Goal: Task Accomplishment & Management: Manage account settings

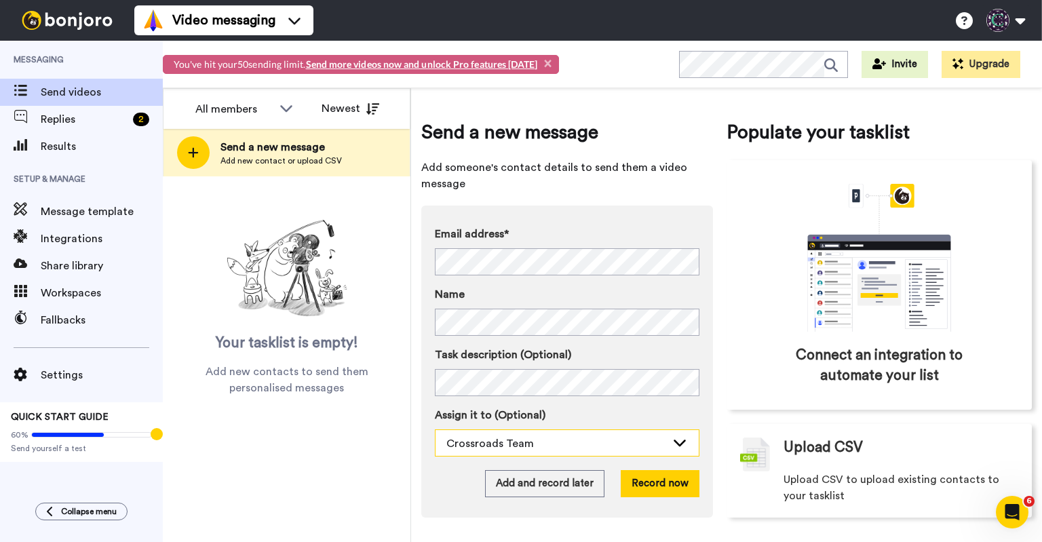
click at [585, 437] on div "Crossroads Team" at bounding box center [556, 443] width 220 height 16
click at [587, 441] on div "Crossroads Team" at bounding box center [556, 443] width 220 height 16
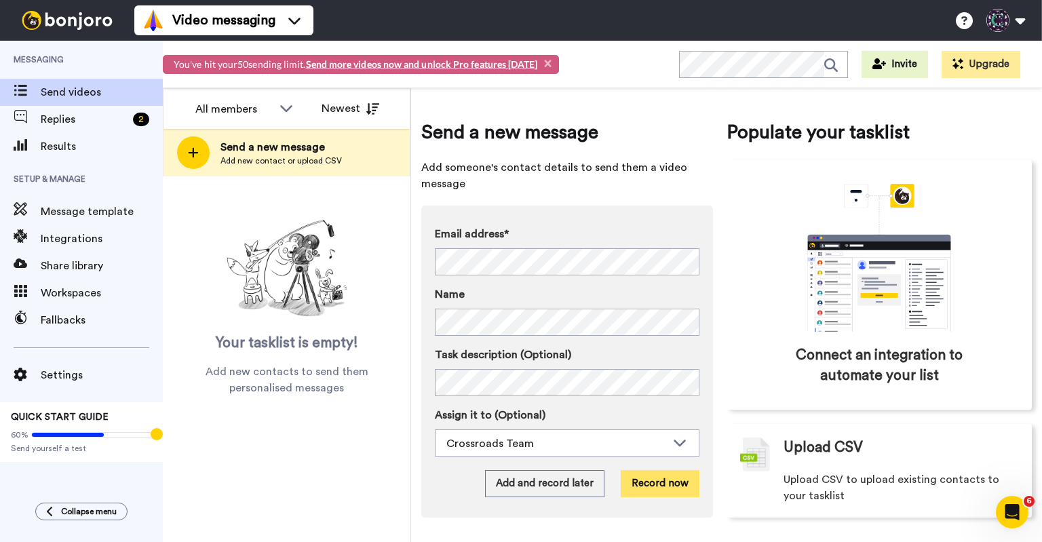
click at [654, 481] on button "Record now" at bounding box center [659, 483] width 79 height 27
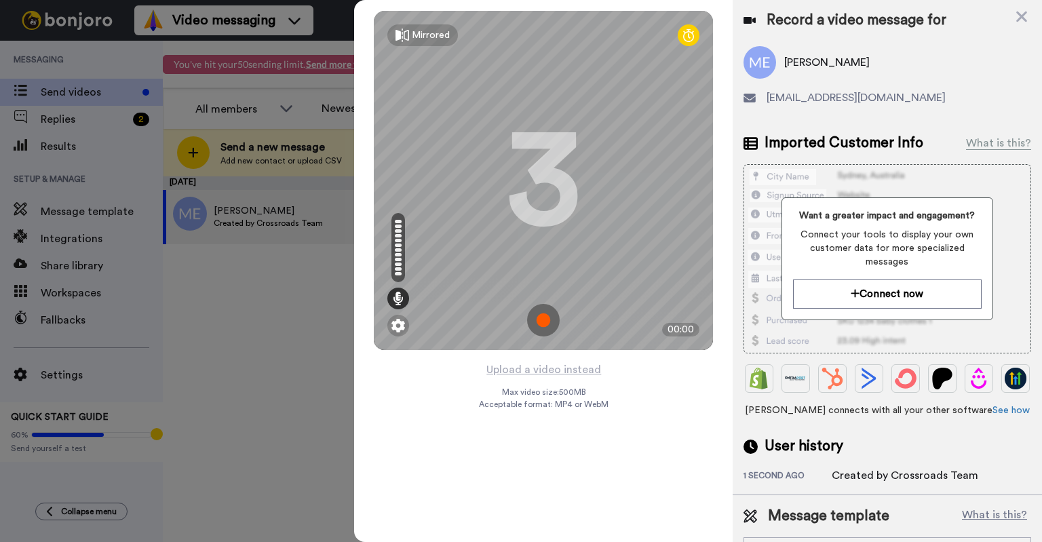
click at [549, 321] on img at bounding box center [543, 320] width 33 height 33
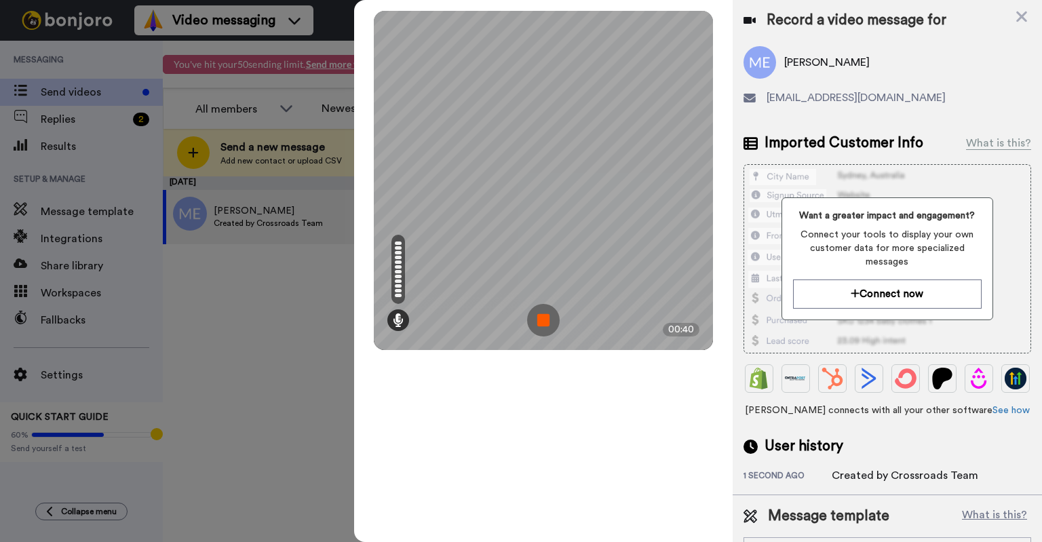
click at [551, 318] on img at bounding box center [543, 320] width 33 height 33
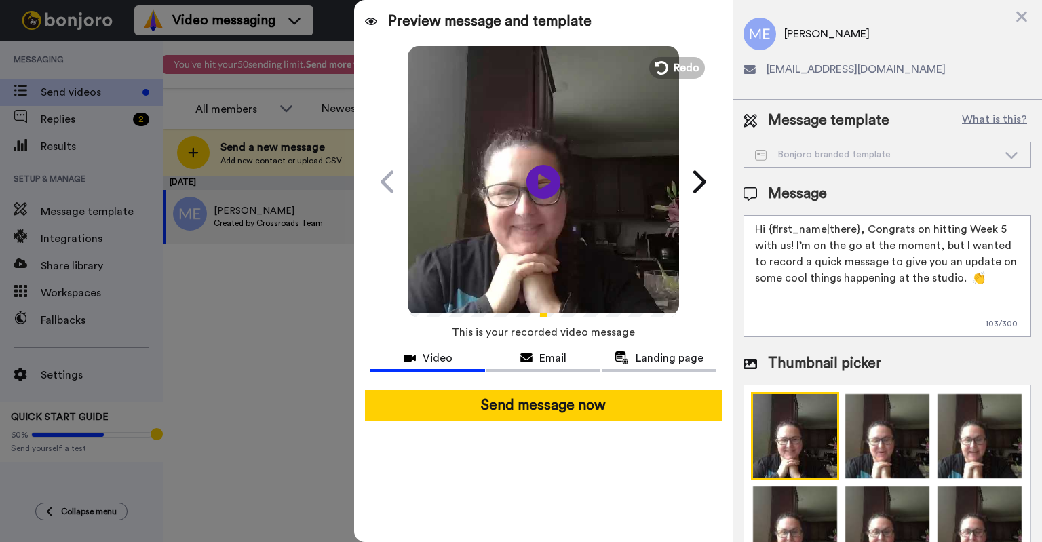
scroll to position [44, 0]
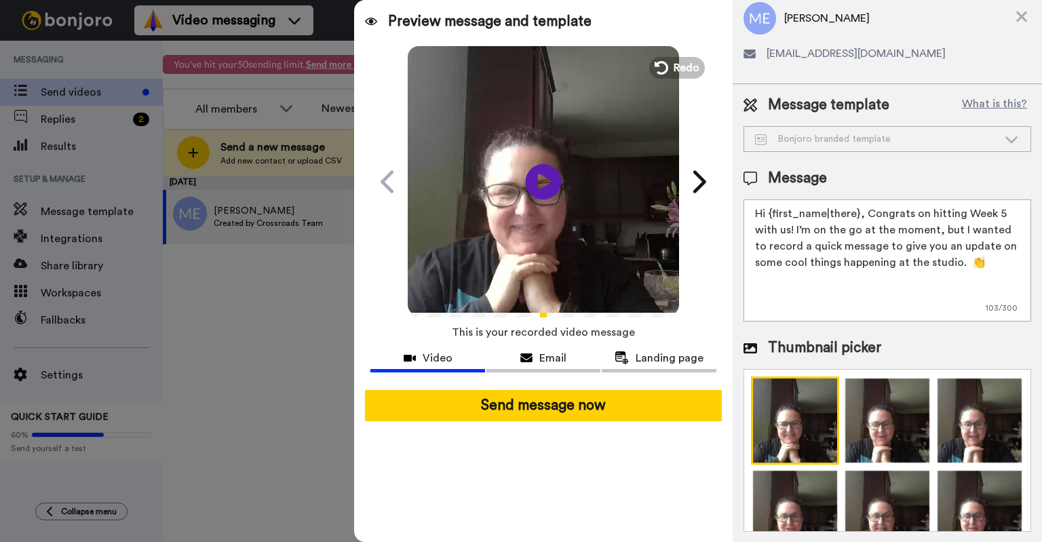
click at [542, 186] on icon "Play/Pause" at bounding box center [544, 181] width 36 height 64
drag, startPoint x: 865, startPoint y: 210, endPoint x: 955, endPoint y: 257, distance: 101.6
click at [955, 257] on textarea "Hi {first_name|there}, Congrats on hitting Week 5 with us! I’m on the go at the…" at bounding box center [887, 260] width 288 height 122
drag, startPoint x: 955, startPoint y: 243, endPoint x: 749, endPoint y: 212, distance: 208.4
click at [749, 212] on textarea "Hi {first_name|there}, Just want to say Welcome to Crossroads! As one of your t…" at bounding box center [887, 260] width 288 height 122
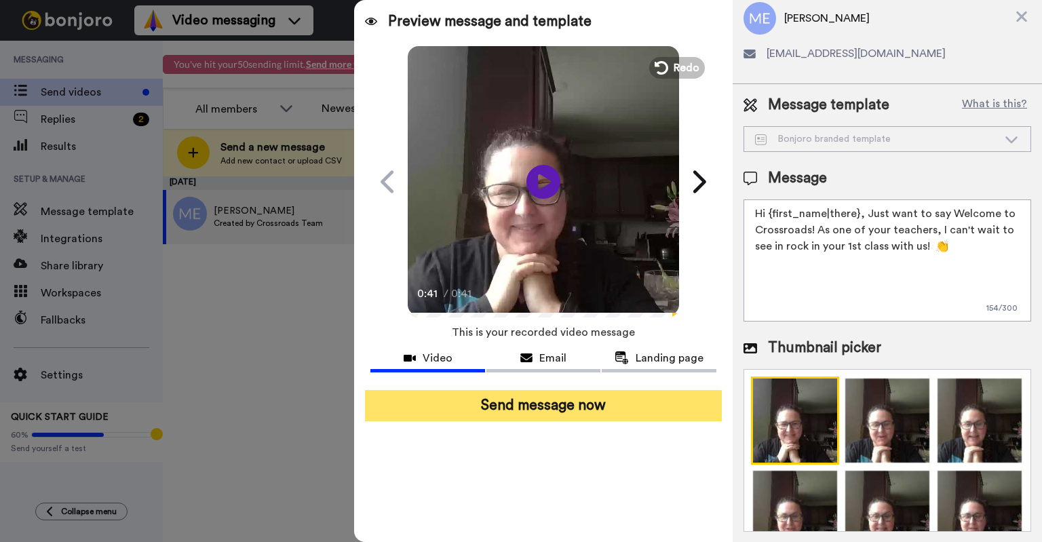
type textarea "Hi {first_name|there}, Just want to say Welcome to Crossroads! As one of your t…"
click at [655, 406] on button "Send message now" at bounding box center [543, 405] width 357 height 31
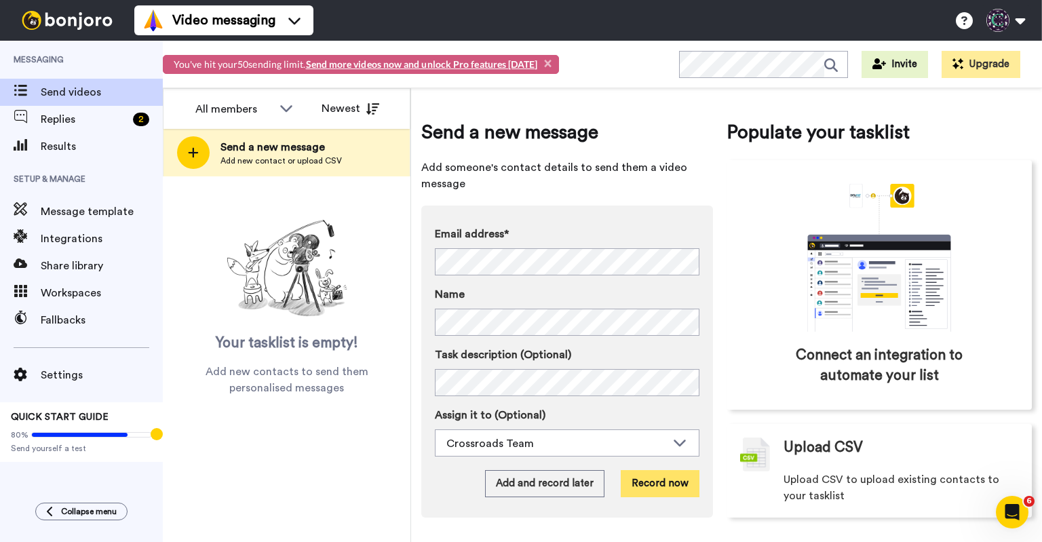
click at [653, 478] on button "Record now" at bounding box center [659, 483] width 79 height 27
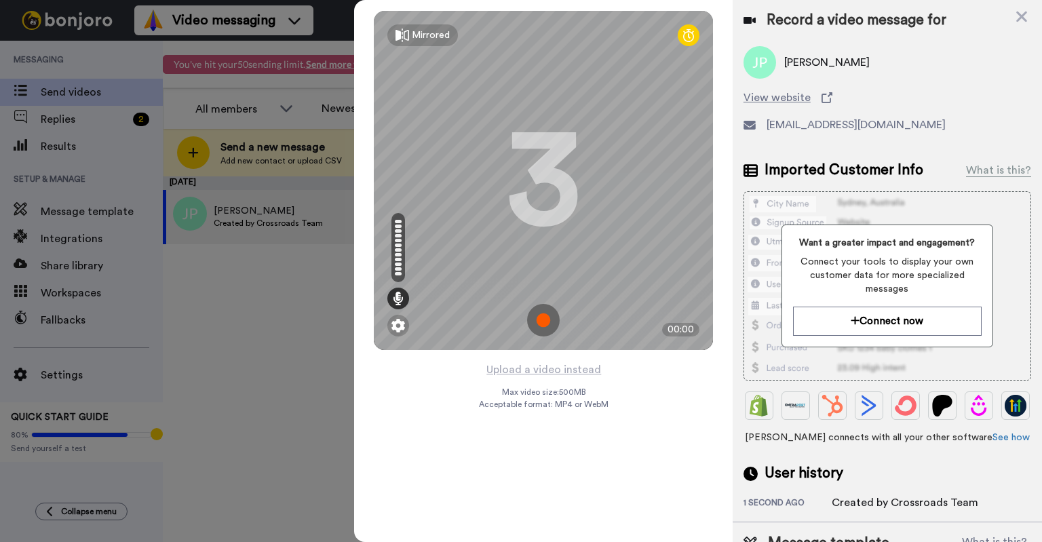
click at [540, 313] on img at bounding box center [543, 320] width 33 height 33
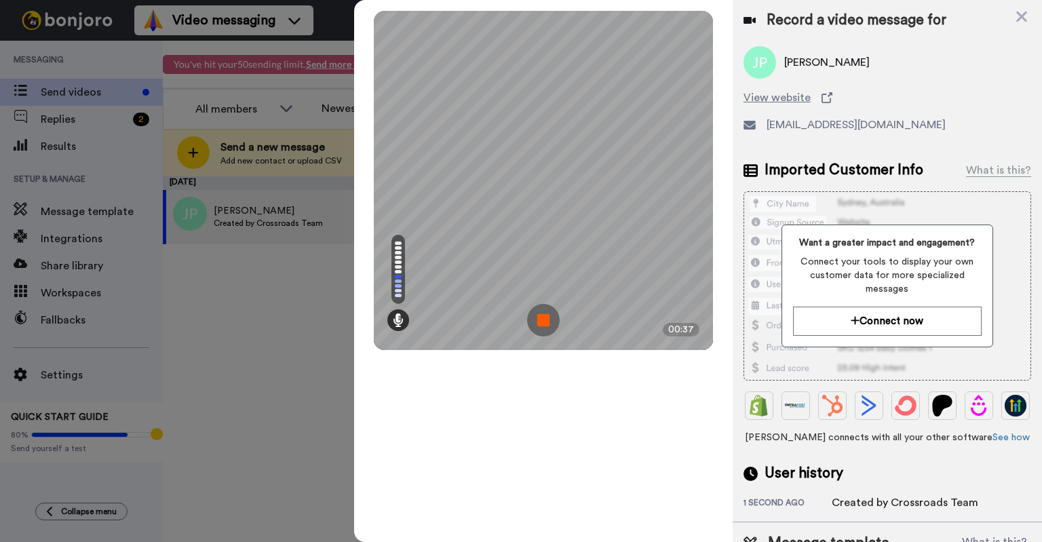
click at [540, 313] on img at bounding box center [543, 320] width 33 height 33
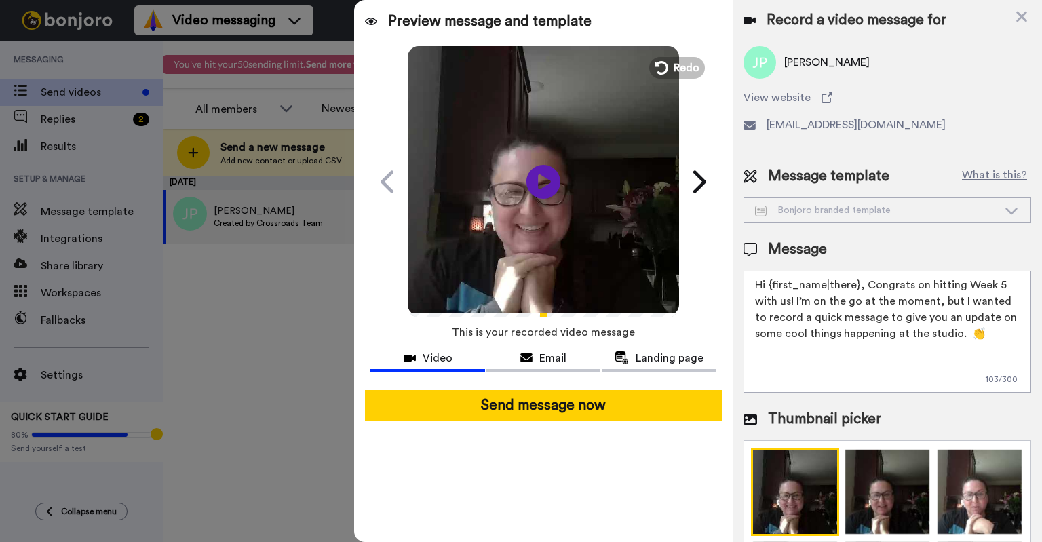
click at [976, 11] on div "Record a video message for" at bounding box center [887, 20] width 288 height 19
drag, startPoint x: 957, startPoint y: 333, endPoint x: 768, endPoint y: 285, distance: 195.1
click at [768, 285] on textarea "Hi {first_name|there}, Congrats on hitting Week 5 with us! I’m on the go at the…" at bounding box center [887, 332] width 288 height 122
click at [760, 248] on div "Message" at bounding box center [784, 249] width 83 height 20
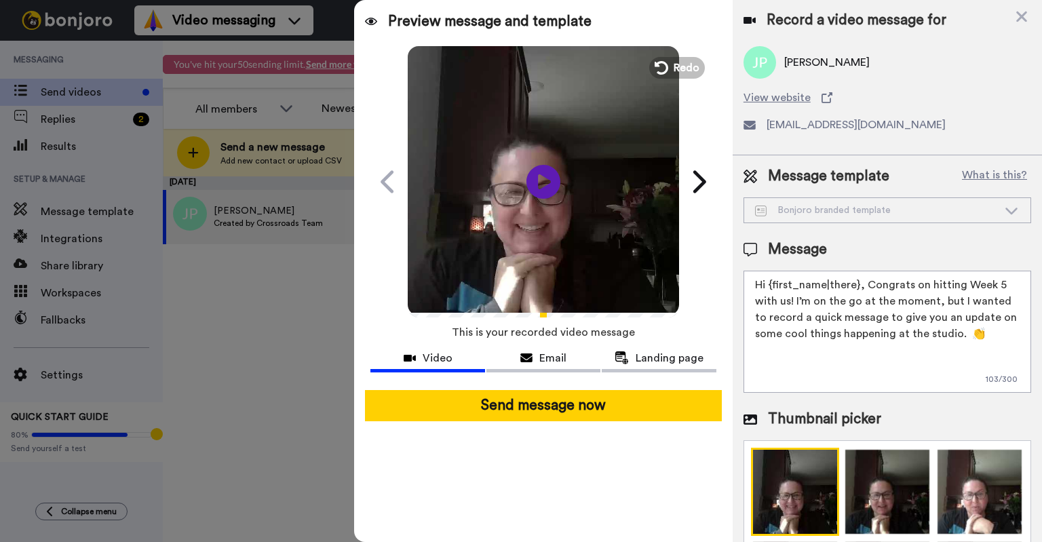
drag, startPoint x: 768, startPoint y: 281, endPoint x: 1002, endPoint y: 330, distance: 239.0
click at [1002, 330] on textarea "Hi {first_name|there}, Congrats on hitting Week 5 with us! I’m on the go at the…" at bounding box center [887, 332] width 288 height 122
paste textarea ", Just want to say Welcome to Crossroads! As one of your teachers, I can't wait…"
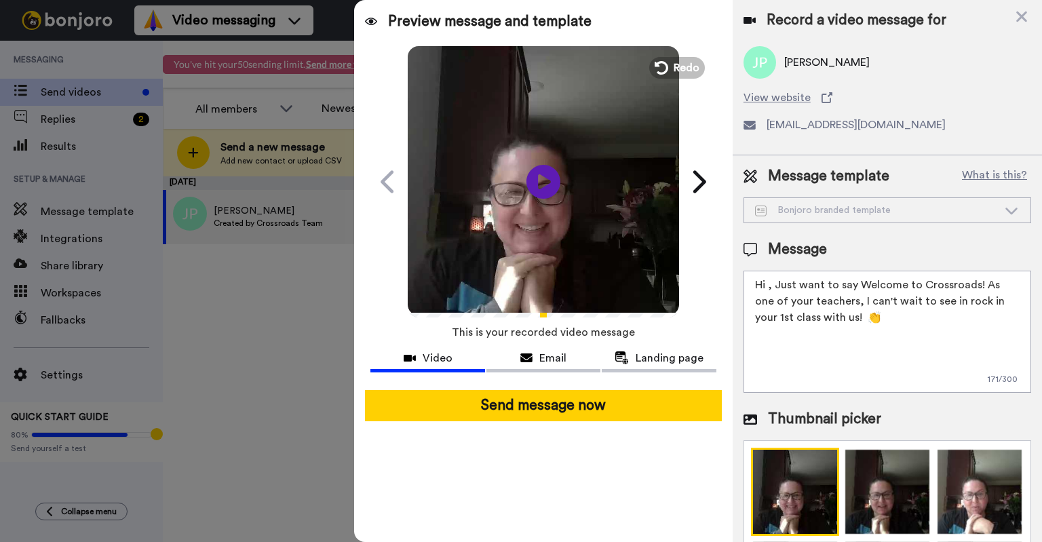
click at [775, 283] on textarea "Hi , Just want to say Welcome to Crossroads! As one of your teachers, I can't w…" at bounding box center [887, 332] width 288 height 122
click at [770, 284] on textarea "Hi , Just want to say Welcome to Crossroads! As one of your teachers, I can't w…" at bounding box center [887, 332] width 288 height 122
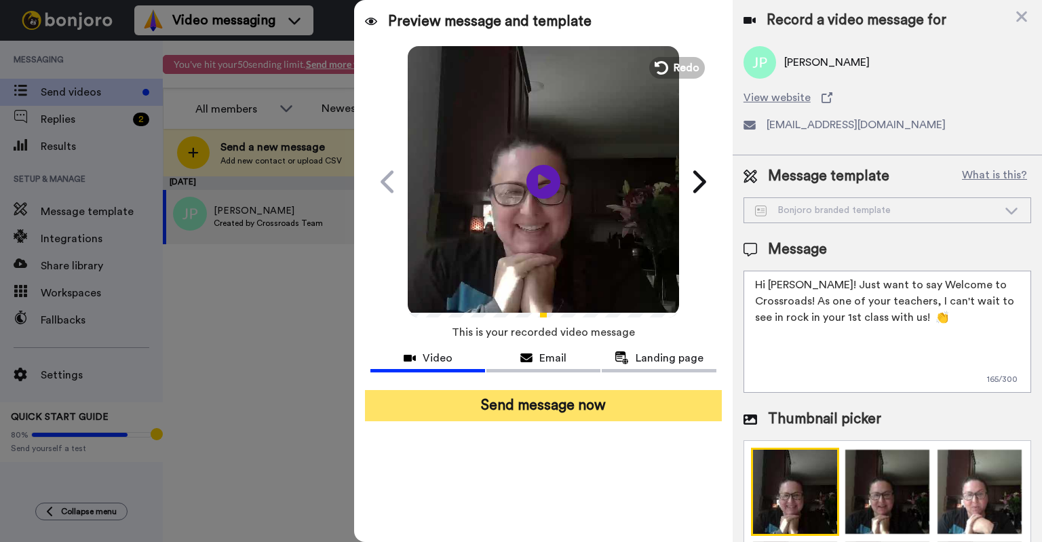
type textarea "Hi Jordan! Just want to say Welcome to Crossroads! As one of your teachers, I c…"
click at [676, 402] on button "Send message now" at bounding box center [543, 405] width 357 height 31
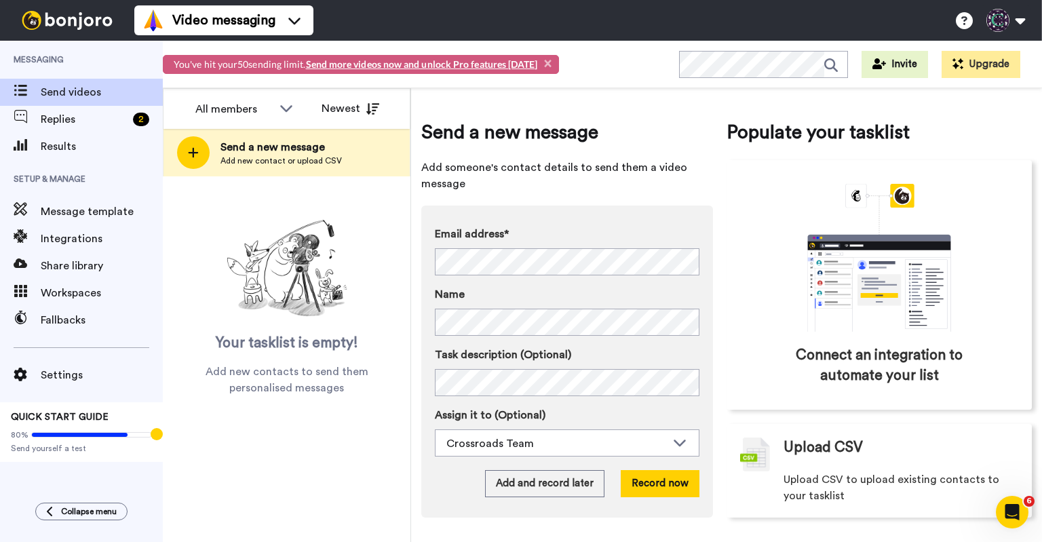
click at [547, 64] on span "×" at bounding box center [547, 63] width 7 height 14
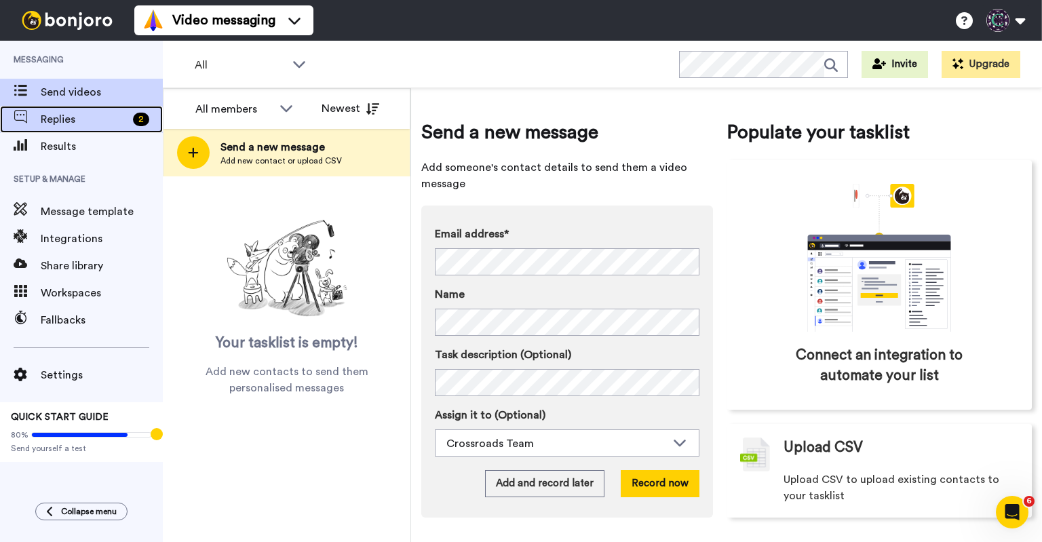
click at [99, 124] on span "Replies" at bounding box center [84, 119] width 87 height 16
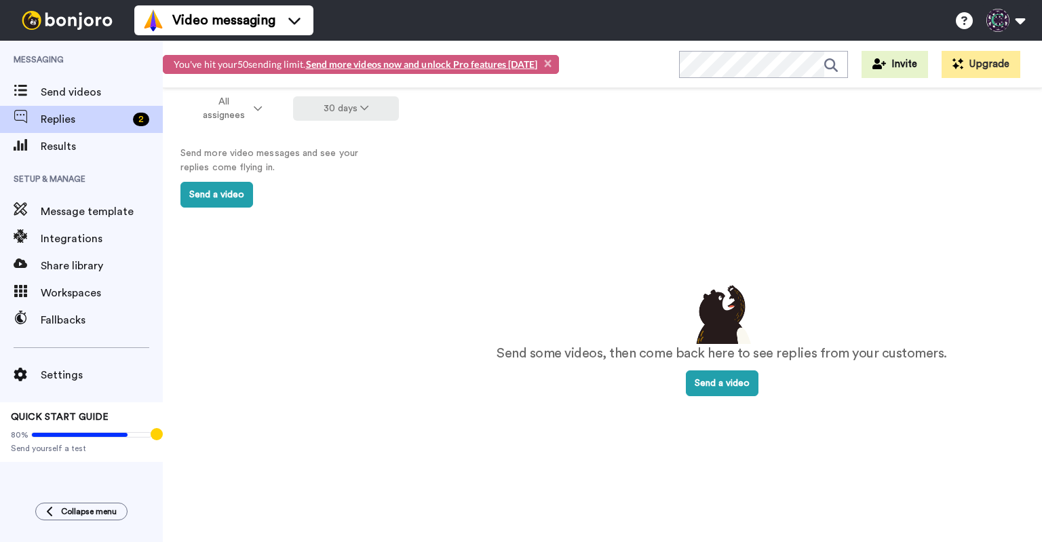
click at [358, 108] on button "30 days" at bounding box center [346, 108] width 106 height 24
click at [357, 301] on li "All time" at bounding box center [347, 308] width 95 height 24
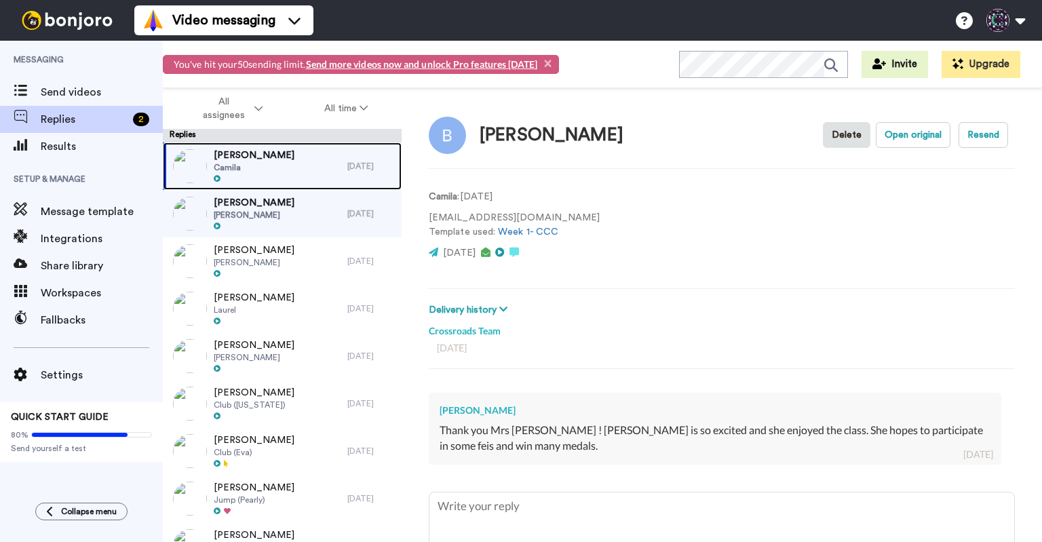
click at [298, 164] on div "Andrea Jimenez Camila" at bounding box center [255, 165] width 184 height 47
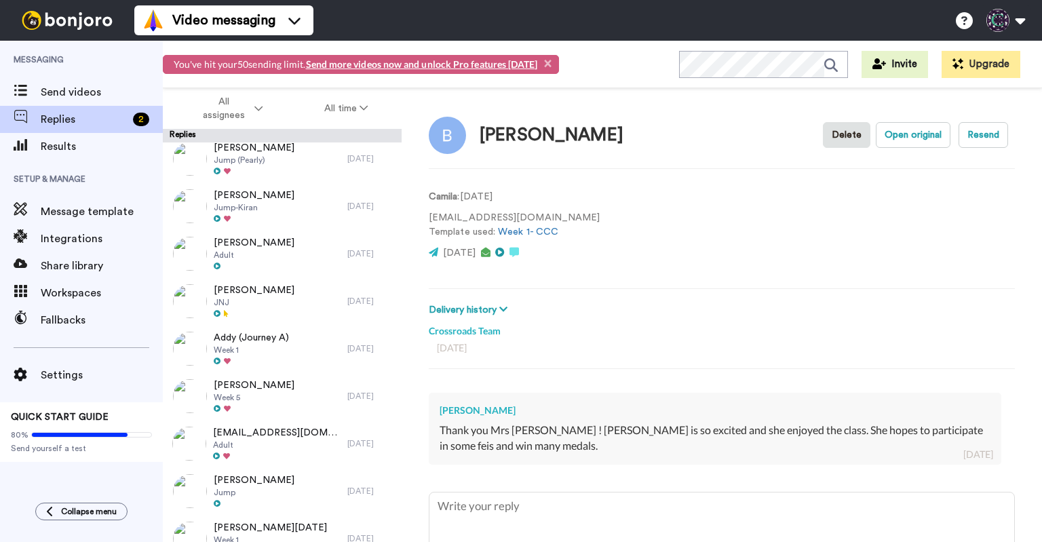
scroll to position [399, 0]
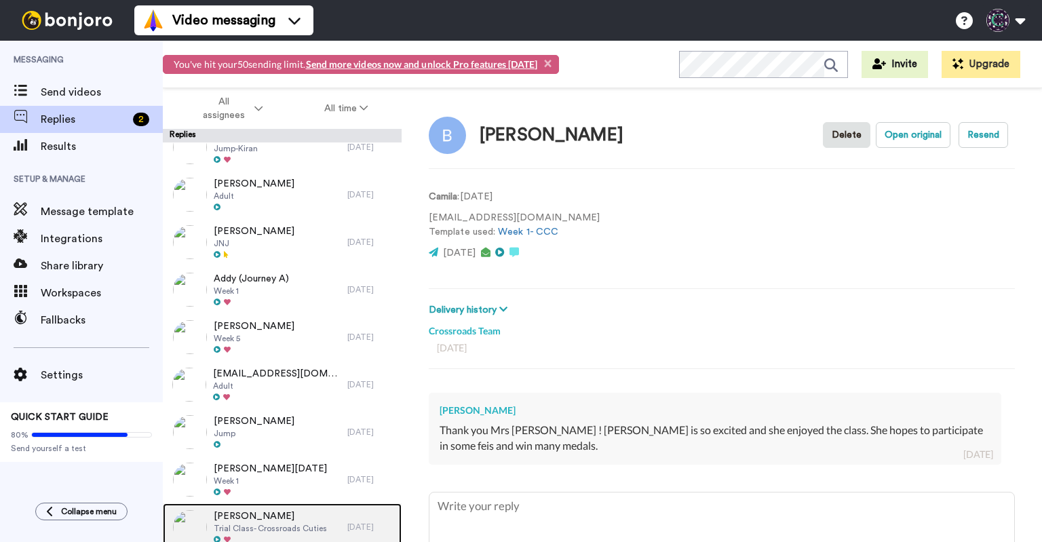
click at [319, 513] on span "Sean Woehrle" at bounding box center [270, 516] width 113 height 14
type textarea "x"
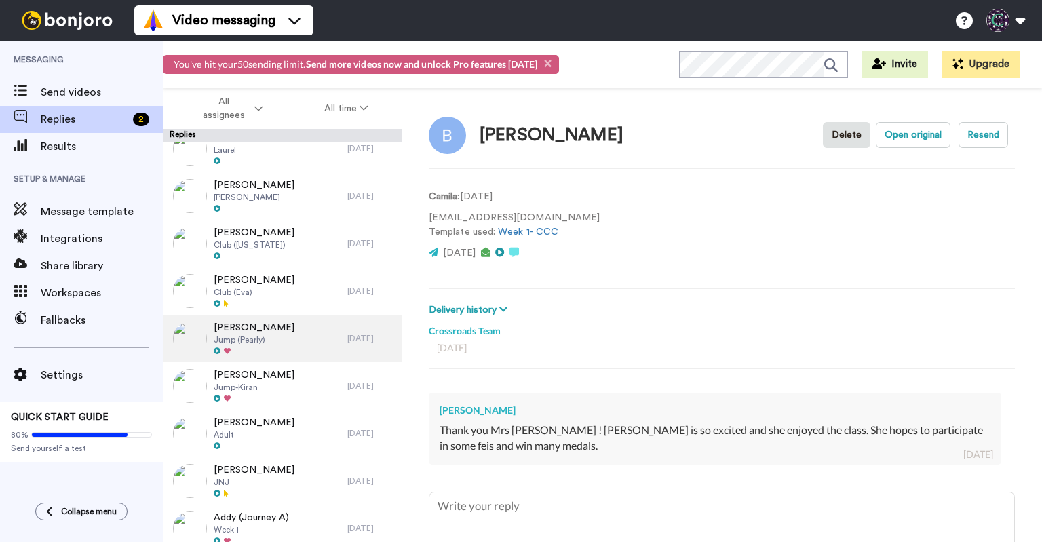
scroll to position [0, 0]
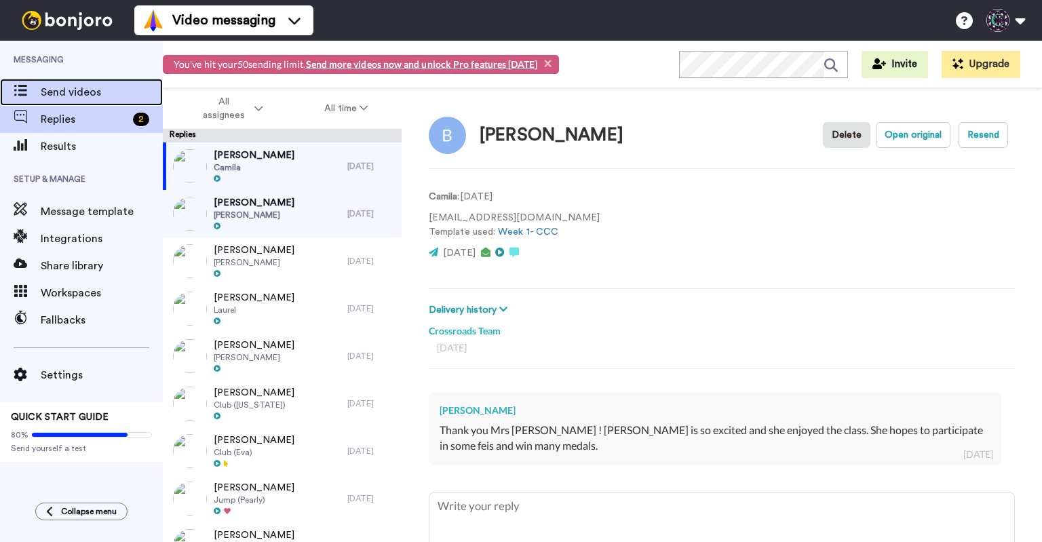
drag, startPoint x: 319, startPoint y: 159, endPoint x: 111, endPoint y: 87, distance: 219.4
click at [111, 87] on span "Send videos" at bounding box center [102, 92] width 122 height 16
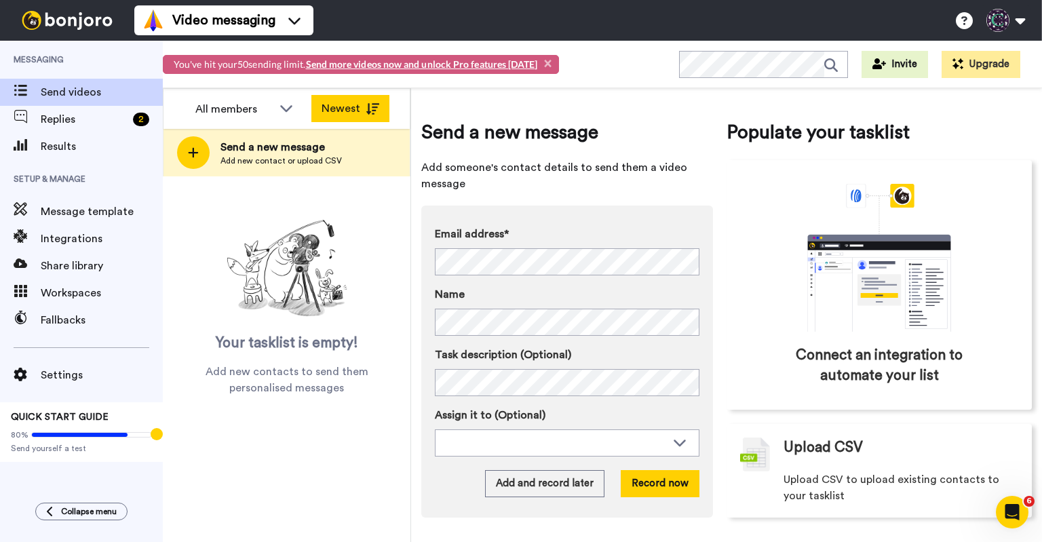
click at [350, 108] on button "Newest" at bounding box center [350, 108] width 78 height 27
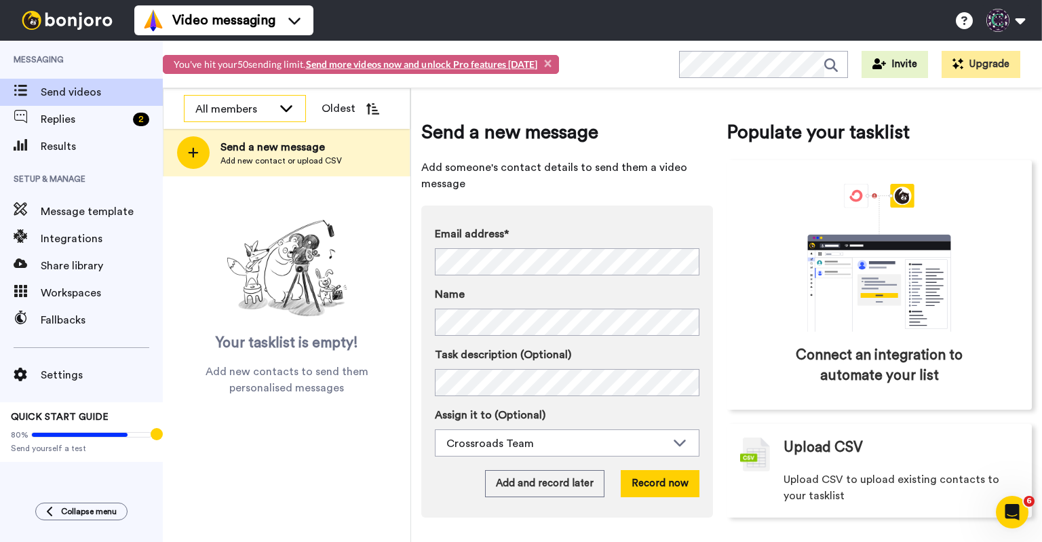
click at [269, 108] on div "All members" at bounding box center [233, 109] width 77 height 16
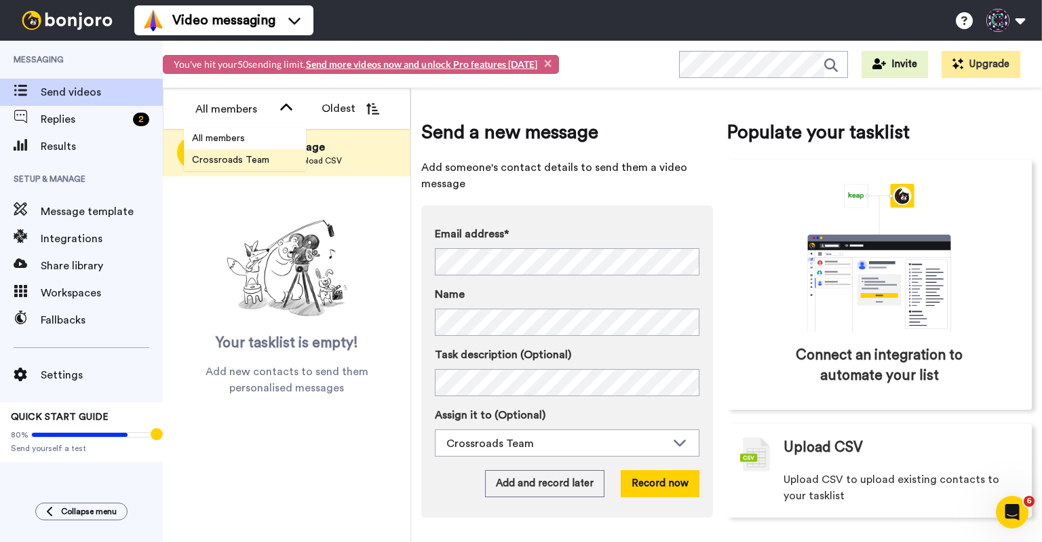
click at [233, 161] on span "Crossroads Team" at bounding box center [231, 160] width 94 height 14
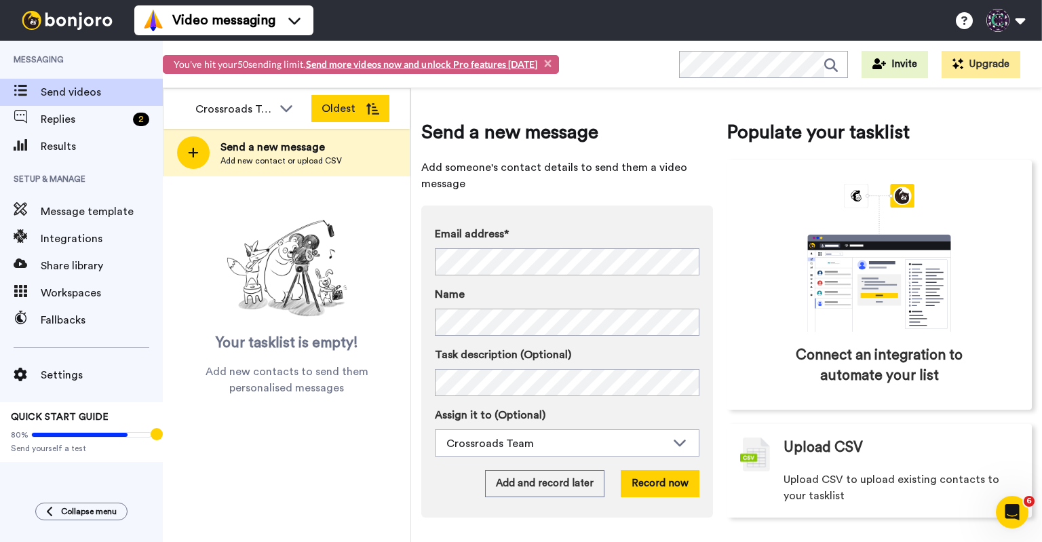
click at [359, 104] on button "Oldest" at bounding box center [350, 108] width 78 height 27
click button "Newest"
click icon
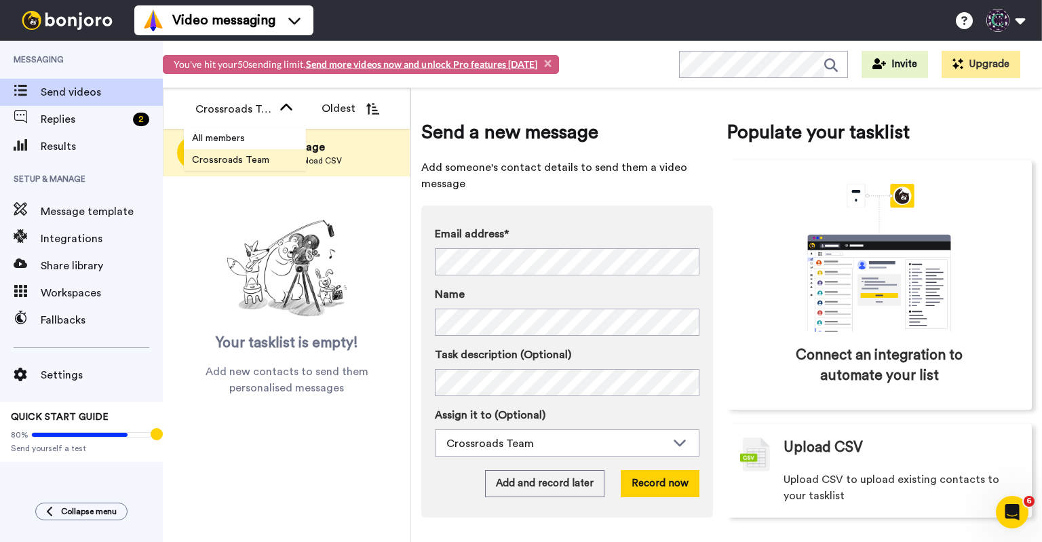
click span "Crossroads Team"
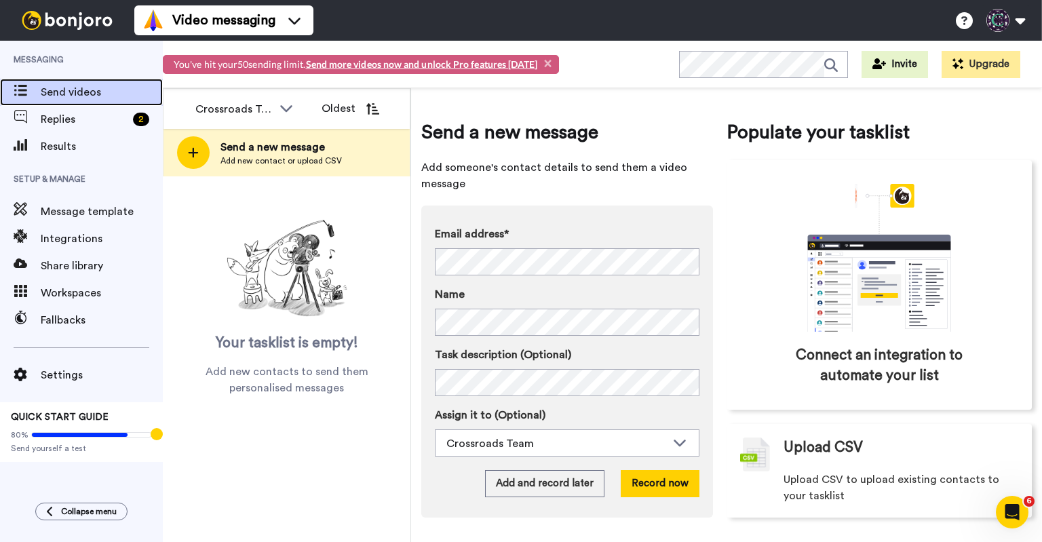
click span "Send videos"
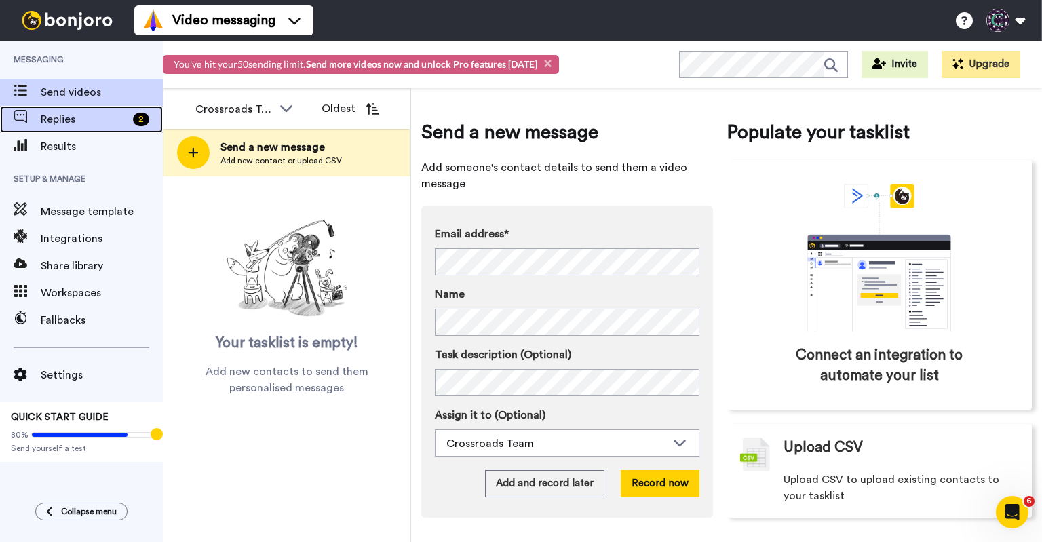
click span "Replies"
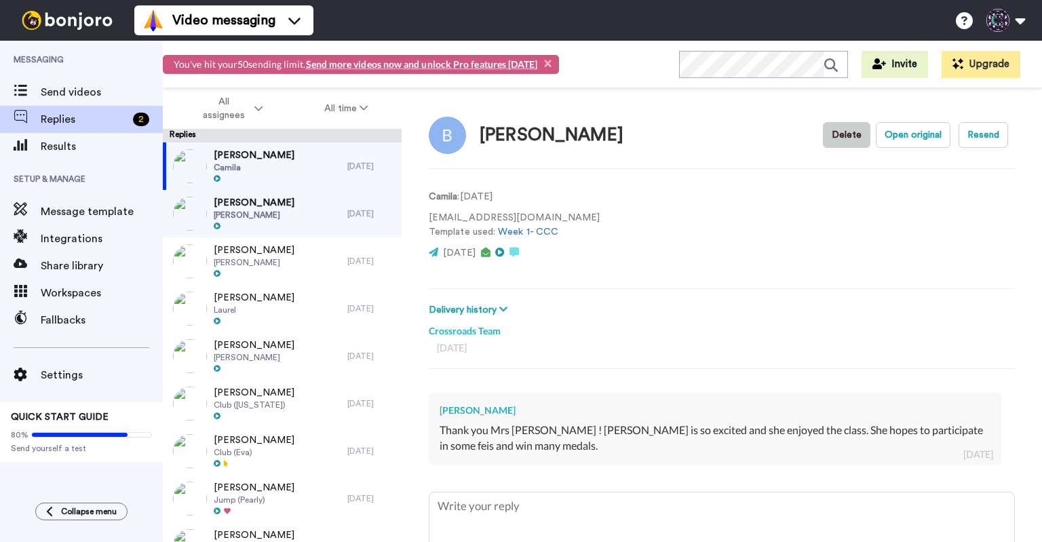
click at [842, 137] on button "Delete" at bounding box center [846, 135] width 47 height 26
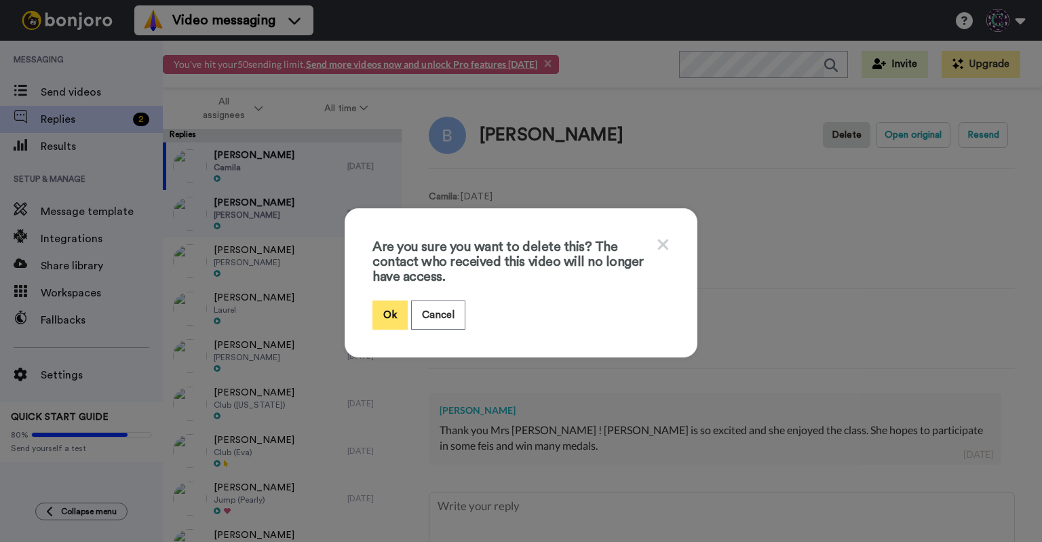
click at [384, 314] on button "Ok" at bounding box center [389, 314] width 35 height 29
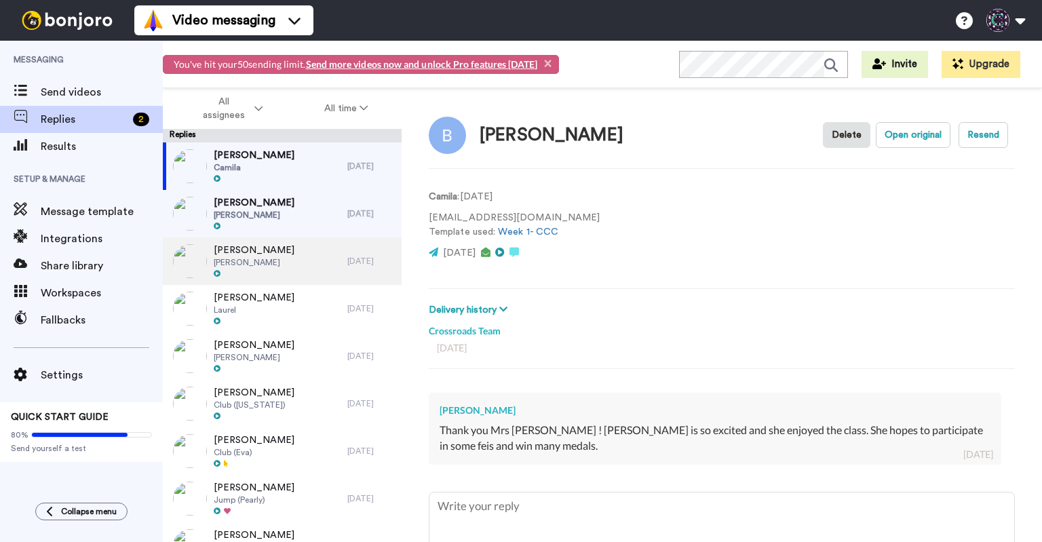
type textarea "x"
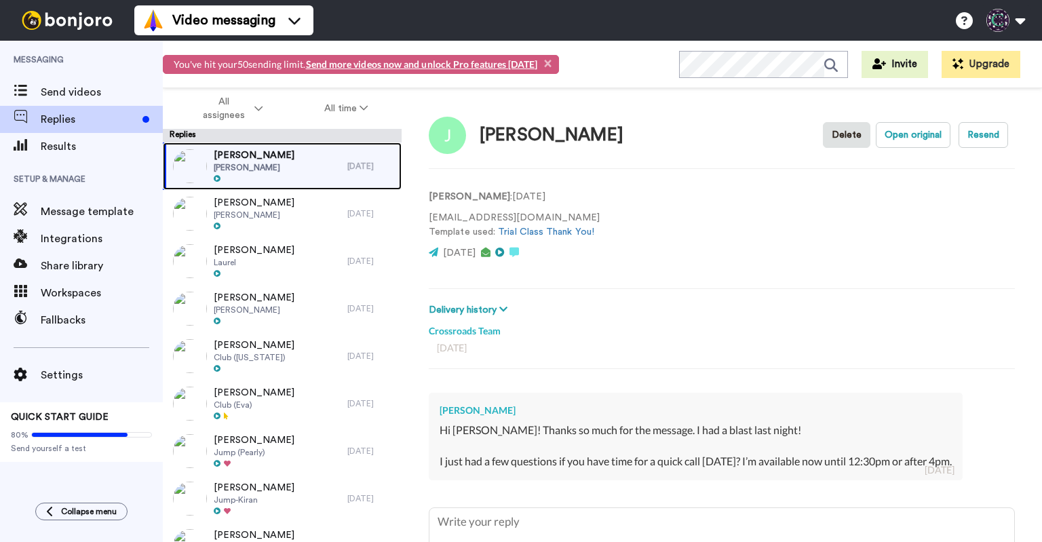
click at [298, 170] on div "[PERSON_NAME] [PERSON_NAME]" at bounding box center [255, 165] width 184 height 47
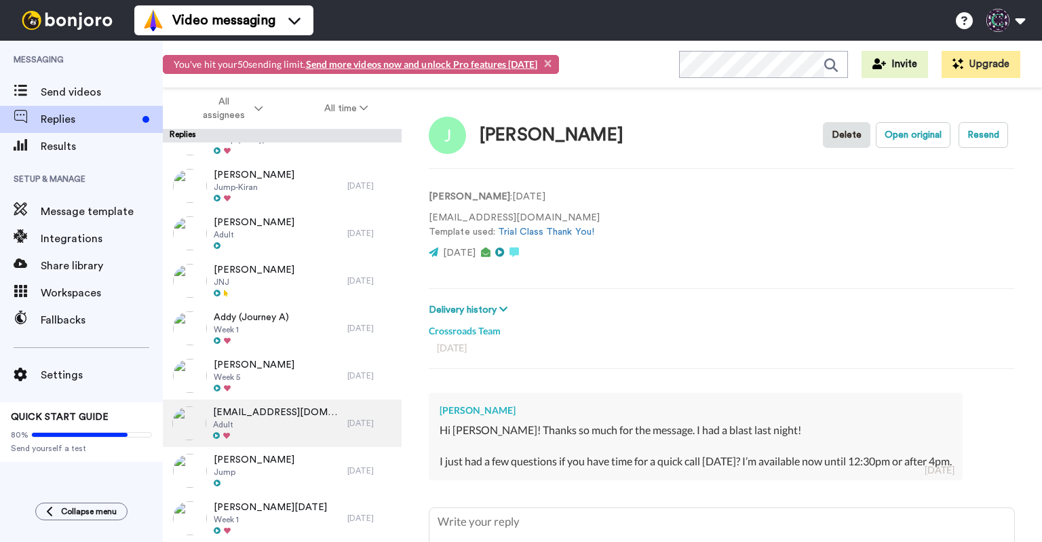
scroll to position [352, 0]
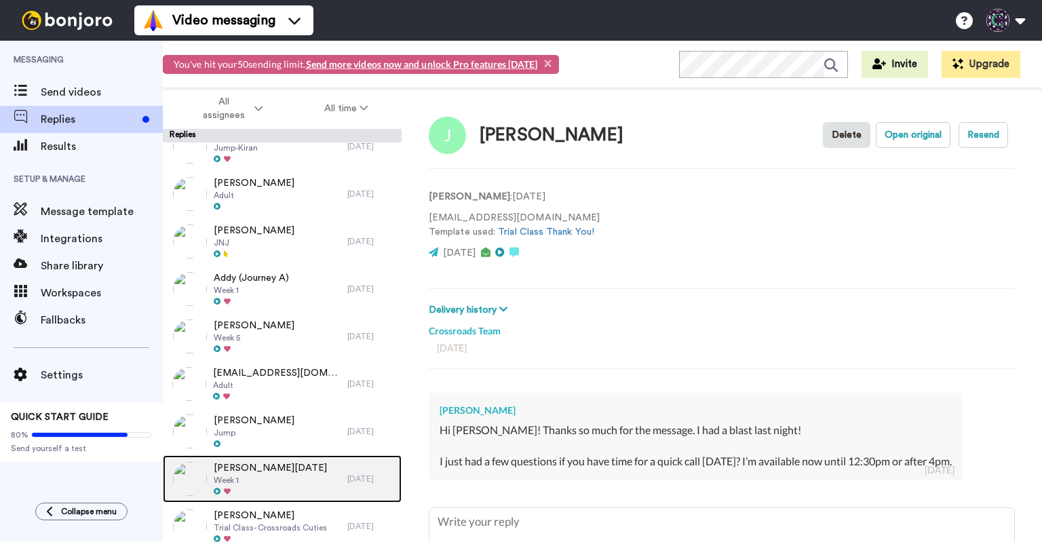
click at [279, 477] on div "[PERSON_NAME][DATE] Week 1" at bounding box center [255, 478] width 184 height 47
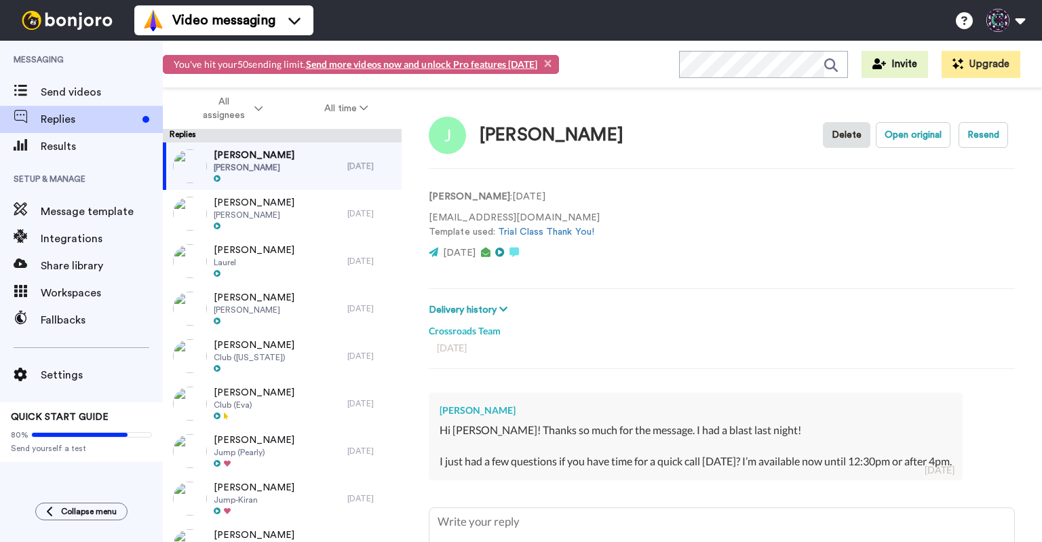
scroll to position [0, 0]
click at [832, 133] on button "Delete" at bounding box center [846, 135] width 47 height 26
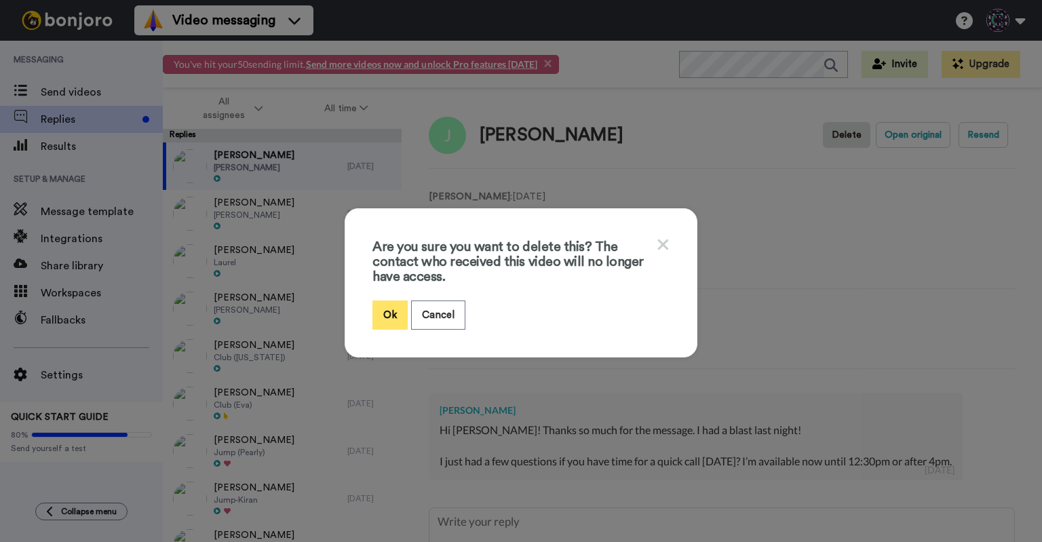
click at [374, 312] on button "Ok" at bounding box center [389, 314] width 35 height 29
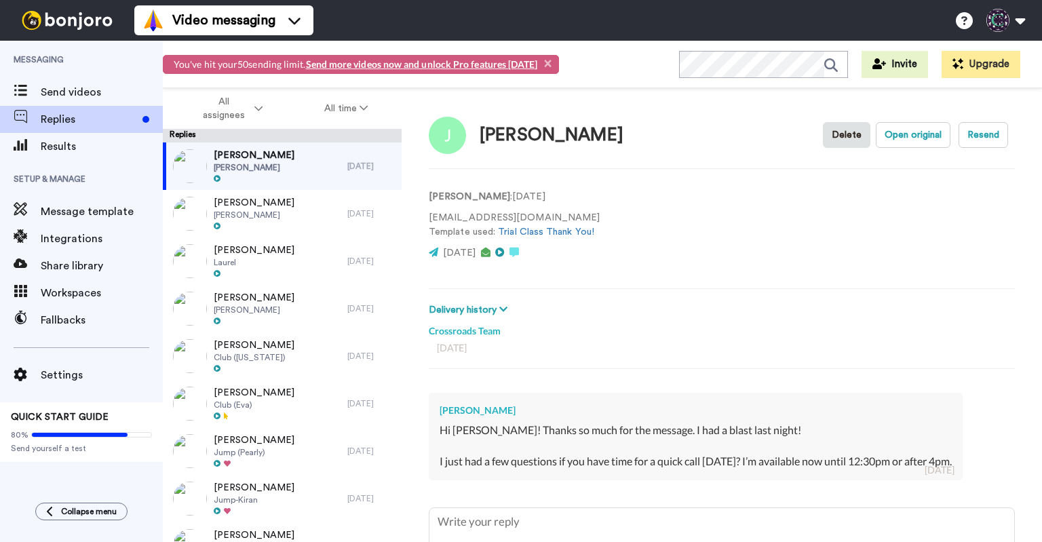
type textarea "x"
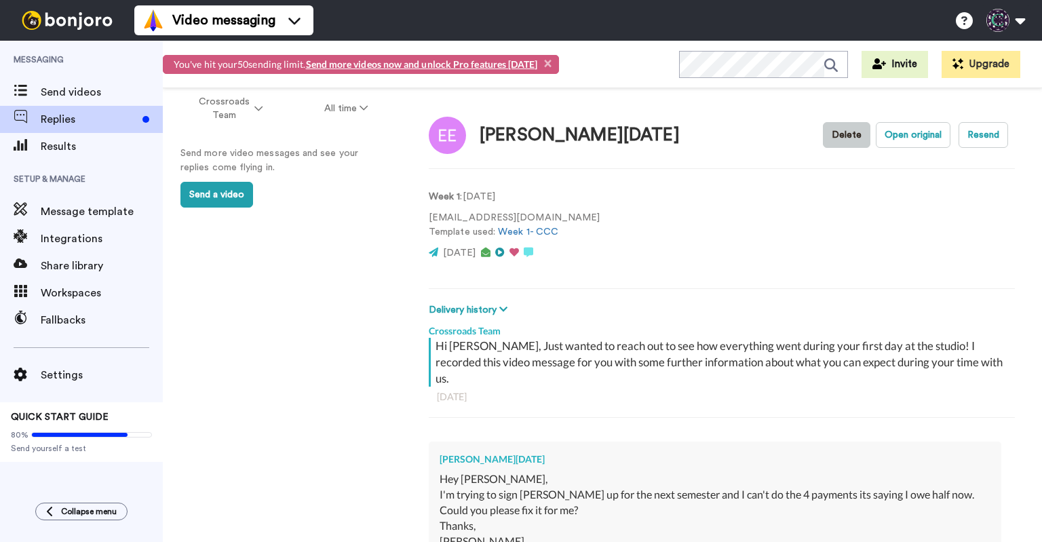
click at [829, 132] on button "Delete" at bounding box center [846, 135] width 47 height 26
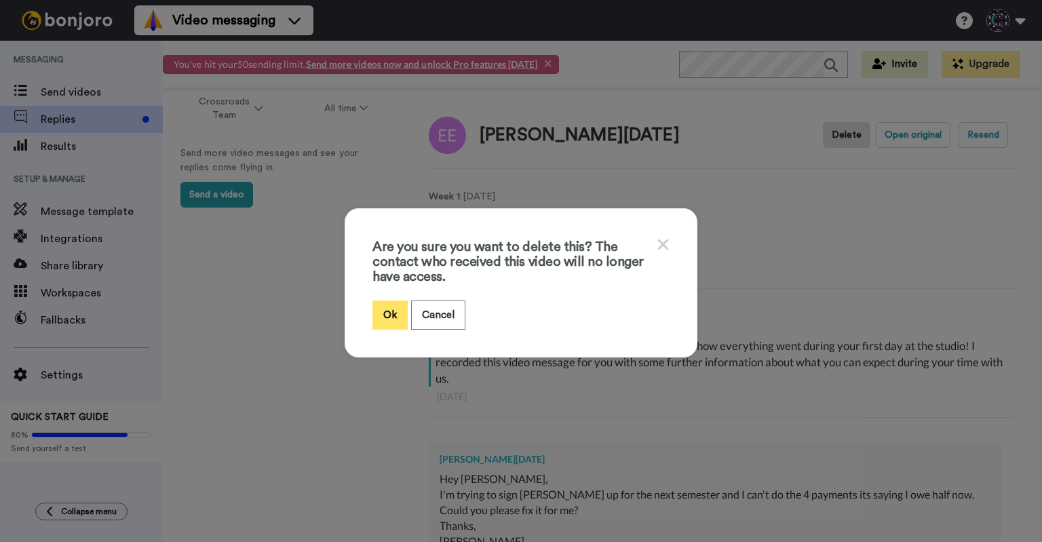
click at [384, 306] on button "Ok" at bounding box center [389, 314] width 35 height 29
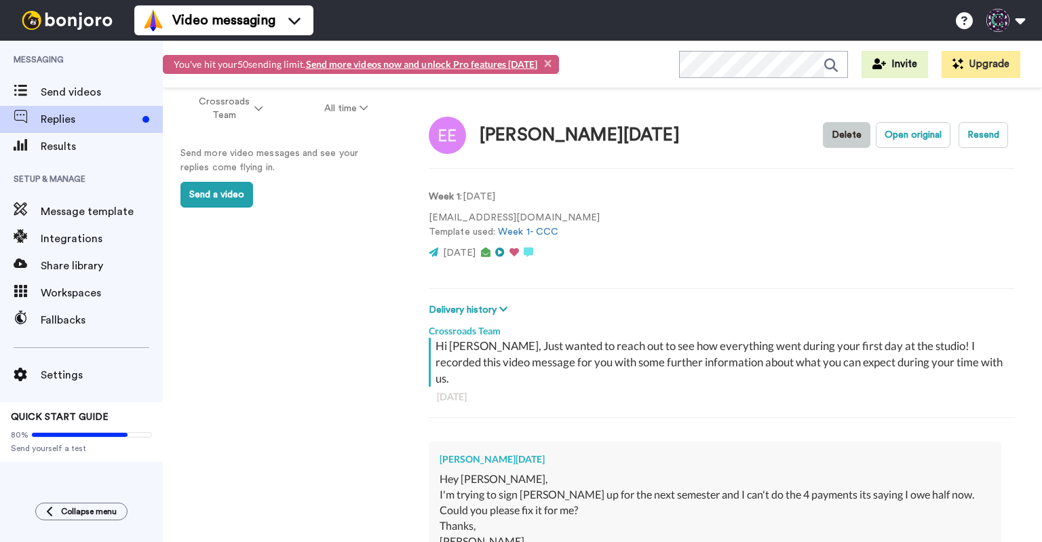
click at [833, 138] on button "Delete" at bounding box center [846, 135] width 47 height 26
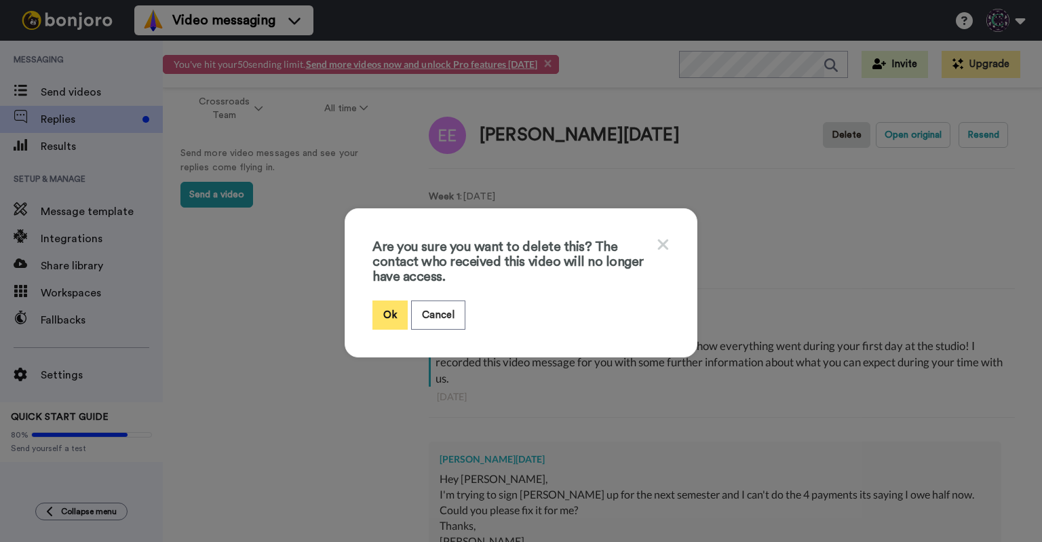
click at [385, 301] on button "Ok" at bounding box center [389, 314] width 35 height 29
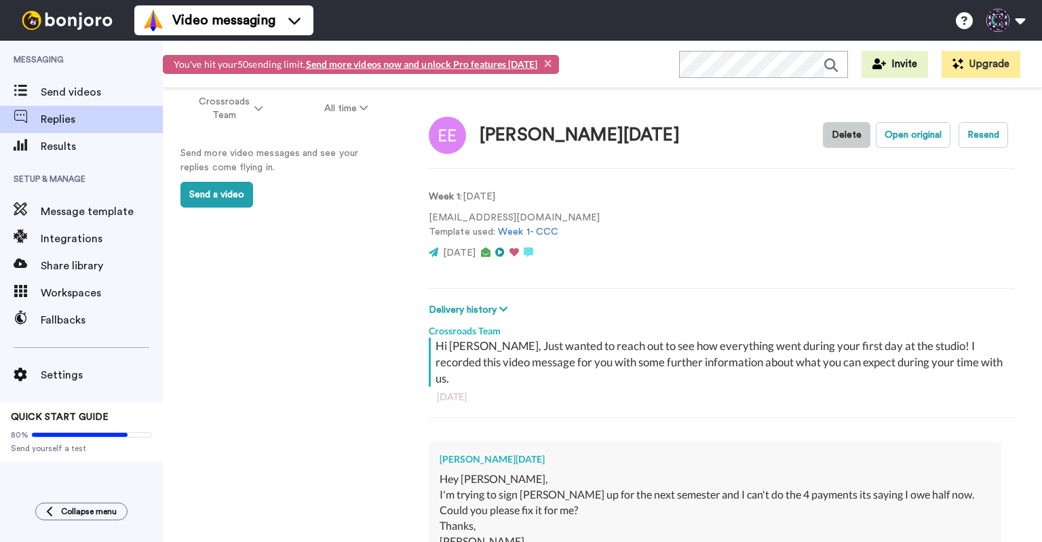
click at [823, 137] on button "Delete" at bounding box center [846, 135] width 47 height 26
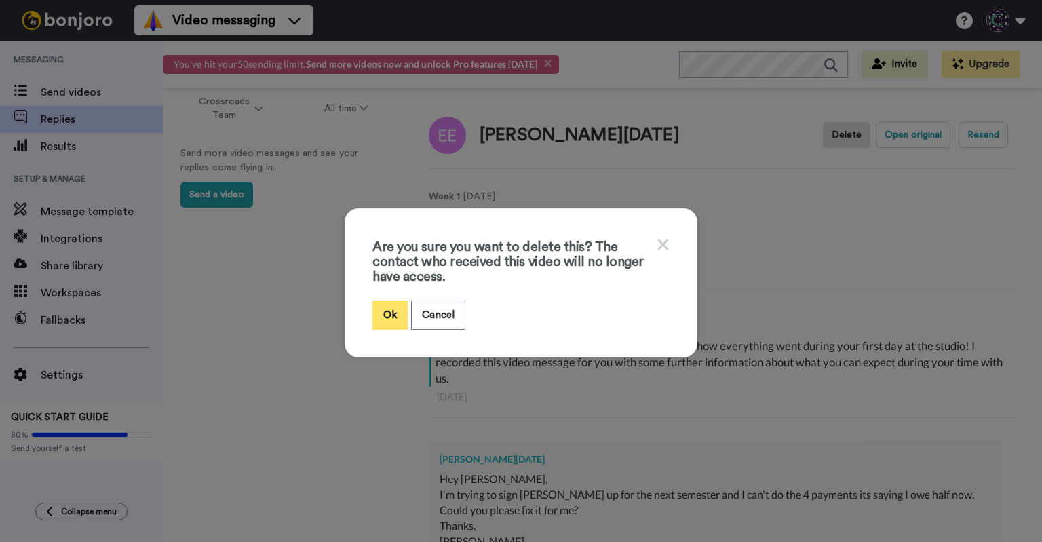
click at [384, 308] on button "Ok" at bounding box center [389, 314] width 35 height 29
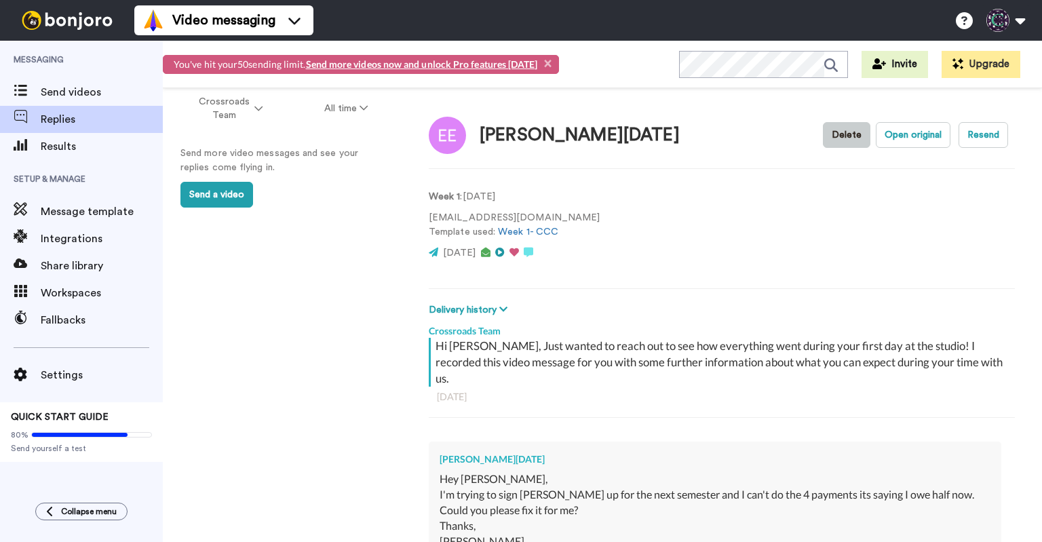
click at [836, 132] on button "Delete" at bounding box center [846, 135] width 47 height 26
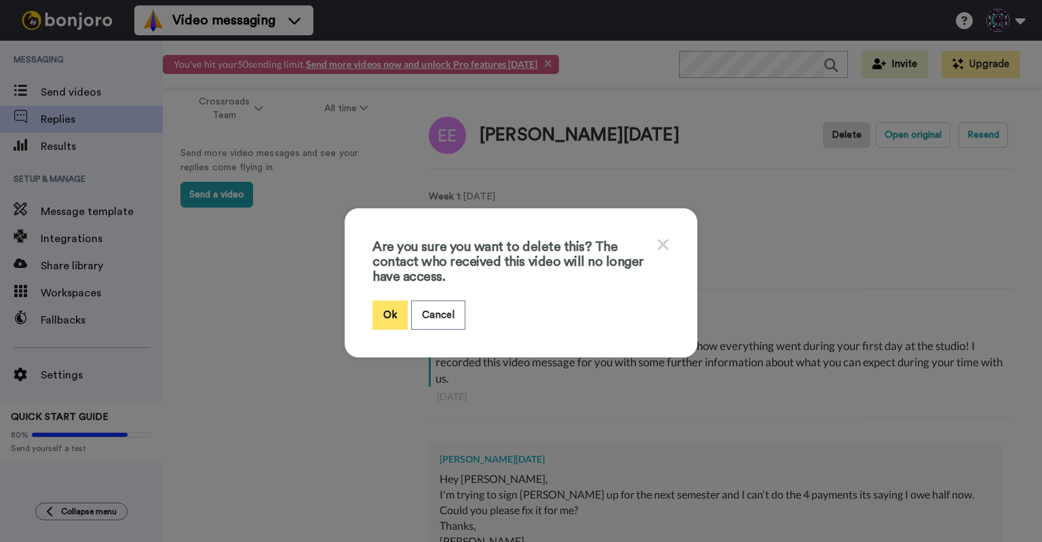
click at [388, 319] on button "Ok" at bounding box center [389, 314] width 35 height 29
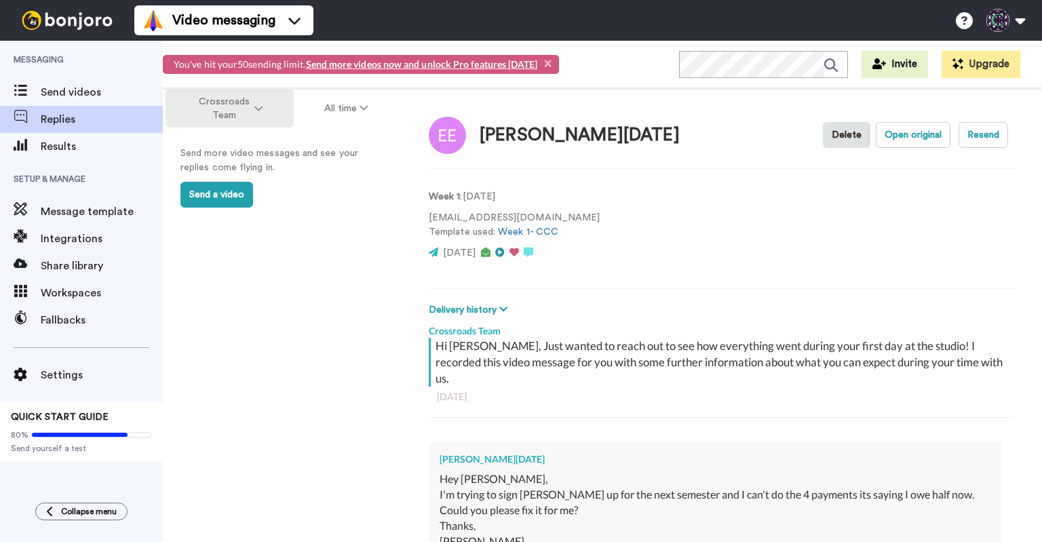
click at [259, 104] on icon at bounding box center [258, 108] width 8 height 9
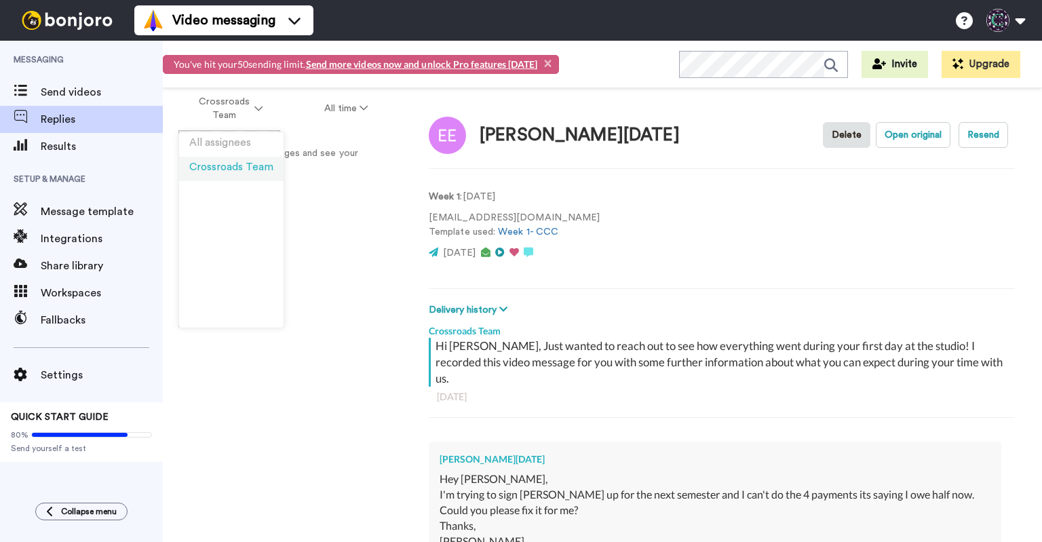
click at [247, 159] on li "Crossroads Team" at bounding box center [231, 169] width 104 height 24
type textarea "x"
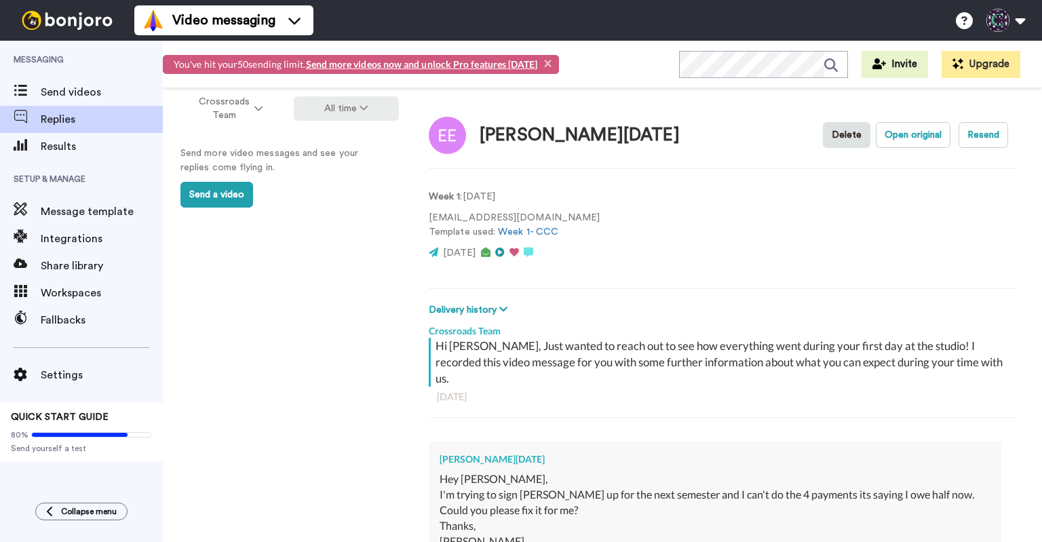
click at [339, 110] on button "All time" at bounding box center [347, 108] width 106 height 24
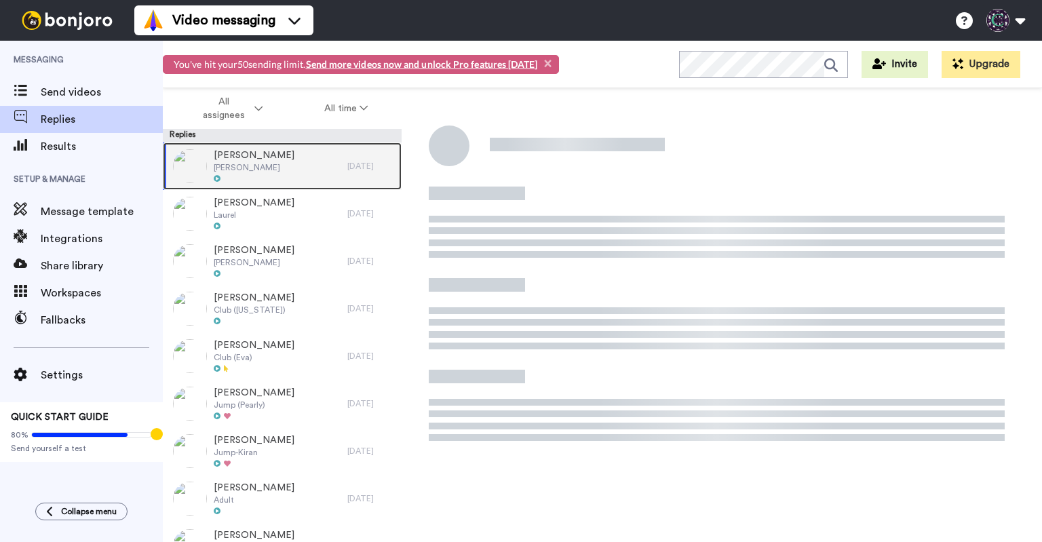
click at [279, 167] on span "Callie" at bounding box center [254, 167] width 81 height 11
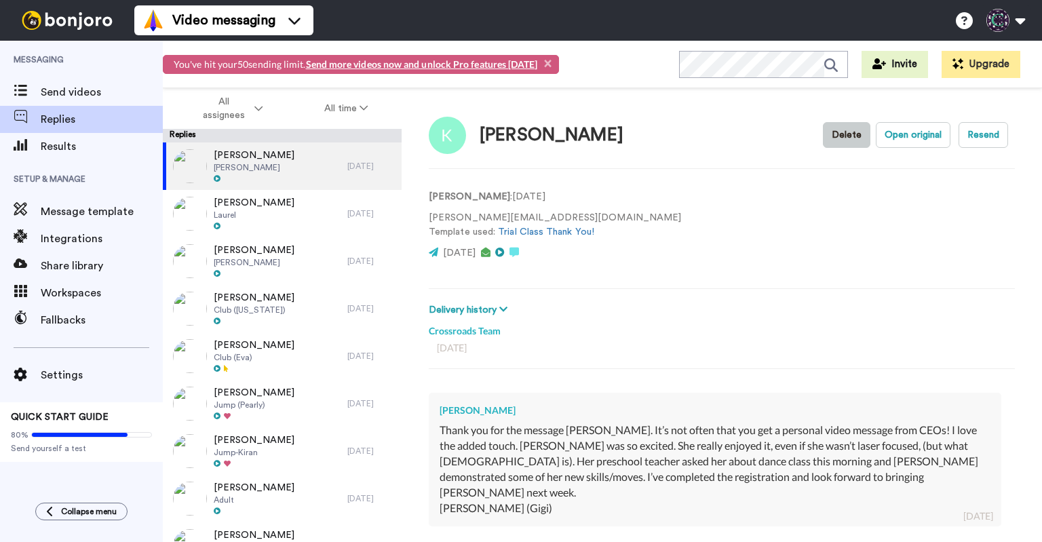
click at [842, 130] on button "Delete" at bounding box center [846, 135] width 47 height 26
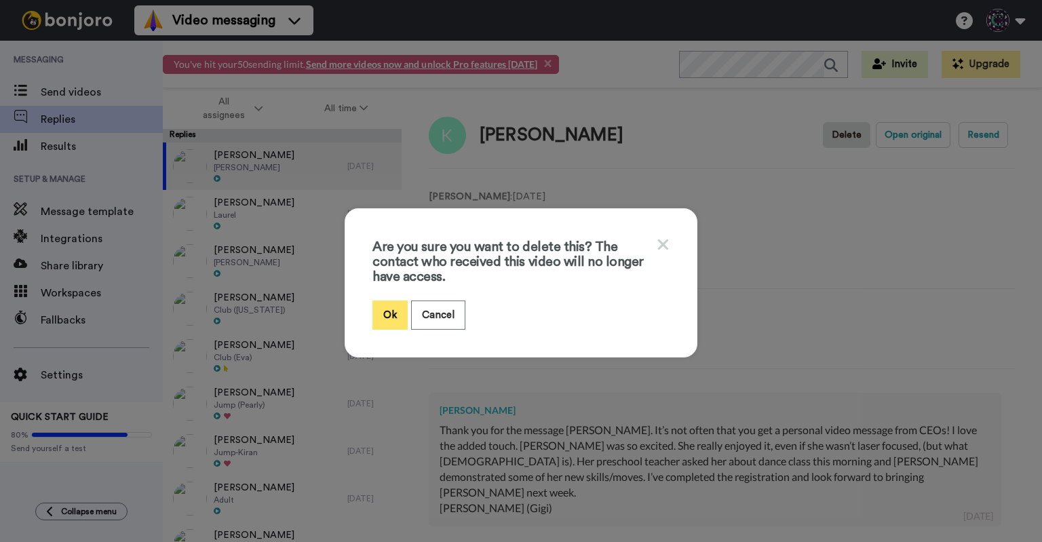
click at [391, 316] on button "Ok" at bounding box center [389, 314] width 35 height 29
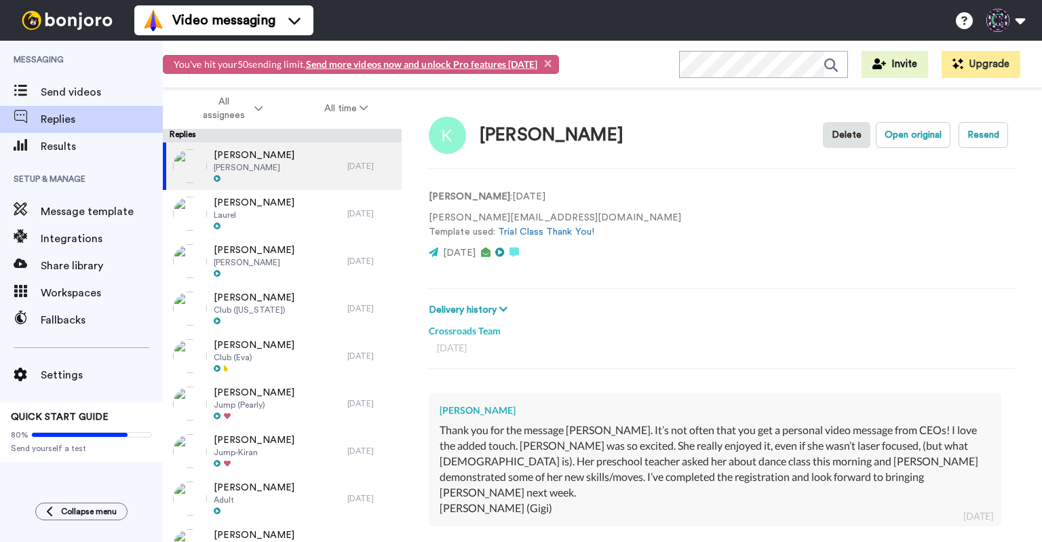
type textarea "x"
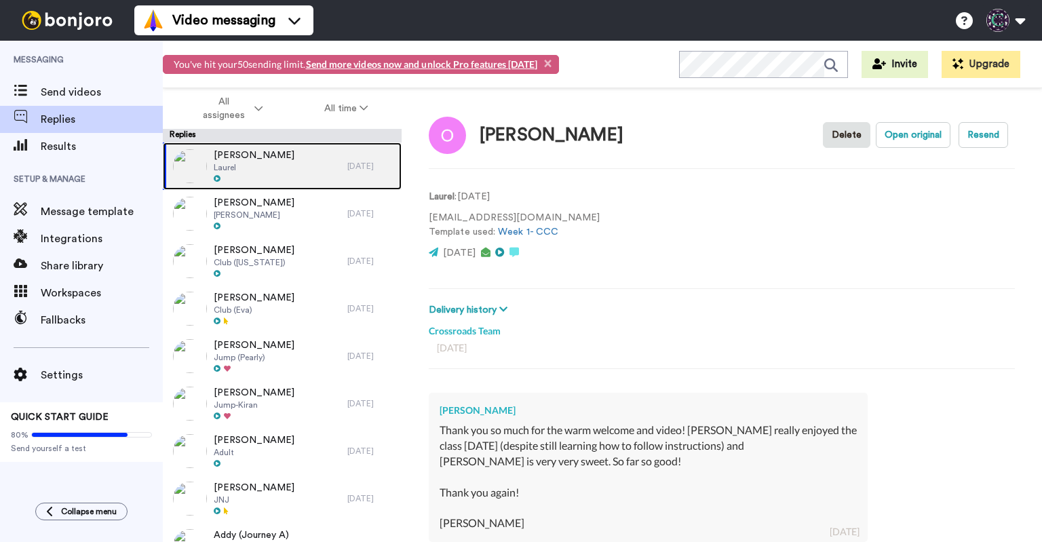
click at [291, 157] on div "[PERSON_NAME] [PERSON_NAME]" at bounding box center [255, 165] width 184 height 47
click at [833, 131] on button "Delete" at bounding box center [846, 135] width 47 height 26
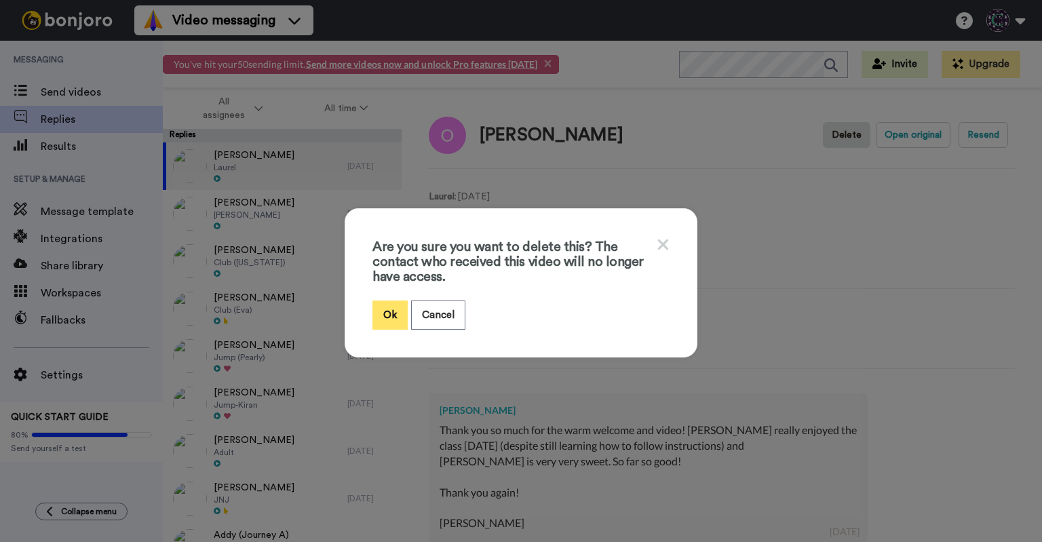
click at [374, 315] on button "Ok" at bounding box center [389, 314] width 35 height 29
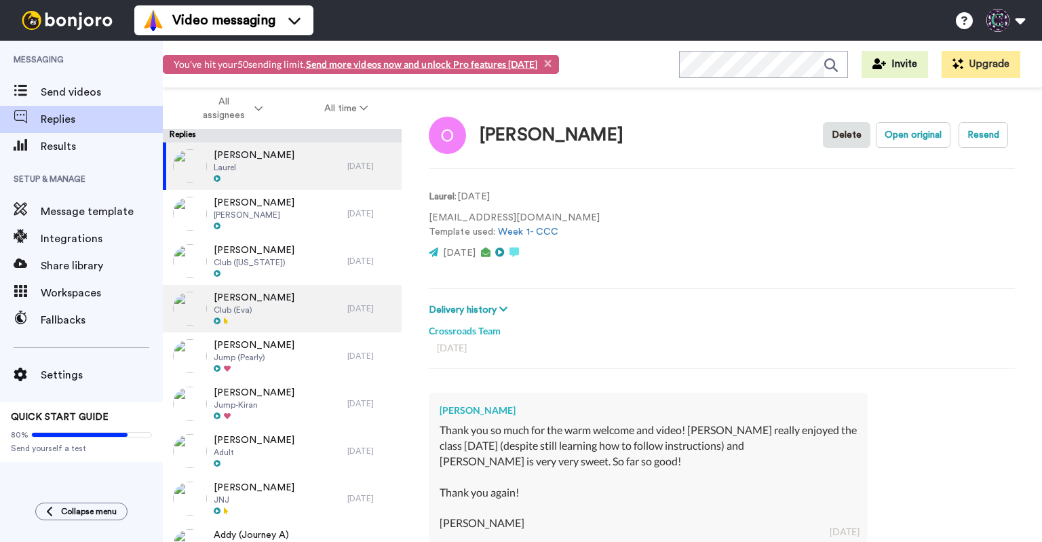
type textarea "x"
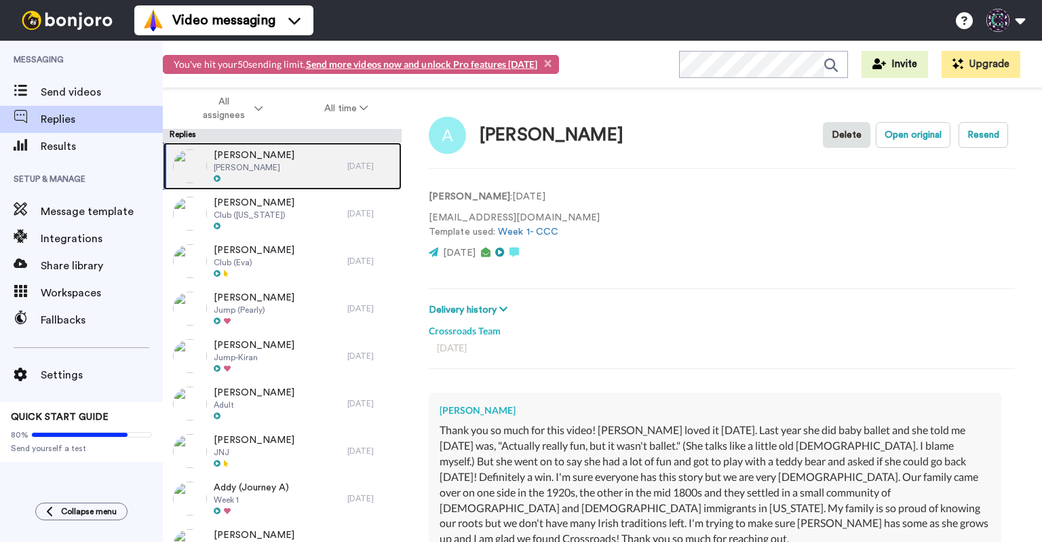
click at [298, 167] on div "[PERSON_NAME] [PERSON_NAME]" at bounding box center [255, 165] width 184 height 47
click at [838, 134] on button "Delete" at bounding box center [846, 135] width 47 height 26
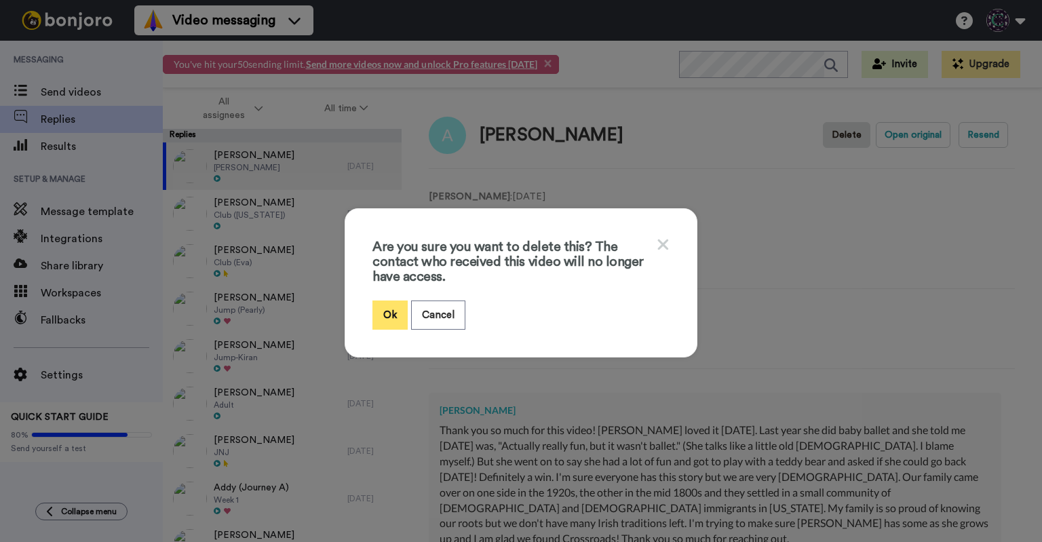
click at [383, 311] on button "Ok" at bounding box center [389, 314] width 35 height 29
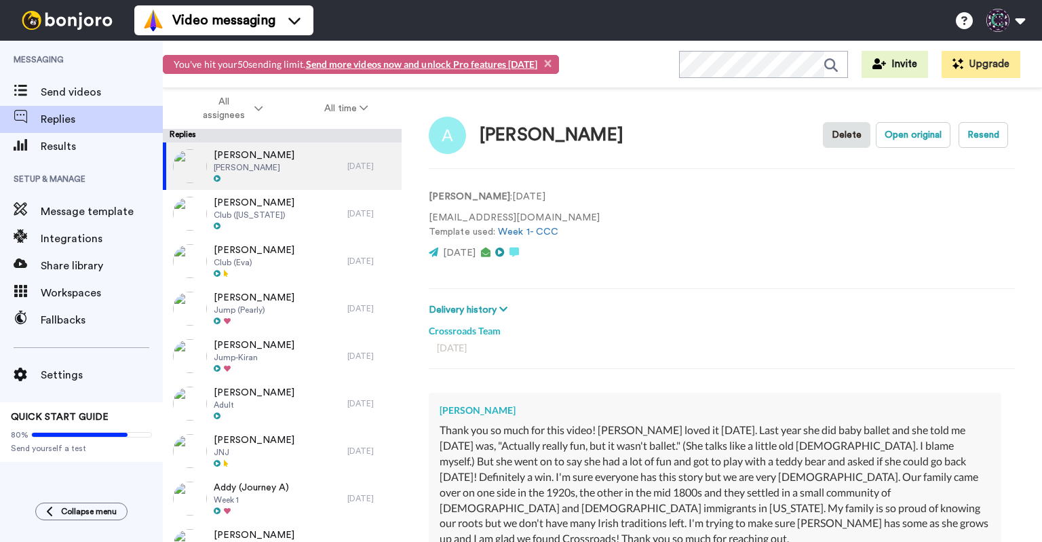
type textarea "x"
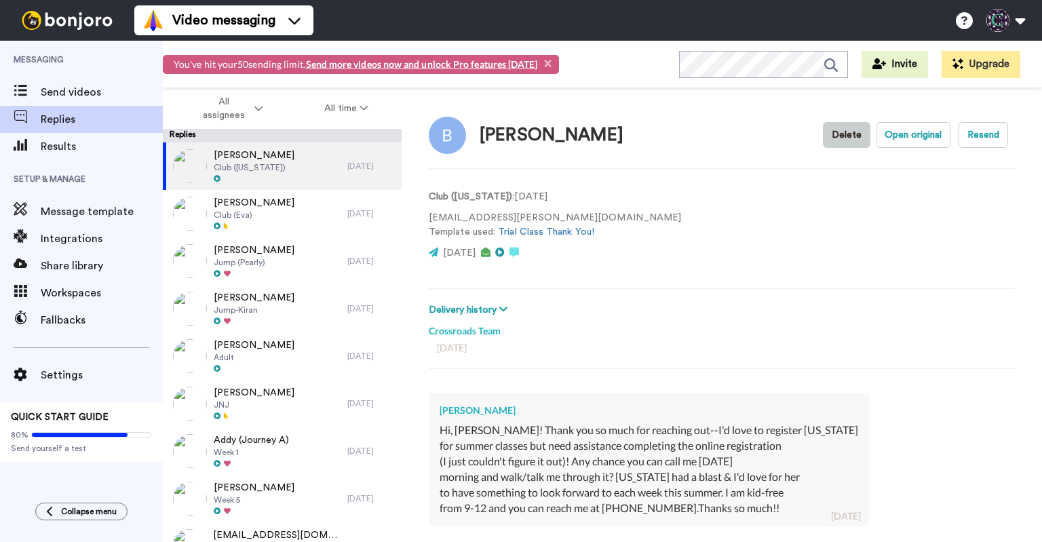
click at [841, 128] on button "Delete" at bounding box center [846, 135] width 47 height 26
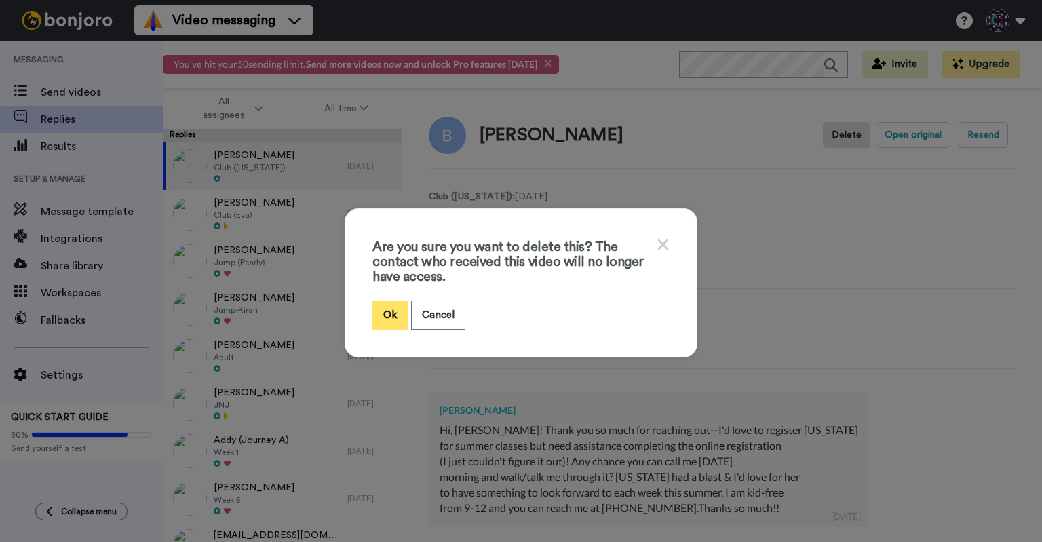
click at [379, 314] on button "Ok" at bounding box center [389, 314] width 35 height 29
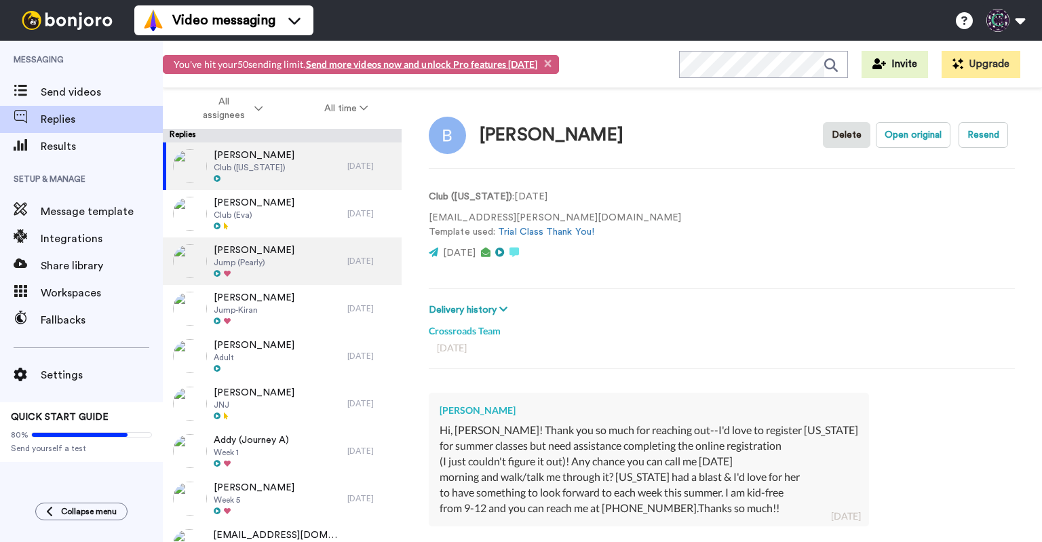
type textarea "x"
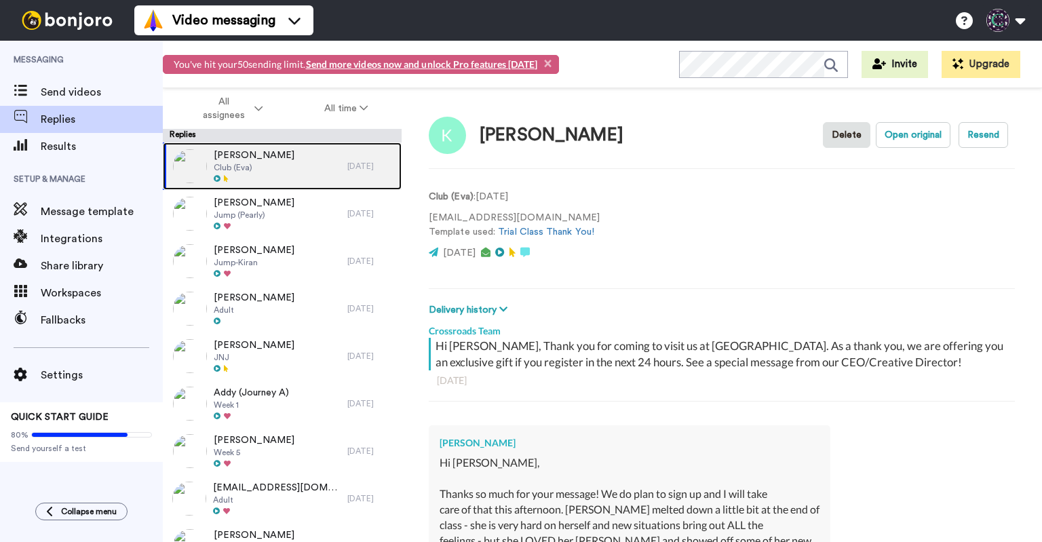
click at [254, 167] on span "Club (Eva)" at bounding box center [254, 167] width 81 height 11
click at [839, 130] on button "Delete" at bounding box center [846, 135] width 47 height 26
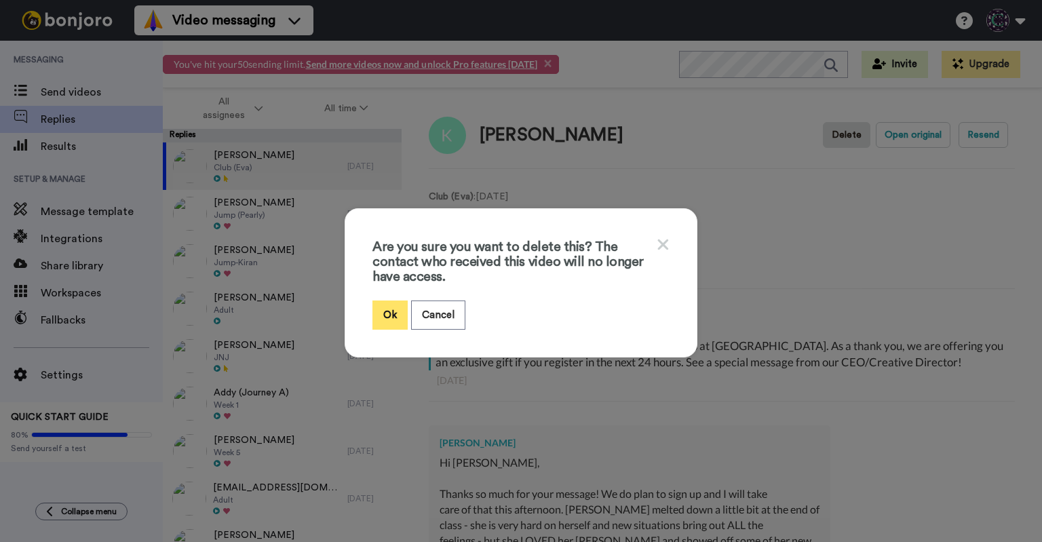
click at [382, 318] on button "Ok" at bounding box center [389, 314] width 35 height 29
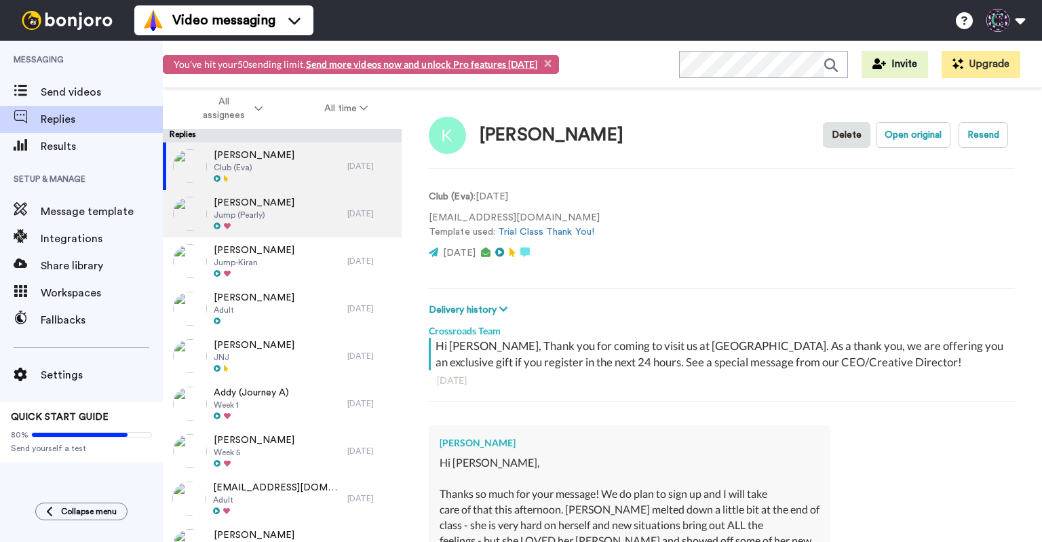
type textarea "x"
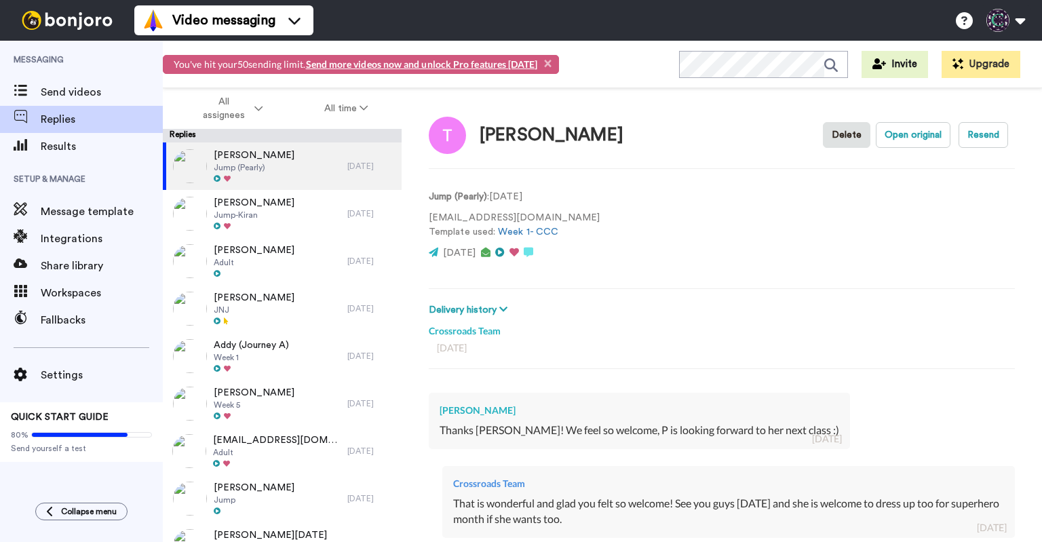
click at [810, 138] on div "[PERSON_NAME] Delete Open original Resend" at bounding box center [722, 134] width 586 height 39
click at [824, 137] on button "Delete" at bounding box center [846, 135] width 47 height 26
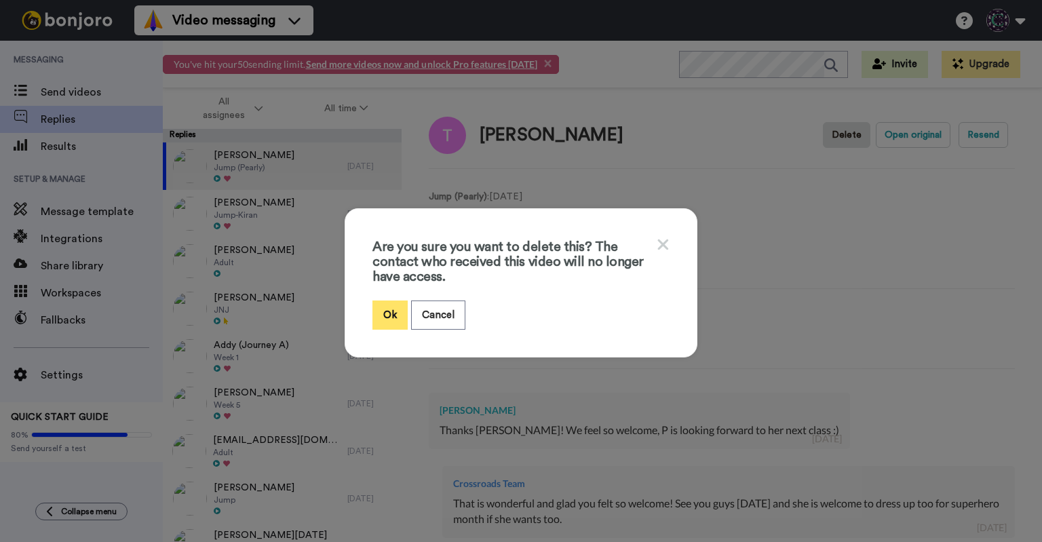
click at [372, 319] on button "Ok" at bounding box center [389, 314] width 35 height 29
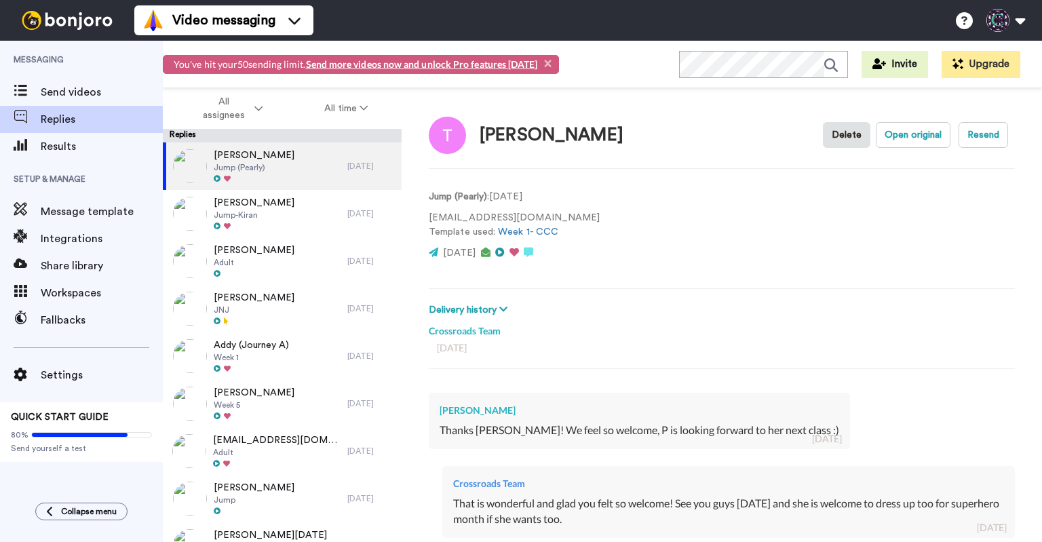
type textarea "x"
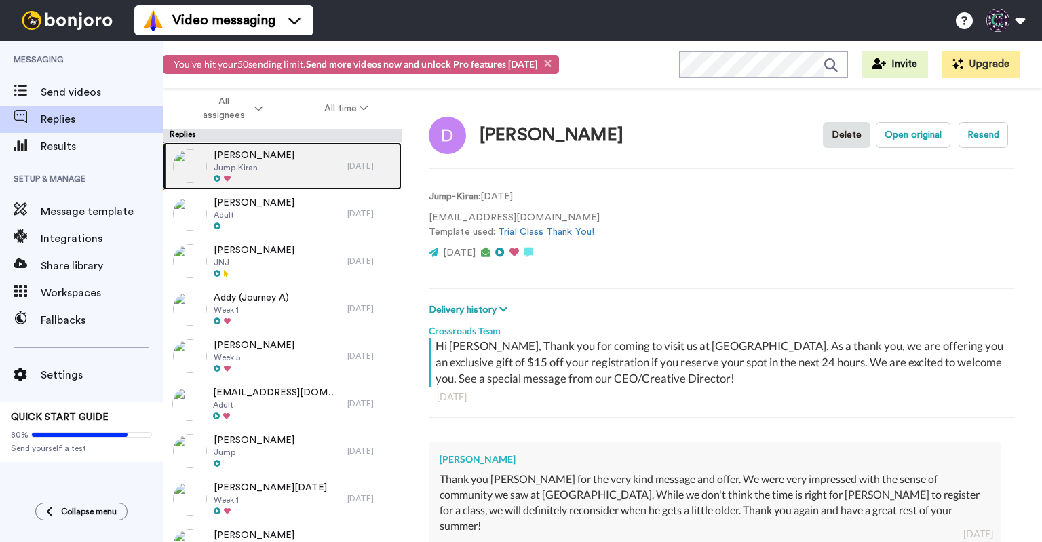
click at [313, 176] on div "[PERSON_NAME] Jump-Kiran" at bounding box center [255, 165] width 184 height 47
click at [844, 139] on button "Delete" at bounding box center [846, 135] width 47 height 26
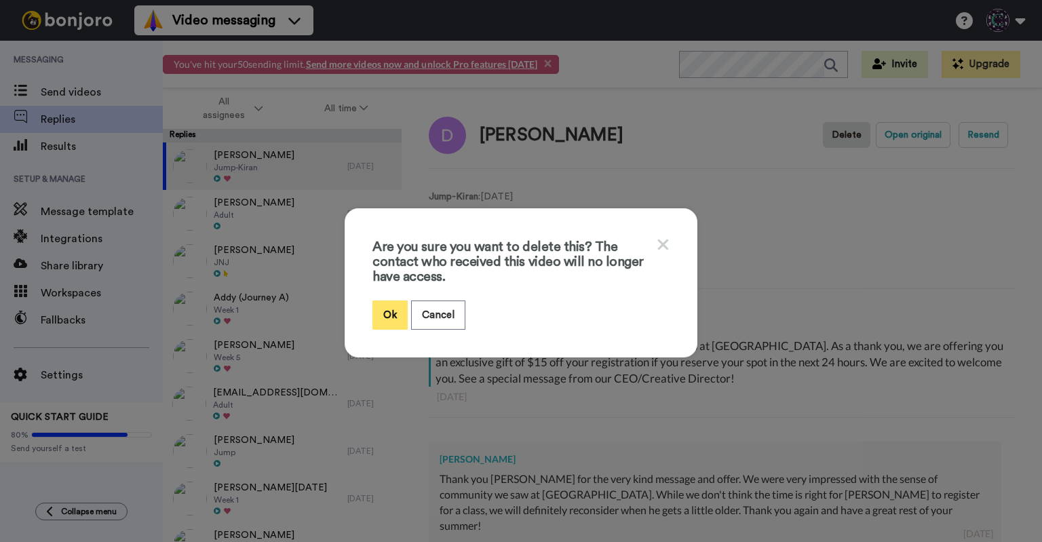
click at [391, 309] on button "Ok" at bounding box center [389, 314] width 35 height 29
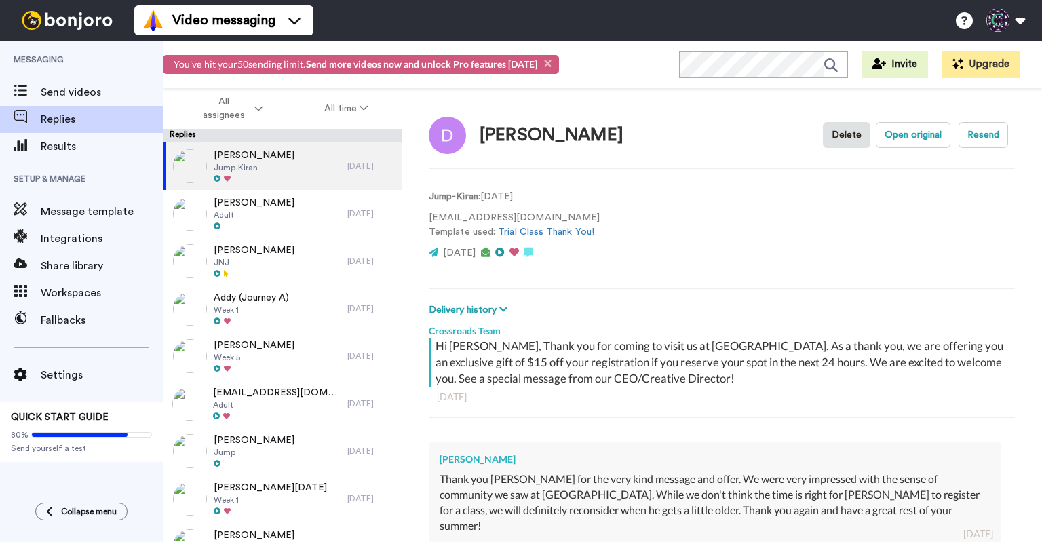
type textarea "x"
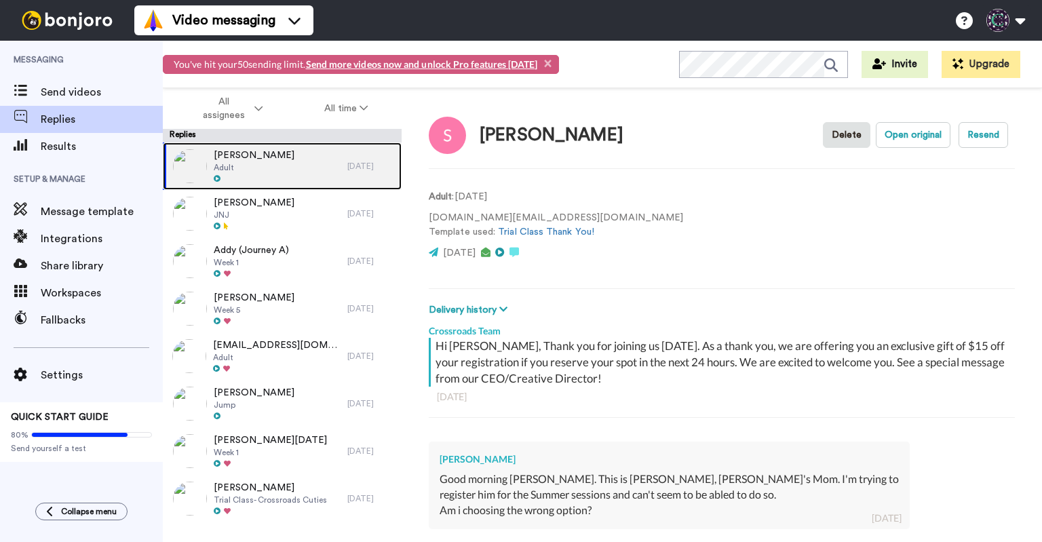
click at [340, 169] on div "[PERSON_NAME] Adult" at bounding box center [255, 165] width 184 height 47
click at [846, 140] on button "Delete" at bounding box center [846, 135] width 47 height 26
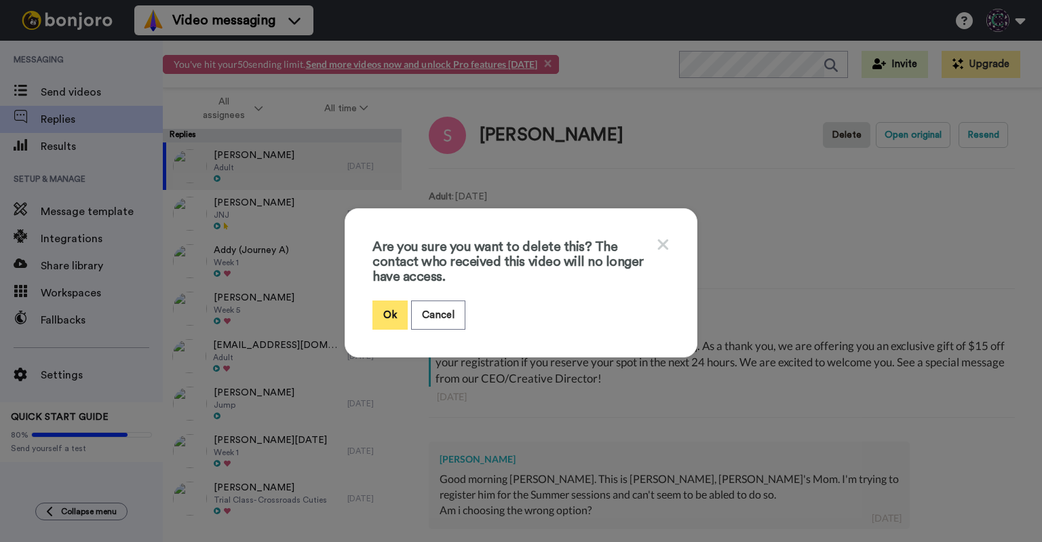
click at [388, 310] on button "Ok" at bounding box center [389, 314] width 35 height 29
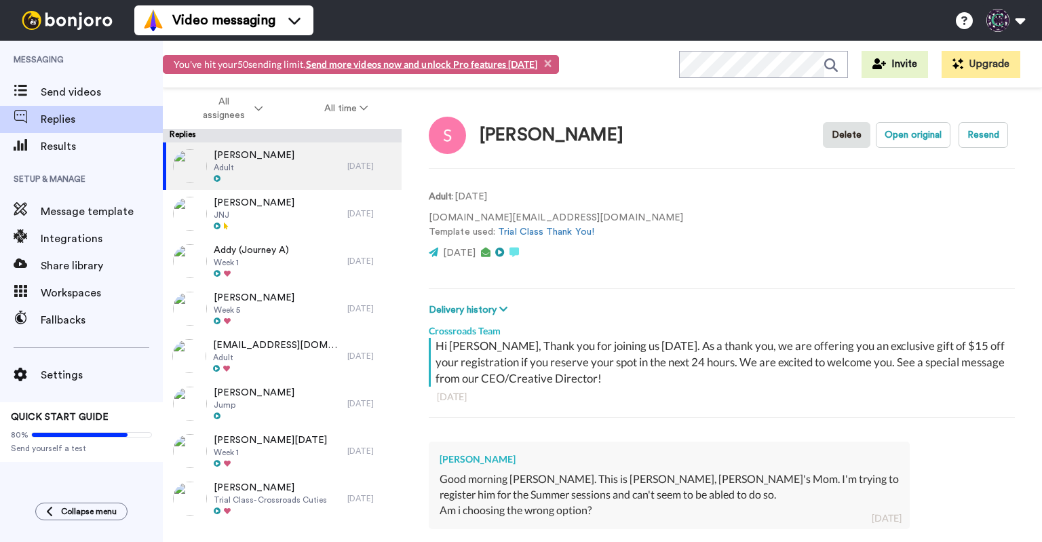
type textarea "x"
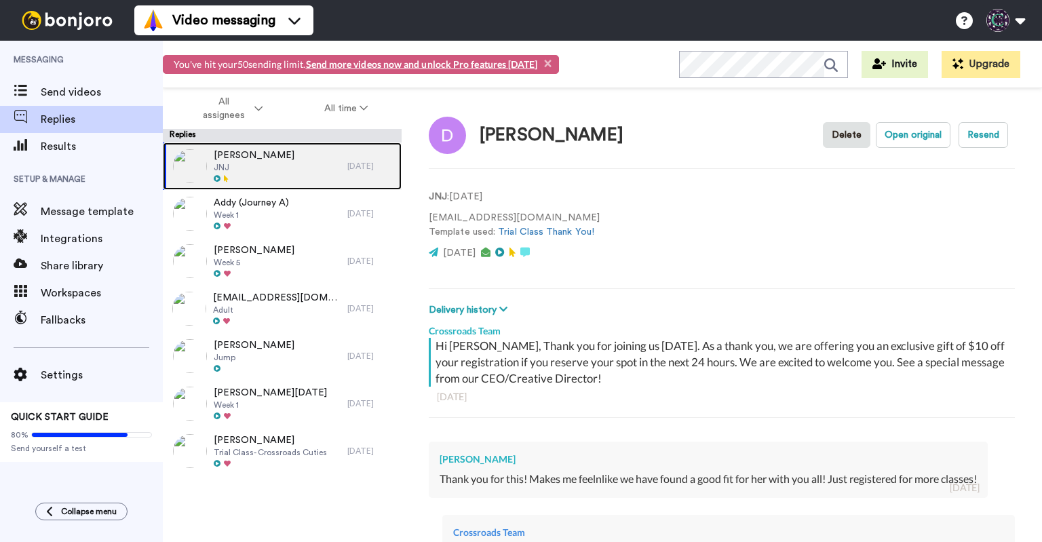
click at [278, 162] on div "[PERSON_NAME] JNJ" at bounding box center [255, 165] width 184 height 47
click at [823, 128] on button "Delete" at bounding box center [846, 135] width 47 height 26
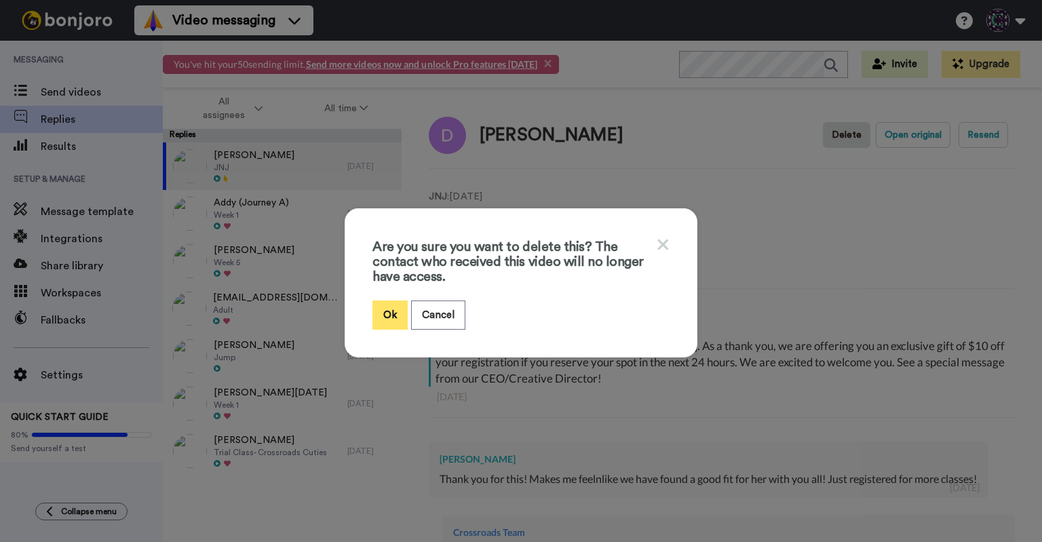
click at [382, 298] on div "Are you sure you want to delete this? The contact who received this video will …" at bounding box center [520, 268] width 297 height 64
click at [383, 309] on button "Ok" at bounding box center [389, 314] width 35 height 29
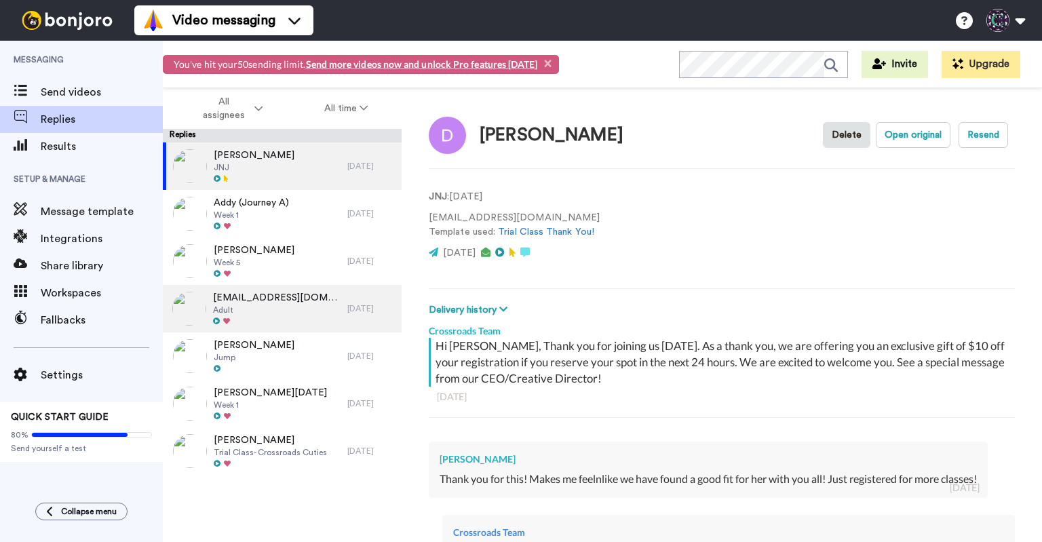
type textarea "x"
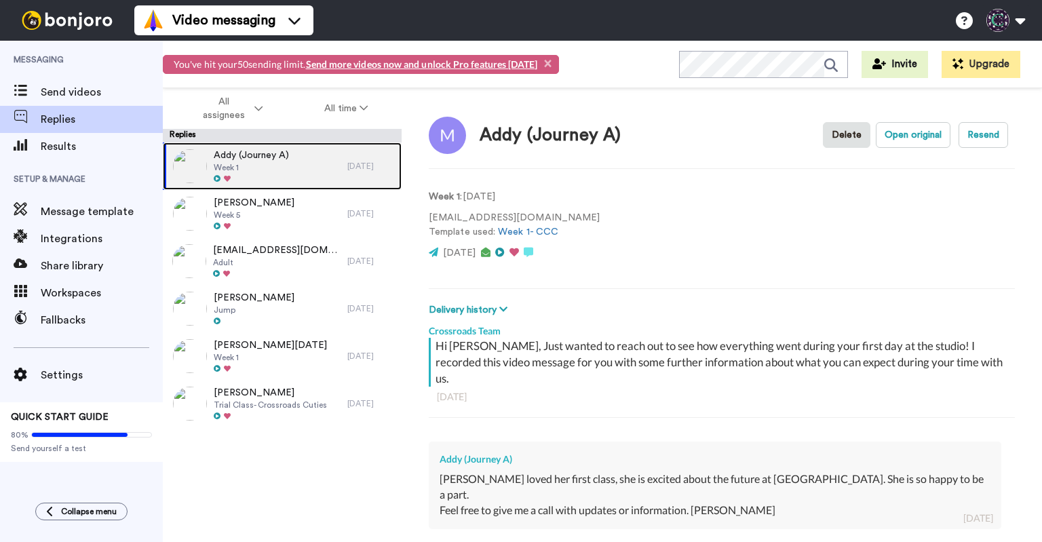
click at [279, 172] on span "Week 1" at bounding box center [251, 167] width 75 height 11
click at [831, 132] on button "Delete" at bounding box center [846, 135] width 47 height 26
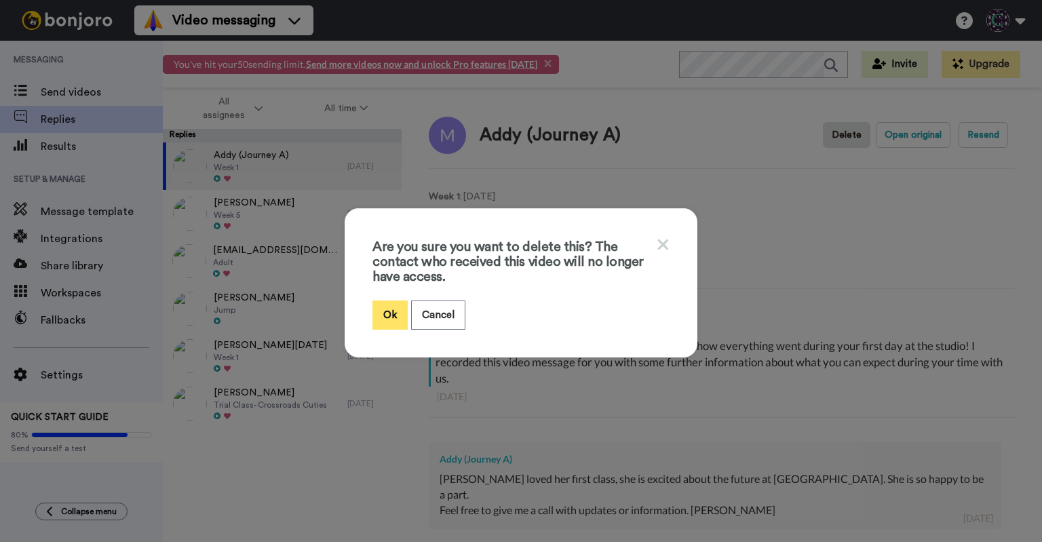
click at [377, 311] on button "Ok" at bounding box center [389, 314] width 35 height 29
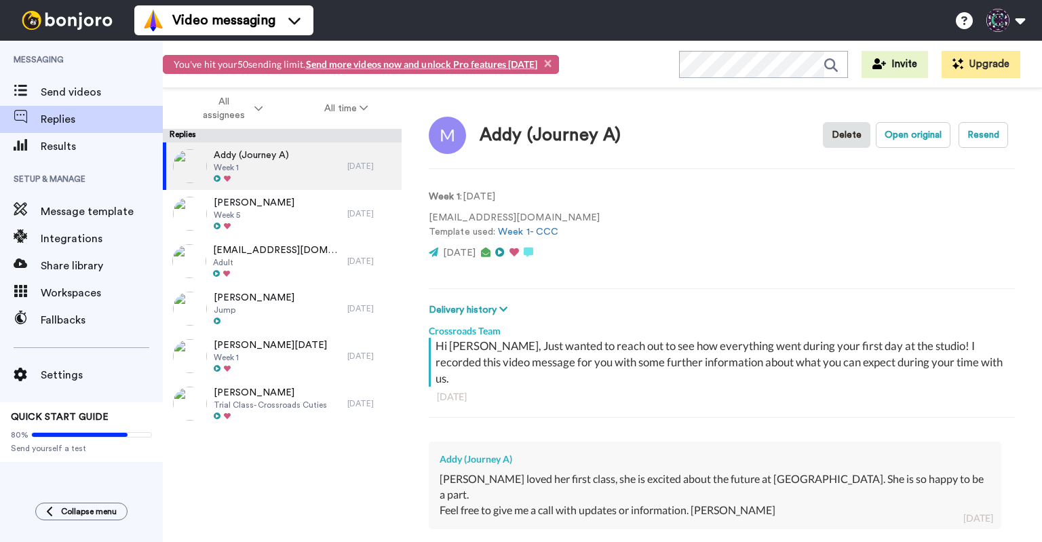
type textarea "x"
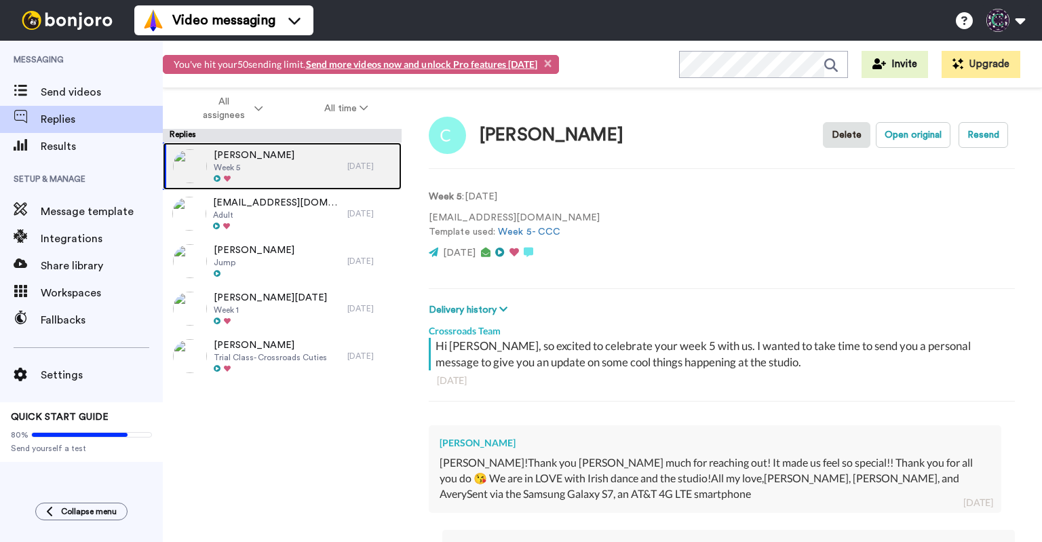
click at [288, 173] on div "[PERSON_NAME] Week 5" at bounding box center [255, 165] width 184 height 47
click at [844, 126] on button "Delete" at bounding box center [846, 135] width 47 height 26
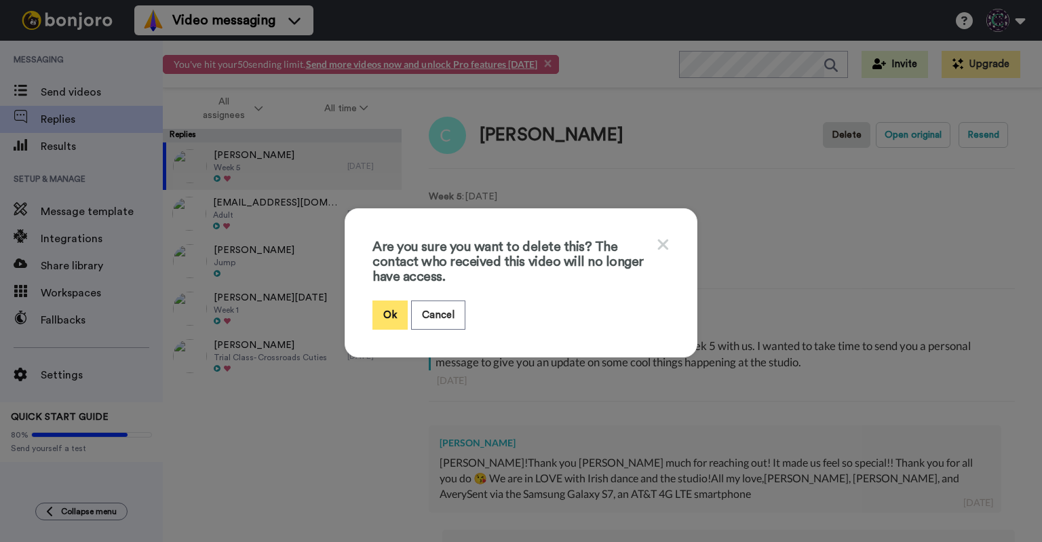
click at [379, 312] on button "Ok" at bounding box center [389, 314] width 35 height 29
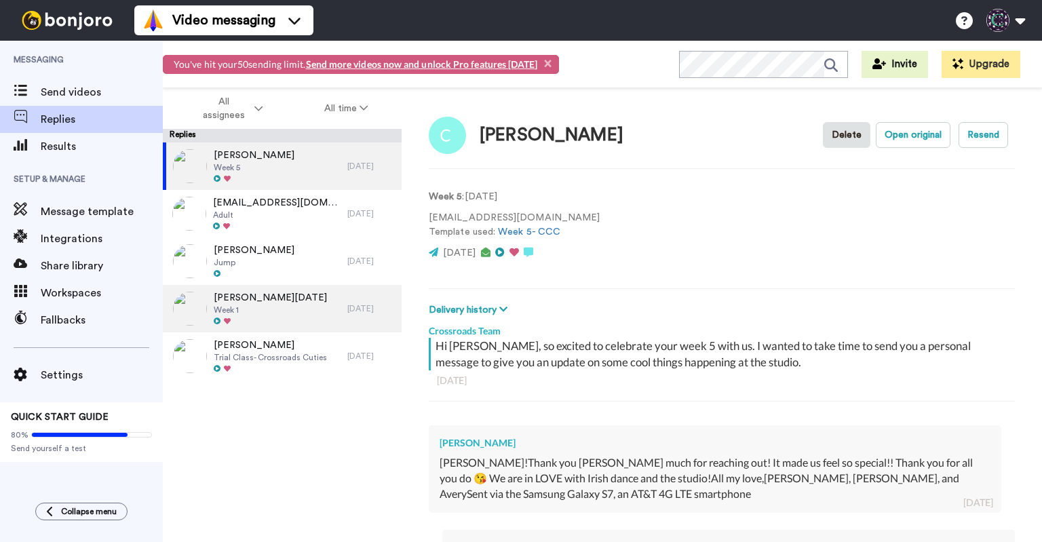
type textarea "x"
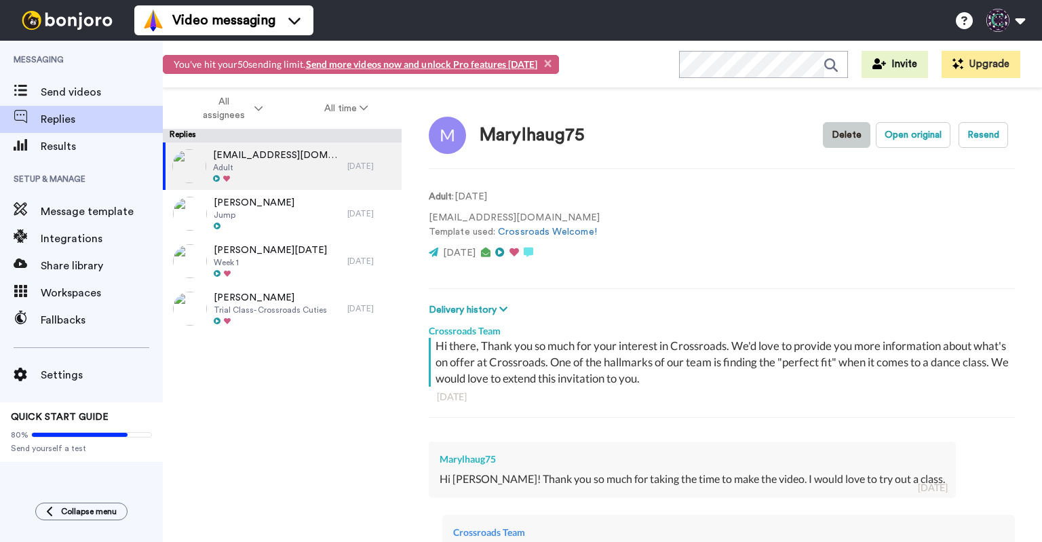
click at [827, 132] on button "Delete" at bounding box center [846, 135] width 47 height 26
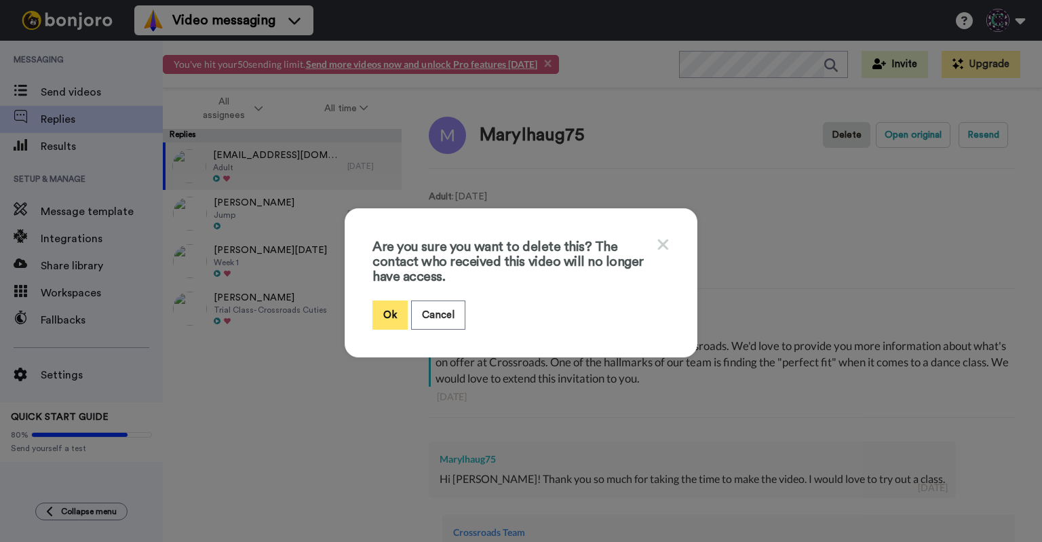
click at [387, 304] on button "Ok" at bounding box center [389, 314] width 35 height 29
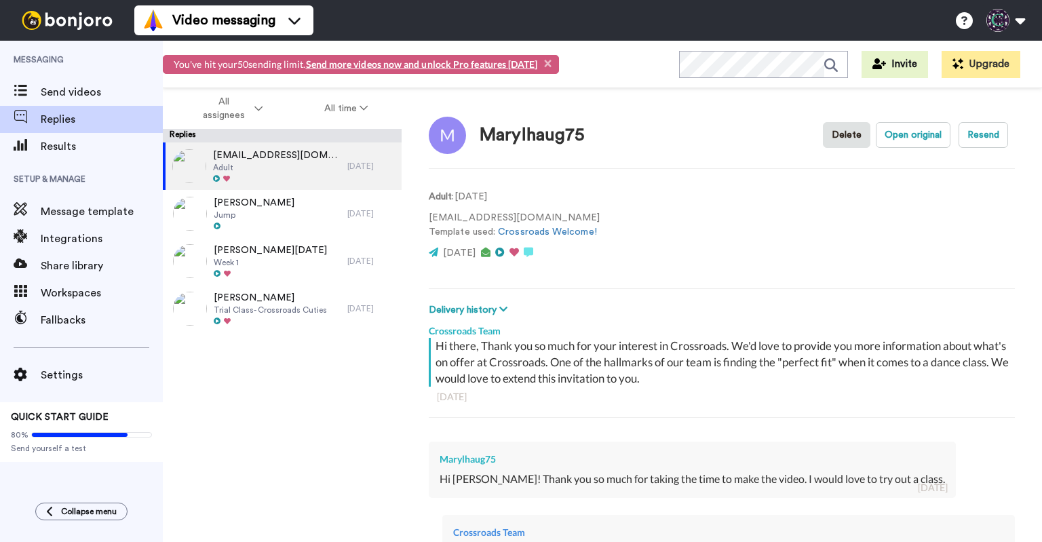
type textarea "x"
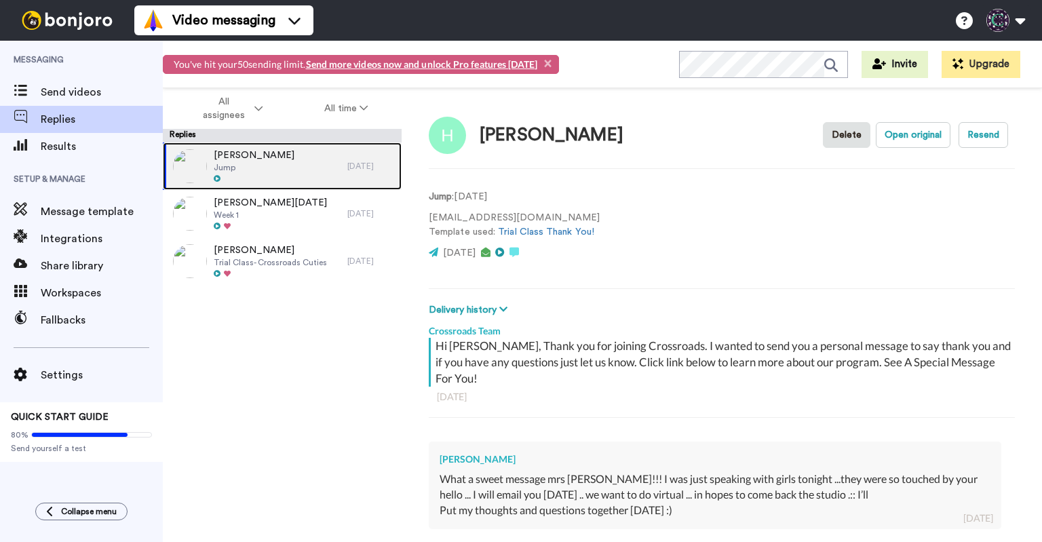
click at [315, 166] on div "[PERSON_NAME] Jump" at bounding box center [255, 165] width 184 height 47
click at [846, 135] on button "Delete" at bounding box center [846, 135] width 47 height 26
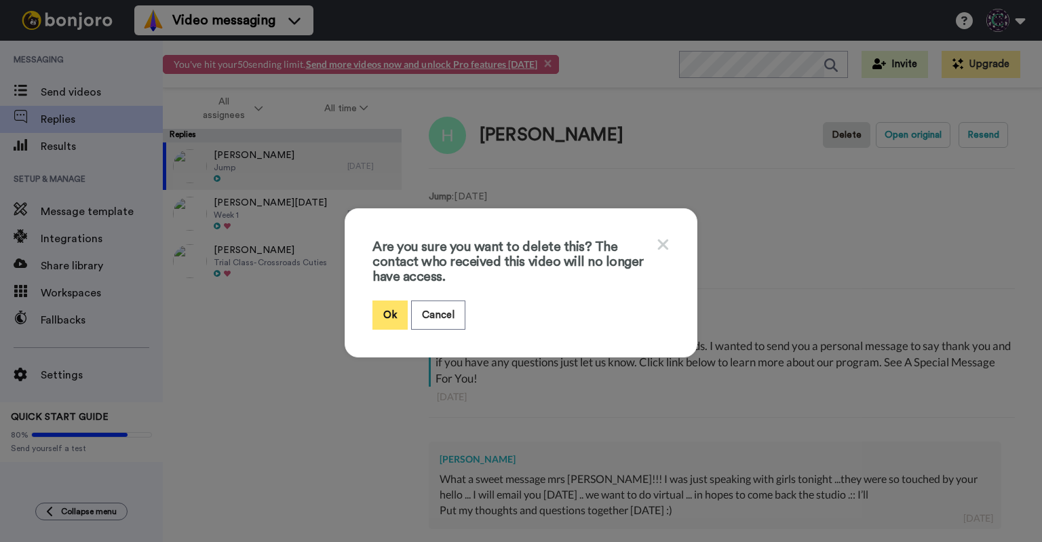
click at [381, 313] on button "Ok" at bounding box center [389, 314] width 35 height 29
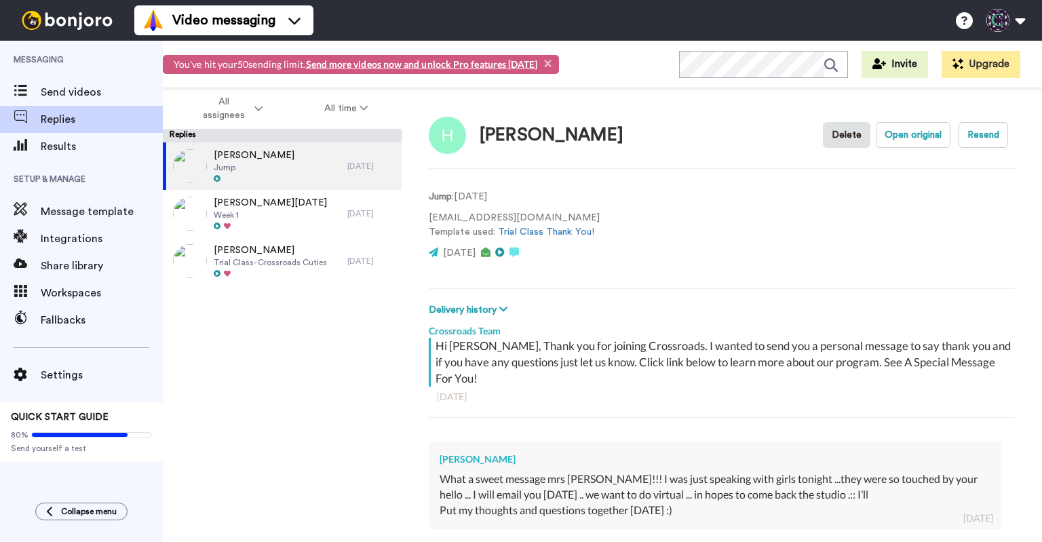
type textarea "x"
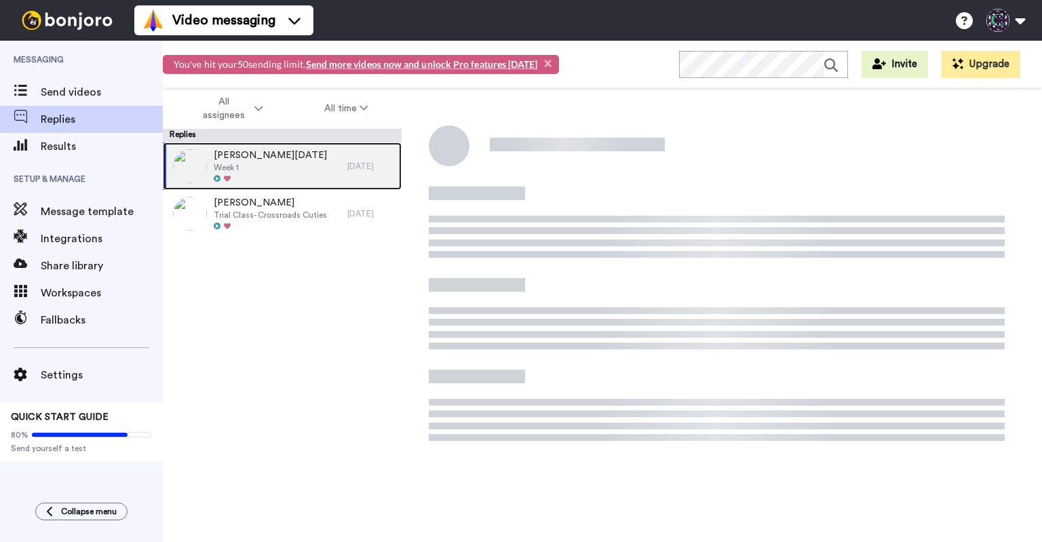
click at [293, 173] on div "[PERSON_NAME][DATE] Week 1" at bounding box center [255, 165] width 184 height 47
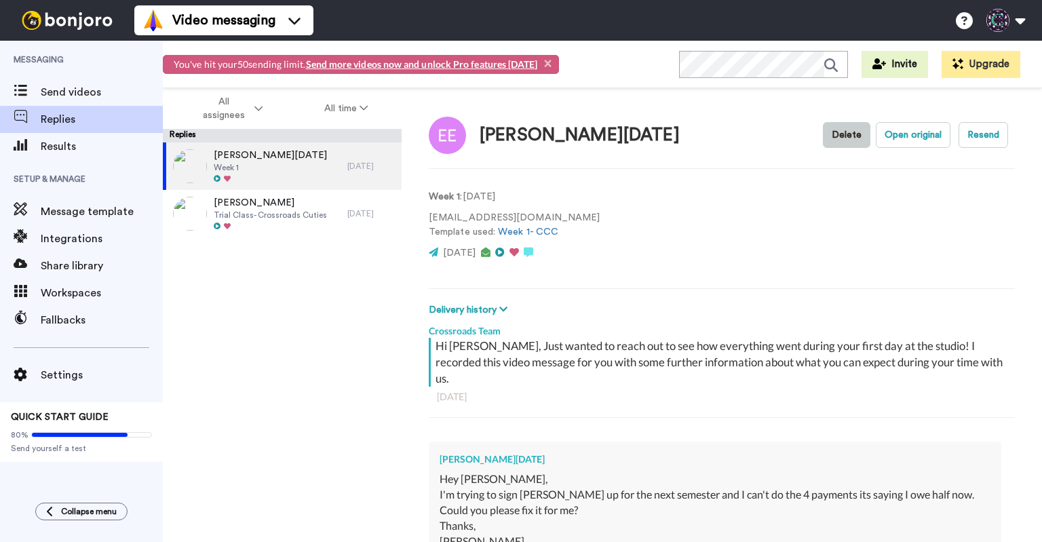
click at [823, 141] on button "Delete" at bounding box center [846, 135] width 47 height 26
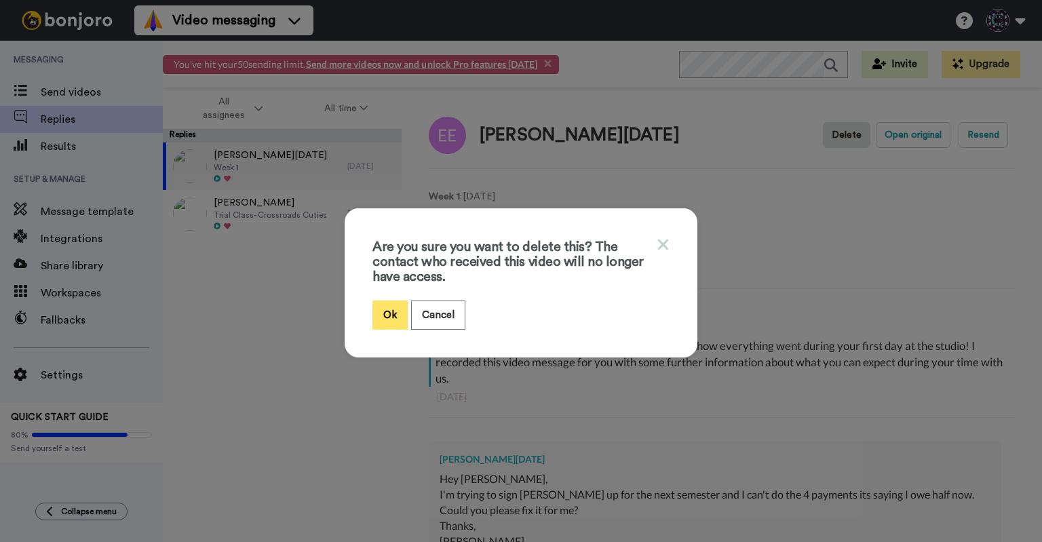
click at [384, 313] on button "Ok" at bounding box center [389, 314] width 35 height 29
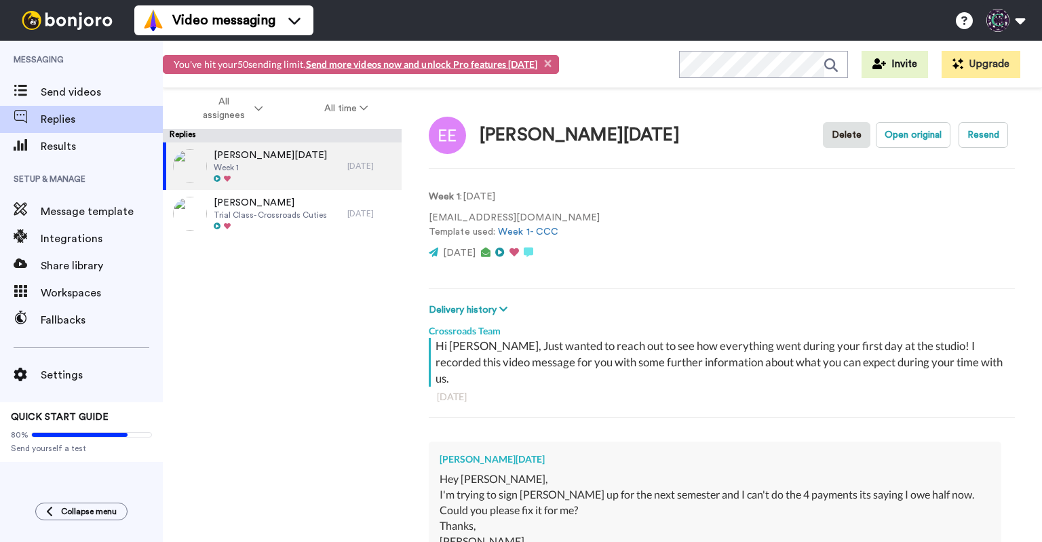
type textarea "x"
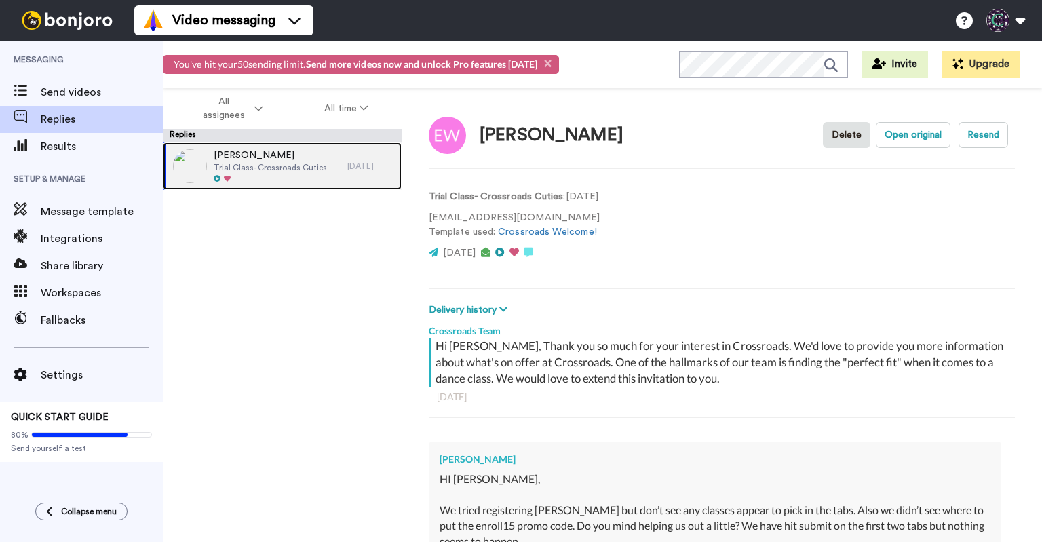
click at [302, 170] on span "Trial Class- Crossroads Cuties" at bounding box center [270, 167] width 113 height 11
click at [833, 143] on button "Delete" at bounding box center [846, 135] width 47 height 26
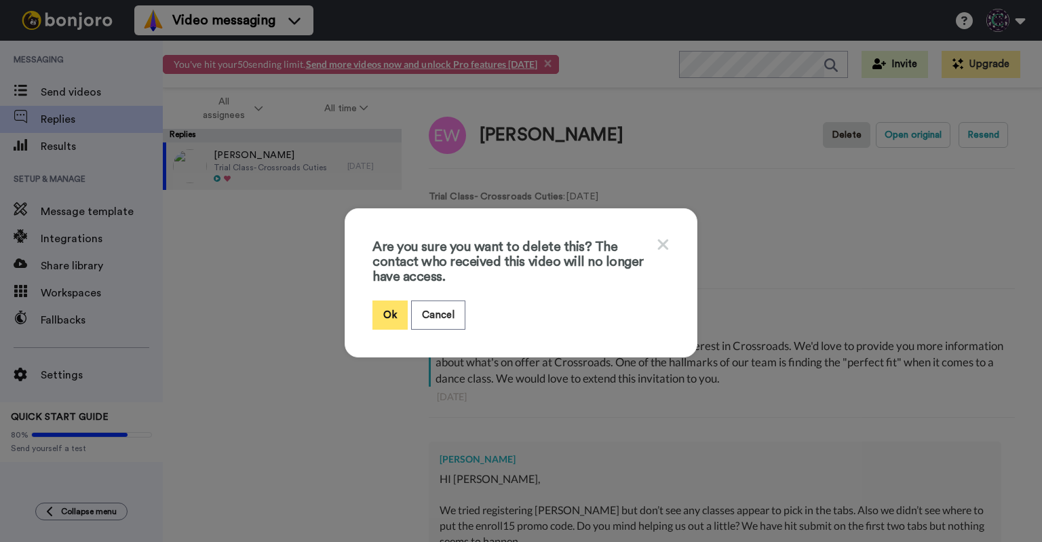
click at [387, 312] on button "Ok" at bounding box center [389, 314] width 35 height 29
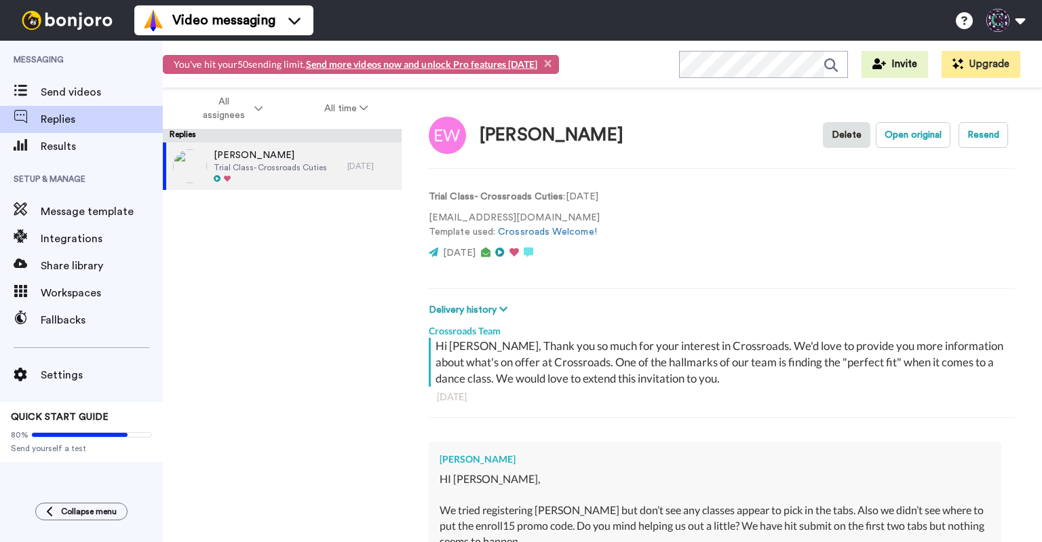
type textarea "x"
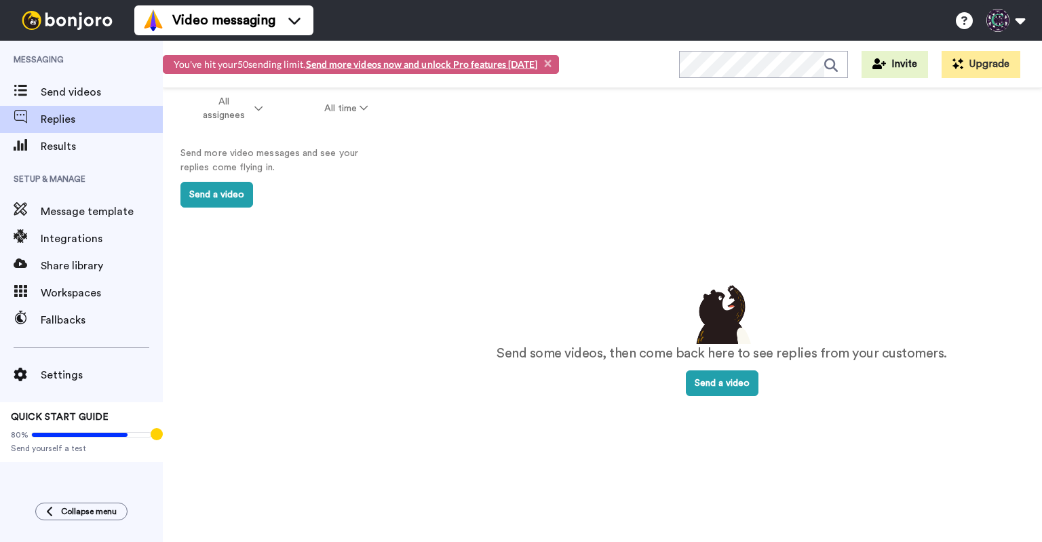
click at [547, 63] on span "×" at bounding box center [547, 63] width 7 height 14
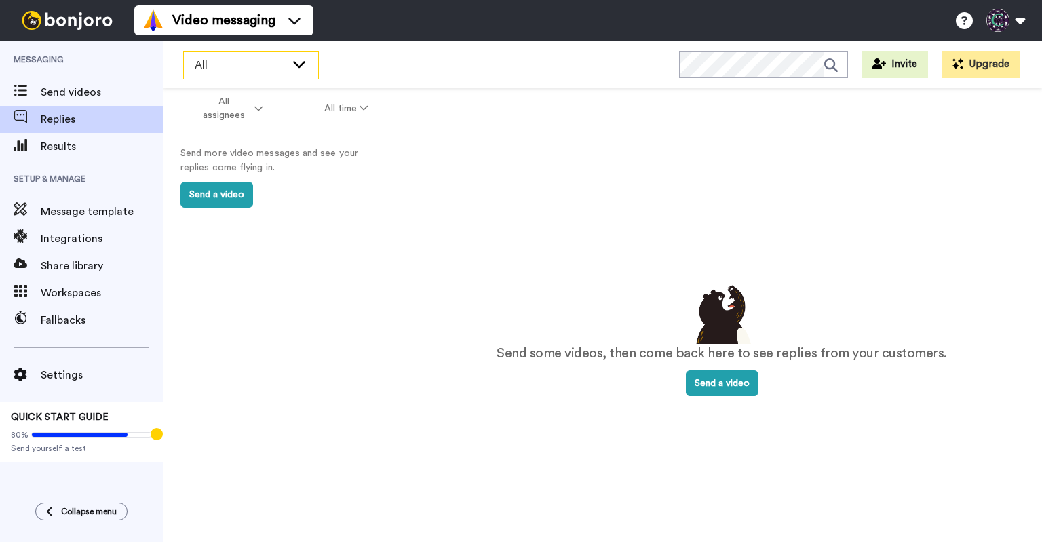
click at [252, 58] on span "All" at bounding box center [240, 65] width 91 height 16
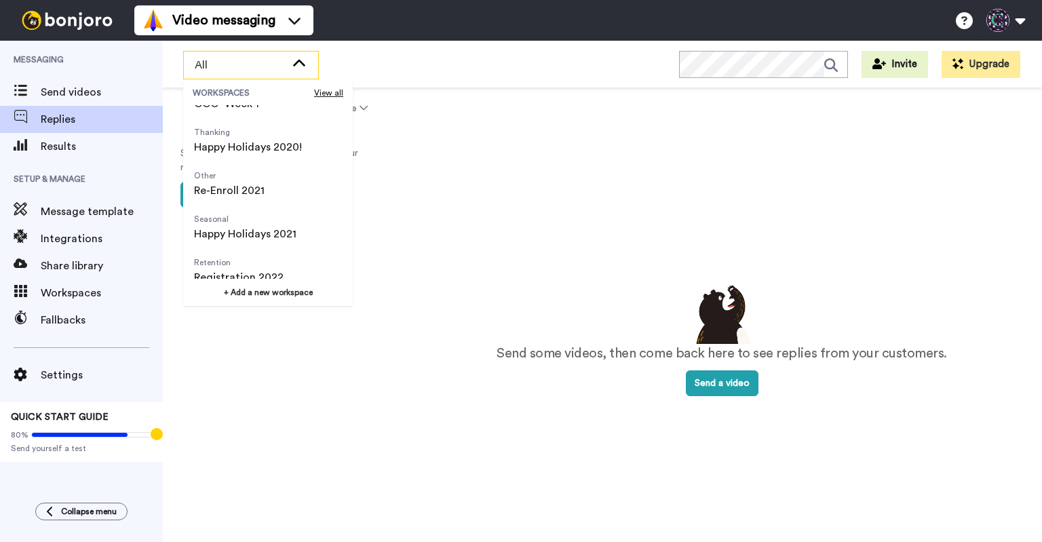
scroll to position [217, 0]
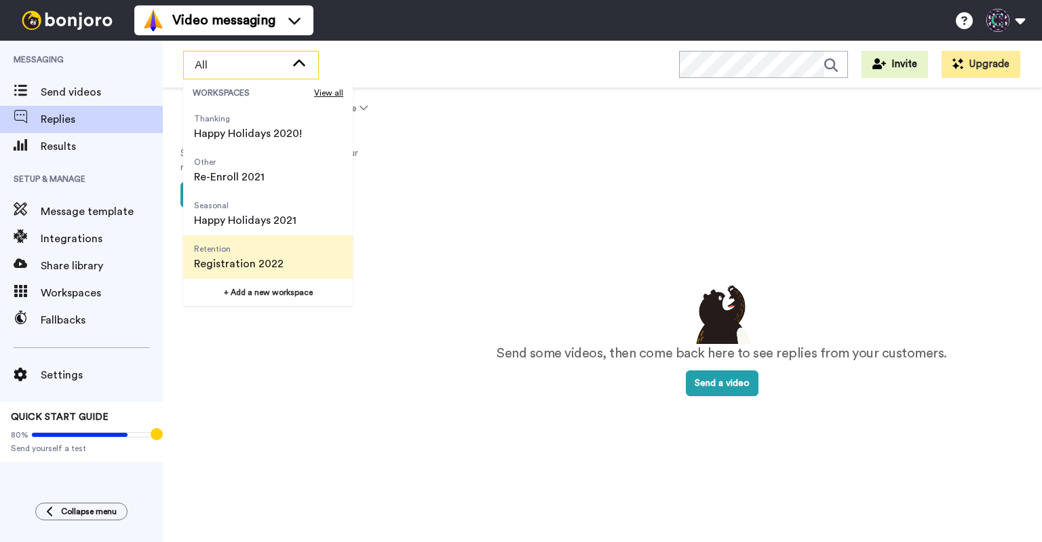
click at [266, 258] on span "Registration 2022" at bounding box center [239, 264] width 90 height 16
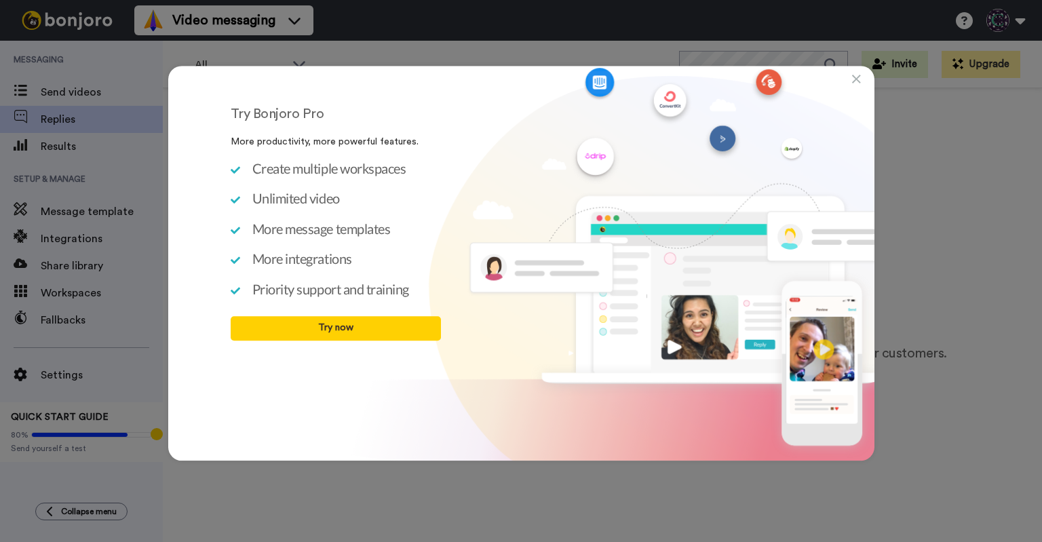
click at [861, 81] on div "Try Bonjoro Pro More productivity, more powerful features. Create multiple work…" at bounding box center [521, 263] width 706 height 395
click at [854, 78] on icon at bounding box center [856, 80] width 9 height 14
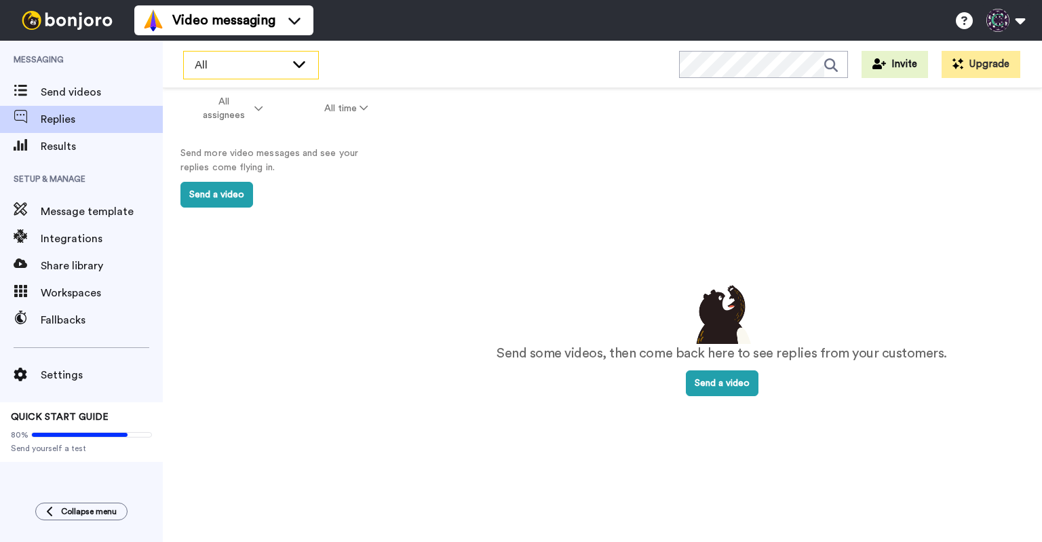
click at [214, 66] on span "All" at bounding box center [240, 65] width 91 height 16
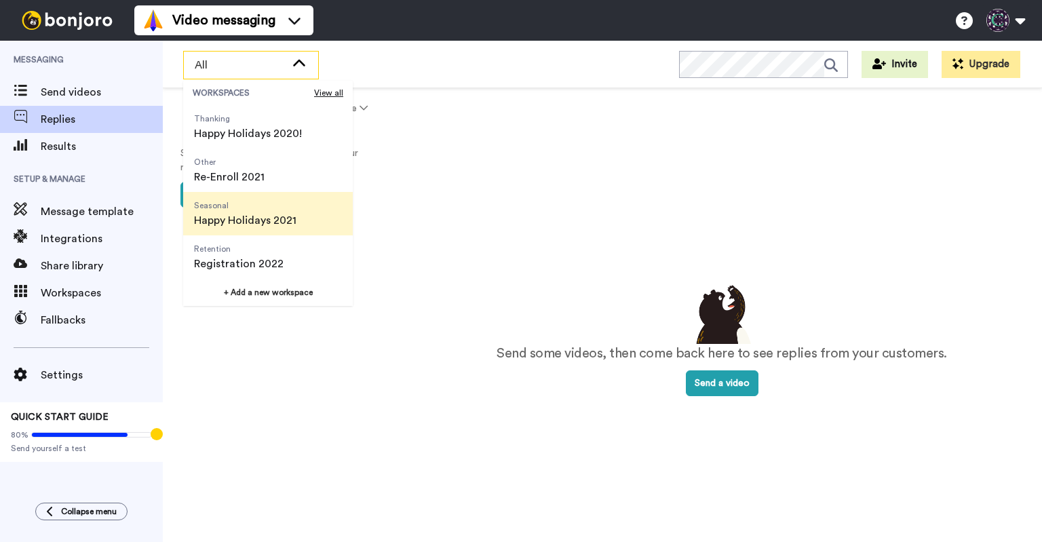
click at [289, 210] on span "Seasonal" at bounding box center [245, 205] width 102 height 11
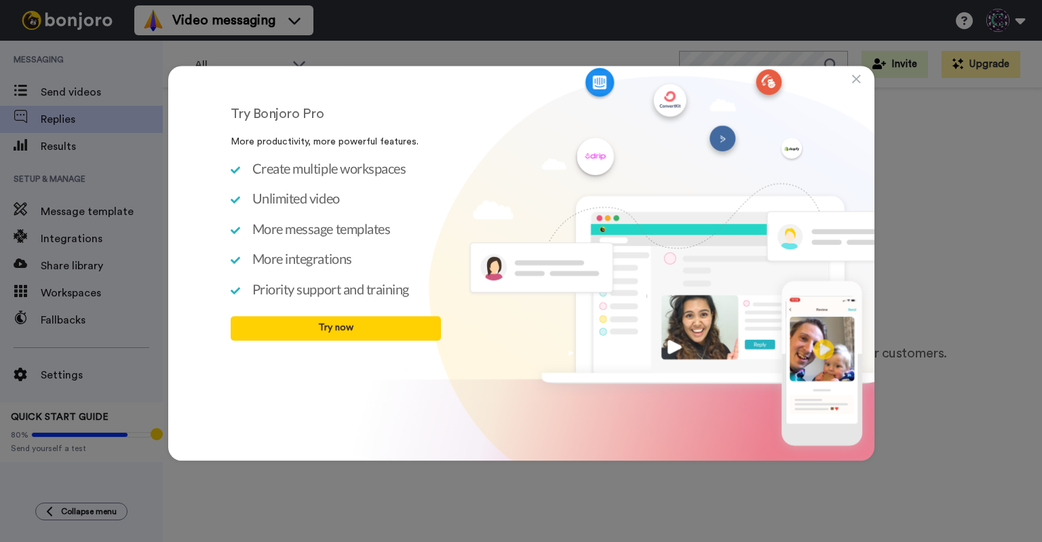
click at [857, 81] on icon at bounding box center [856, 80] width 9 height 14
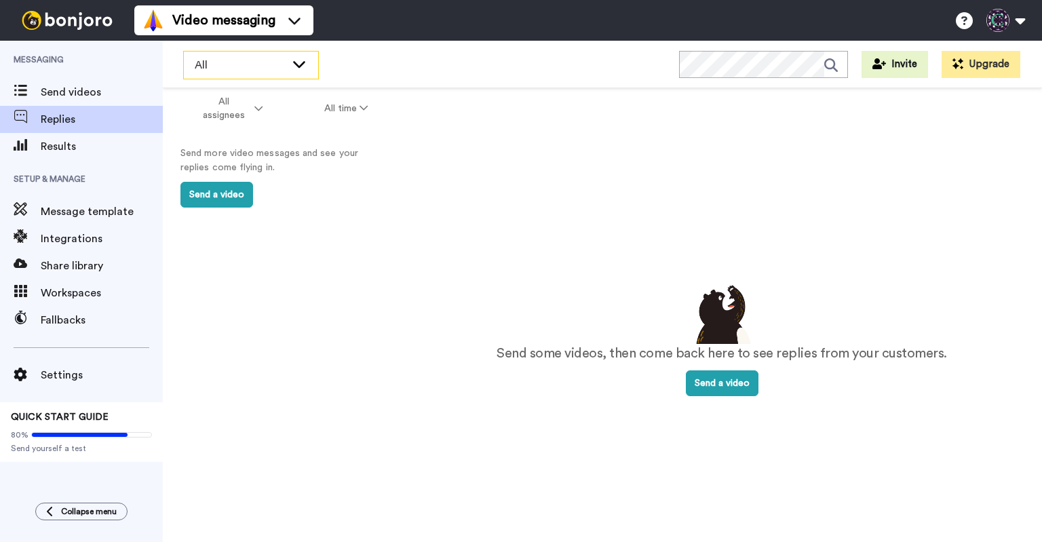
click at [291, 55] on div "All" at bounding box center [251, 65] width 134 height 27
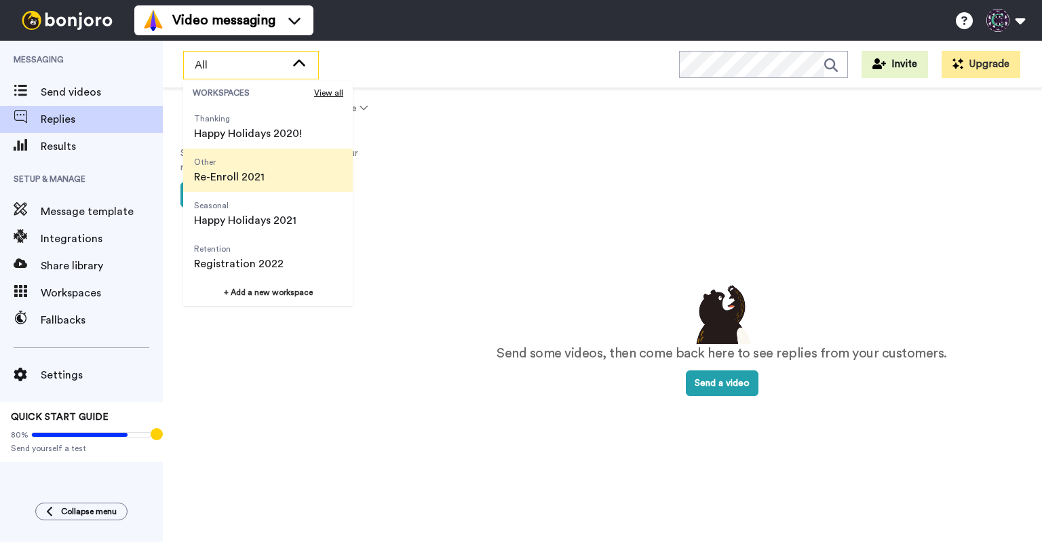
click at [276, 171] on li "Other Re-Enroll 2021" at bounding box center [268, 170] width 170 height 43
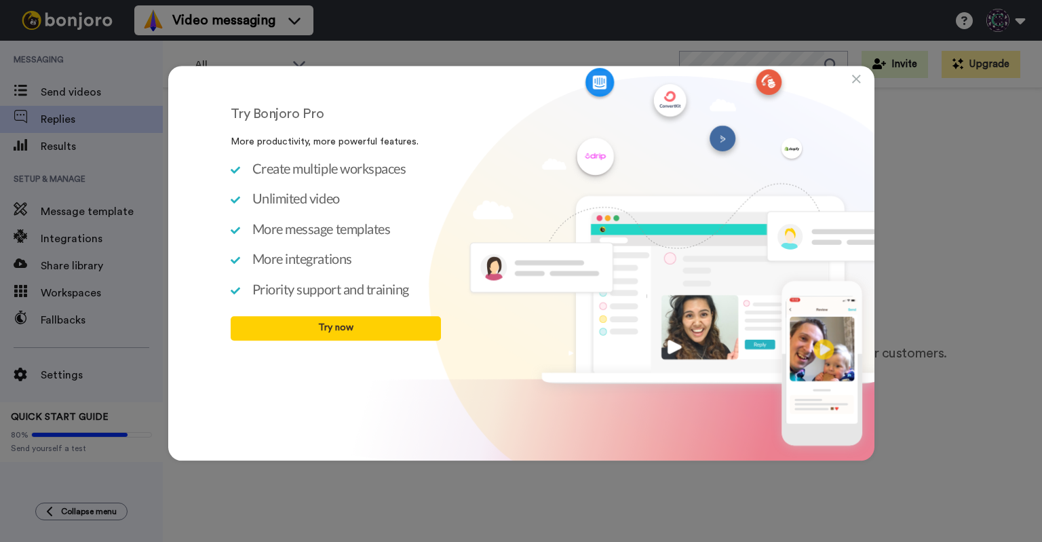
click at [856, 80] on icon at bounding box center [856, 80] width 9 height 14
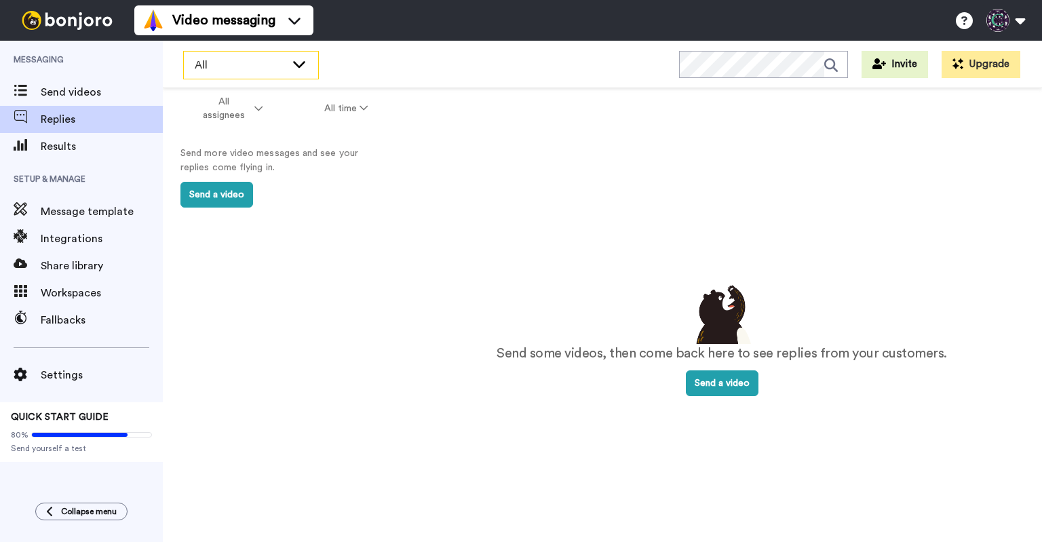
click at [277, 62] on span "All" at bounding box center [240, 65] width 91 height 16
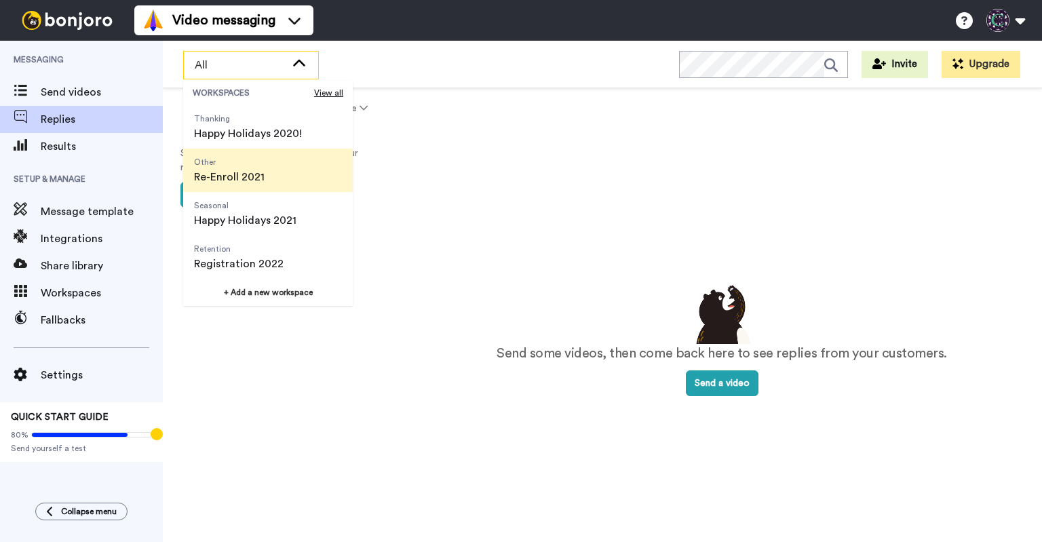
click at [274, 168] on li "Other Re-Enroll 2021" at bounding box center [268, 170] width 170 height 43
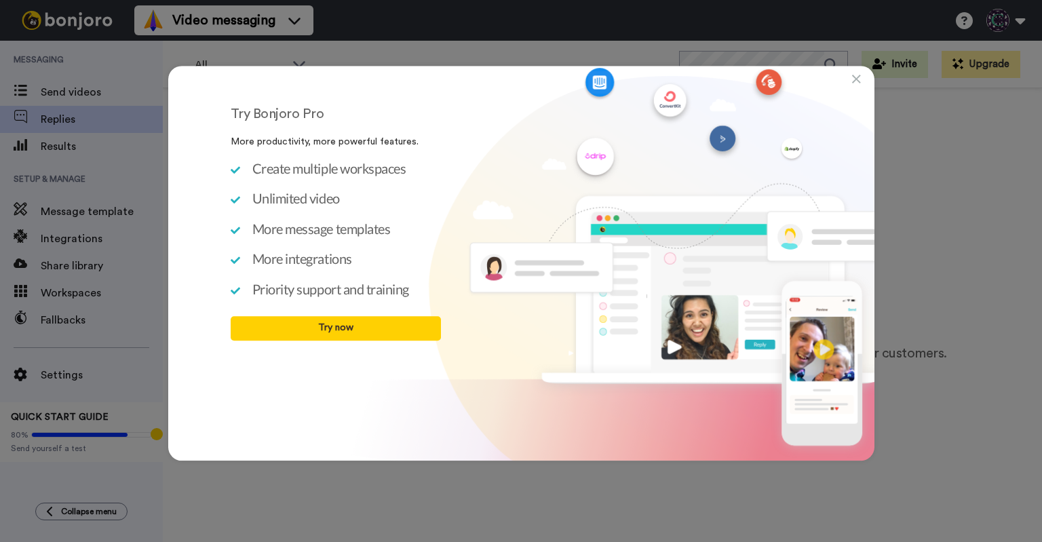
click at [860, 81] on div "Try Bonjoro Pro More productivity, more powerful features. Create multiple work…" at bounding box center [521, 263] width 706 height 395
click at [852, 75] on icon at bounding box center [856, 80] width 9 height 14
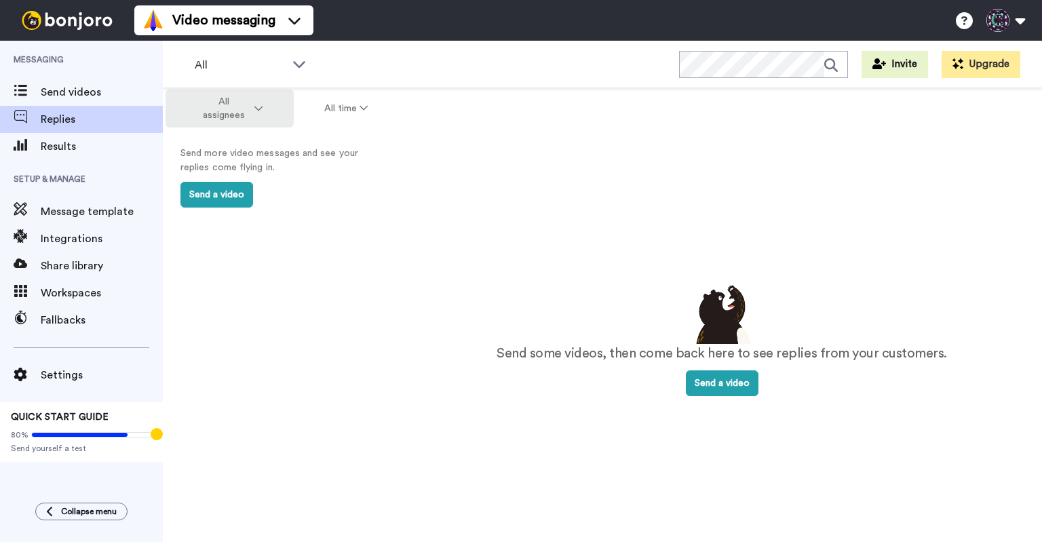
click at [252, 106] on button "All assignees" at bounding box center [229, 109] width 128 height 38
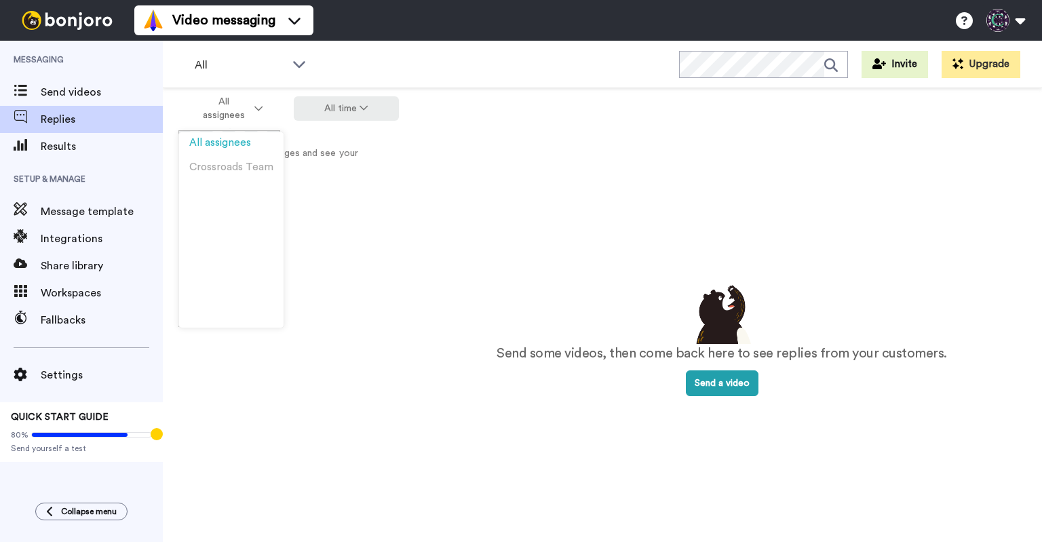
click at [328, 105] on button "All time" at bounding box center [347, 108] width 106 height 24
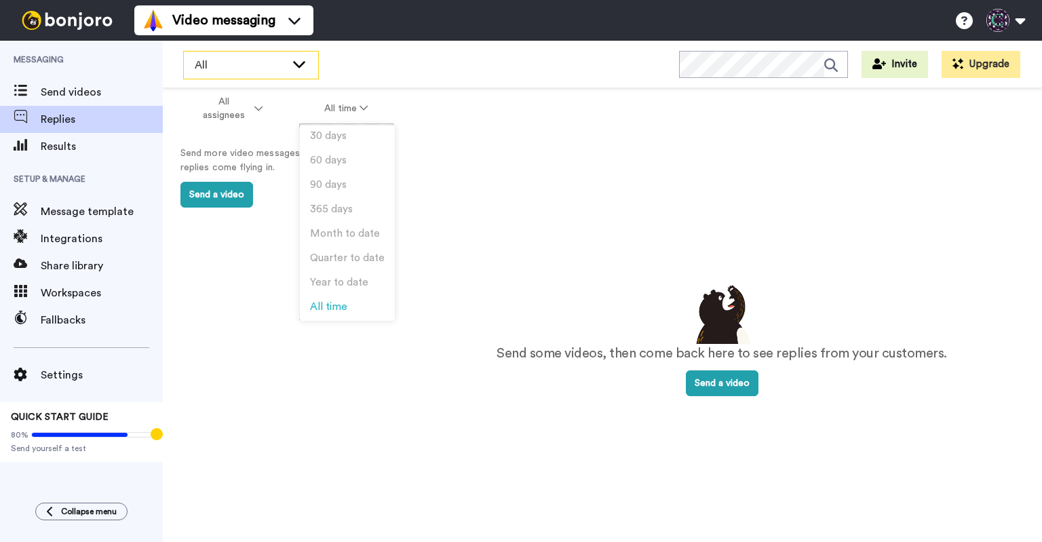
click at [220, 67] on span "All" at bounding box center [240, 65] width 91 height 16
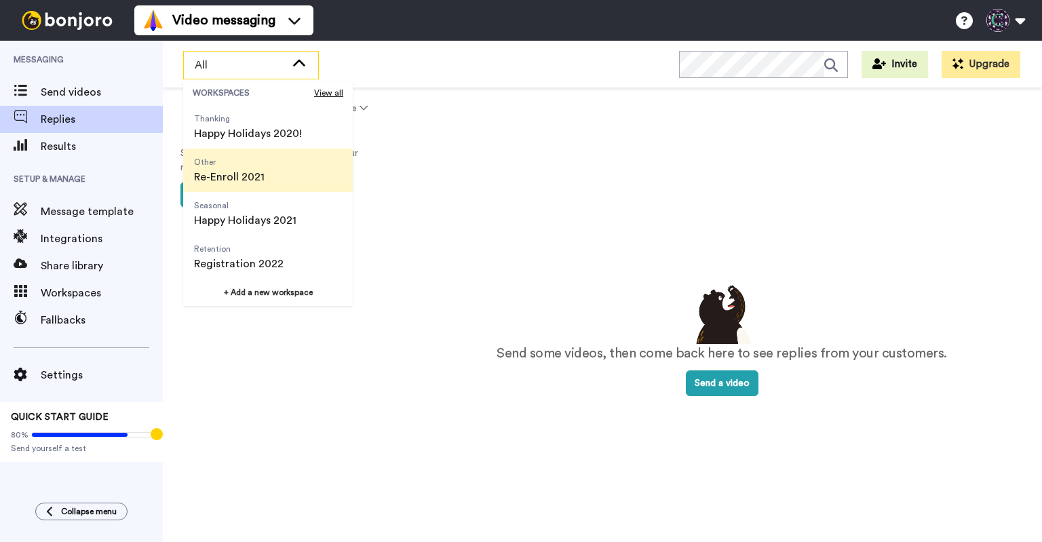
scroll to position [14, 0]
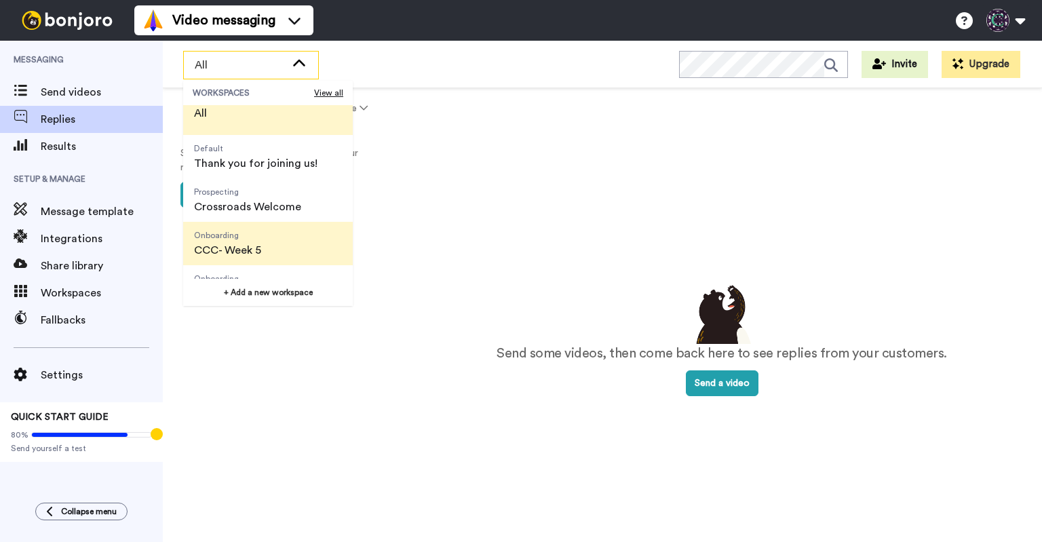
click at [260, 243] on span "CCC- Week 5" at bounding box center [227, 250] width 67 height 16
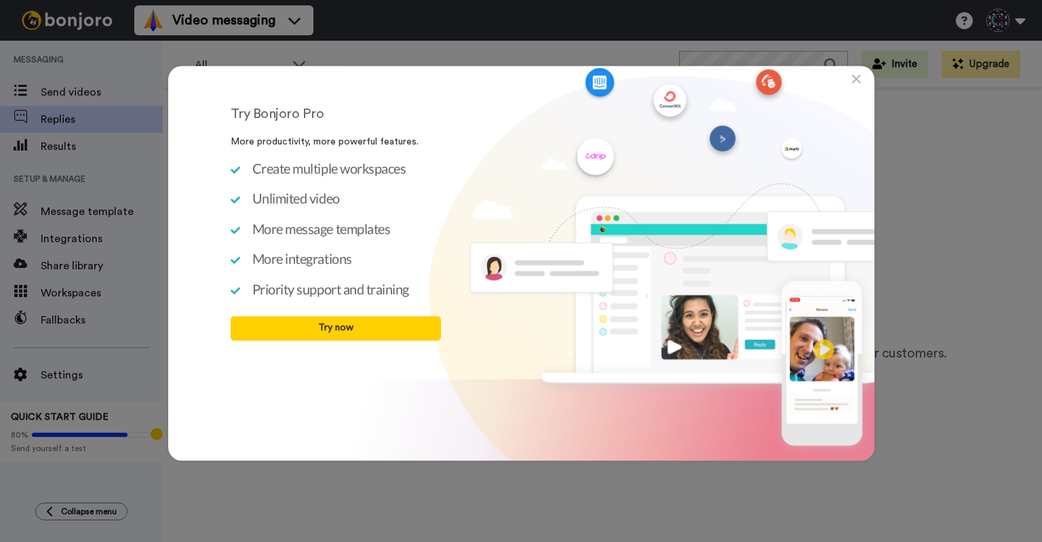
click at [859, 79] on div "Try Bonjoro Pro More productivity, more powerful features. Create multiple work…" at bounding box center [521, 263] width 706 height 395
click at [849, 83] on div "Try Bonjoro Pro More productivity, more powerful features. Create multiple work…" at bounding box center [521, 263] width 706 height 395
click at [852, 82] on div "Try Bonjoro Pro More productivity, more powerful features. Create multiple work…" at bounding box center [521, 263] width 706 height 395
click at [854, 80] on icon at bounding box center [856, 80] width 9 height 14
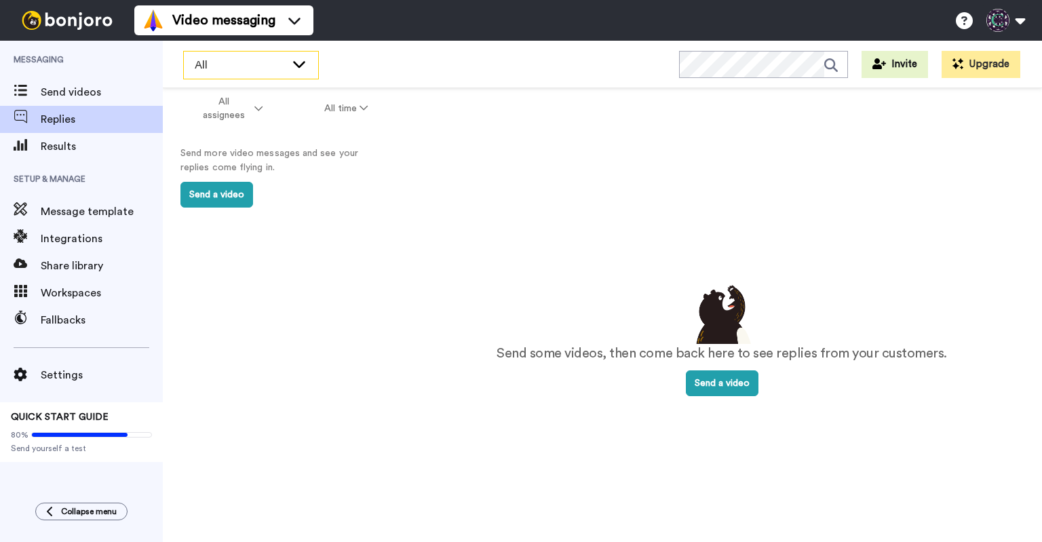
click at [203, 62] on span "All" at bounding box center [240, 65] width 91 height 16
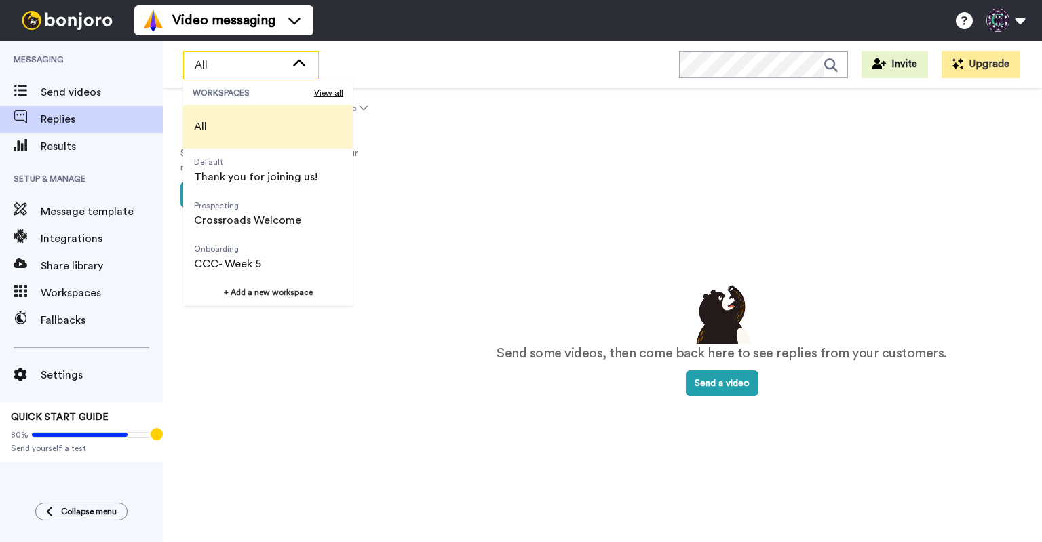
click at [260, 121] on li "All" at bounding box center [268, 126] width 170 height 43
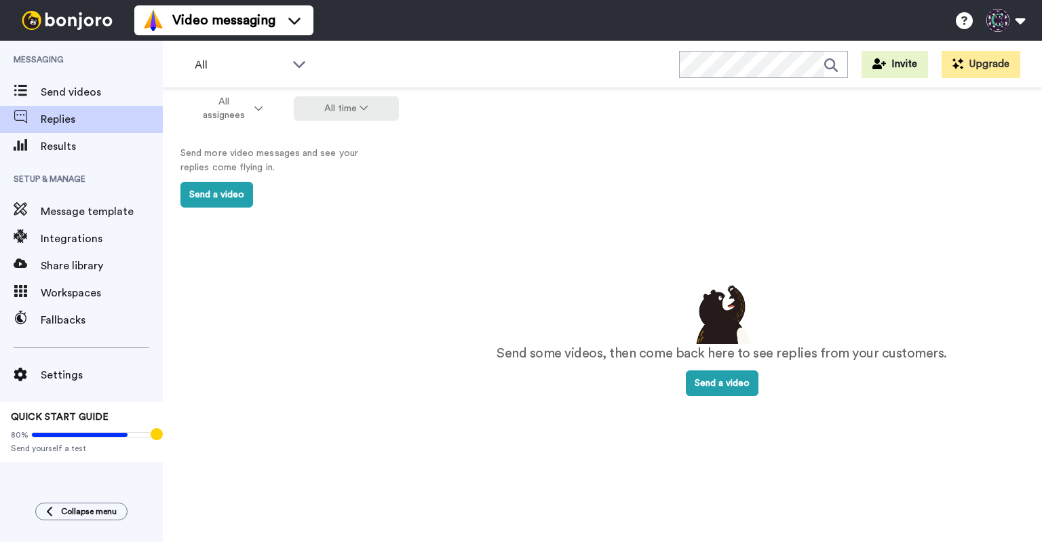
click at [352, 113] on button "All time" at bounding box center [347, 108] width 106 height 24
click at [358, 281] on span "Year to date" at bounding box center [339, 282] width 58 height 10
click at [350, 108] on button "YTD" at bounding box center [350, 108] width 100 height 24
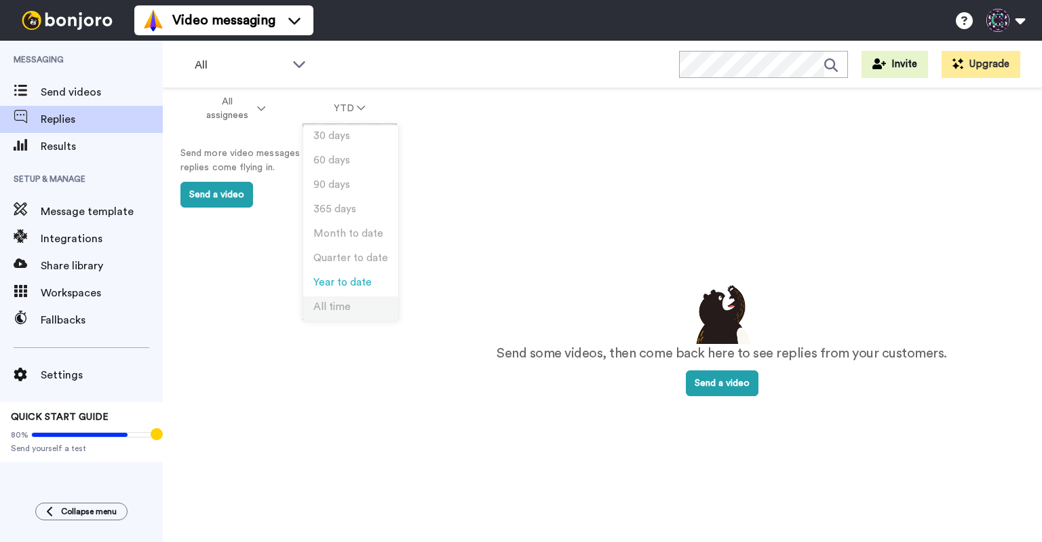
click at [331, 302] on span "All time" at bounding box center [331, 307] width 37 height 10
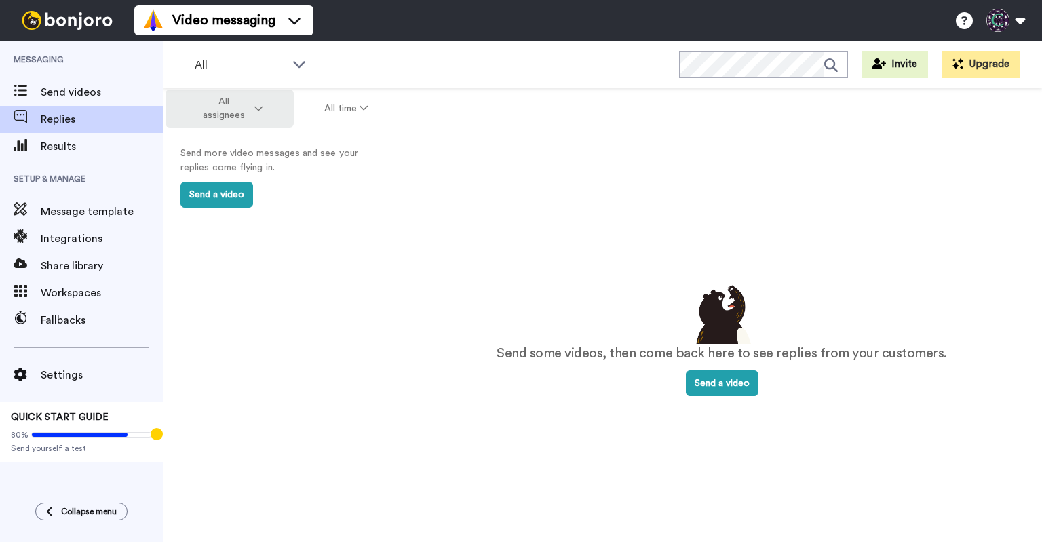
click at [229, 106] on span "All assignees" at bounding box center [224, 108] width 55 height 27
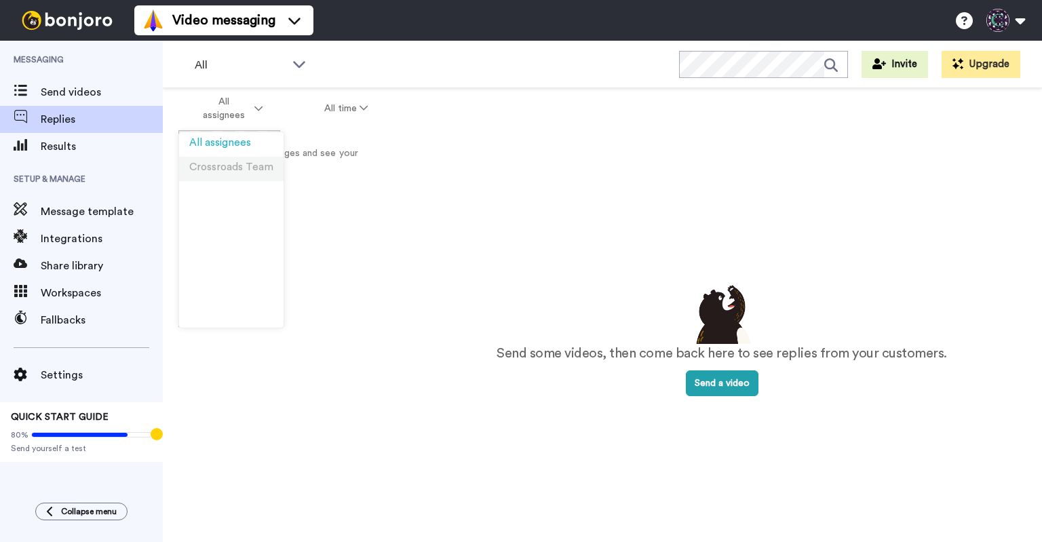
click at [212, 167] on span "Crossroads Team" at bounding box center [231, 167] width 84 height 10
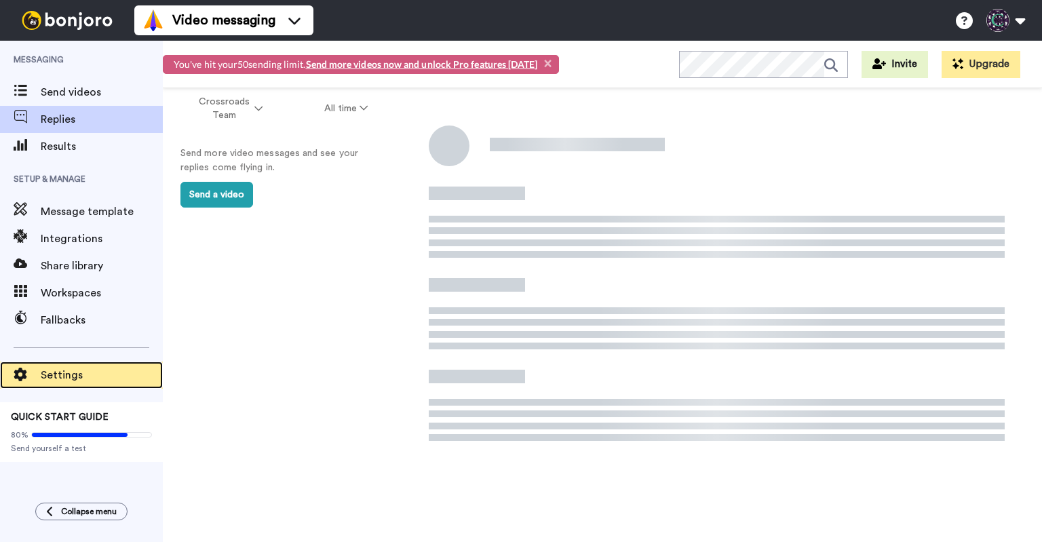
click at [87, 377] on span "Settings" at bounding box center [102, 375] width 122 height 16
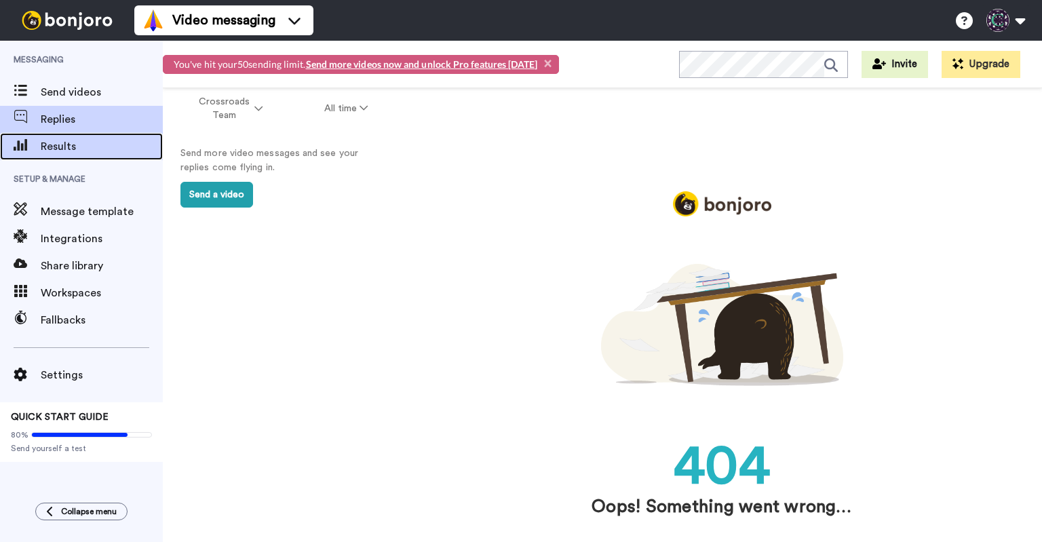
click at [46, 155] on div "Results" at bounding box center [81, 146] width 163 height 27
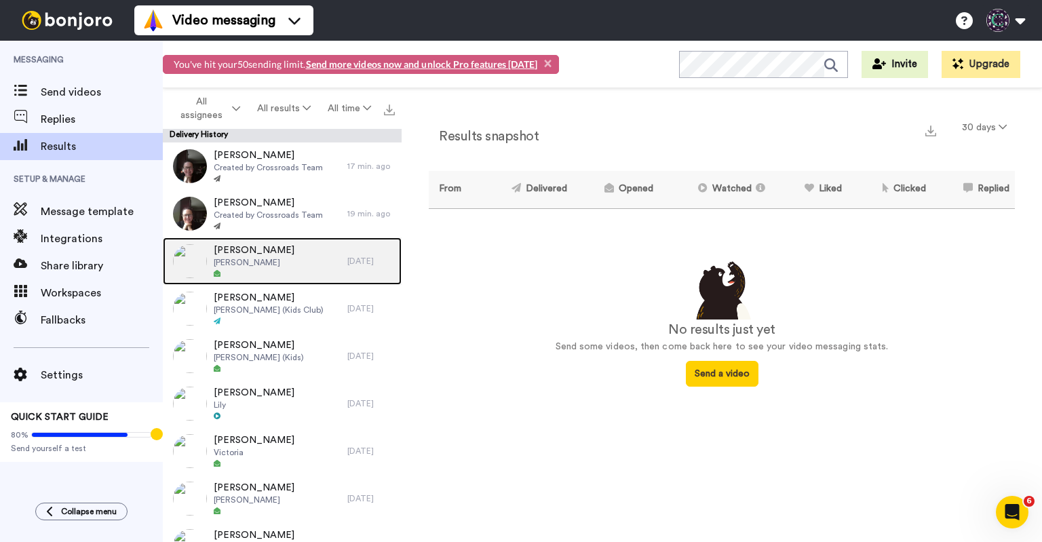
click at [287, 254] on div "Kelly Brooks Eleanor" at bounding box center [255, 260] width 184 height 47
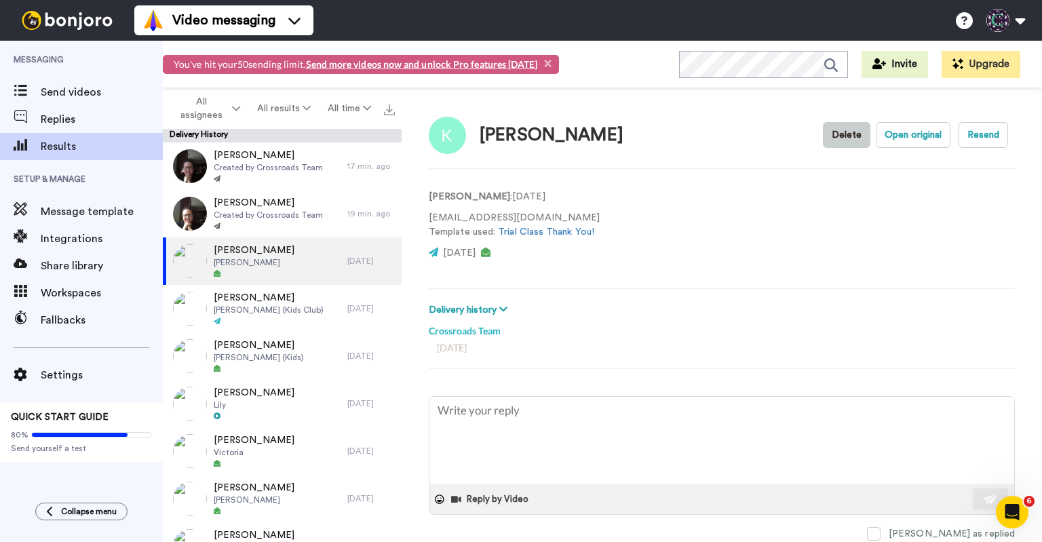
click at [832, 132] on button "Delete" at bounding box center [846, 135] width 47 height 26
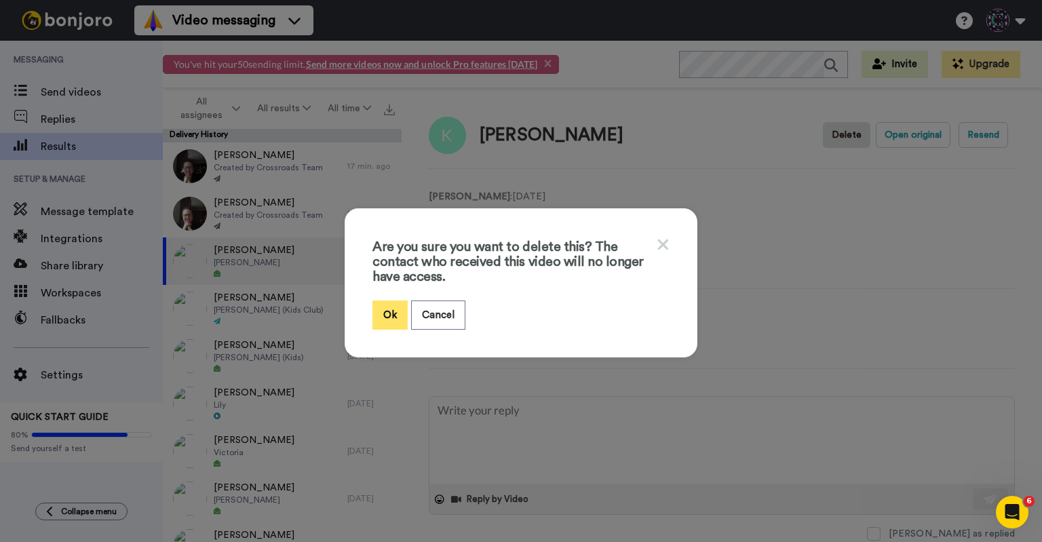
click at [385, 314] on button "Ok" at bounding box center [389, 314] width 35 height 29
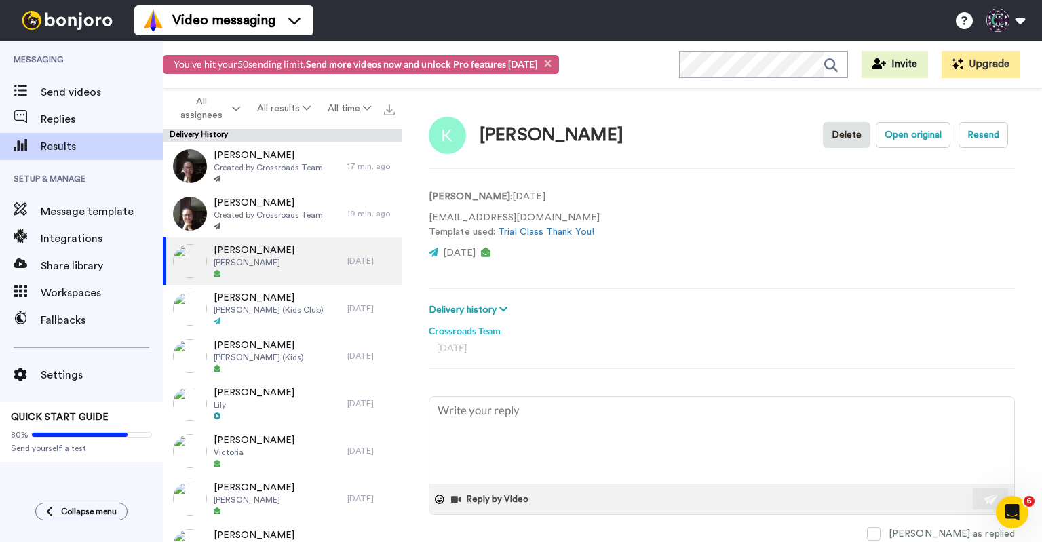
type textarea "x"
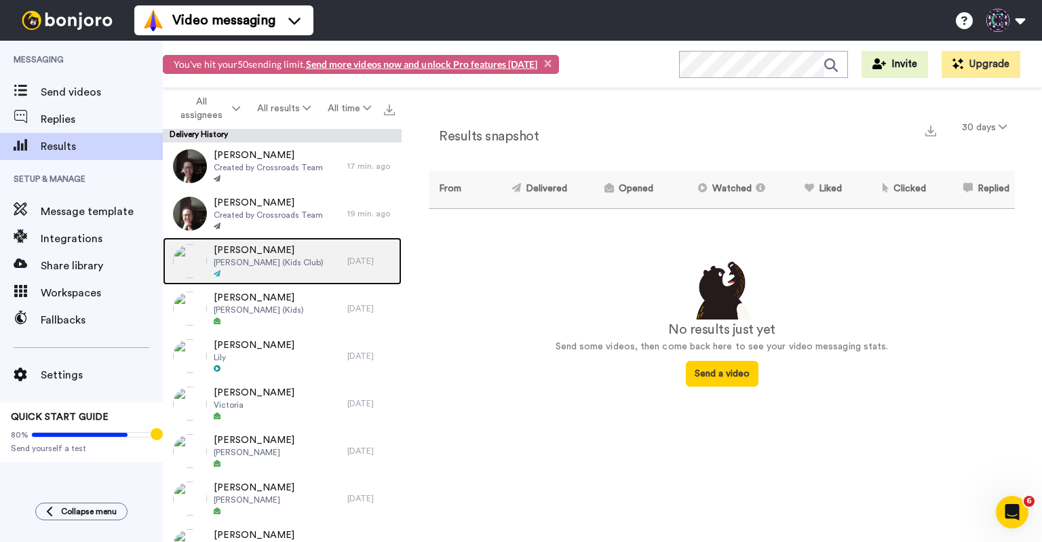
click at [317, 273] on div "Sarah Doyle Nora (Kids Club)" at bounding box center [255, 260] width 184 height 47
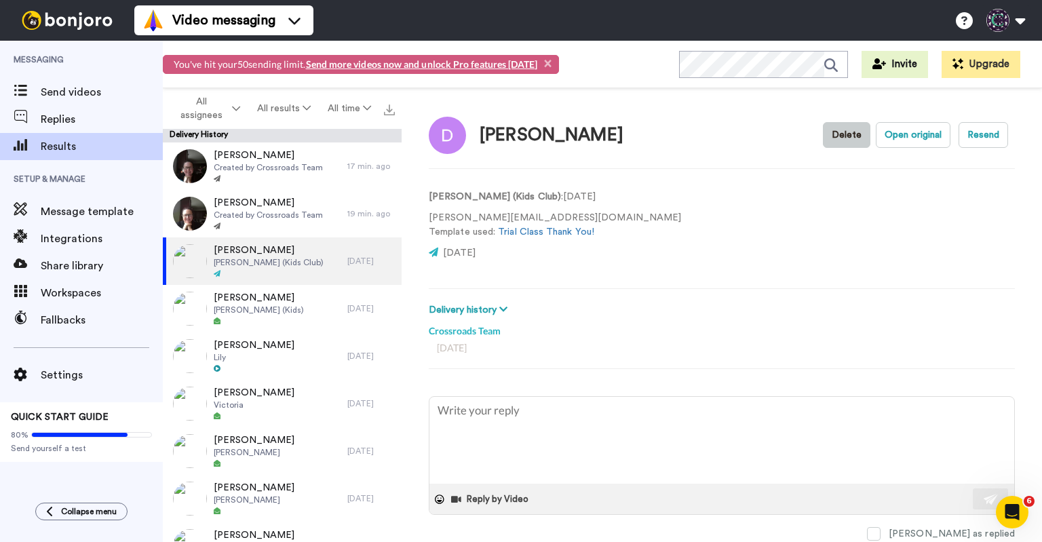
click at [839, 130] on button "Delete" at bounding box center [846, 135] width 47 height 26
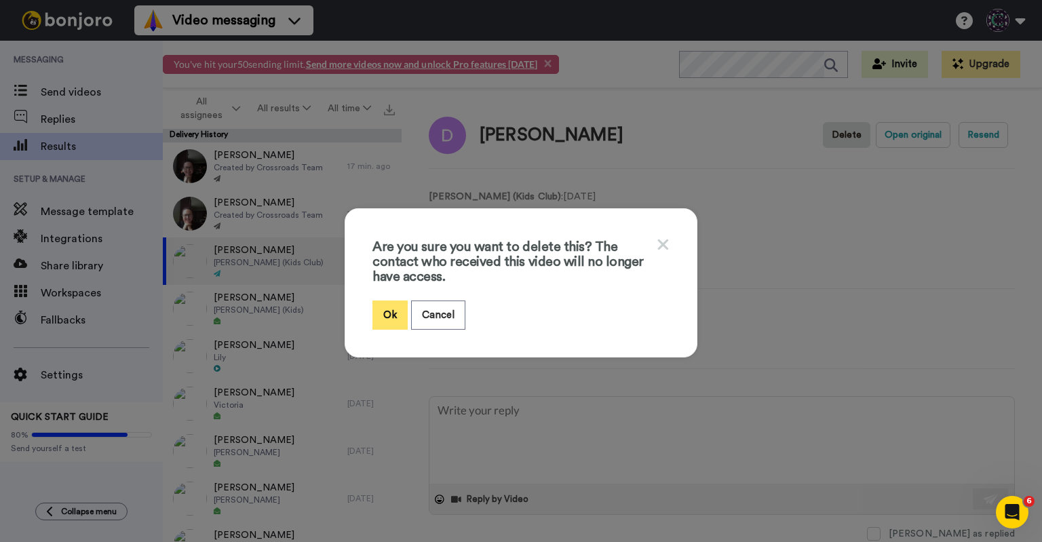
click at [380, 311] on button "Ok" at bounding box center [389, 314] width 35 height 29
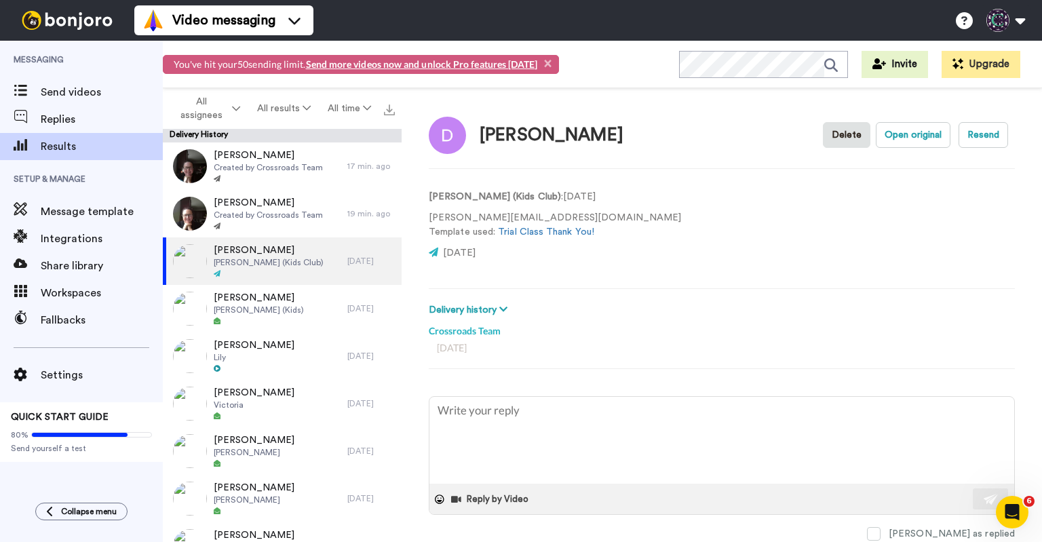
type textarea "x"
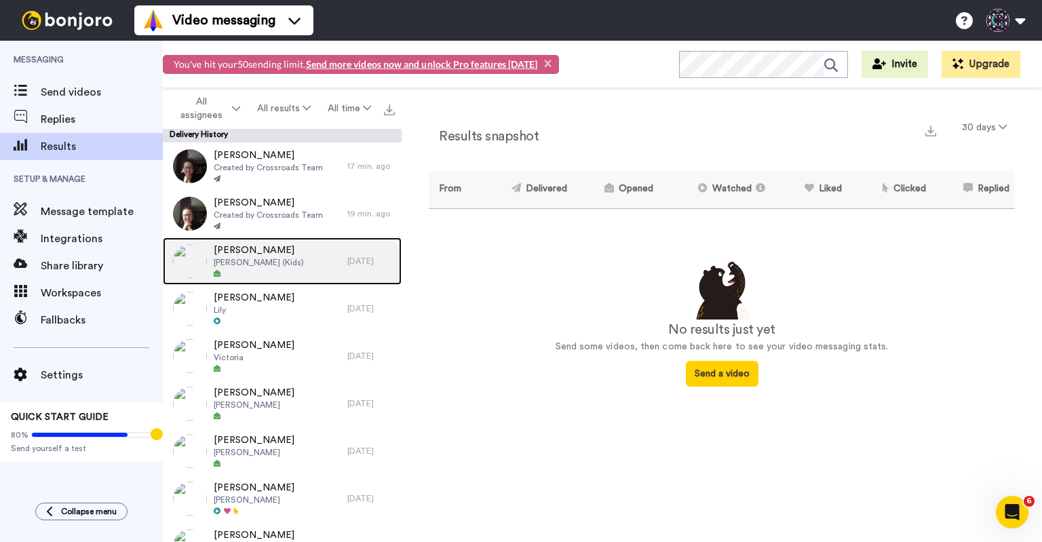
click at [309, 262] on div "[PERSON_NAME] [PERSON_NAME] (Kids)" at bounding box center [255, 260] width 184 height 47
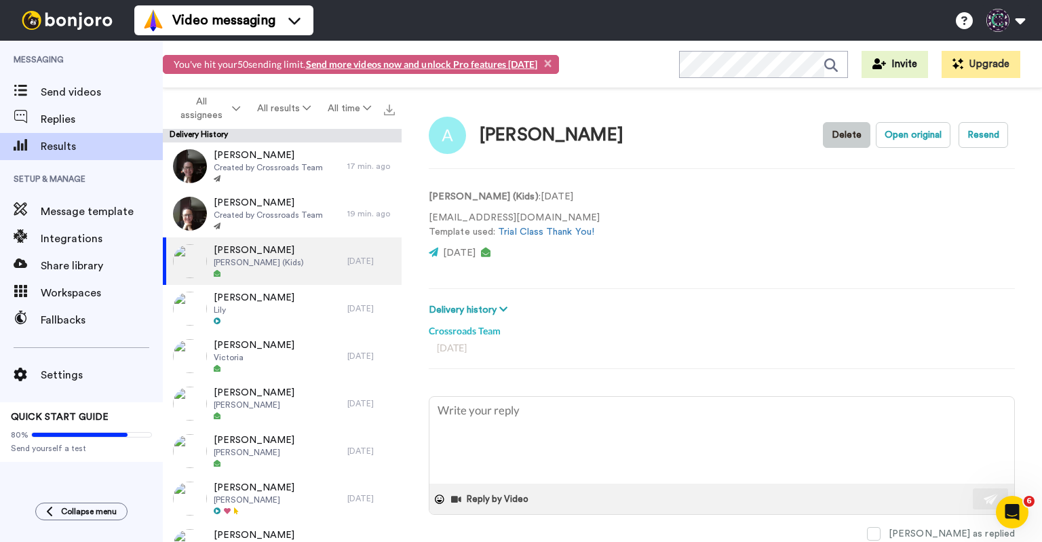
click at [841, 132] on button "Delete" at bounding box center [846, 135] width 47 height 26
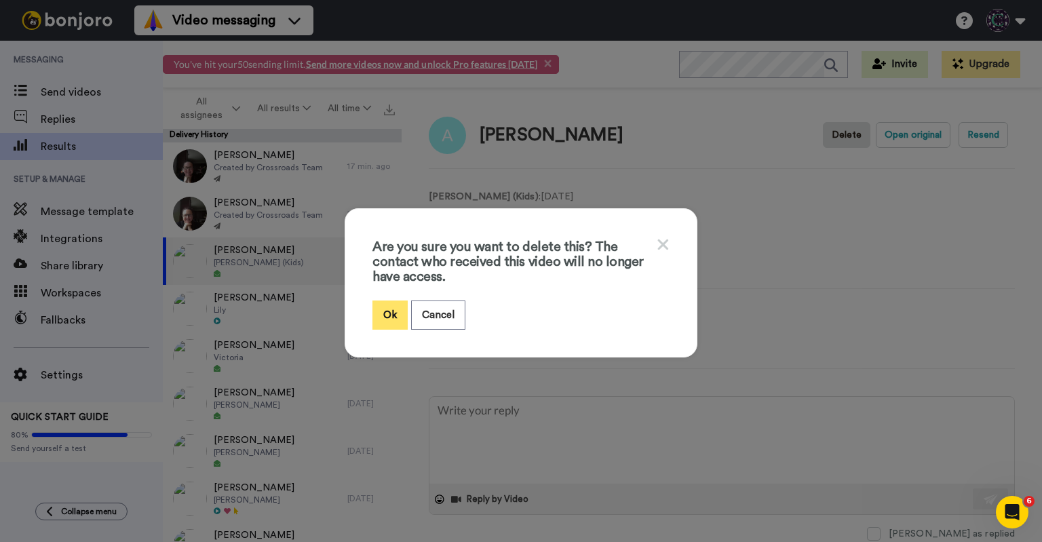
click at [374, 317] on button "Ok" at bounding box center [389, 314] width 35 height 29
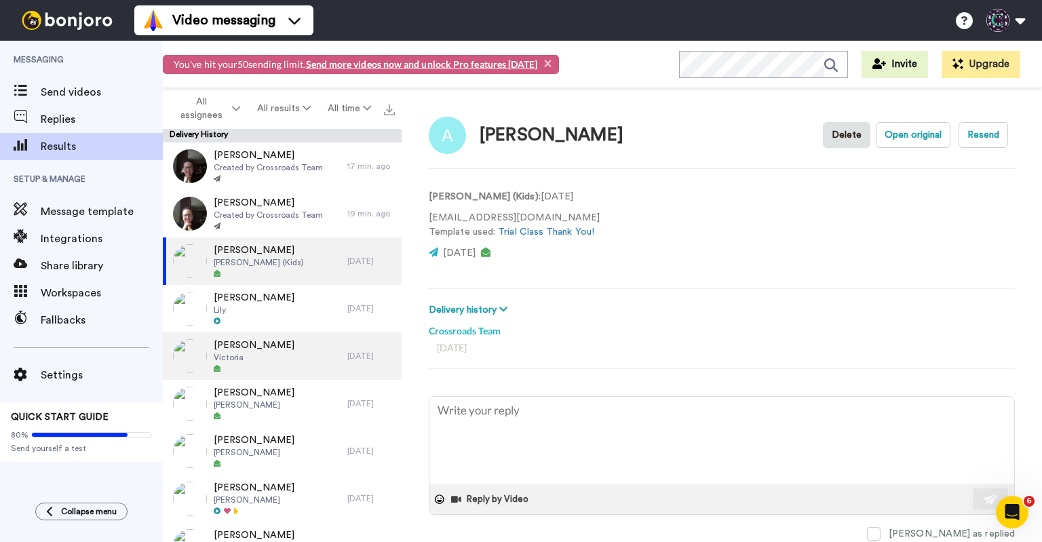
type textarea "x"
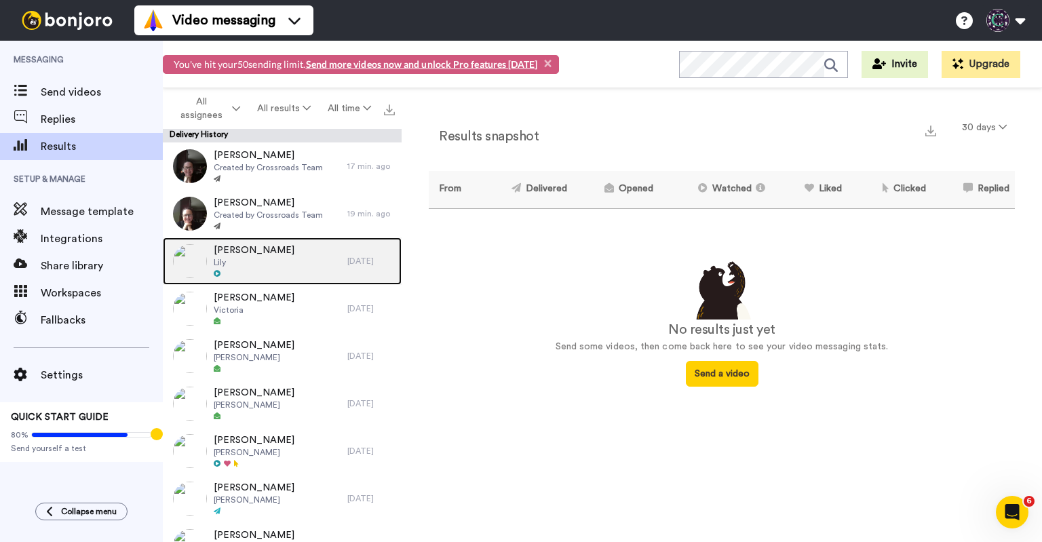
click at [288, 267] on div "Tania Bukach Lily" at bounding box center [255, 260] width 184 height 47
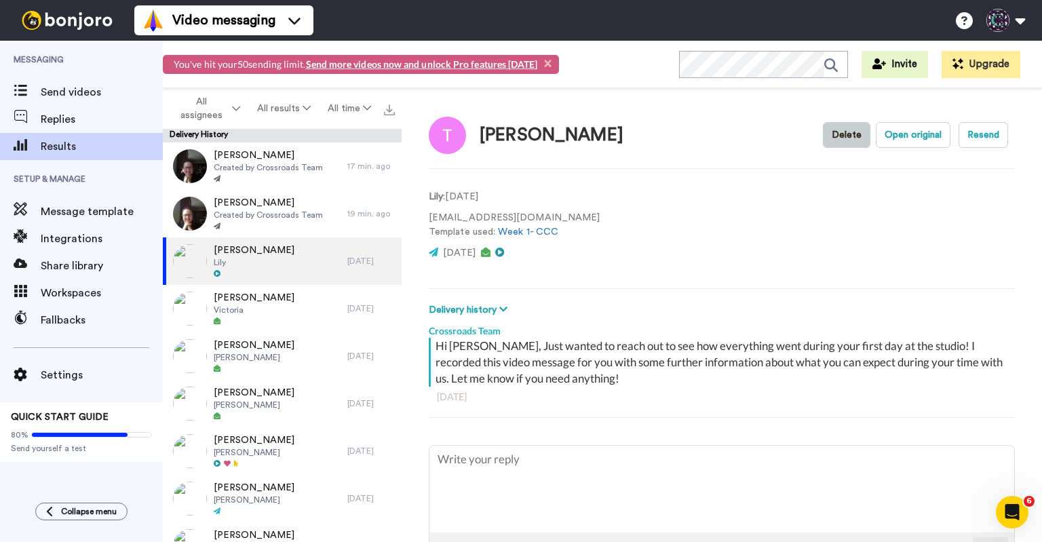
click at [827, 127] on button "Delete" at bounding box center [846, 135] width 47 height 26
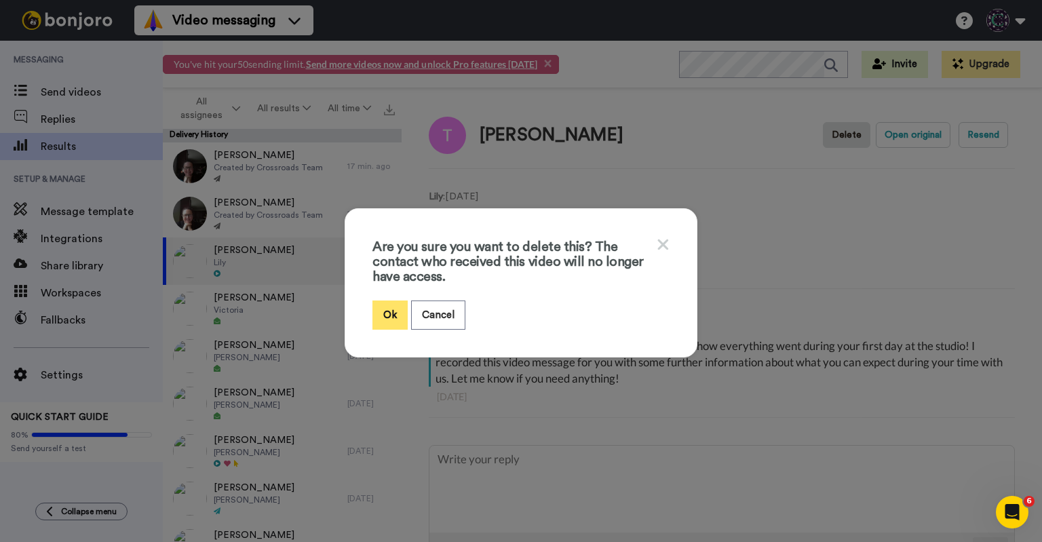
click at [379, 317] on button "Ok" at bounding box center [389, 314] width 35 height 29
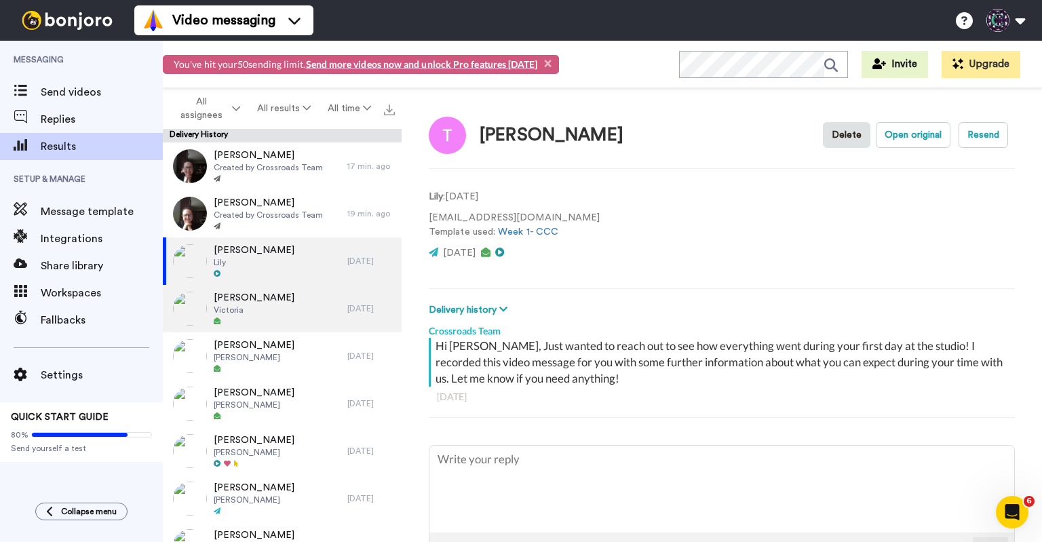
type textarea "x"
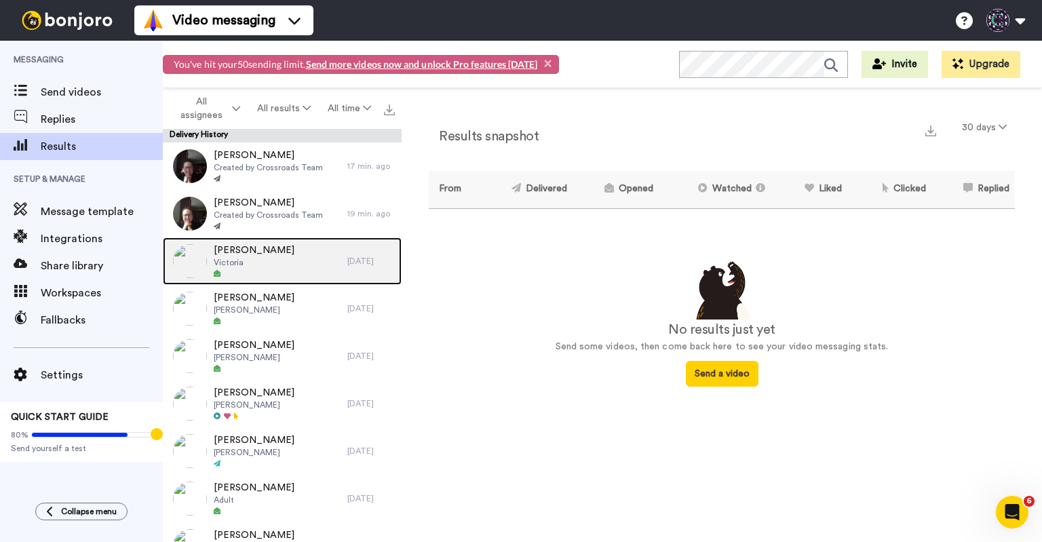
click at [283, 254] on div "[PERSON_NAME]" at bounding box center [255, 260] width 184 height 47
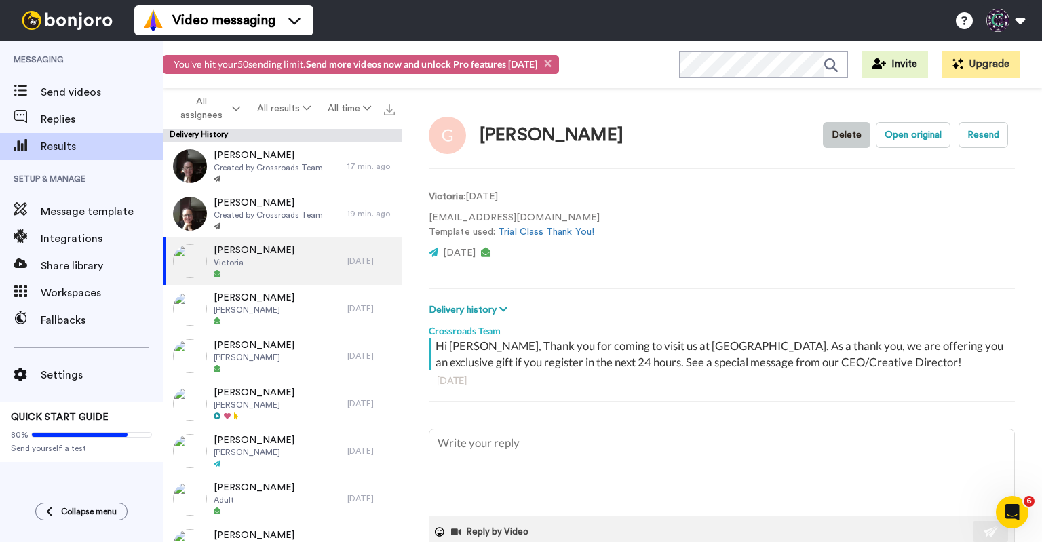
click at [842, 134] on button "Delete" at bounding box center [846, 135] width 47 height 26
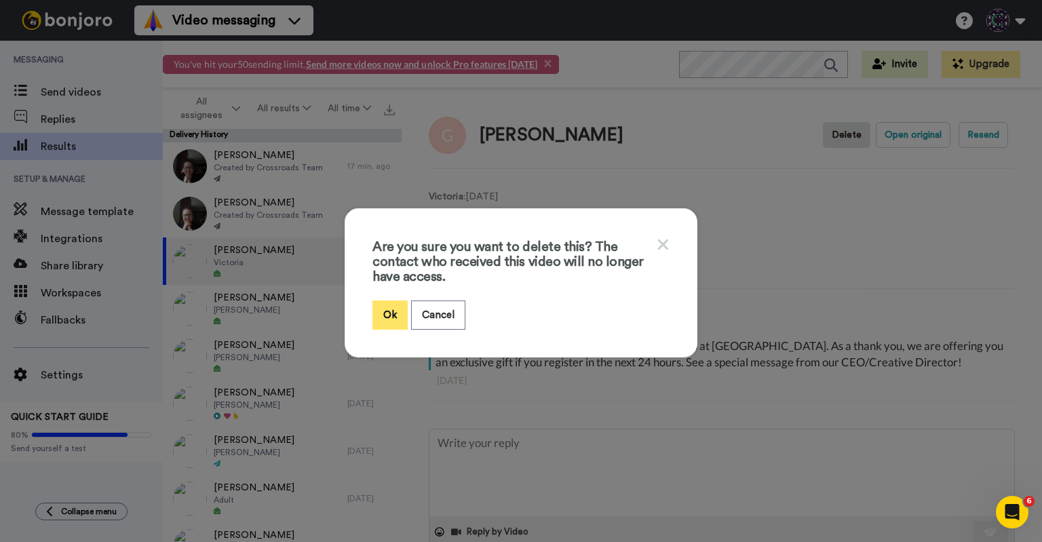
click at [372, 319] on button "Ok" at bounding box center [389, 314] width 35 height 29
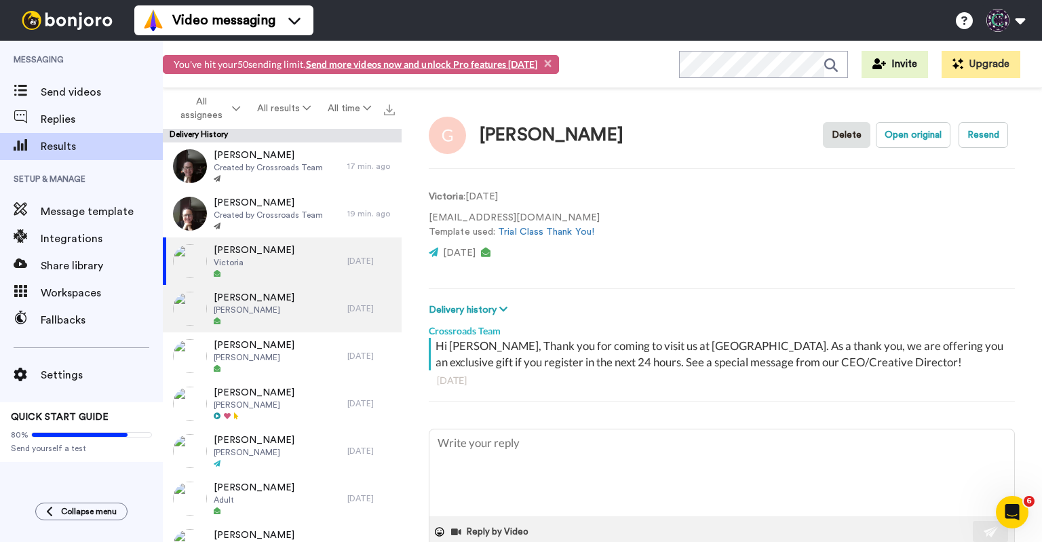
type textarea "x"
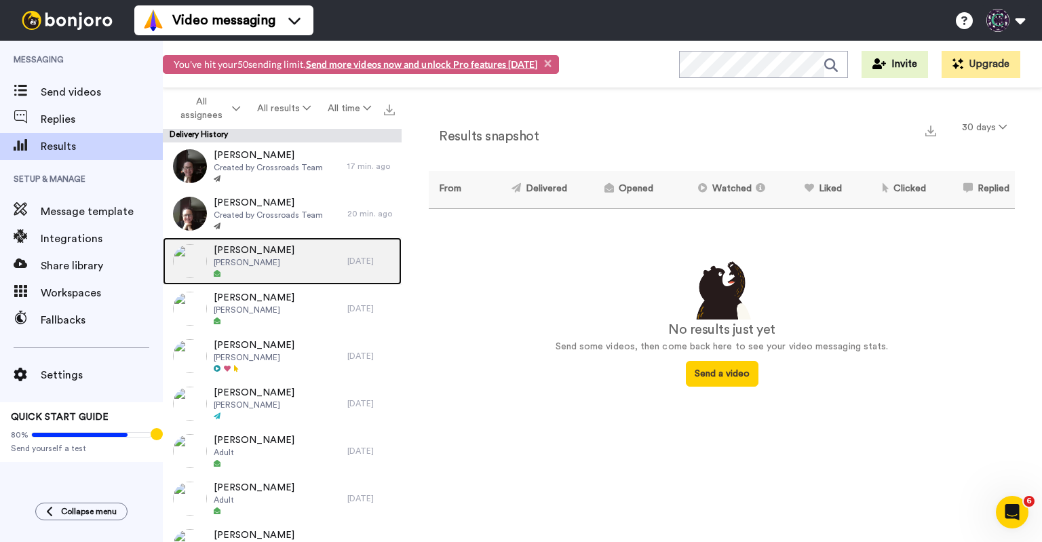
click at [281, 269] on div "Sara Emma" at bounding box center [255, 260] width 184 height 47
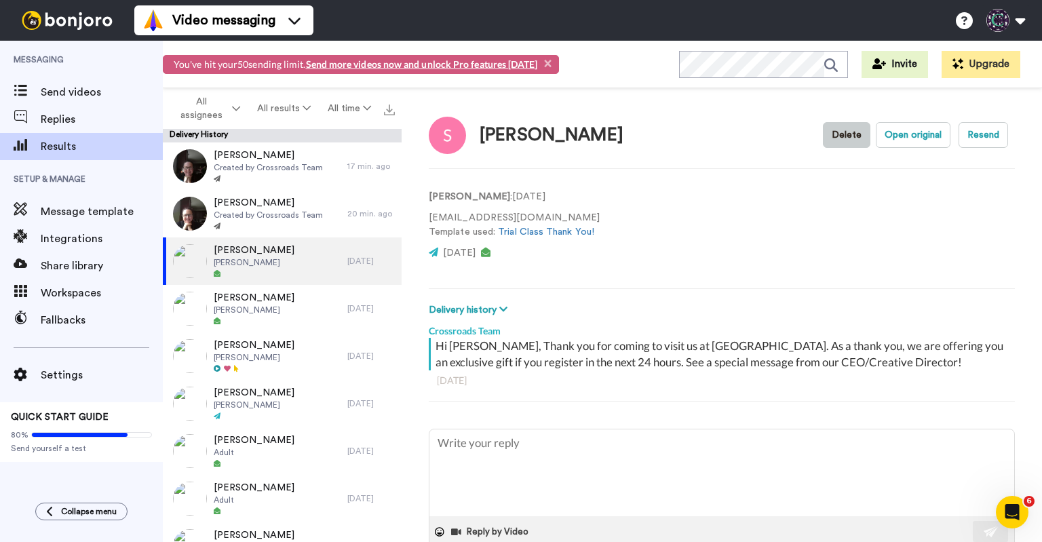
click at [838, 134] on button "Delete" at bounding box center [846, 135] width 47 height 26
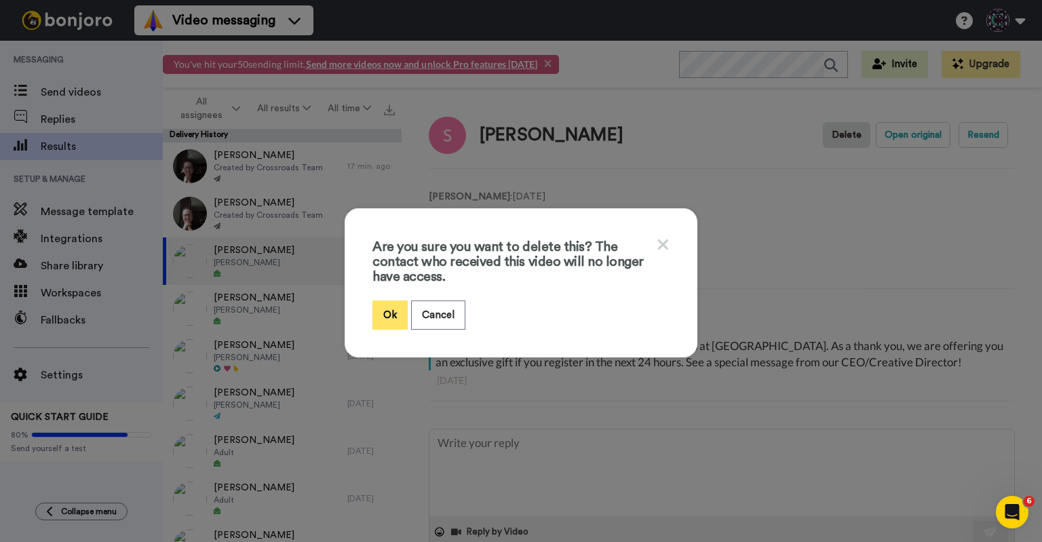
click at [389, 314] on button "Ok" at bounding box center [389, 314] width 35 height 29
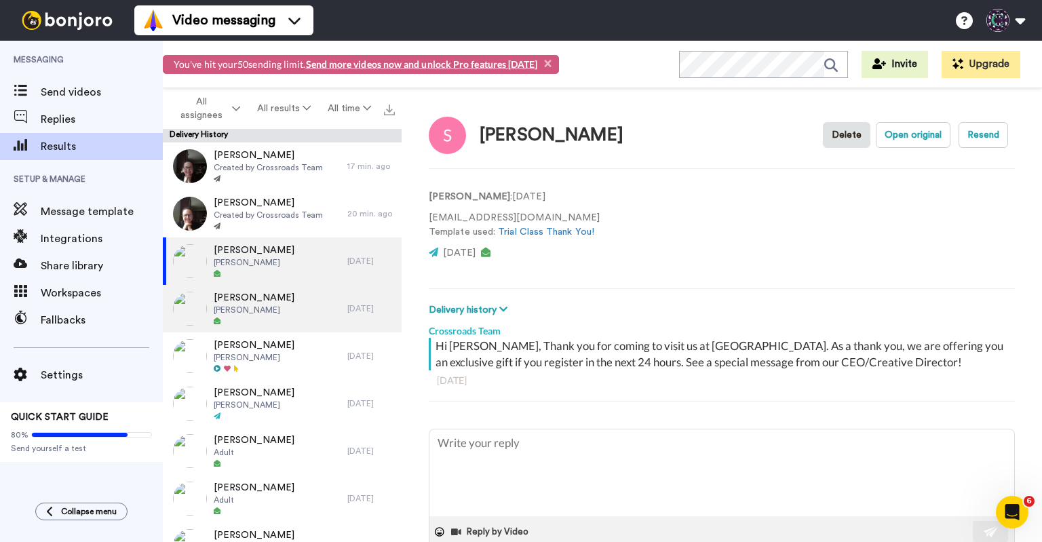
type textarea "x"
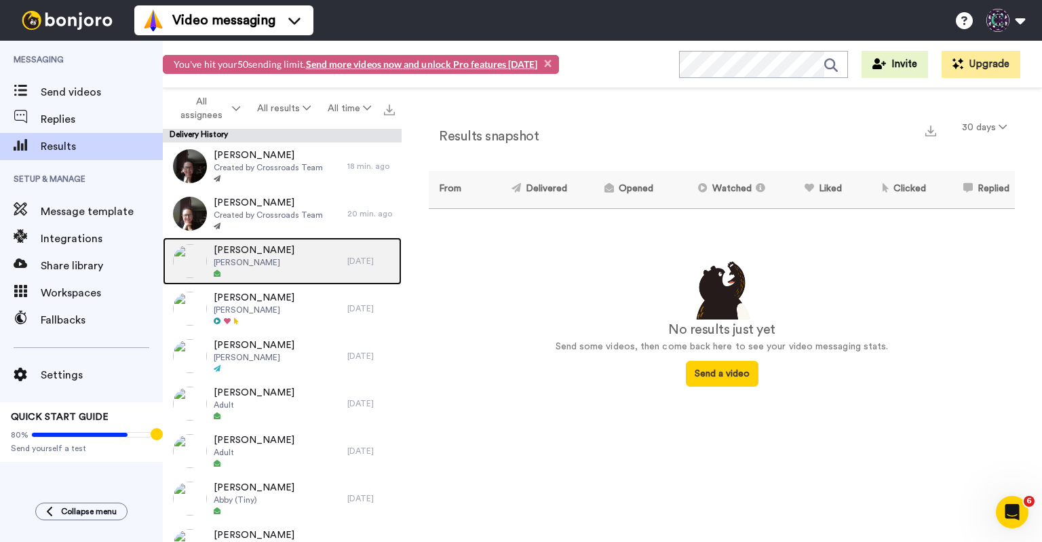
click at [236, 254] on span "[PERSON_NAME]" at bounding box center [254, 250] width 81 height 14
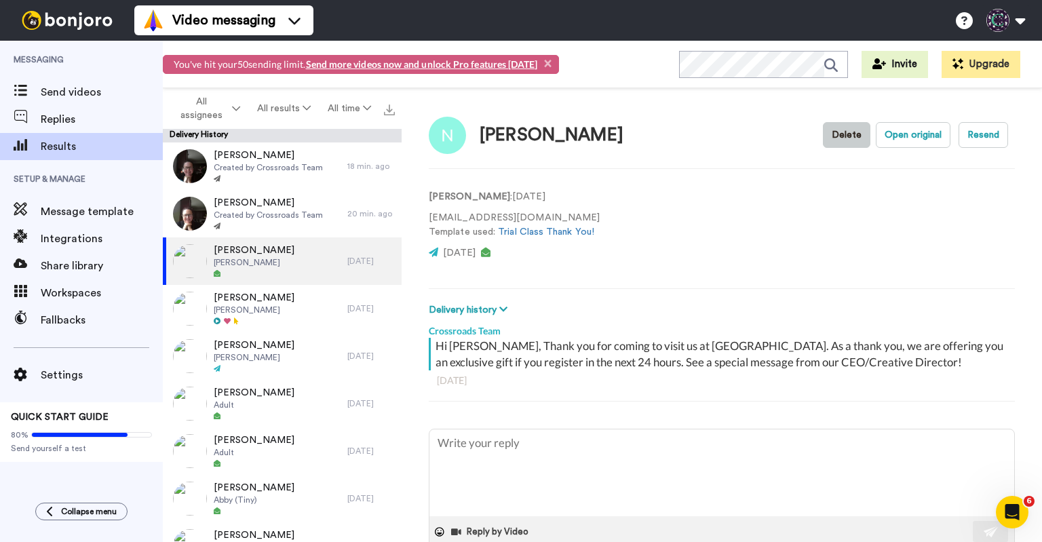
click at [844, 127] on button "Delete" at bounding box center [846, 135] width 47 height 26
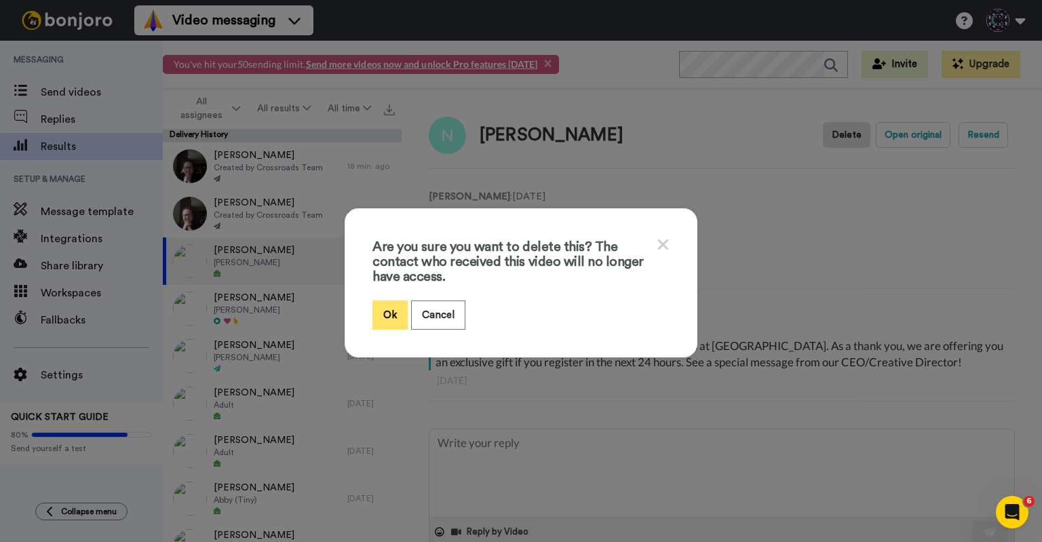
click at [396, 311] on button "Ok" at bounding box center [389, 314] width 35 height 29
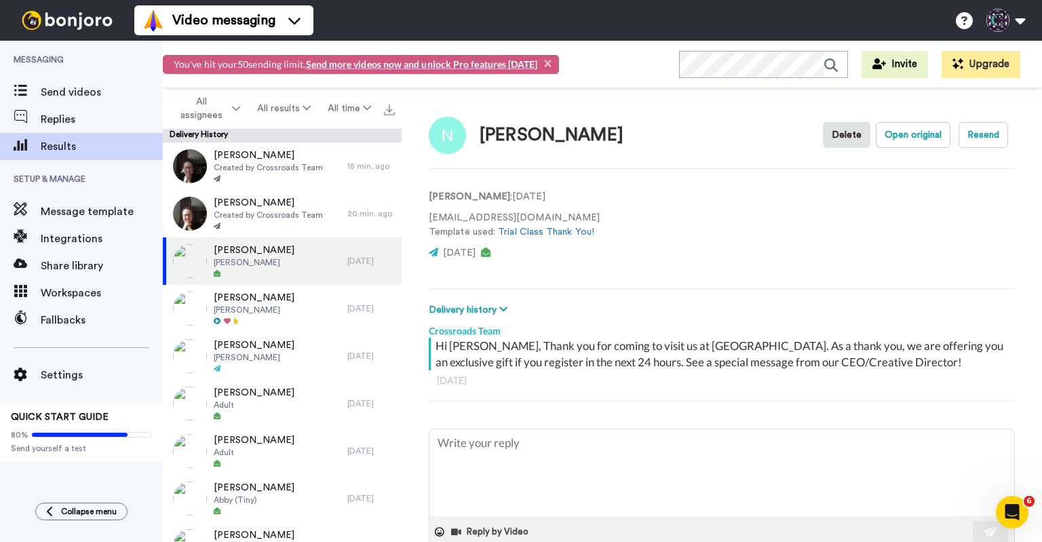
type textarea "x"
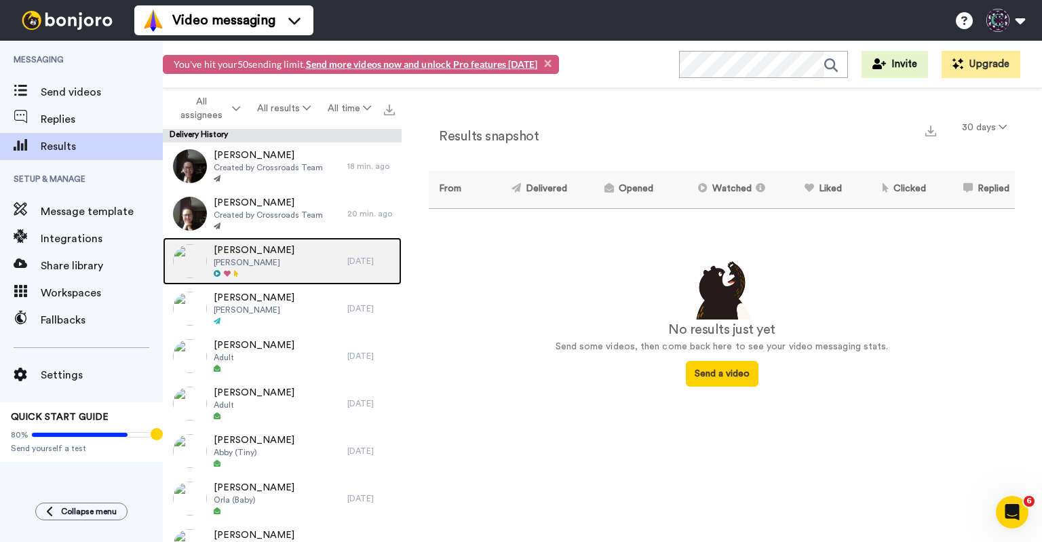
click at [304, 279] on div "[PERSON_NAME] [PERSON_NAME]" at bounding box center [255, 260] width 184 height 47
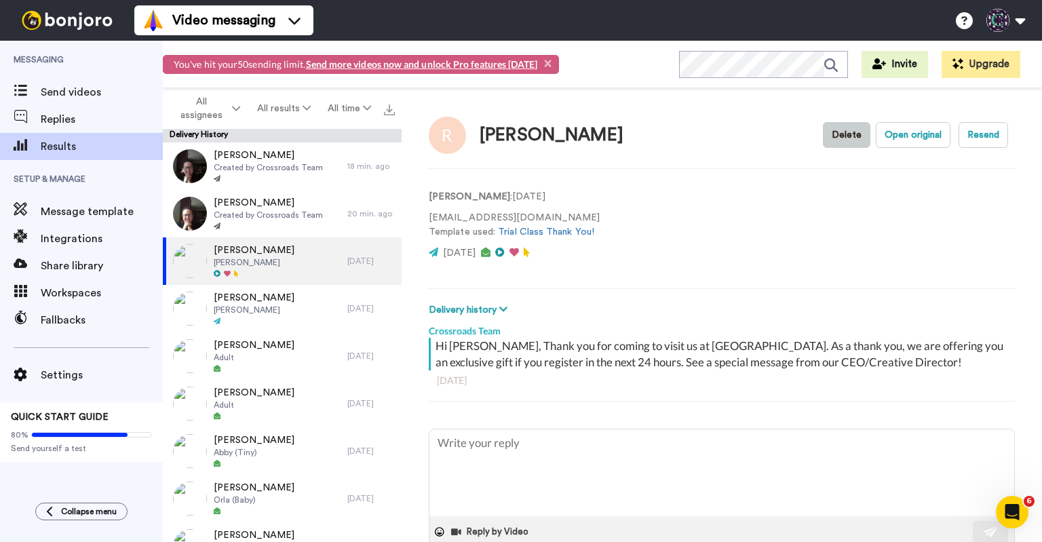
click at [838, 134] on button "Delete" at bounding box center [846, 135] width 47 height 26
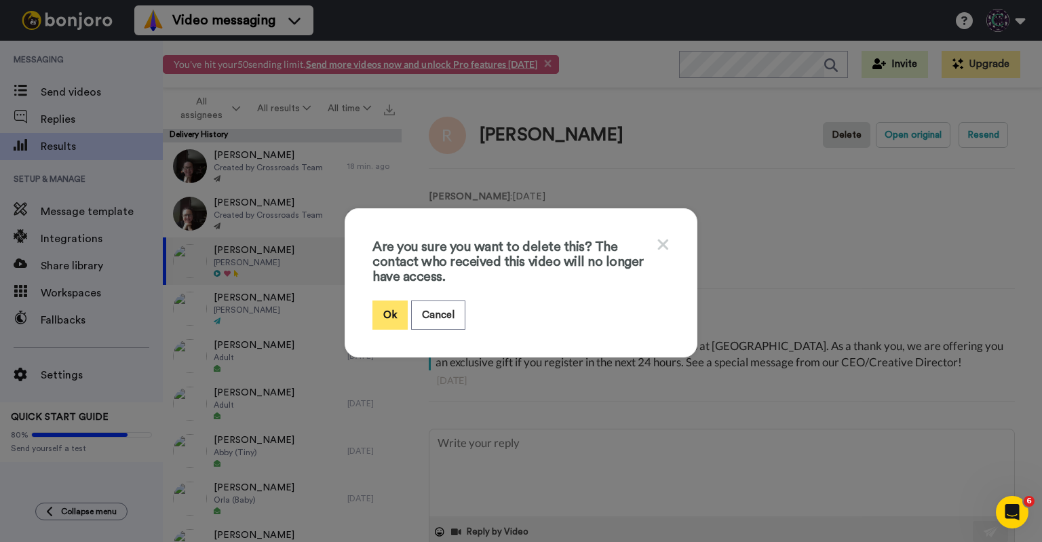
click at [387, 320] on button "Ok" at bounding box center [389, 314] width 35 height 29
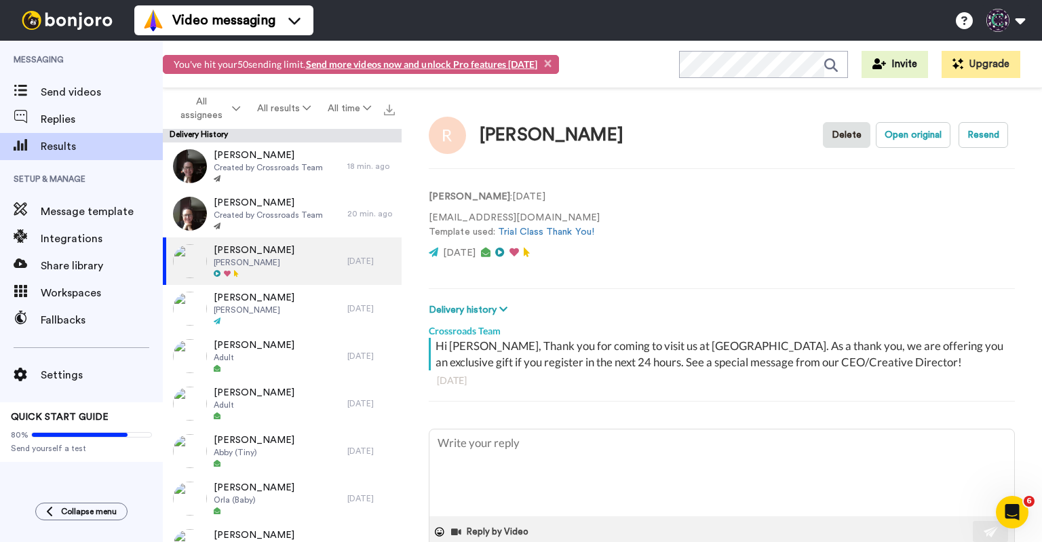
type textarea "x"
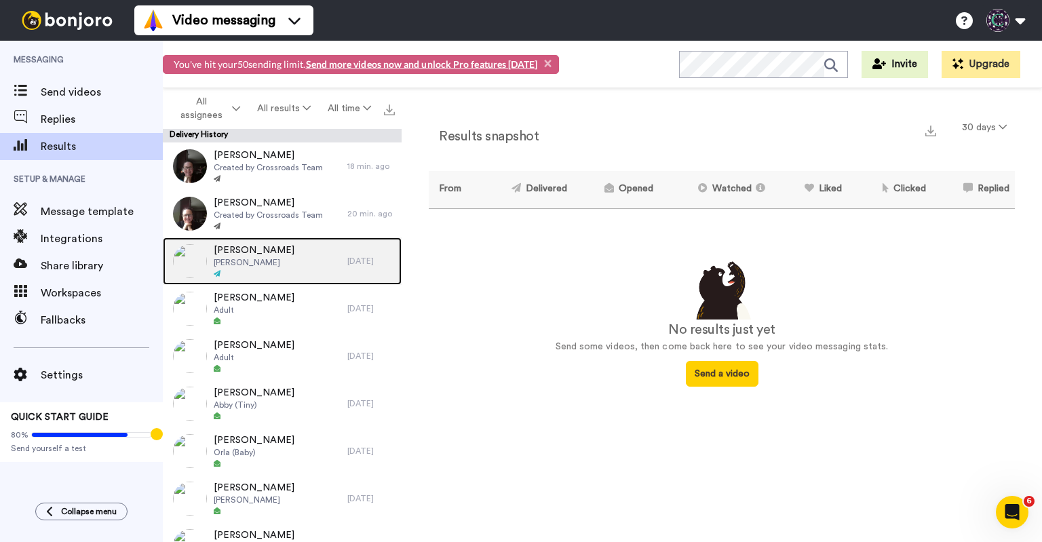
click at [270, 272] on div at bounding box center [254, 273] width 81 height 9
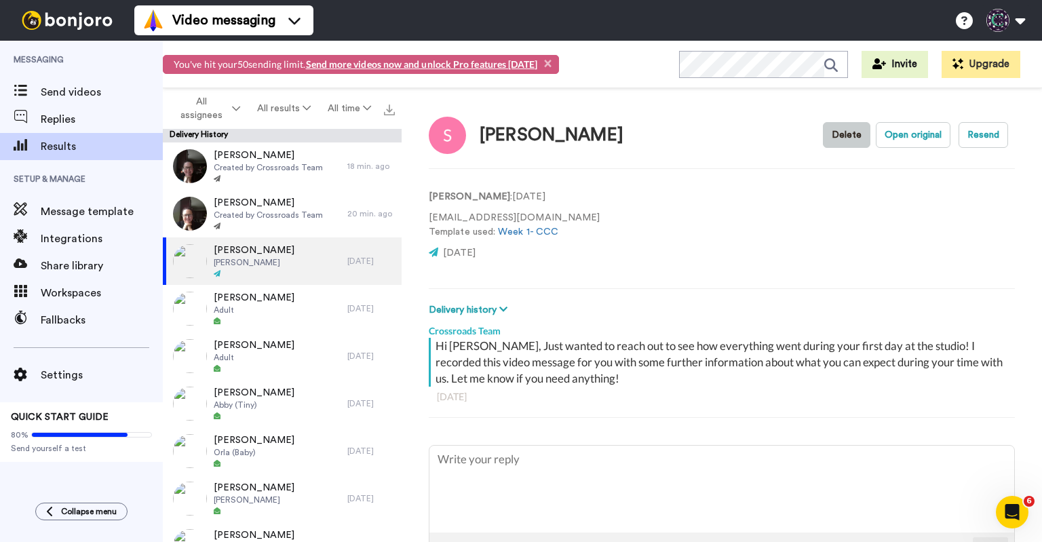
click at [831, 134] on button "Delete" at bounding box center [846, 135] width 47 height 26
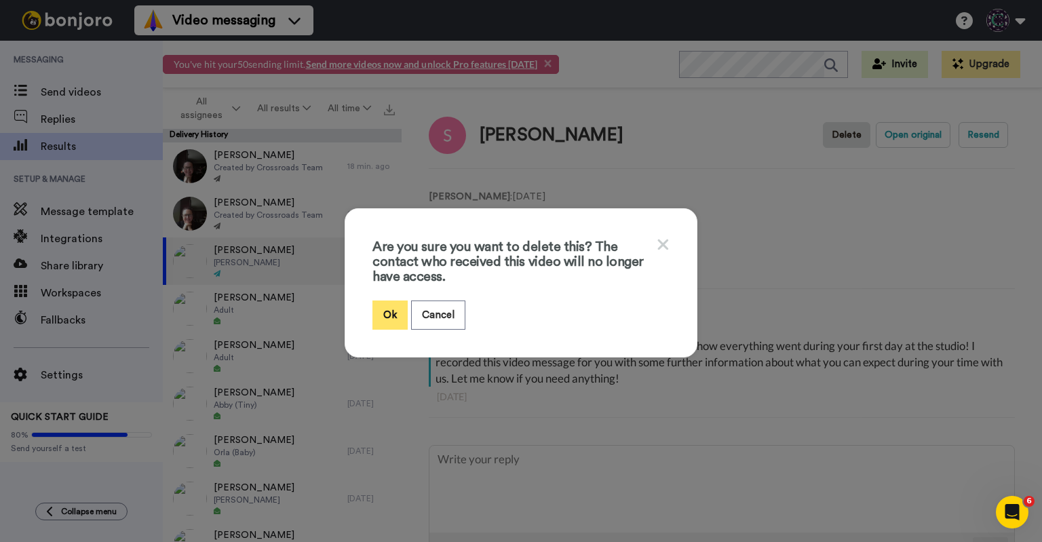
click at [382, 309] on button "Ok" at bounding box center [389, 314] width 35 height 29
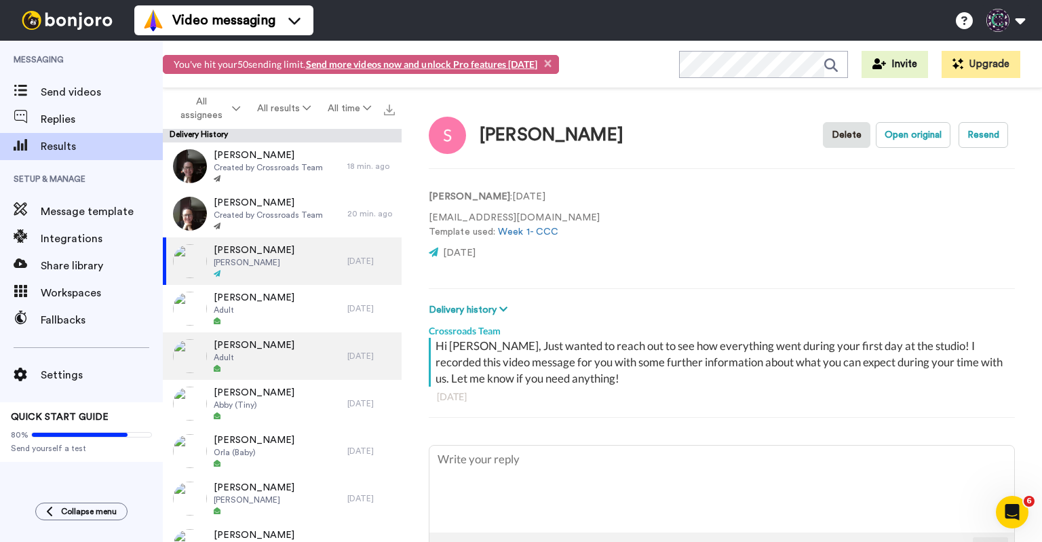
type textarea "x"
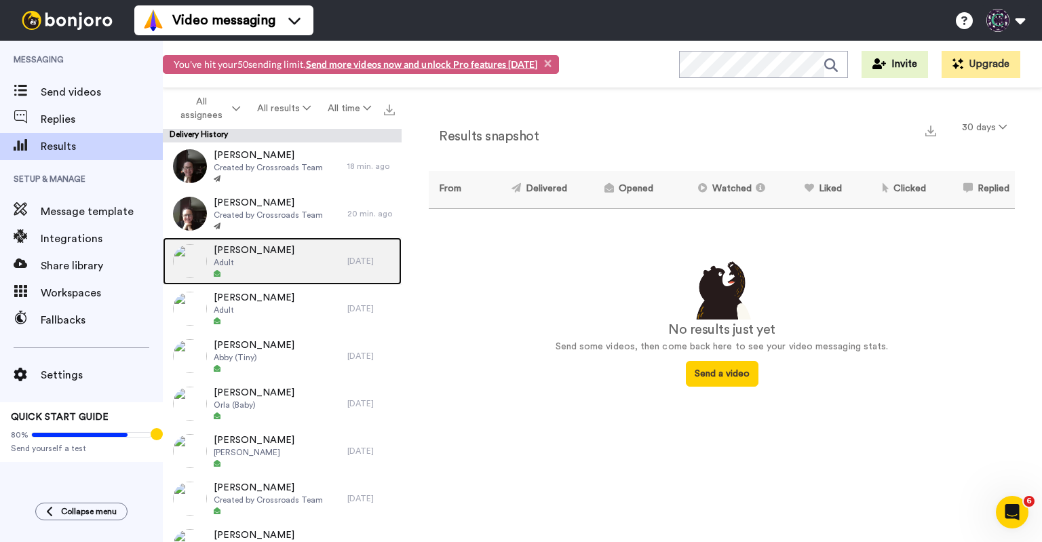
click at [313, 277] on div "[PERSON_NAME] Adult" at bounding box center [255, 260] width 184 height 47
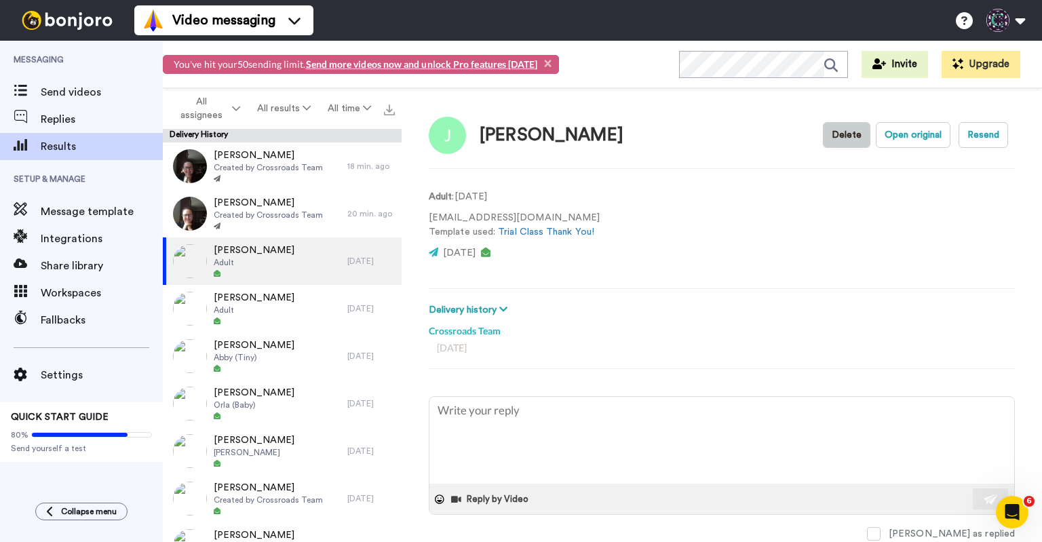
click at [844, 133] on button "Delete" at bounding box center [846, 135] width 47 height 26
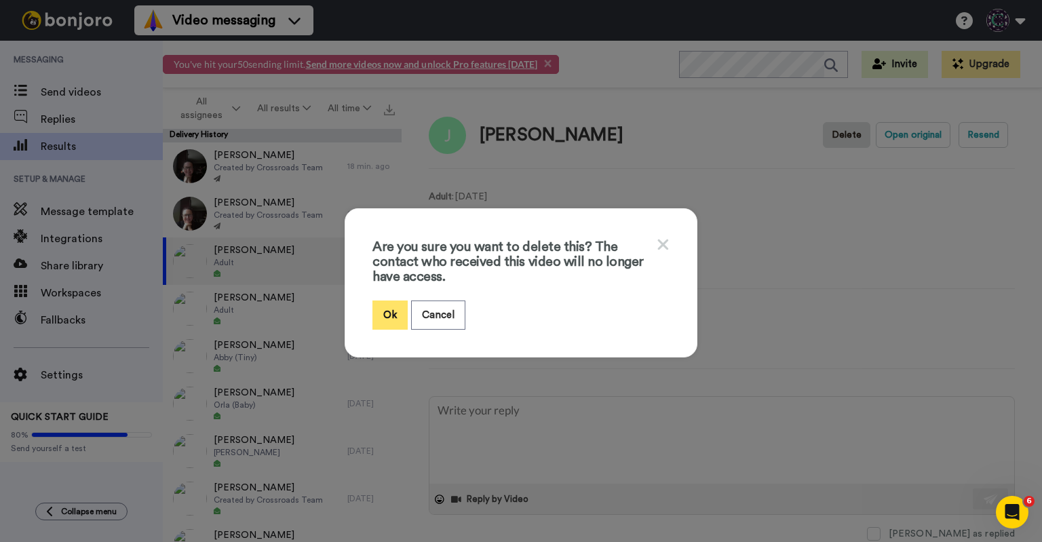
click at [389, 307] on button "Ok" at bounding box center [389, 314] width 35 height 29
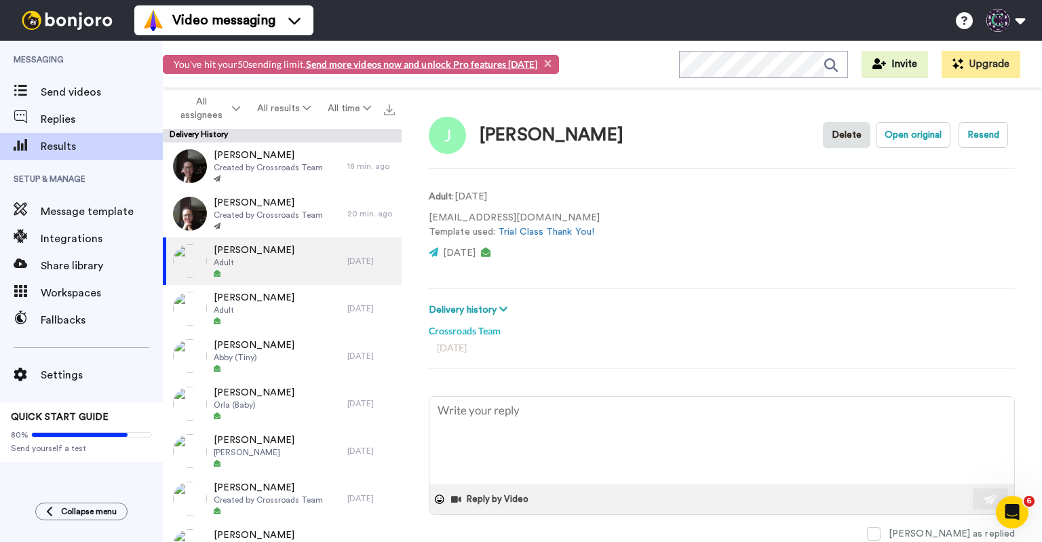
type textarea "x"
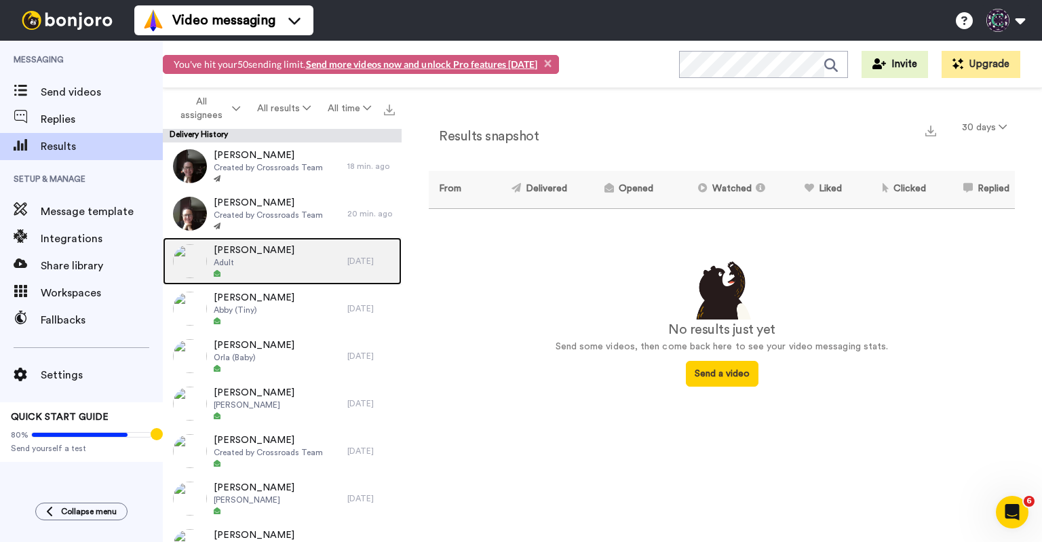
click at [289, 275] on div "[PERSON_NAME] Adult" at bounding box center [255, 260] width 184 height 47
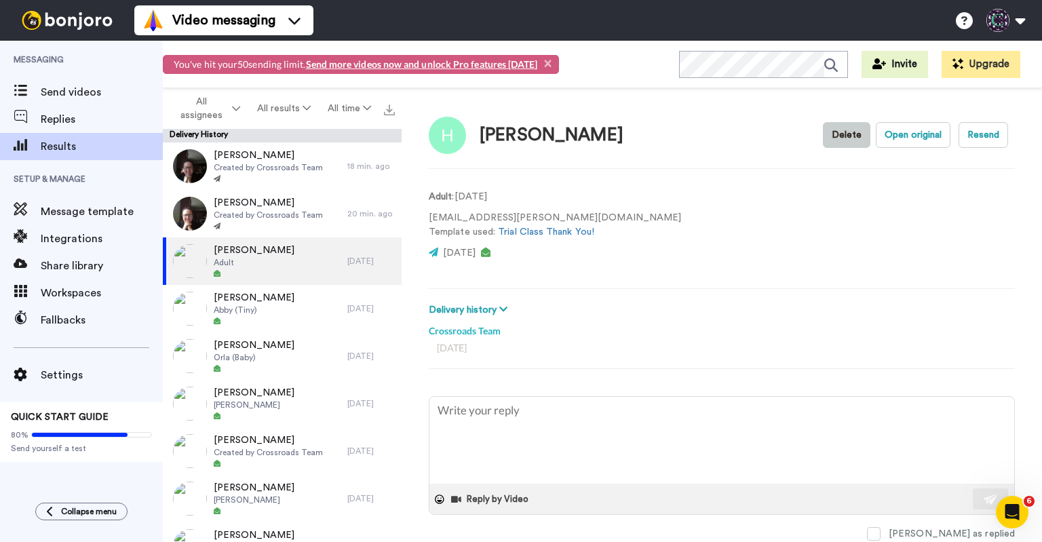
click at [844, 127] on button "Delete" at bounding box center [846, 135] width 47 height 26
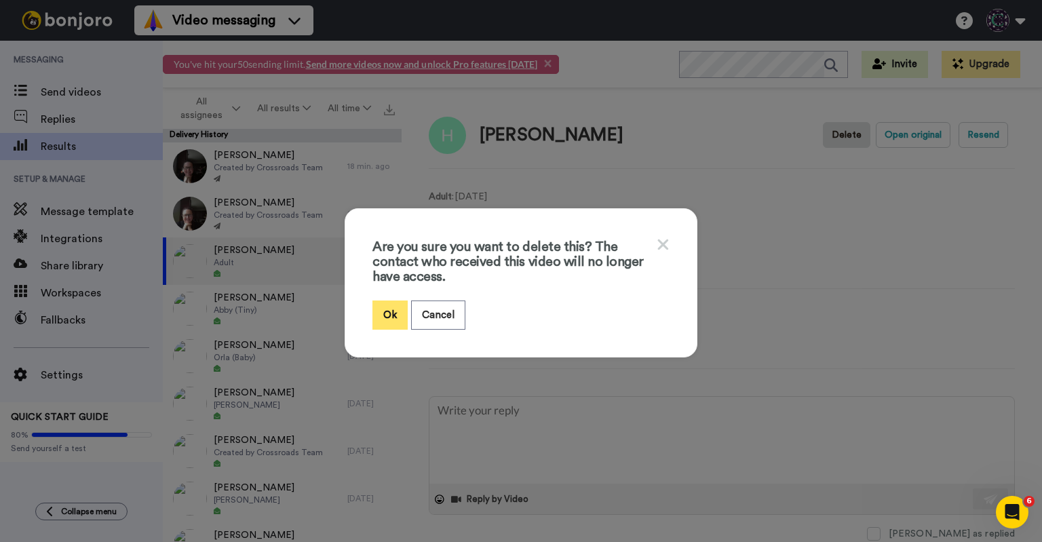
click at [372, 315] on button "Ok" at bounding box center [389, 314] width 35 height 29
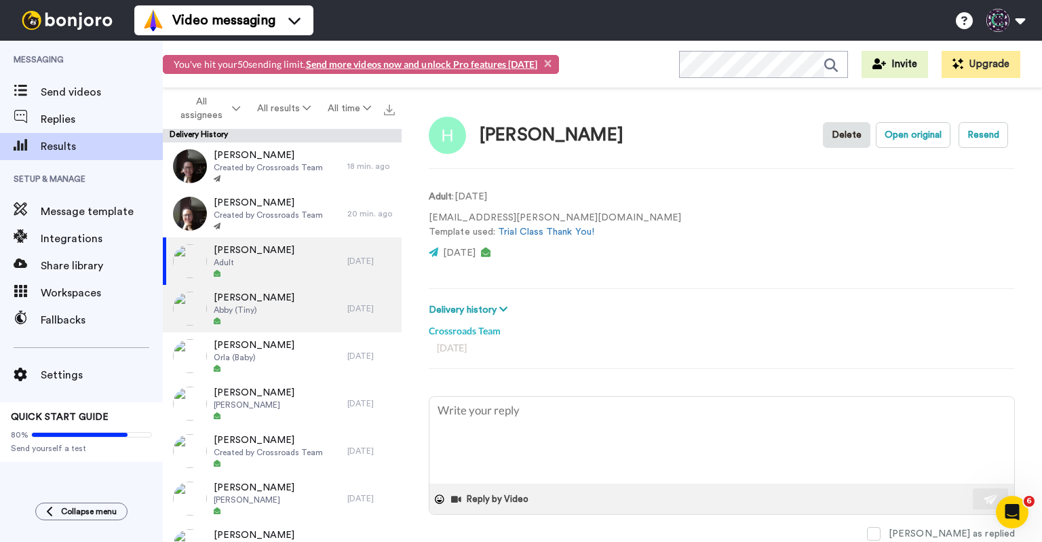
type textarea "x"
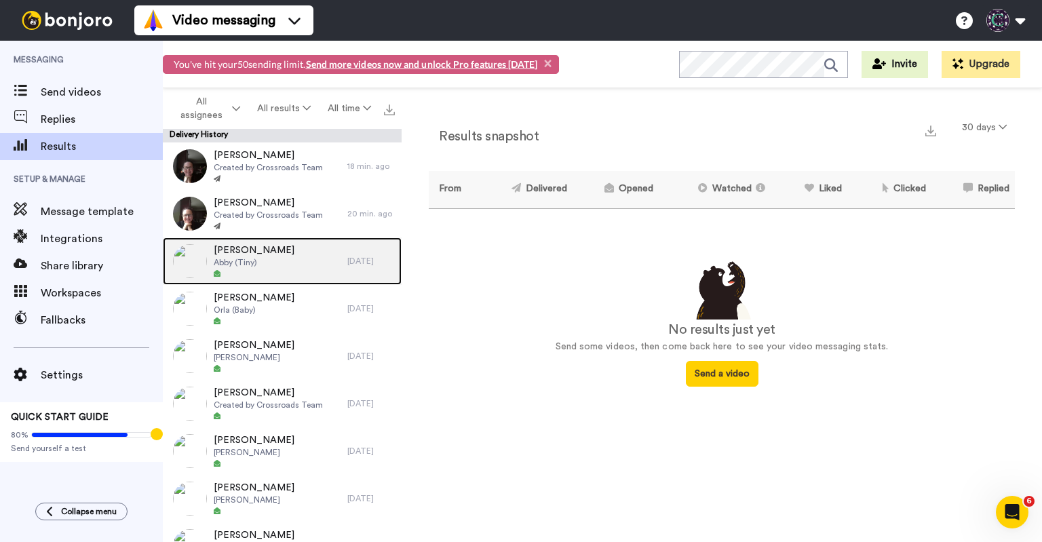
click at [305, 271] on div "Amy Ballard Abby (Tiny)" at bounding box center [255, 260] width 184 height 47
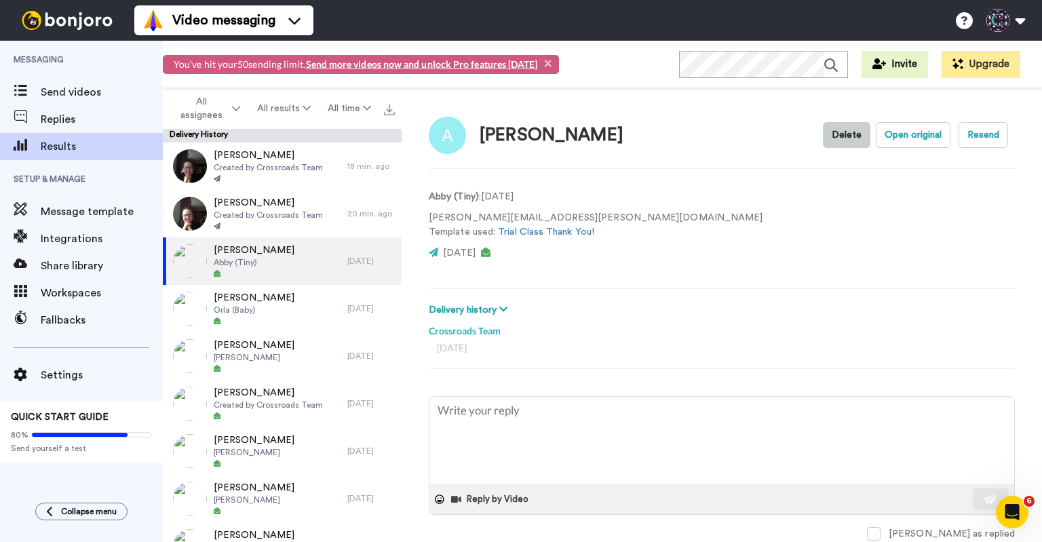
click at [828, 128] on button "Delete" at bounding box center [846, 135] width 47 height 26
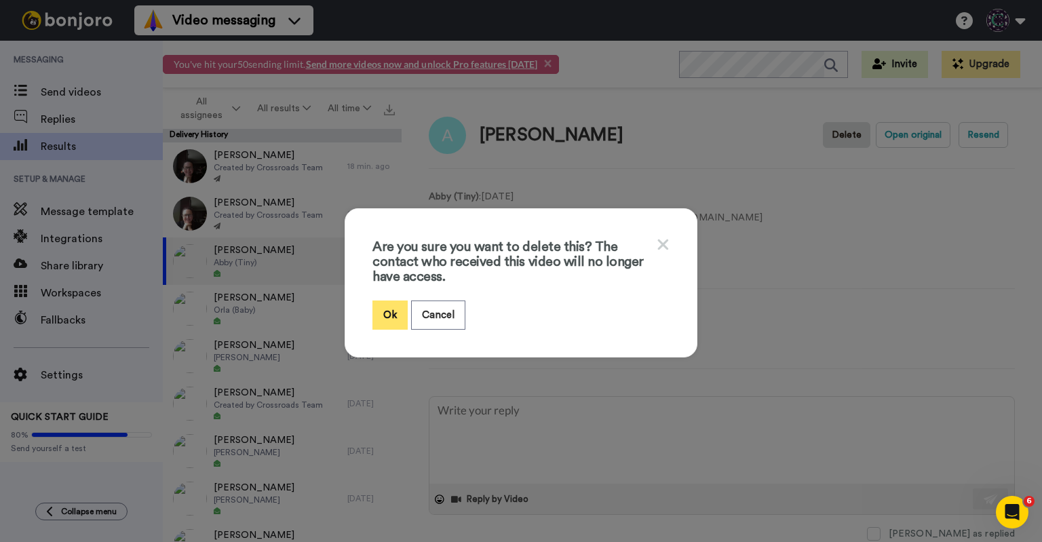
click at [388, 311] on button "Ok" at bounding box center [389, 314] width 35 height 29
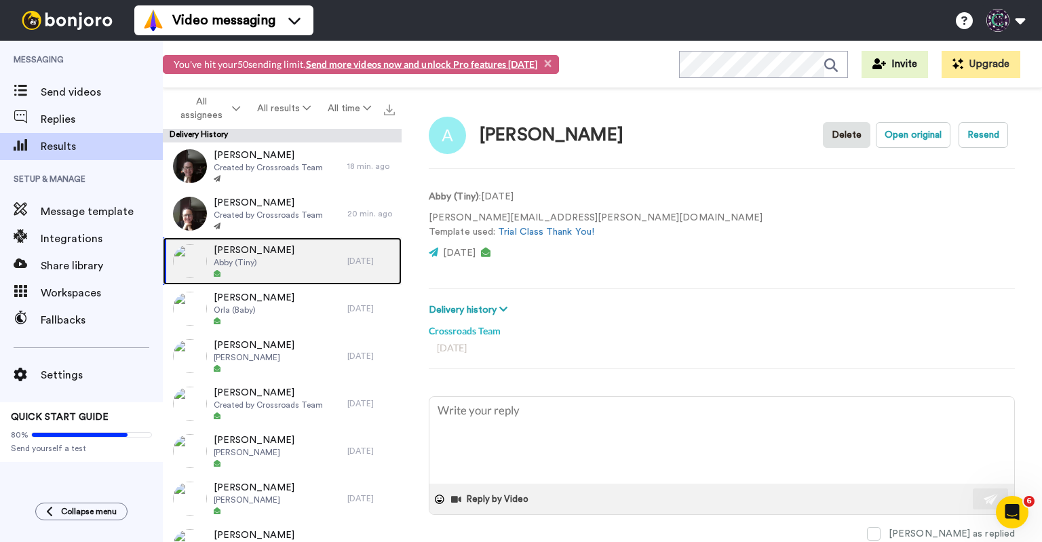
click at [307, 268] on div "Amy Ballard Abby (Tiny)" at bounding box center [255, 260] width 184 height 47
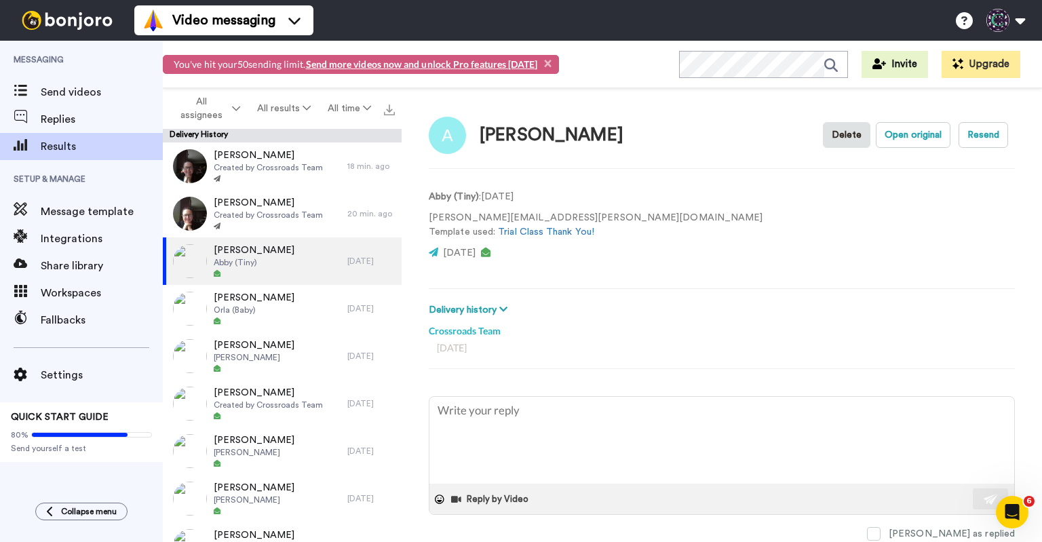
type textarea "x"
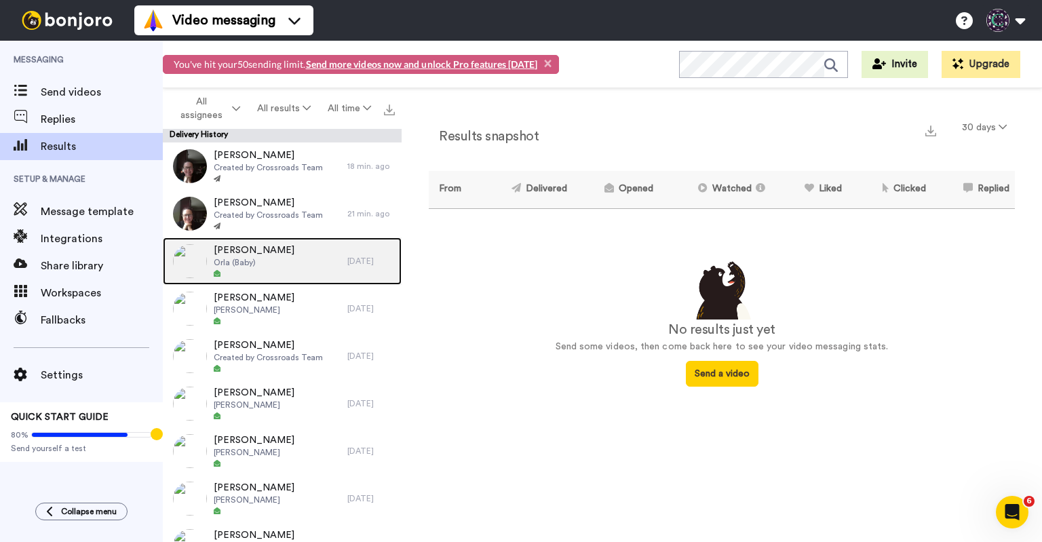
click at [285, 271] on div at bounding box center [254, 273] width 81 height 9
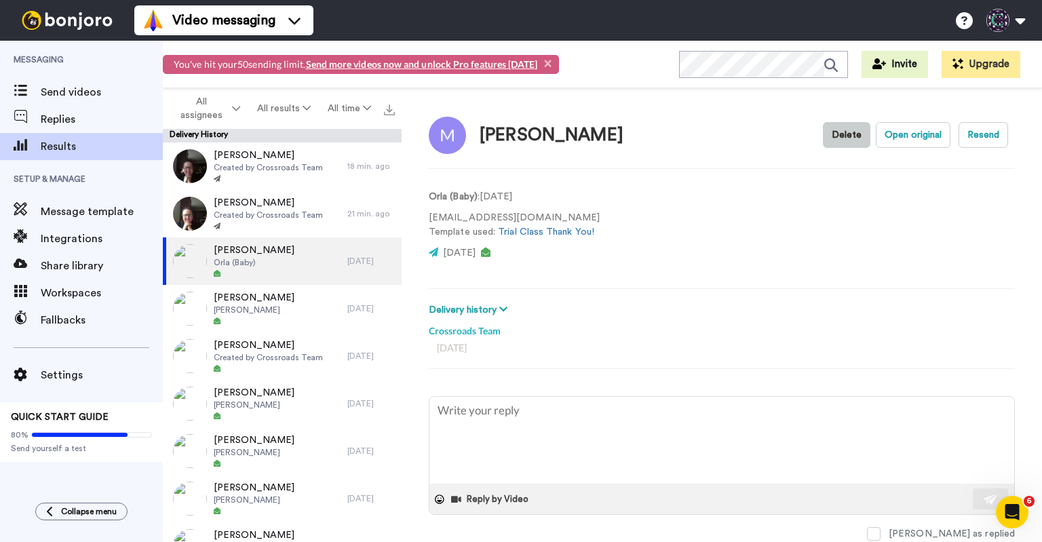
click at [830, 134] on button "Delete" at bounding box center [846, 135] width 47 height 26
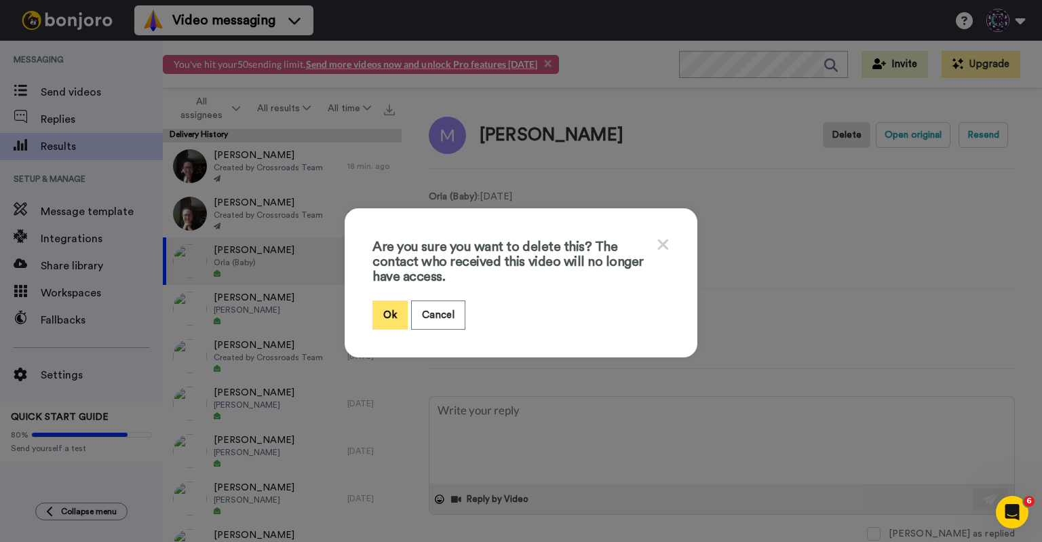
click at [393, 306] on button "Ok" at bounding box center [389, 314] width 35 height 29
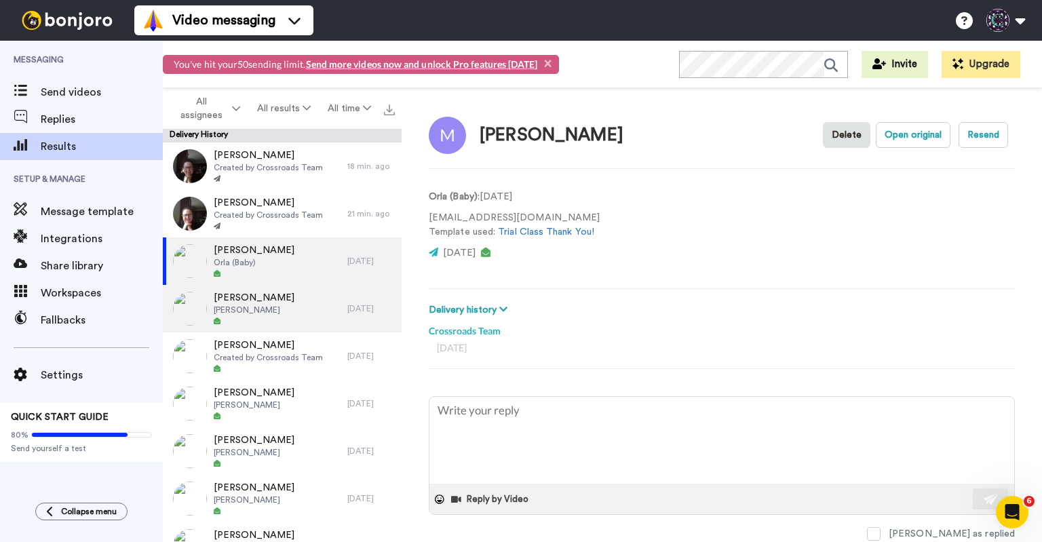
type textarea "x"
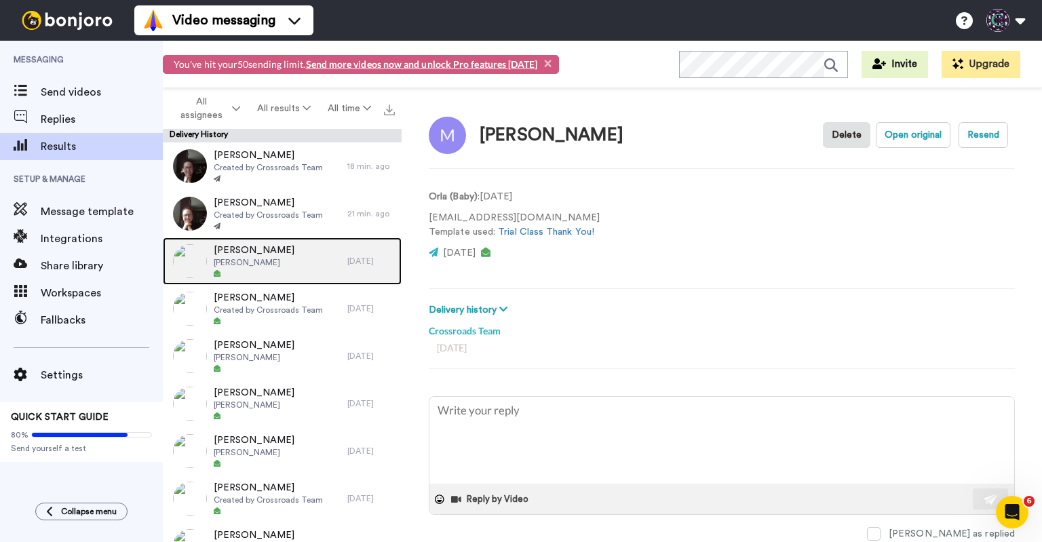
click at [307, 273] on div "[PERSON_NAME] [PERSON_NAME]" at bounding box center [255, 260] width 184 height 47
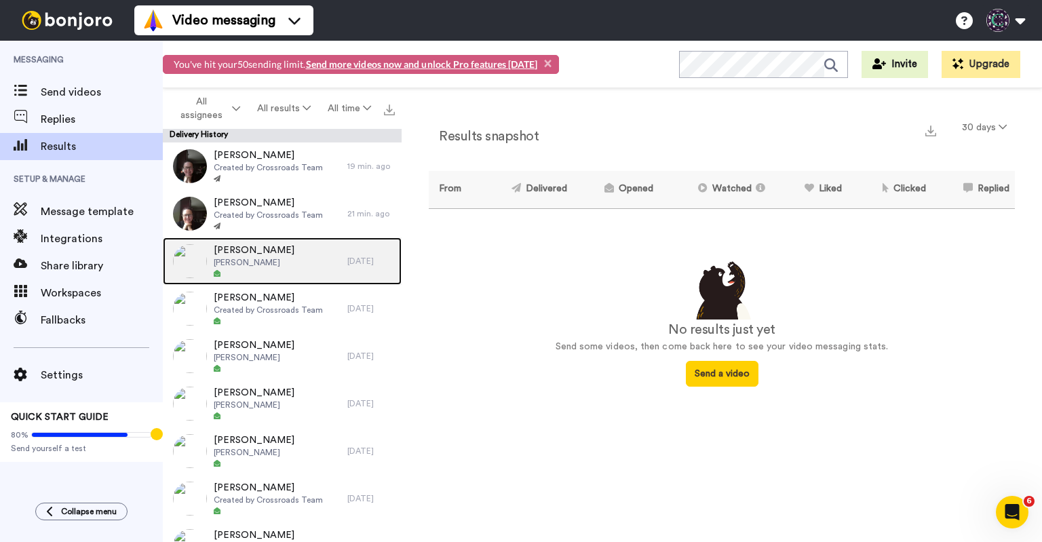
click at [311, 268] on div "[PERSON_NAME] [PERSON_NAME]" at bounding box center [255, 260] width 184 height 47
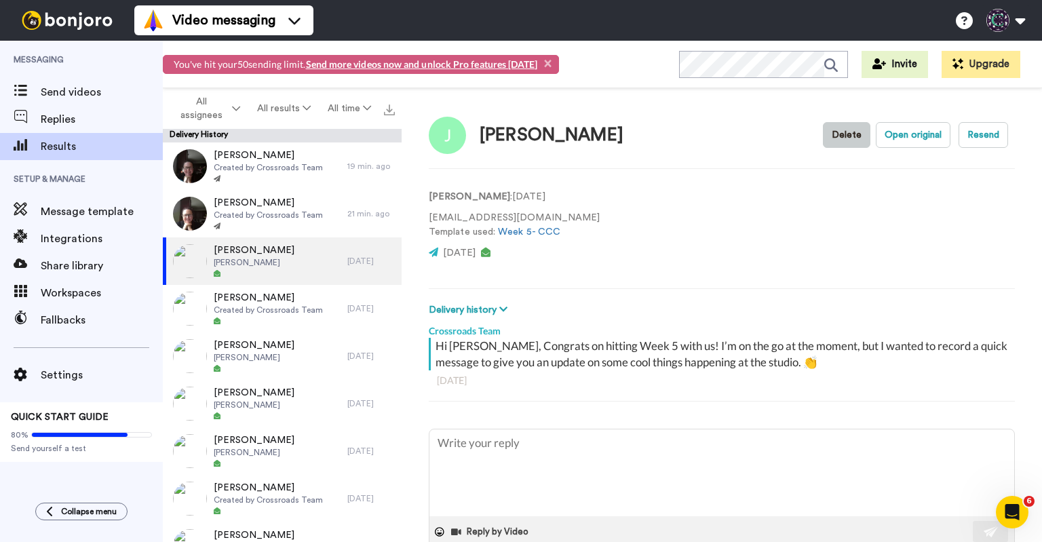
click at [837, 132] on button "Delete" at bounding box center [846, 135] width 47 height 26
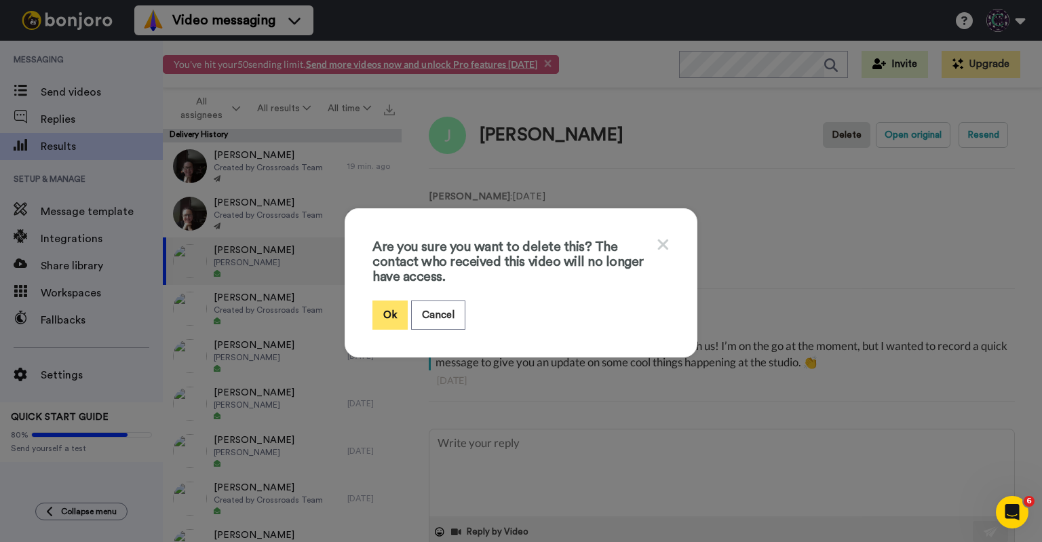
click at [391, 320] on button "Ok" at bounding box center [389, 314] width 35 height 29
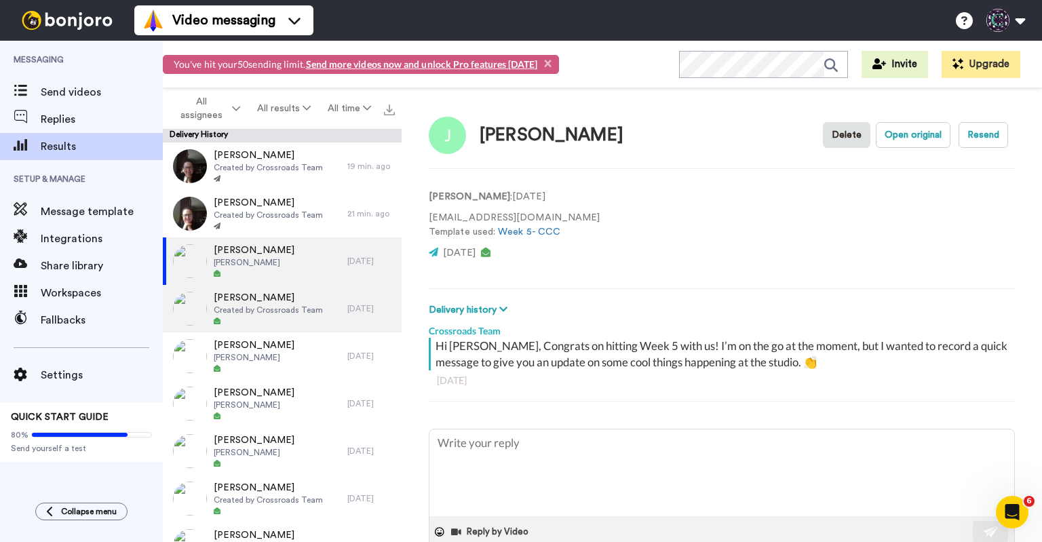
type textarea "x"
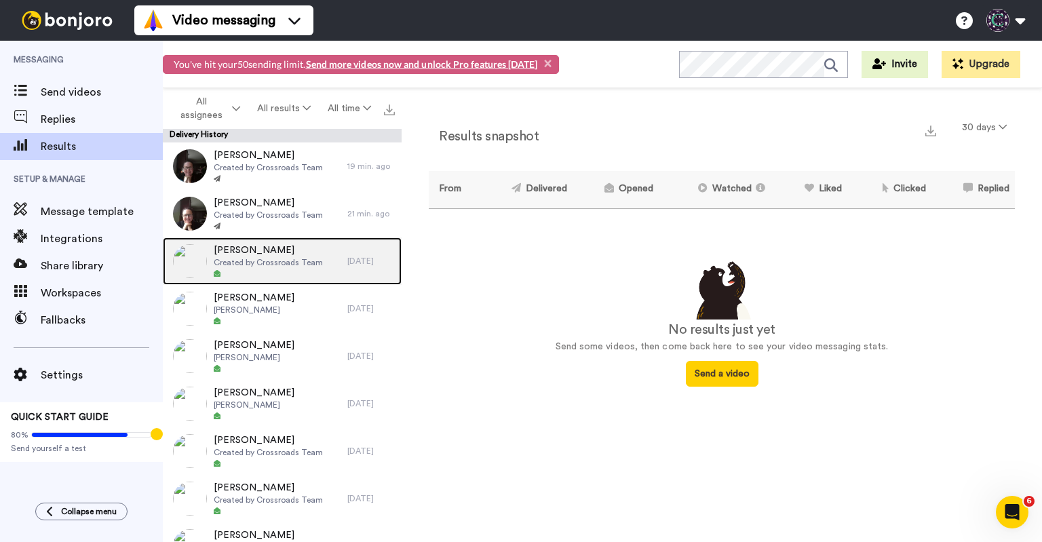
click at [296, 265] on span "Created by Crossroads Team" at bounding box center [268, 262] width 109 height 11
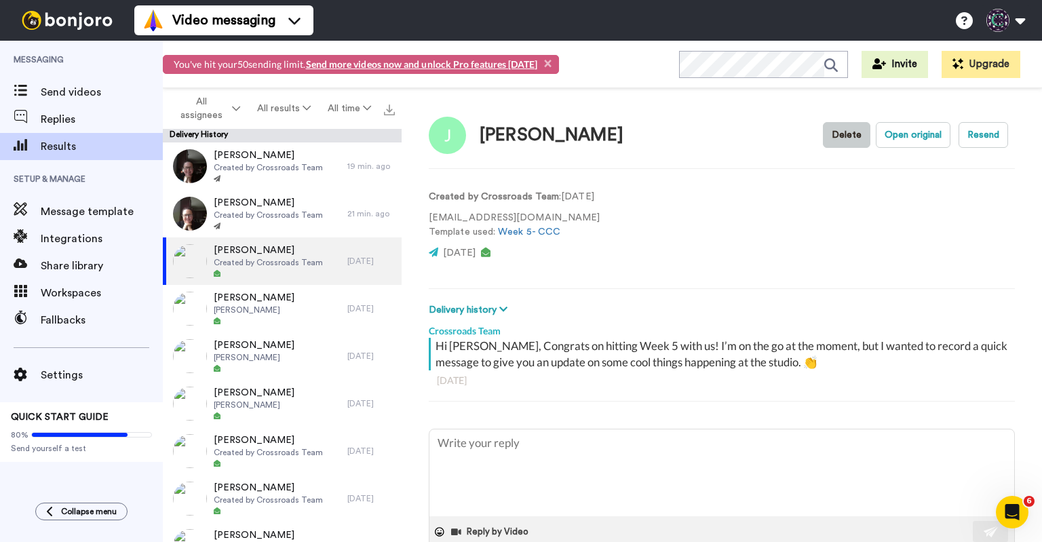
click at [826, 134] on button "Delete" at bounding box center [846, 135] width 47 height 26
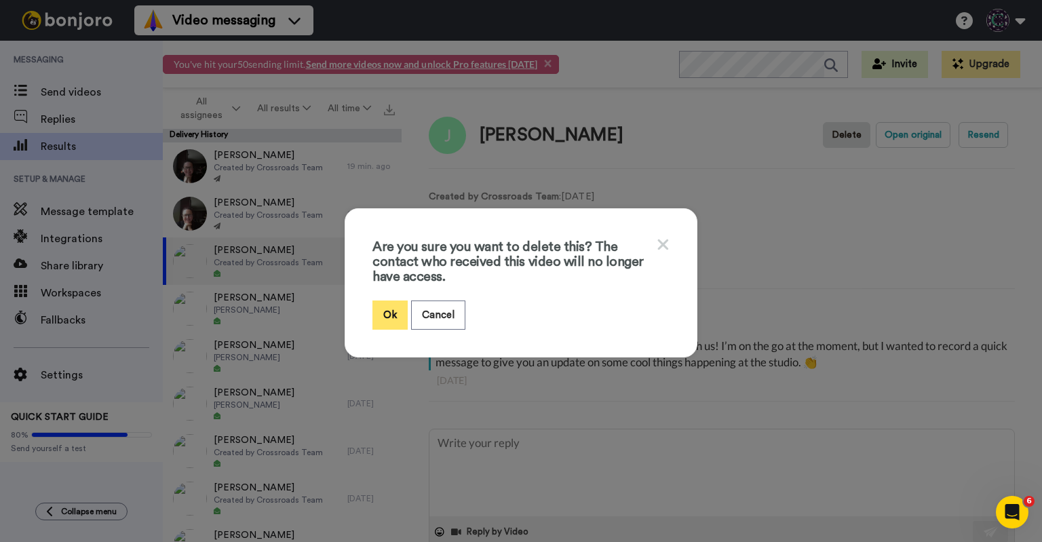
click at [391, 307] on button "Ok" at bounding box center [389, 314] width 35 height 29
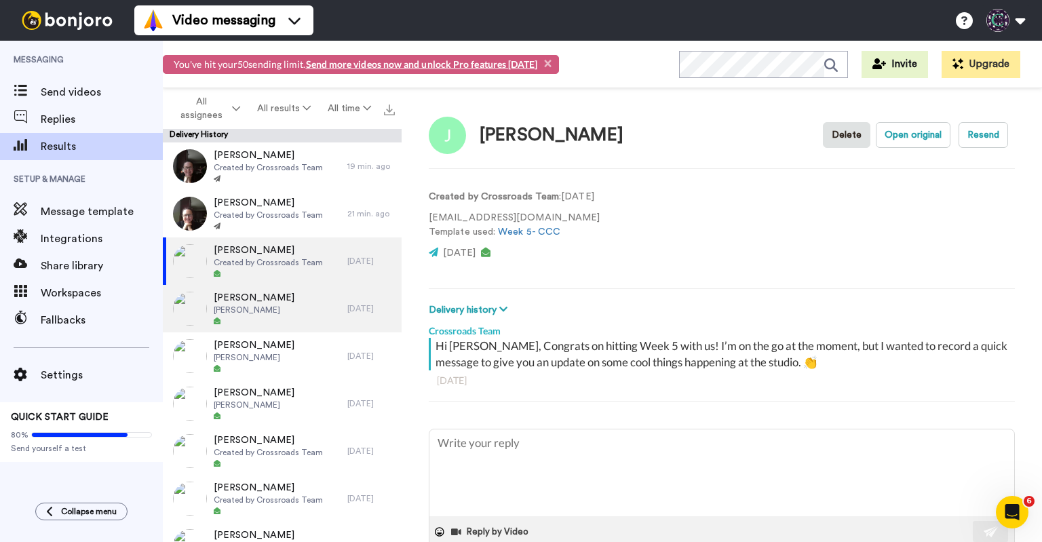
type textarea "x"
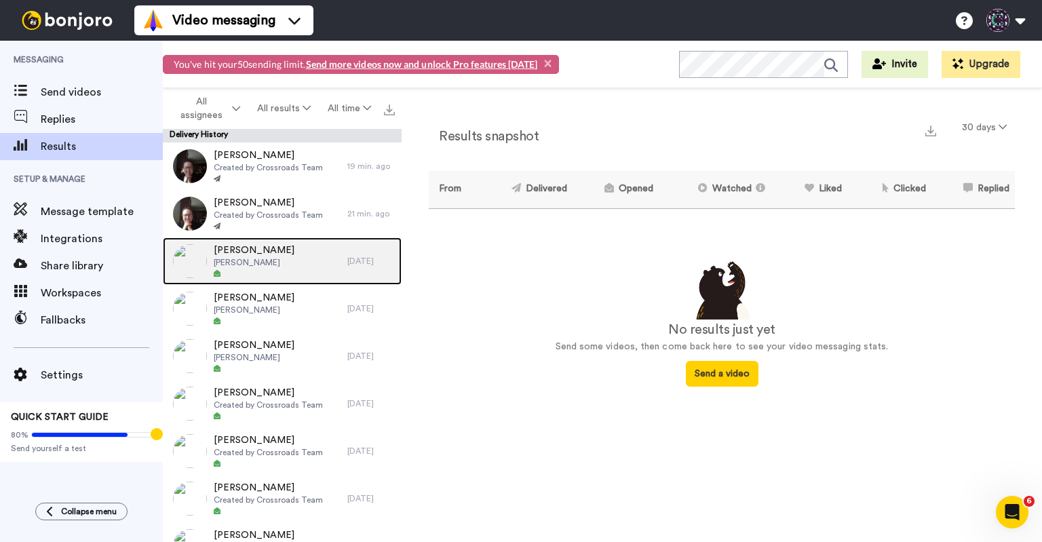
click at [313, 269] on div "Becca Rathburn Marin" at bounding box center [255, 260] width 184 height 47
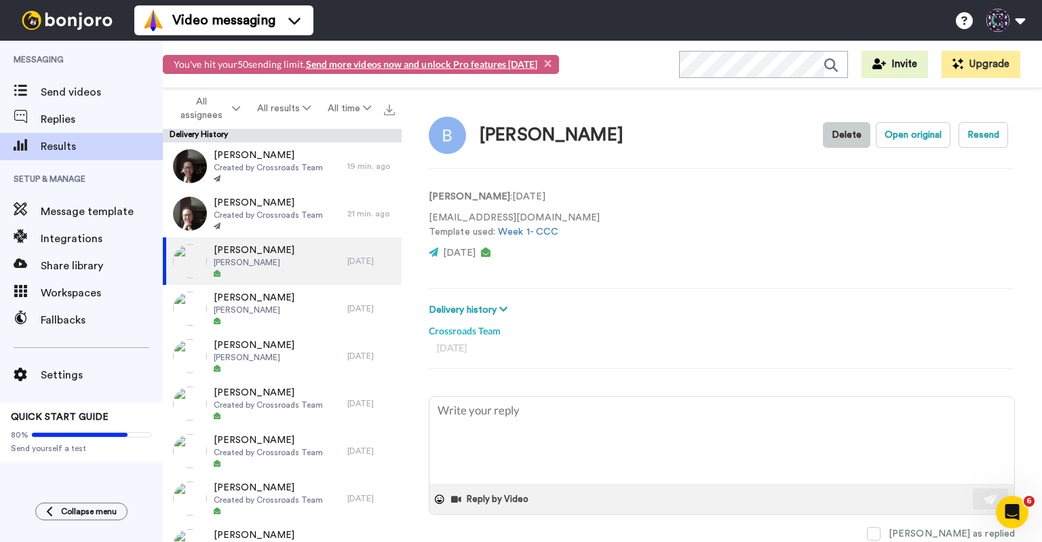
click at [844, 129] on button "Delete" at bounding box center [846, 135] width 47 height 26
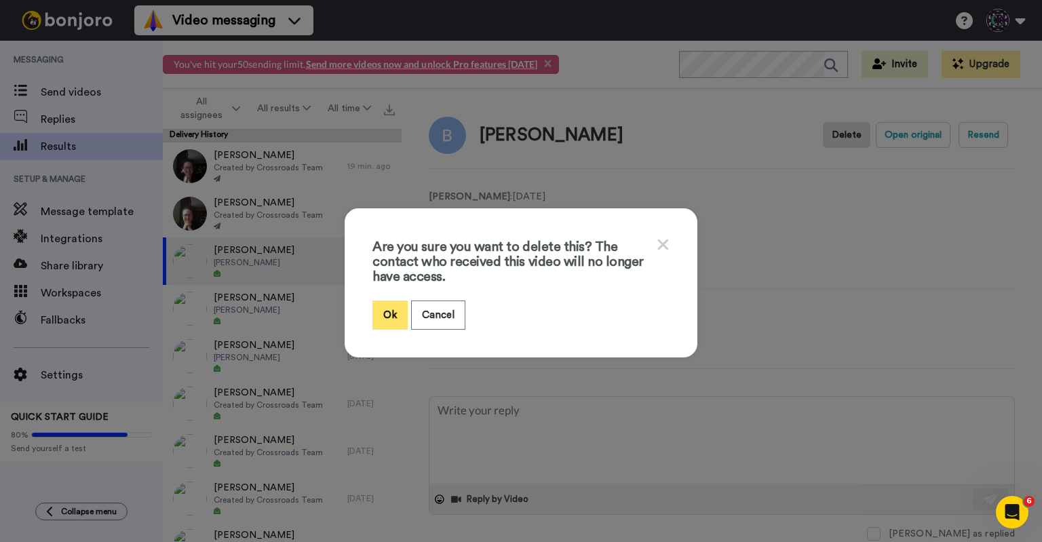
click at [382, 322] on button "Ok" at bounding box center [389, 314] width 35 height 29
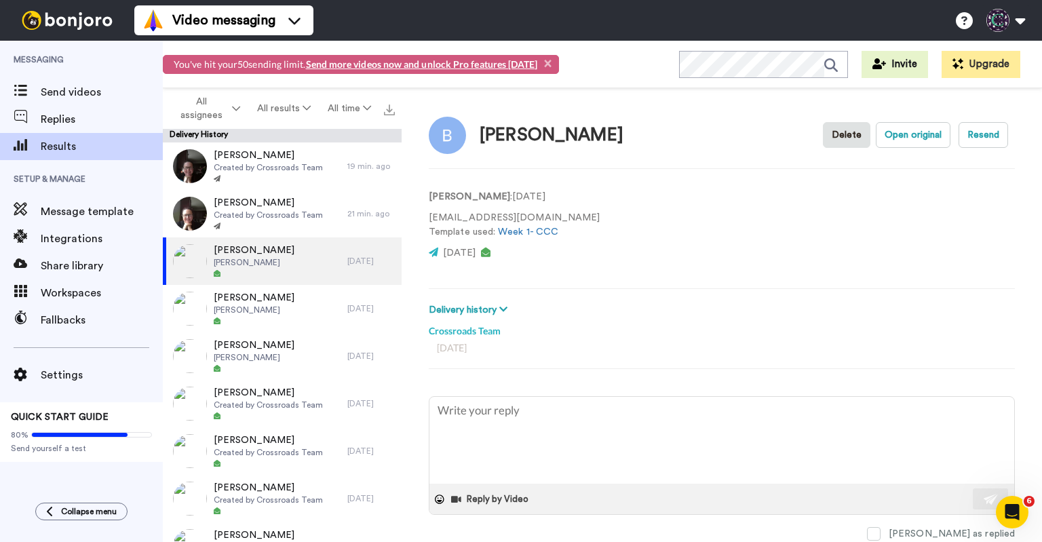
type textarea "x"
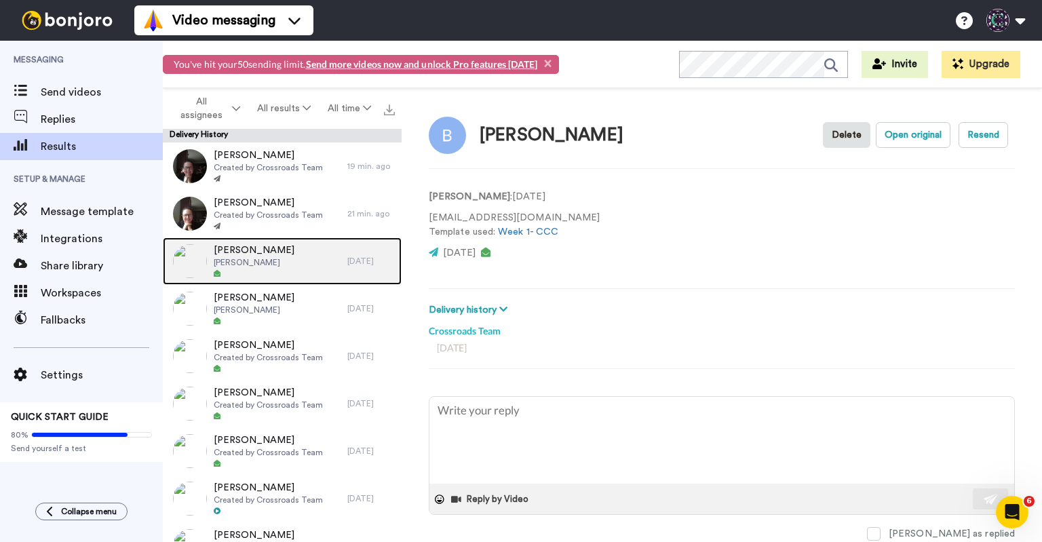
click at [285, 274] on div "Chelsey Booher Evelyn" at bounding box center [255, 260] width 184 height 47
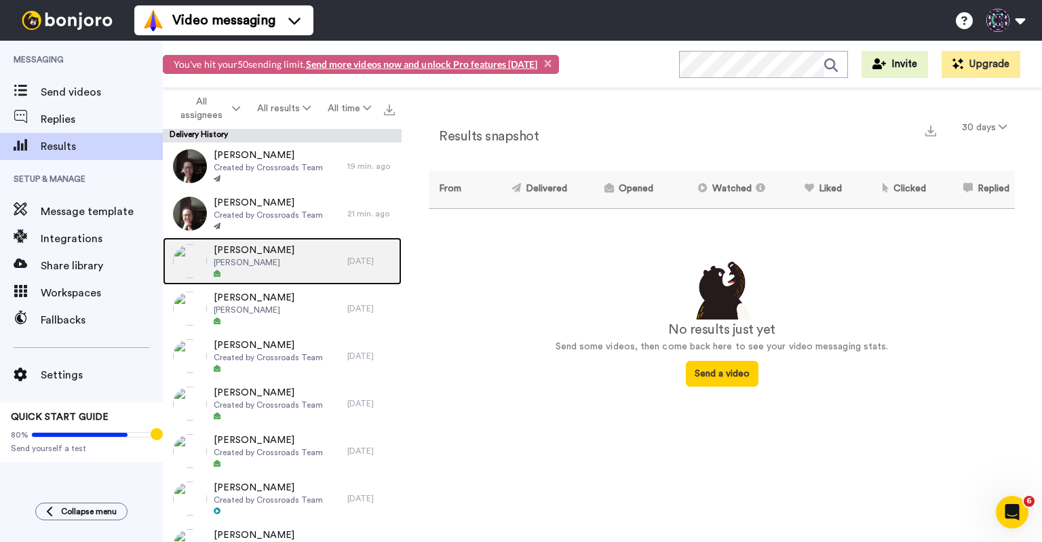
click at [300, 267] on div "[PERSON_NAME] [PERSON_NAME]" at bounding box center [255, 260] width 184 height 47
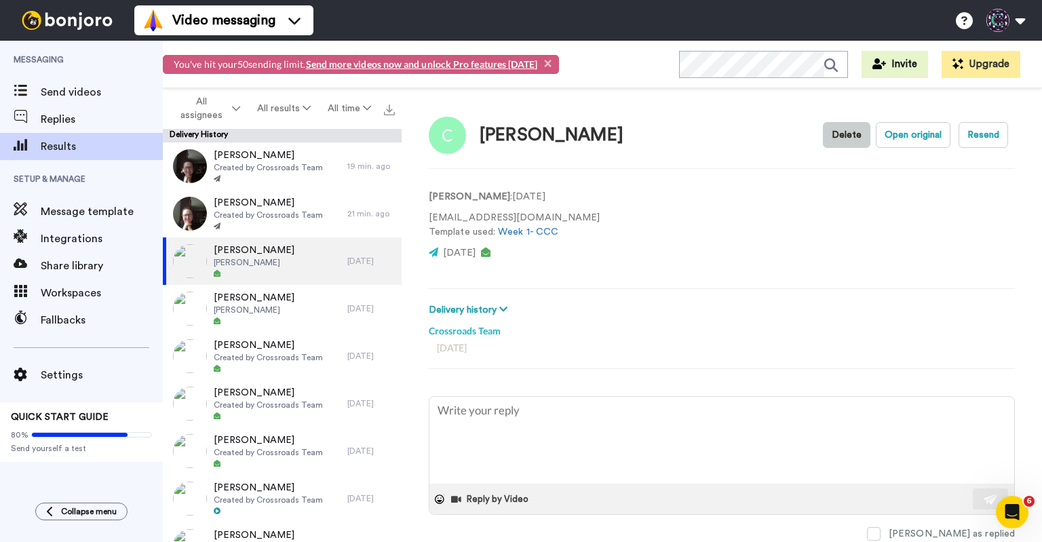
click at [837, 132] on button "Delete" at bounding box center [846, 135] width 47 height 26
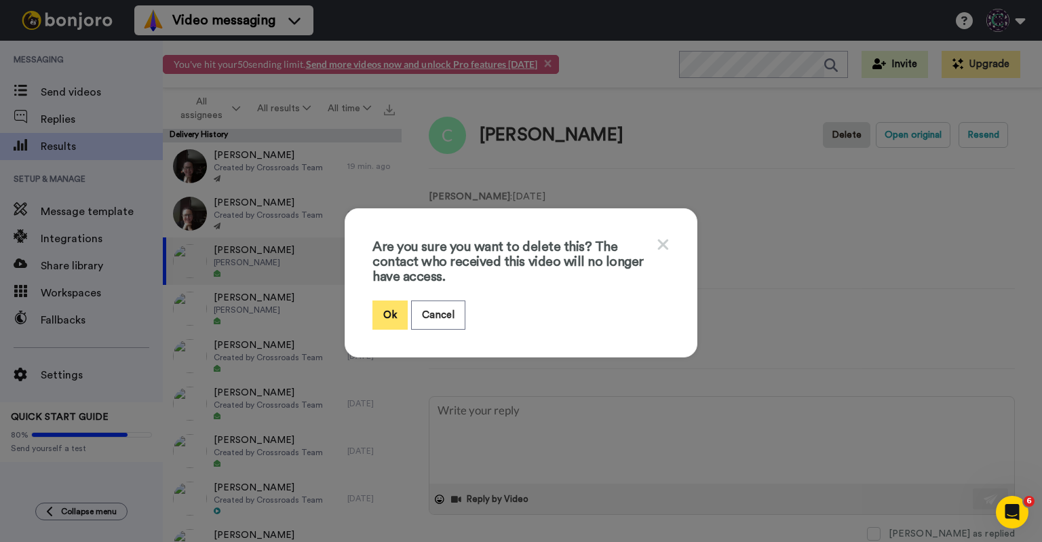
click at [382, 317] on button "Ok" at bounding box center [389, 314] width 35 height 29
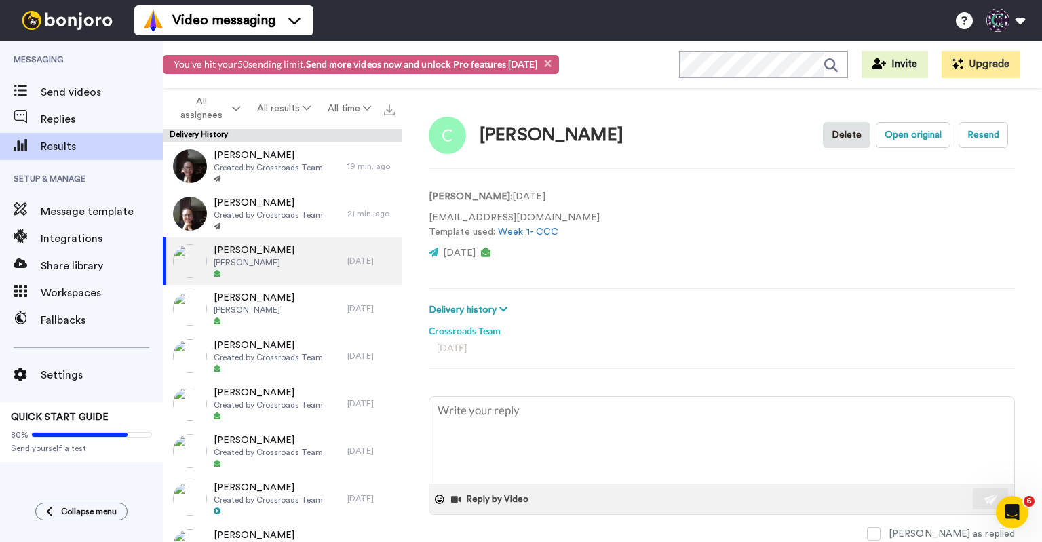
type textarea "x"
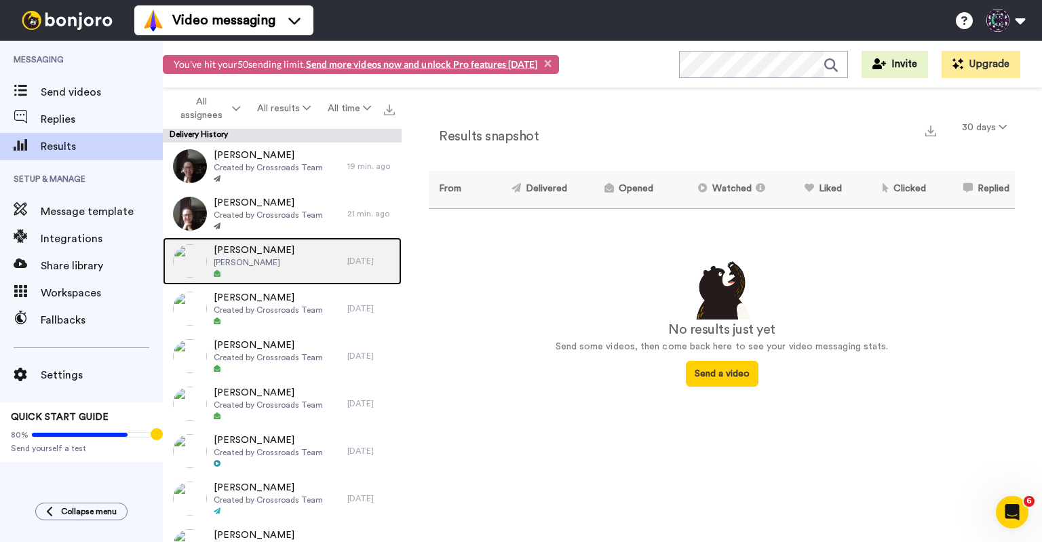
click at [295, 276] on div "[PERSON_NAME] [PERSON_NAME]" at bounding box center [255, 260] width 184 height 47
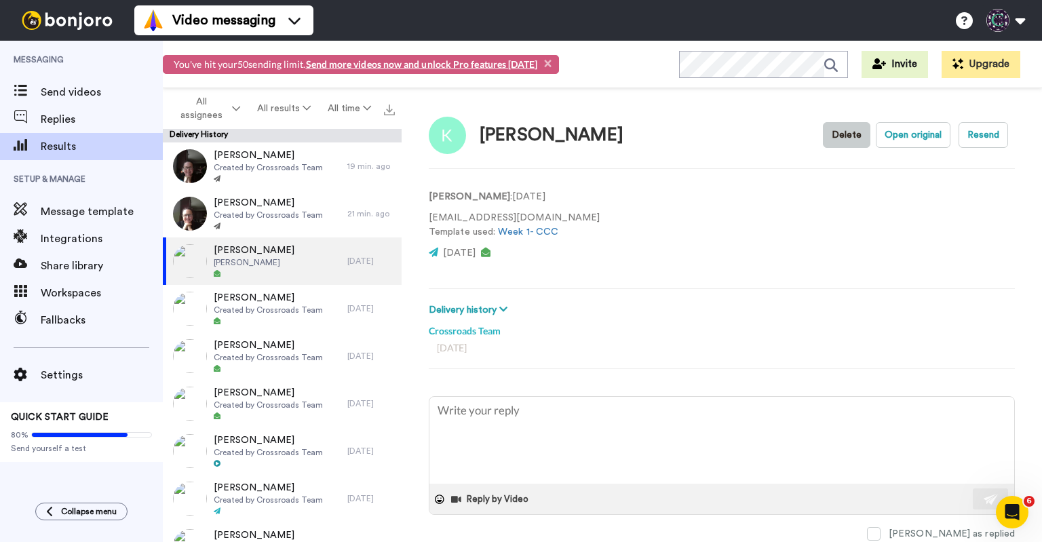
click at [836, 127] on button "Delete" at bounding box center [846, 135] width 47 height 26
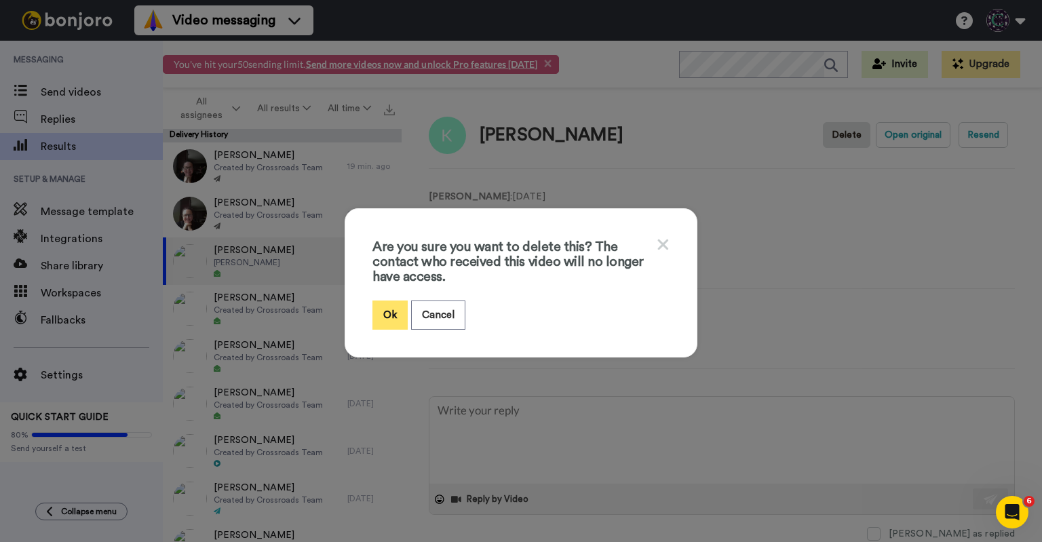
click at [380, 307] on button "Ok" at bounding box center [389, 314] width 35 height 29
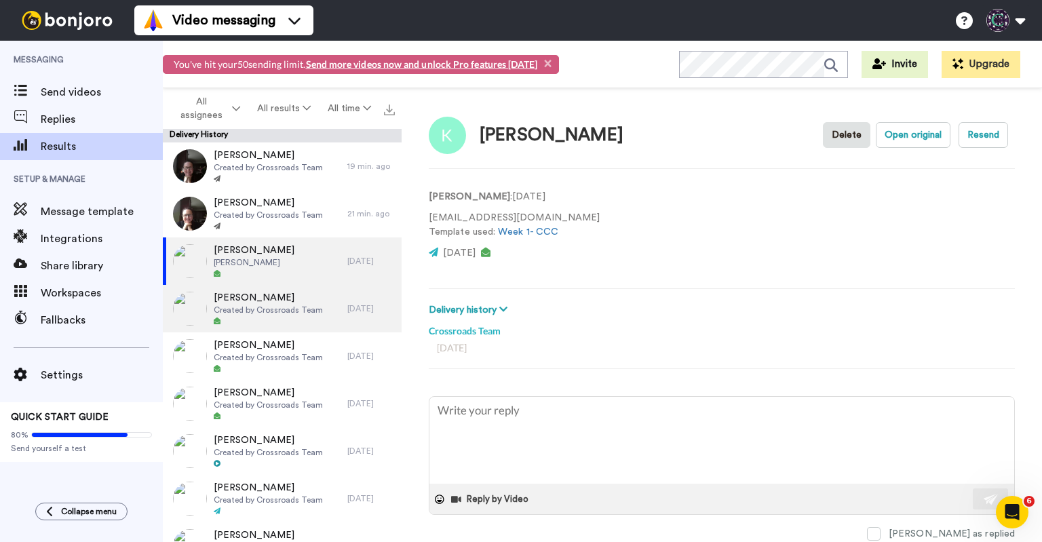
type textarea "x"
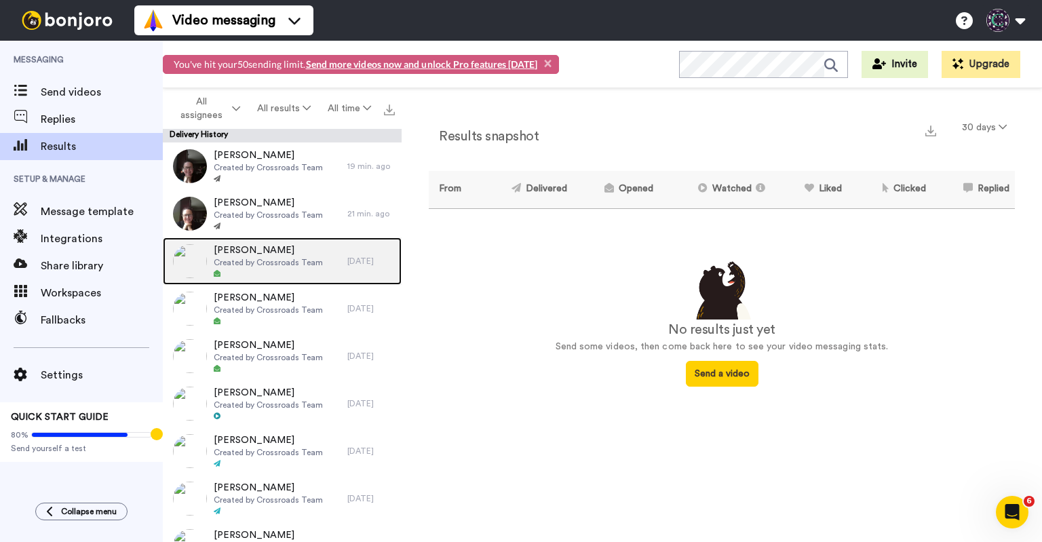
click at [300, 268] on div "Carrie Wright Created by Crossroads Team" at bounding box center [268, 260] width 109 height 35
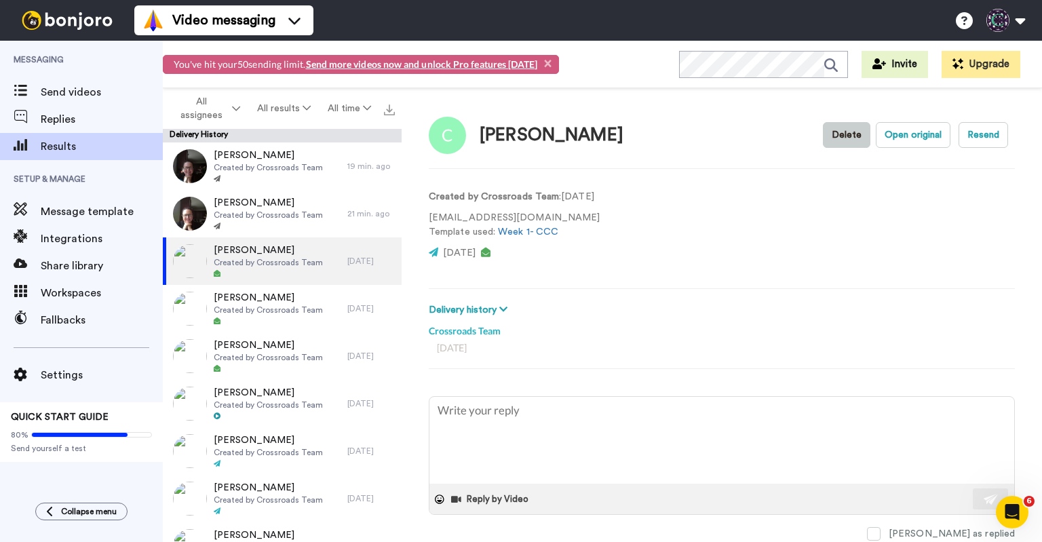
click at [839, 136] on button "Delete" at bounding box center [846, 135] width 47 height 26
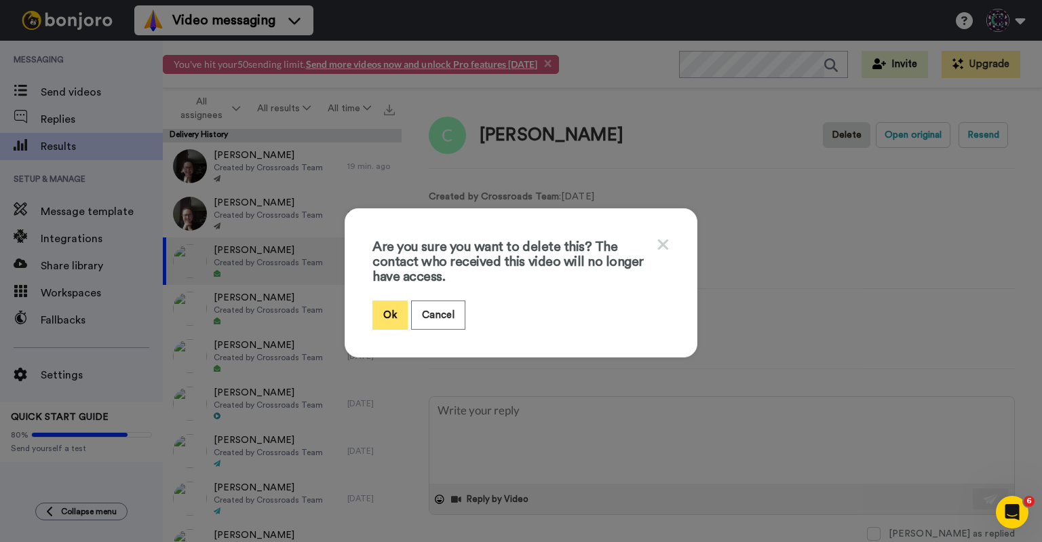
click at [380, 317] on button "Ok" at bounding box center [389, 314] width 35 height 29
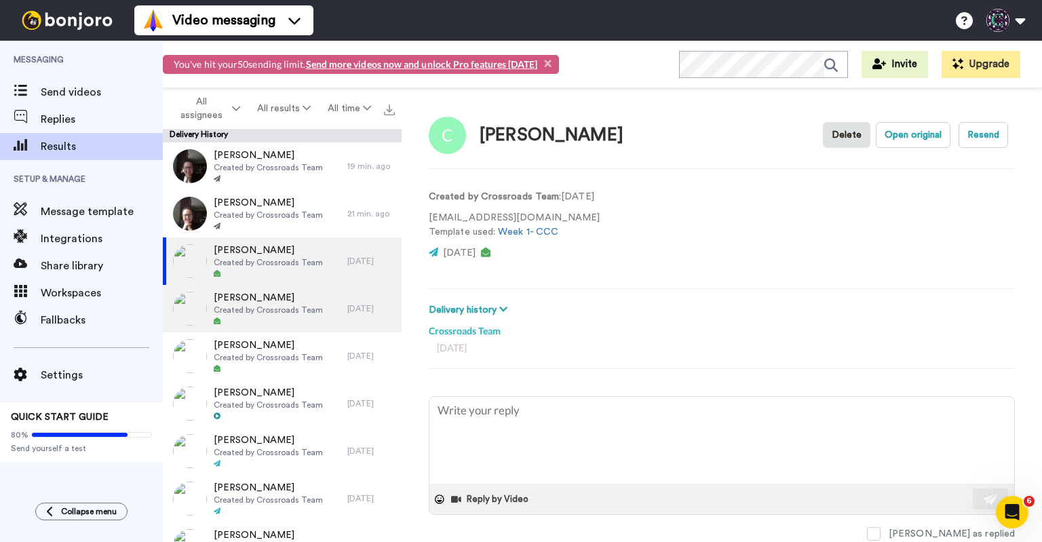
type textarea "x"
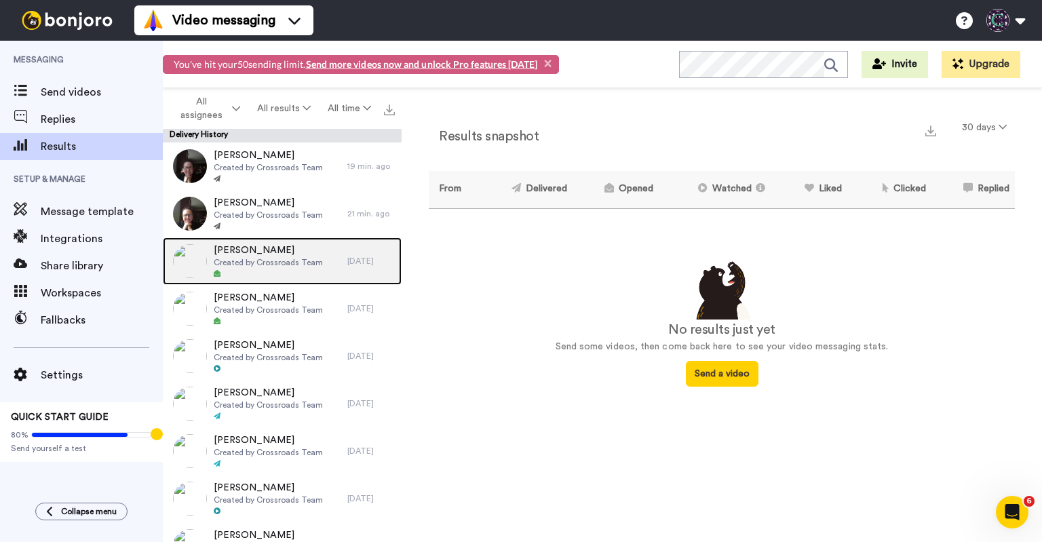
click at [296, 268] on div "[PERSON_NAME] Created by Crossroads Team" at bounding box center [268, 260] width 109 height 35
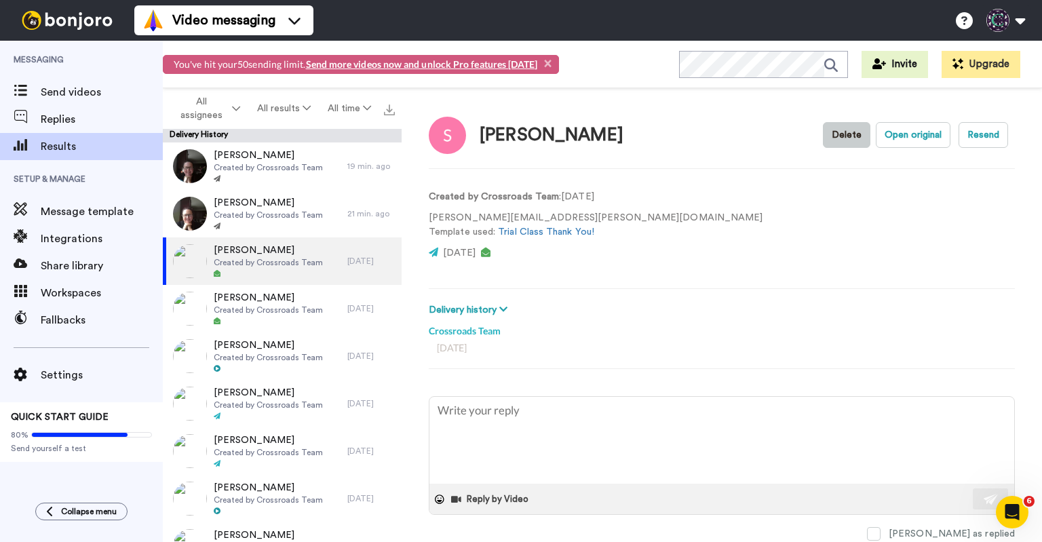
click at [841, 138] on button "Delete" at bounding box center [846, 135] width 47 height 26
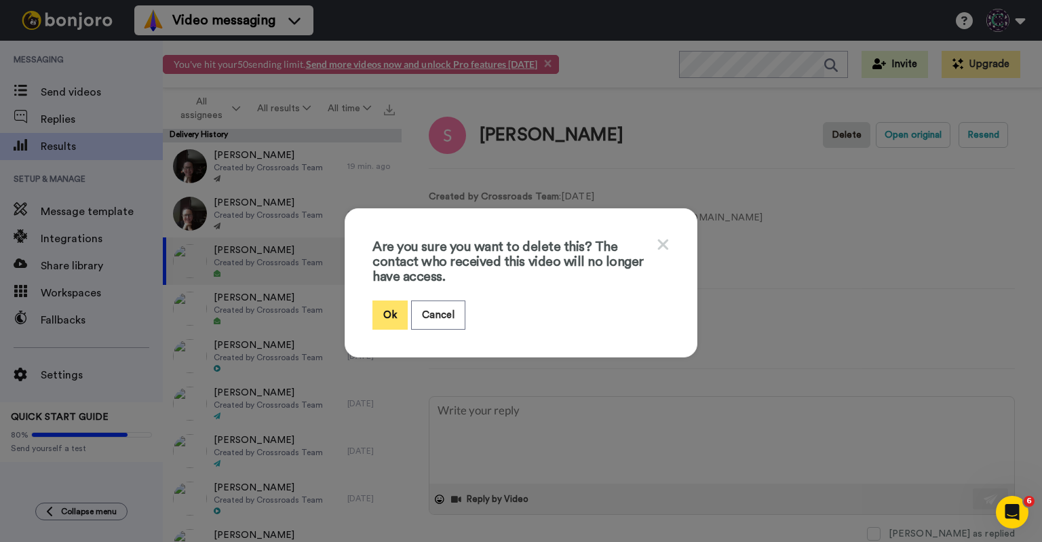
click at [398, 312] on button "Ok" at bounding box center [389, 314] width 35 height 29
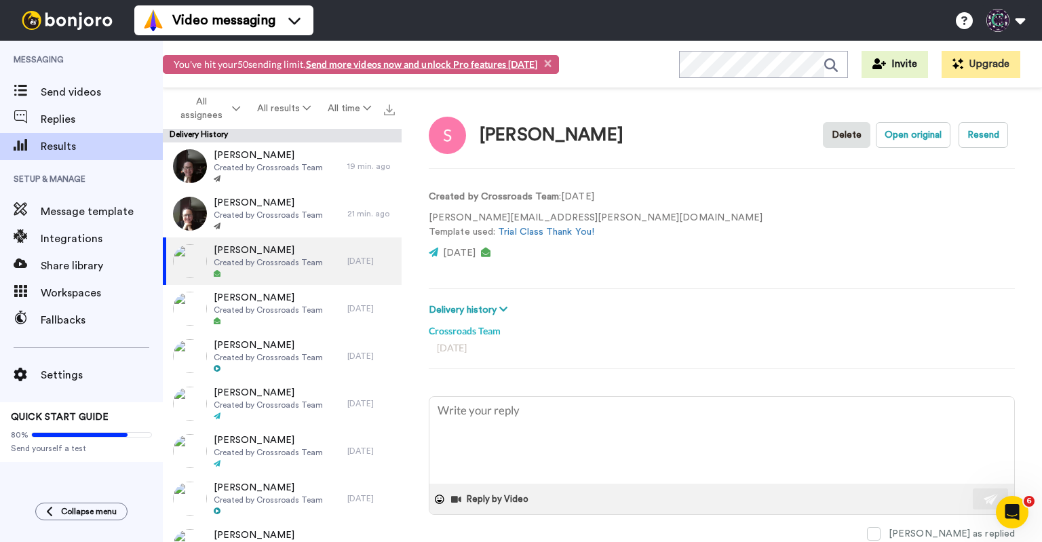
type textarea "x"
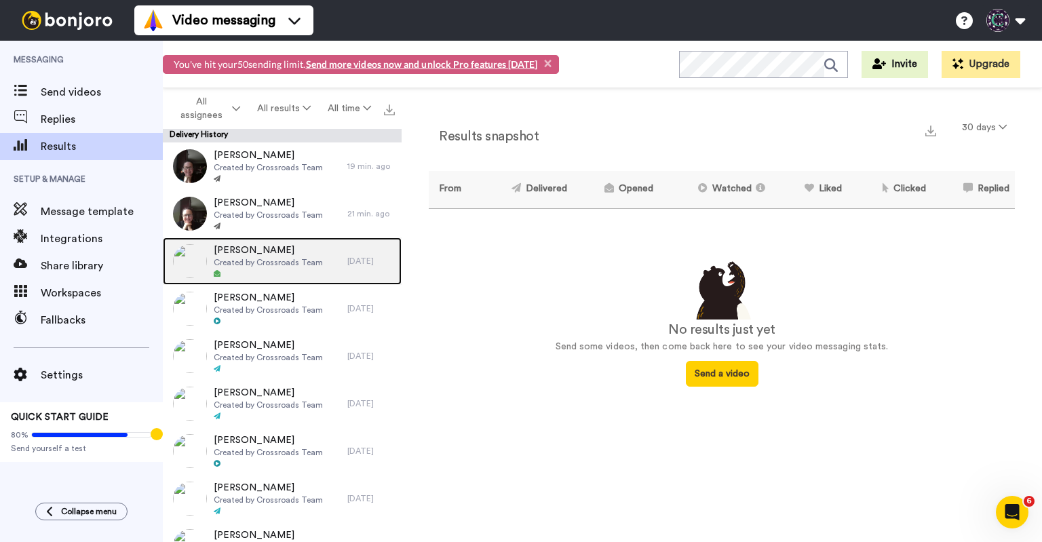
click at [293, 252] on span "[PERSON_NAME]" at bounding box center [268, 250] width 109 height 14
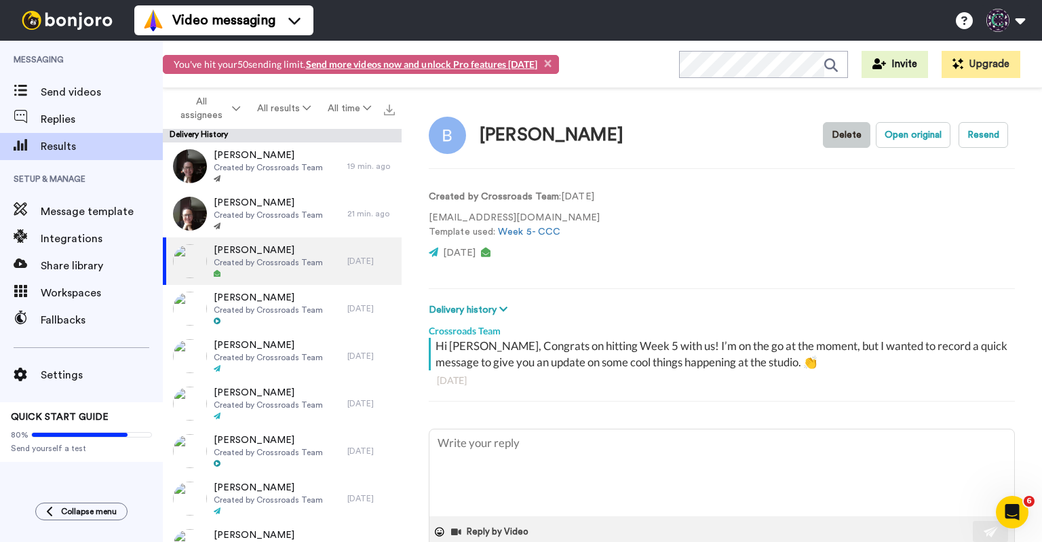
click at [843, 136] on button "Delete" at bounding box center [846, 135] width 47 height 26
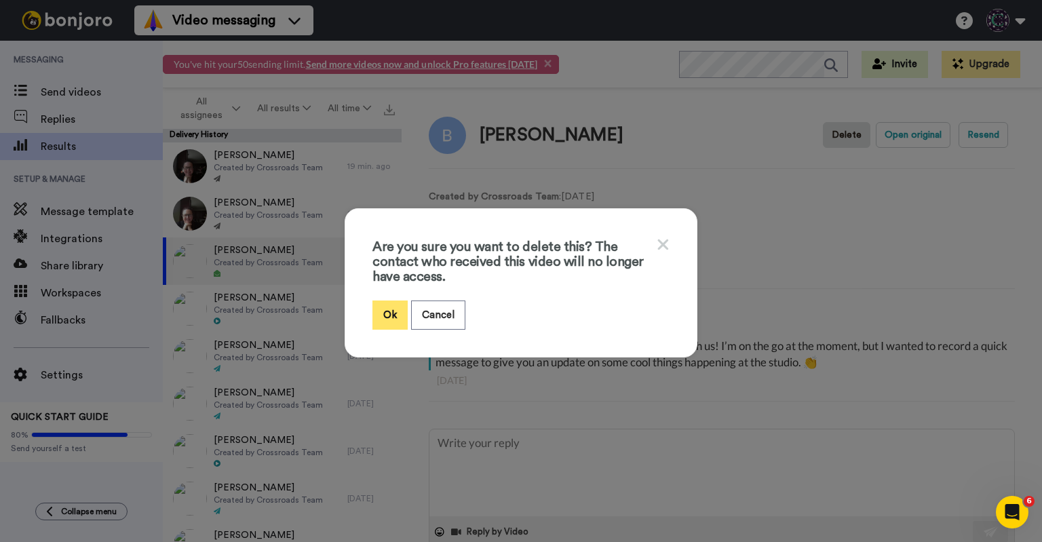
click at [374, 316] on button "Ok" at bounding box center [389, 314] width 35 height 29
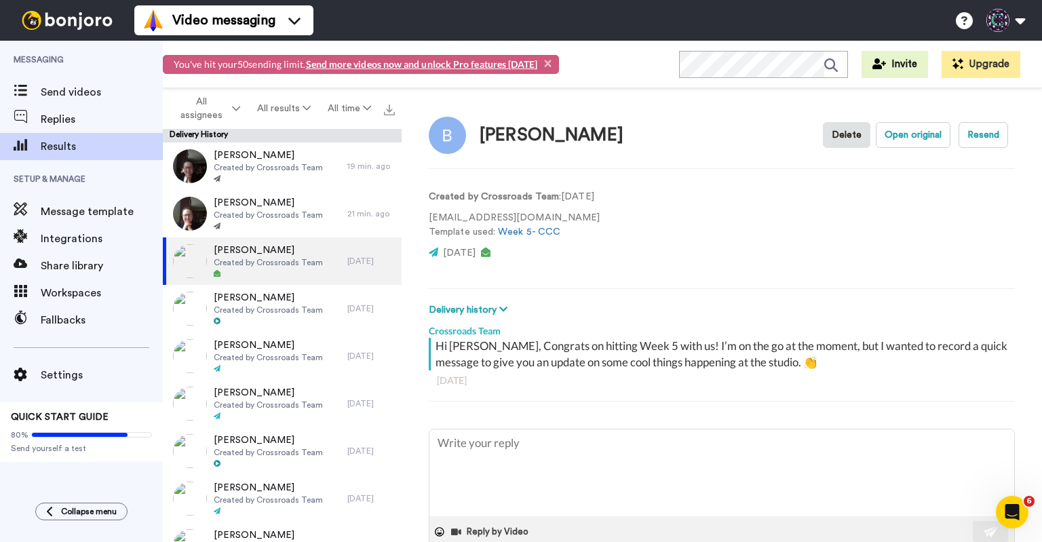
type textarea "x"
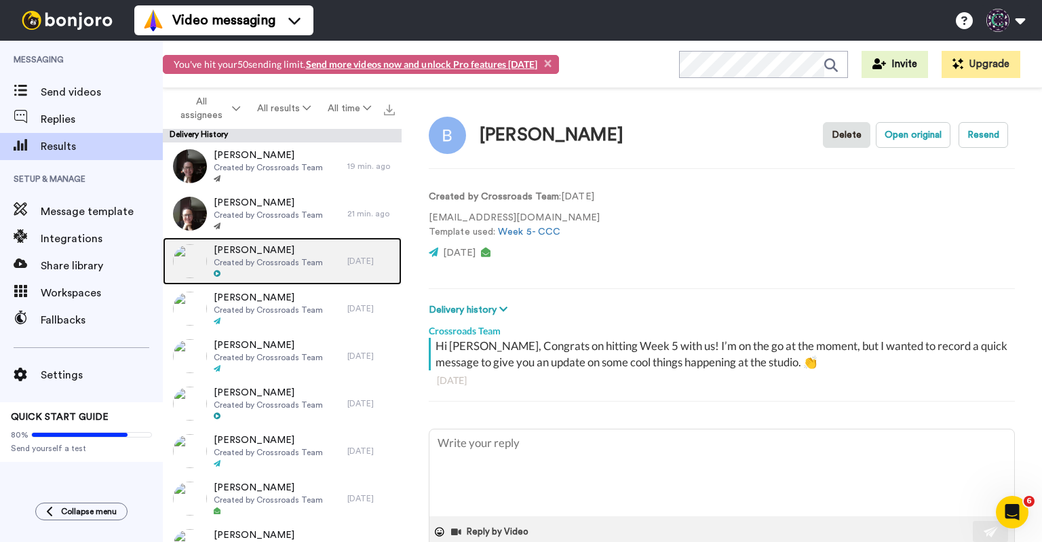
click at [304, 274] on div at bounding box center [268, 273] width 109 height 9
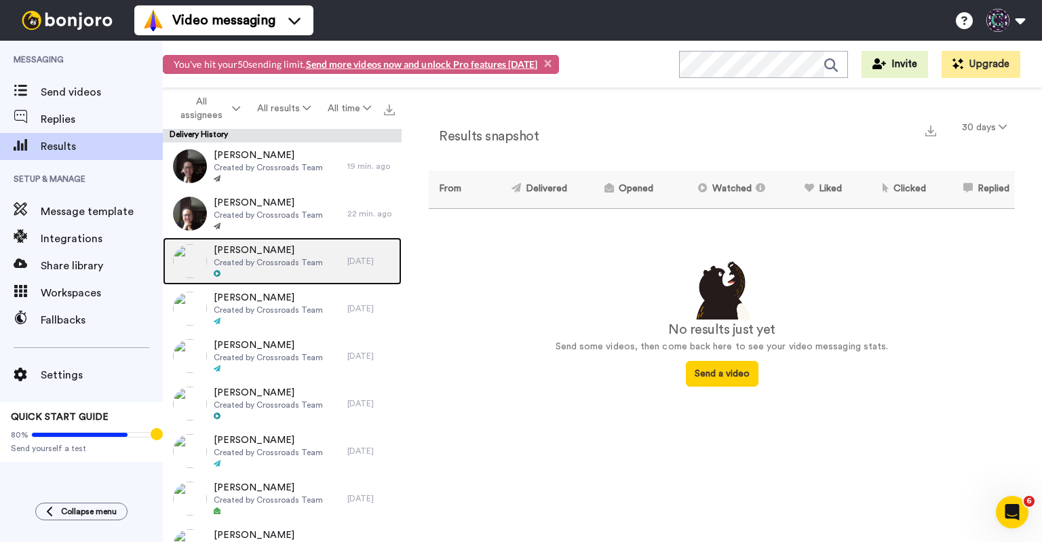
click at [312, 262] on span "Created by Crossroads Team" at bounding box center [268, 262] width 109 height 11
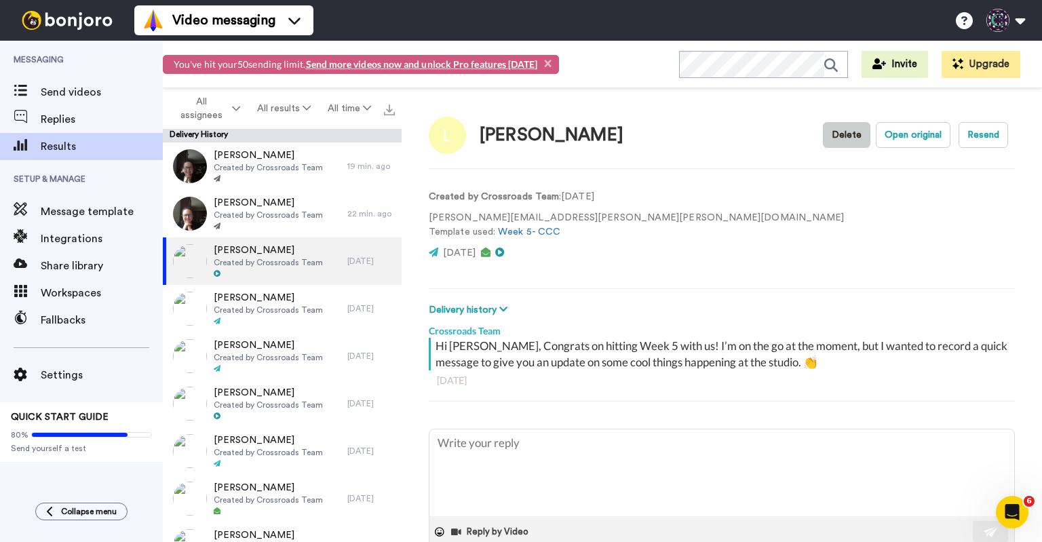
click at [833, 132] on button "Delete" at bounding box center [846, 135] width 47 height 26
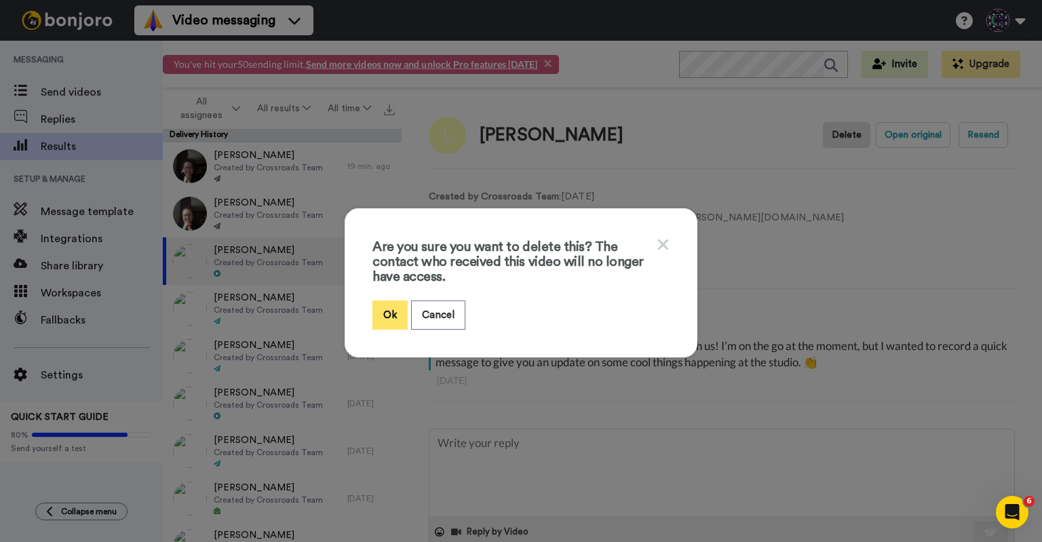
click at [380, 317] on button "Ok" at bounding box center [389, 314] width 35 height 29
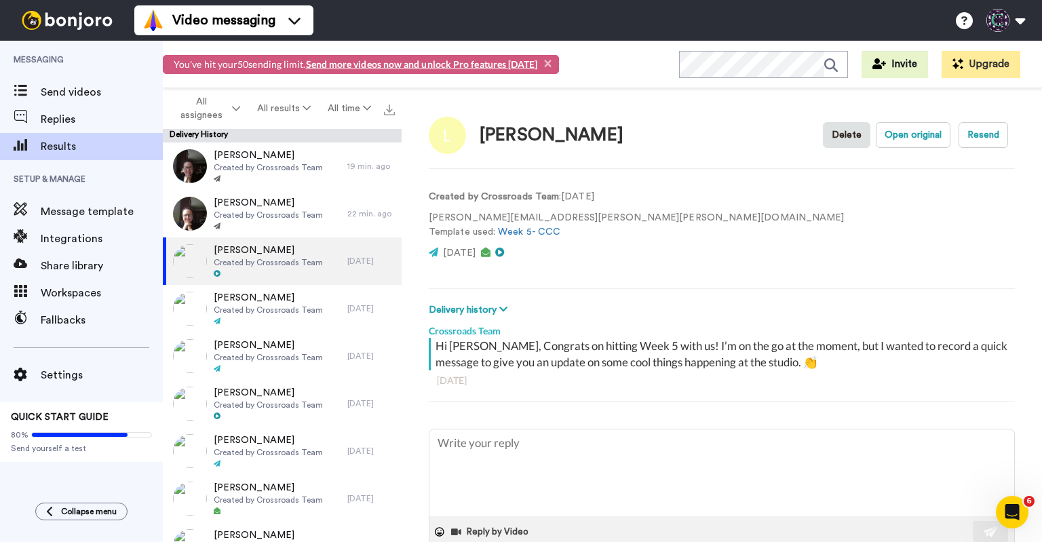
type textarea "x"
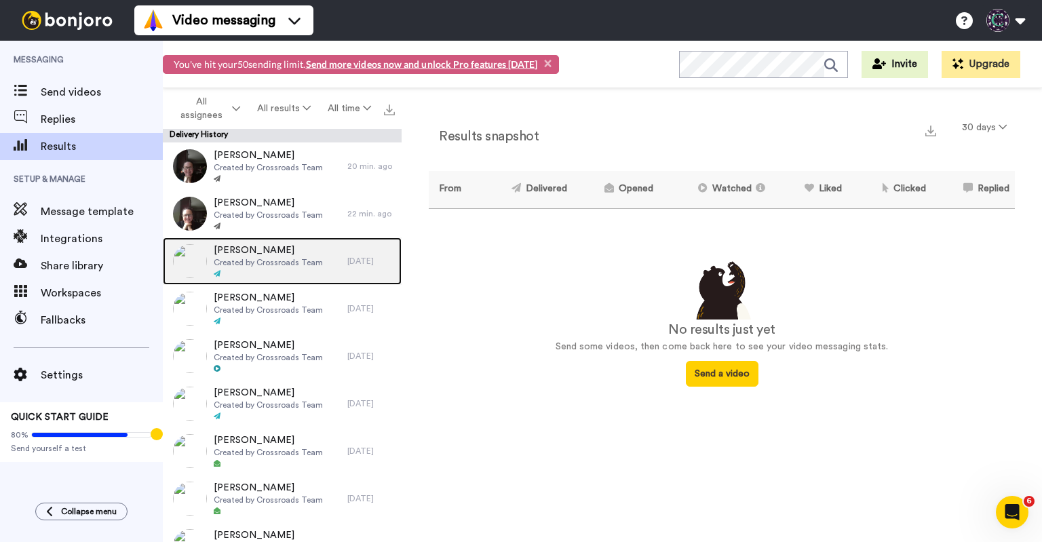
click at [290, 264] on span "Created by Crossroads Team" at bounding box center [268, 262] width 109 height 11
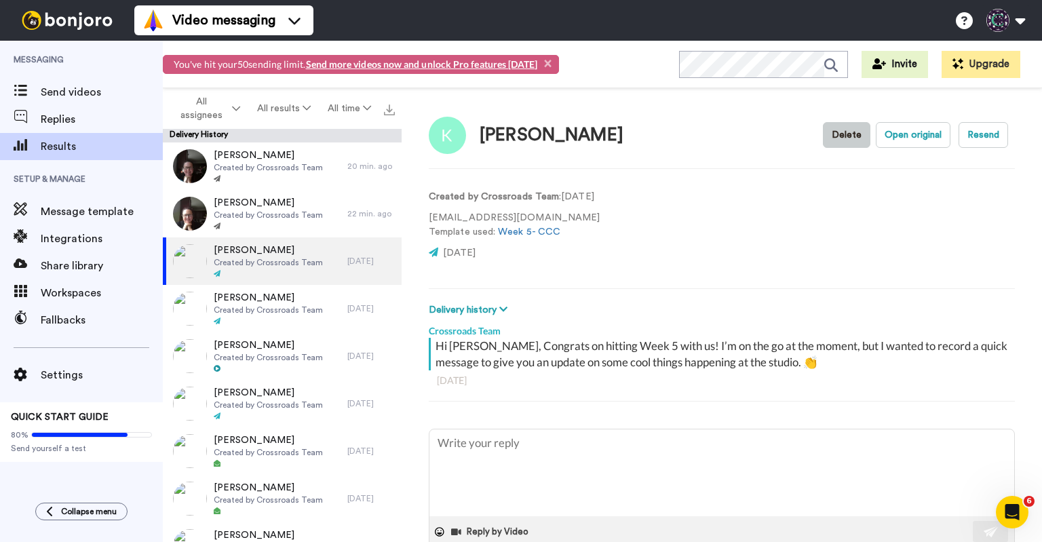
click at [840, 140] on button "Delete" at bounding box center [846, 135] width 47 height 26
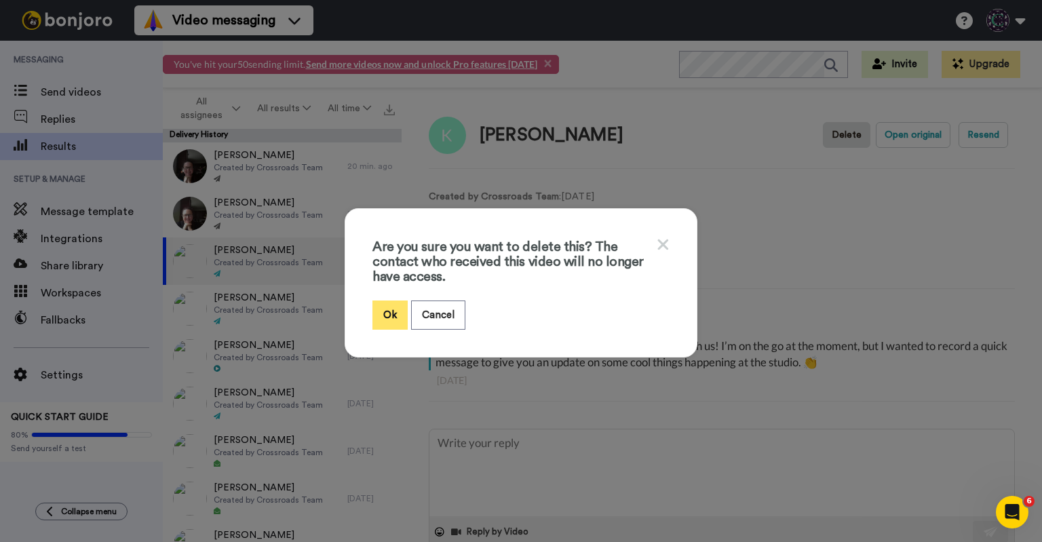
click at [376, 323] on button "Ok" at bounding box center [389, 314] width 35 height 29
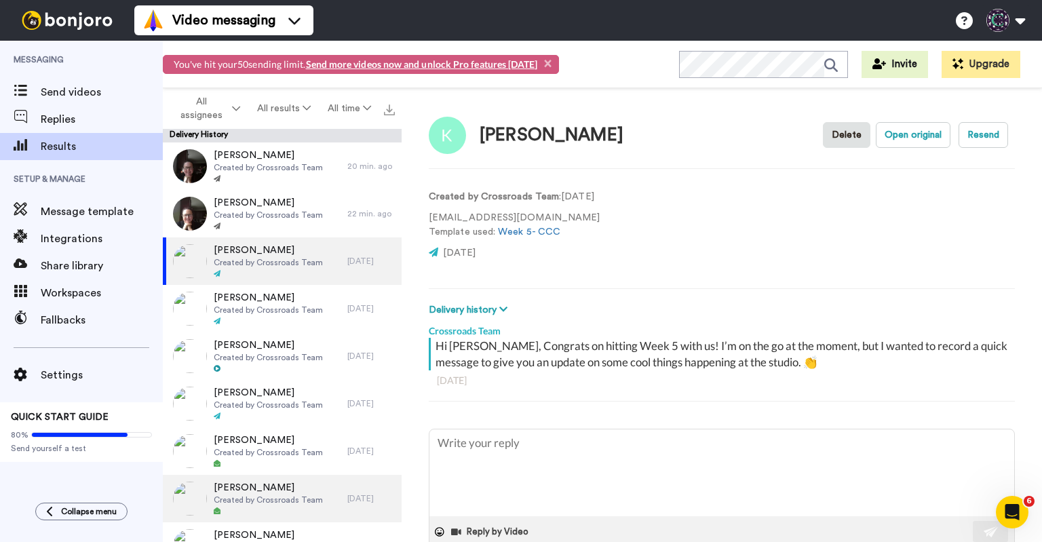
type textarea "x"
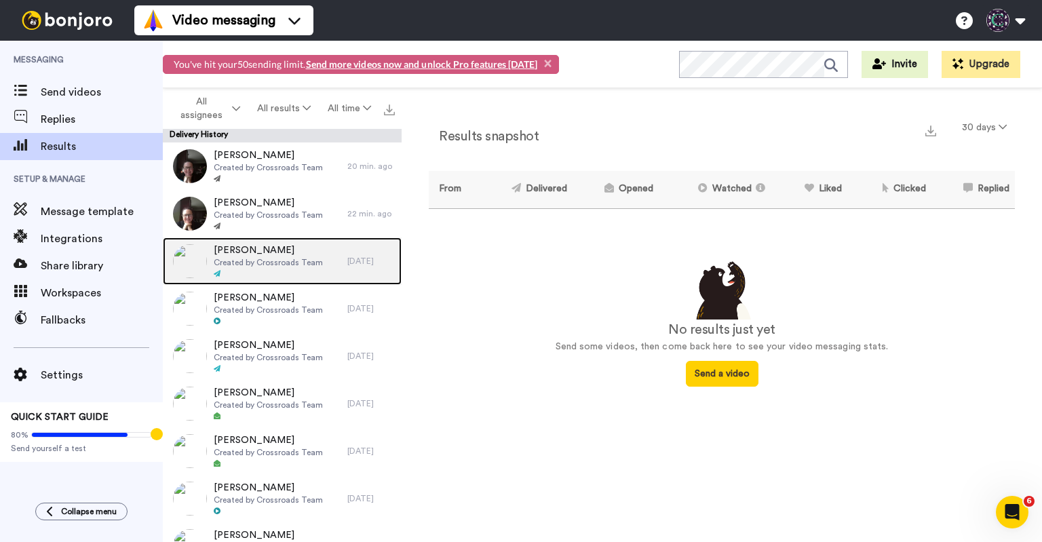
click at [289, 264] on span "Created by Crossroads Team" at bounding box center [268, 262] width 109 height 11
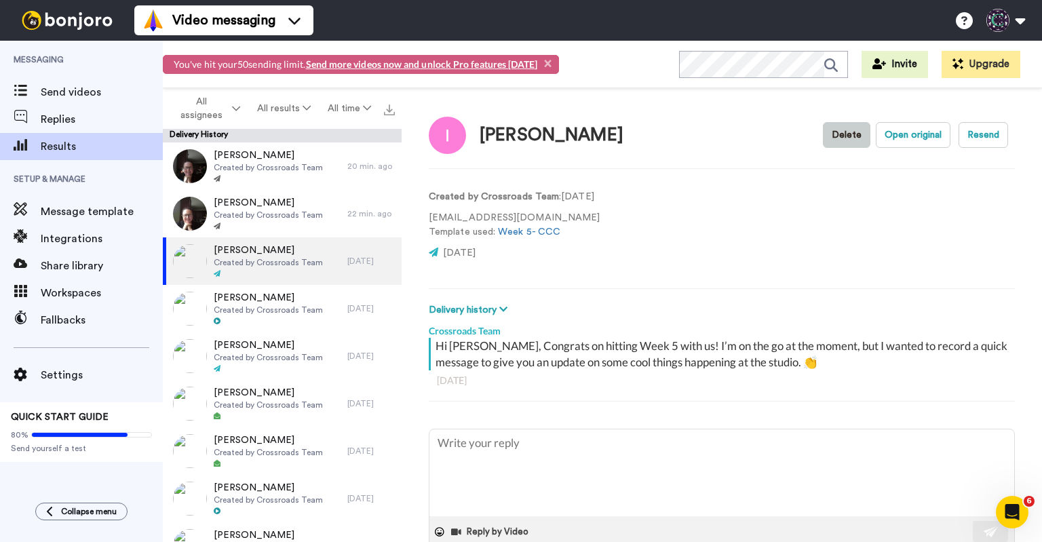
click at [842, 135] on button "Delete" at bounding box center [846, 135] width 47 height 26
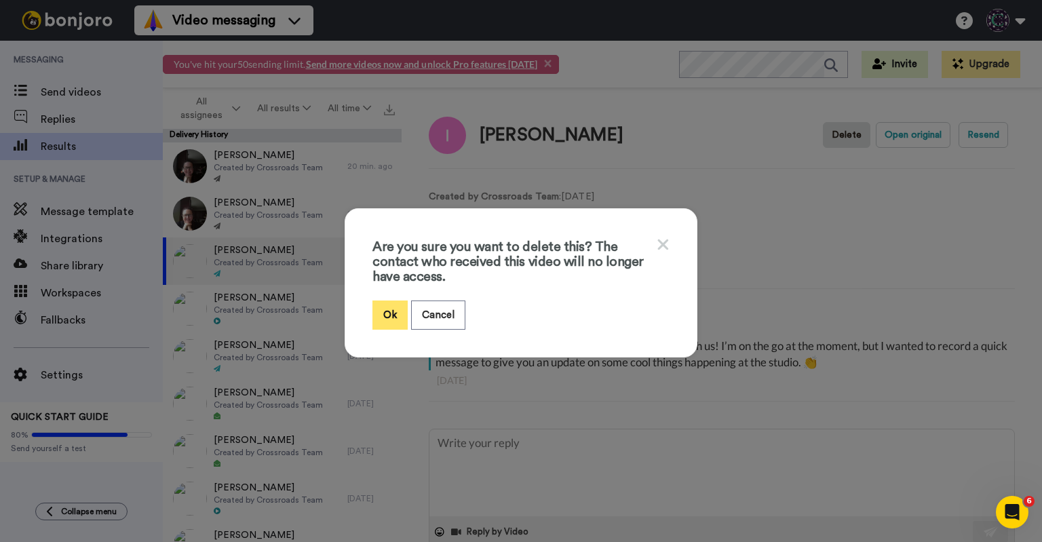
click at [373, 316] on button "Ok" at bounding box center [389, 314] width 35 height 29
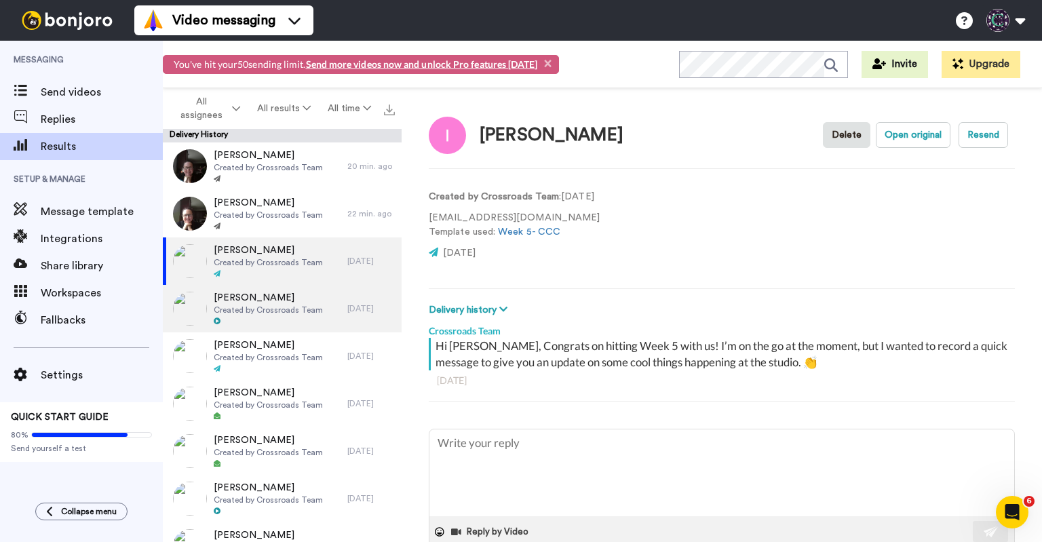
type textarea "x"
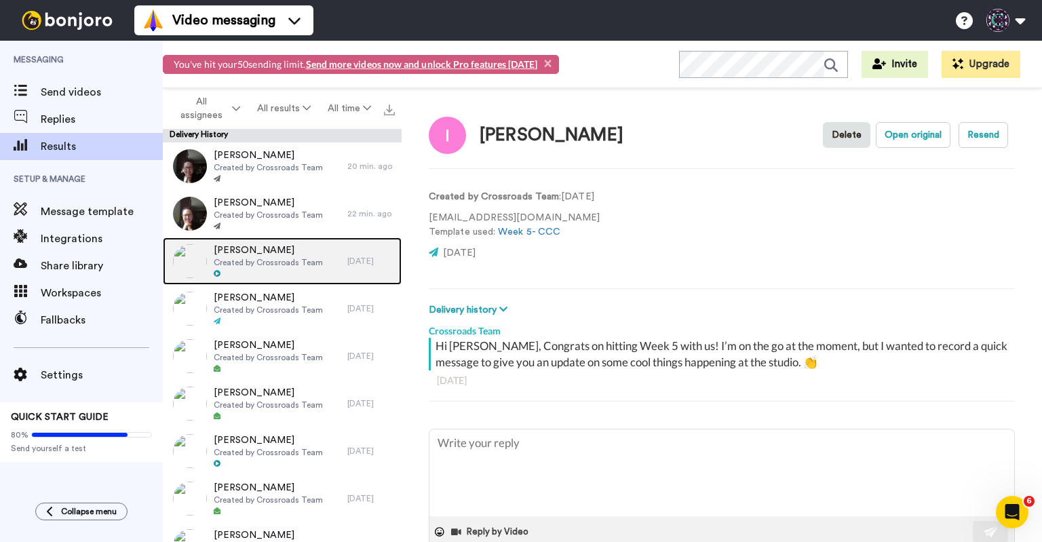
click at [293, 263] on span "Created by Crossroads Team" at bounding box center [268, 262] width 109 height 11
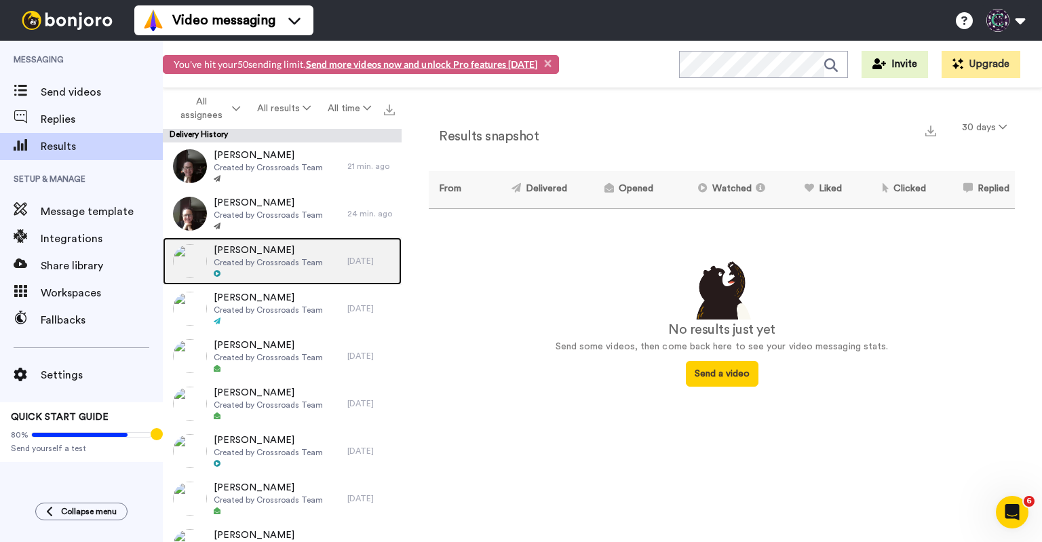
click at [268, 267] on span "Created by Crossroads Team" at bounding box center [268, 262] width 109 height 11
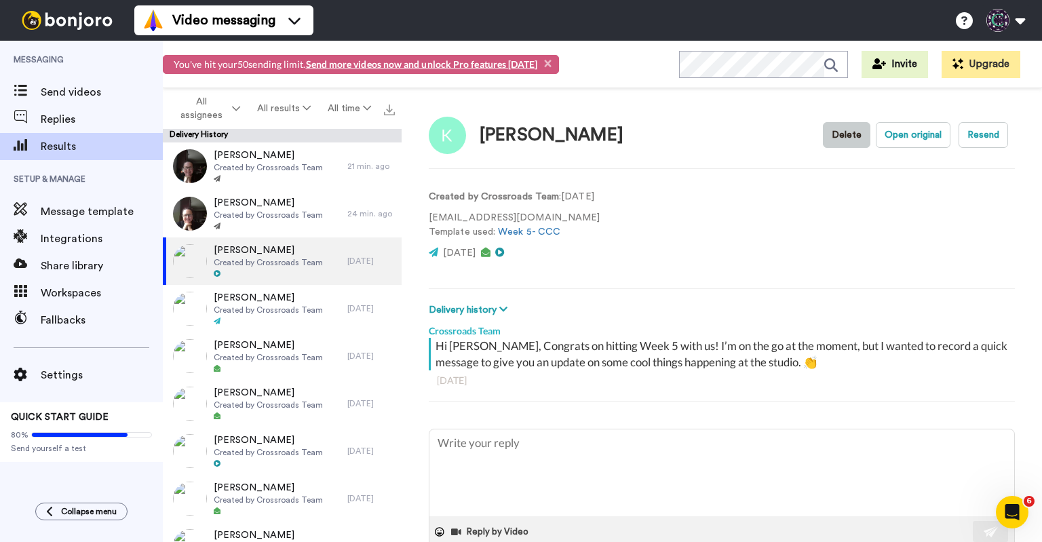
click at [841, 133] on button "Delete" at bounding box center [846, 135] width 47 height 26
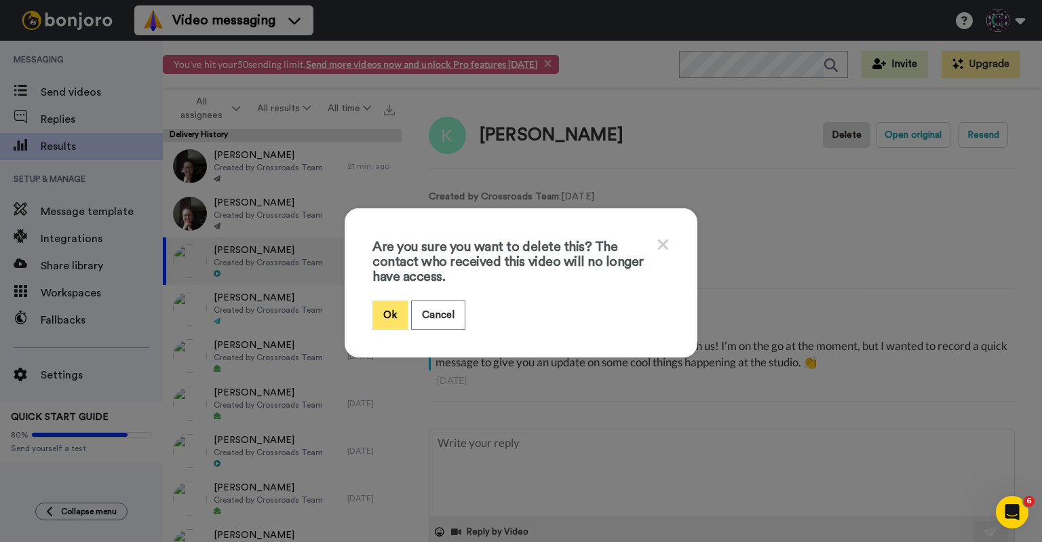
click at [397, 304] on button "Ok" at bounding box center [389, 314] width 35 height 29
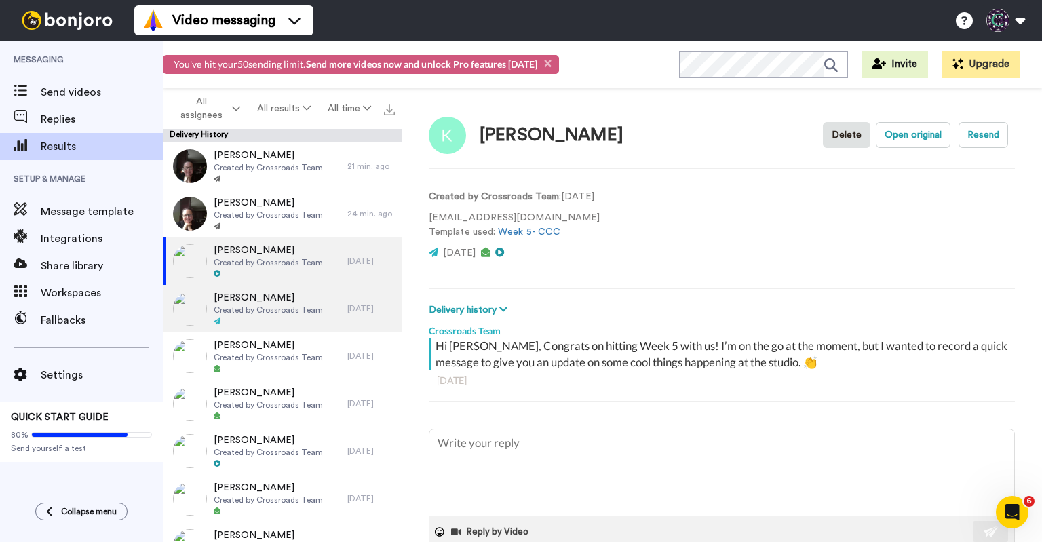
type textarea "x"
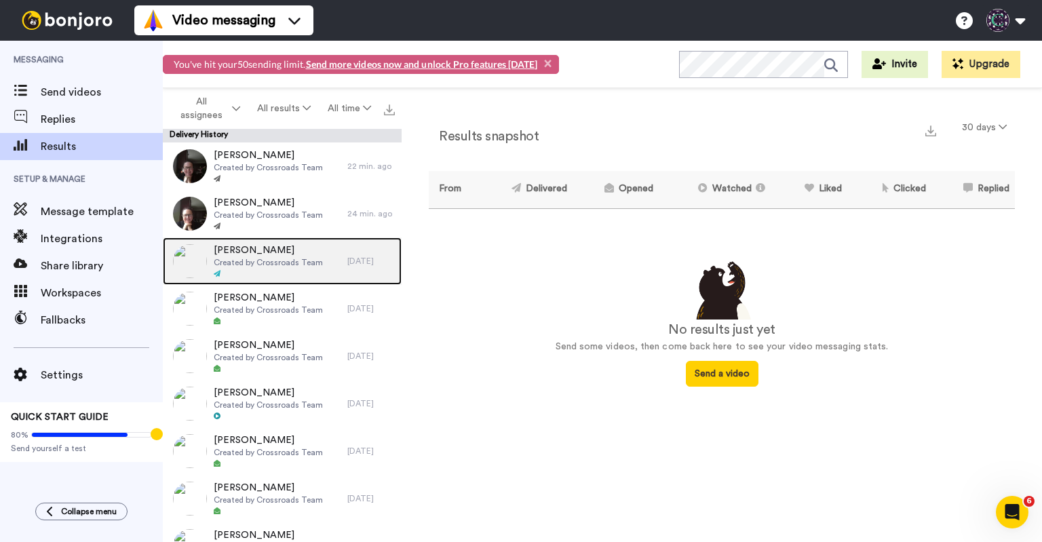
click at [301, 268] on div "[PERSON_NAME] Created by Crossroads Team" at bounding box center [268, 260] width 109 height 35
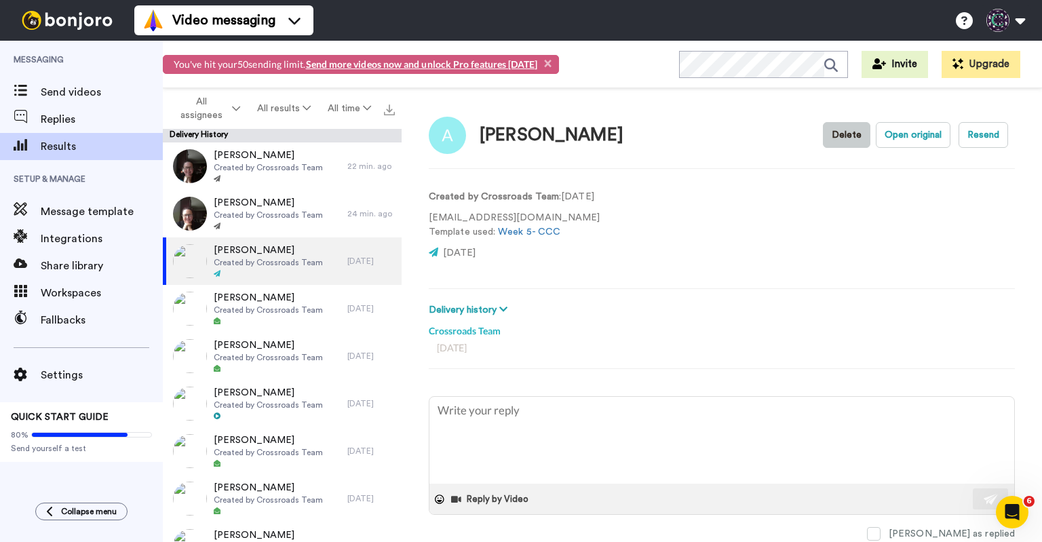
click at [839, 138] on button "Delete" at bounding box center [846, 135] width 47 height 26
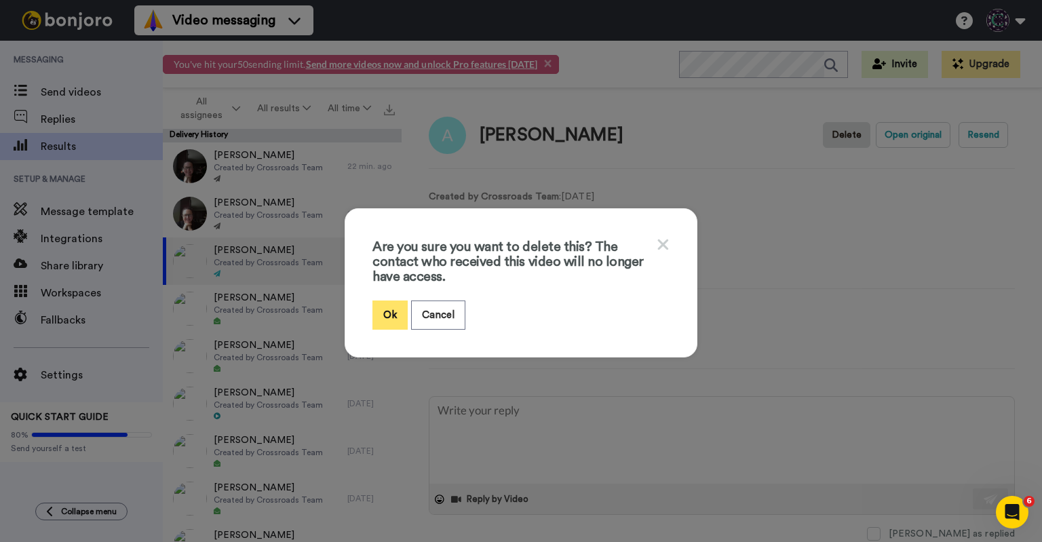
click at [382, 310] on button "Ok" at bounding box center [389, 314] width 35 height 29
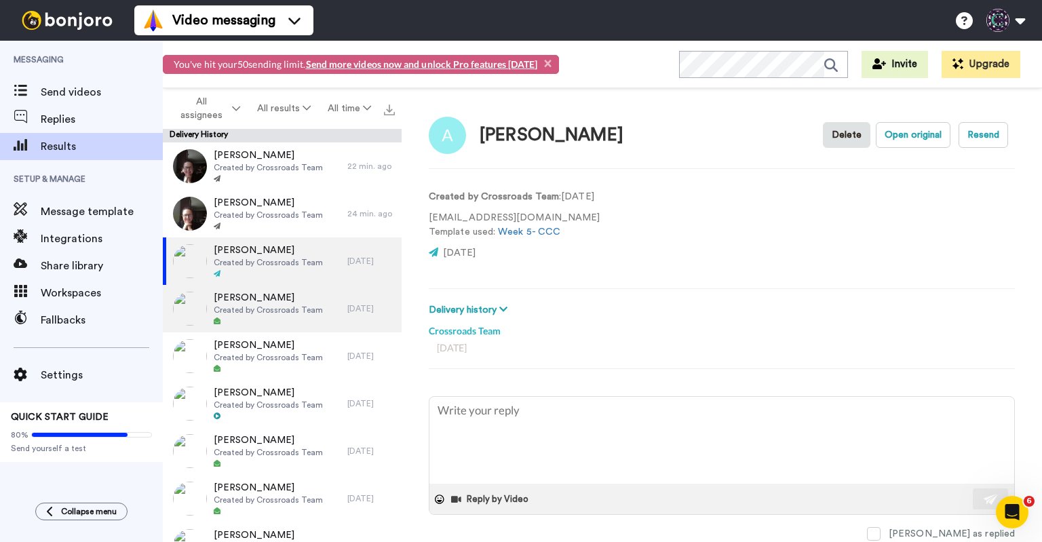
type textarea "x"
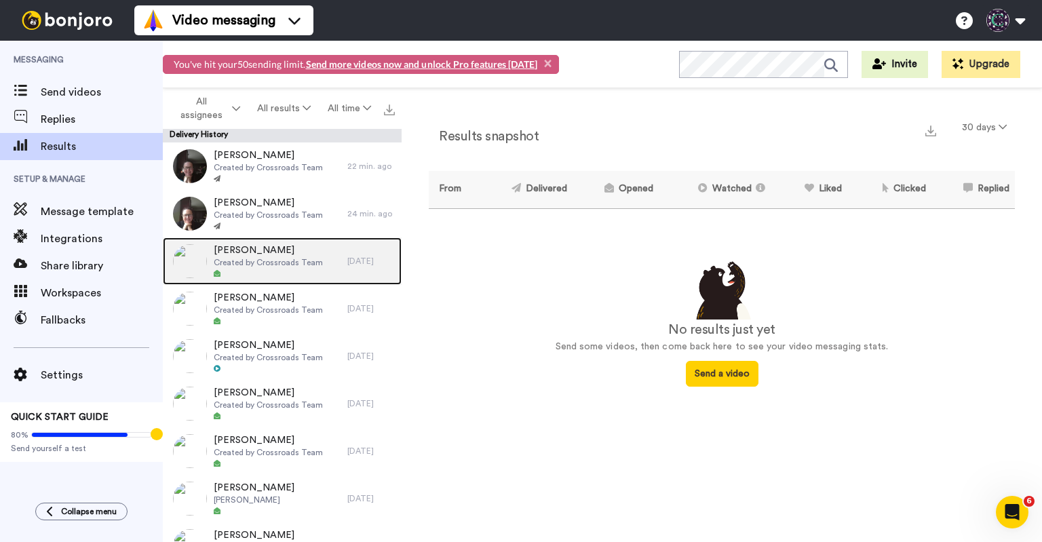
click at [290, 260] on span "Created by Crossroads Team" at bounding box center [268, 262] width 109 height 11
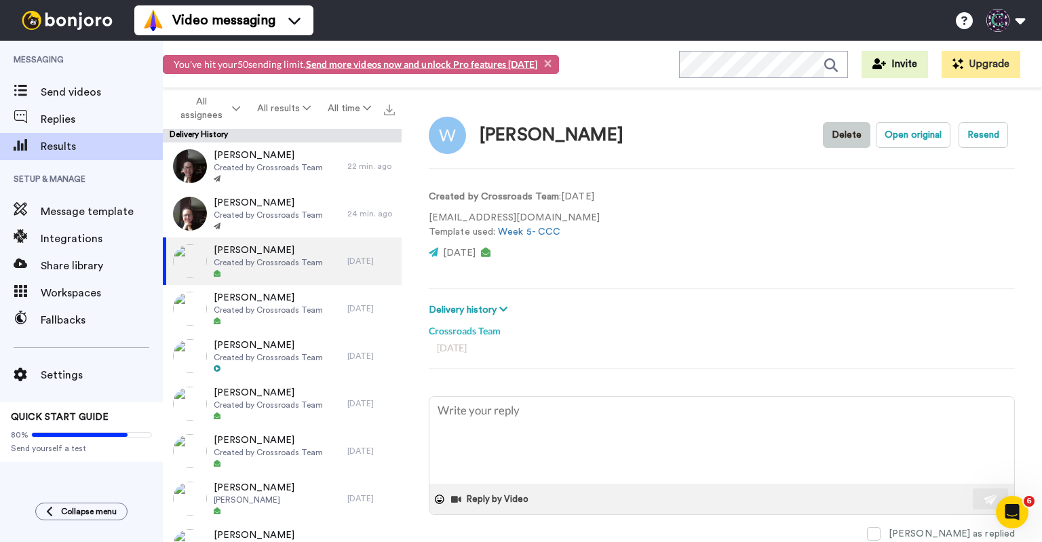
click at [840, 136] on button "Delete" at bounding box center [846, 135] width 47 height 26
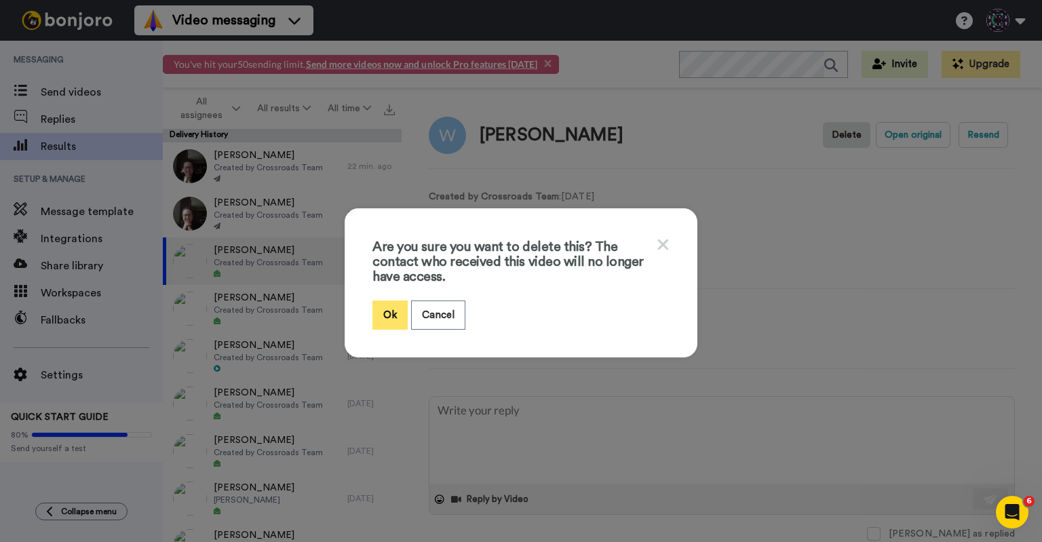
click at [391, 307] on button "Ok" at bounding box center [389, 314] width 35 height 29
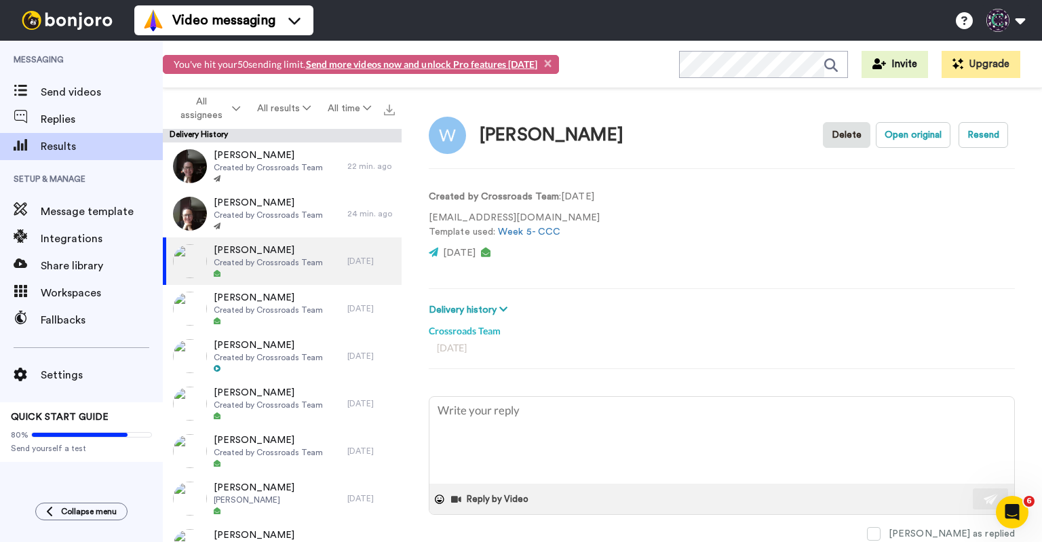
type textarea "x"
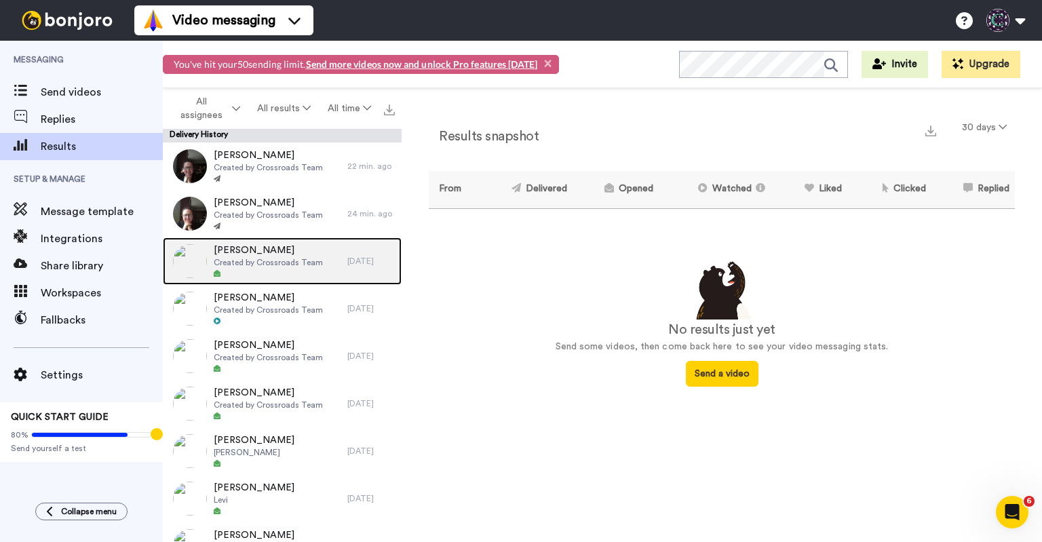
click at [260, 247] on span "[PERSON_NAME]" at bounding box center [268, 250] width 109 height 14
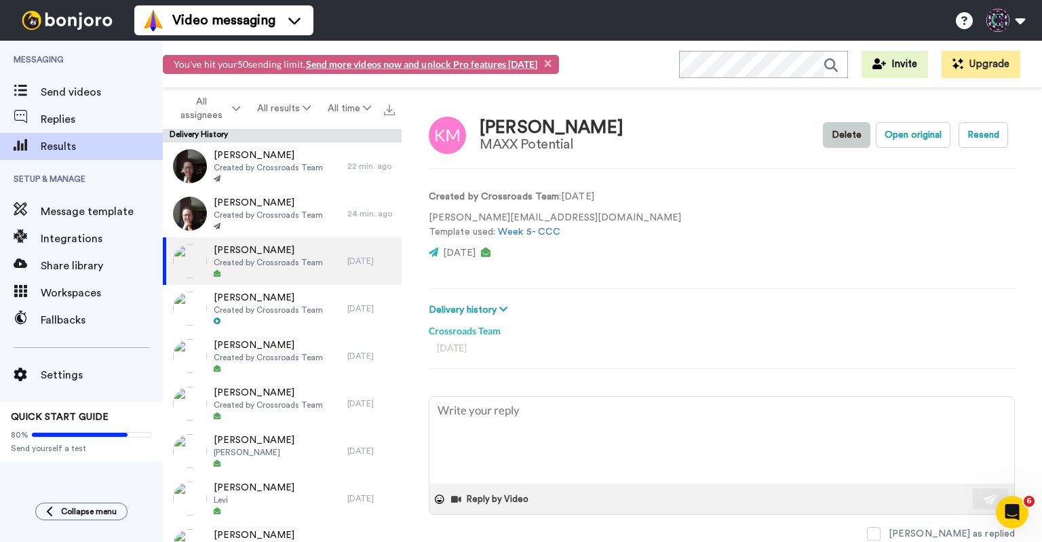
click at [830, 126] on button "Delete" at bounding box center [846, 135] width 47 height 26
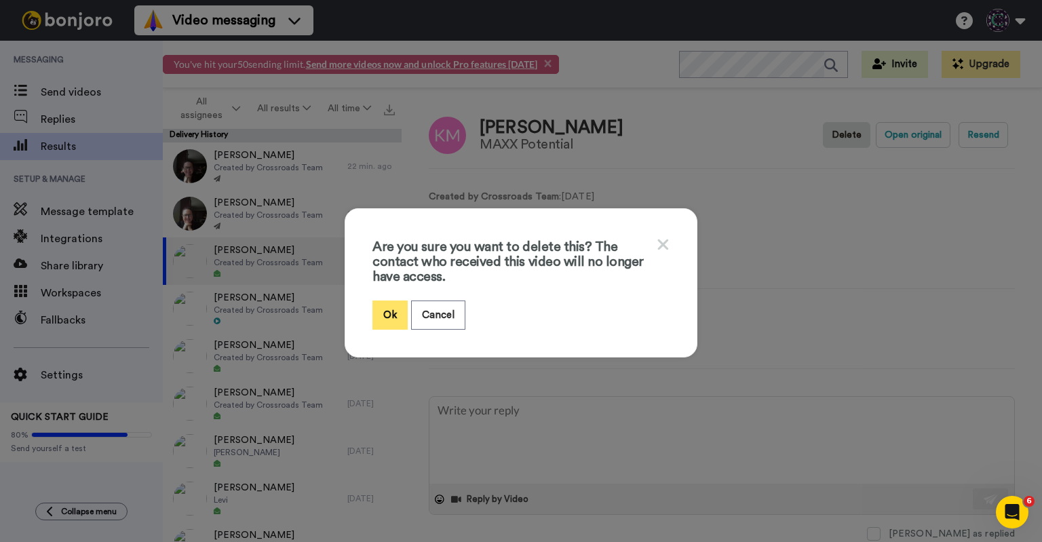
click at [380, 314] on button "Ok" at bounding box center [389, 314] width 35 height 29
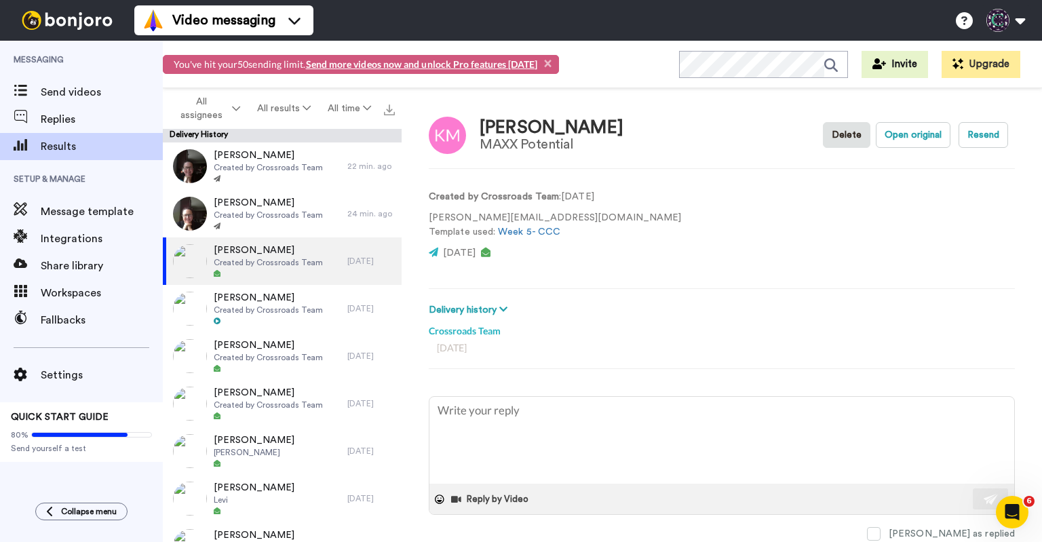
type textarea "x"
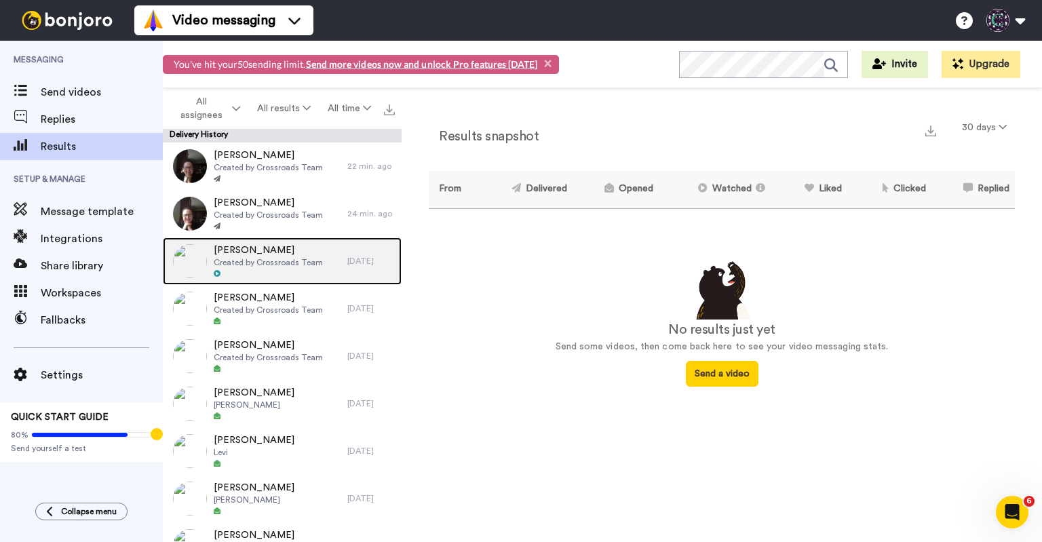
click at [300, 266] on span "Created by Crossroads Team" at bounding box center [268, 262] width 109 height 11
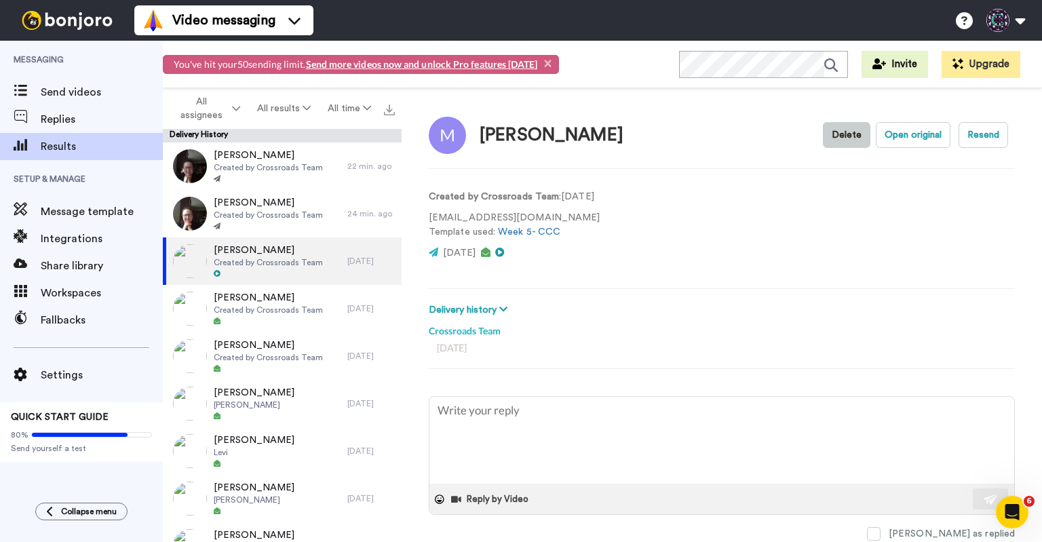
click at [842, 138] on button "Delete" at bounding box center [846, 135] width 47 height 26
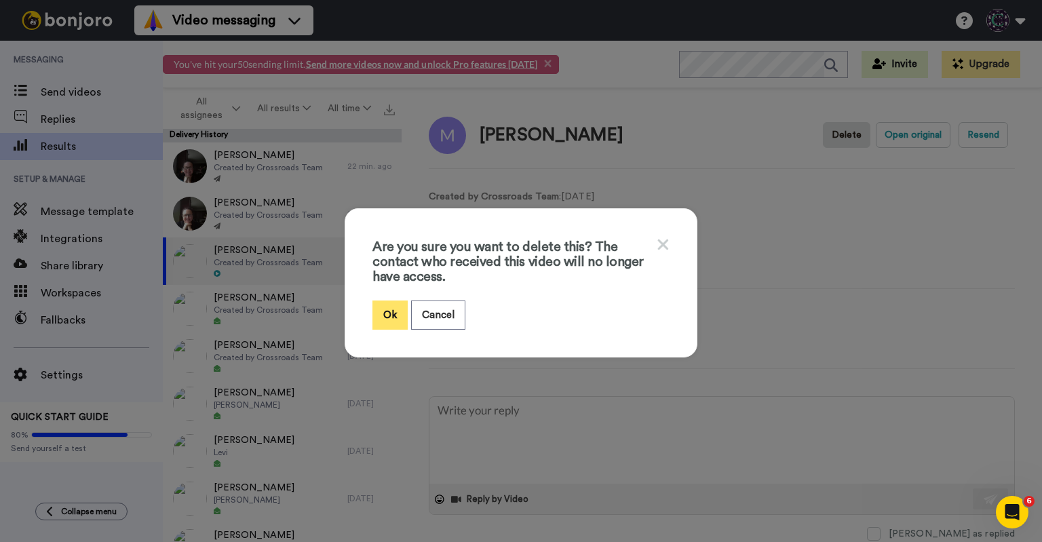
click at [397, 306] on button "Ok" at bounding box center [389, 314] width 35 height 29
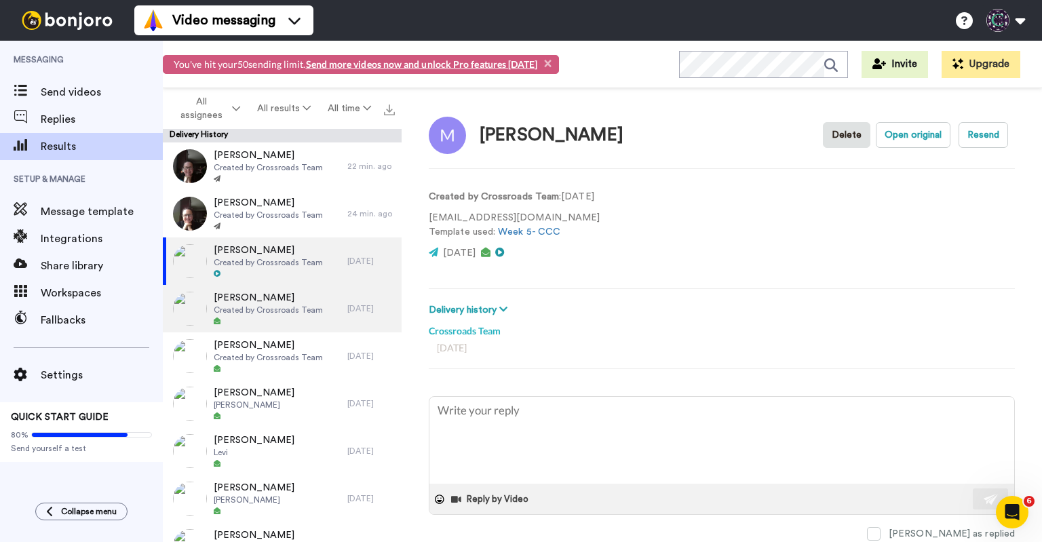
type textarea "x"
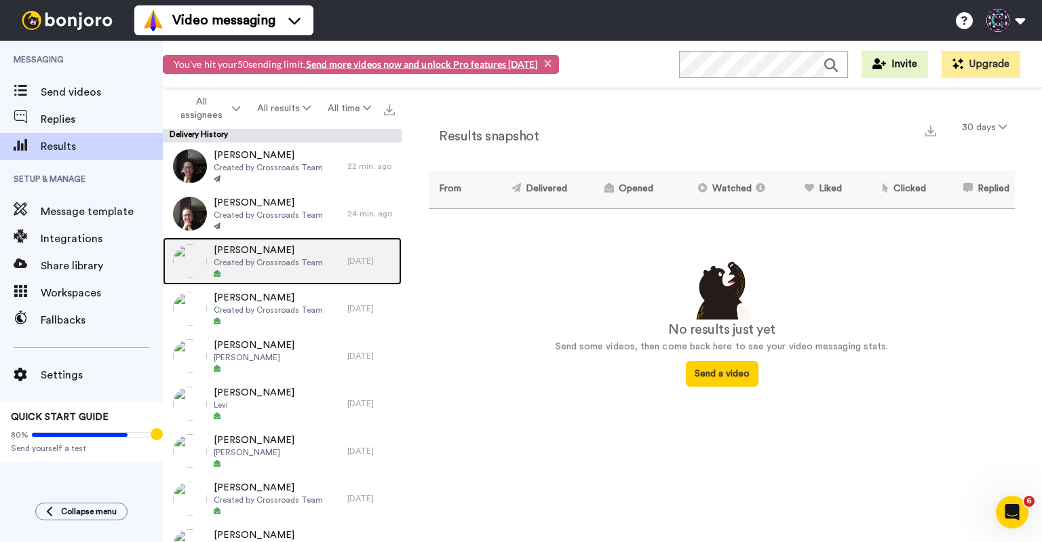
click at [301, 265] on span "Created by Crossroads Team" at bounding box center [268, 262] width 109 height 11
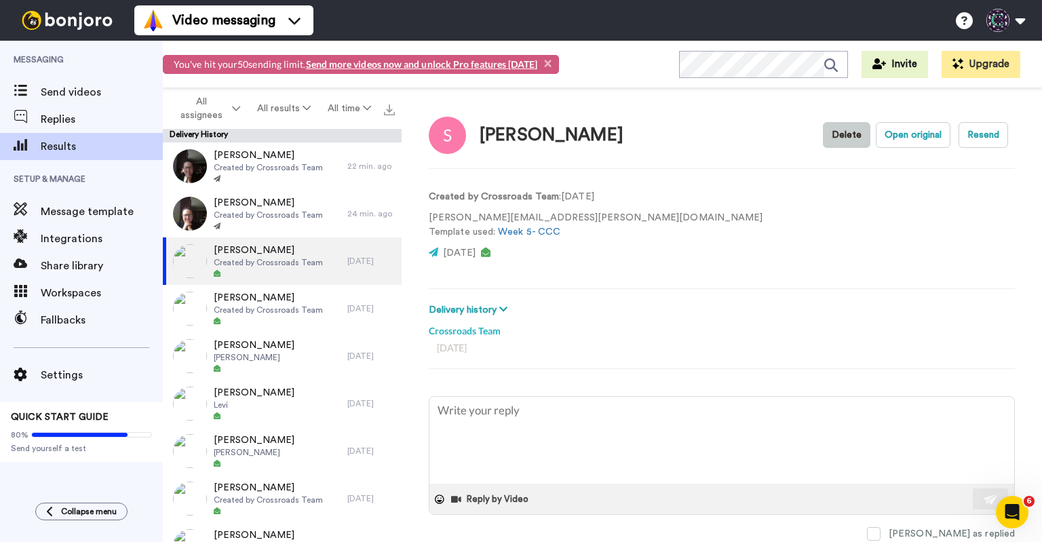
click at [843, 136] on button "Delete" at bounding box center [846, 135] width 47 height 26
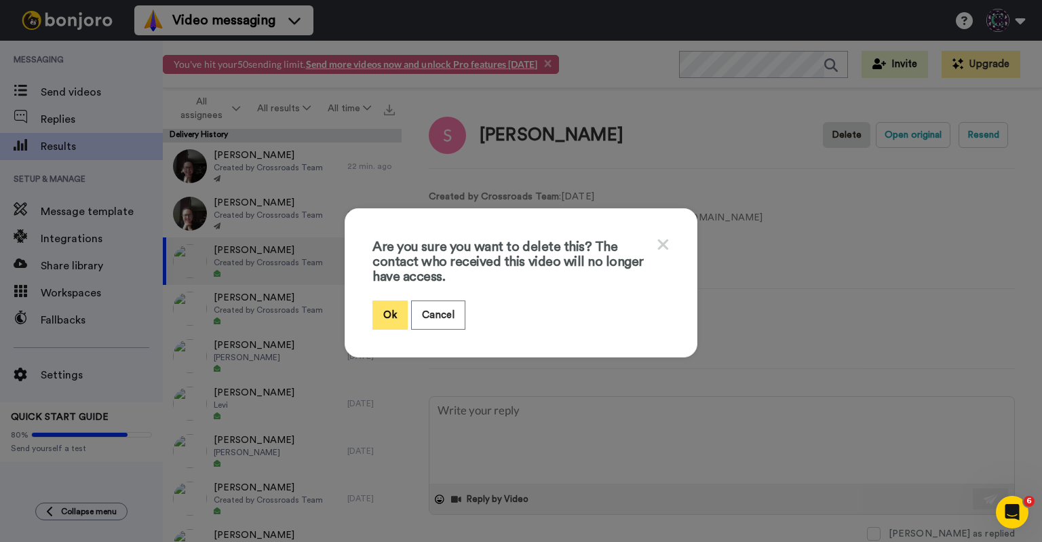
click at [387, 307] on button "Ok" at bounding box center [389, 314] width 35 height 29
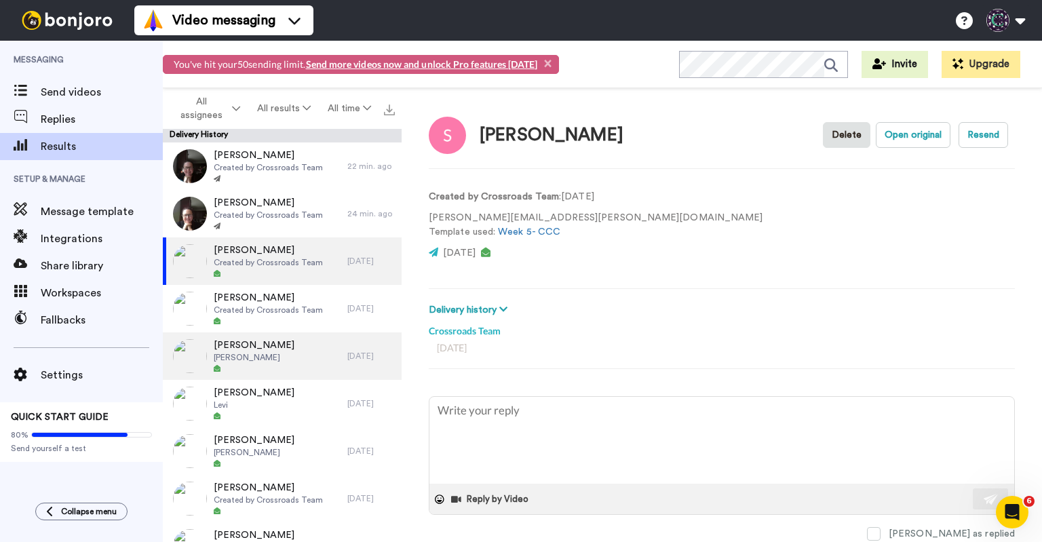
type textarea "x"
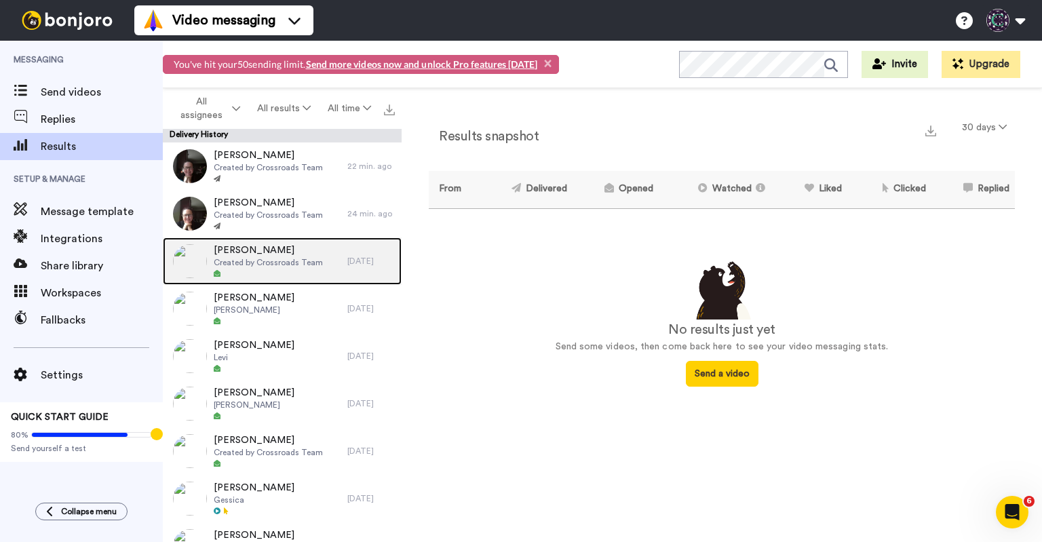
click at [299, 271] on div at bounding box center [268, 273] width 109 height 9
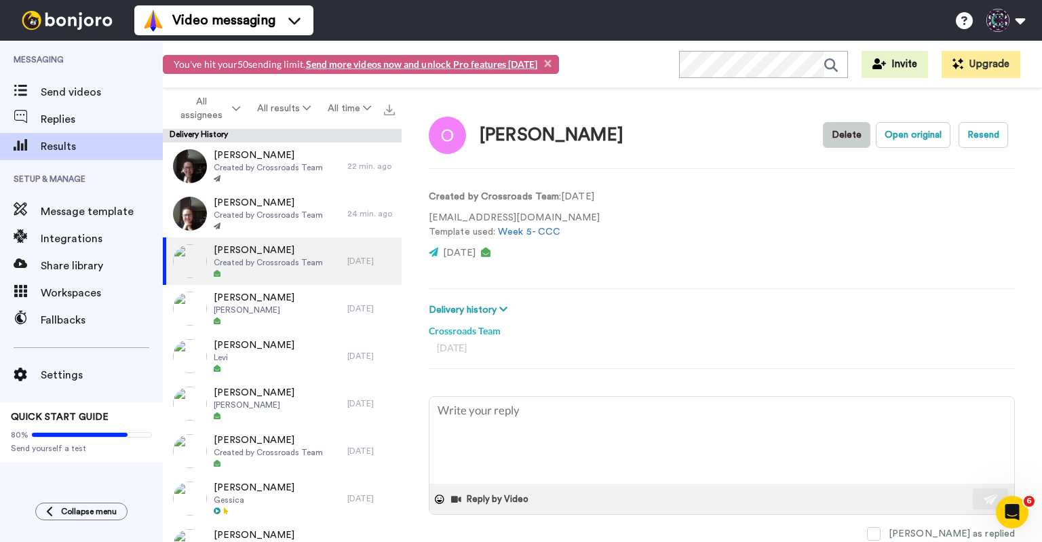
click at [837, 129] on button "Delete" at bounding box center [846, 135] width 47 height 26
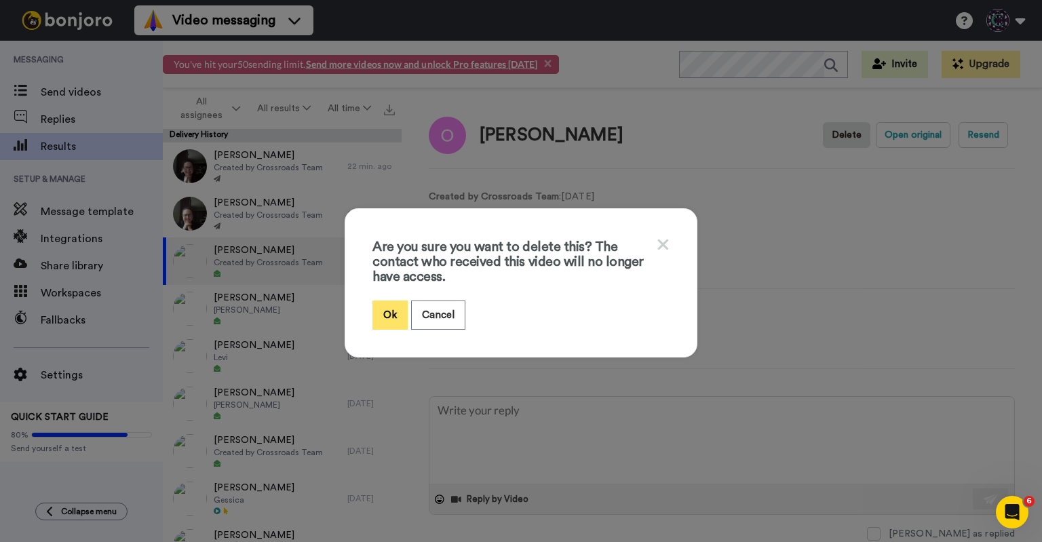
click at [392, 317] on button "Ok" at bounding box center [389, 314] width 35 height 29
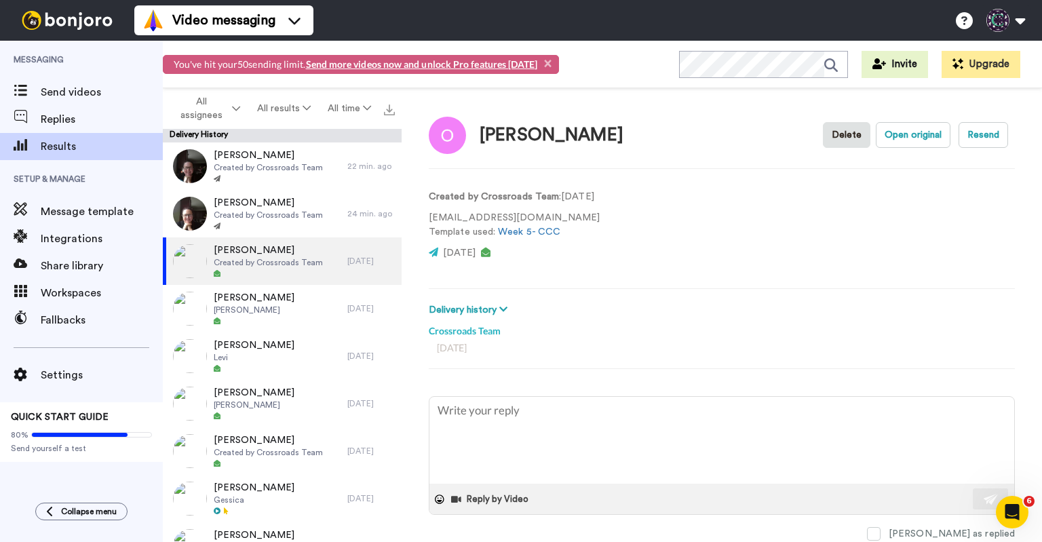
type textarea "x"
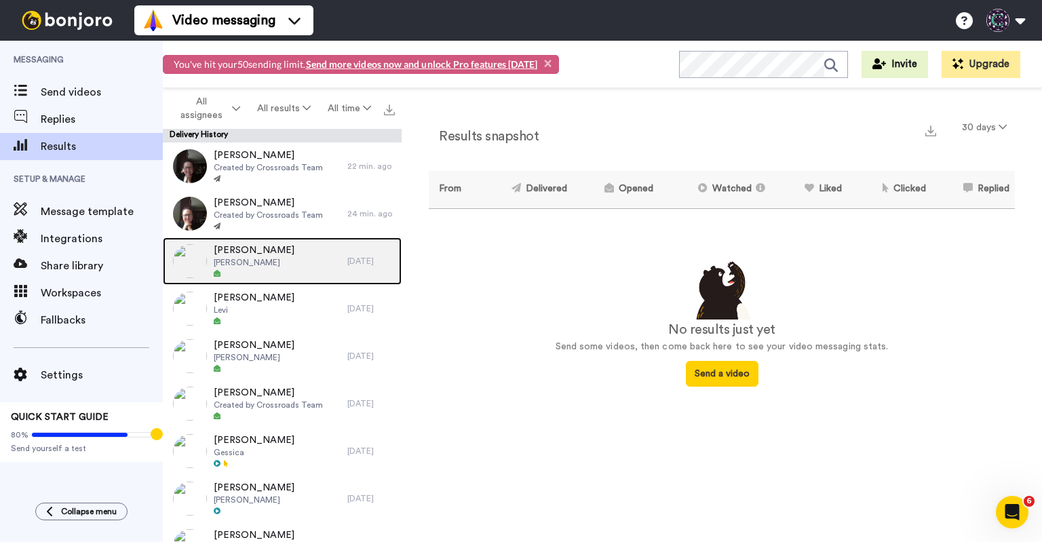
click at [275, 272] on div at bounding box center [254, 273] width 81 height 9
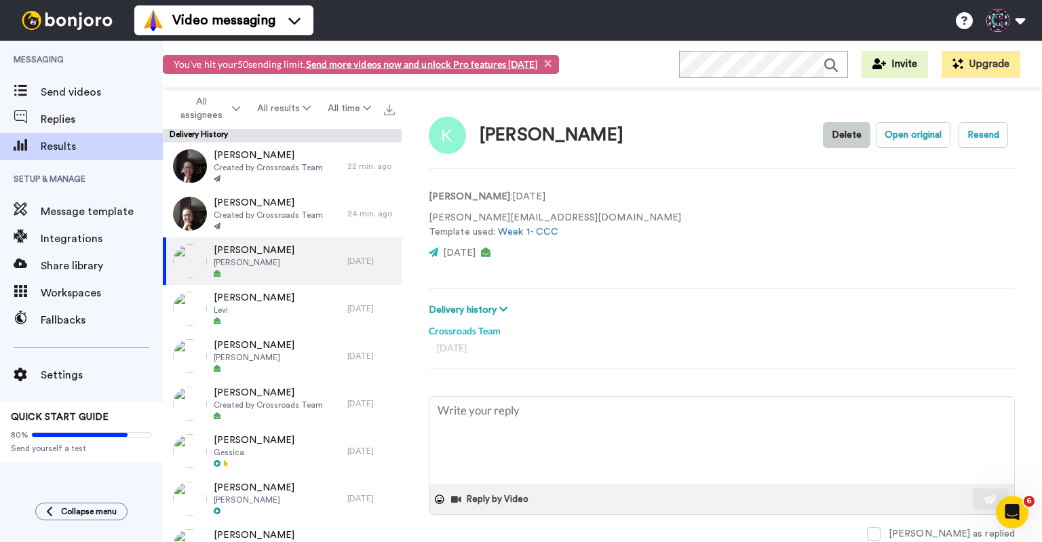
click at [850, 130] on button "Delete" at bounding box center [846, 135] width 47 height 26
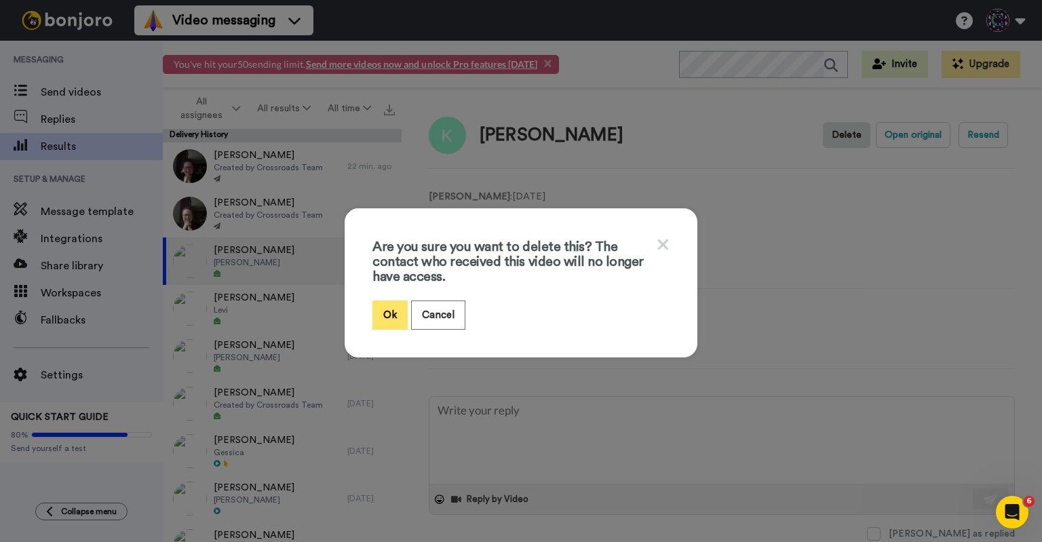
click at [392, 314] on button "Ok" at bounding box center [389, 314] width 35 height 29
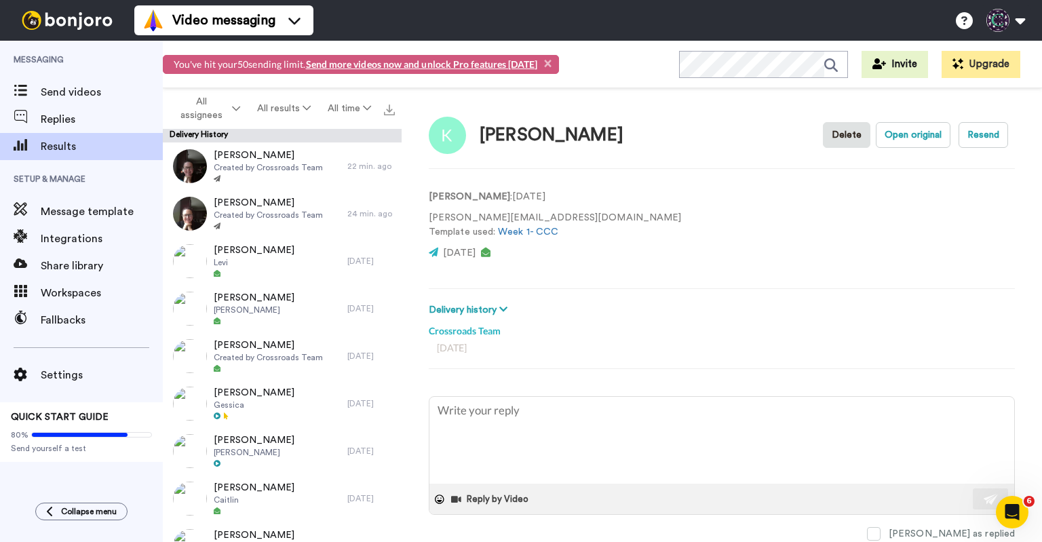
type textarea "x"
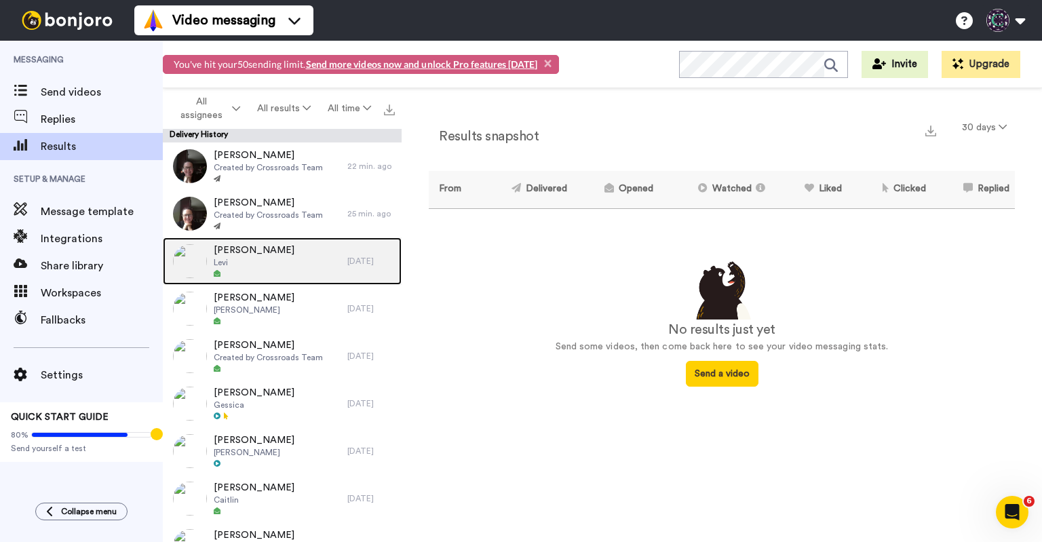
click at [267, 257] on span "Levi" at bounding box center [254, 262] width 81 height 11
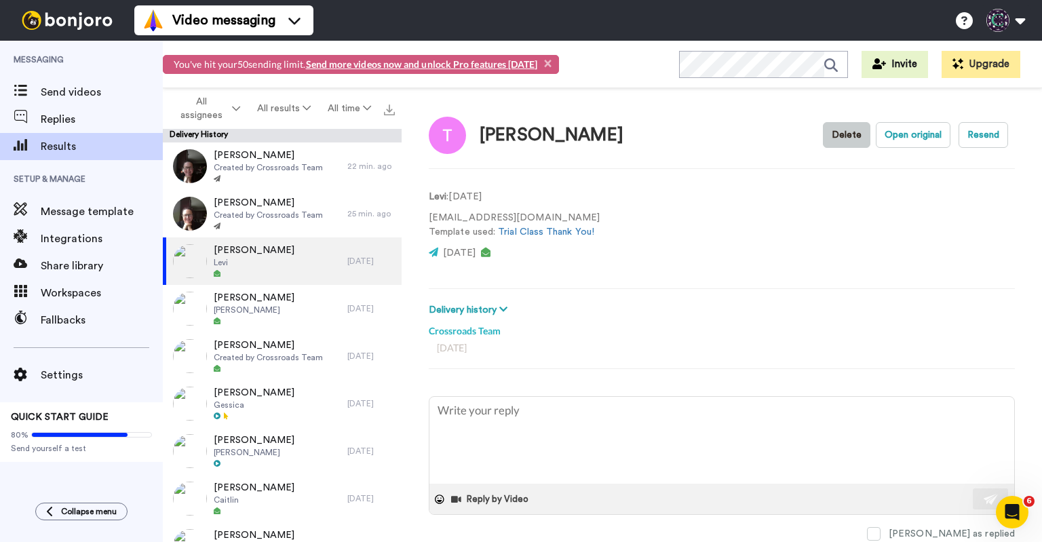
click at [834, 124] on button "Delete" at bounding box center [846, 135] width 47 height 26
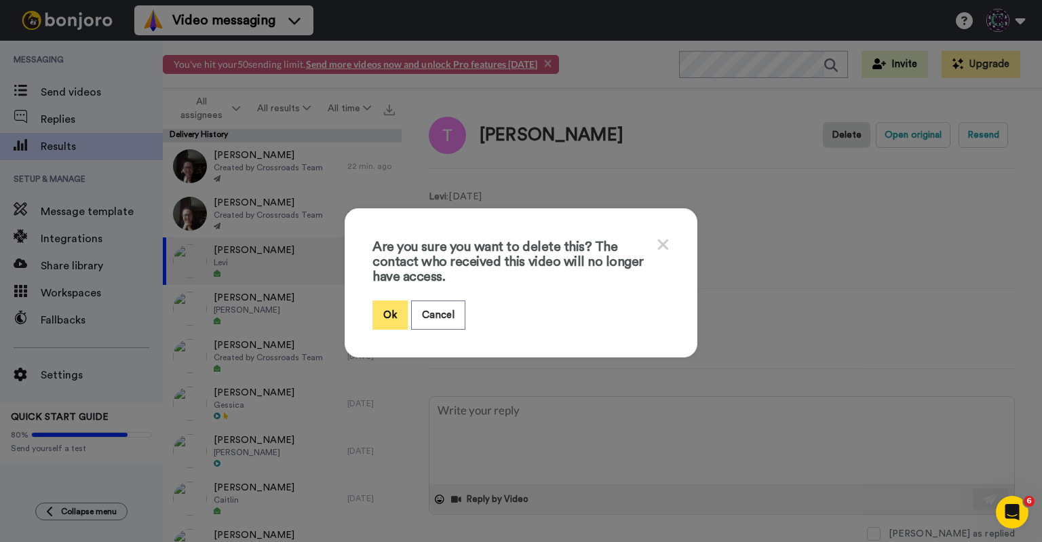
click at [393, 304] on button "Ok" at bounding box center [389, 314] width 35 height 29
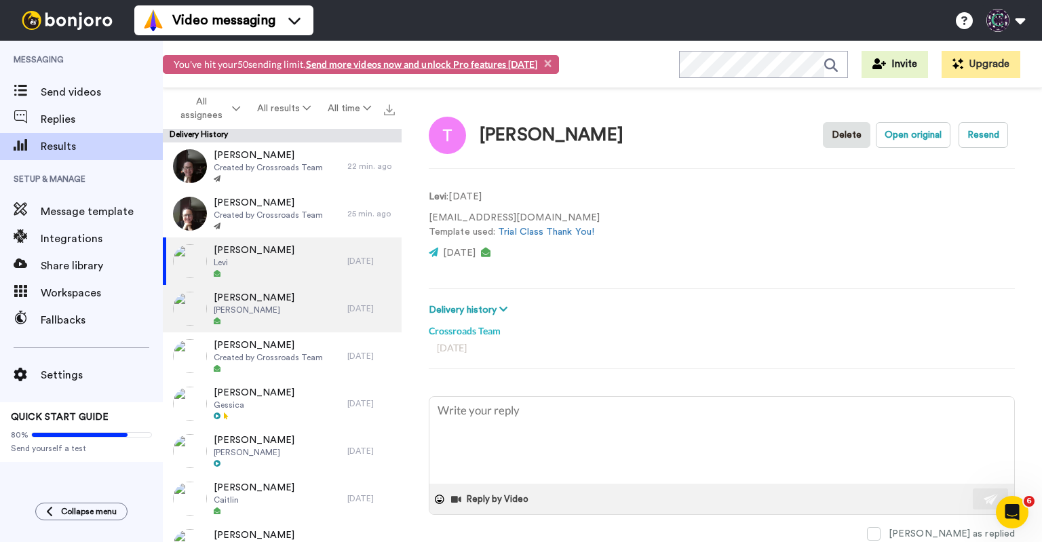
type textarea "x"
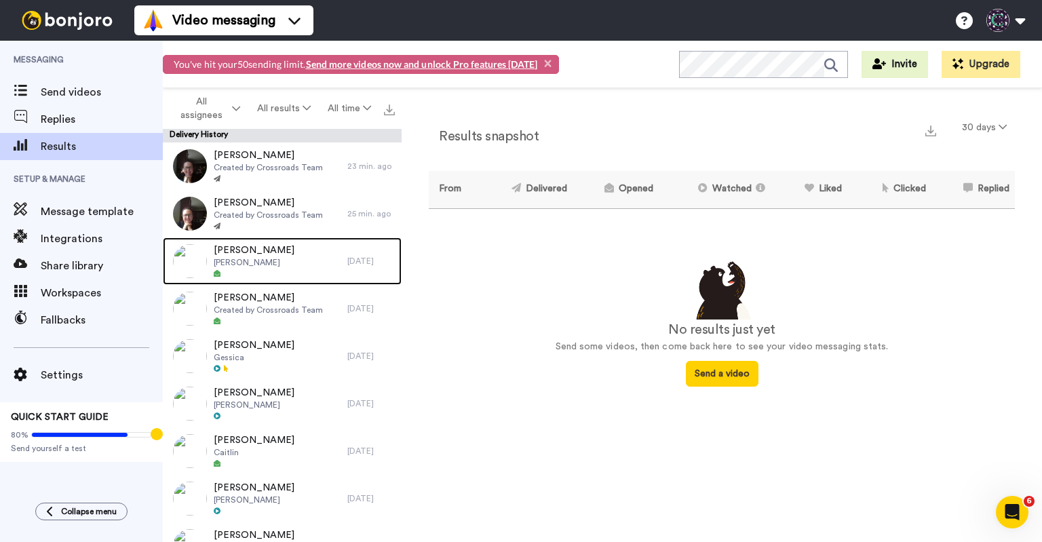
click at [285, 270] on div "[PERSON_NAME] [PERSON_NAME]" at bounding box center [255, 260] width 184 height 47
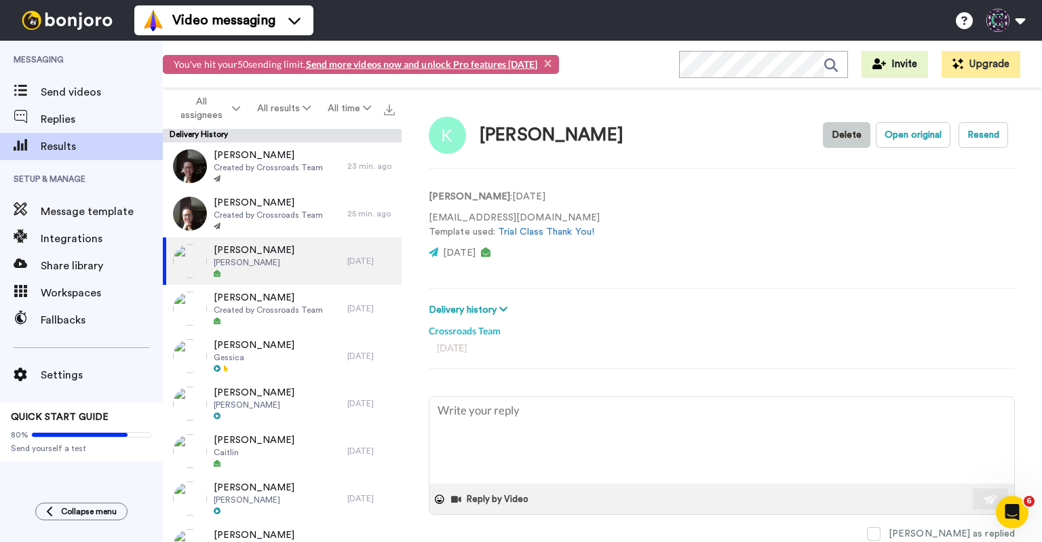
click at [844, 140] on button "Delete" at bounding box center [846, 135] width 47 height 26
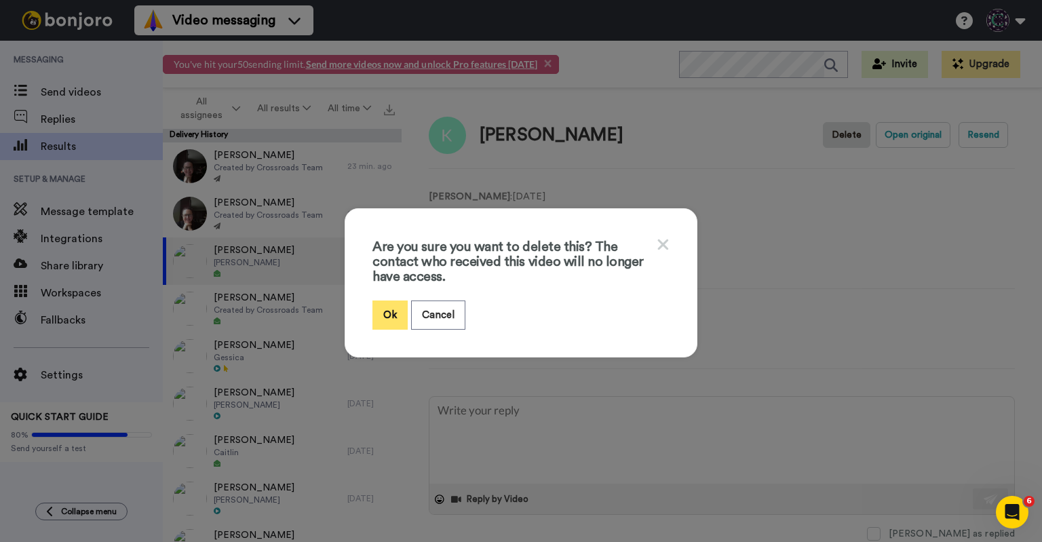
click at [389, 314] on button "Ok" at bounding box center [389, 314] width 35 height 29
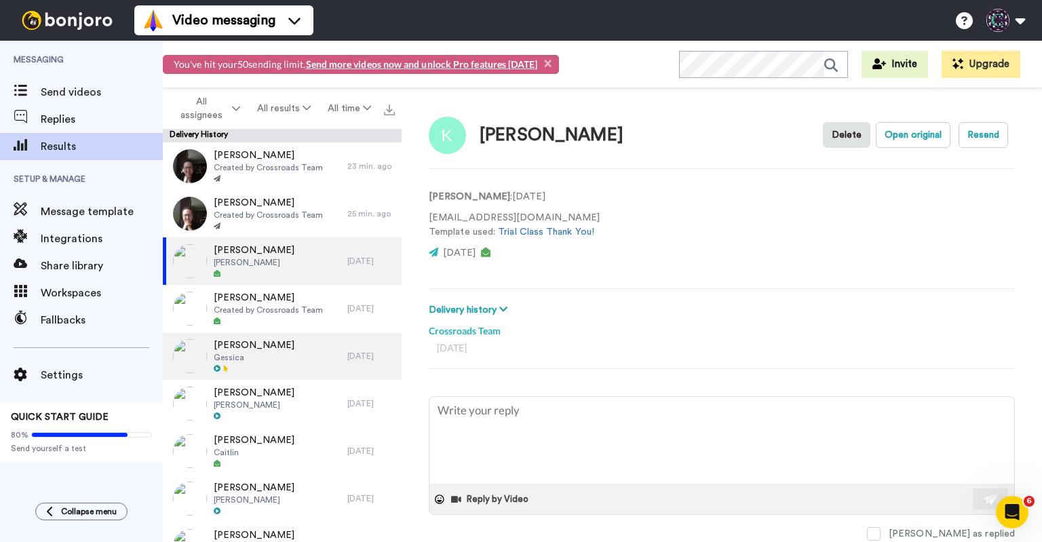
type textarea "x"
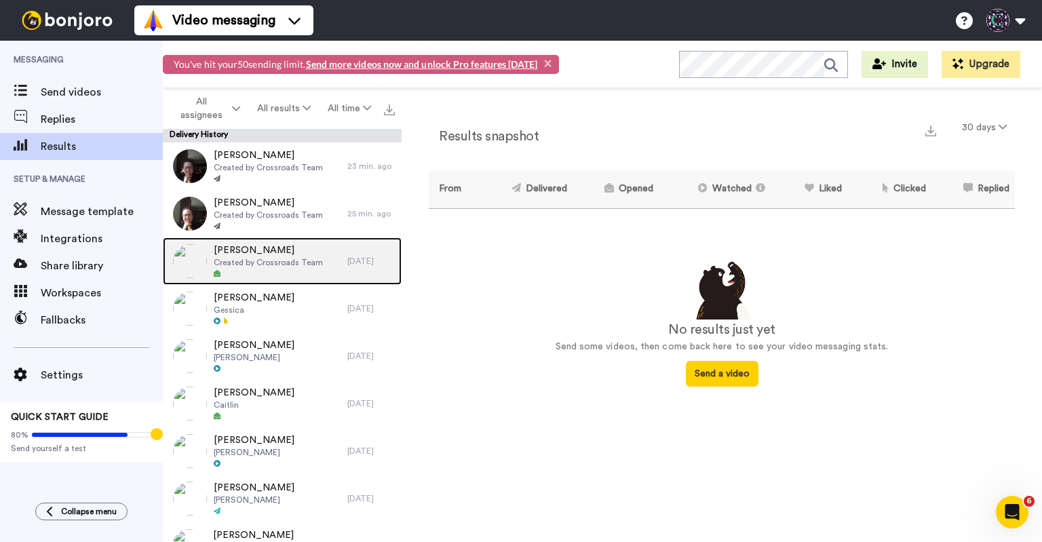
click at [309, 279] on div "[PERSON_NAME] Created by Crossroads Team" at bounding box center [255, 260] width 184 height 47
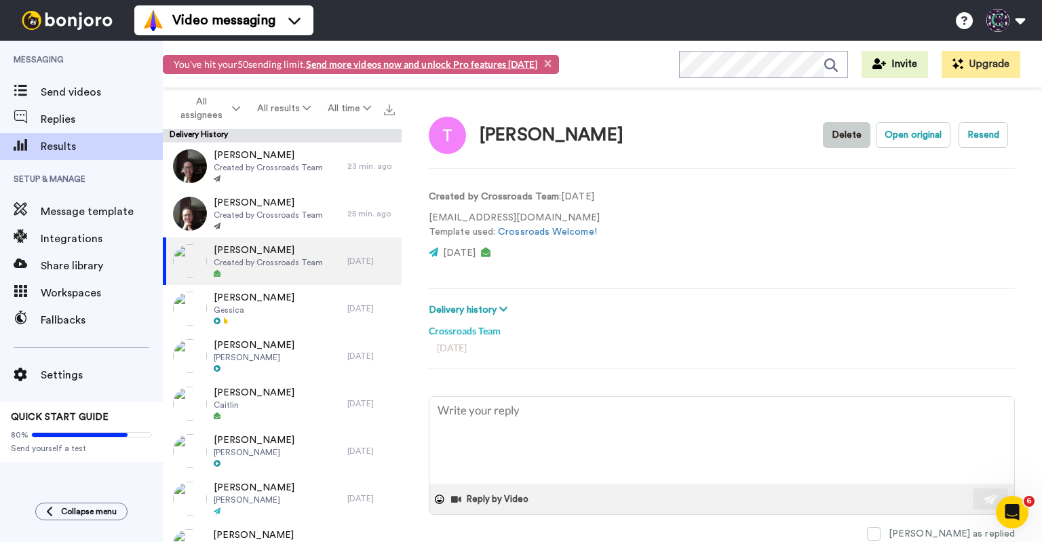
click at [847, 140] on button "Delete" at bounding box center [846, 135] width 47 height 26
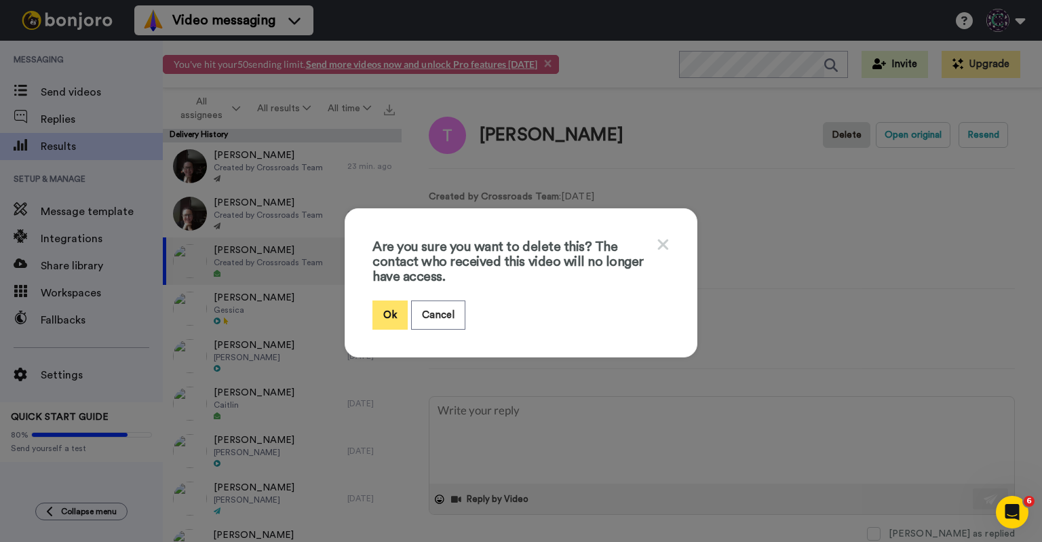
click at [392, 314] on button "Ok" at bounding box center [389, 314] width 35 height 29
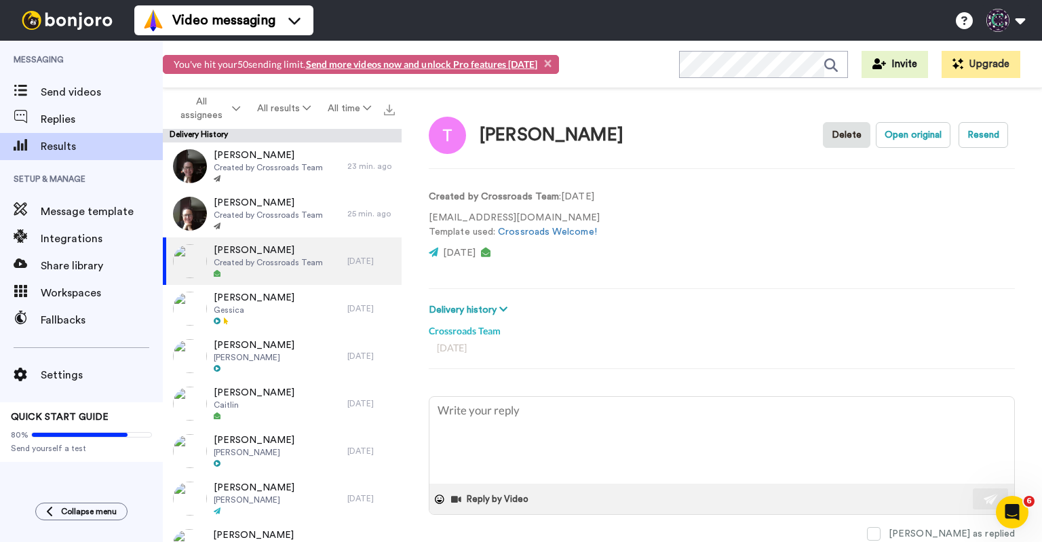
type textarea "x"
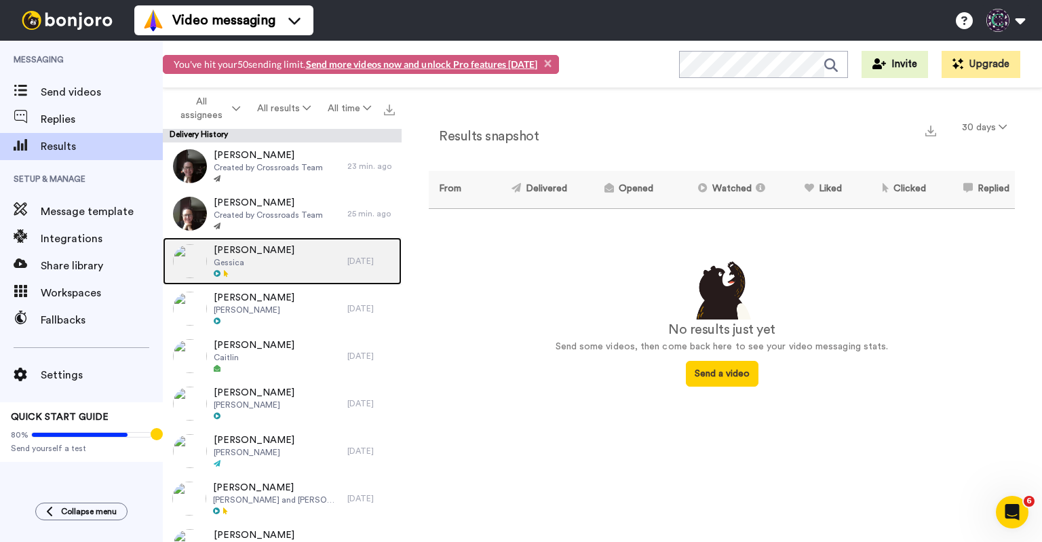
click at [283, 279] on div "[PERSON_NAME]" at bounding box center [255, 260] width 184 height 47
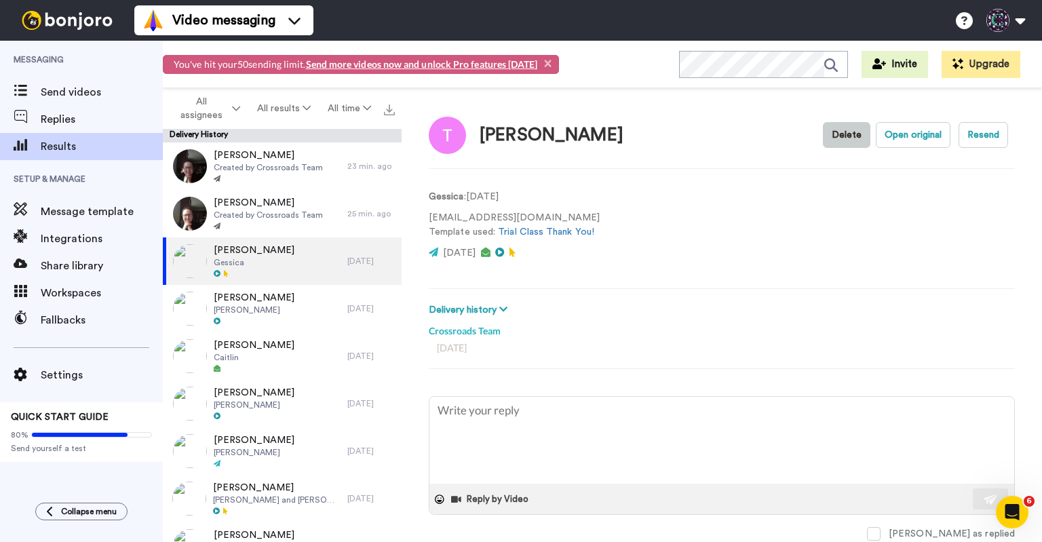
click at [835, 138] on button "Delete" at bounding box center [846, 135] width 47 height 26
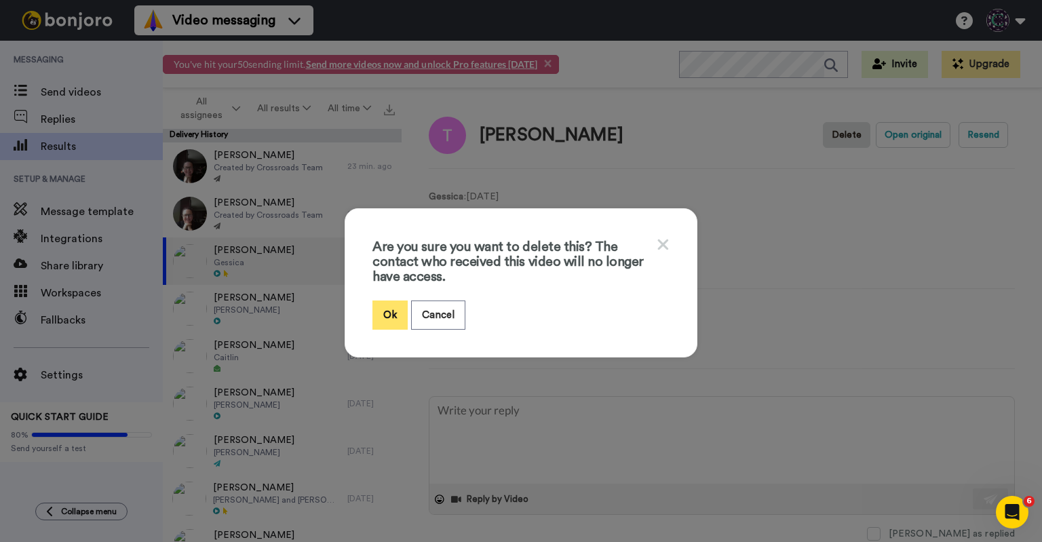
click at [384, 309] on button "Ok" at bounding box center [389, 314] width 35 height 29
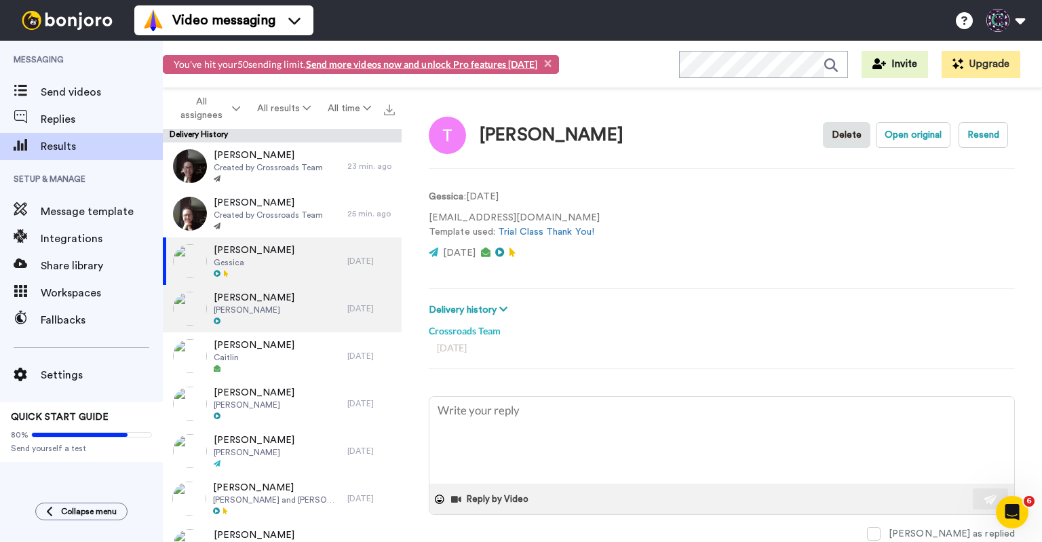
type textarea "x"
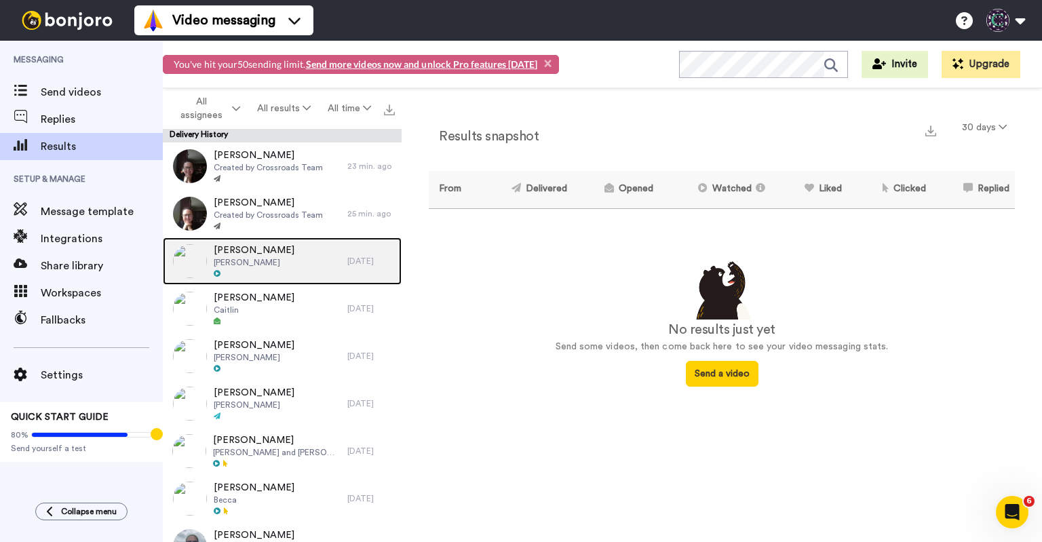
click at [313, 271] on div "Katie Beaman Noah" at bounding box center [255, 260] width 184 height 47
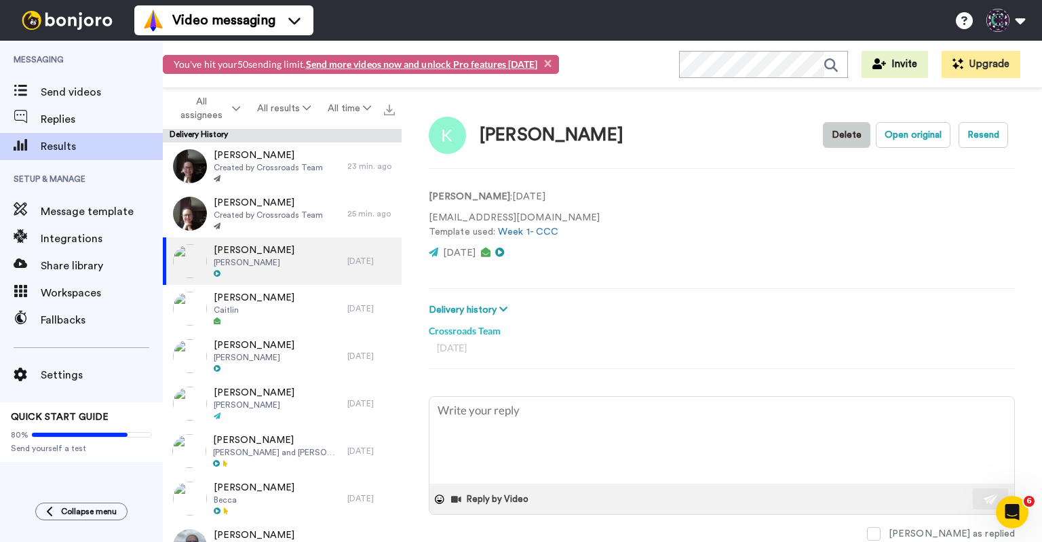
click at [835, 139] on button "Delete" at bounding box center [846, 135] width 47 height 26
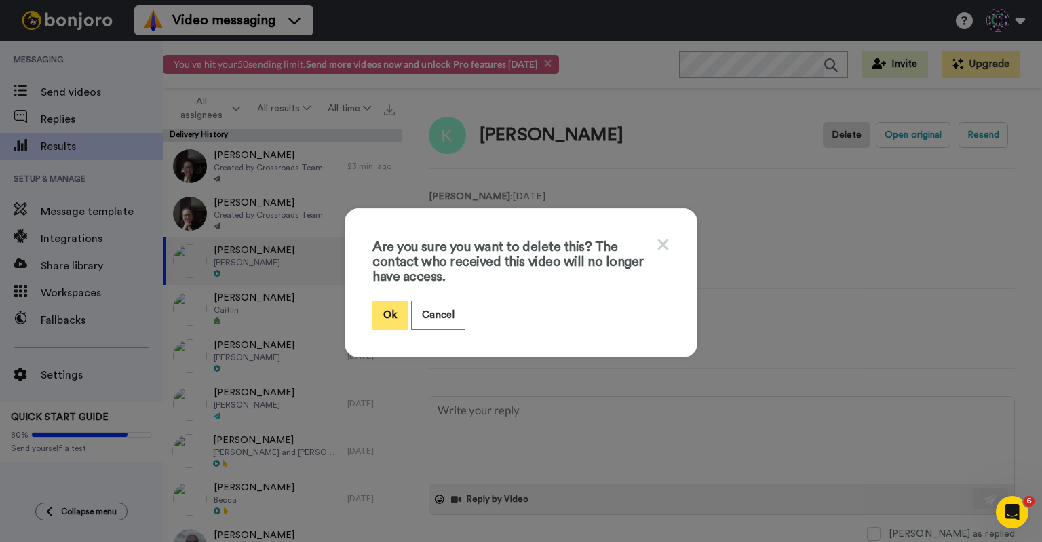
click at [396, 314] on button "Ok" at bounding box center [389, 314] width 35 height 29
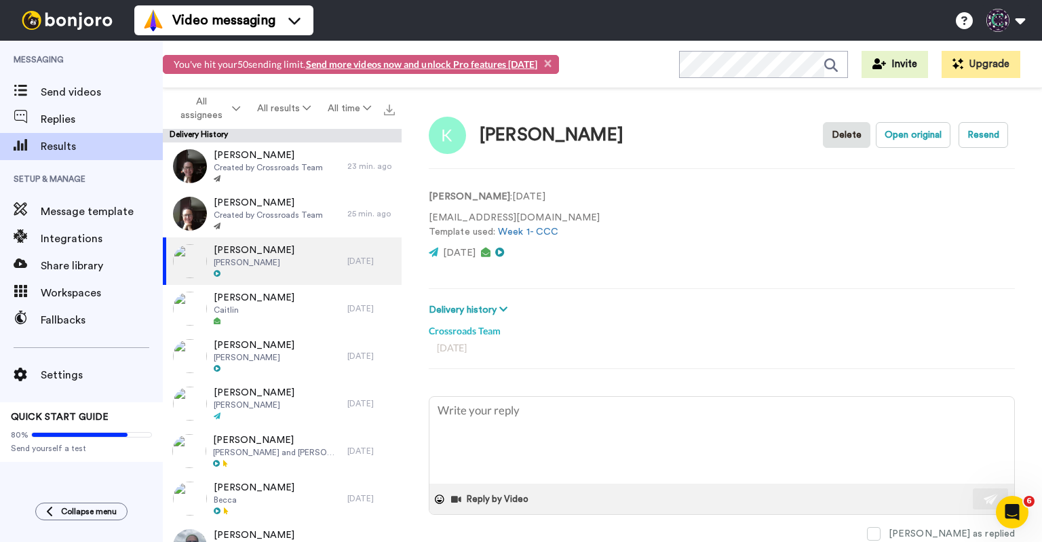
type textarea "x"
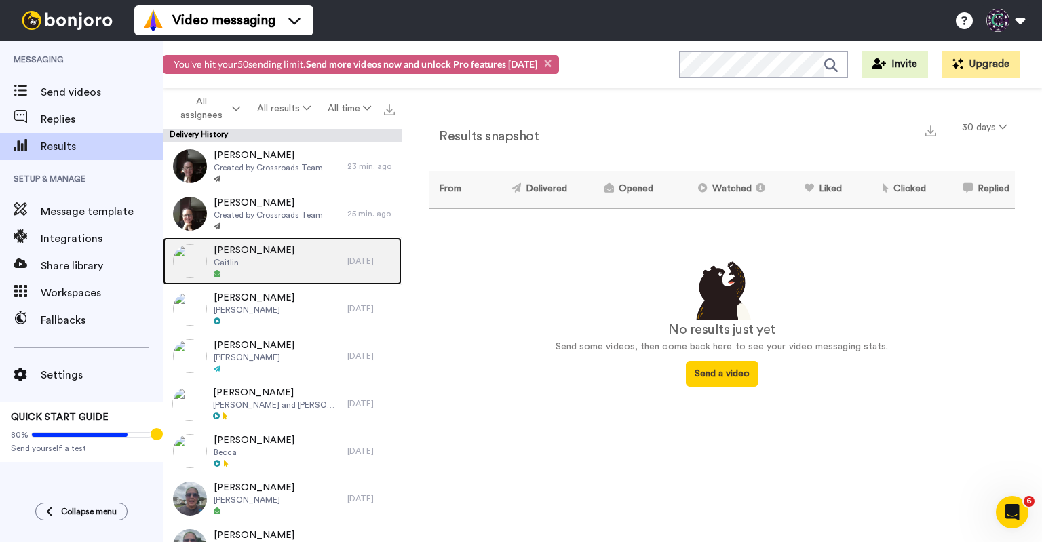
click at [248, 260] on span "Caitlin" at bounding box center [254, 262] width 81 height 11
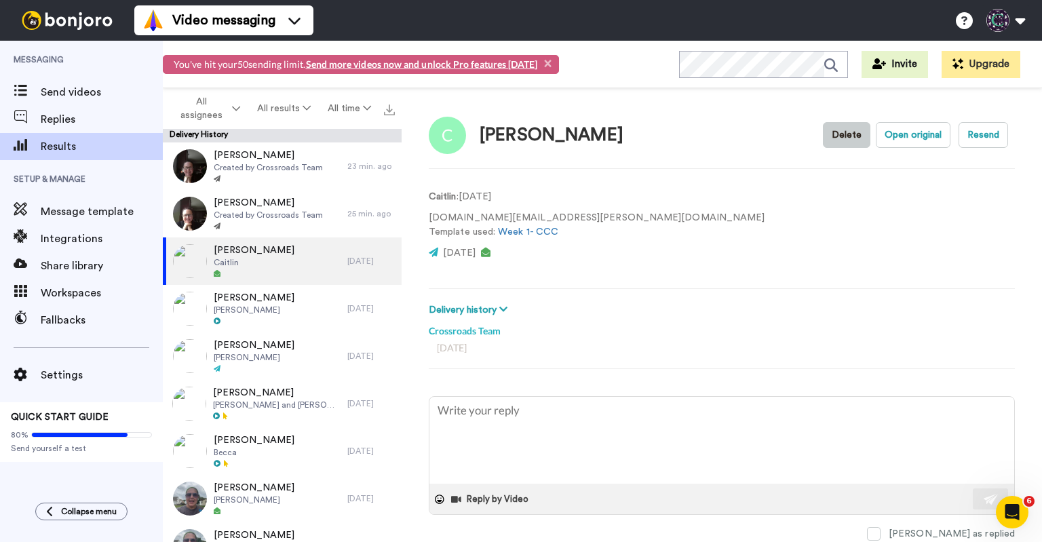
click at [839, 137] on button "Delete" at bounding box center [846, 135] width 47 height 26
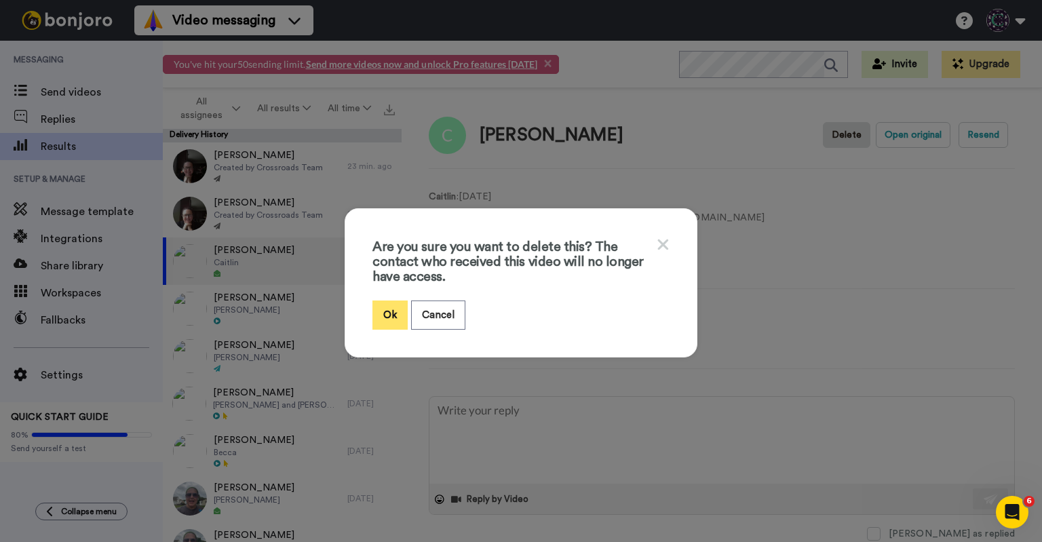
click at [374, 313] on button "Ok" at bounding box center [389, 314] width 35 height 29
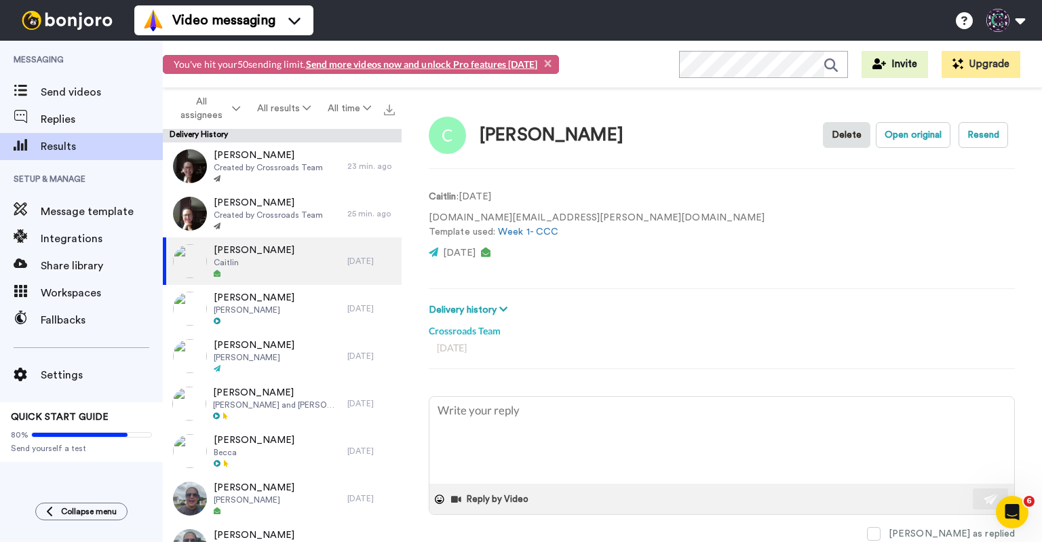
type textarea "x"
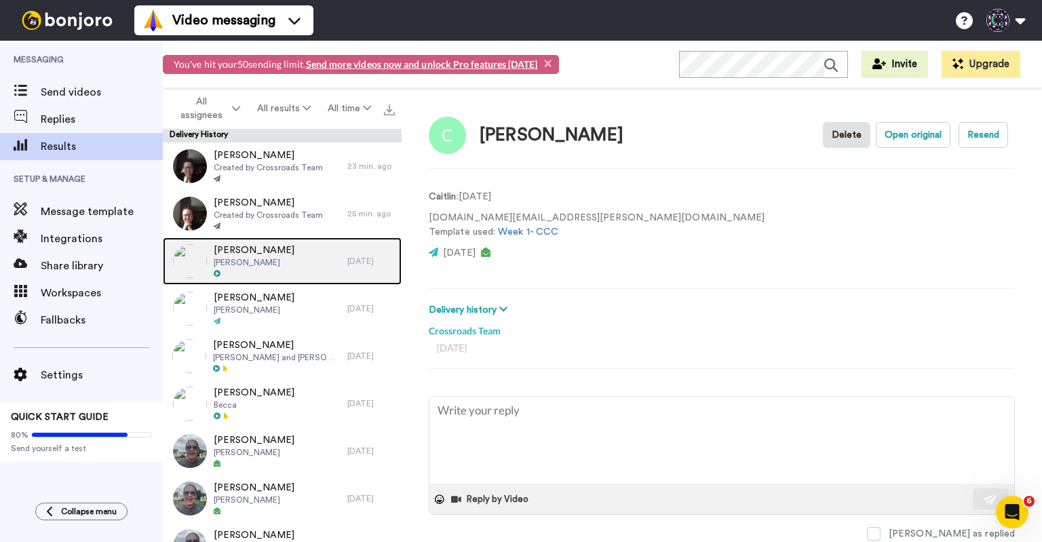
click at [271, 272] on div "[PERSON_NAME] [PERSON_NAME]" at bounding box center [255, 260] width 184 height 47
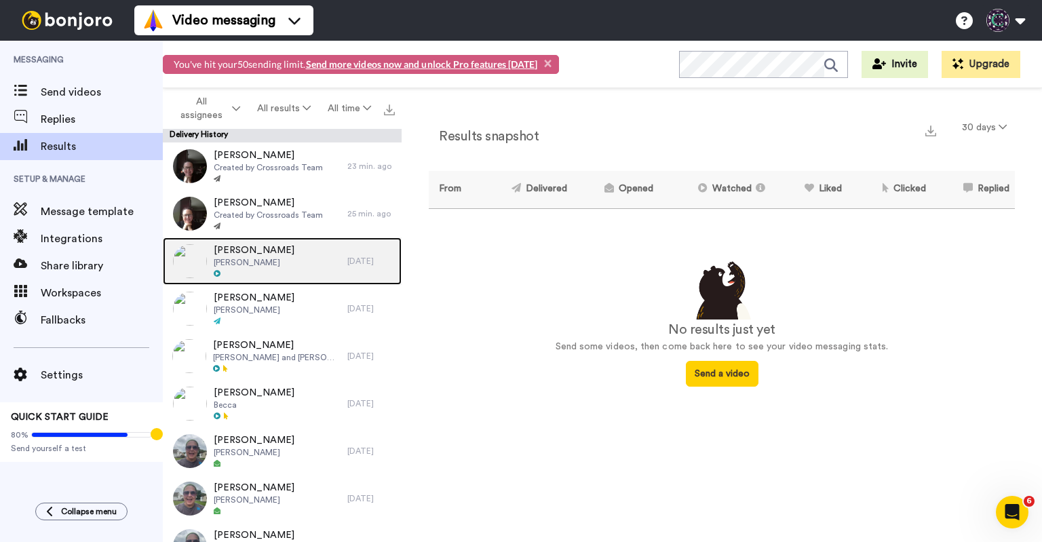
click at [265, 277] on div "Kristin Hunt Marin" at bounding box center [255, 260] width 184 height 47
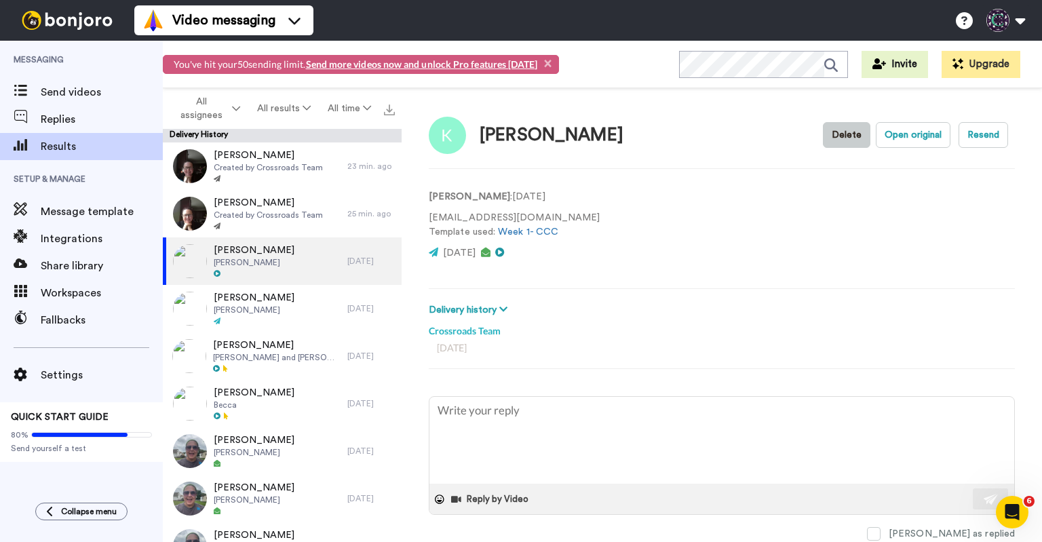
click at [835, 145] on button "Delete" at bounding box center [846, 135] width 47 height 26
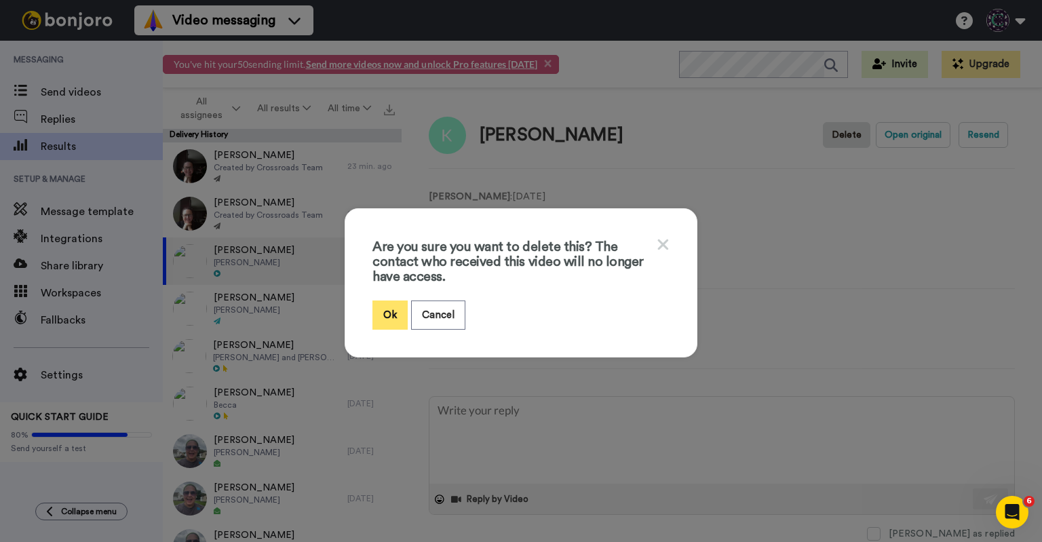
click at [384, 311] on button "Ok" at bounding box center [389, 314] width 35 height 29
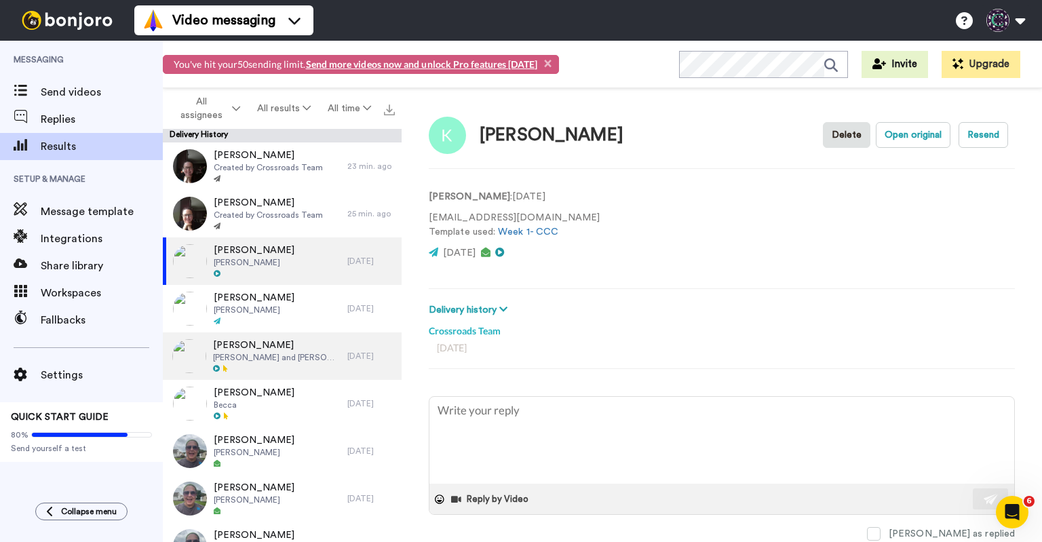
type textarea "x"
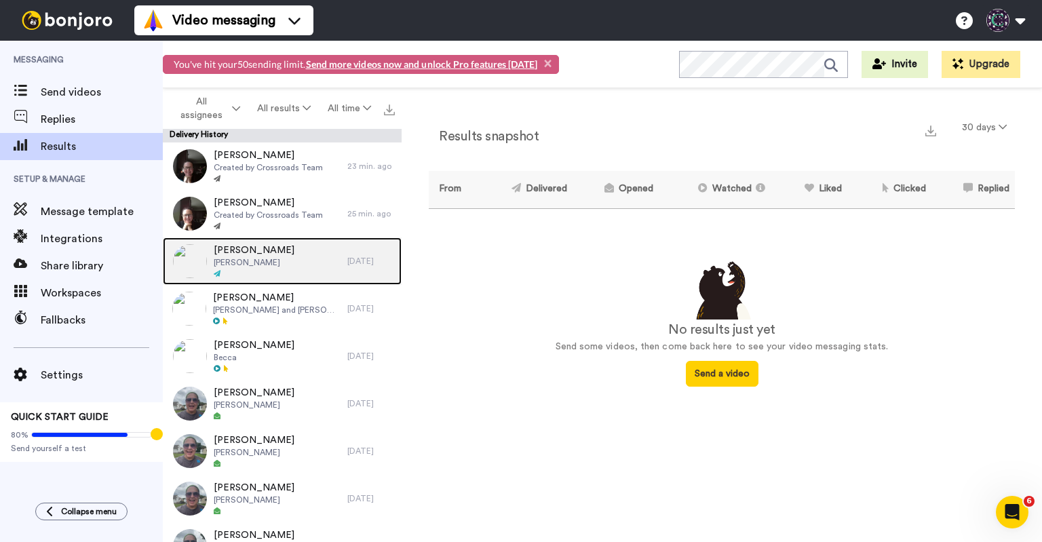
click at [279, 265] on div "Jessica Taylor Ivey" at bounding box center [255, 260] width 184 height 47
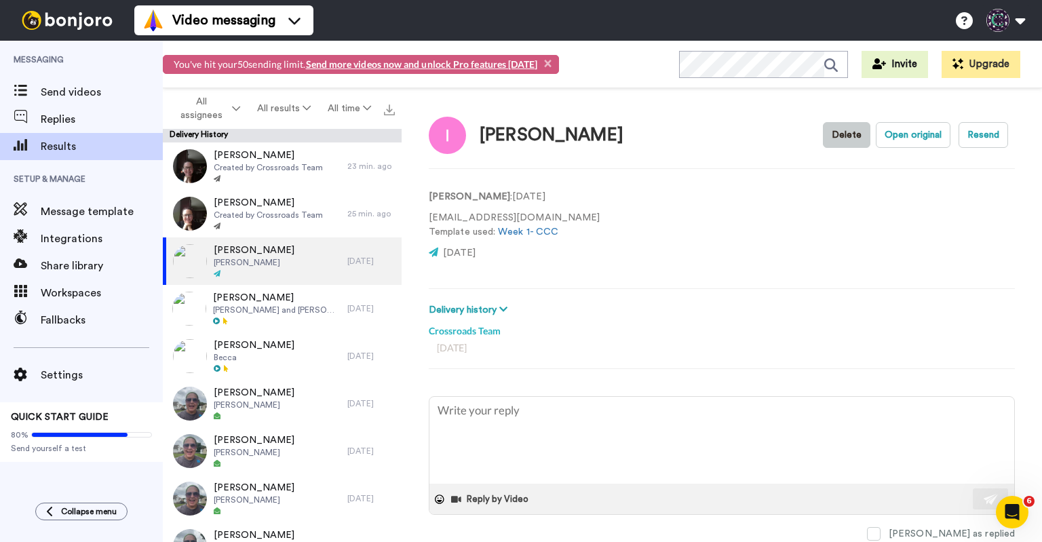
click at [843, 140] on button "Delete" at bounding box center [846, 135] width 47 height 26
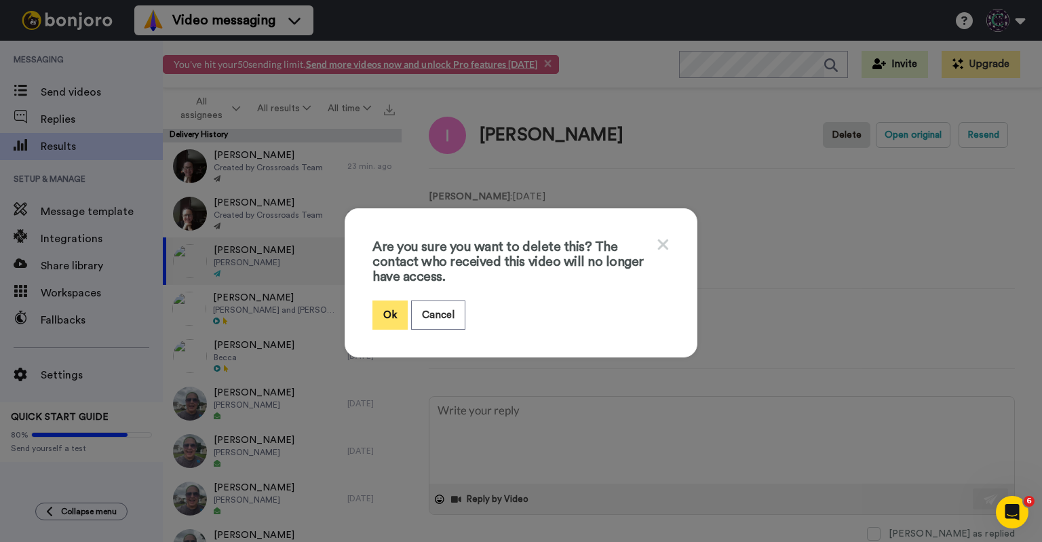
click at [382, 308] on button "Ok" at bounding box center [389, 314] width 35 height 29
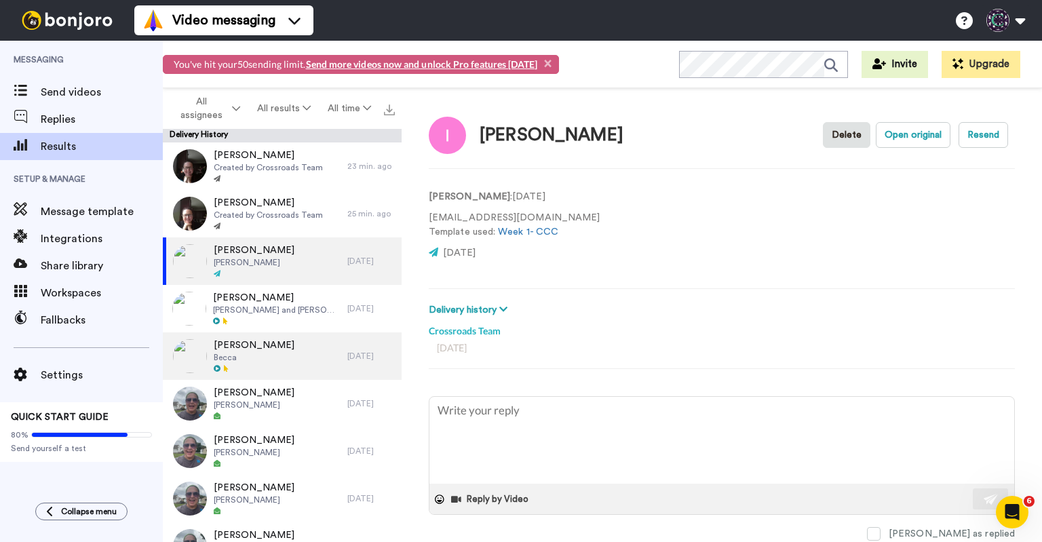
type textarea "x"
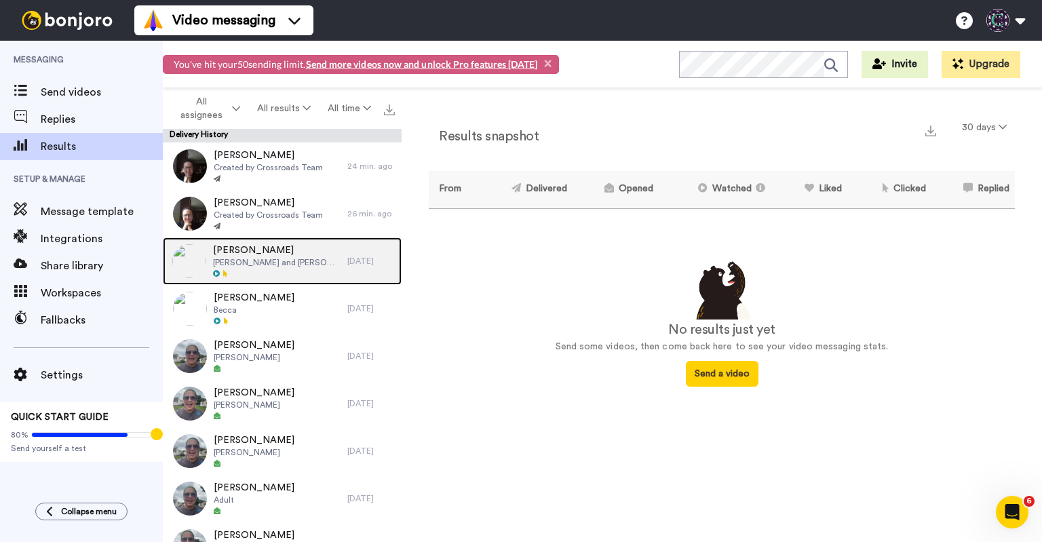
click at [315, 265] on div "Leah Bryan Elisabeth and Anna" at bounding box center [255, 260] width 184 height 47
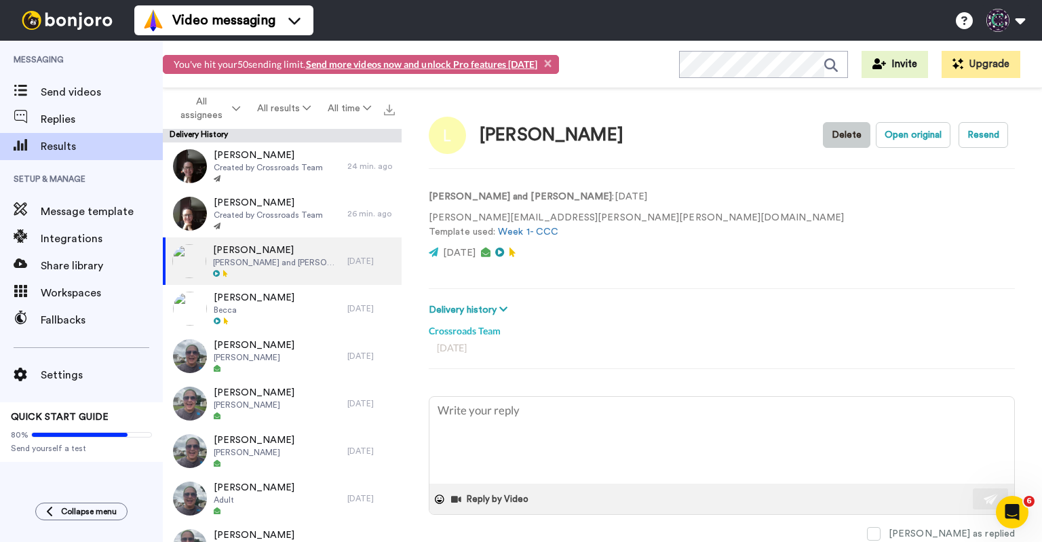
click at [846, 142] on button "Delete" at bounding box center [846, 135] width 47 height 26
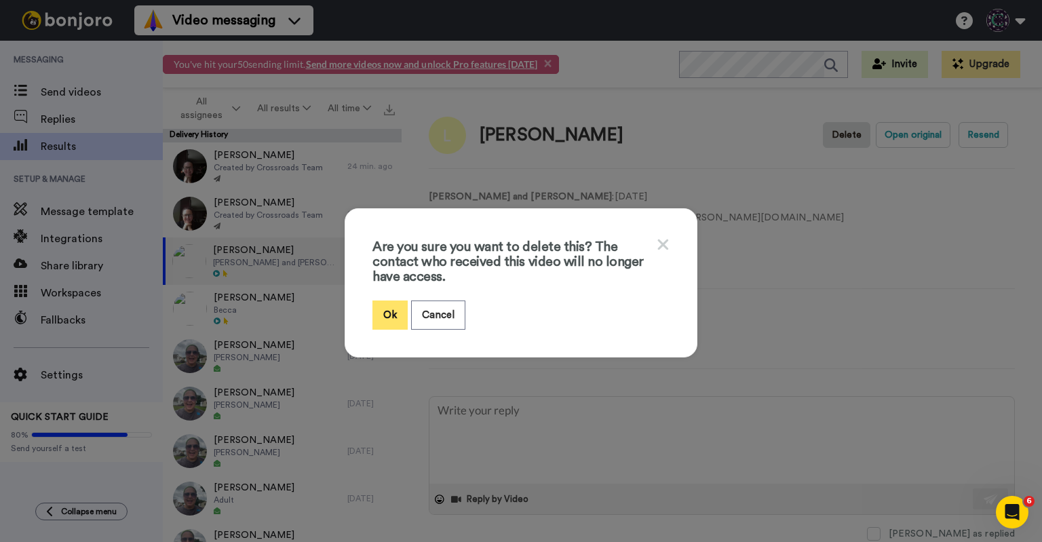
click at [384, 307] on button "Ok" at bounding box center [389, 314] width 35 height 29
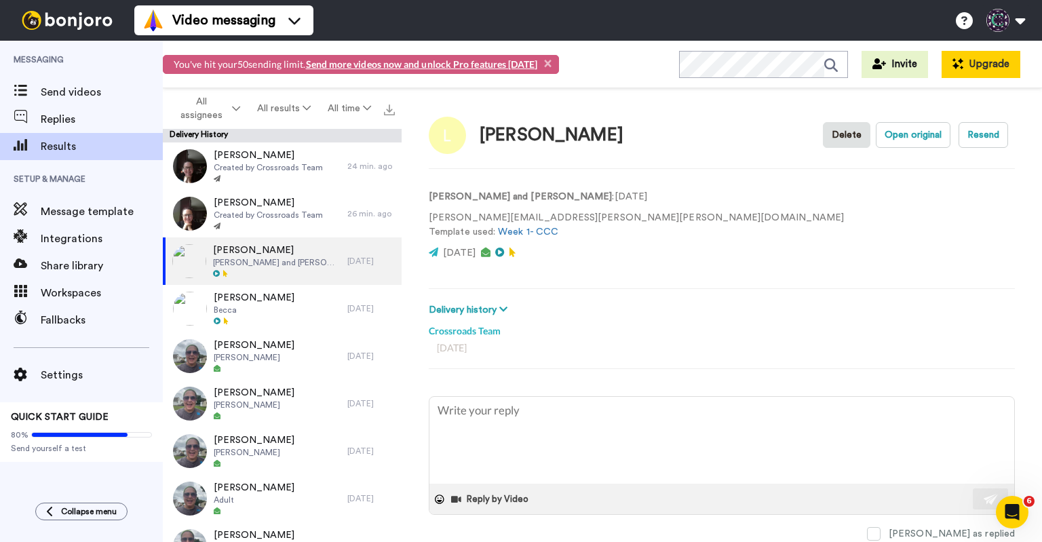
type textarea "x"
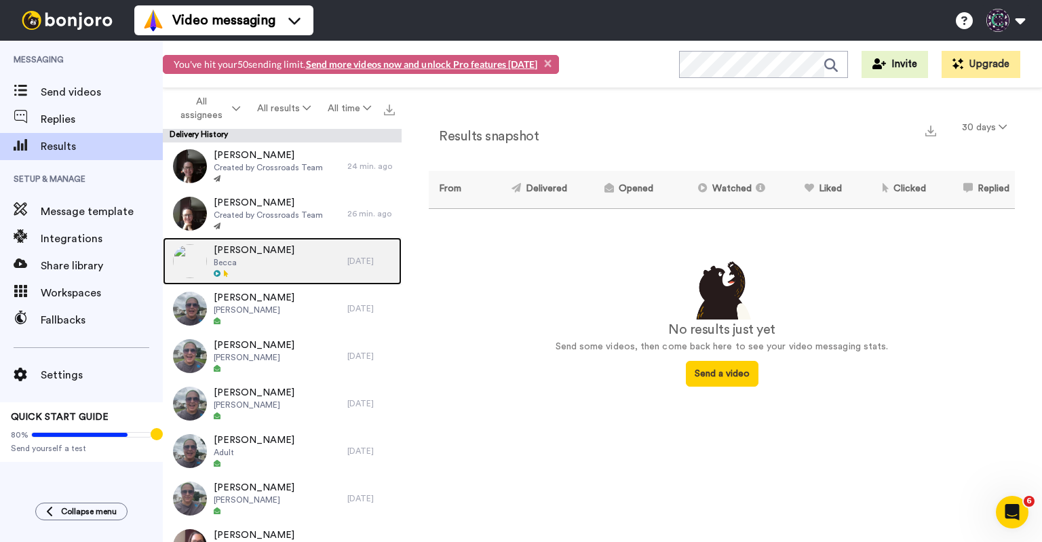
click at [296, 239] on div "[PERSON_NAME] Becca" at bounding box center [255, 260] width 184 height 47
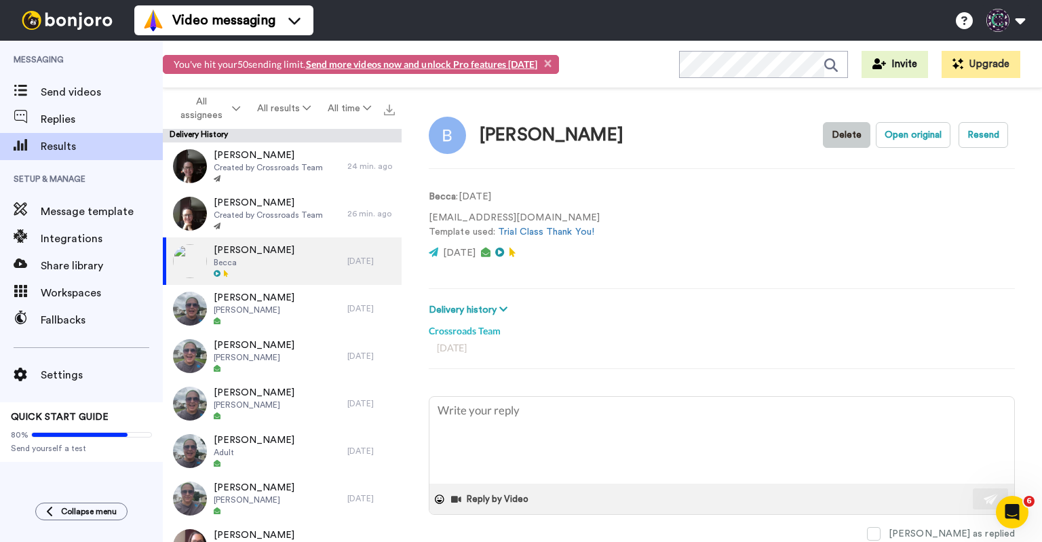
click at [849, 135] on button "Delete" at bounding box center [846, 135] width 47 height 26
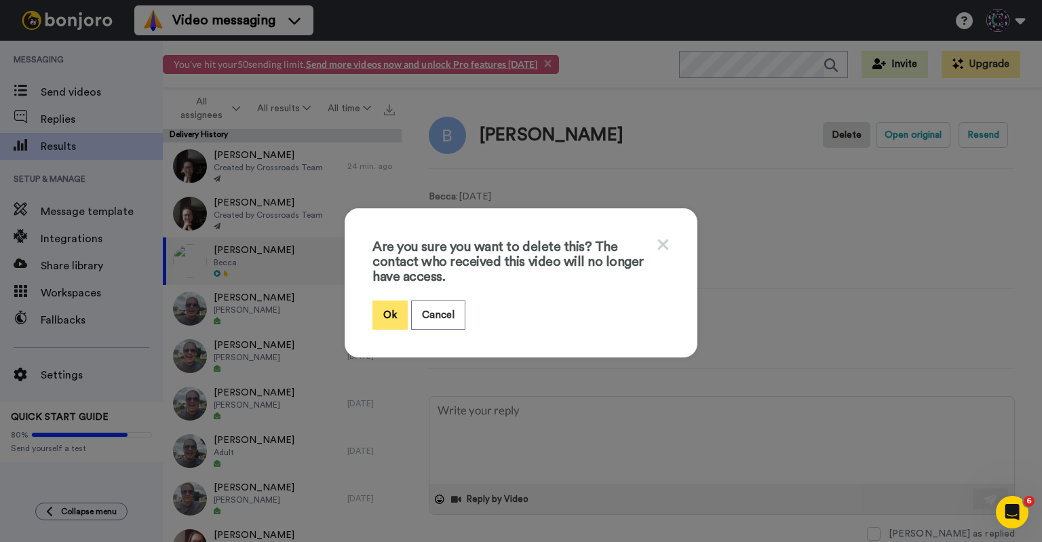
click at [390, 314] on button "Ok" at bounding box center [389, 314] width 35 height 29
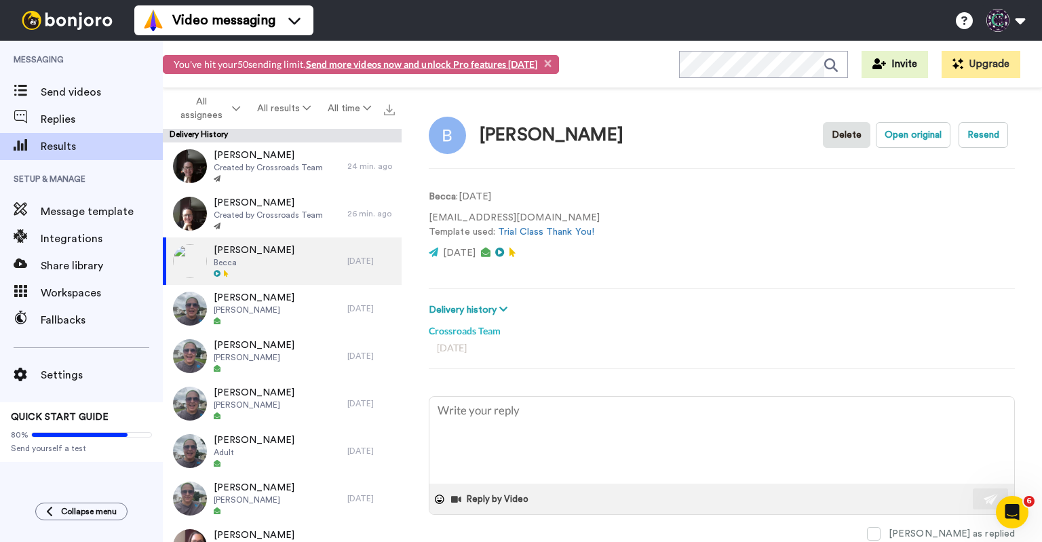
type textarea "x"
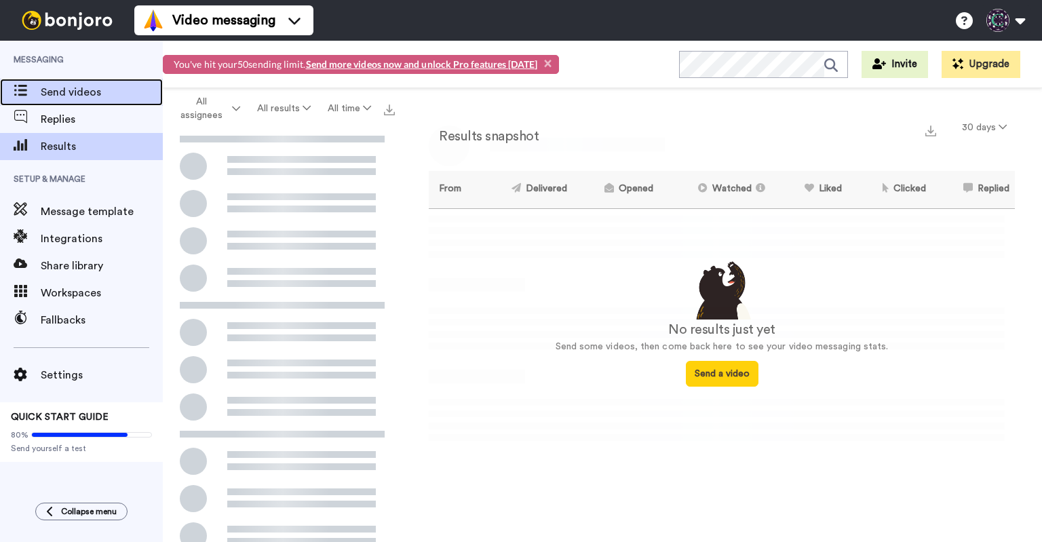
click at [116, 89] on span "Send videos" at bounding box center [102, 92] width 122 height 16
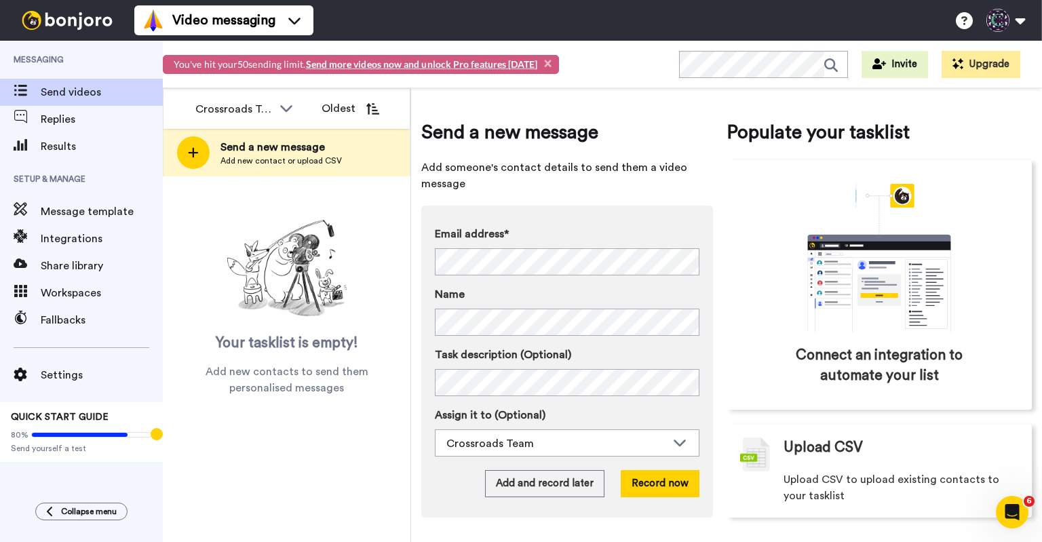
click at [544, 64] on span "×" at bounding box center [547, 63] width 7 height 14
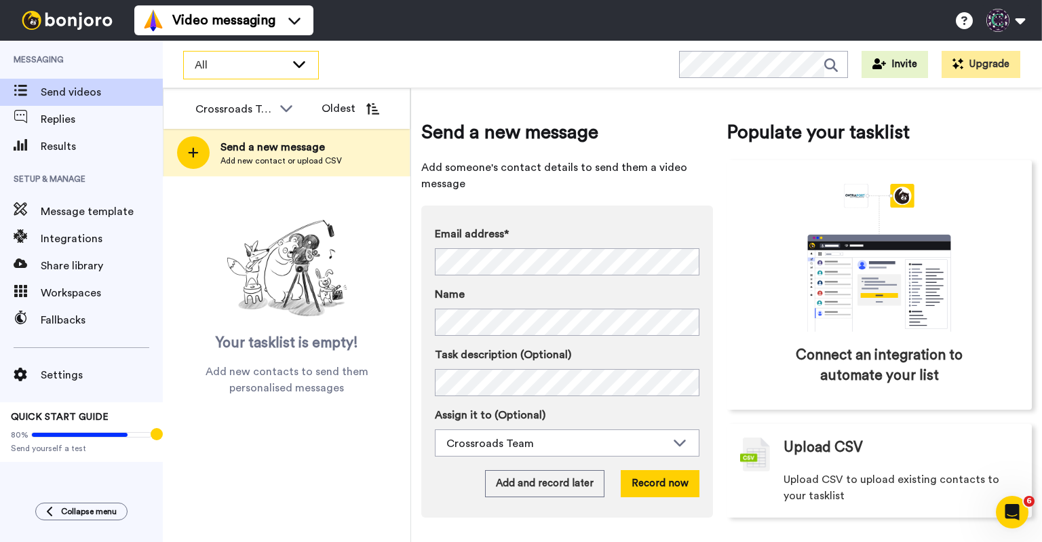
click at [304, 66] on icon at bounding box center [299, 64] width 16 height 14
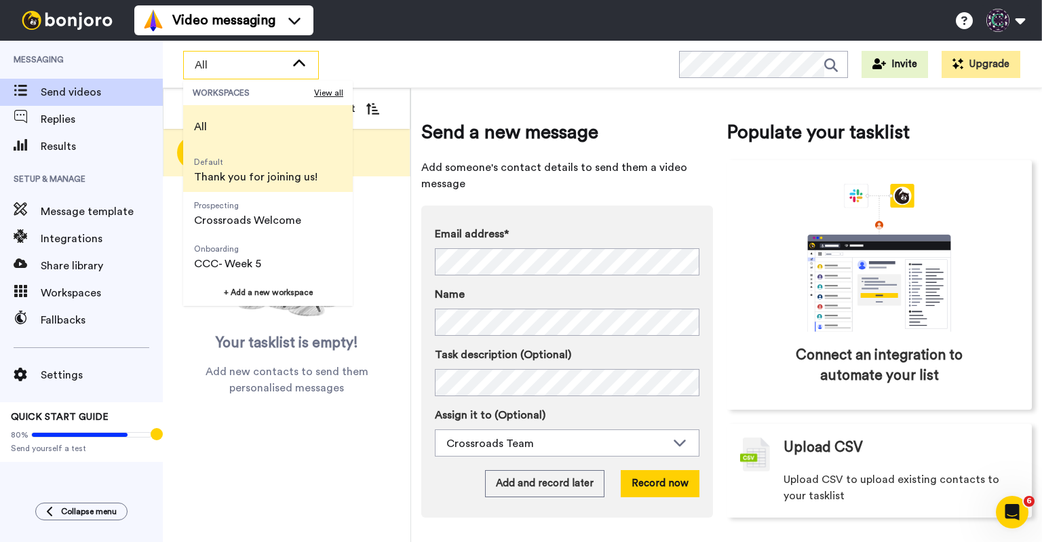
click at [309, 170] on span "Thank you for joining us!" at bounding box center [255, 177] width 123 height 16
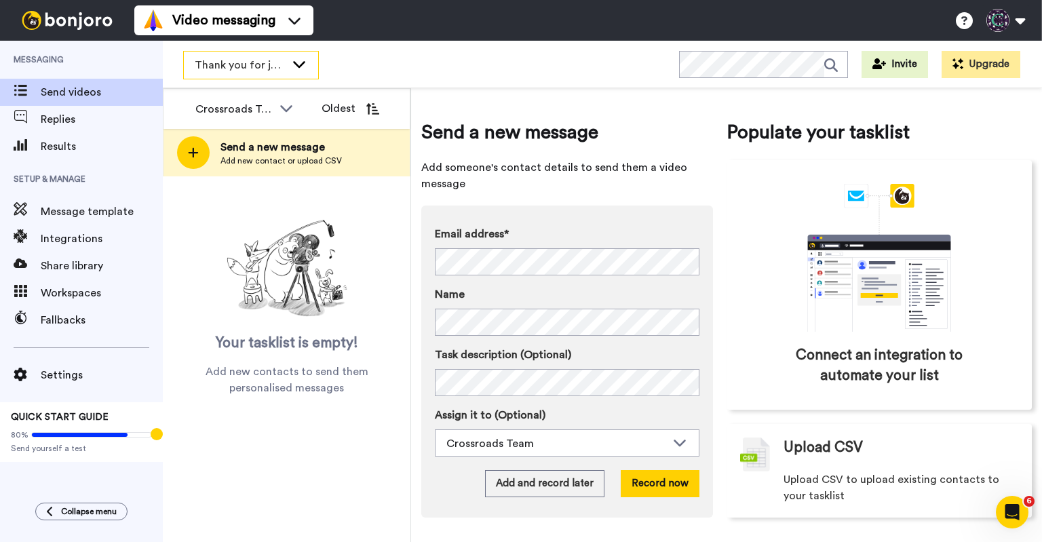
click at [294, 67] on icon at bounding box center [299, 64] width 16 height 14
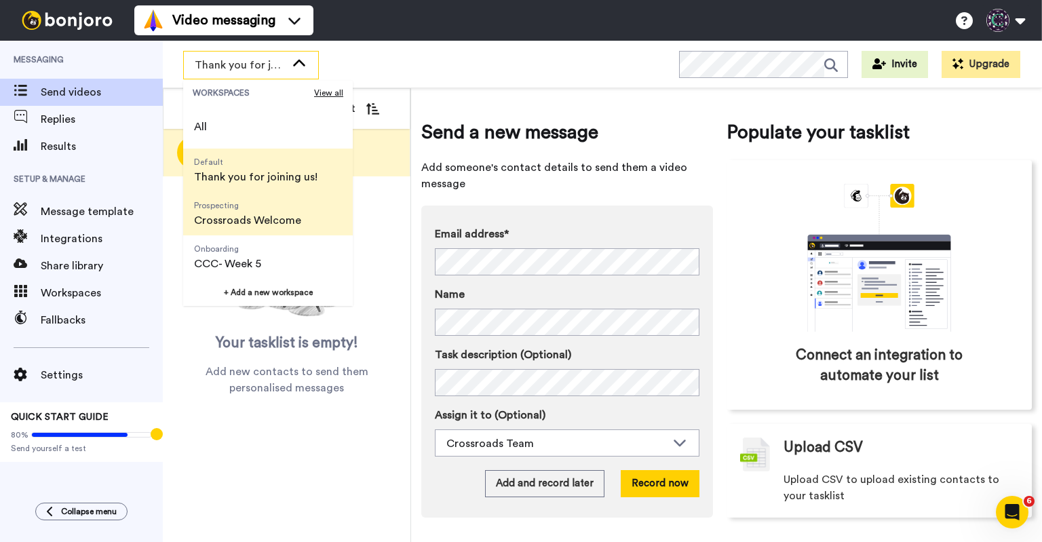
click at [256, 210] on span "Prospecting" at bounding box center [247, 205] width 107 height 11
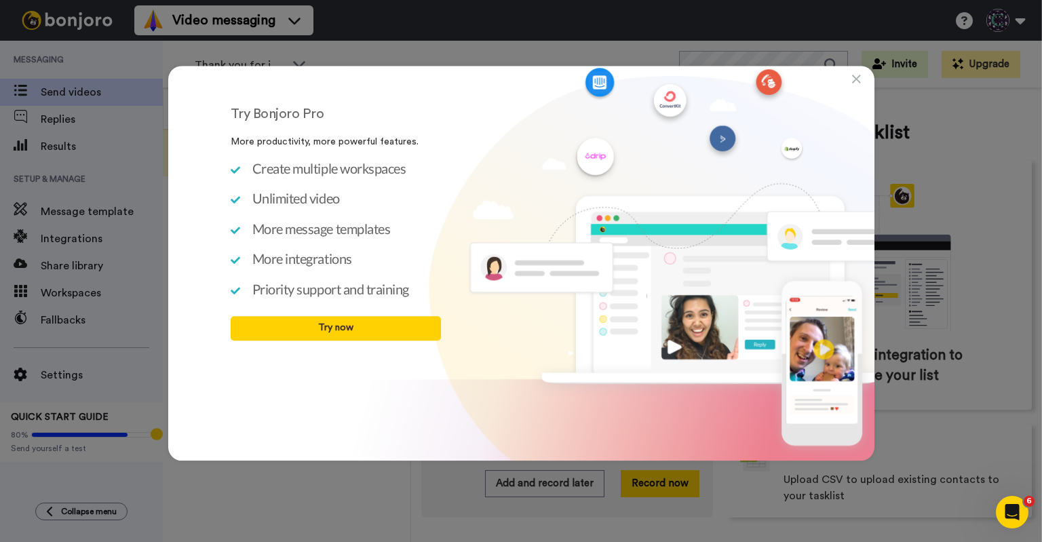
click at [856, 82] on icon at bounding box center [856, 80] width 9 height 14
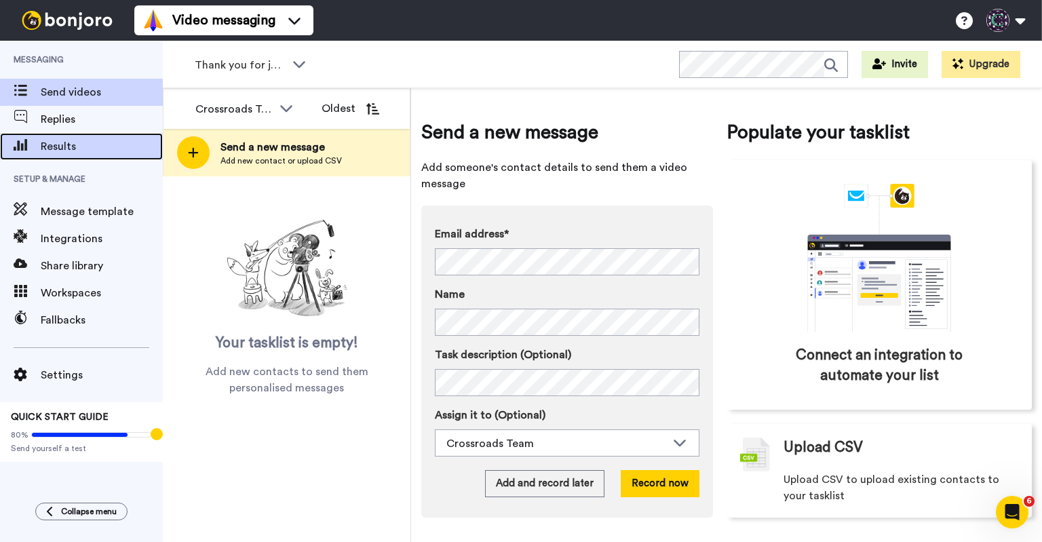
click at [127, 150] on span "Results" at bounding box center [102, 146] width 122 height 16
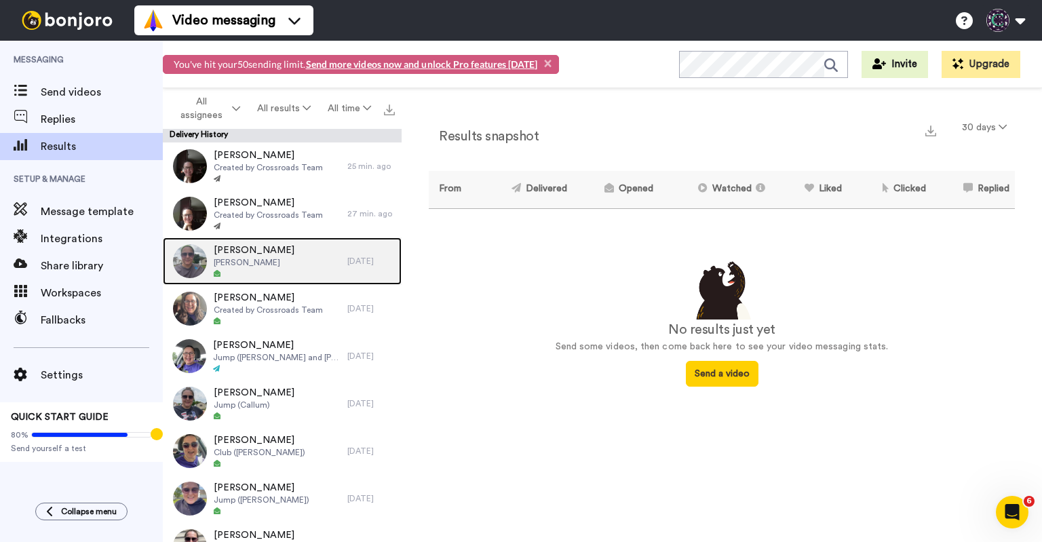
click at [294, 249] on div "[PERSON_NAME]" at bounding box center [255, 260] width 184 height 47
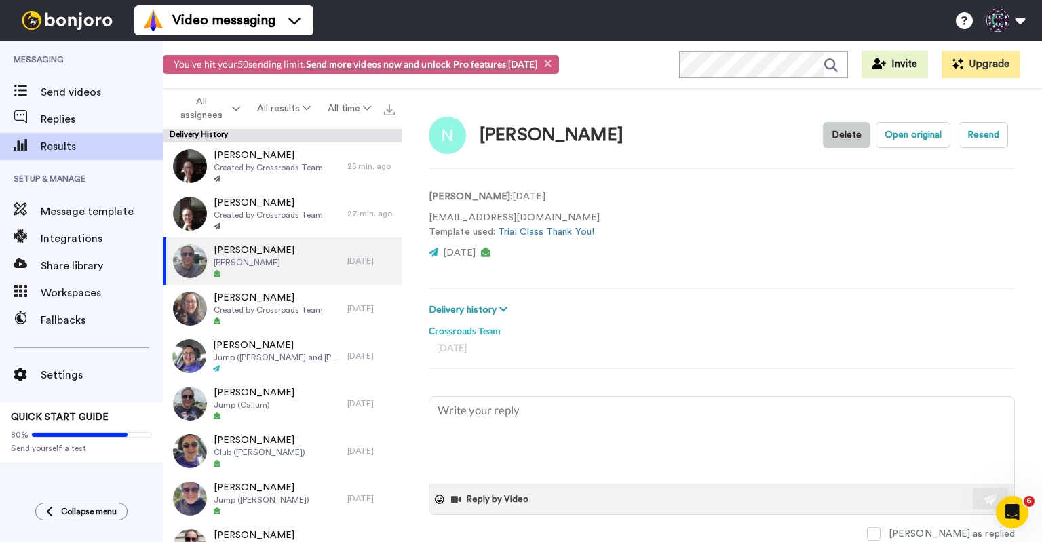
click at [839, 132] on button "Delete" at bounding box center [846, 135] width 47 height 26
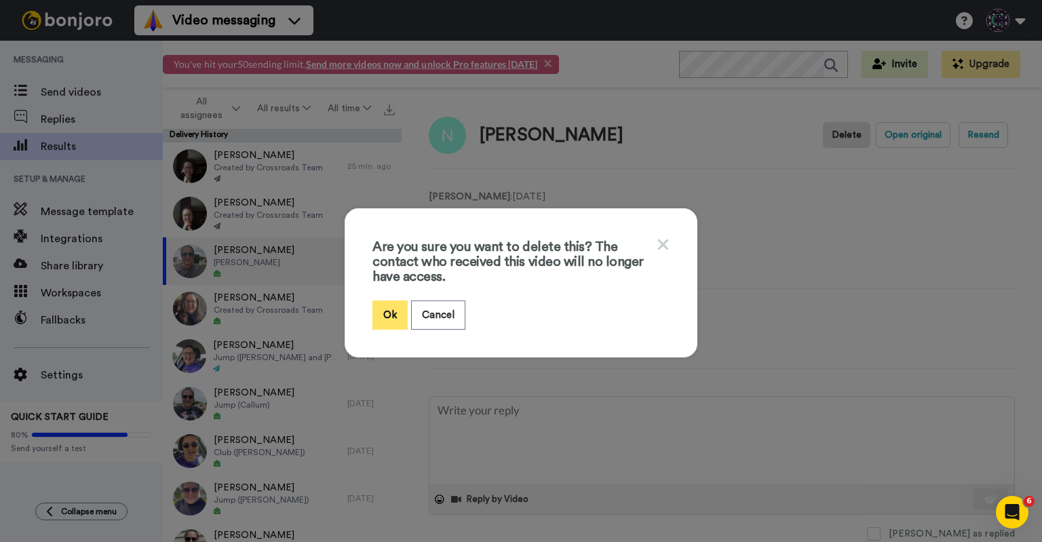
click at [397, 306] on button "Ok" at bounding box center [389, 314] width 35 height 29
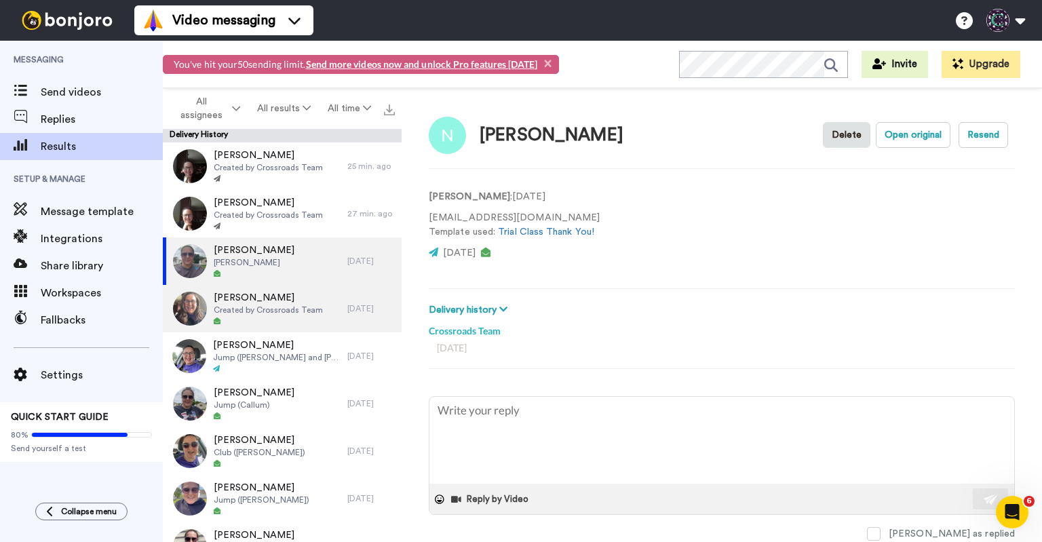
type textarea "x"
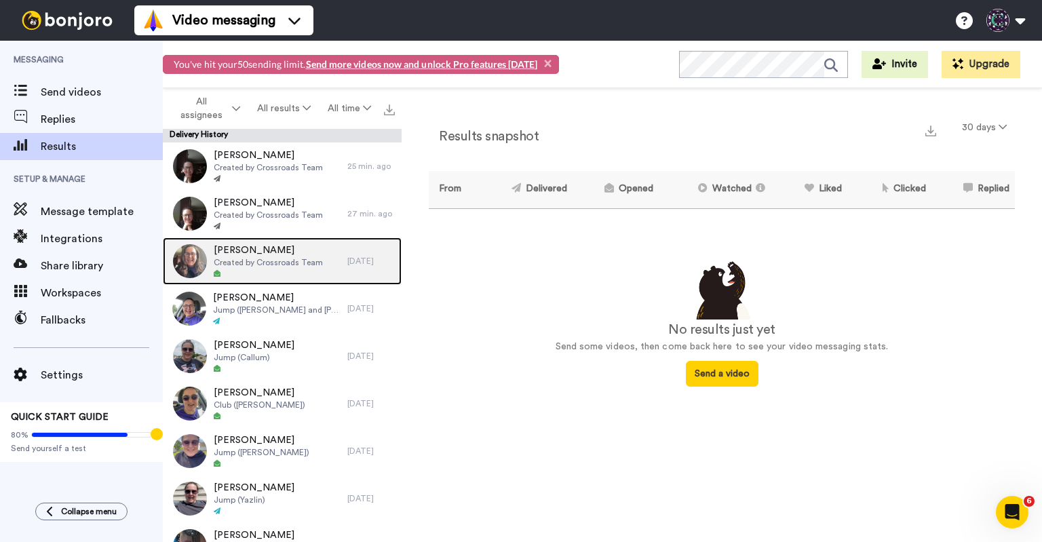
click at [322, 265] on div "[PERSON_NAME] Created by Crossroads Team" at bounding box center [255, 260] width 184 height 47
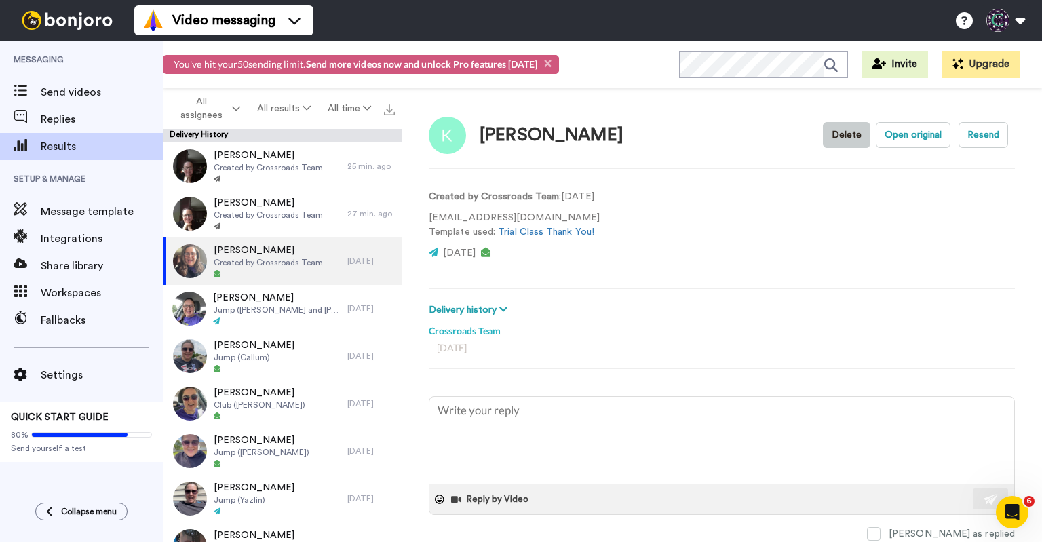
click at [840, 133] on button "Delete" at bounding box center [846, 135] width 47 height 26
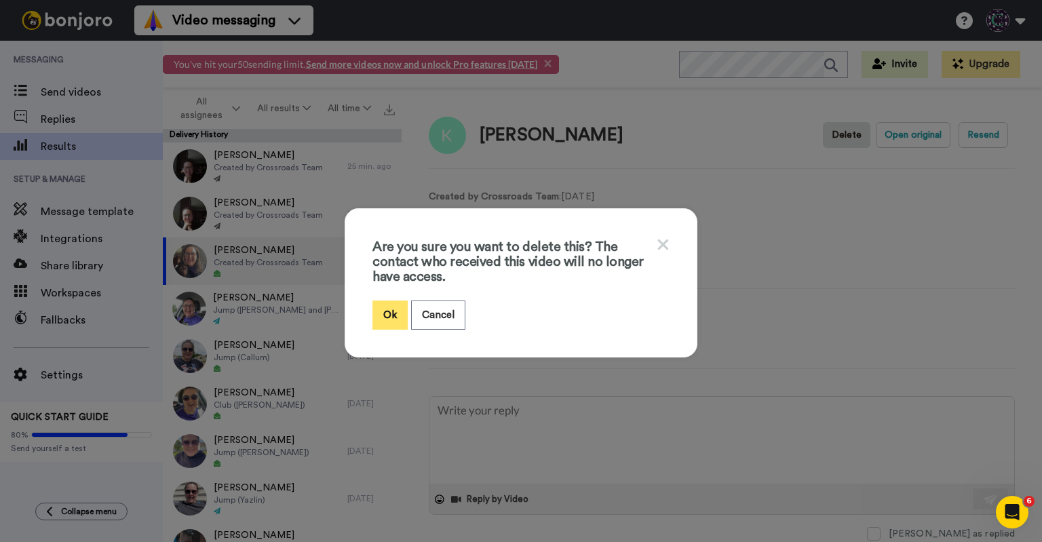
click at [374, 317] on button "Ok" at bounding box center [389, 314] width 35 height 29
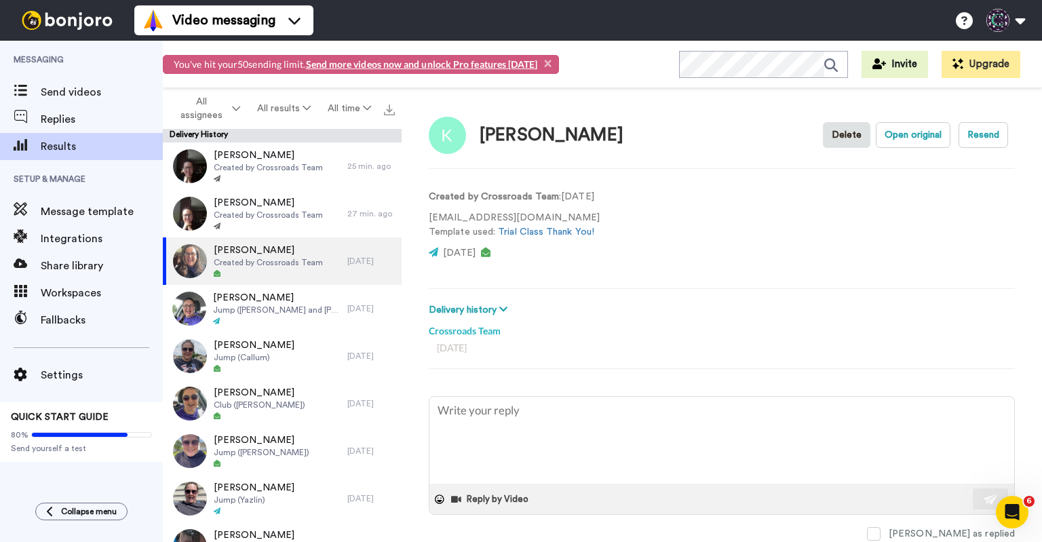
type textarea "x"
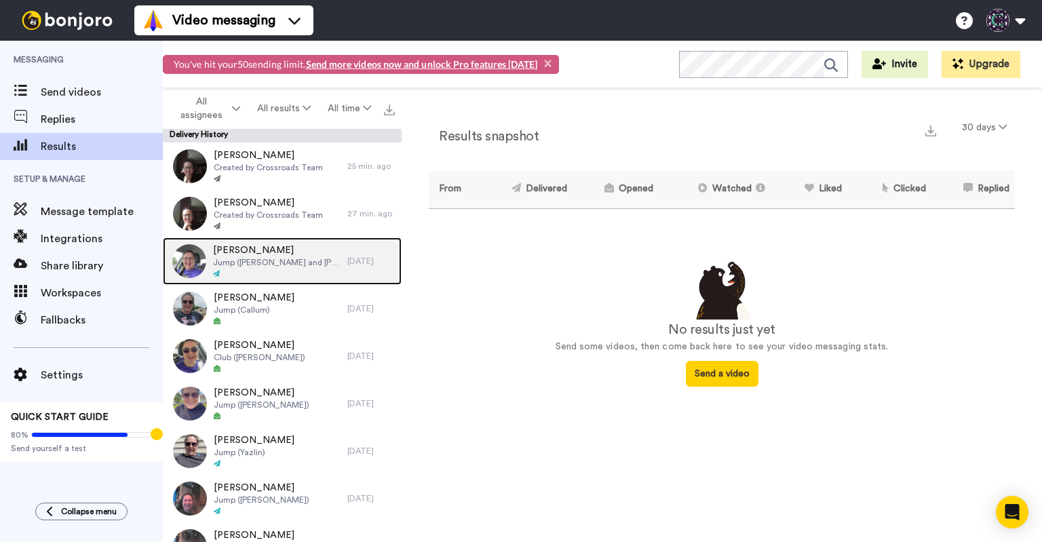
click at [305, 275] on div "Allyson Duffy Jump (Eden and Julia)" at bounding box center [255, 260] width 184 height 47
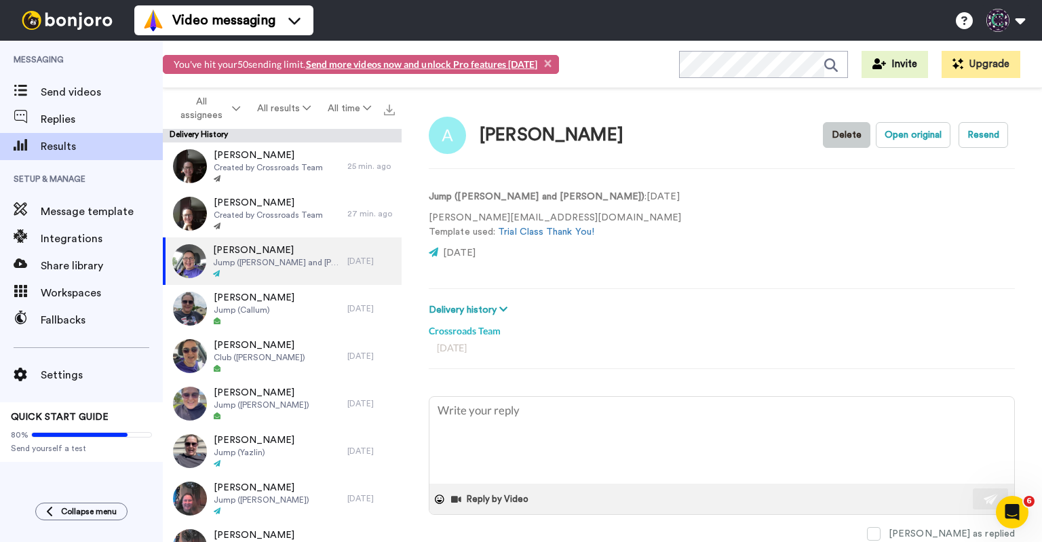
click at [849, 130] on button "Delete" at bounding box center [846, 135] width 47 height 26
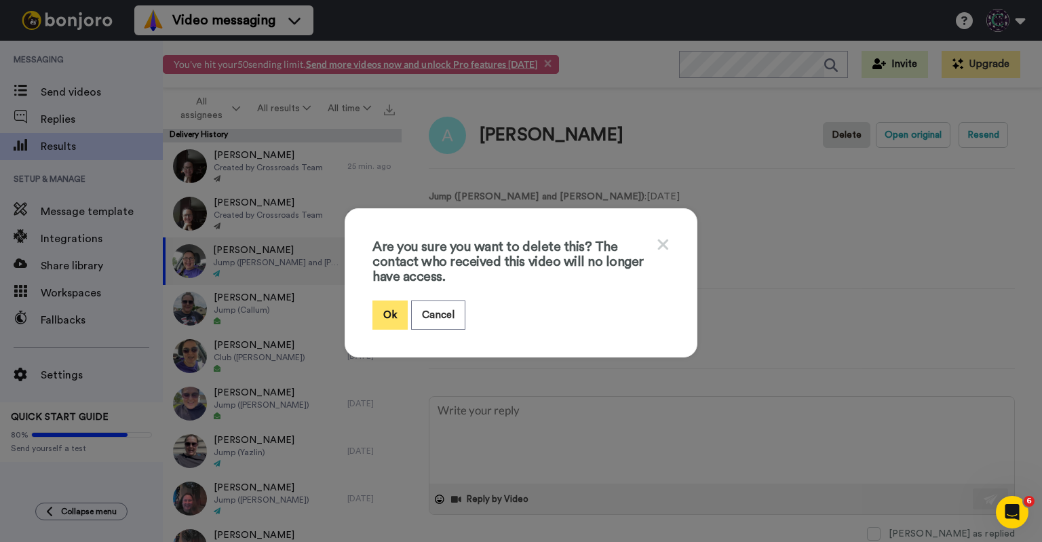
click at [386, 311] on button "Ok" at bounding box center [389, 314] width 35 height 29
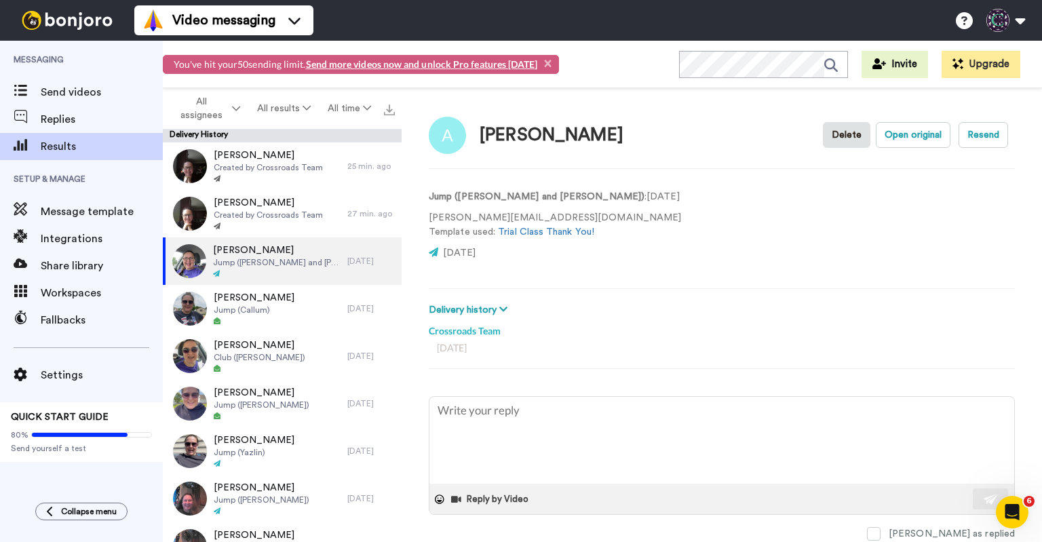
type textarea "x"
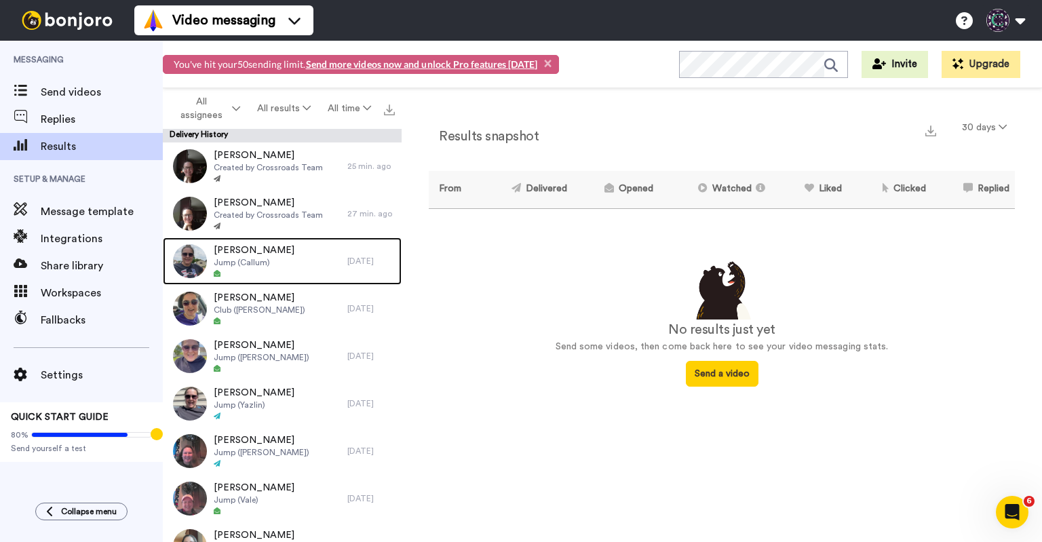
click at [294, 266] on div "Carly Buxton Jump (Callum)" at bounding box center [255, 260] width 184 height 47
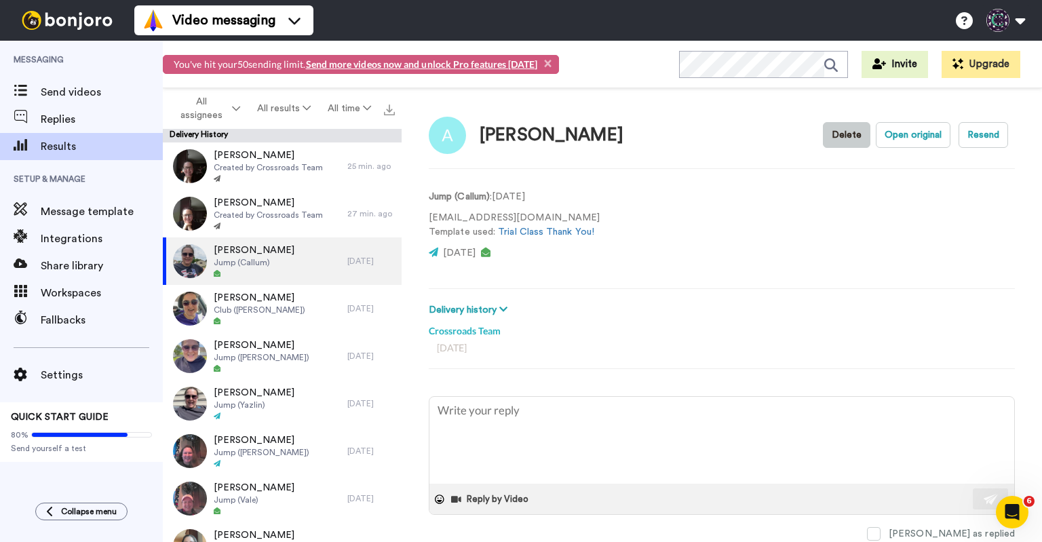
click at [828, 138] on button "Delete" at bounding box center [846, 135] width 47 height 26
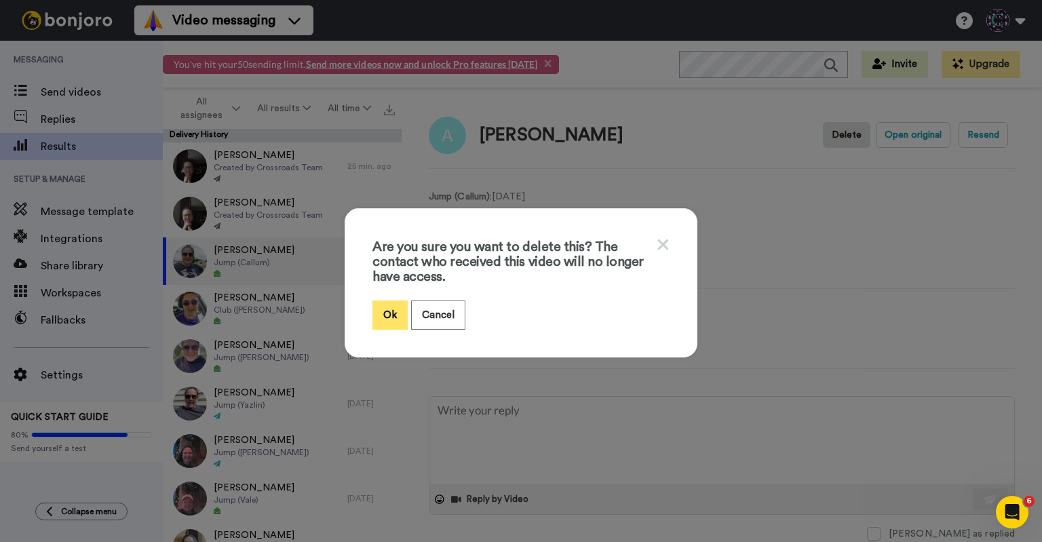
click at [388, 309] on button "Ok" at bounding box center [389, 314] width 35 height 29
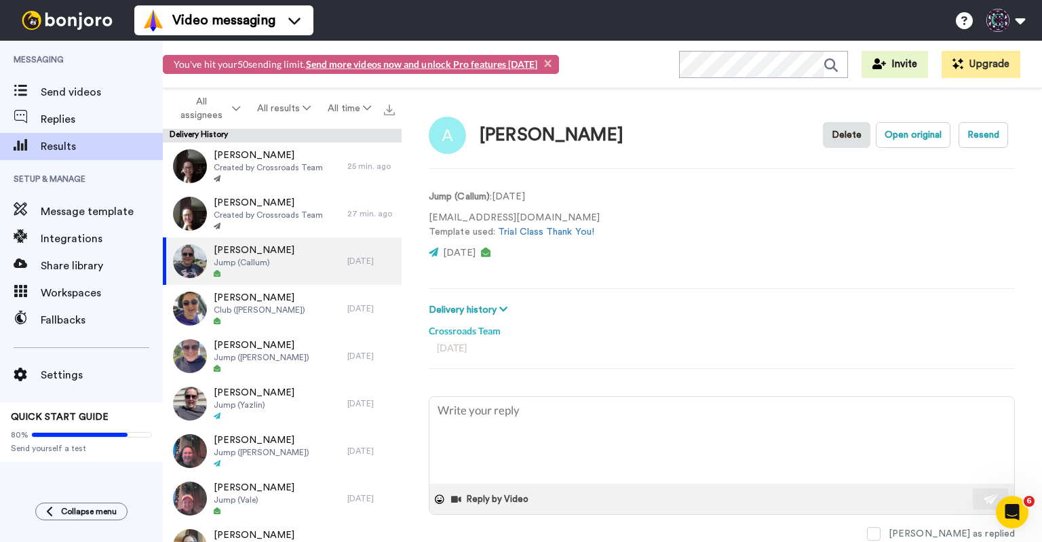
type textarea "x"
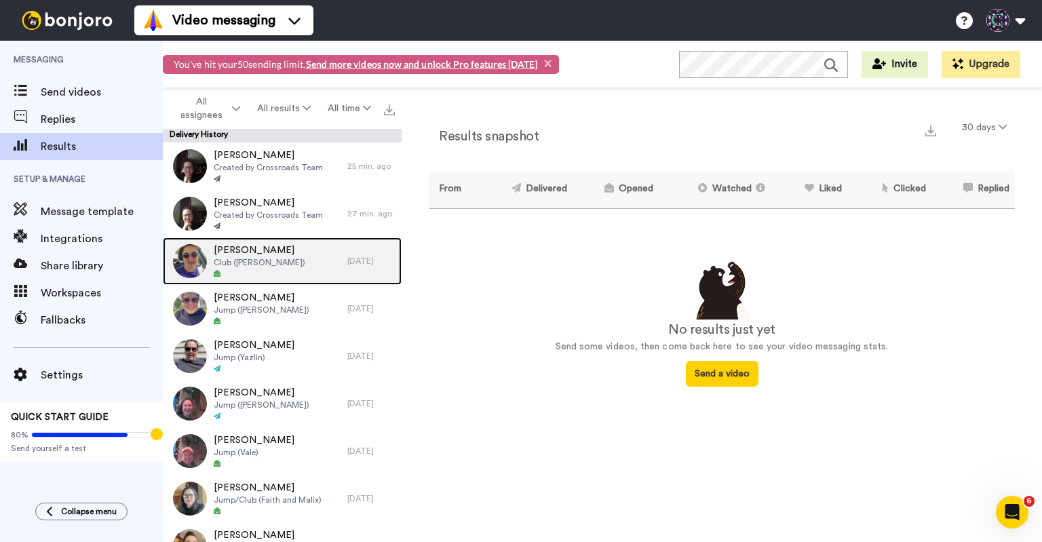
click at [166, 264] on div at bounding box center [186, 260] width 41 height 47
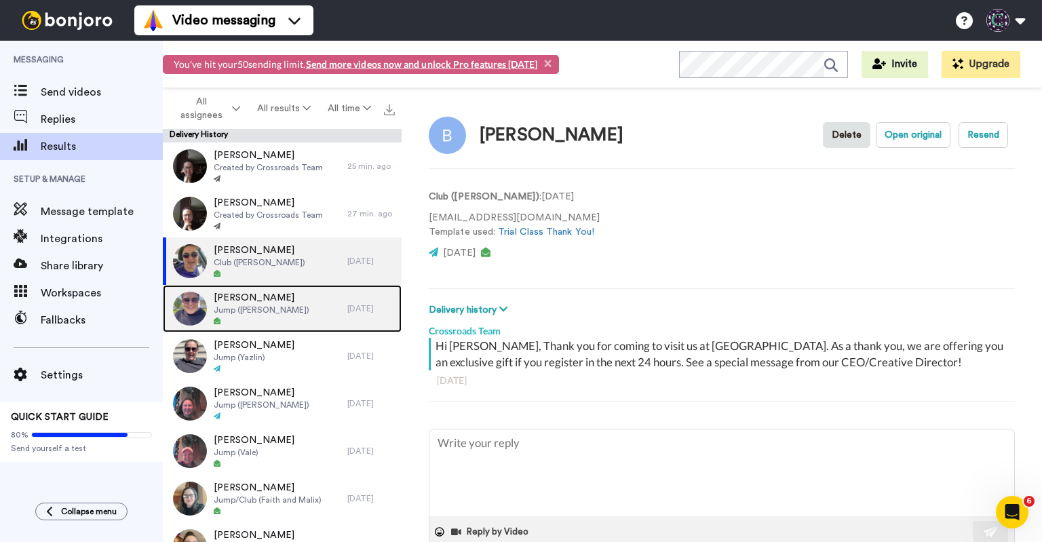
click at [214, 300] on span "[PERSON_NAME]" at bounding box center [262, 298] width 96 height 14
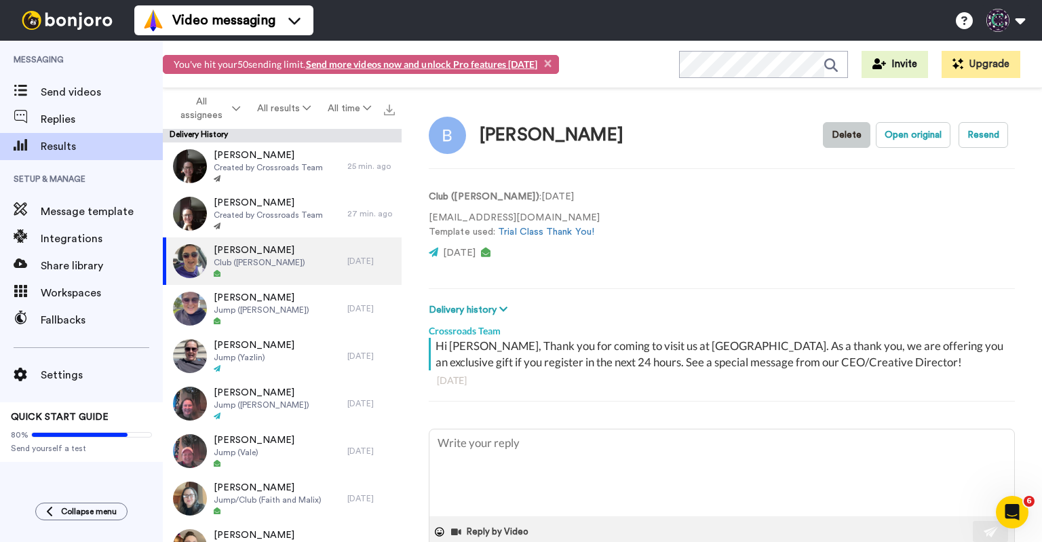
click at [844, 127] on button "Delete" at bounding box center [846, 135] width 47 height 26
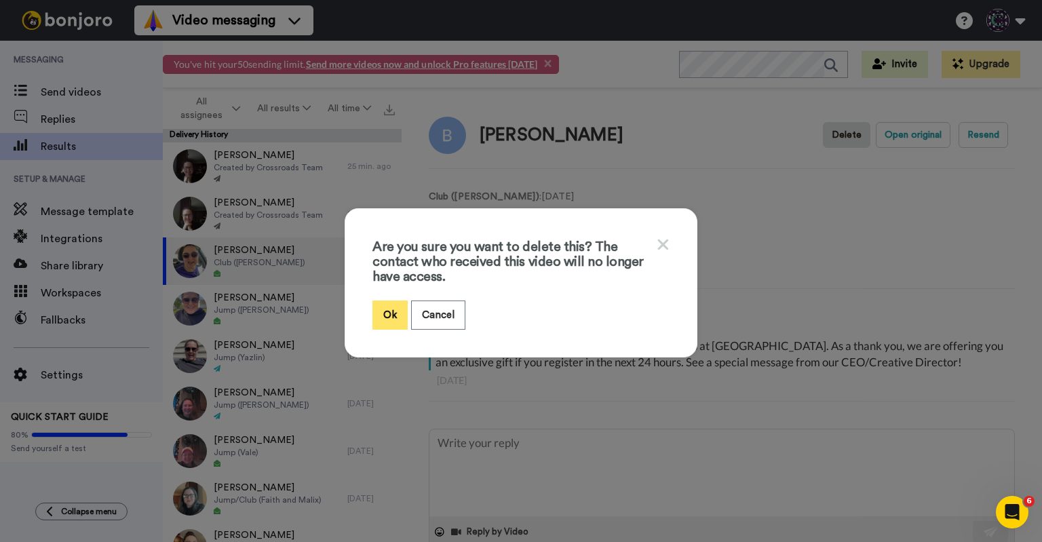
click at [379, 300] on button "Ok" at bounding box center [389, 314] width 35 height 29
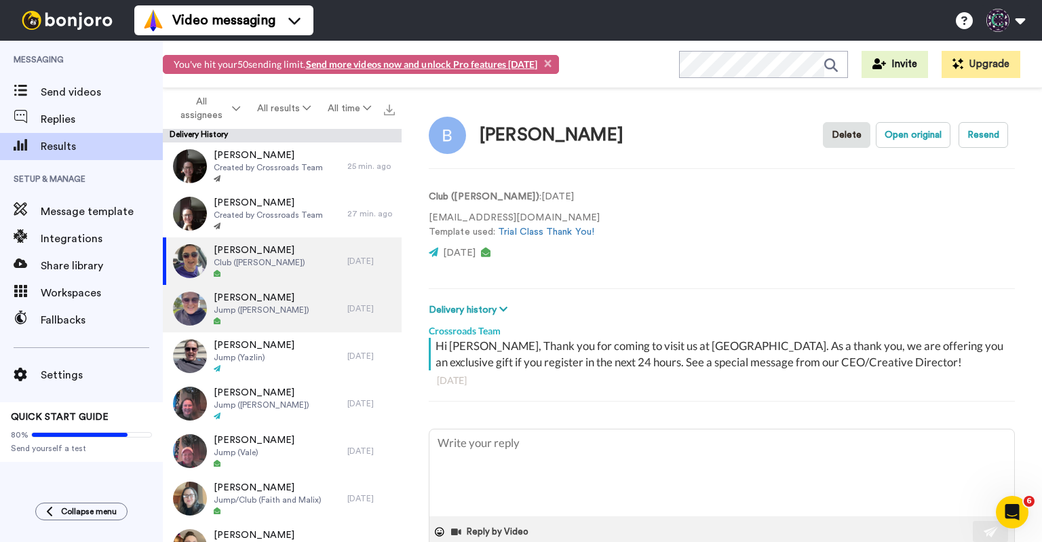
type textarea "x"
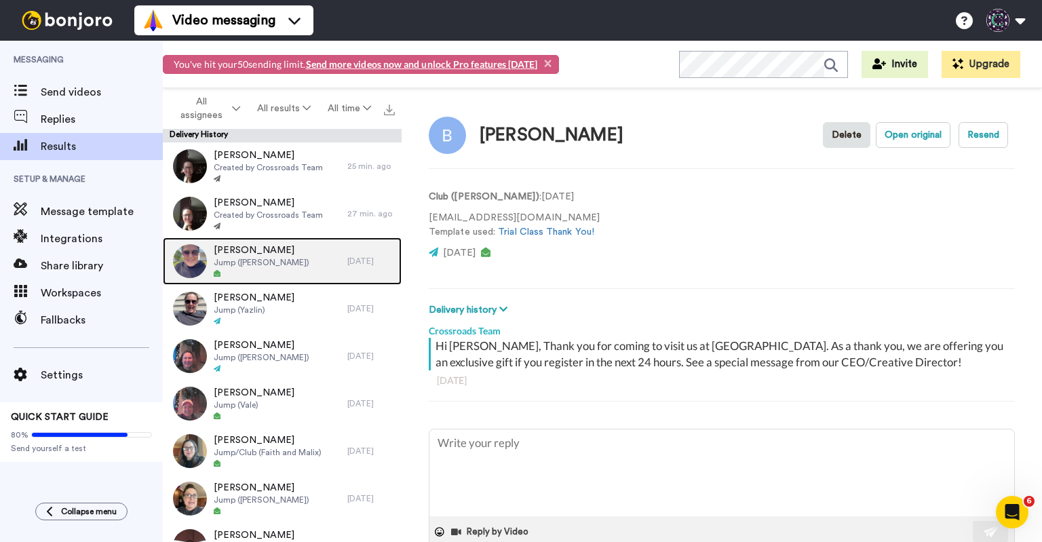
click at [288, 264] on div "[PERSON_NAME] Jump ([PERSON_NAME])" at bounding box center [255, 260] width 184 height 47
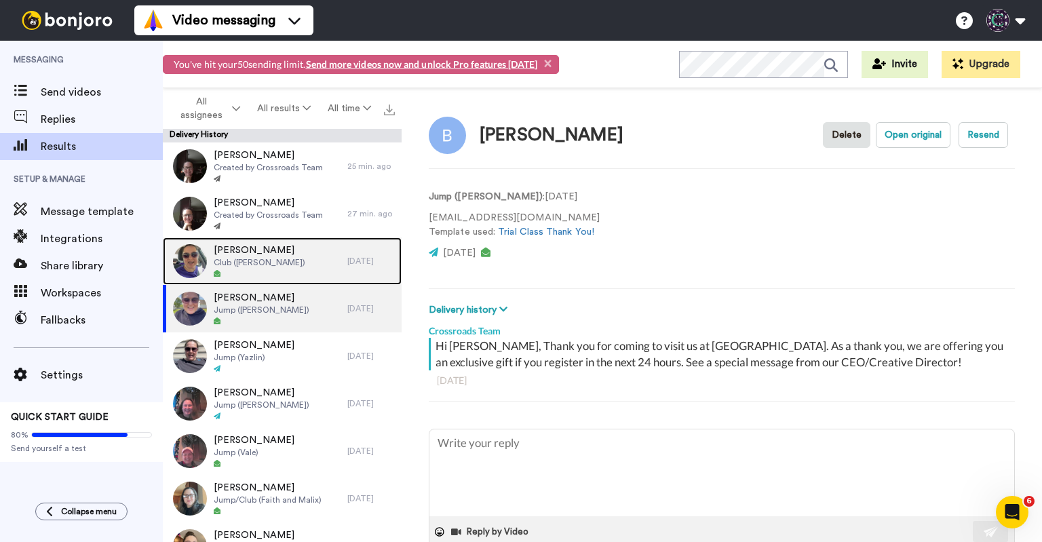
click at [275, 276] on div "Brittany Club ([PERSON_NAME])" at bounding box center [255, 260] width 184 height 47
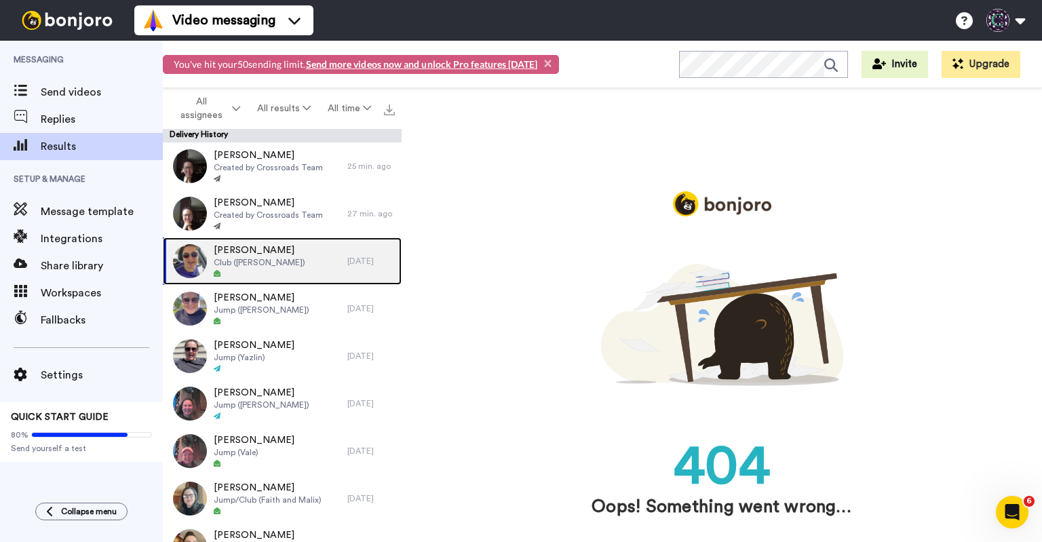
click at [260, 257] on span "Club ([PERSON_NAME])" at bounding box center [260, 262] width 92 height 11
click at [322, 263] on div "Brittany Club ([PERSON_NAME])" at bounding box center [255, 260] width 184 height 47
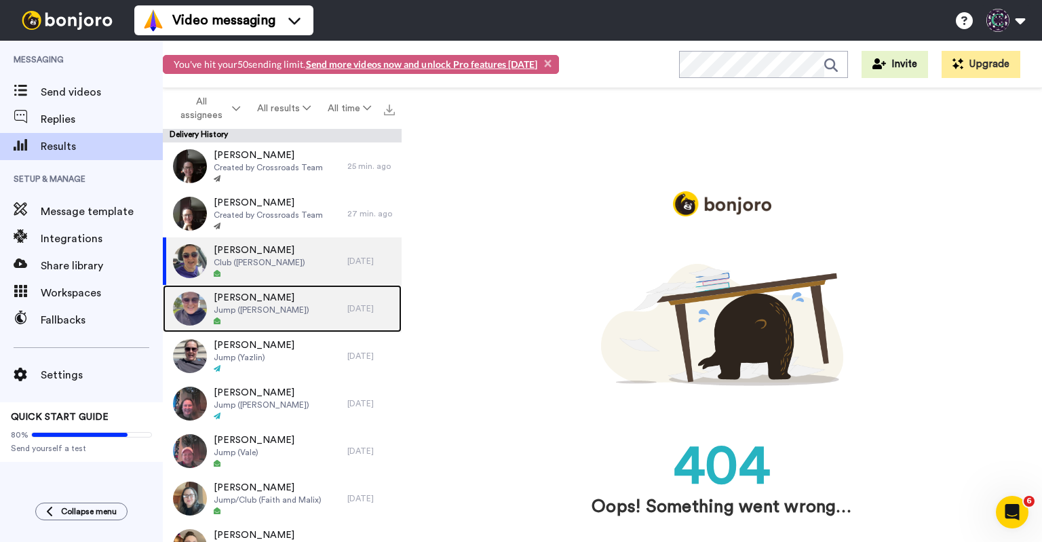
click at [307, 312] on div "[PERSON_NAME] Jump ([PERSON_NAME])" at bounding box center [255, 308] width 184 height 47
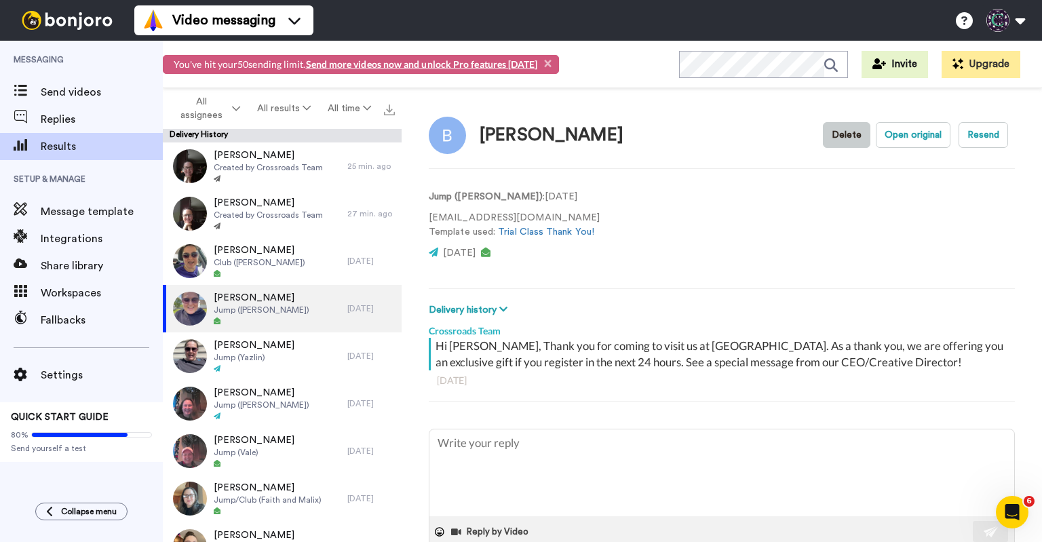
click at [827, 133] on button "Delete" at bounding box center [846, 135] width 47 height 26
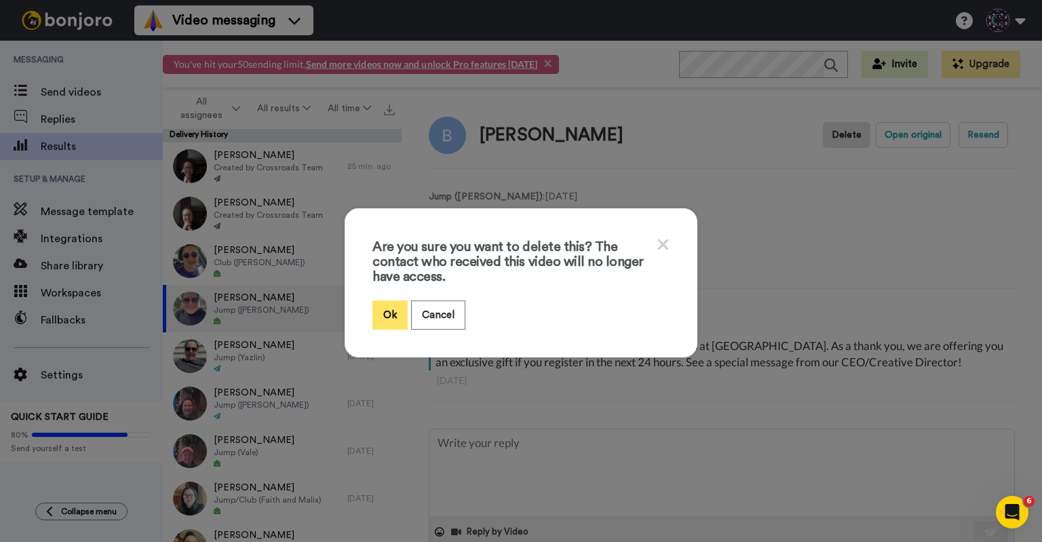
click at [383, 311] on button "Ok" at bounding box center [389, 314] width 35 height 29
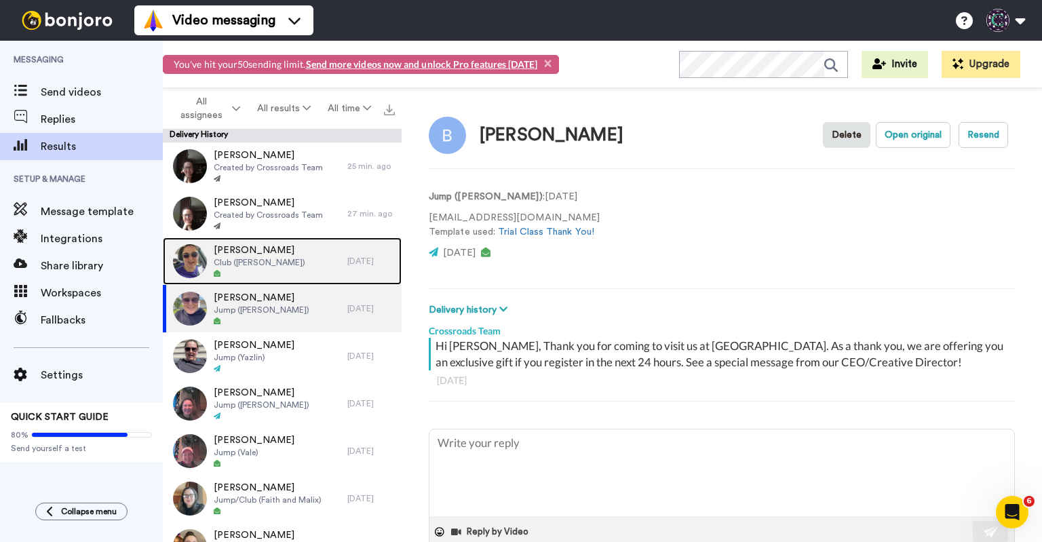
click at [303, 252] on div "Brittany Club ([PERSON_NAME])" at bounding box center [255, 260] width 184 height 47
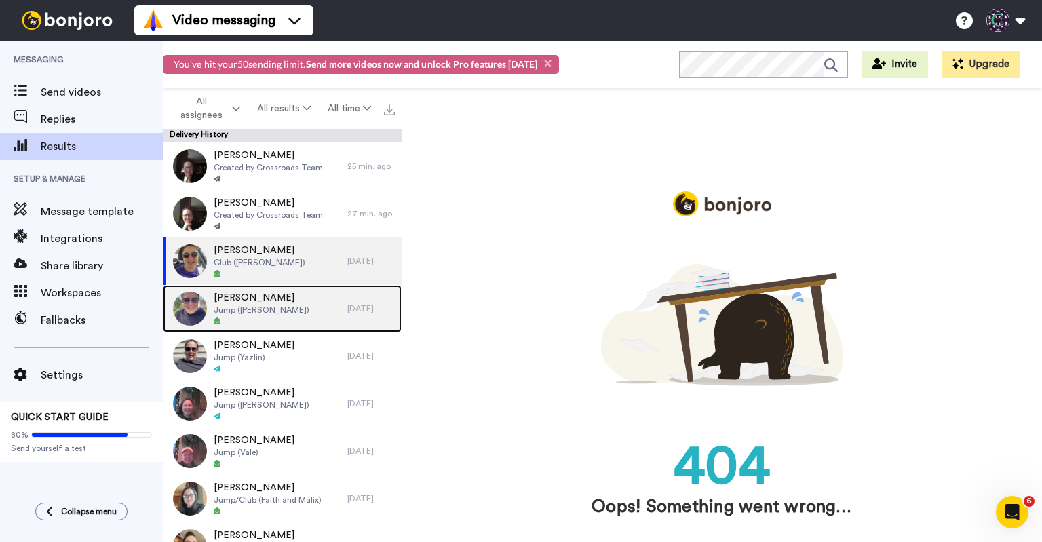
click at [295, 325] on div "[PERSON_NAME] Jump ([PERSON_NAME])" at bounding box center [255, 308] width 184 height 47
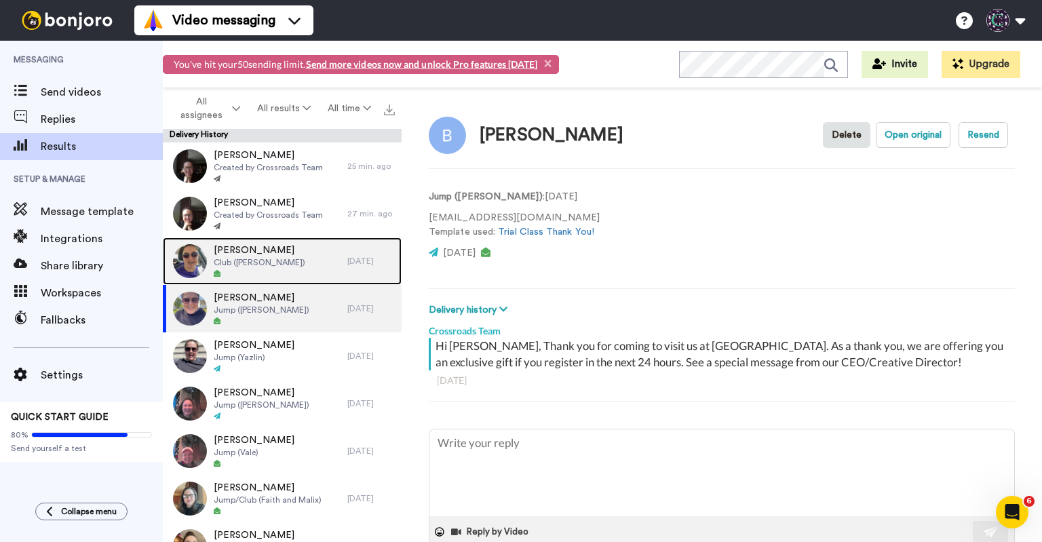
click at [288, 268] on div "Brittany Club (Caroline)" at bounding box center [255, 260] width 184 height 47
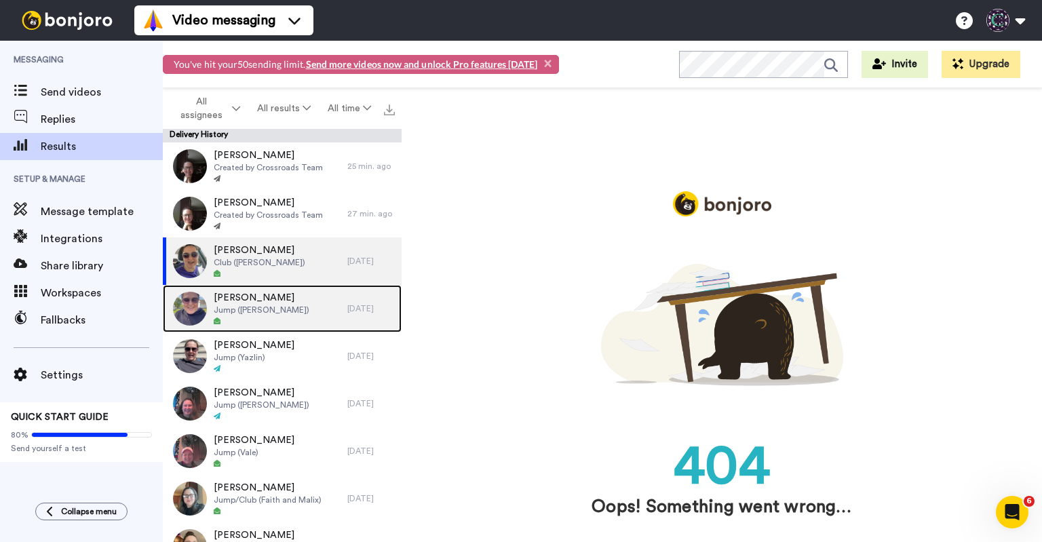
click at [293, 288] on div "[PERSON_NAME] Jump ([PERSON_NAME])" at bounding box center [255, 308] width 184 height 47
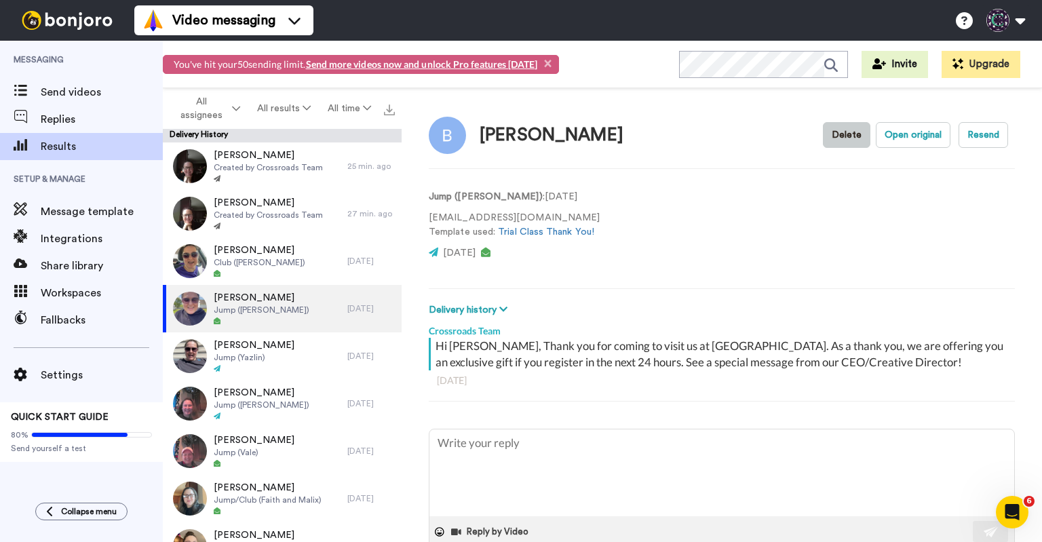
click at [838, 140] on button "Delete" at bounding box center [846, 135] width 47 height 26
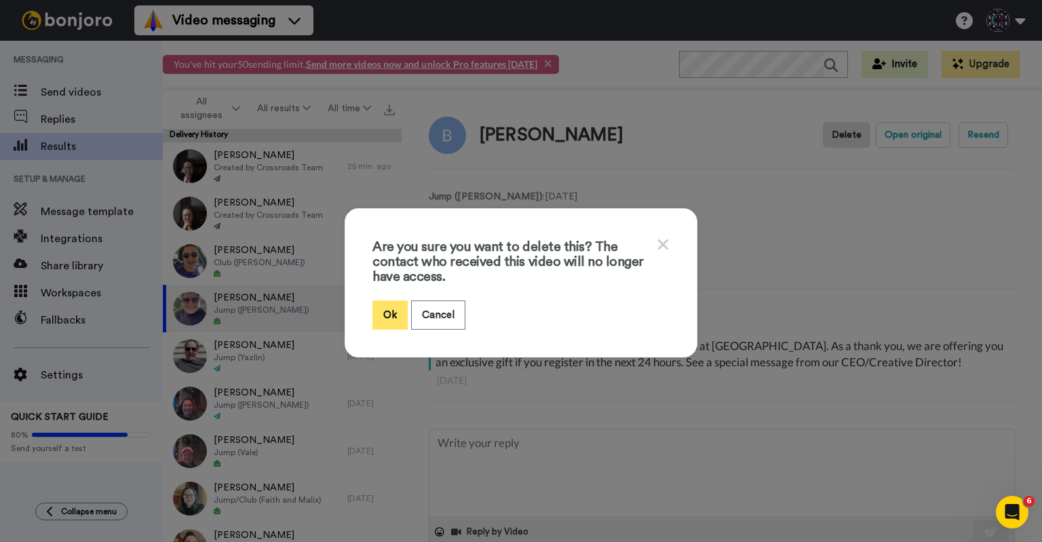
click at [389, 317] on button "Ok" at bounding box center [389, 314] width 35 height 29
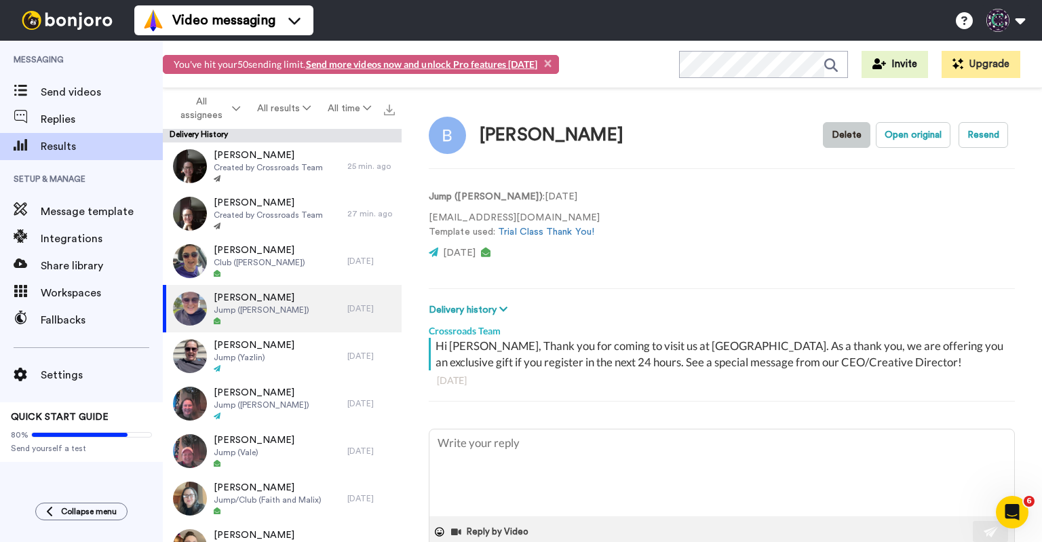
click at [842, 135] on button "Delete" at bounding box center [846, 135] width 47 height 26
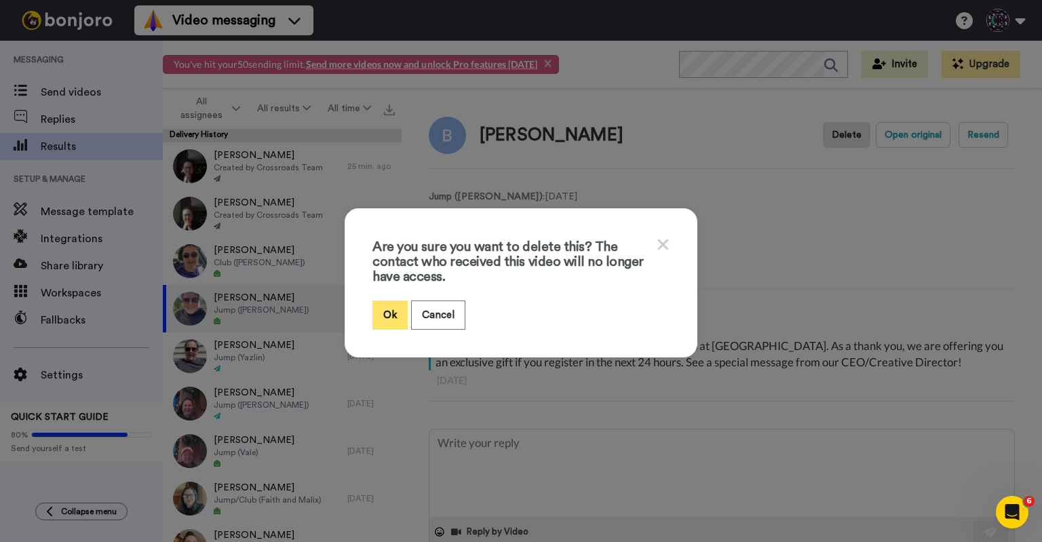
click at [372, 317] on button "Ok" at bounding box center [389, 314] width 35 height 29
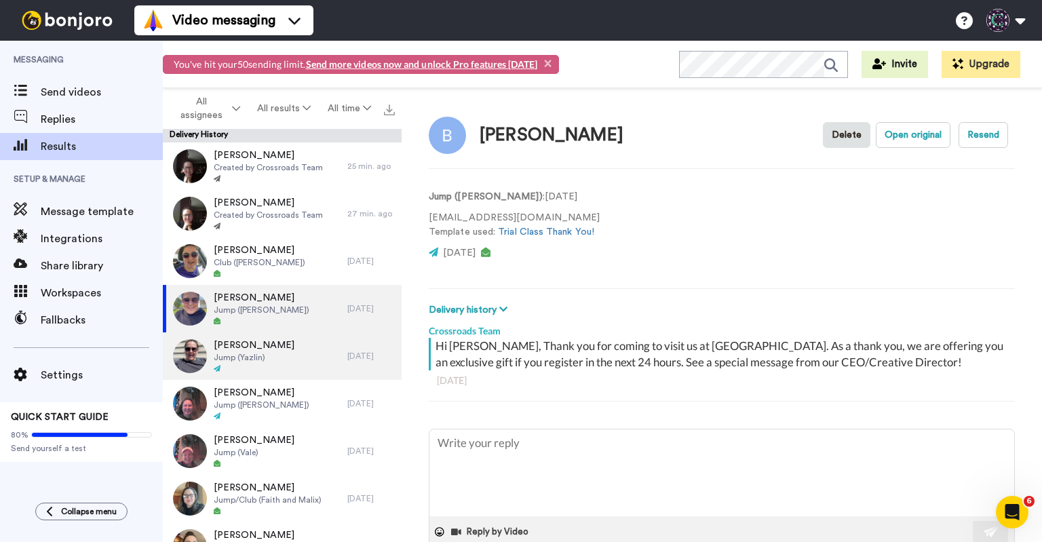
type textarea "x"
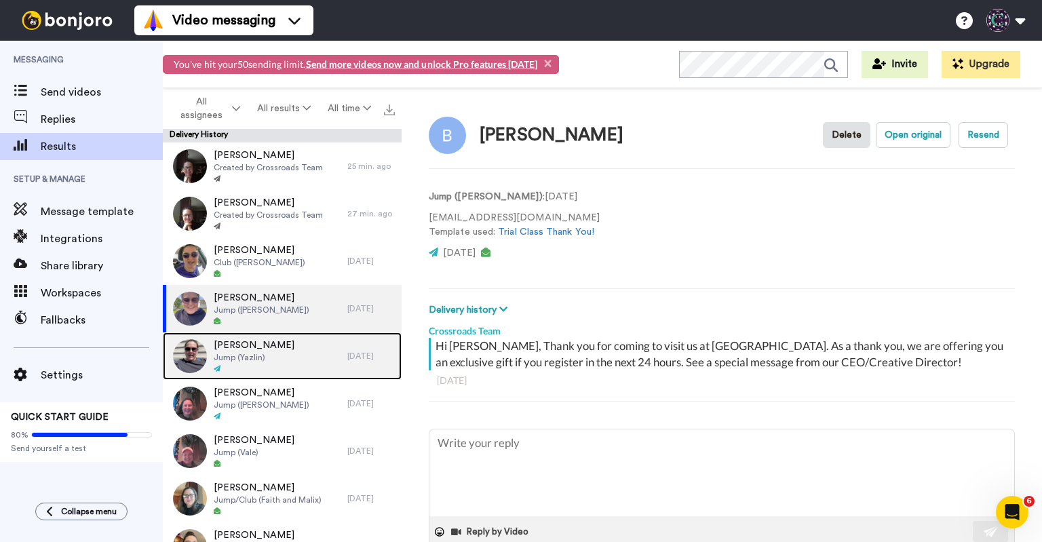
click at [288, 352] on div "[PERSON_NAME] Jump (Yazlin)" at bounding box center [255, 355] width 184 height 47
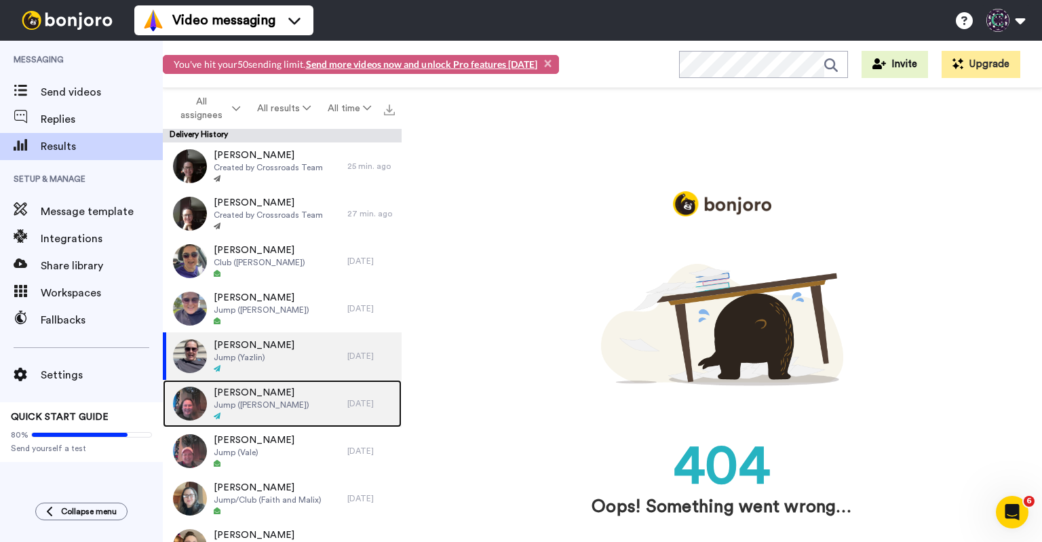
click at [268, 401] on span "Jump ([PERSON_NAME])" at bounding box center [262, 404] width 96 height 11
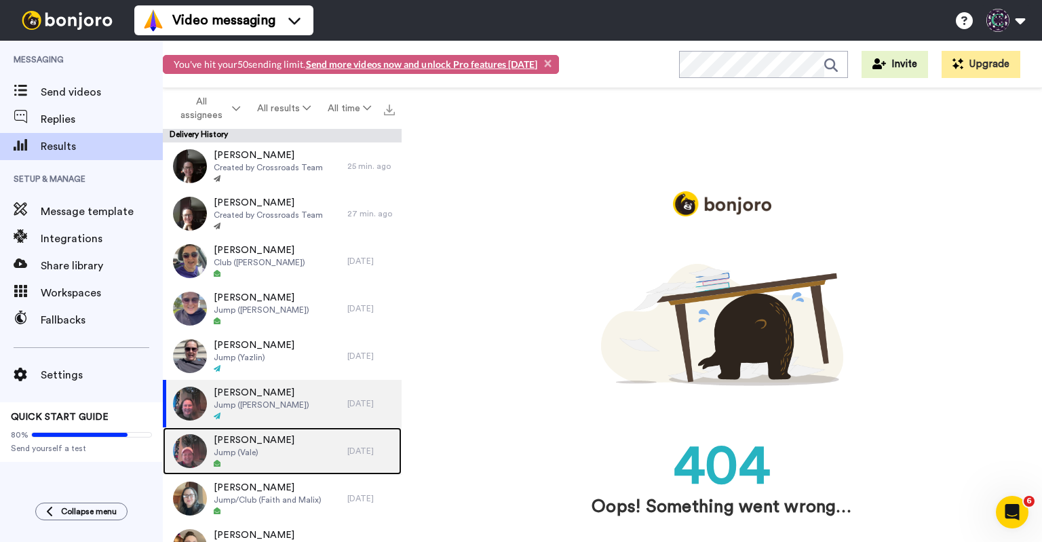
click at [259, 462] on div "Clara Jump (Vale)" at bounding box center [255, 450] width 184 height 47
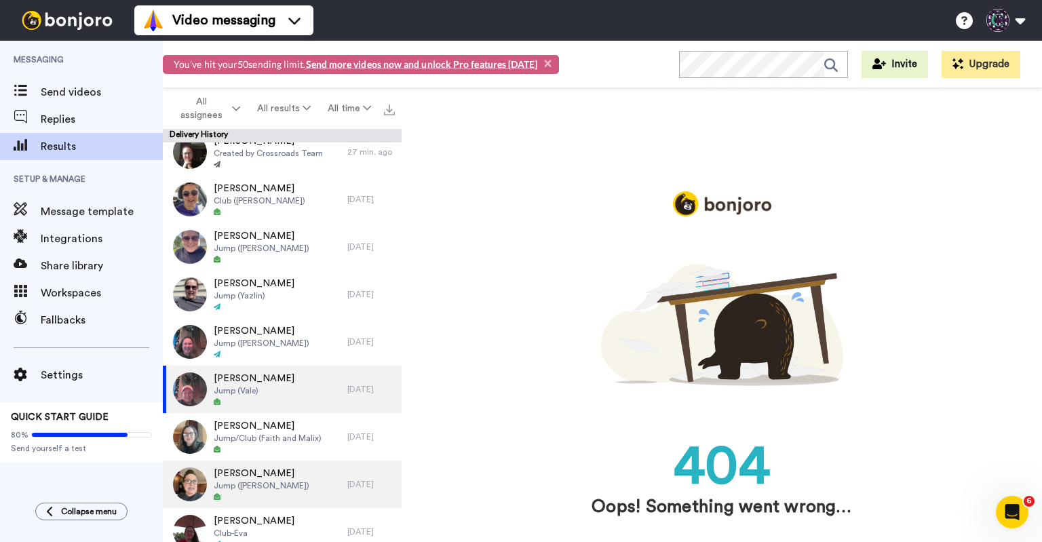
scroll to position [136, 0]
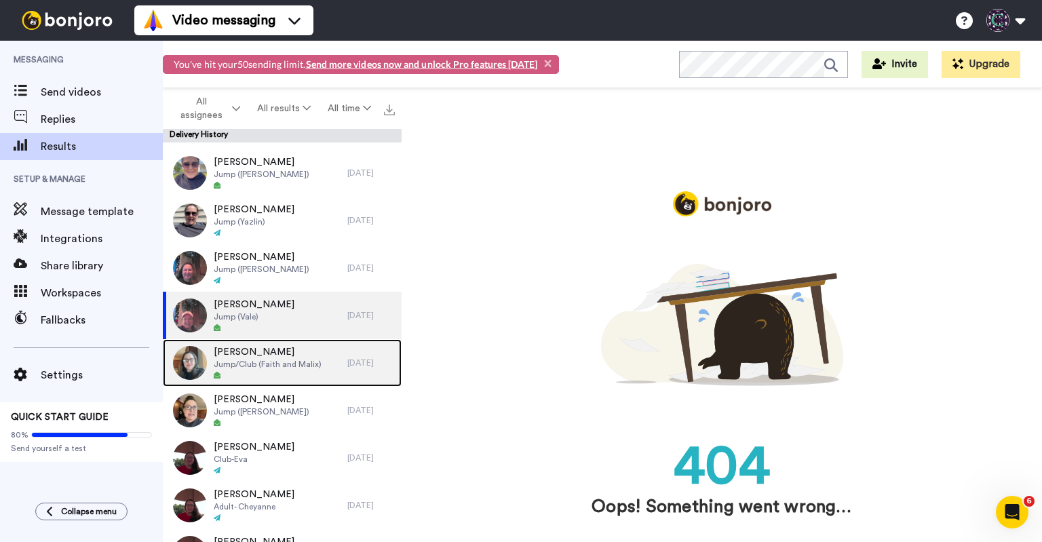
click at [274, 356] on span "[PERSON_NAME]" at bounding box center [268, 352] width 108 height 14
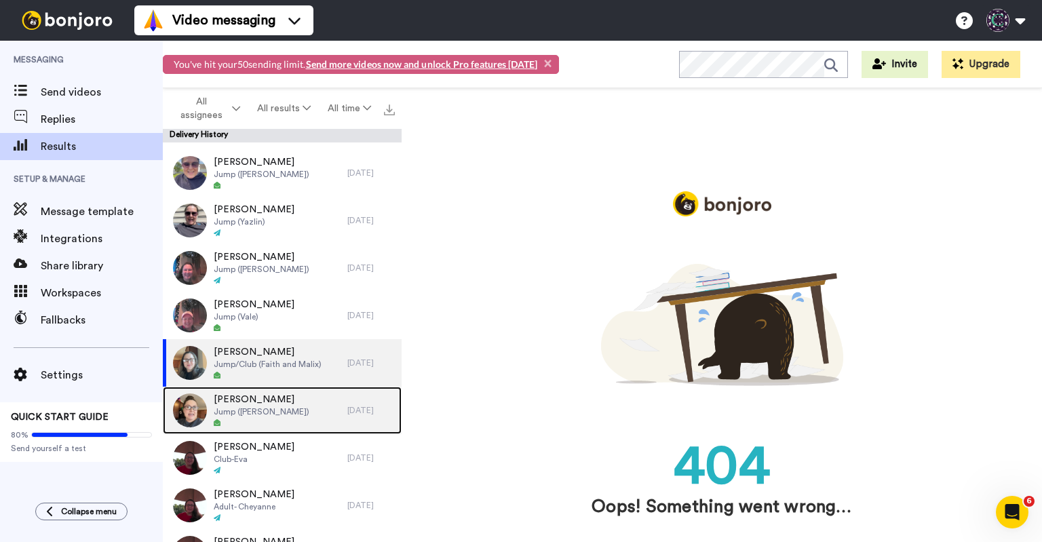
click at [262, 410] on span "Jump ([PERSON_NAME])" at bounding box center [262, 411] width 96 height 11
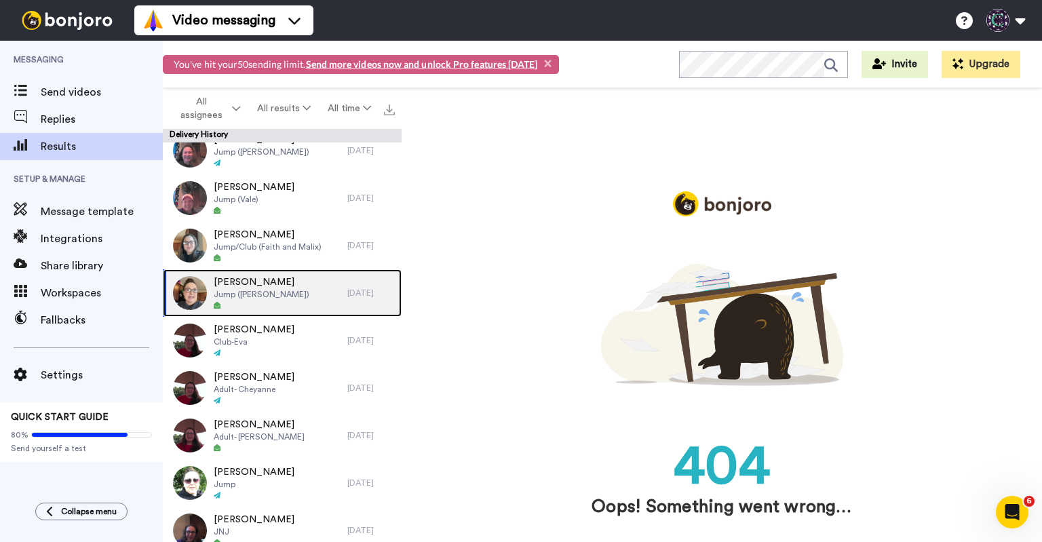
scroll to position [271, 0]
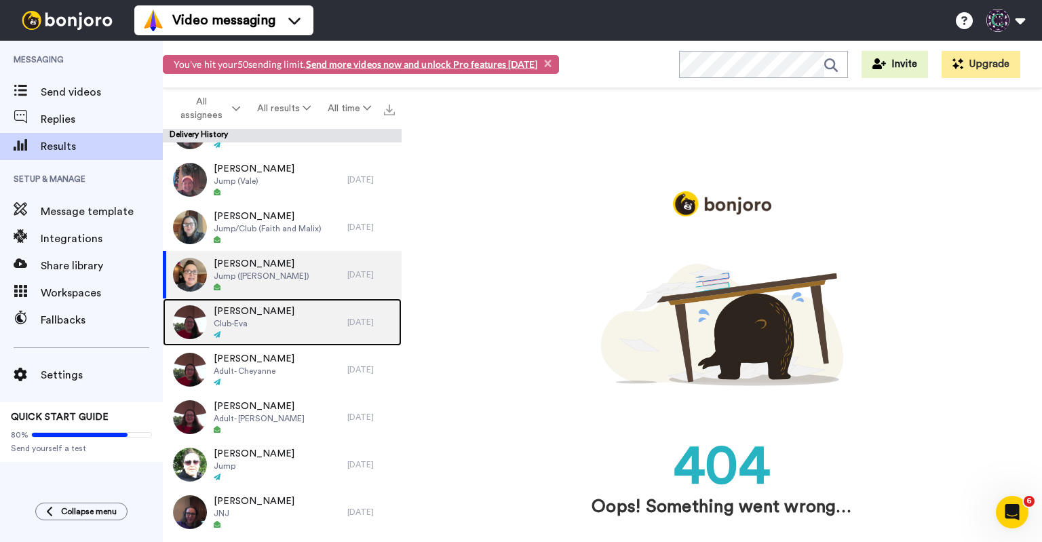
click at [285, 320] on div "Hope Bogan Club-Eva" at bounding box center [255, 321] width 184 height 47
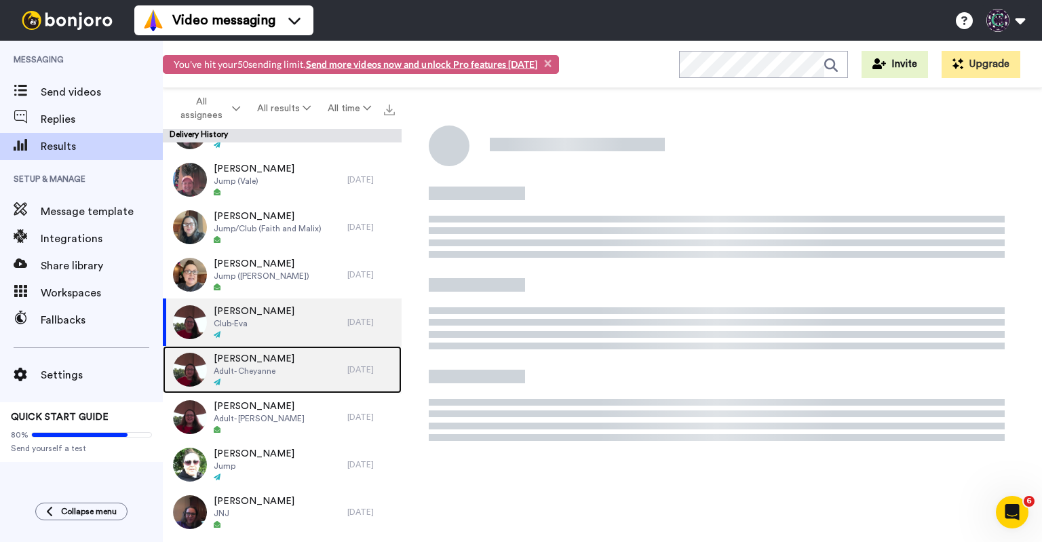
click at [263, 382] on div at bounding box center [254, 382] width 81 height 9
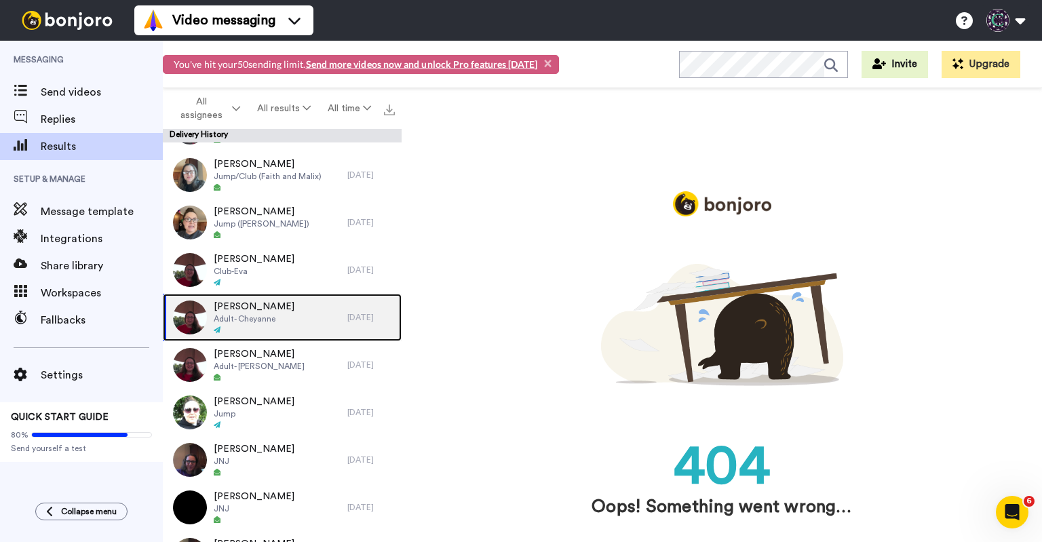
scroll to position [407, 0]
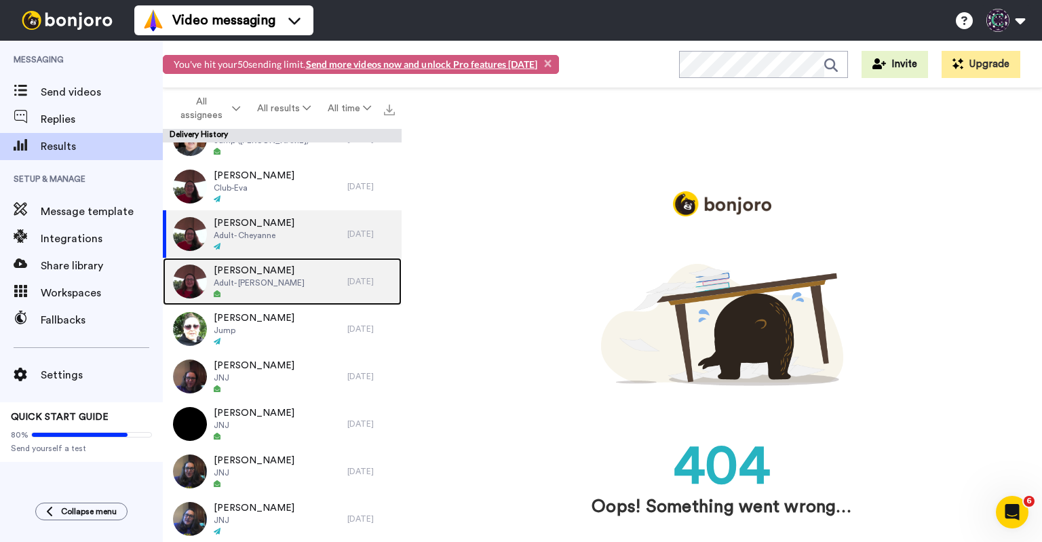
click at [291, 287] on div "Cathy Davison Adult- Cathy" at bounding box center [255, 281] width 184 height 47
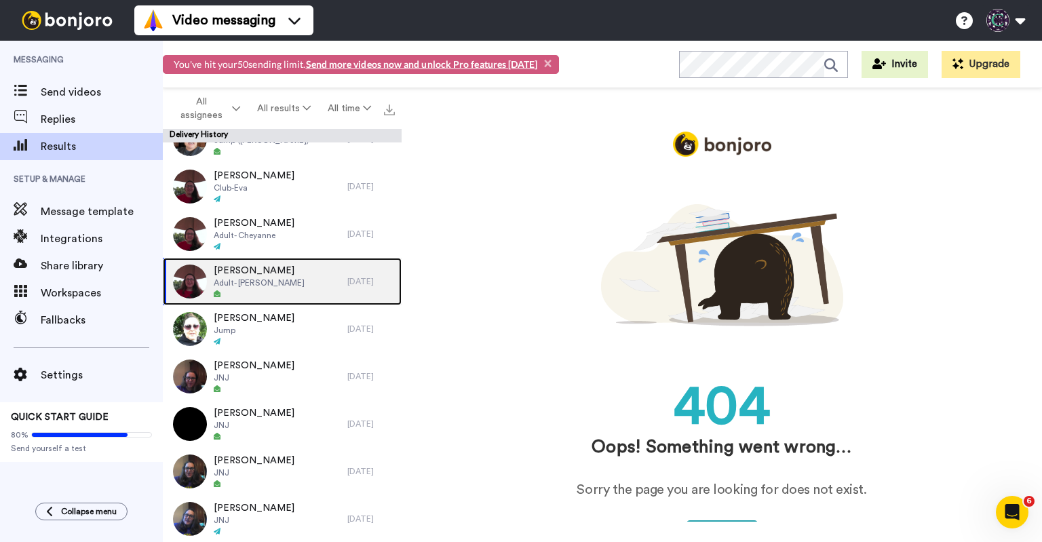
scroll to position [83, 0]
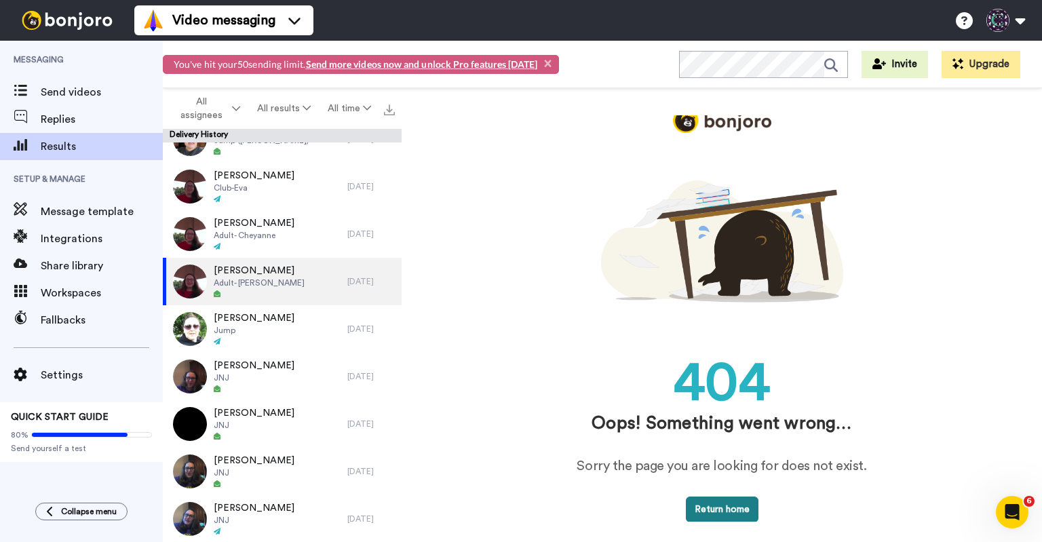
click at [722, 511] on button "Return home" at bounding box center [722, 509] width 73 height 26
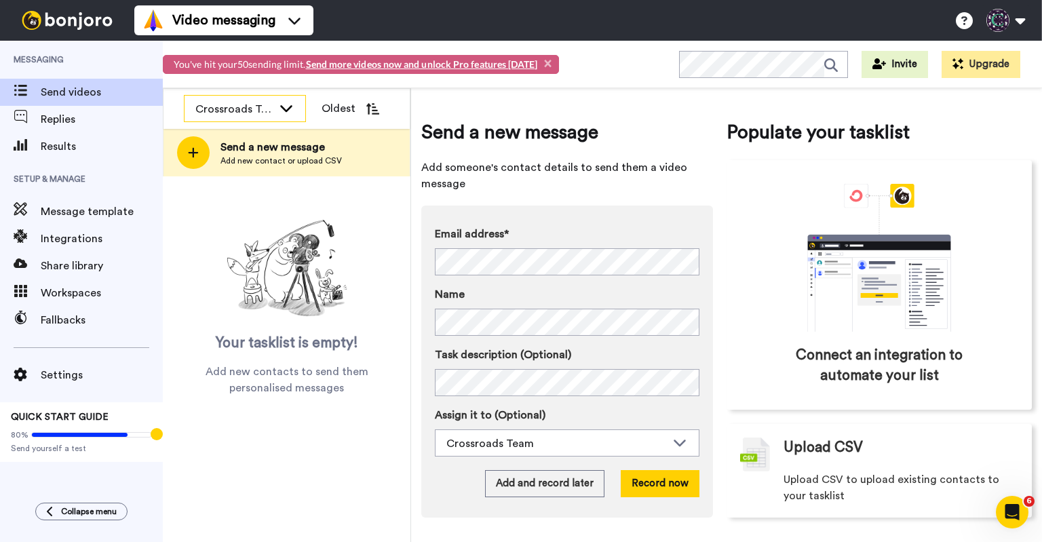
click at [261, 113] on div "Crossroads Team" at bounding box center [233, 109] width 77 height 16
click at [252, 136] on span "All members" at bounding box center [218, 139] width 69 height 14
click at [274, 115] on div "All members" at bounding box center [244, 109] width 121 height 27
click at [233, 166] on span "Crossroads Team" at bounding box center [231, 160] width 94 height 14
click at [267, 108] on div "Crossroads Team" at bounding box center [233, 109] width 77 height 16
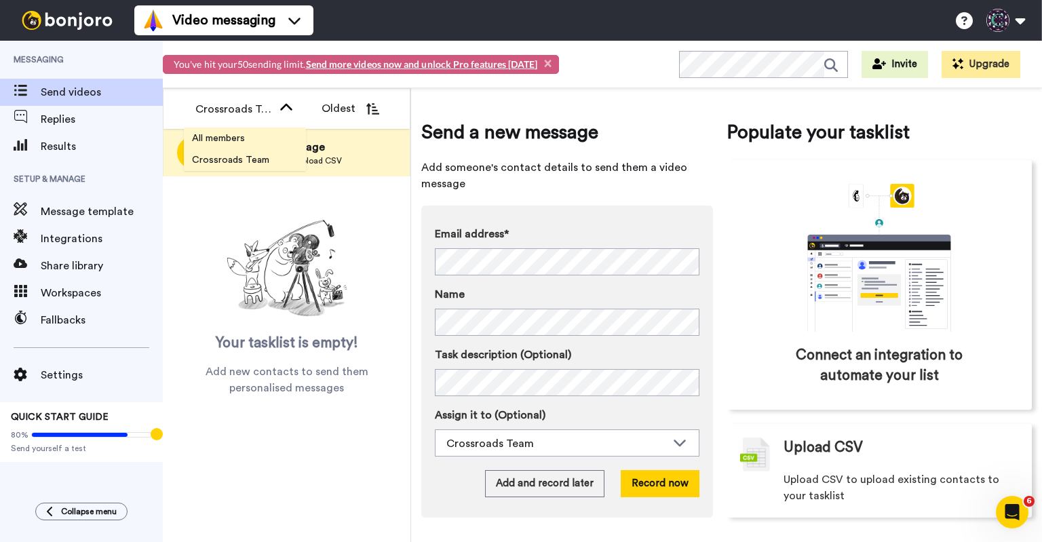
click at [229, 140] on span "All members" at bounding box center [218, 139] width 69 height 14
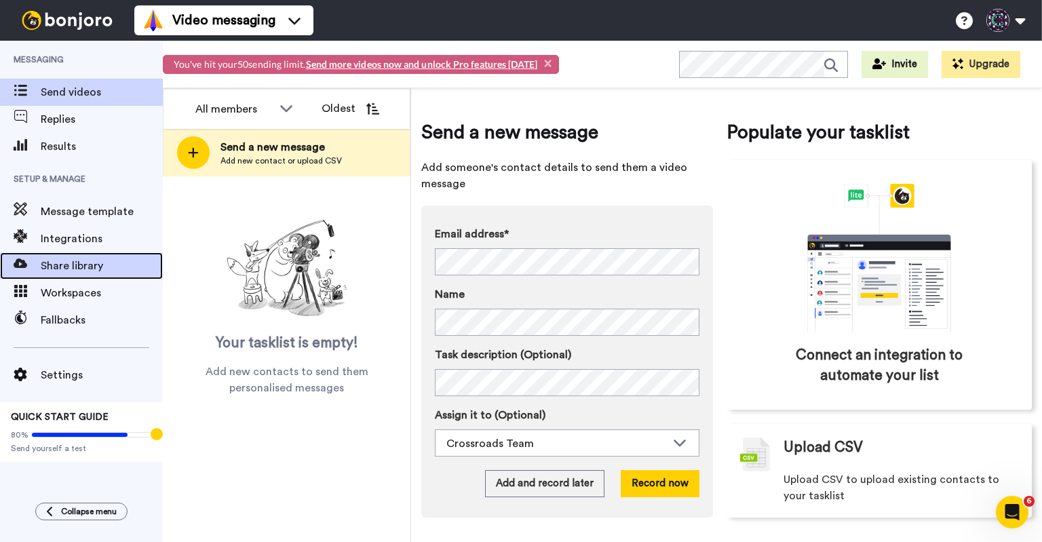
click at [79, 275] on div "Share library" at bounding box center [81, 265] width 163 height 27
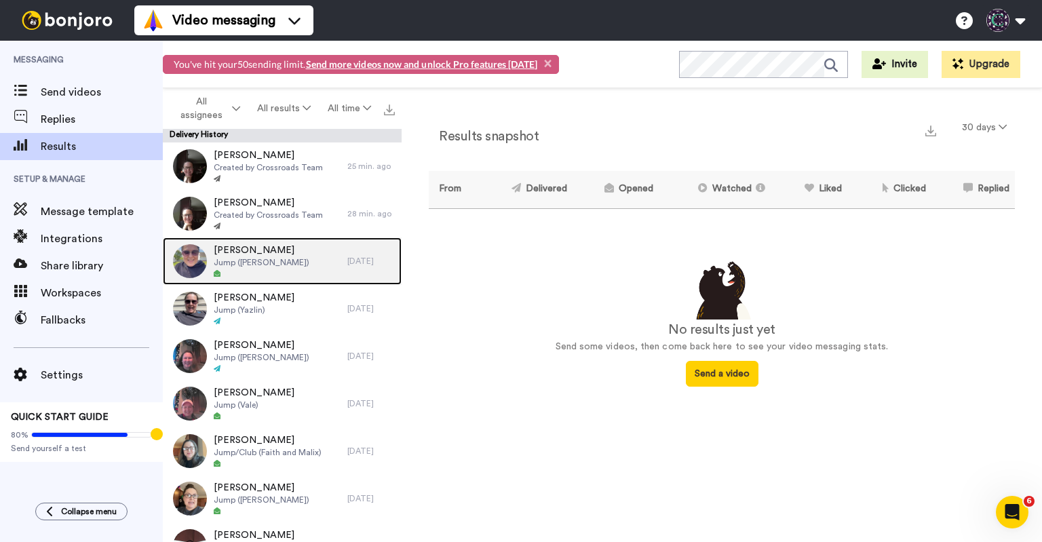
click at [280, 265] on div "[PERSON_NAME] Jump ([PERSON_NAME])" at bounding box center [255, 260] width 184 height 47
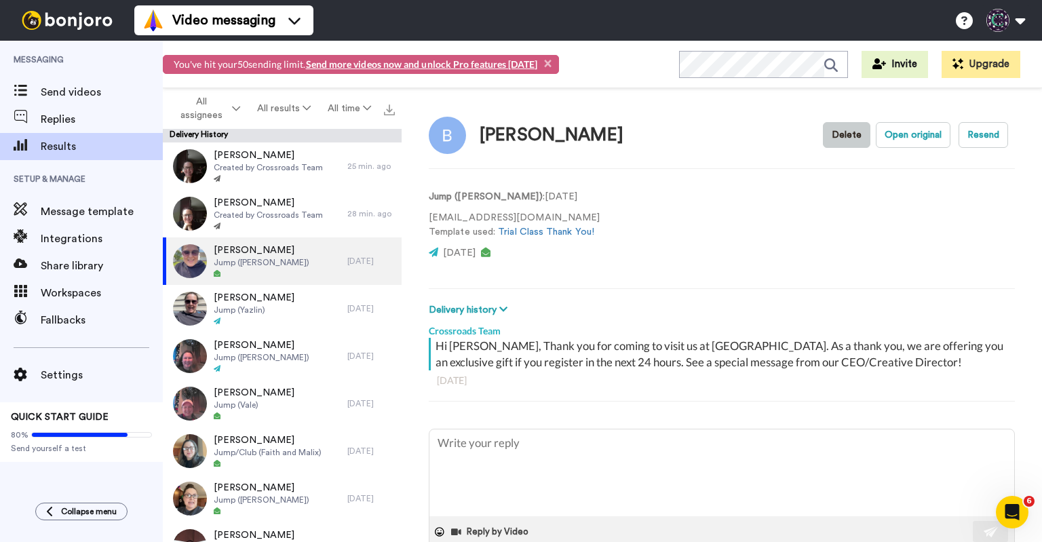
click at [857, 135] on button "Delete" at bounding box center [846, 135] width 47 height 26
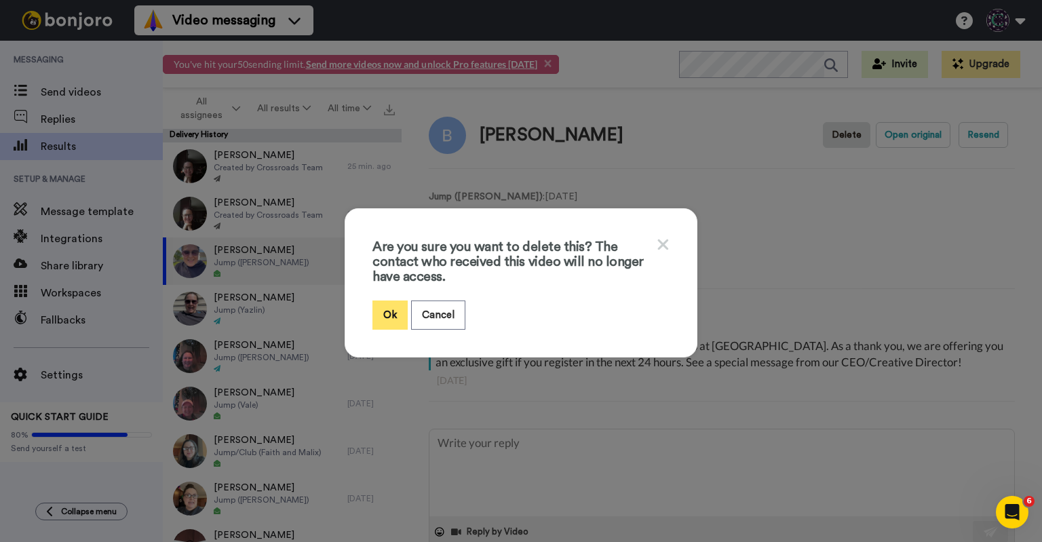
click at [391, 323] on button "Ok" at bounding box center [389, 314] width 35 height 29
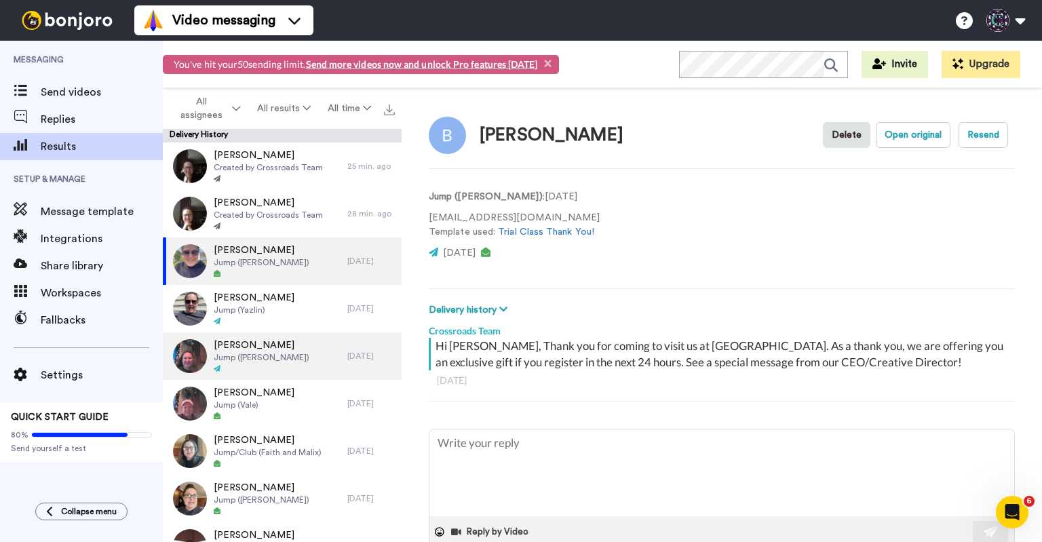
type textarea "x"
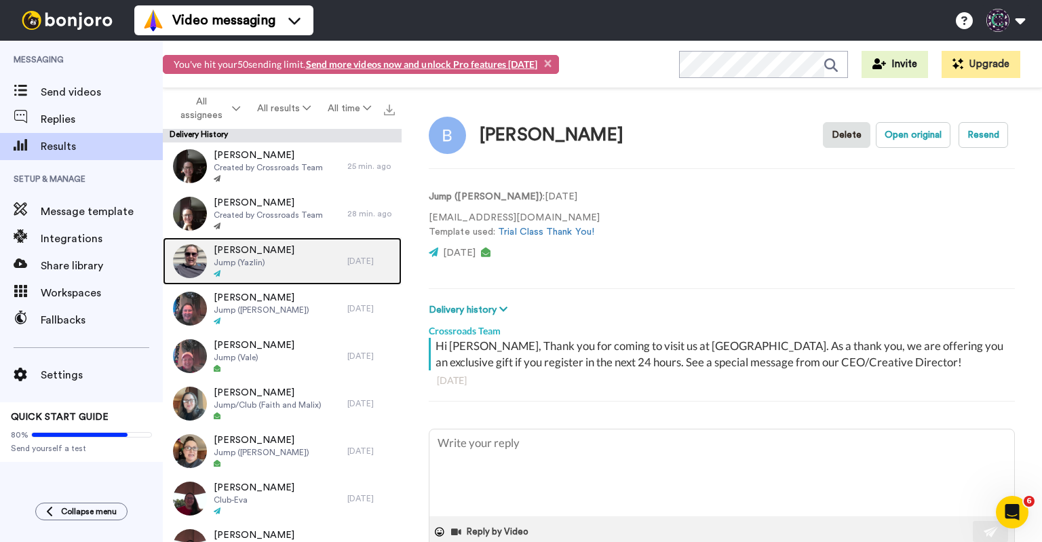
click at [293, 276] on div "Maudi Marin Jump (Yazlin)" at bounding box center [255, 260] width 184 height 47
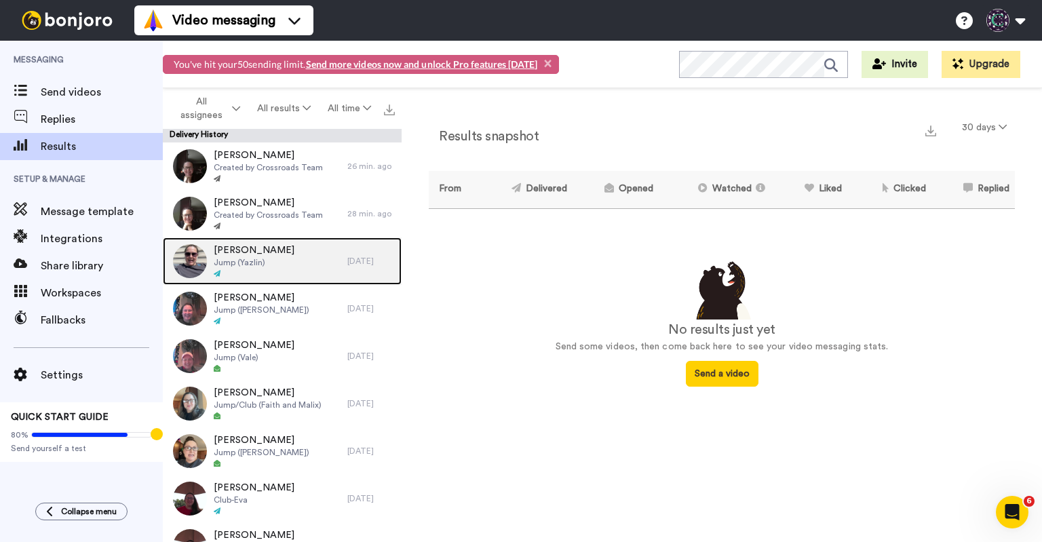
click at [292, 261] on div "[PERSON_NAME] Jump (Yazlin)" at bounding box center [255, 260] width 184 height 47
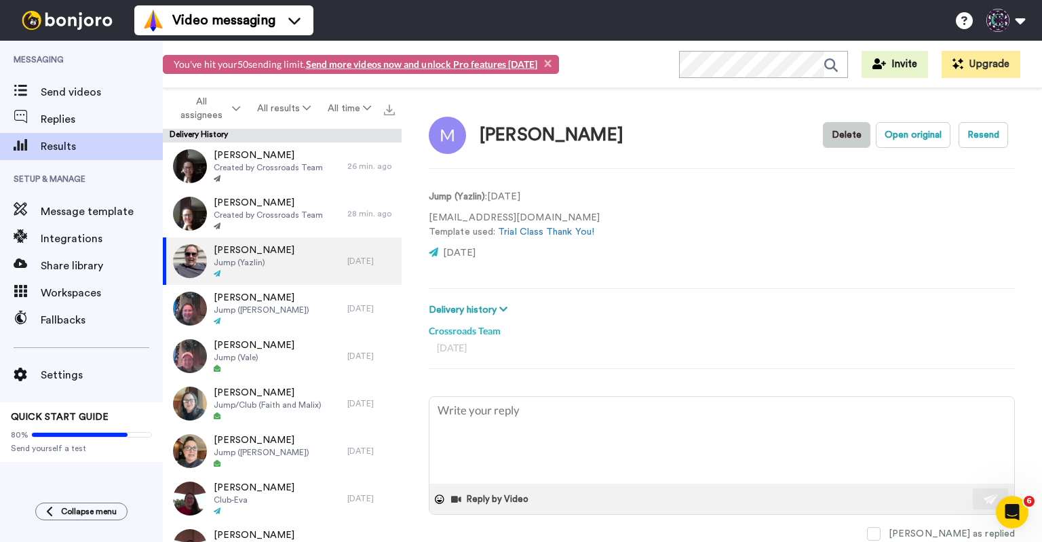
click at [833, 136] on button "Delete" at bounding box center [846, 135] width 47 height 26
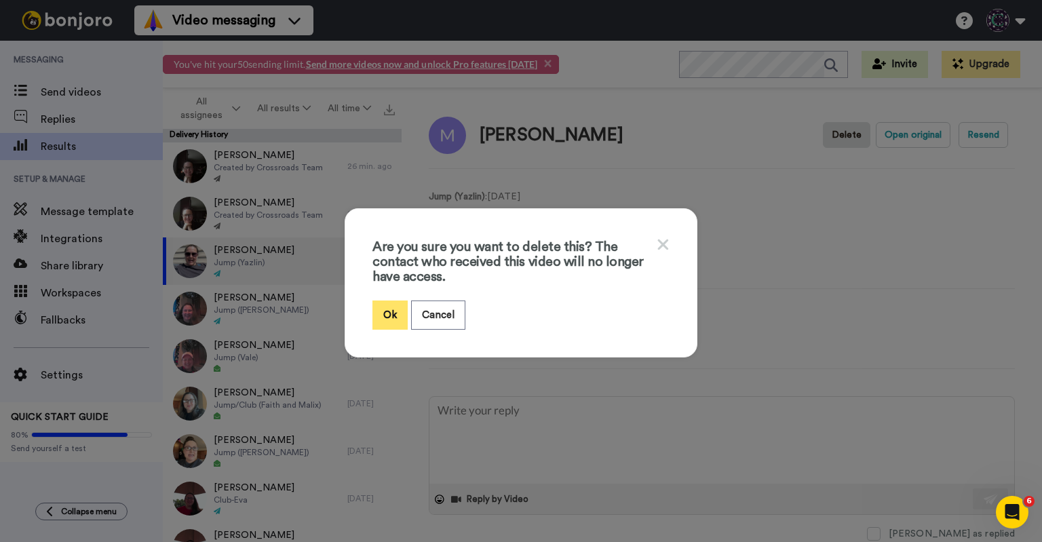
click at [393, 310] on button "Ok" at bounding box center [389, 314] width 35 height 29
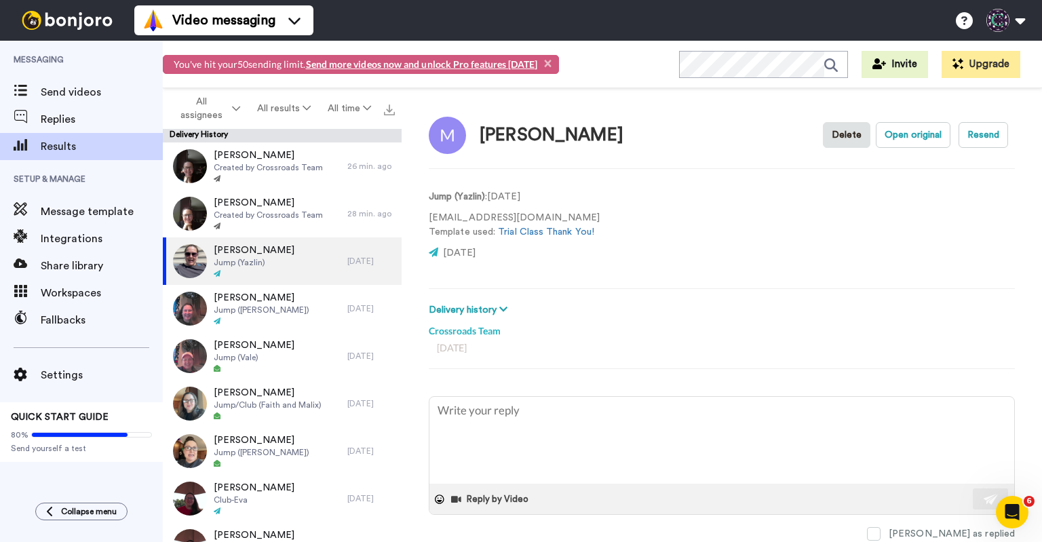
type textarea "x"
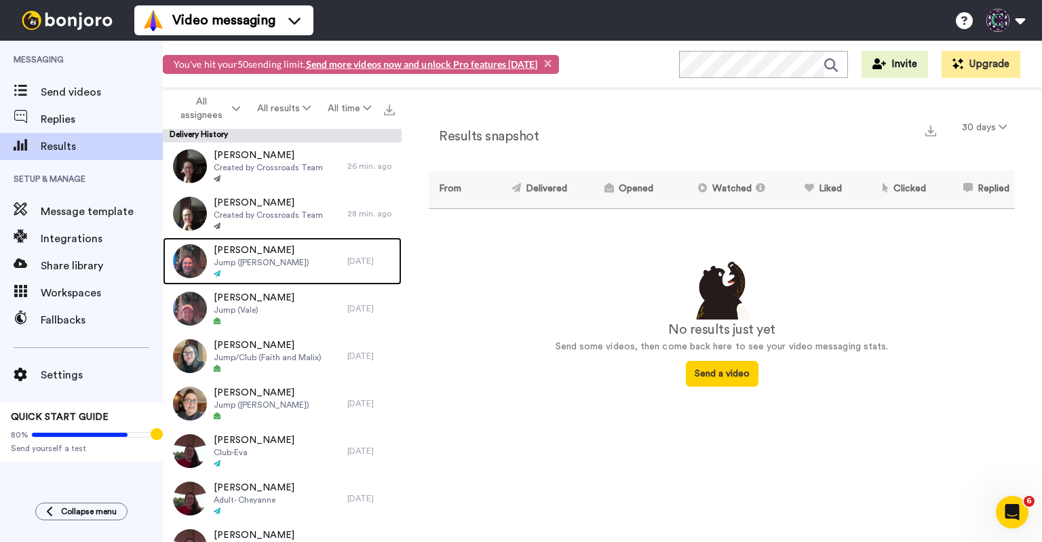
click at [304, 269] on div "Alisson Jump (Mathilde)" at bounding box center [255, 260] width 184 height 47
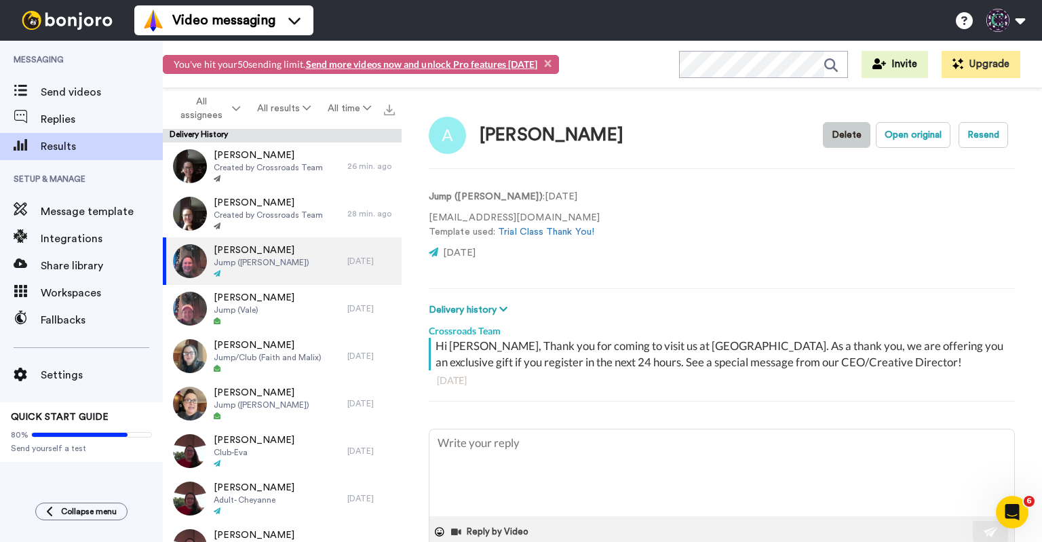
click at [823, 133] on button "Delete" at bounding box center [846, 135] width 47 height 26
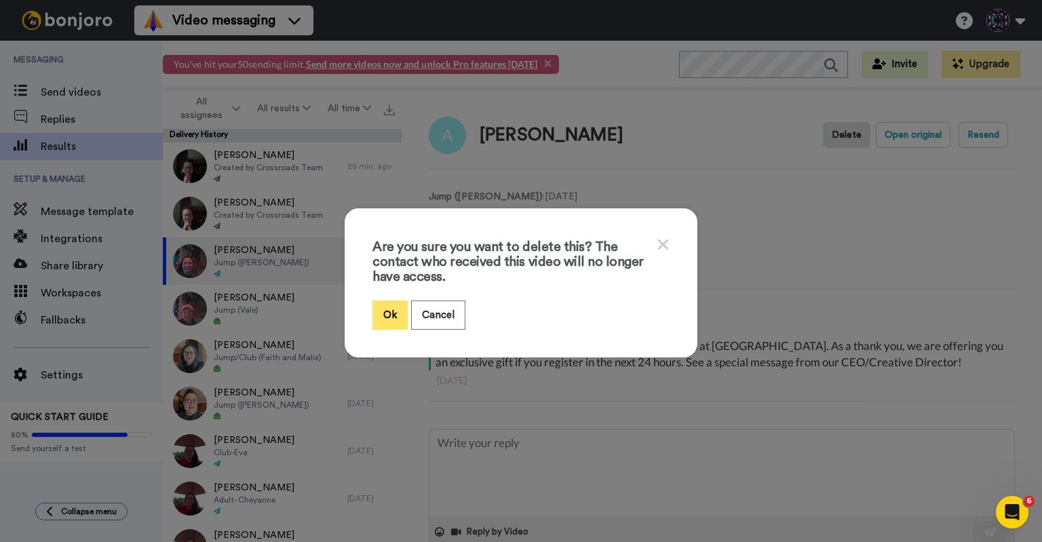
click at [389, 313] on button "Ok" at bounding box center [389, 314] width 35 height 29
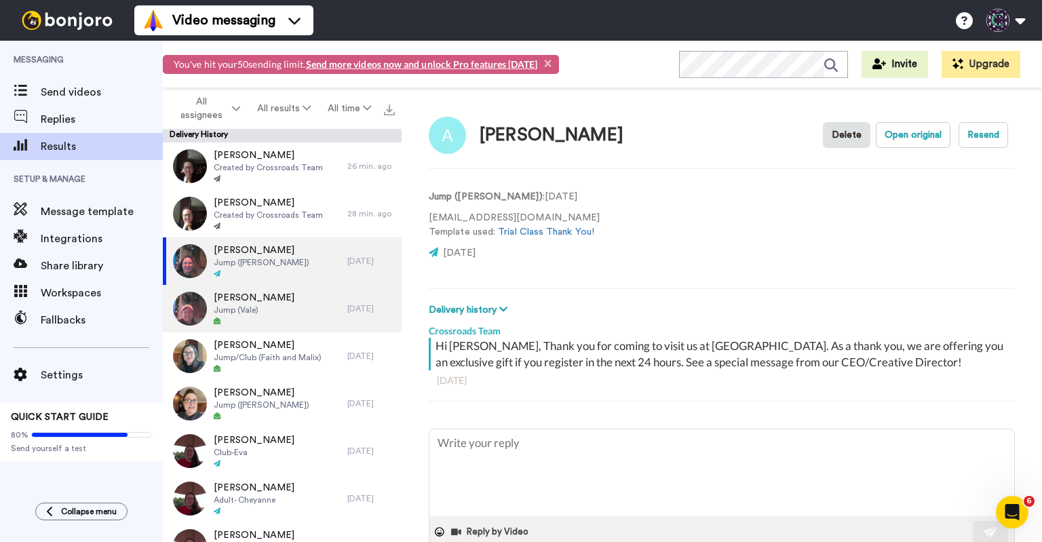
type textarea "x"
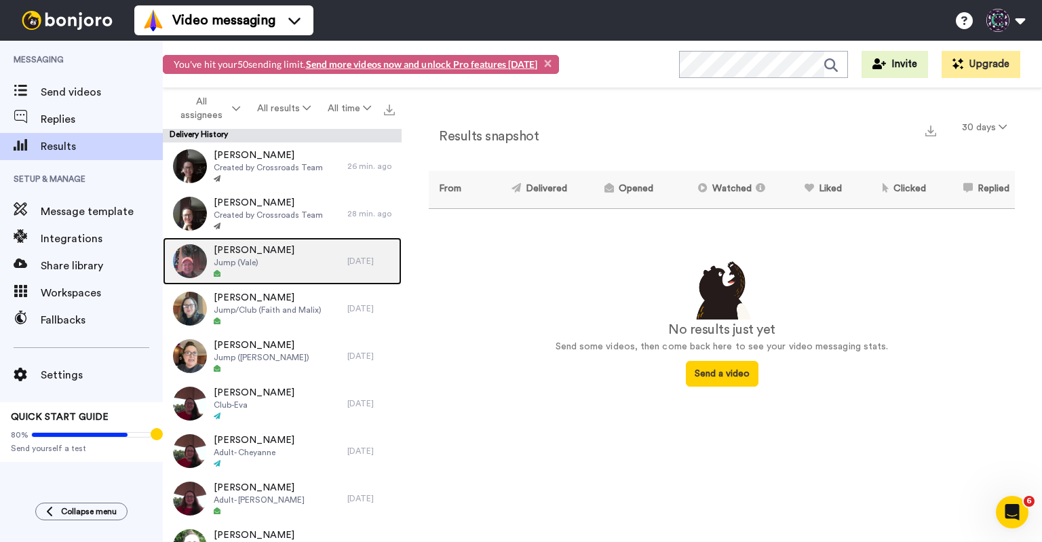
click at [301, 268] on div "[PERSON_NAME] (Vale)" at bounding box center [255, 260] width 184 height 47
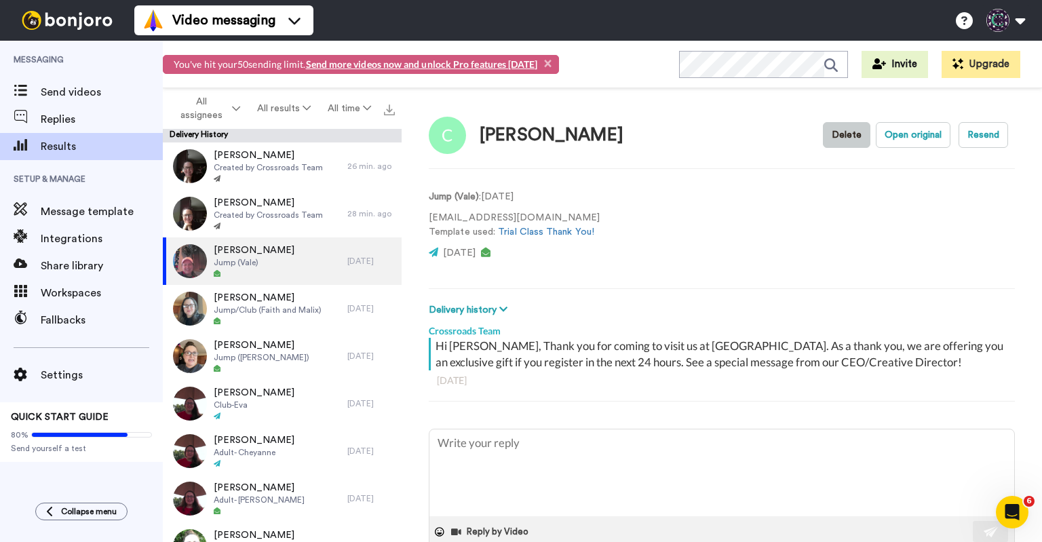
click at [825, 136] on button "Delete" at bounding box center [846, 135] width 47 height 26
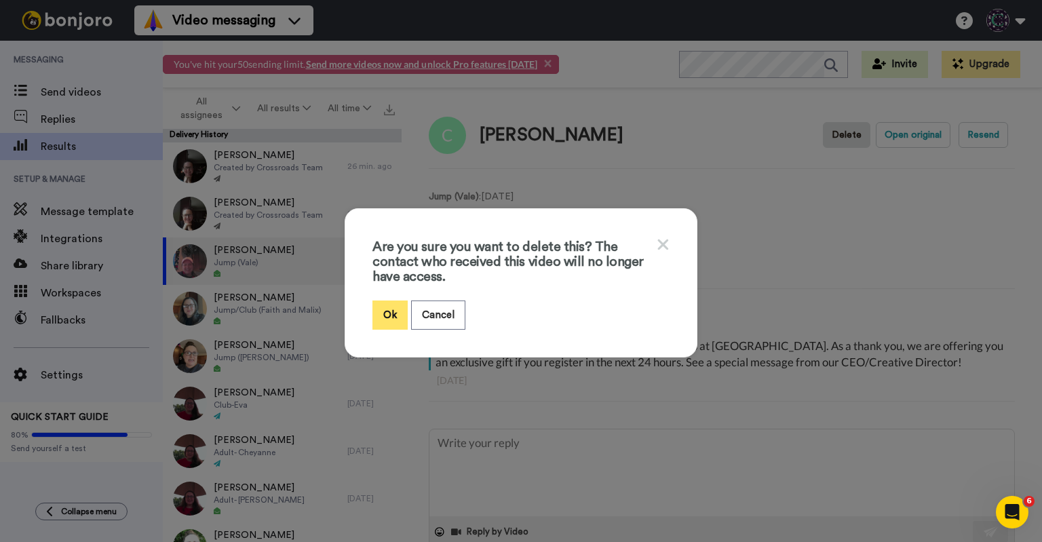
click at [388, 307] on button "Ok" at bounding box center [389, 314] width 35 height 29
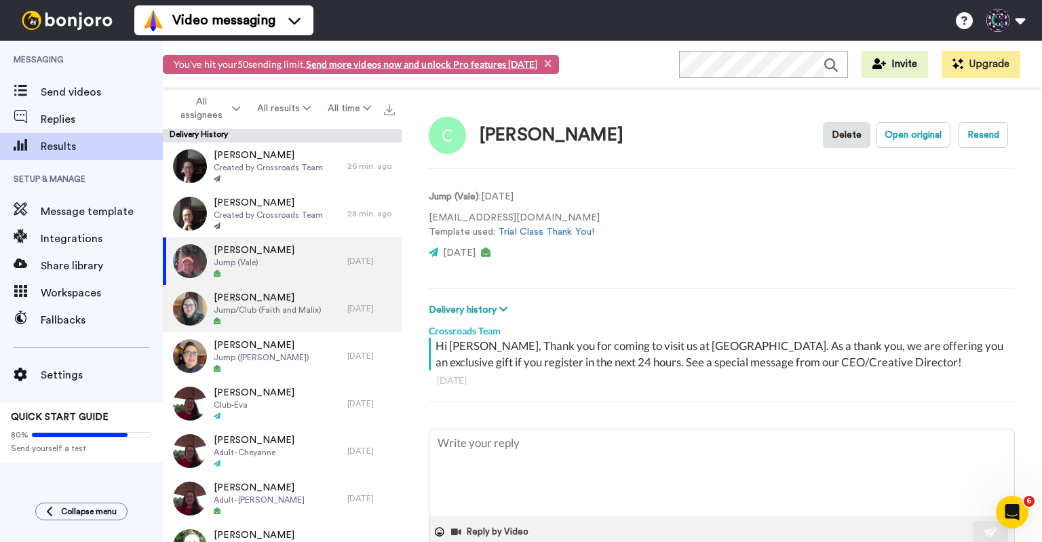
type textarea "x"
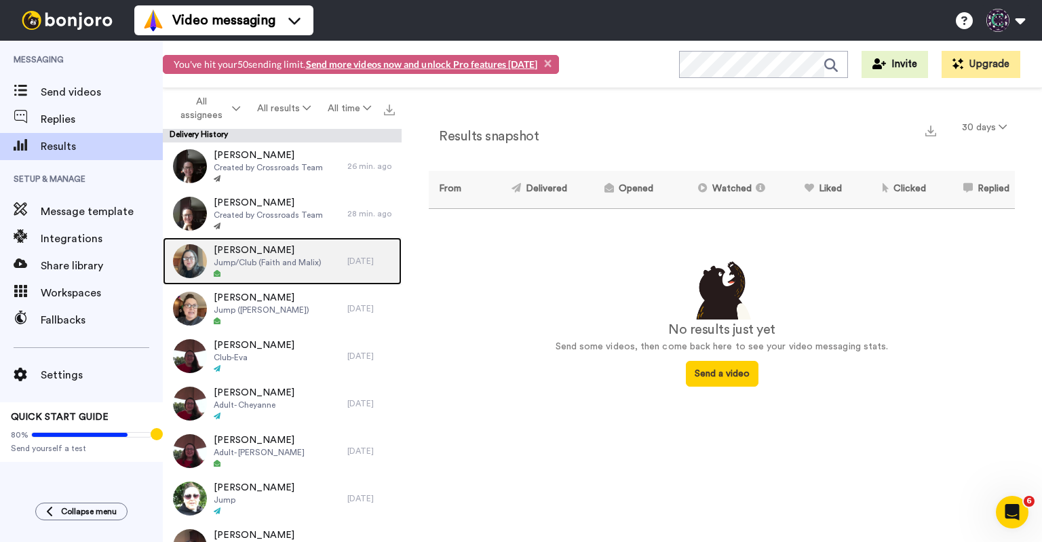
click at [296, 275] on div at bounding box center [268, 273] width 108 height 9
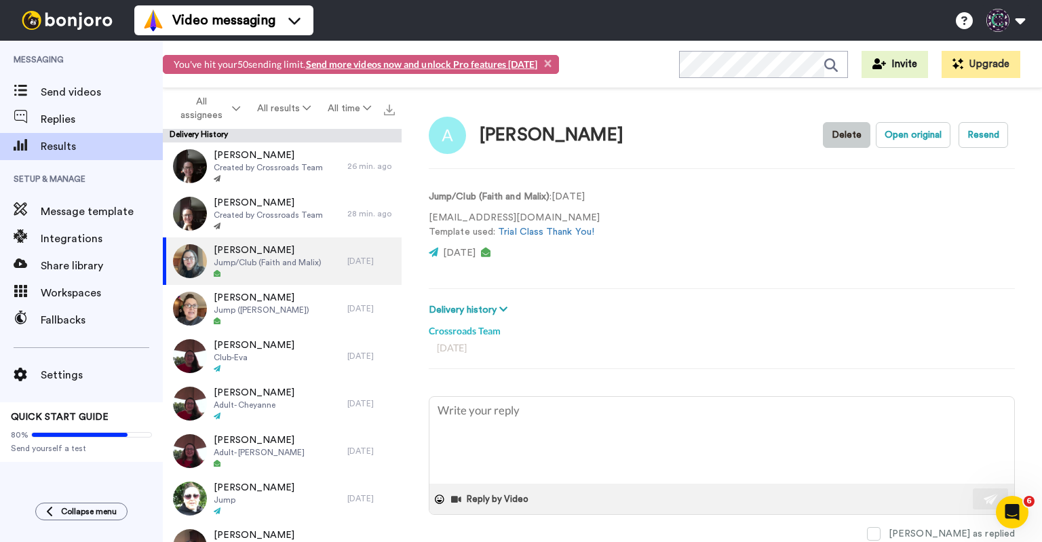
click at [831, 131] on button "Delete" at bounding box center [846, 135] width 47 height 26
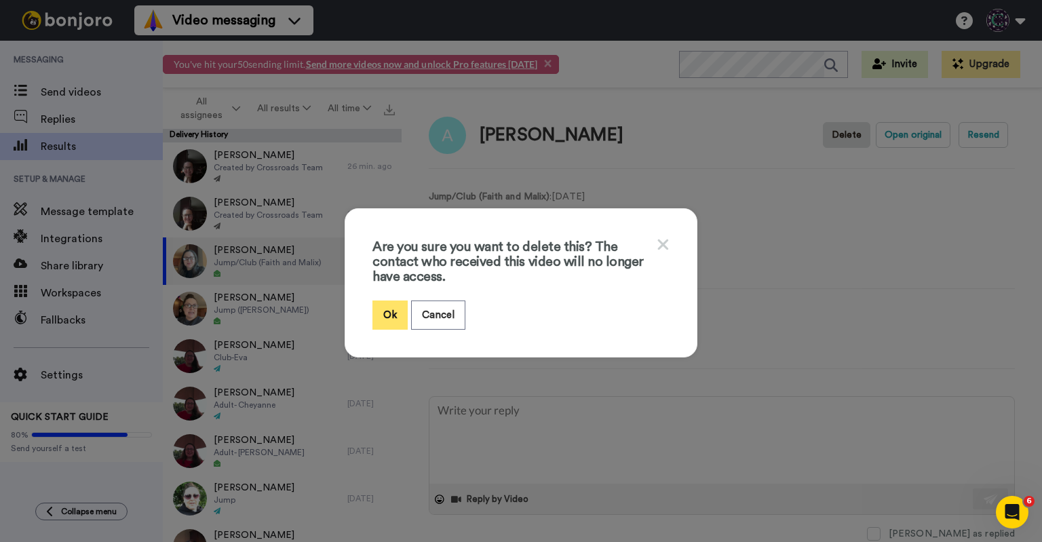
click at [396, 309] on button "Ok" at bounding box center [389, 314] width 35 height 29
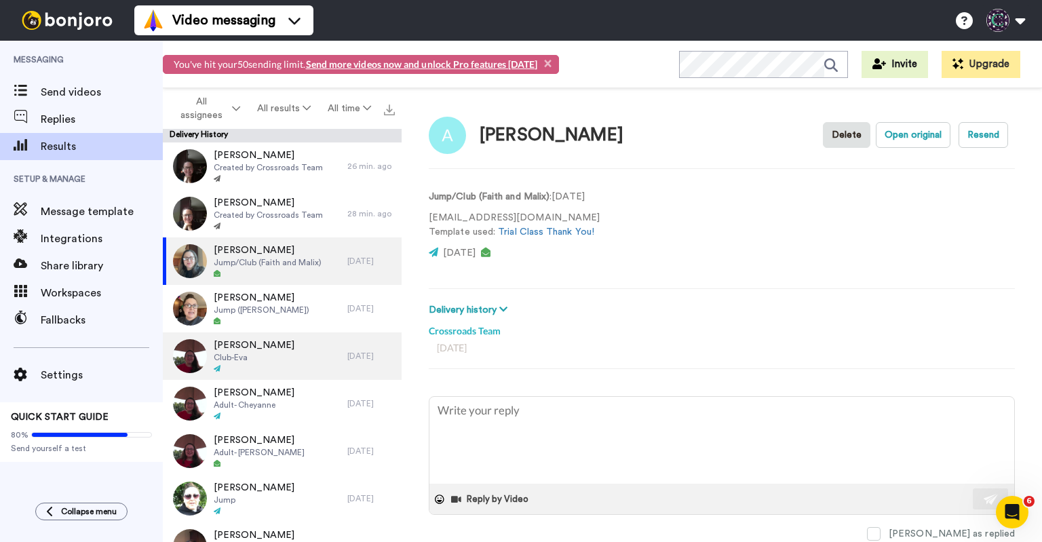
type textarea "x"
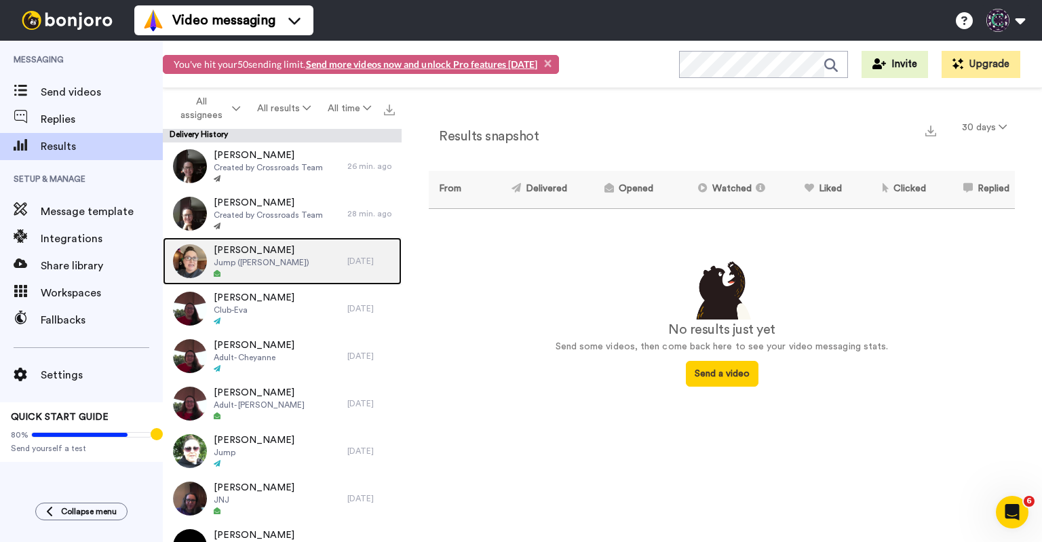
click at [293, 275] on div "[PERSON_NAME] Jump ([PERSON_NAME])" at bounding box center [255, 260] width 184 height 47
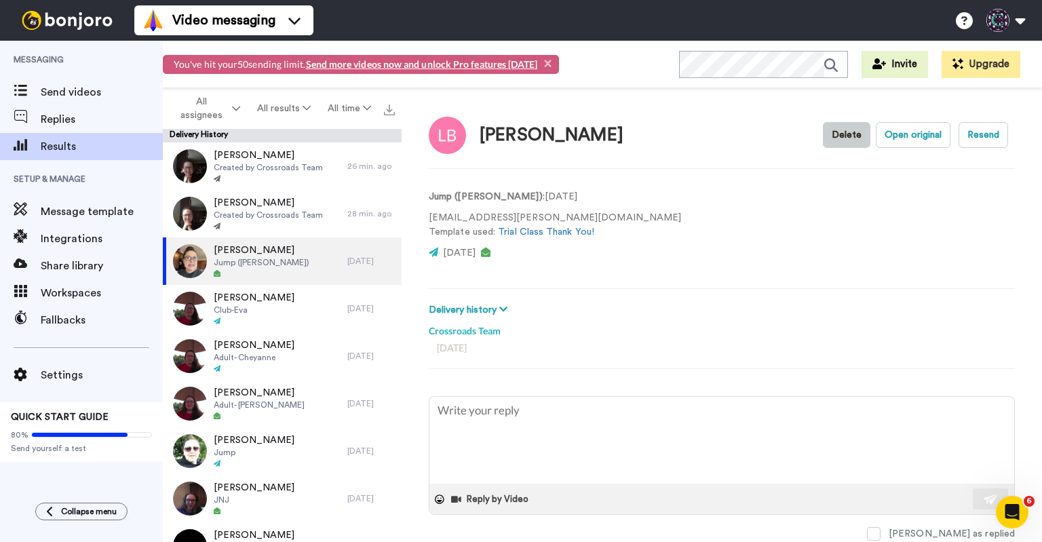
click at [838, 140] on button "Delete" at bounding box center [846, 135] width 47 height 26
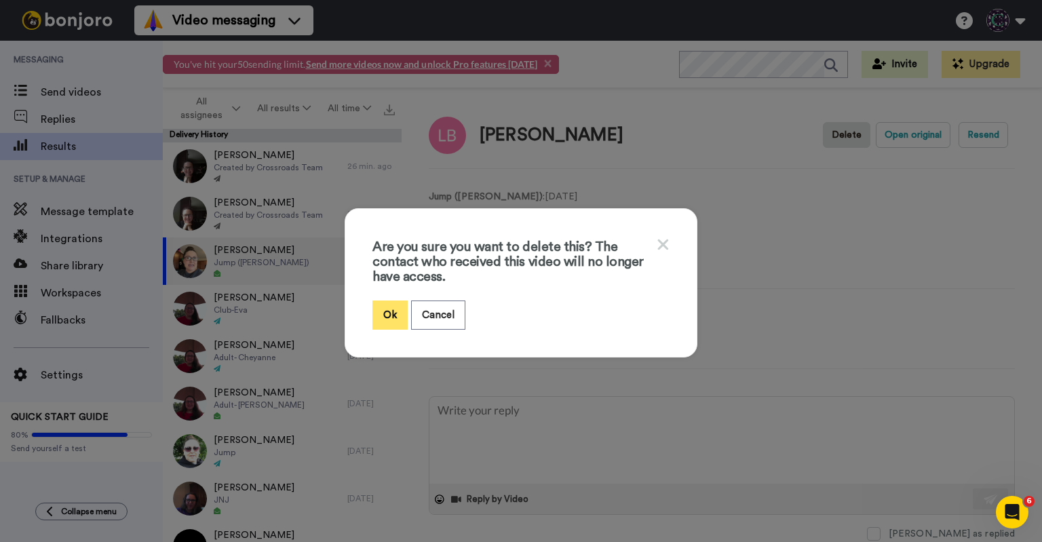
click at [391, 309] on button "Ok" at bounding box center [389, 314] width 35 height 29
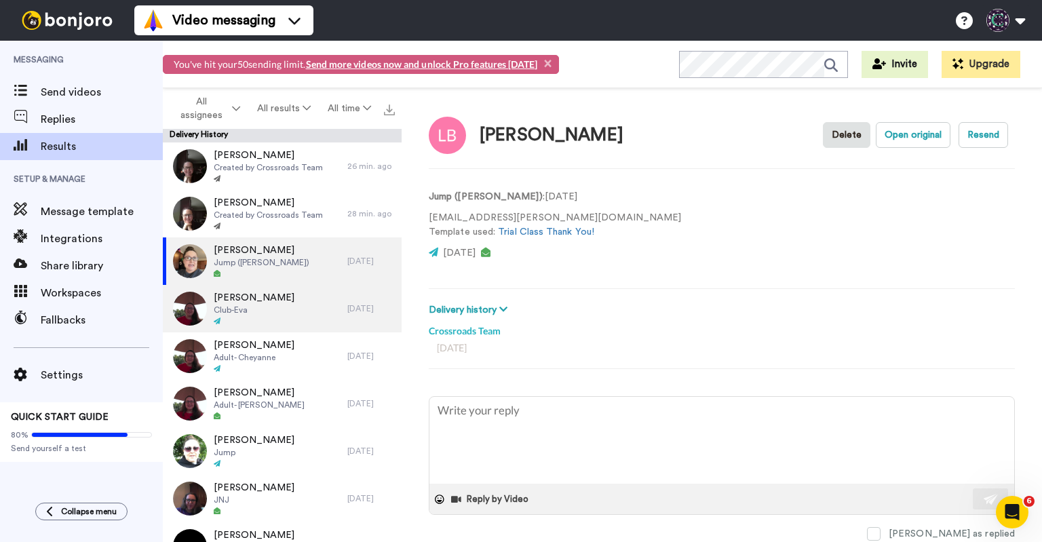
type textarea "x"
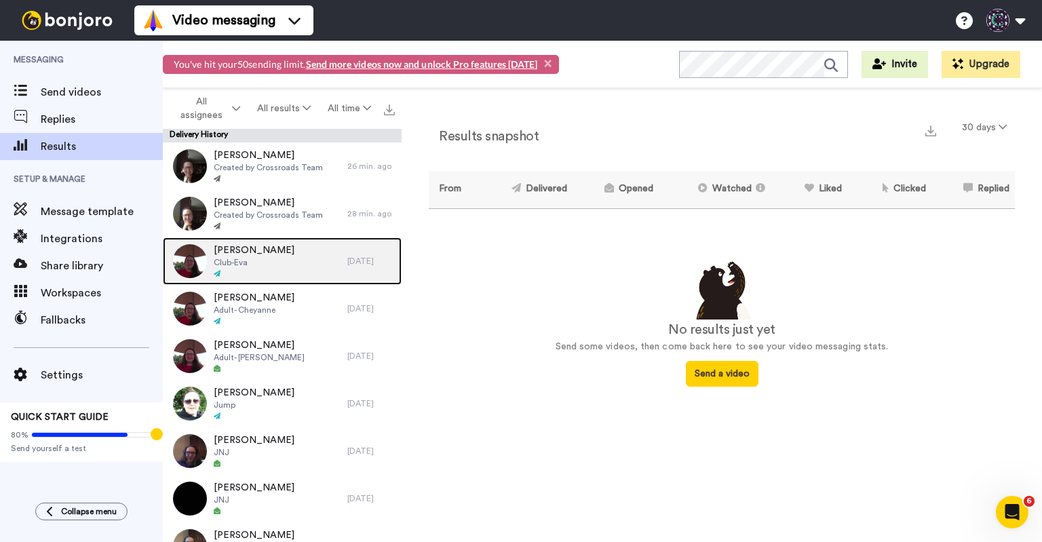
click at [274, 273] on div "Hope Bogan Club-Eva" at bounding box center [255, 260] width 184 height 47
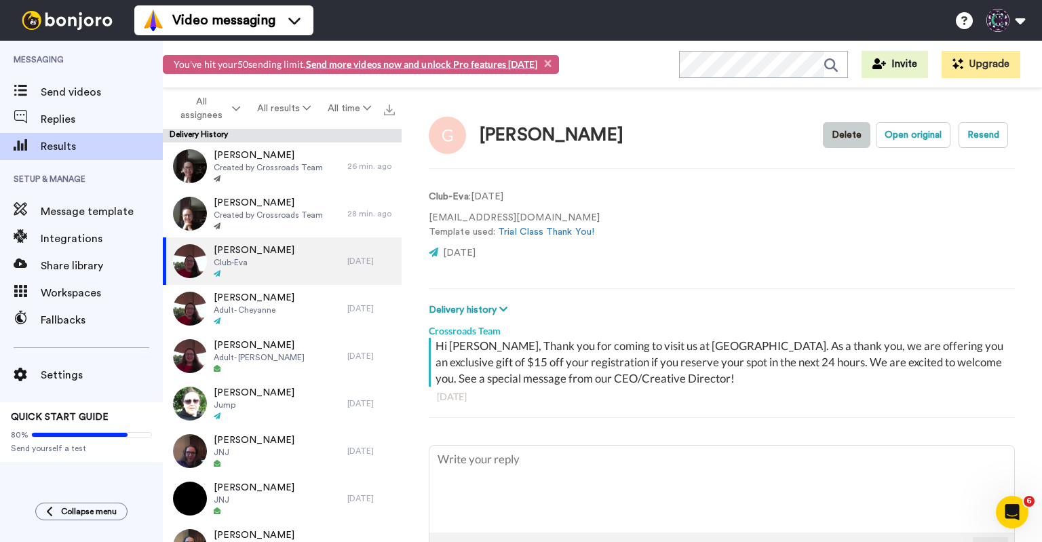
click at [837, 137] on button "Delete" at bounding box center [846, 135] width 47 height 26
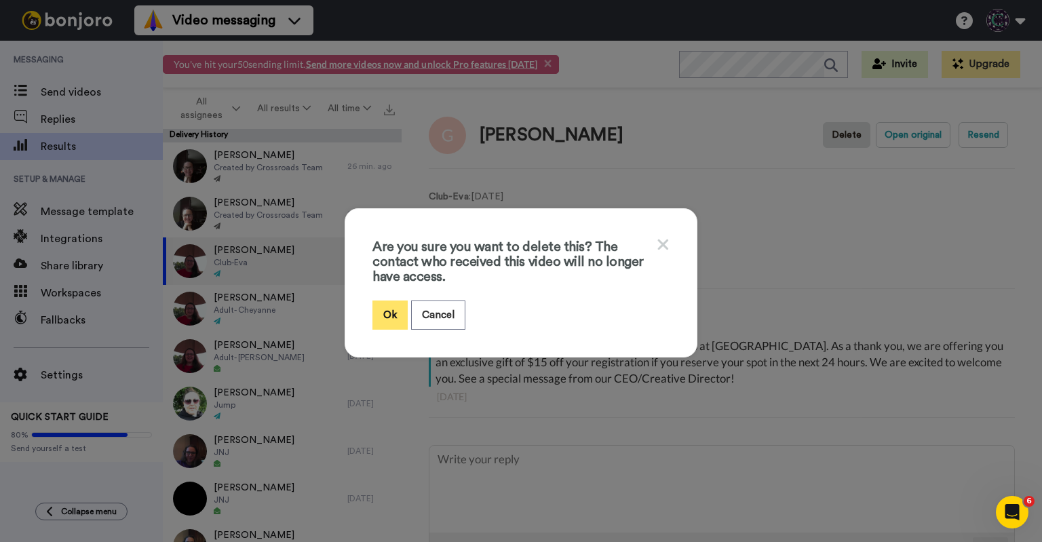
click at [386, 310] on button "Ok" at bounding box center [389, 314] width 35 height 29
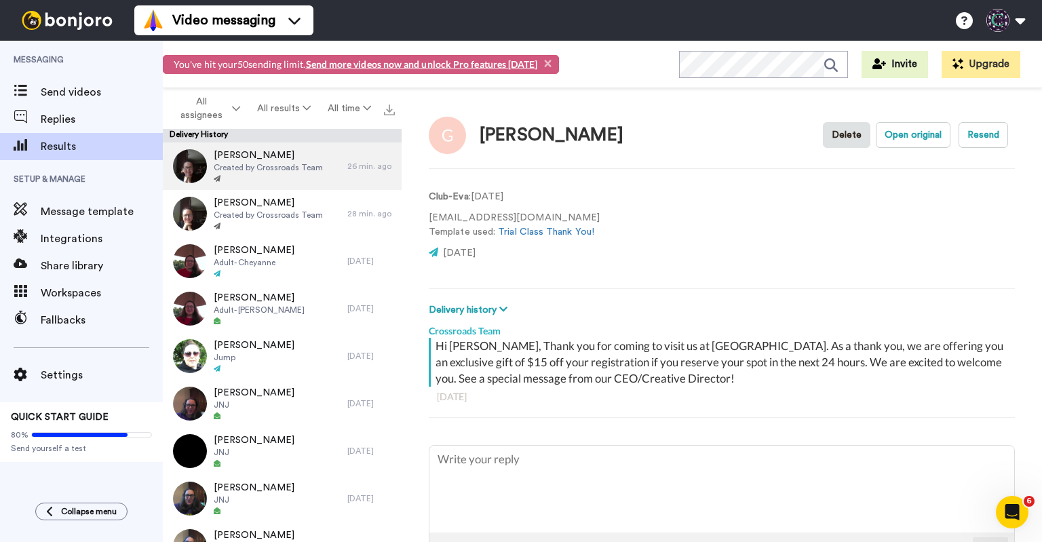
type textarea "x"
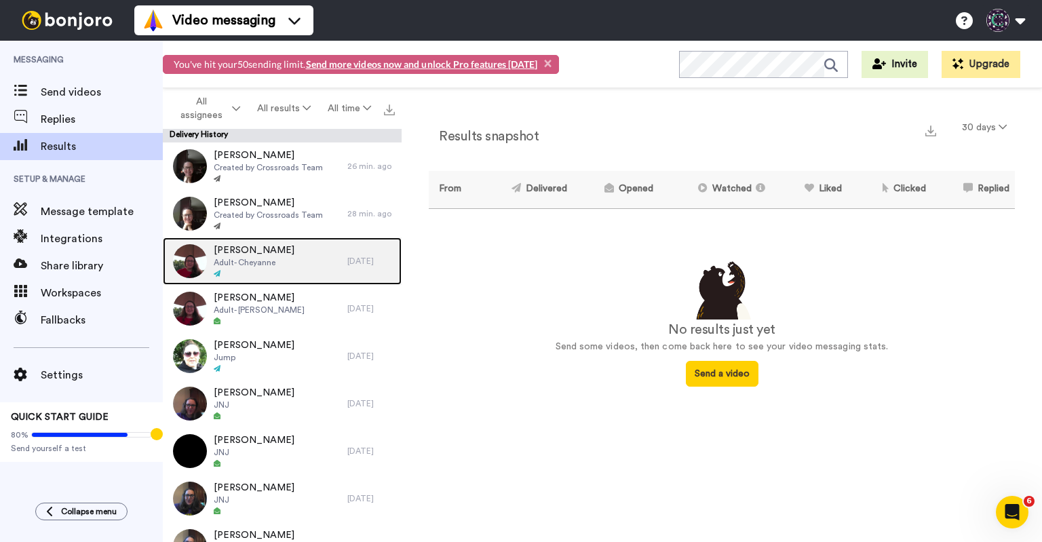
click at [279, 260] on span "Adult- Cheyanne" at bounding box center [254, 262] width 81 height 11
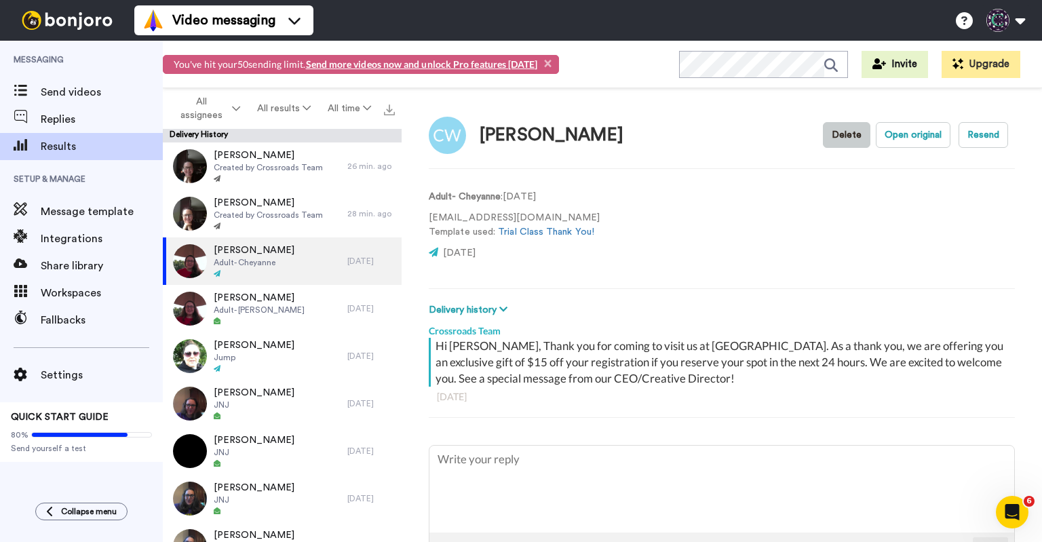
click at [840, 130] on button "Delete" at bounding box center [846, 135] width 47 height 26
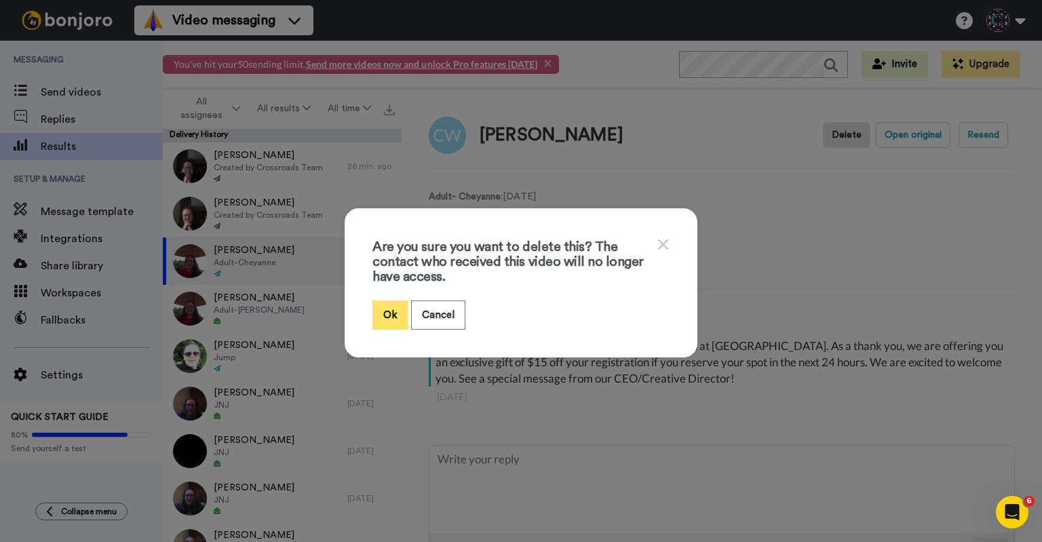
click at [388, 308] on button "Ok" at bounding box center [389, 314] width 35 height 29
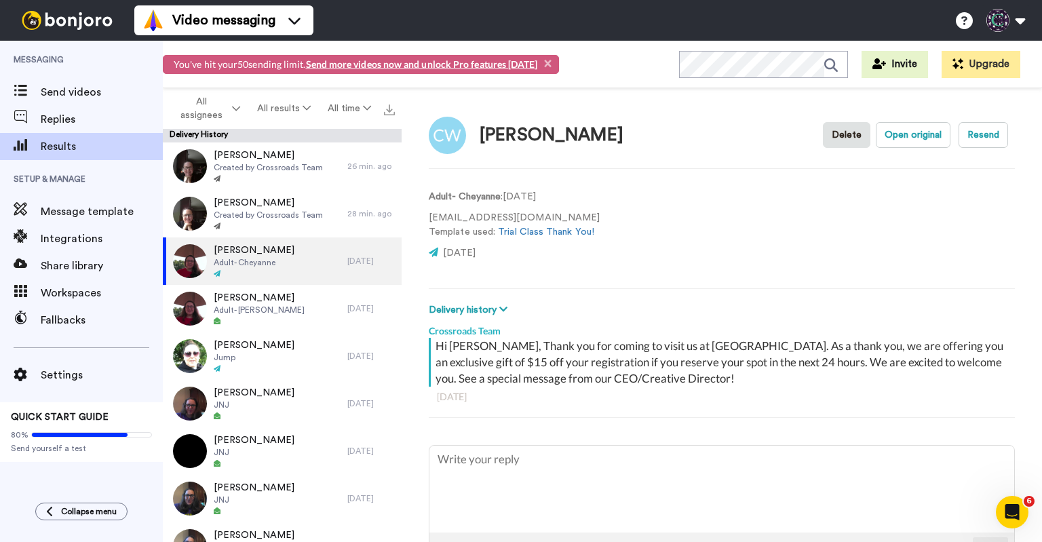
type textarea "x"
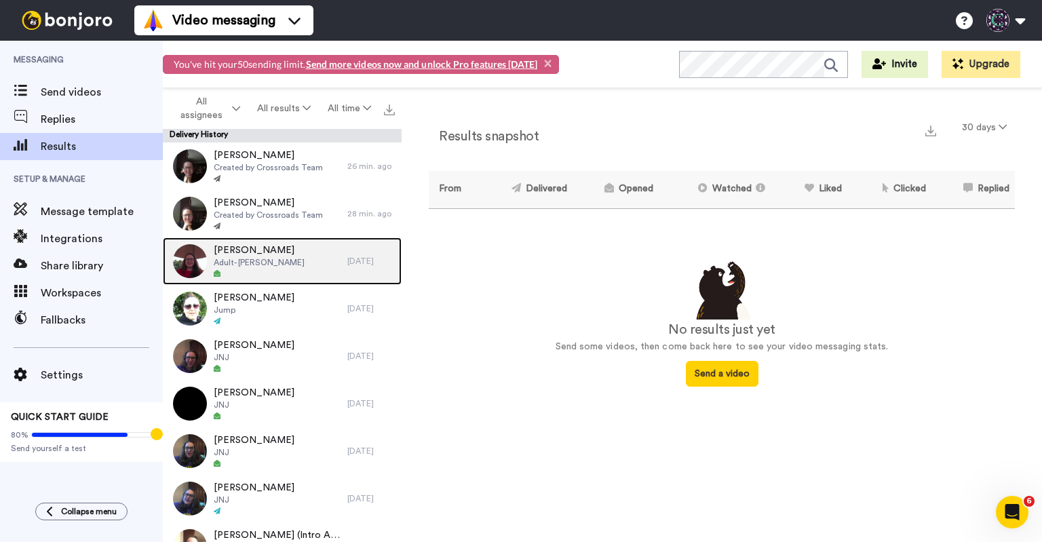
click at [274, 273] on div at bounding box center [259, 273] width 91 height 9
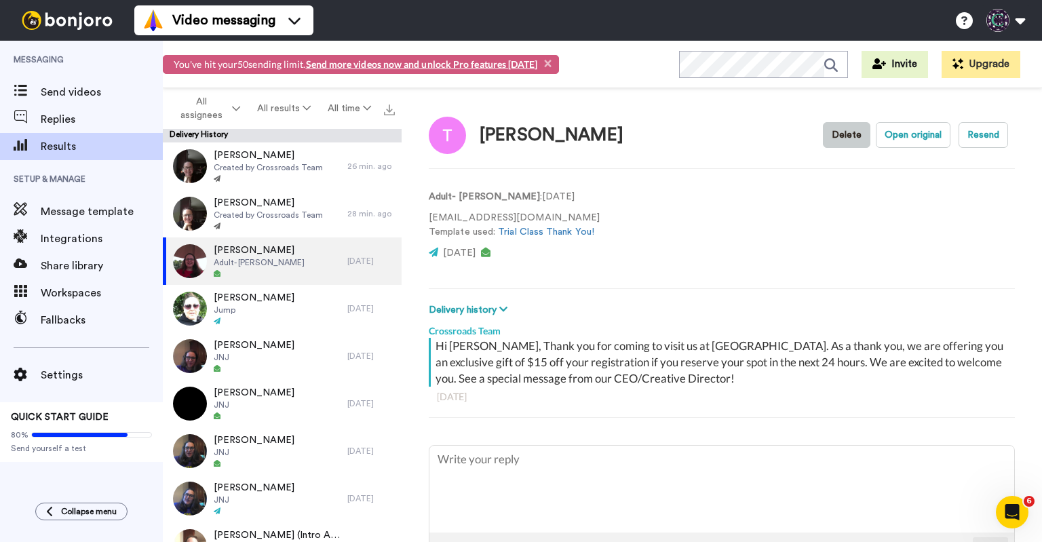
click at [854, 134] on button "Delete" at bounding box center [846, 135] width 47 height 26
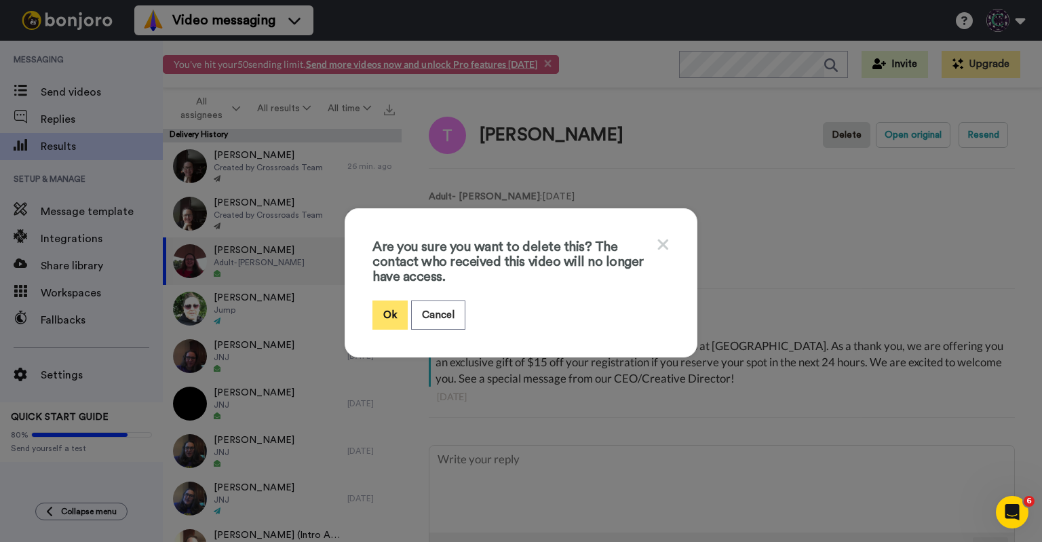
click at [383, 309] on button "Ok" at bounding box center [389, 314] width 35 height 29
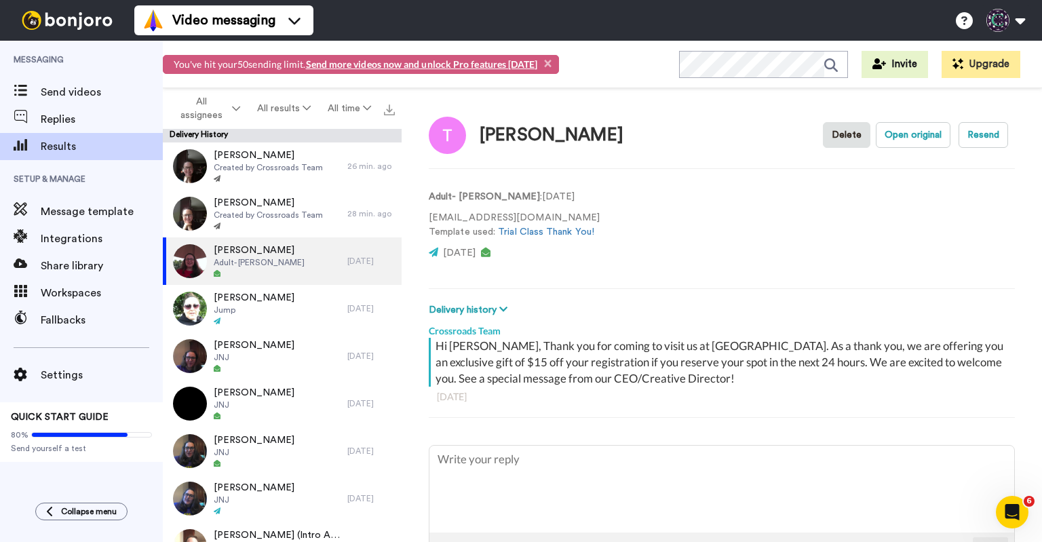
type textarea "x"
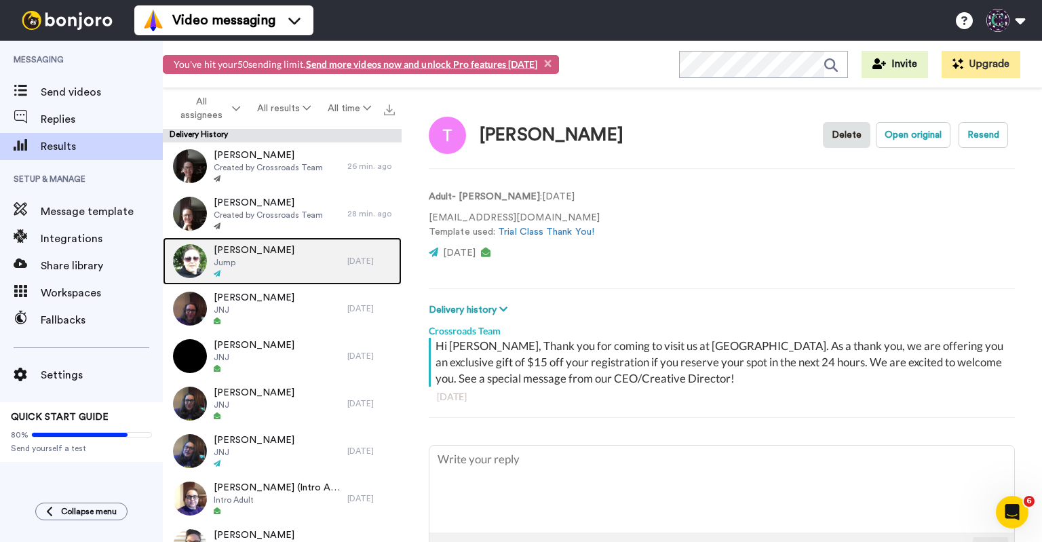
click at [273, 275] on div "[PERSON_NAME]" at bounding box center [255, 260] width 184 height 47
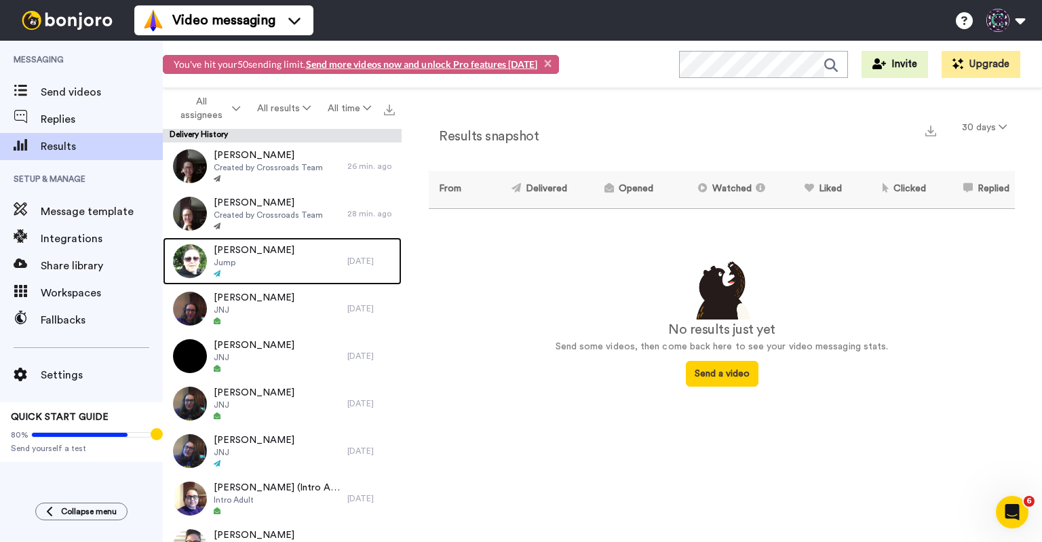
drag, startPoint x: 309, startPoint y: 274, endPoint x: 415, endPoint y: 255, distance: 108.1
click at [309, 275] on div "[PERSON_NAME]" at bounding box center [255, 260] width 184 height 47
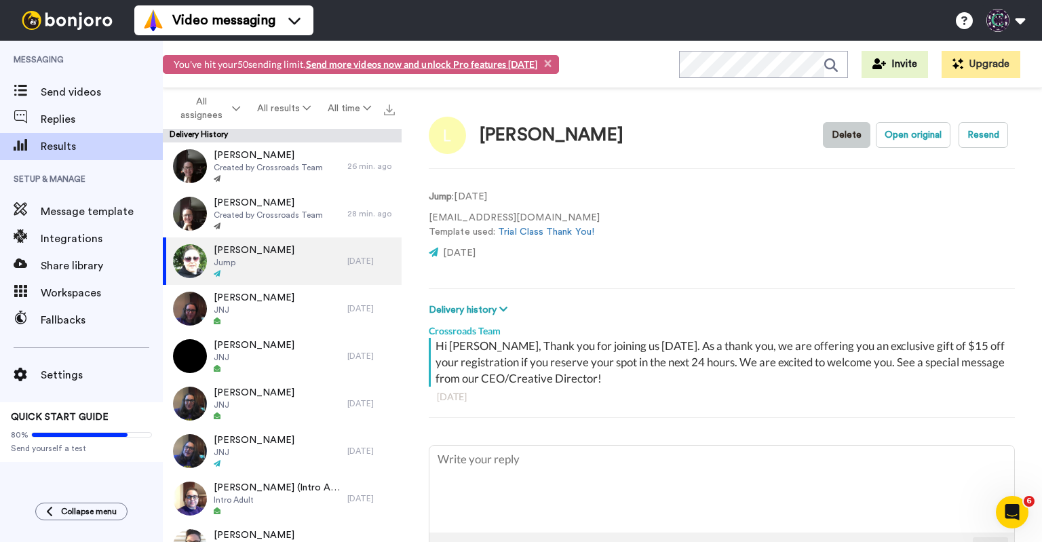
click at [844, 142] on button "Delete" at bounding box center [846, 135] width 47 height 26
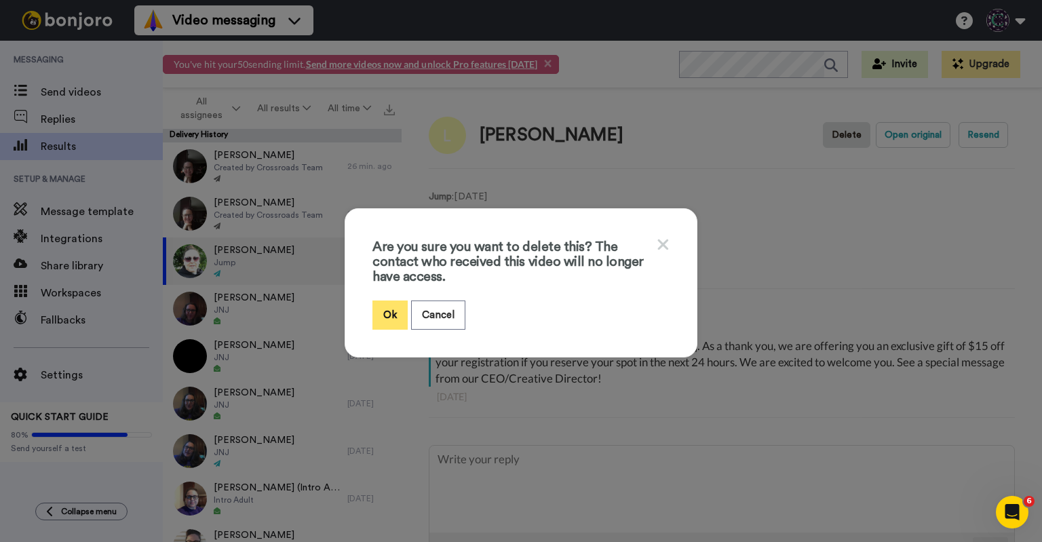
click at [401, 309] on button "Ok" at bounding box center [389, 314] width 35 height 29
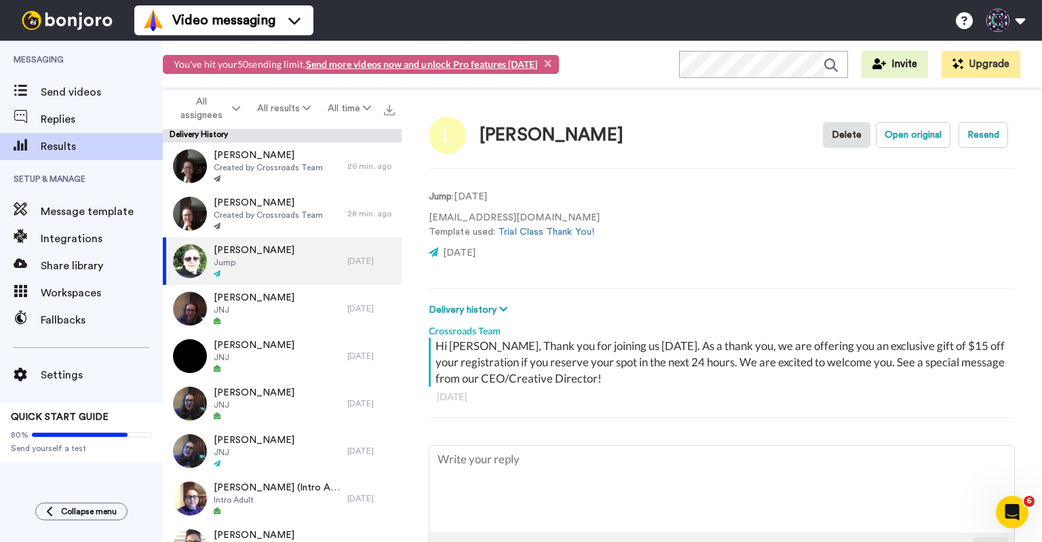
type textarea "x"
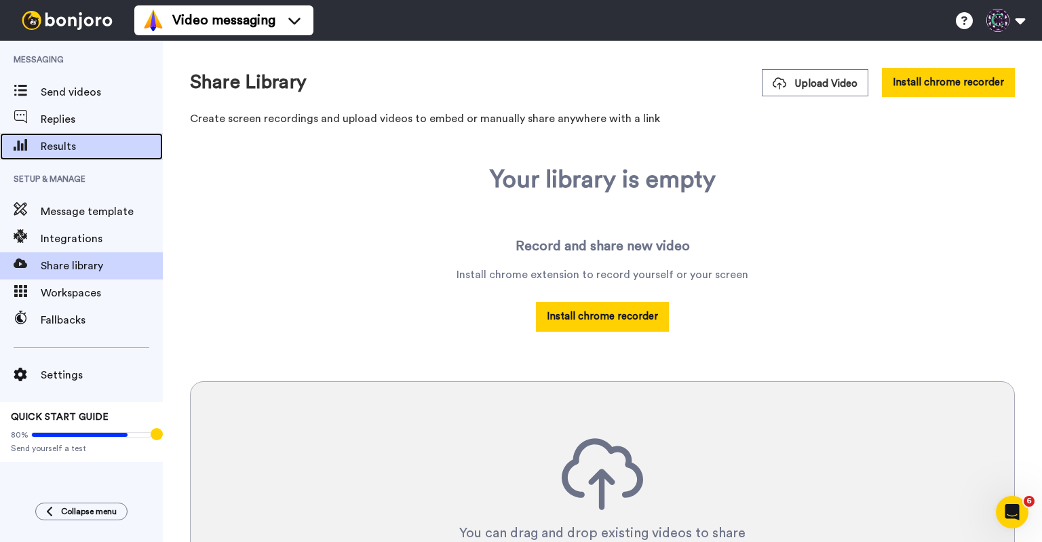
click at [66, 142] on span "Results" at bounding box center [102, 146] width 122 height 16
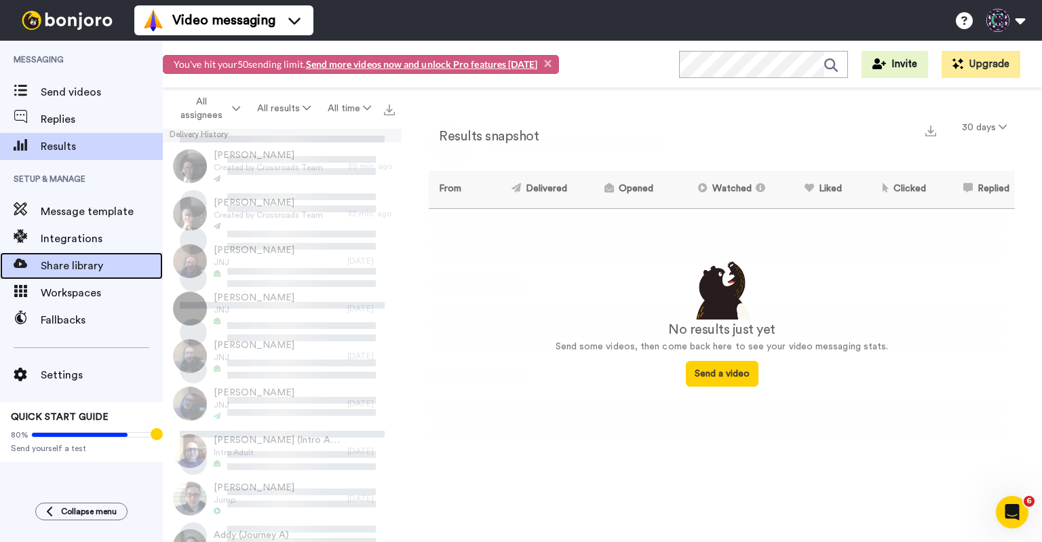
click at [83, 262] on span "Share library" at bounding box center [102, 266] width 122 height 16
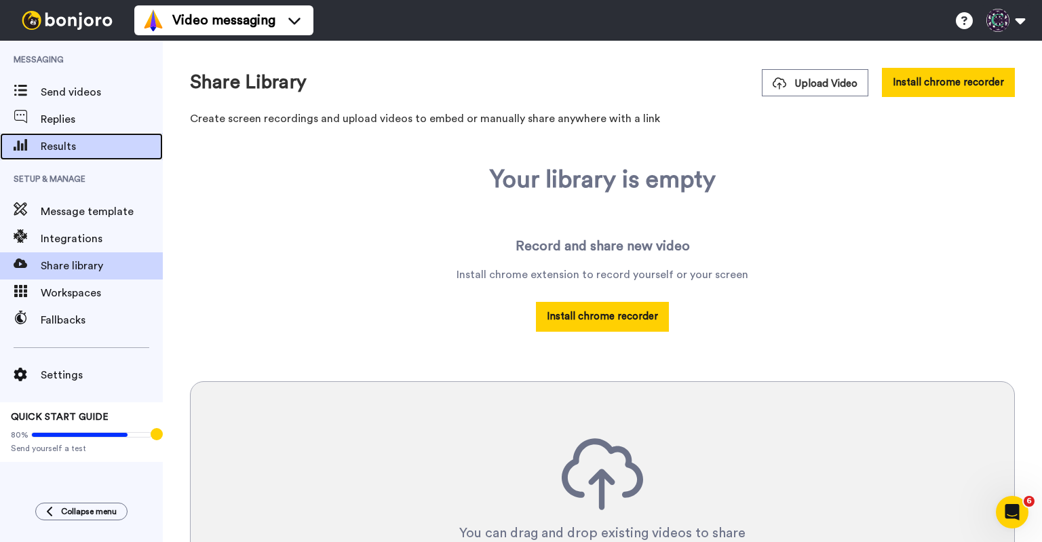
click at [58, 142] on span "Results" at bounding box center [102, 146] width 122 height 16
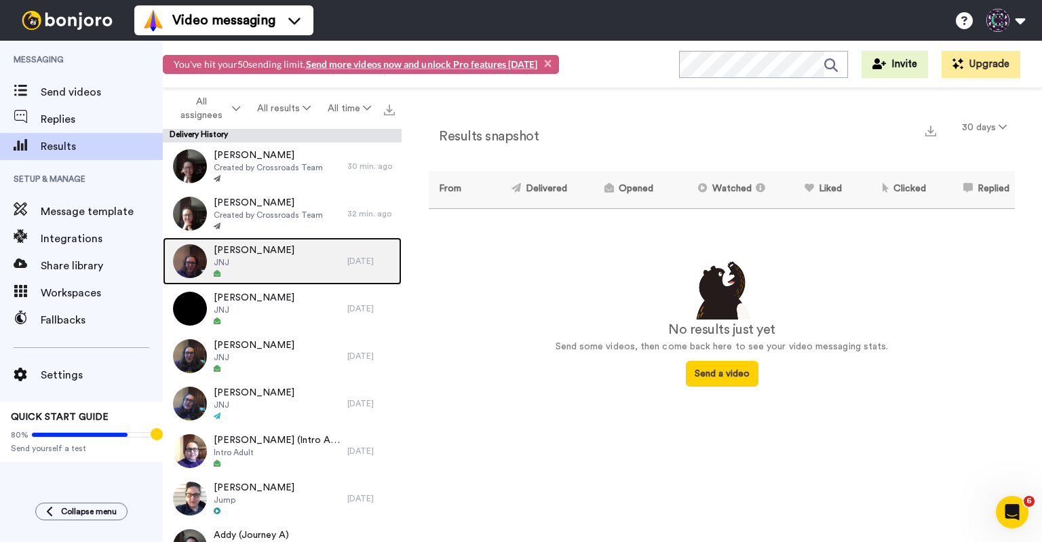
click at [330, 270] on div "Alison McCarraher JNJ" at bounding box center [255, 260] width 184 height 47
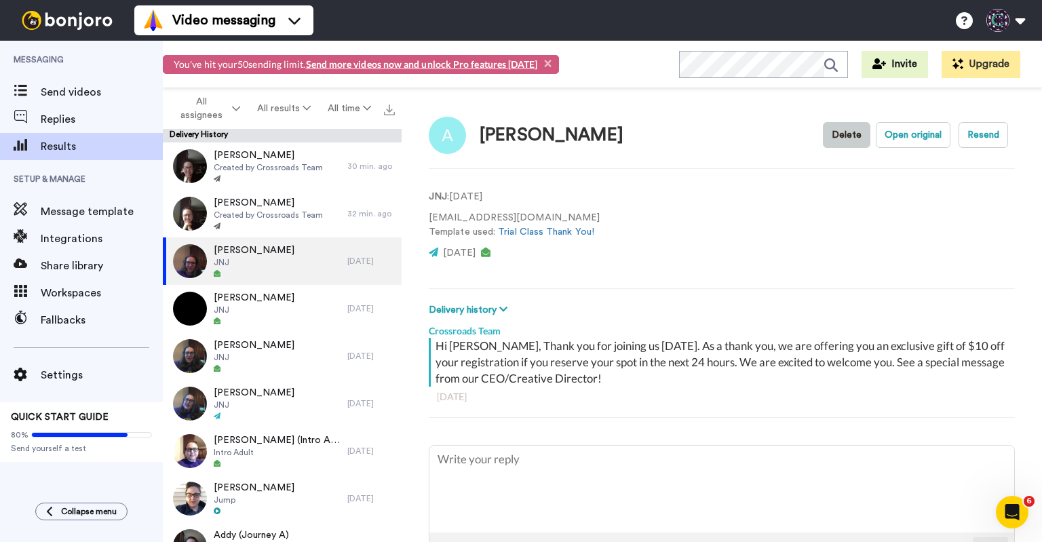
click at [839, 142] on button "Delete" at bounding box center [846, 135] width 47 height 26
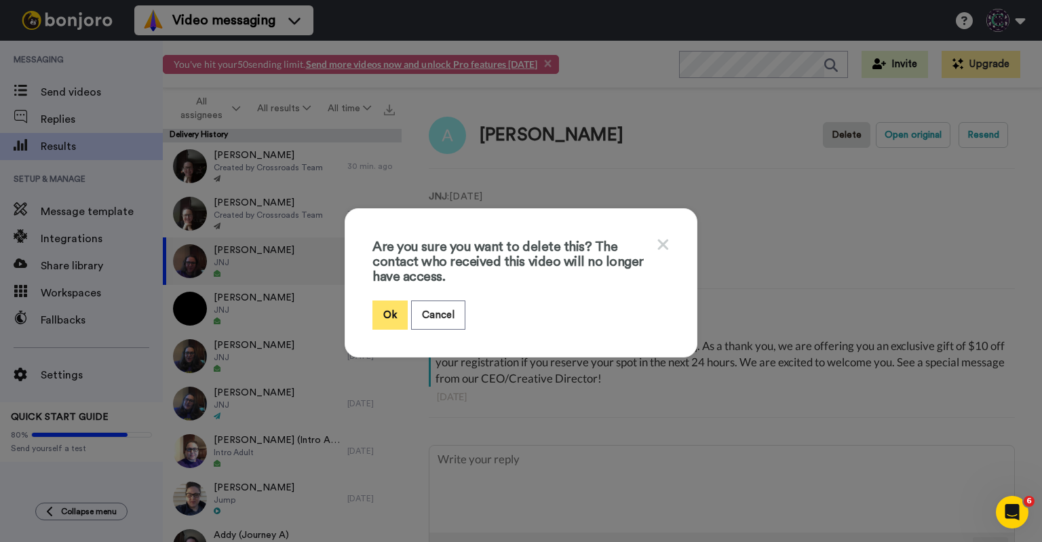
click at [385, 313] on button "Ok" at bounding box center [389, 314] width 35 height 29
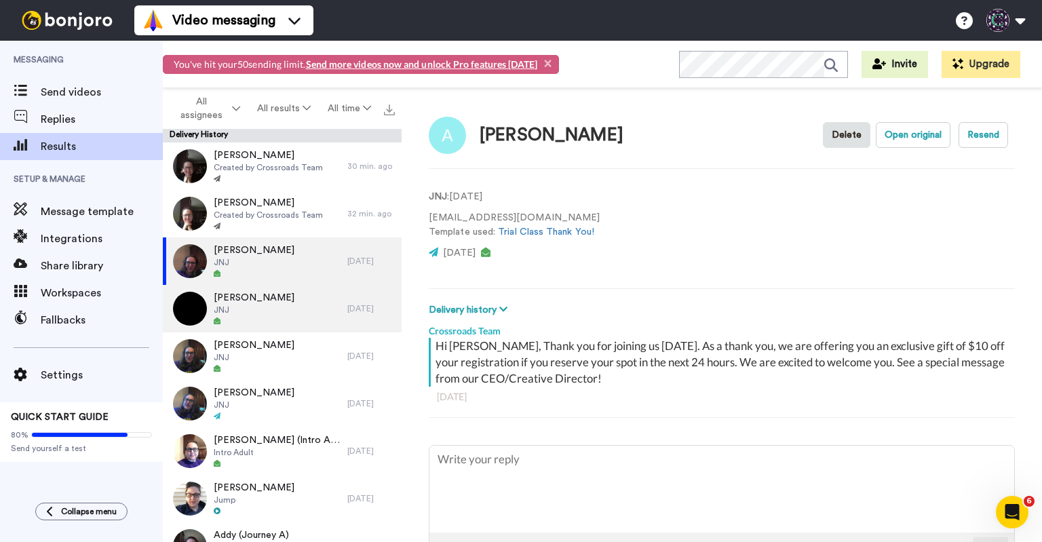
type textarea "x"
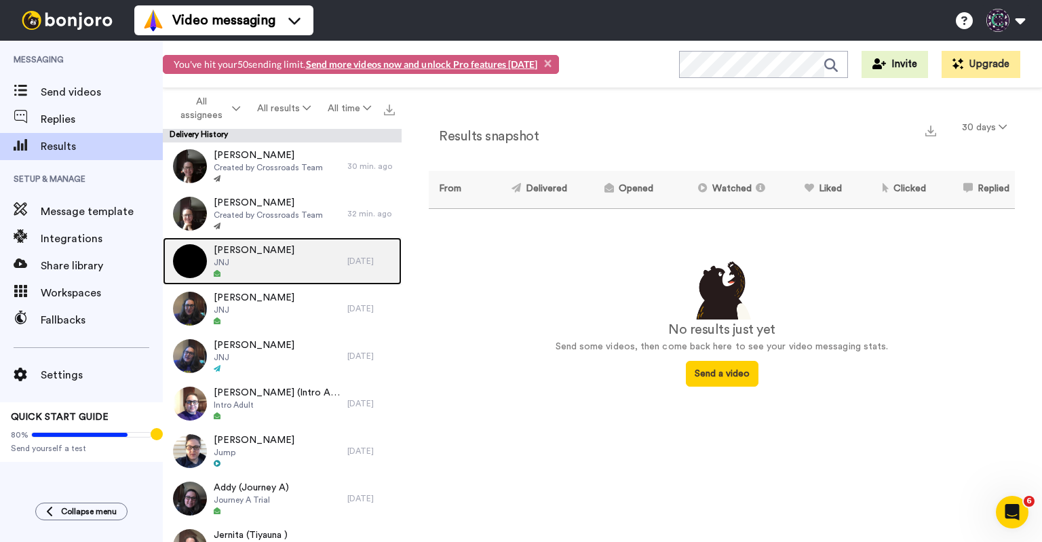
click at [296, 275] on div "Kathy JNJ" at bounding box center [255, 260] width 184 height 47
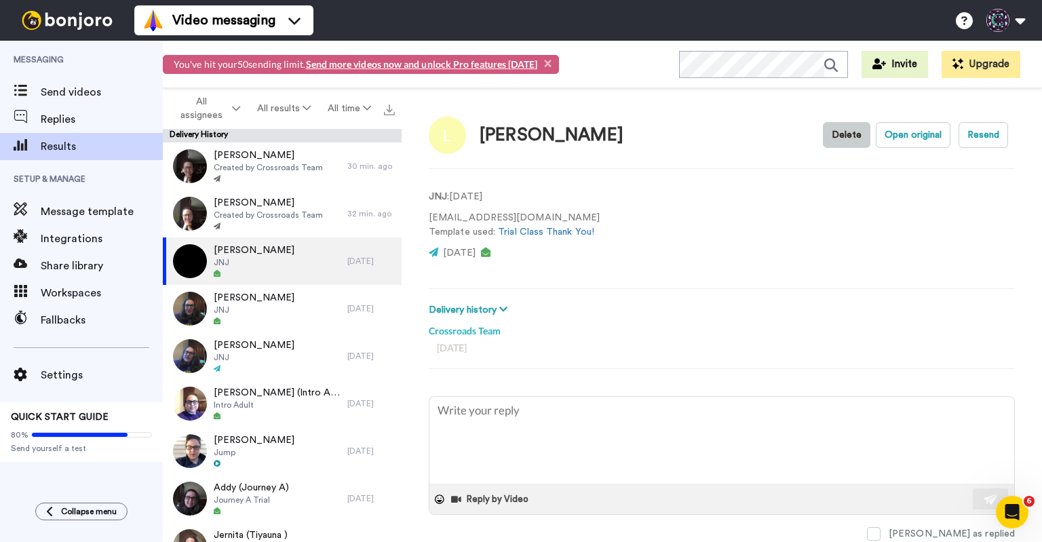
click at [829, 136] on button "Delete" at bounding box center [846, 135] width 47 height 26
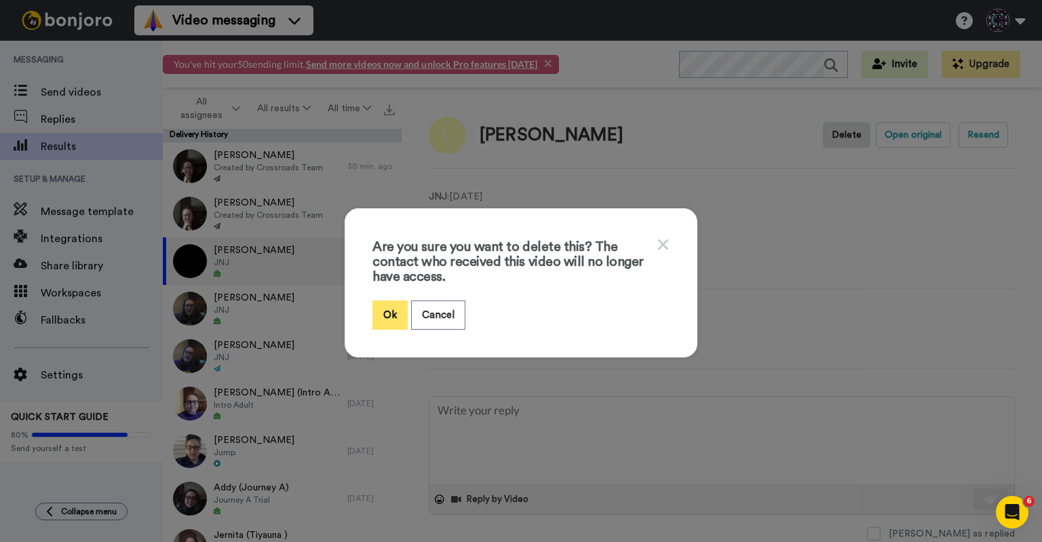
click at [373, 307] on button "Ok" at bounding box center [389, 314] width 35 height 29
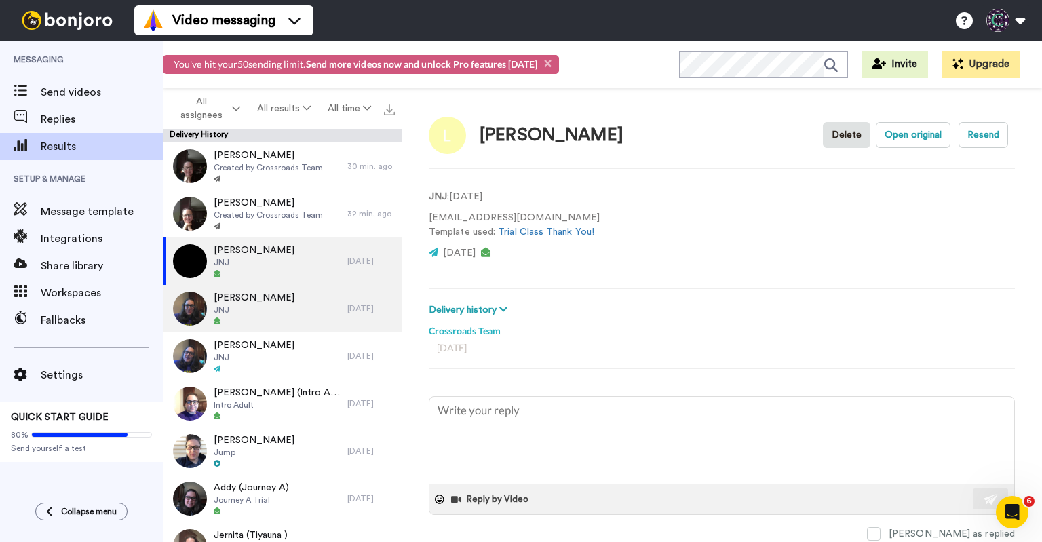
type textarea "x"
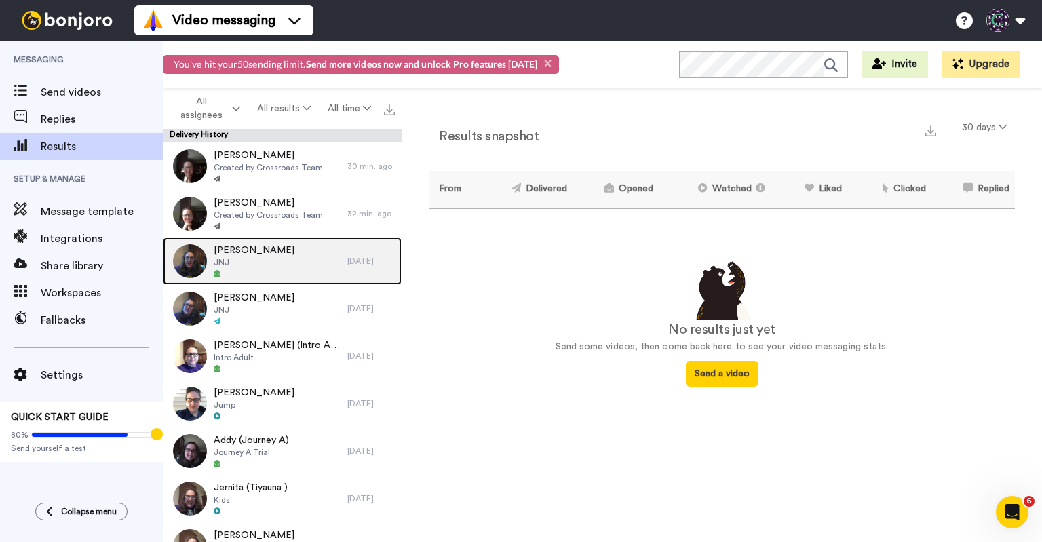
click at [283, 263] on div "[PERSON_NAME] JNJ" at bounding box center [255, 260] width 184 height 47
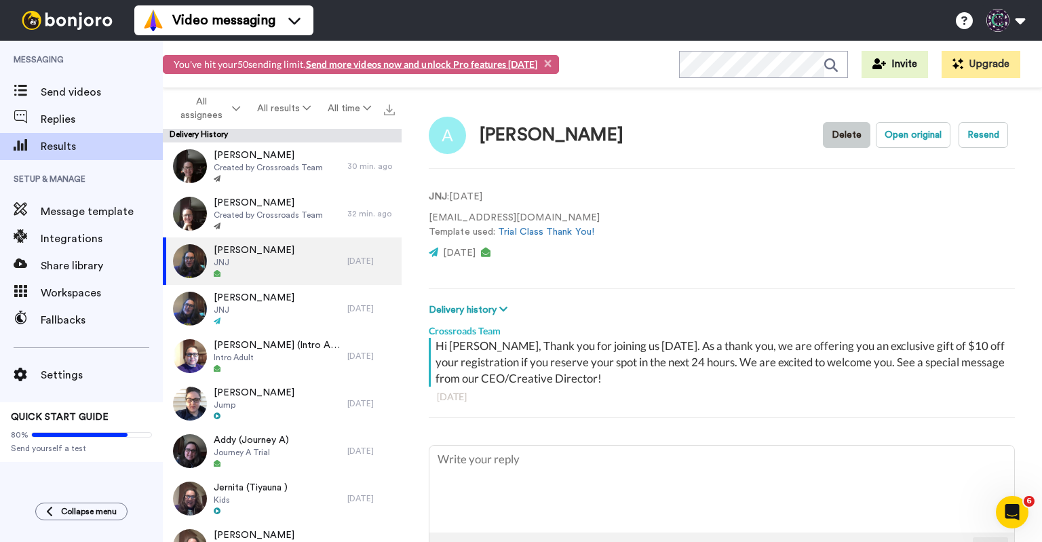
click at [835, 138] on button "Delete" at bounding box center [846, 135] width 47 height 26
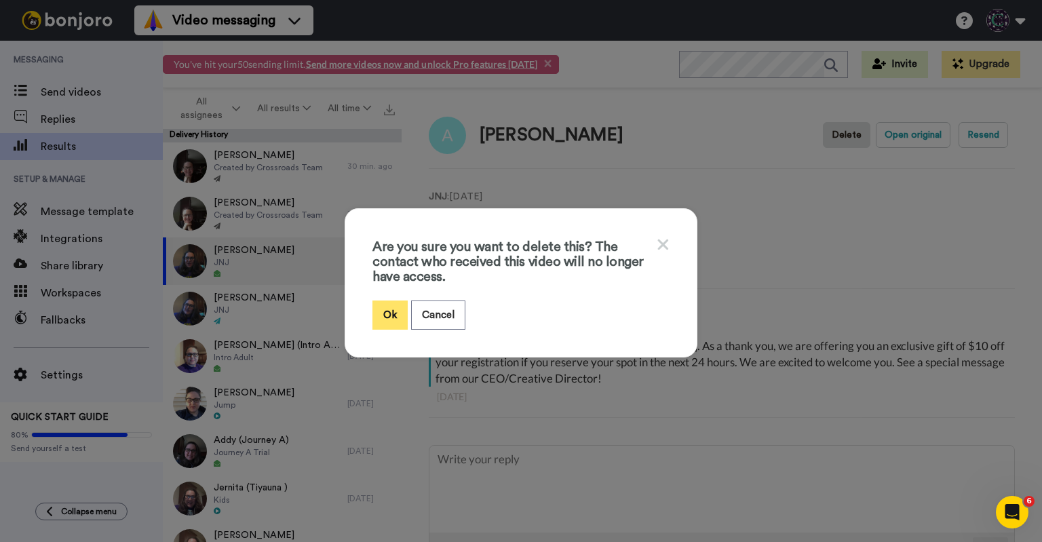
click at [380, 309] on button "Ok" at bounding box center [389, 314] width 35 height 29
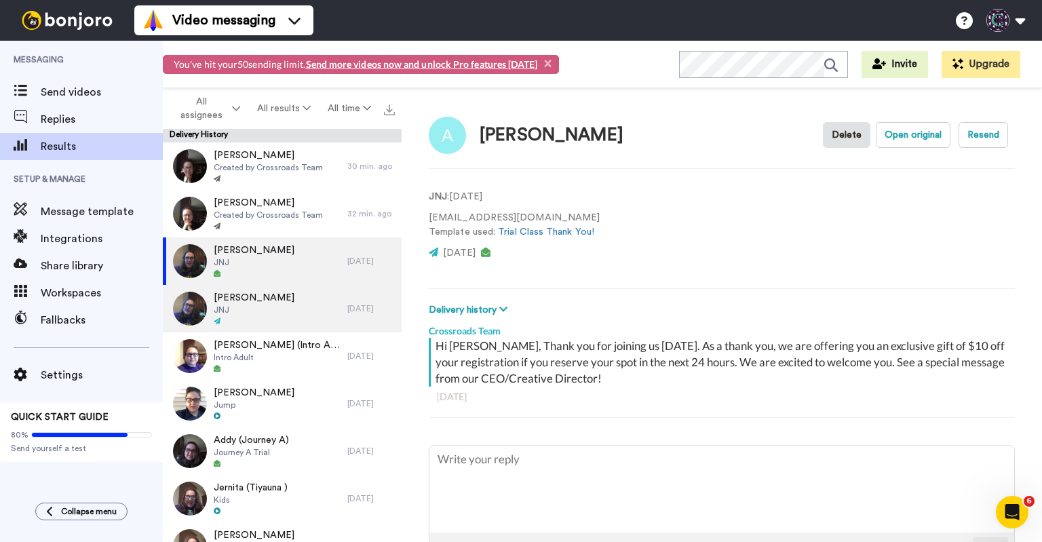
type textarea "x"
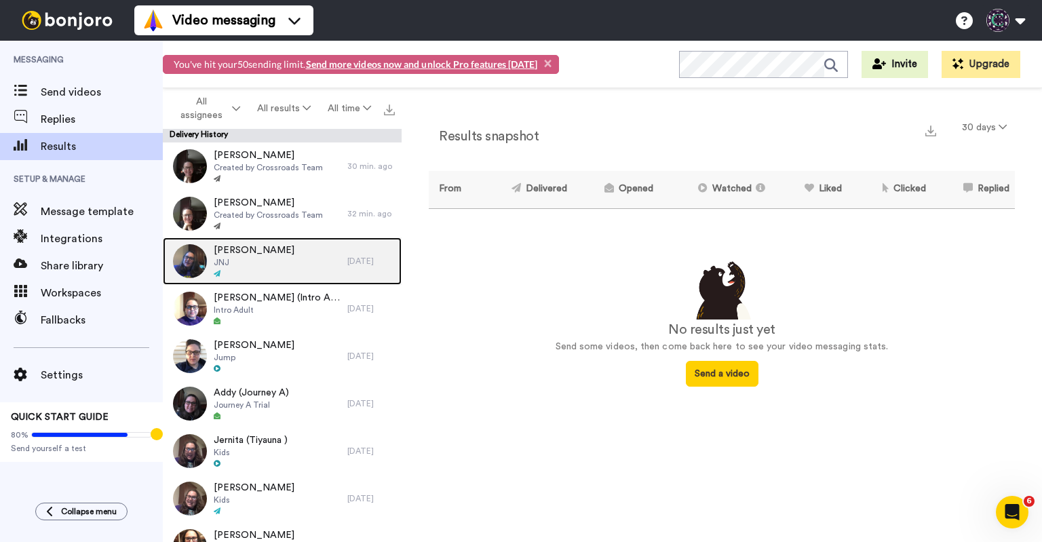
click at [293, 268] on div "Jessica JNJ" at bounding box center [255, 260] width 184 height 47
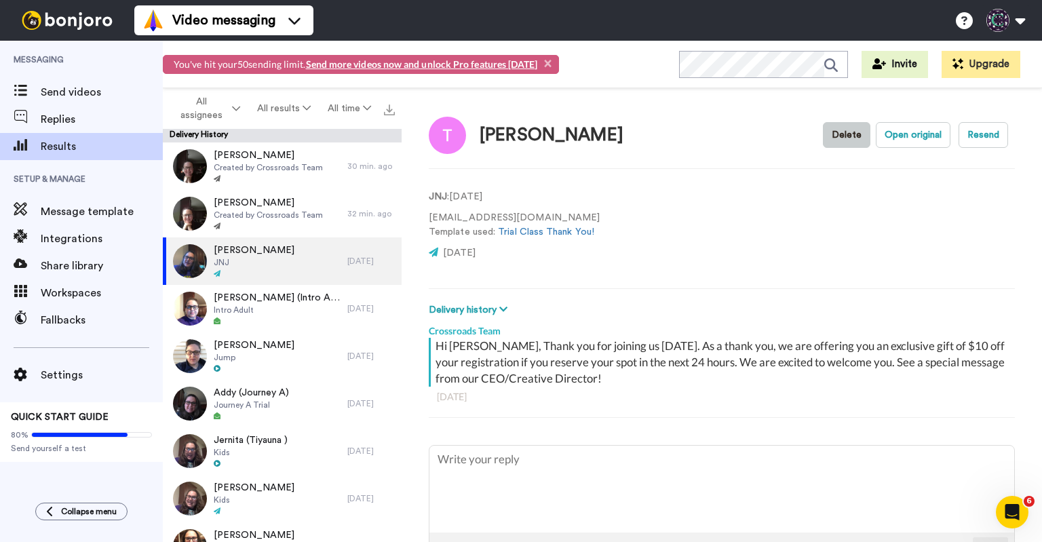
click at [836, 138] on button "Delete" at bounding box center [846, 135] width 47 height 26
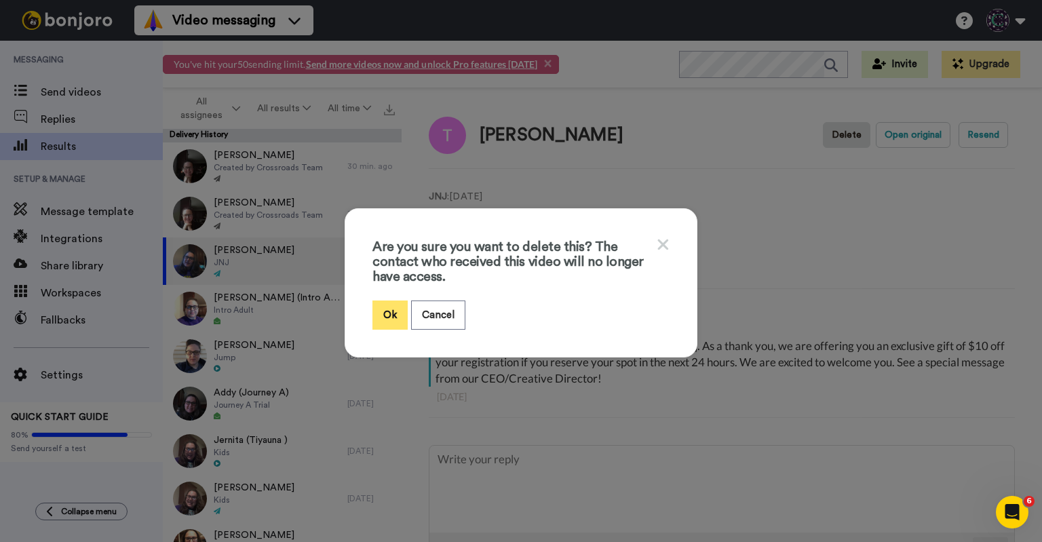
click at [393, 304] on button "Ok" at bounding box center [389, 314] width 35 height 29
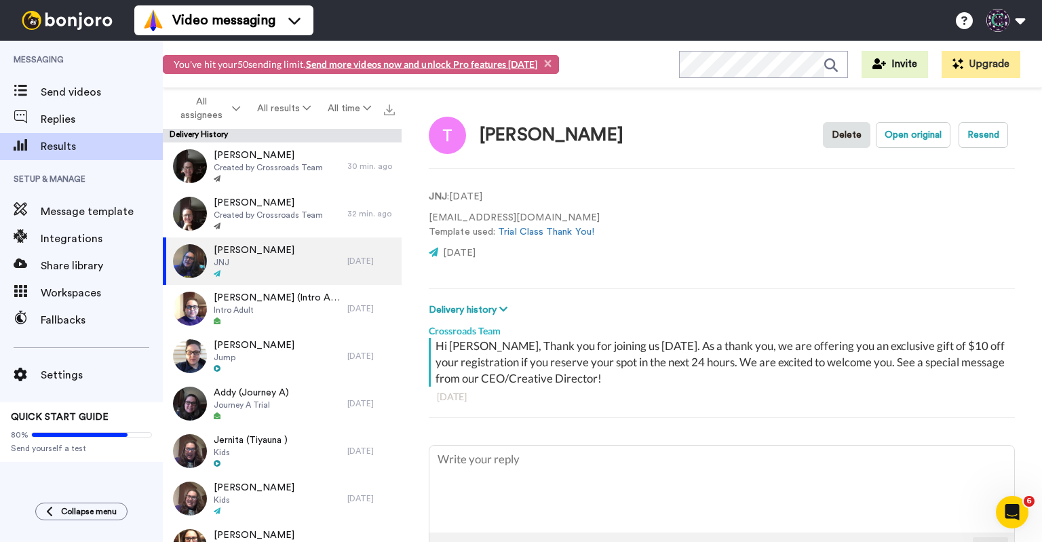
type textarea "x"
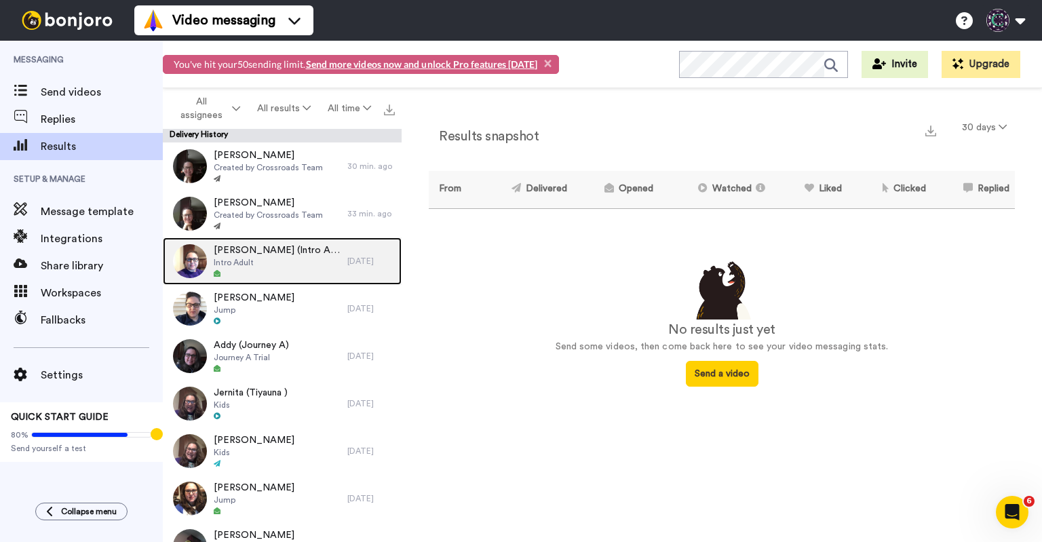
click at [314, 264] on div "Sandie (Intro Adult) Intro Adult" at bounding box center [255, 260] width 184 height 47
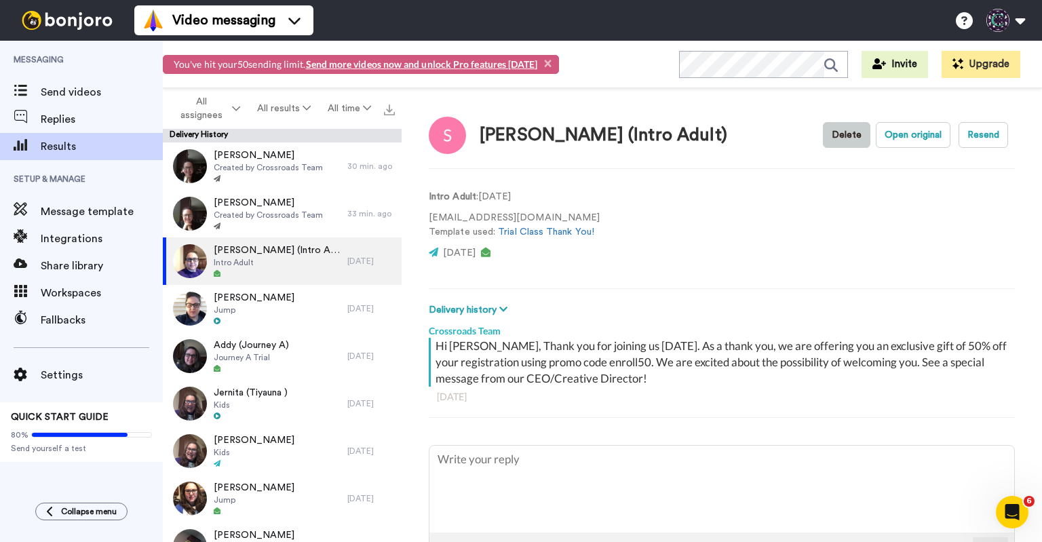
click at [825, 133] on button "Delete" at bounding box center [846, 135] width 47 height 26
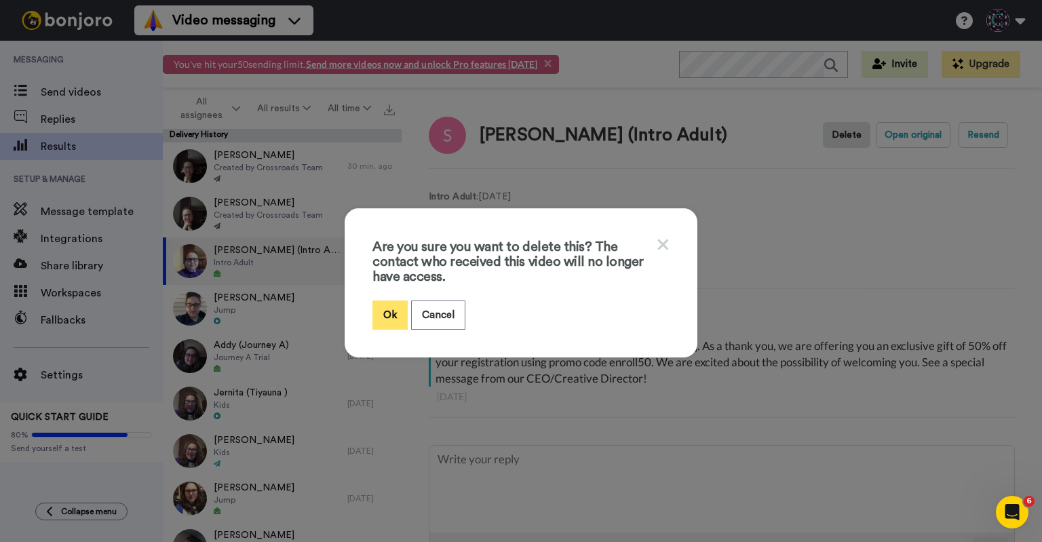
click at [385, 316] on button "Ok" at bounding box center [389, 314] width 35 height 29
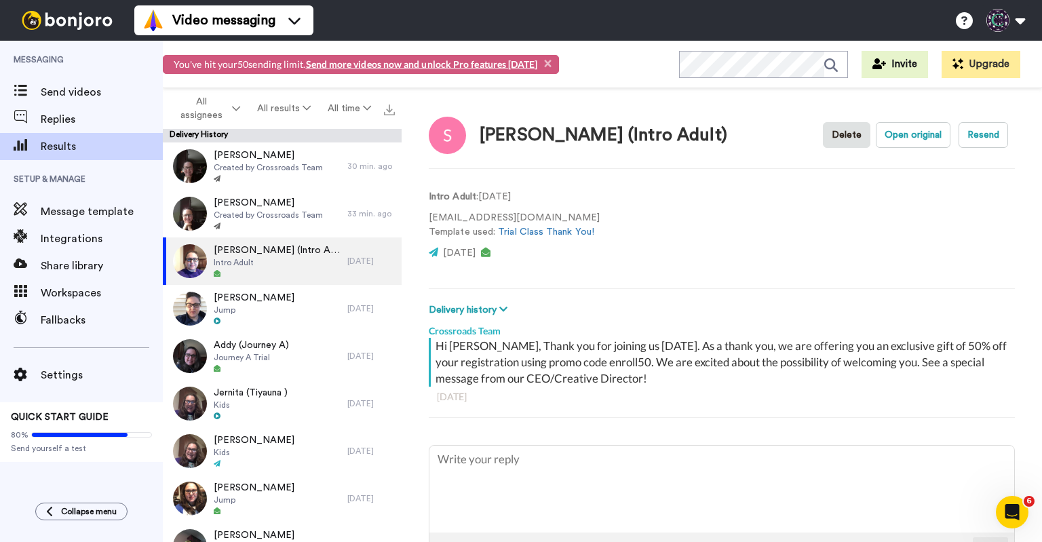
type textarea "x"
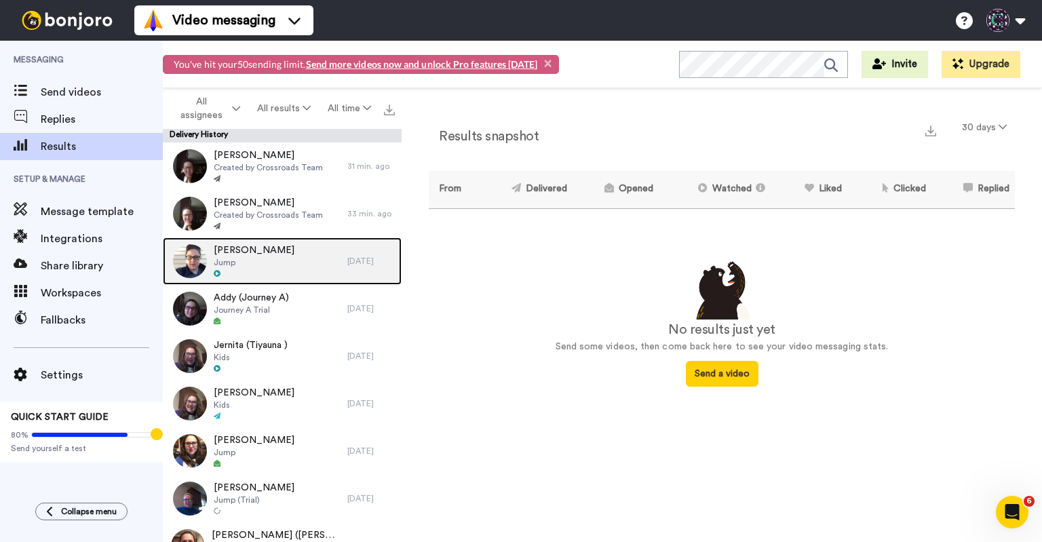
click at [300, 270] on div "Fiona Jump" at bounding box center [255, 260] width 184 height 47
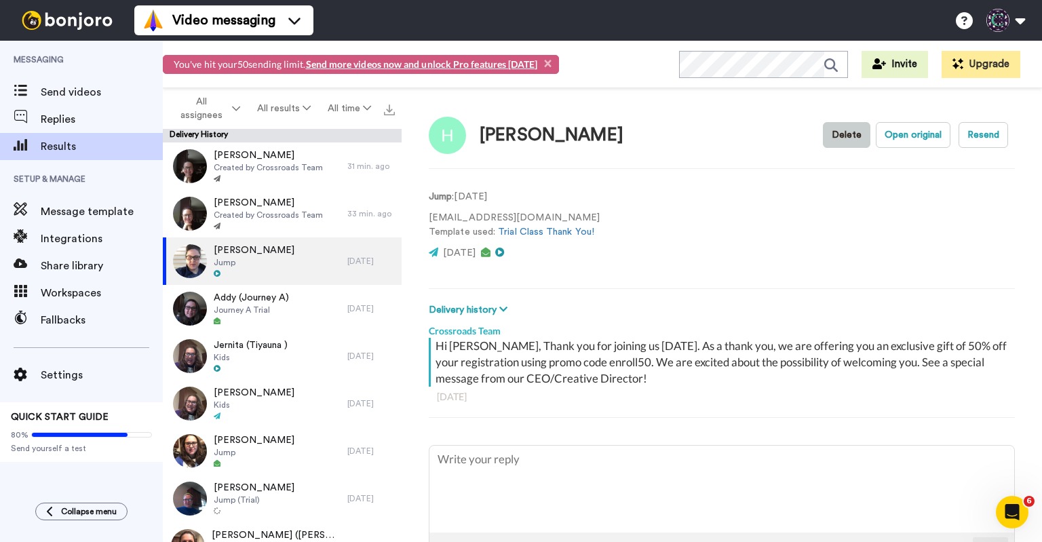
click at [846, 129] on button "Delete" at bounding box center [846, 135] width 47 height 26
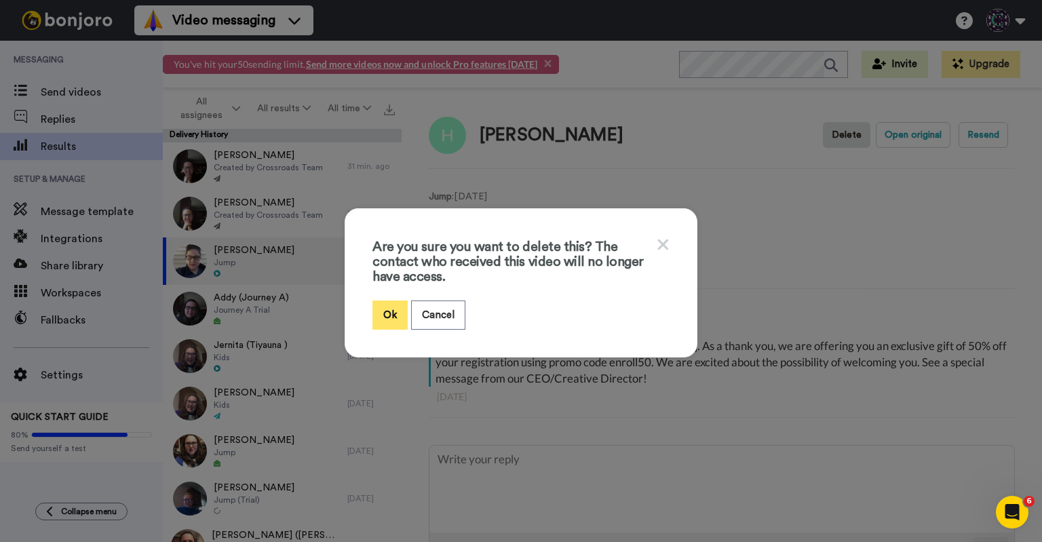
click at [377, 317] on button "Ok" at bounding box center [389, 314] width 35 height 29
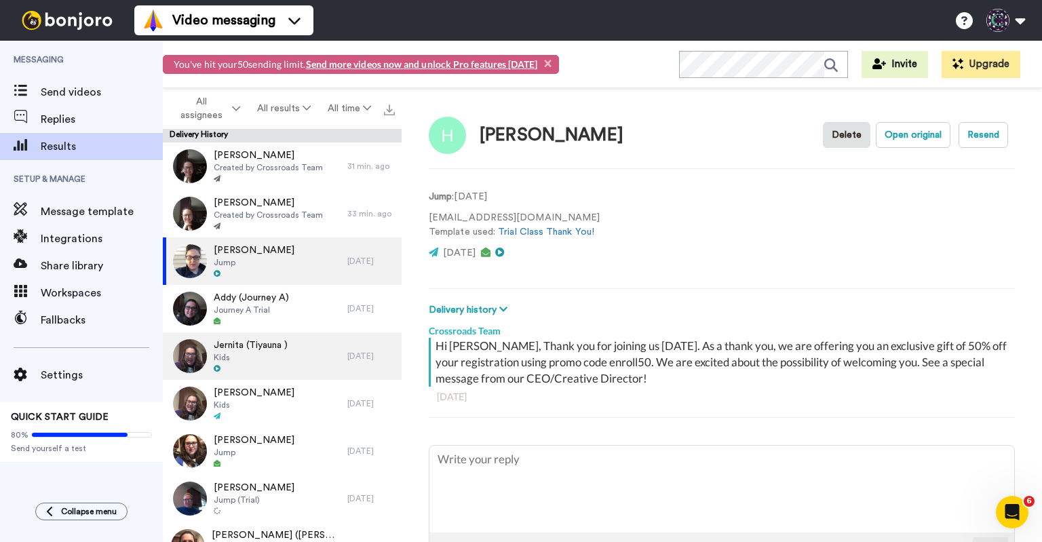
type textarea "x"
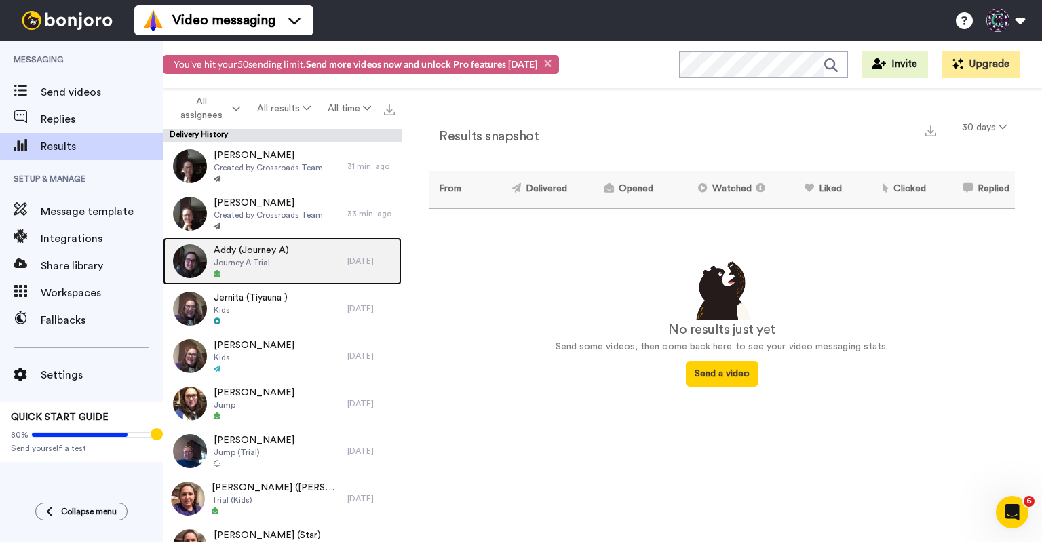
click at [294, 258] on div "Addy (Journey A) Journey A Trial" at bounding box center [255, 260] width 184 height 47
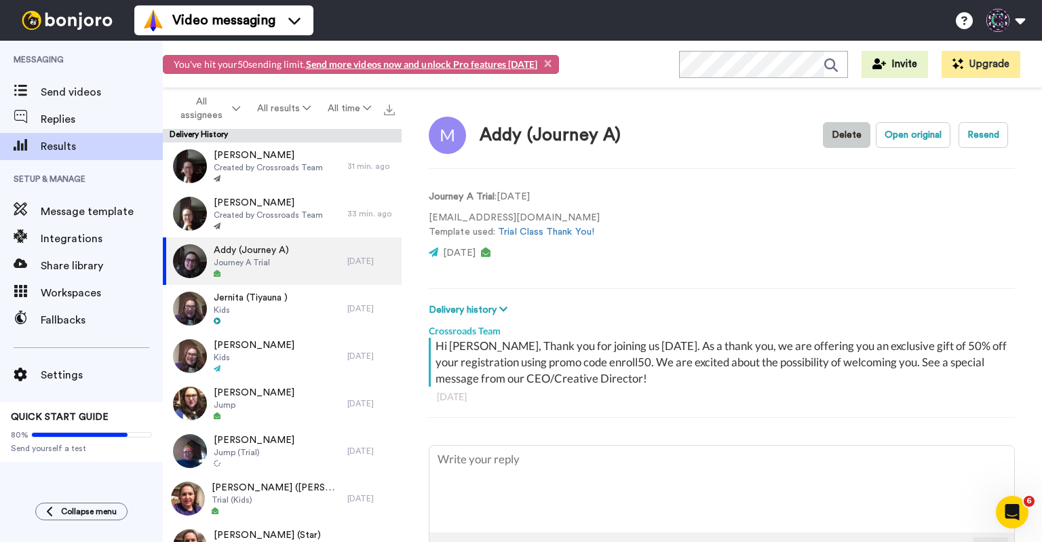
click at [835, 140] on button "Delete" at bounding box center [846, 135] width 47 height 26
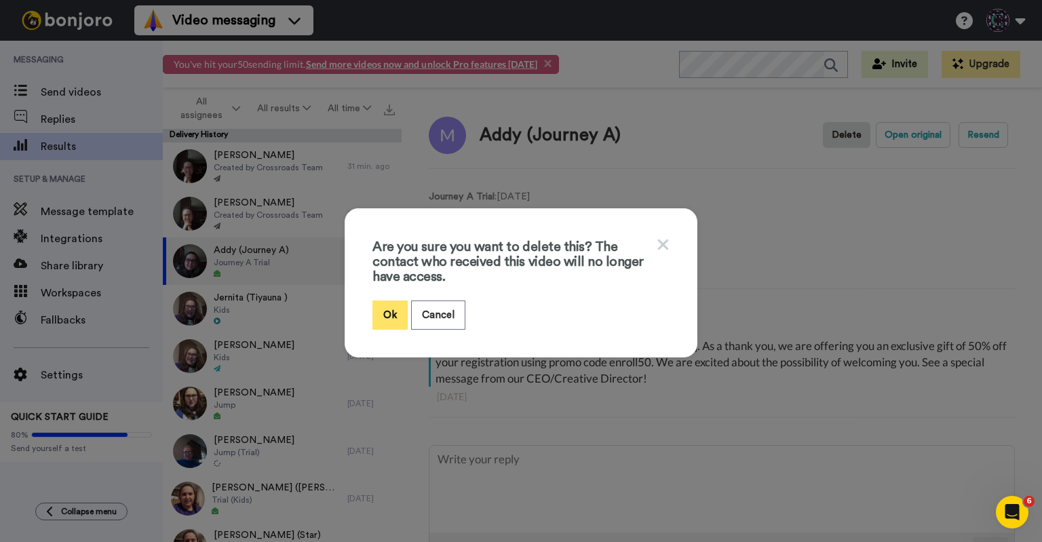
click at [382, 304] on button "Ok" at bounding box center [389, 314] width 35 height 29
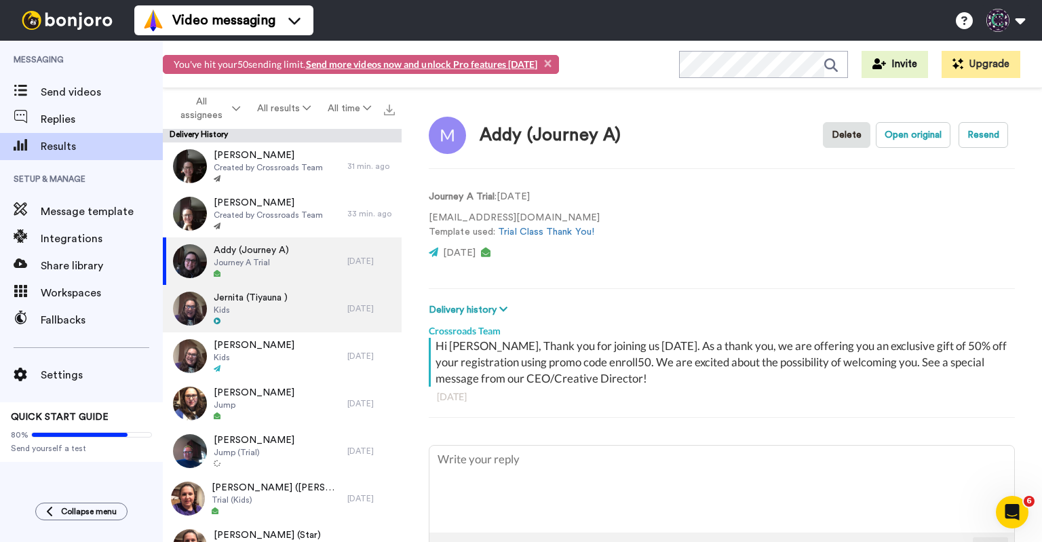
type textarea "x"
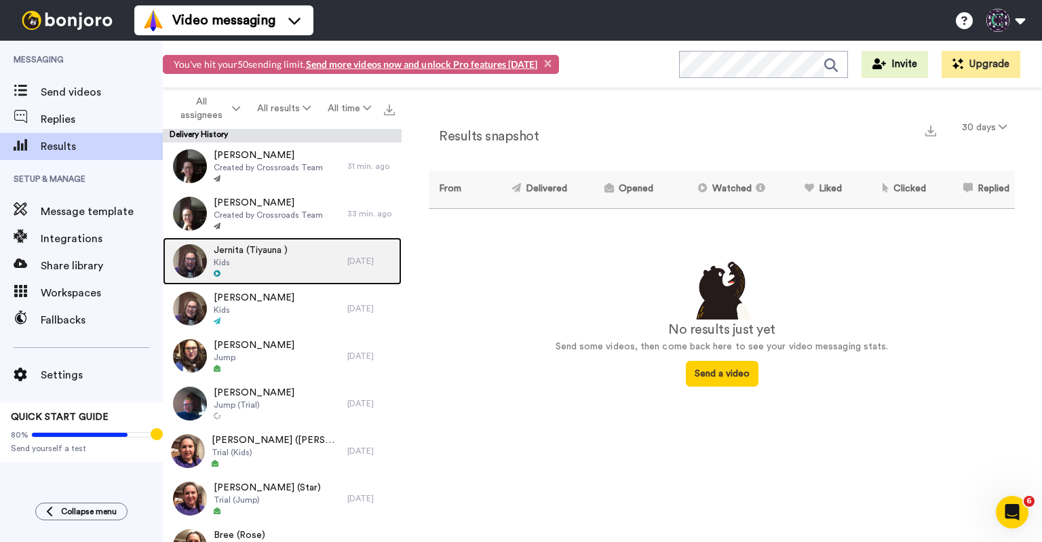
click at [290, 266] on div "Jernita (Tiyauna ) Kids" at bounding box center [255, 260] width 184 height 47
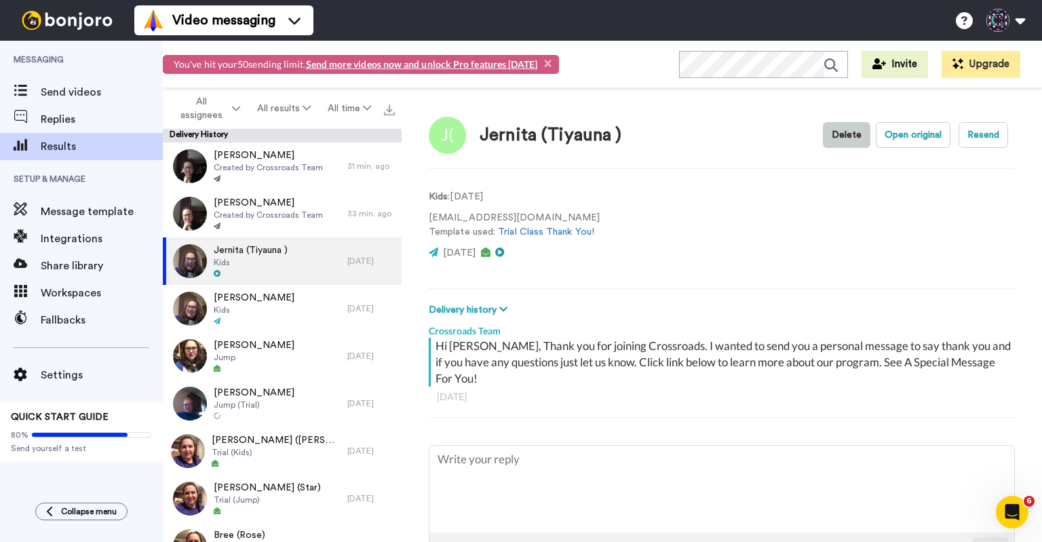
click at [831, 135] on button "Delete" at bounding box center [846, 135] width 47 height 26
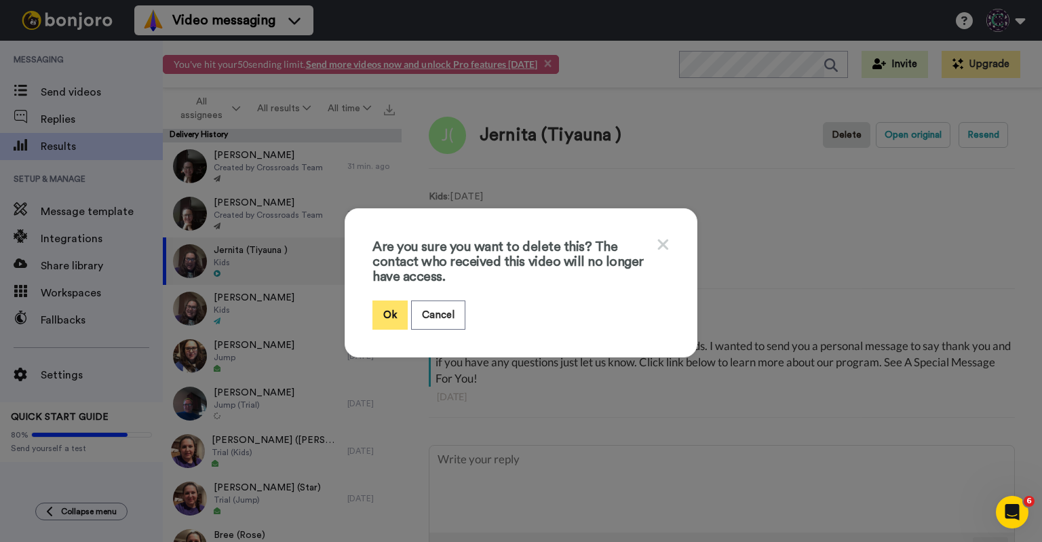
click at [391, 309] on button "Ok" at bounding box center [389, 314] width 35 height 29
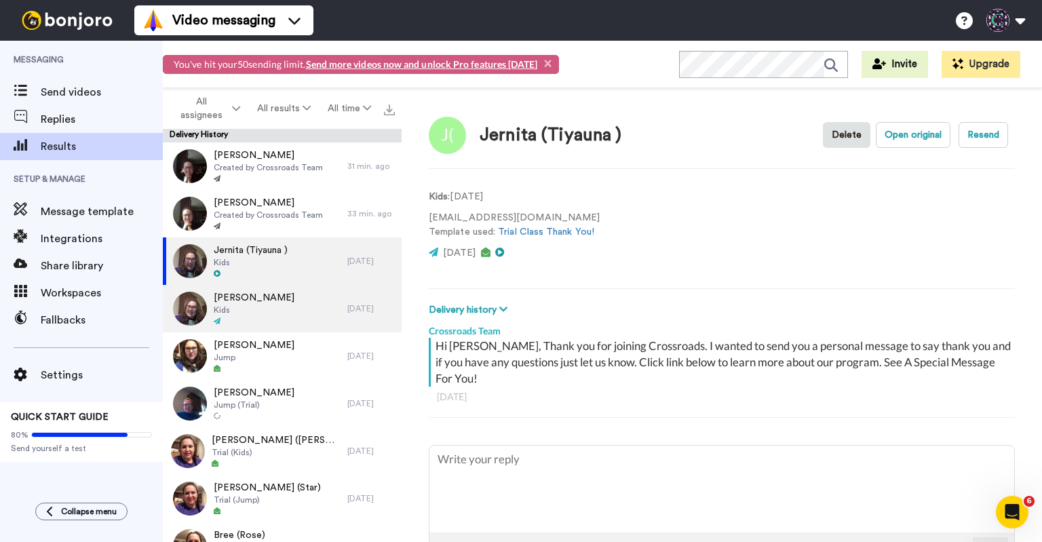
type textarea "x"
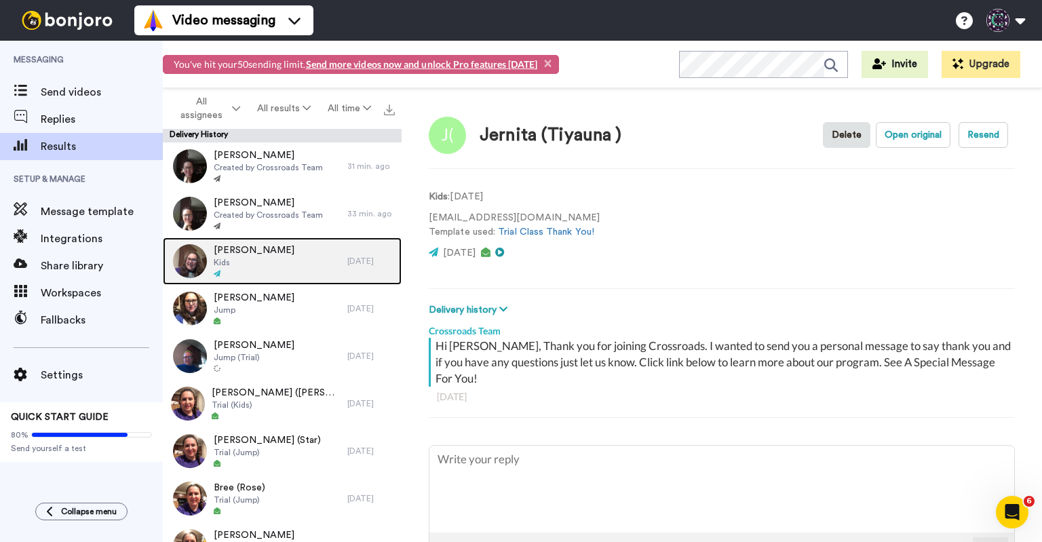
click at [290, 271] on div "[PERSON_NAME]" at bounding box center [255, 260] width 184 height 47
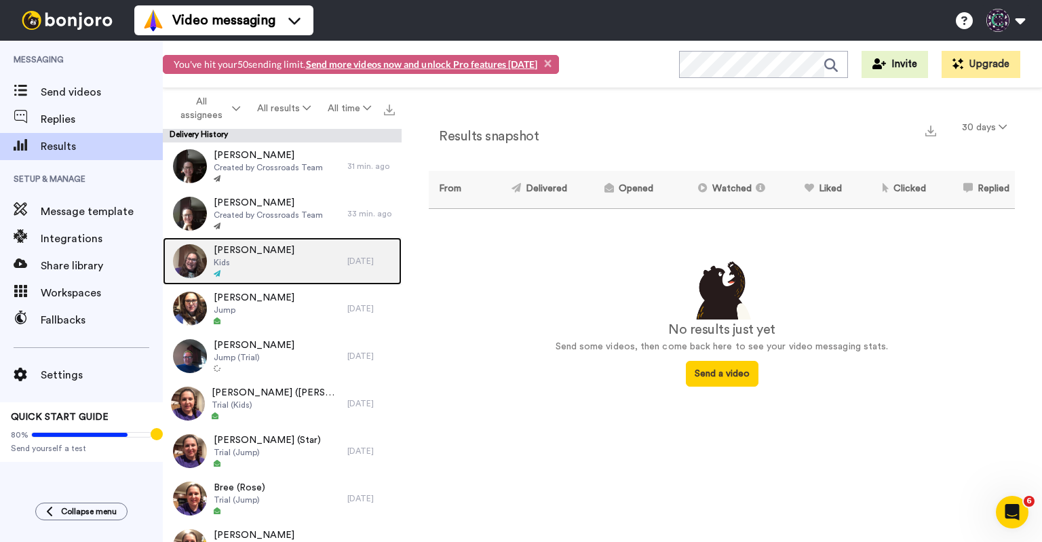
click at [269, 264] on div "[PERSON_NAME]" at bounding box center [255, 260] width 184 height 47
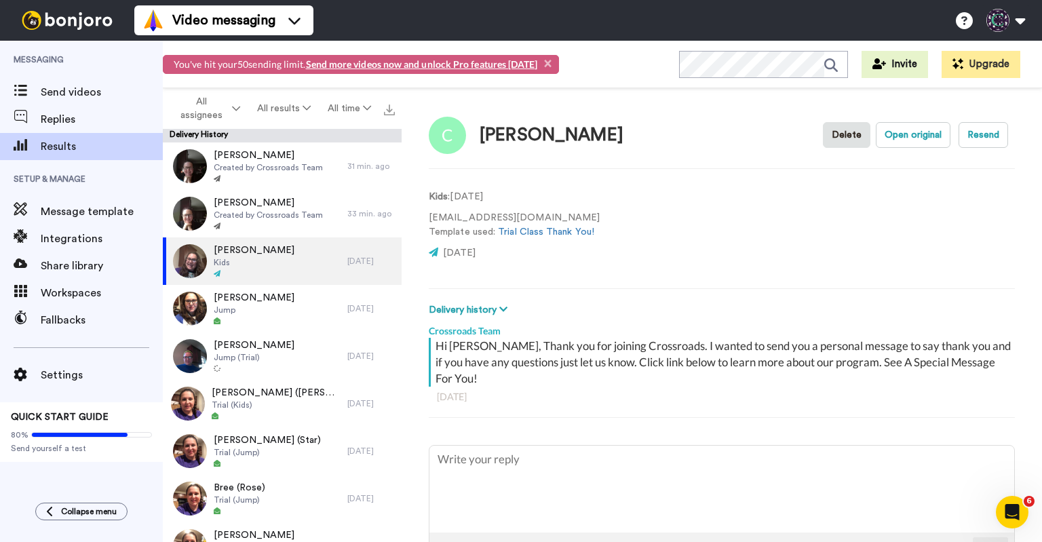
click at [823, 130] on button "Delete" at bounding box center [846, 135] width 47 height 26
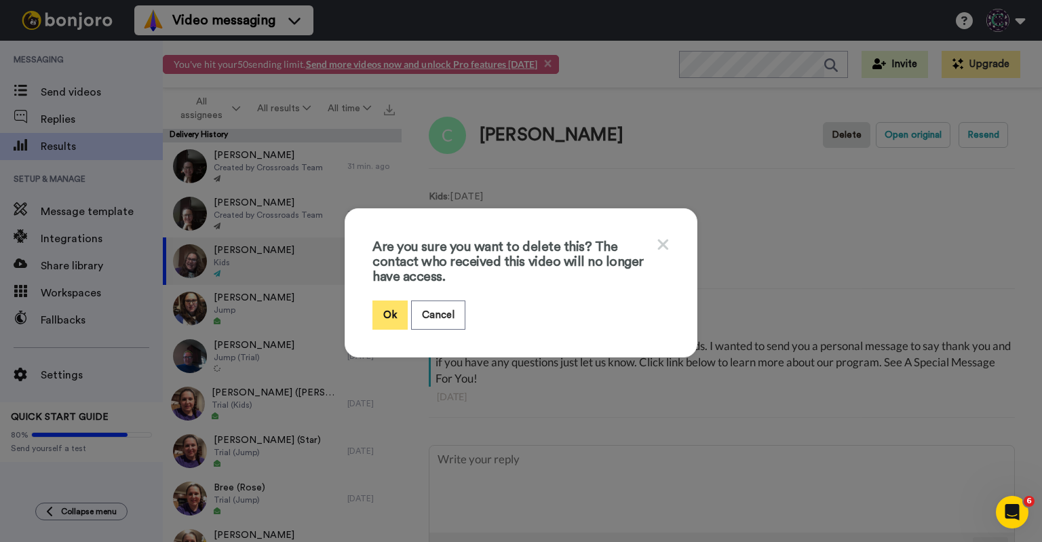
click at [388, 317] on button "Ok" at bounding box center [389, 314] width 35 height 29
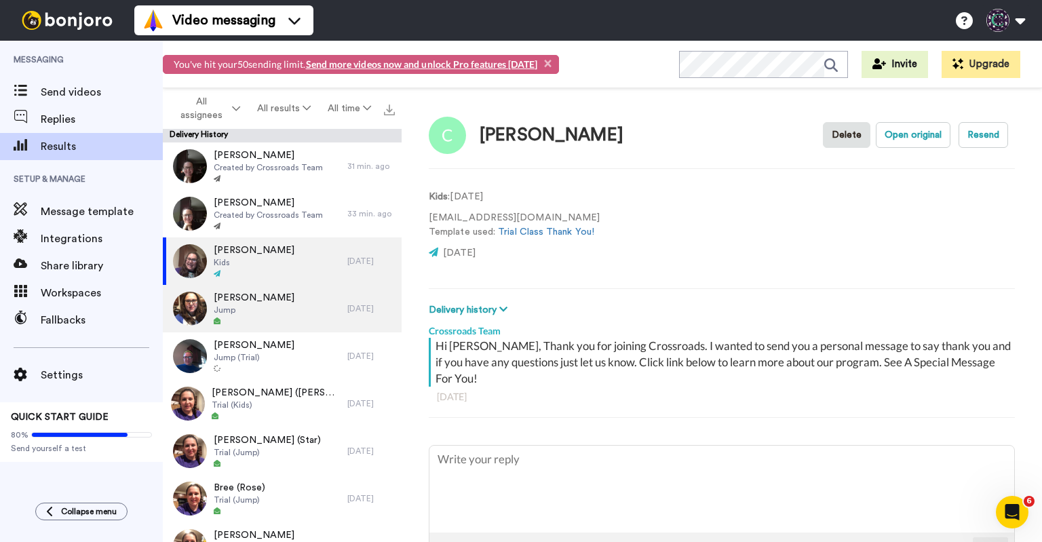
type textarea "x"
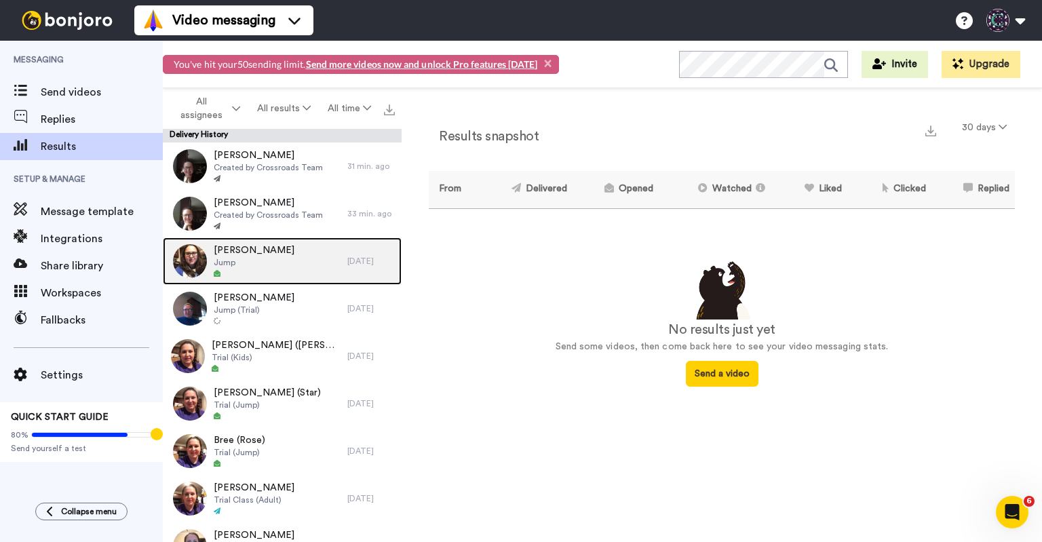
click at [302, 252] on div "Katherine Lowry Jump" at bounding box center [255, 260] width 184 height 47
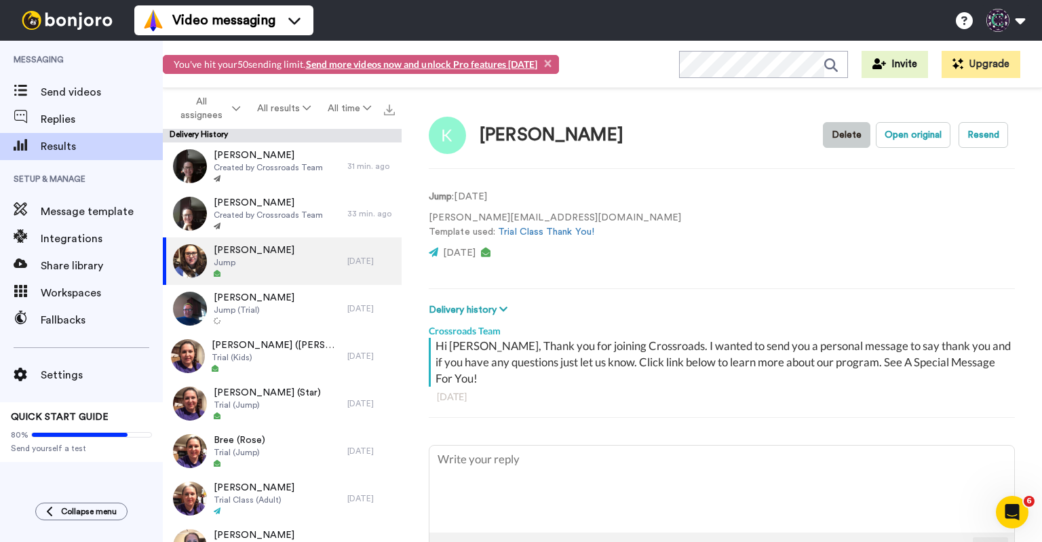
click at [840, 135] on button "Delete" at bounding box center [846, 135] width 47 height 26
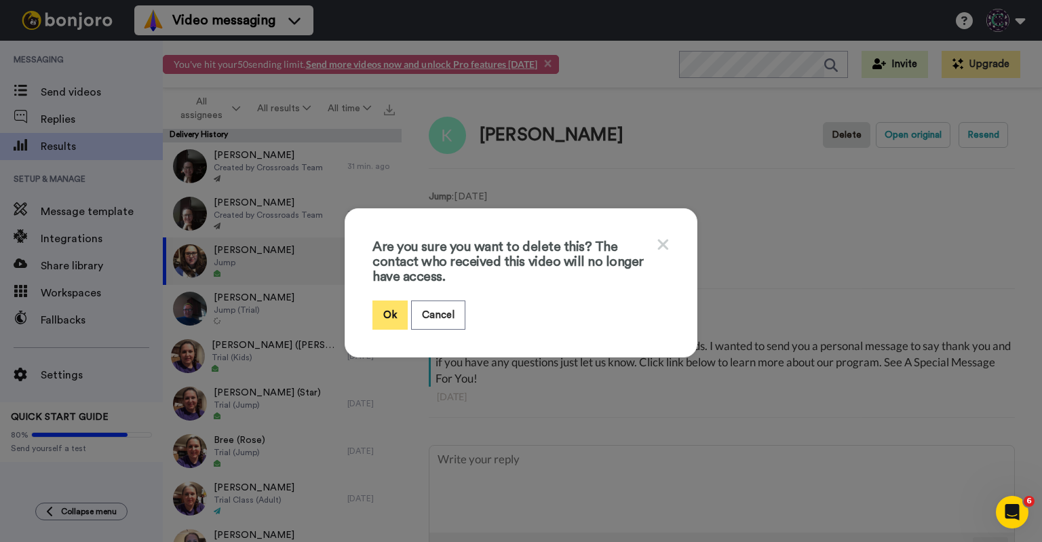
click at [382, 307] on button "Ok" at bounding box center [389, 314] width 35 height 29
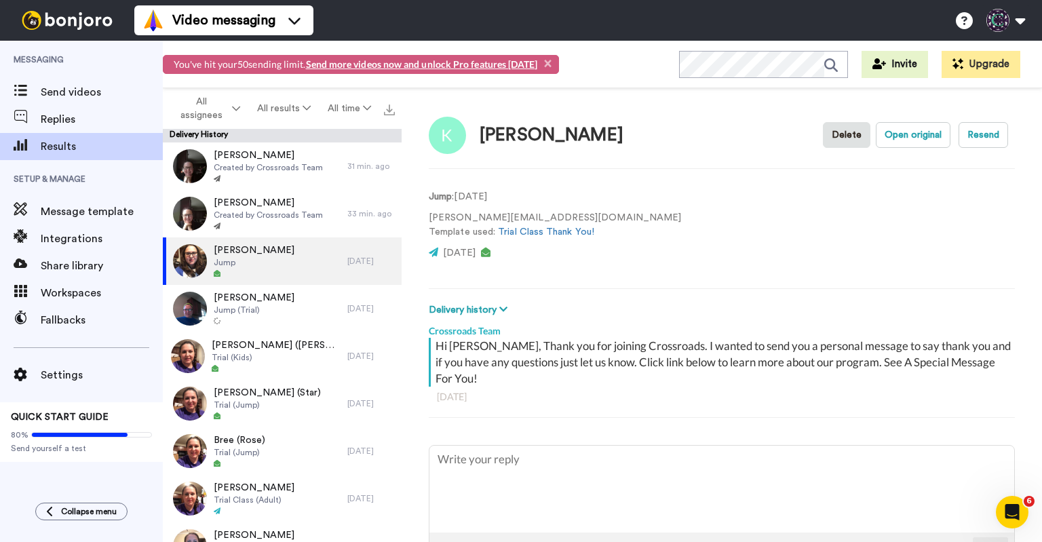
type textarea "x"
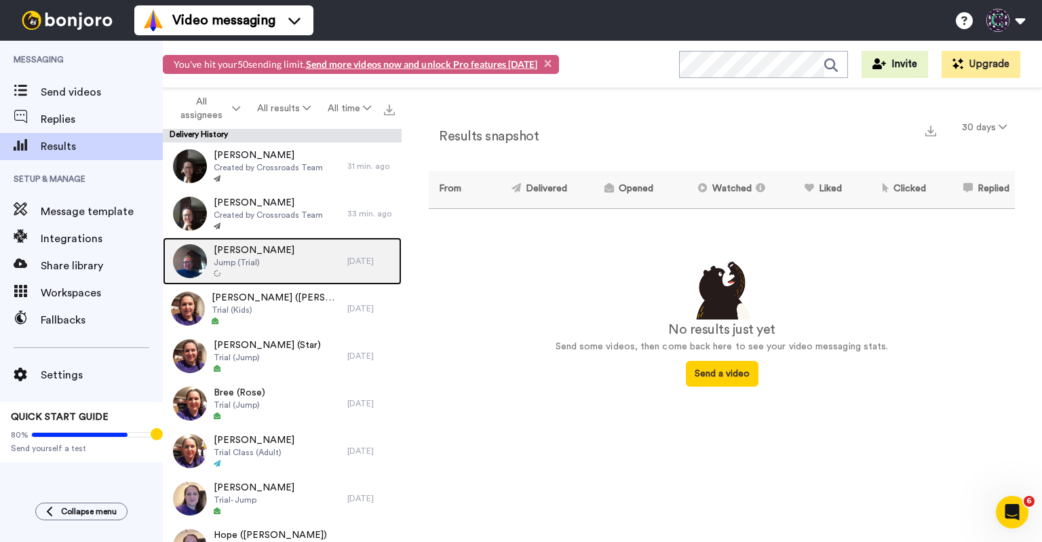
click at [252, 252] on span "[PERSON_NAME]" at bounding box center [254, 250] width 81 height 14
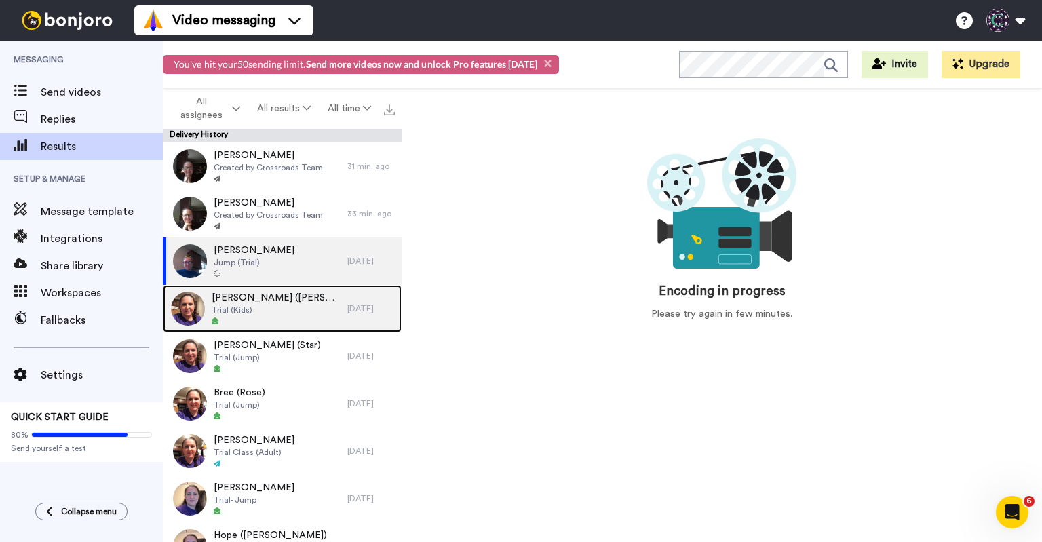
click at [287, 302] on span "[PERSON_NAME] ([PERSON_NAME] and [PERSON_NAME])" at bounding box center [276, 298] width 129 height 14
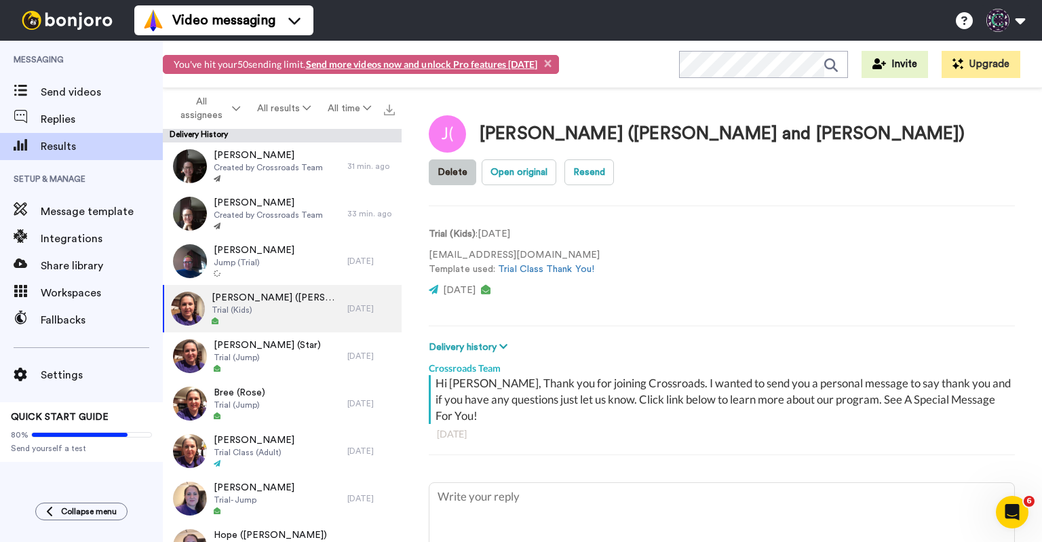
click at [476, 159] on button "Delete" at bounding box center [452, 172] width 47 height 26
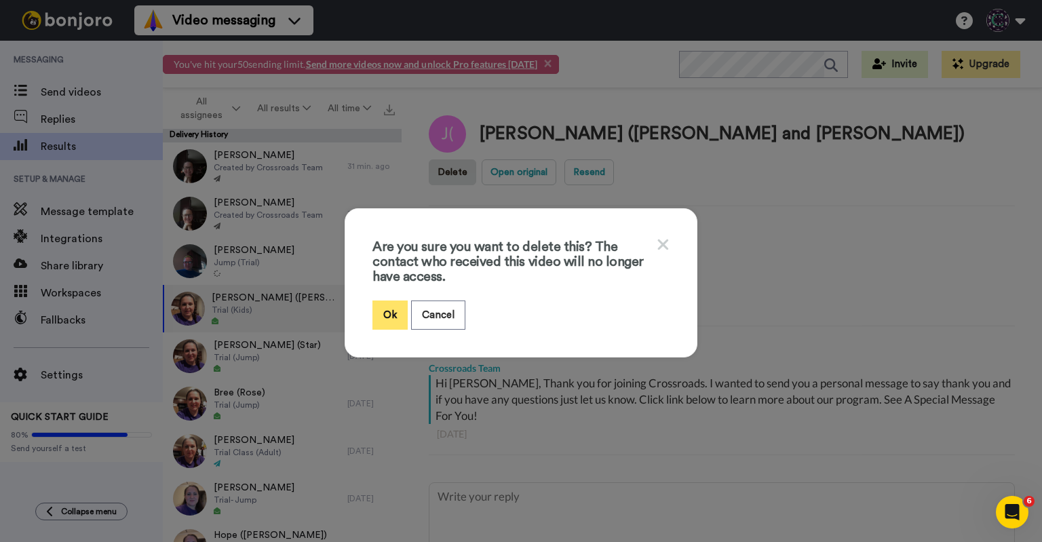
click at [379, 316] on button "Ok" at bounding box center [389, 314] width 35 height 29
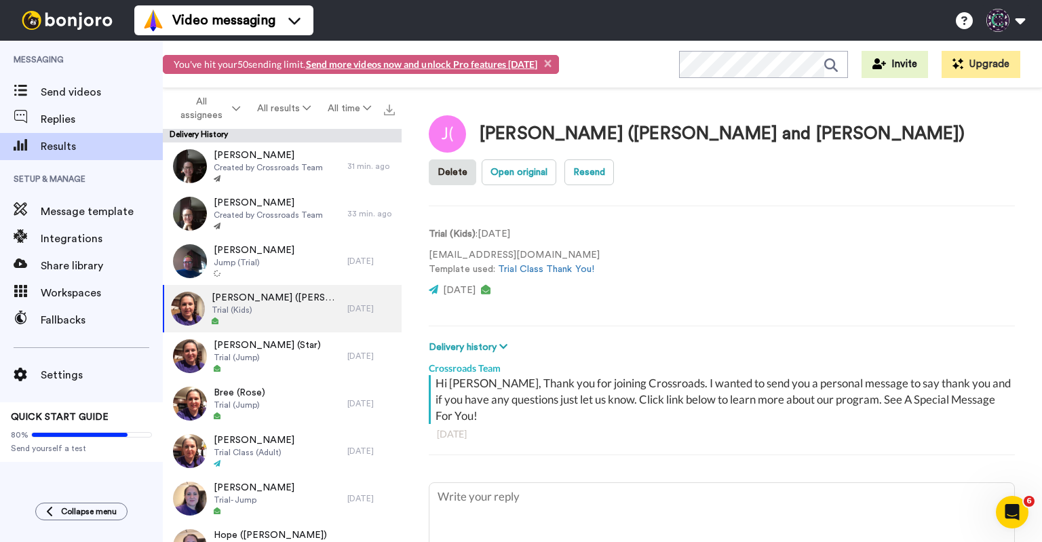
type textarea "x"
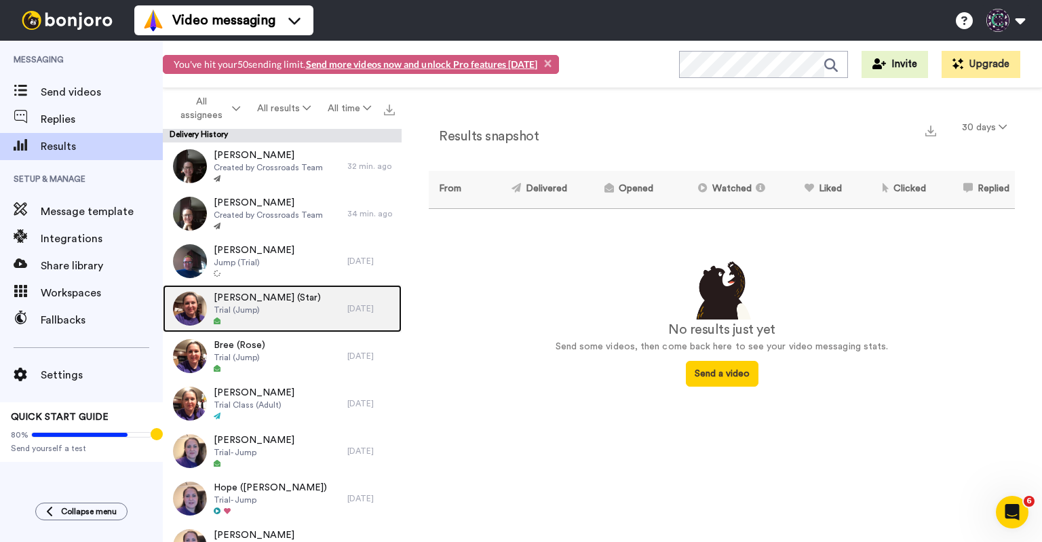
click at [262, 309] on span "Trial (Jump)" at bounding box center [267, 309] width 107 height 11
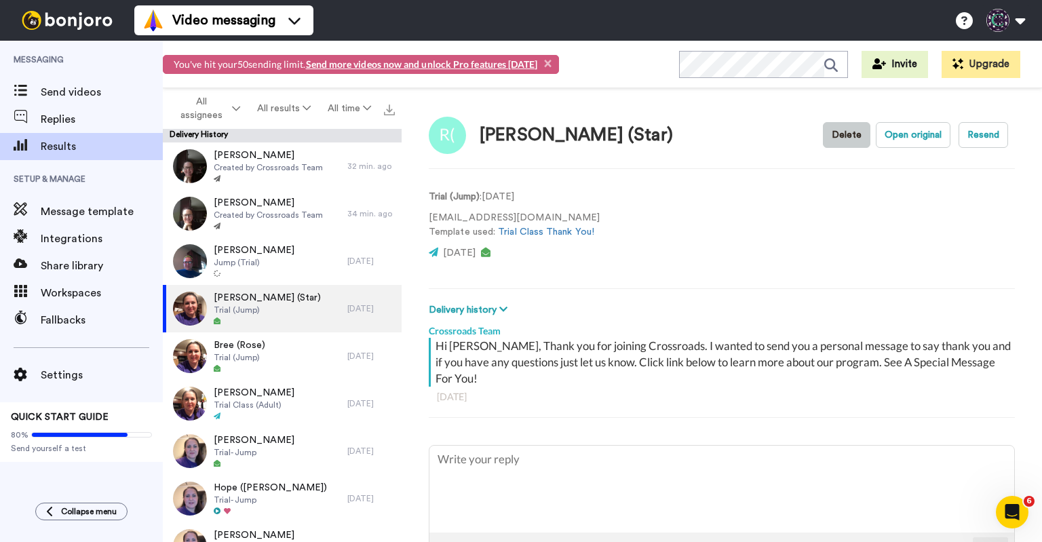
click at [824, 135] on button "Delete" at bounding box center [846, 135] width 47 height 26
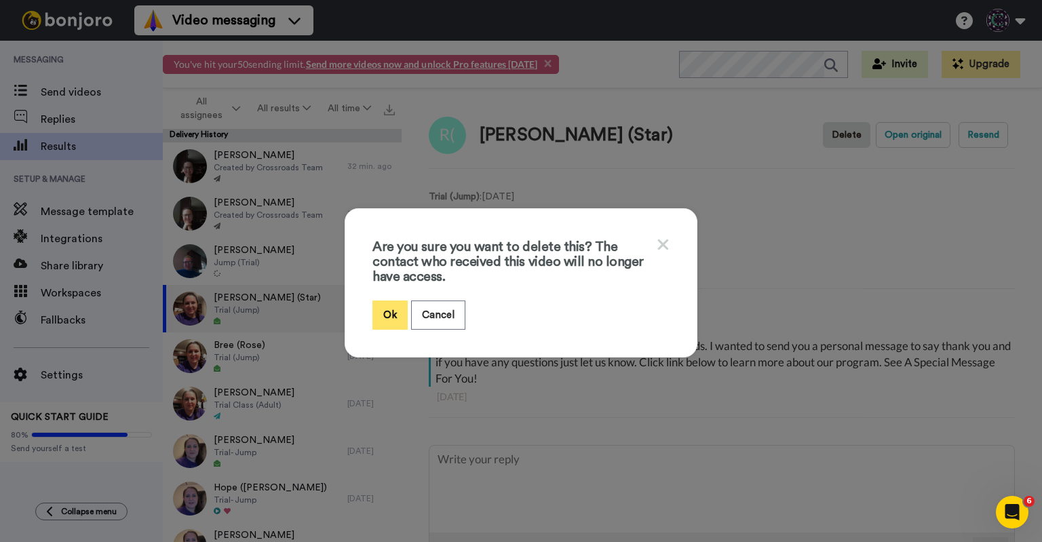
click at [382, 306] on button "Ok" at bounding box center [389, 314] width 35 height 29
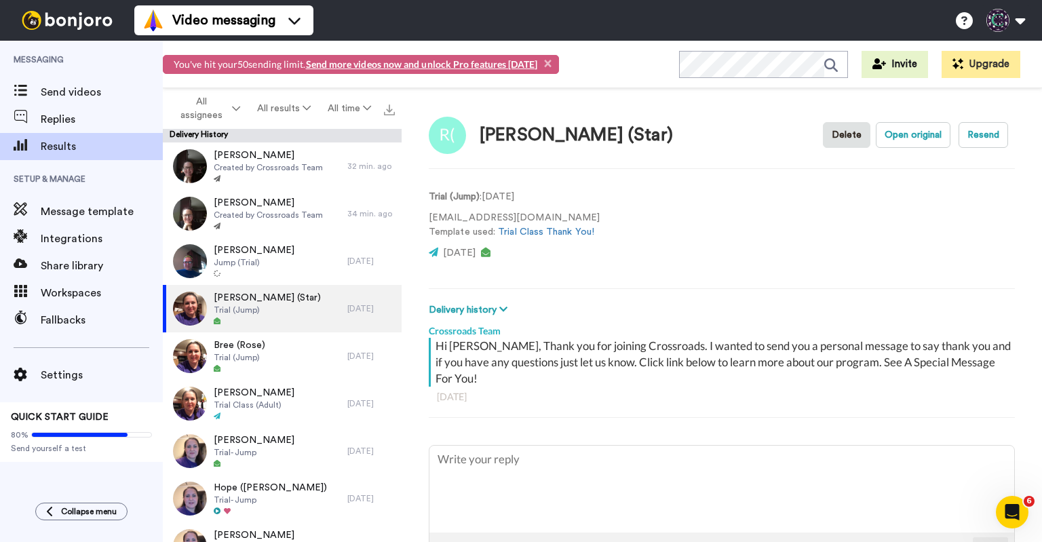
type textarea "x"
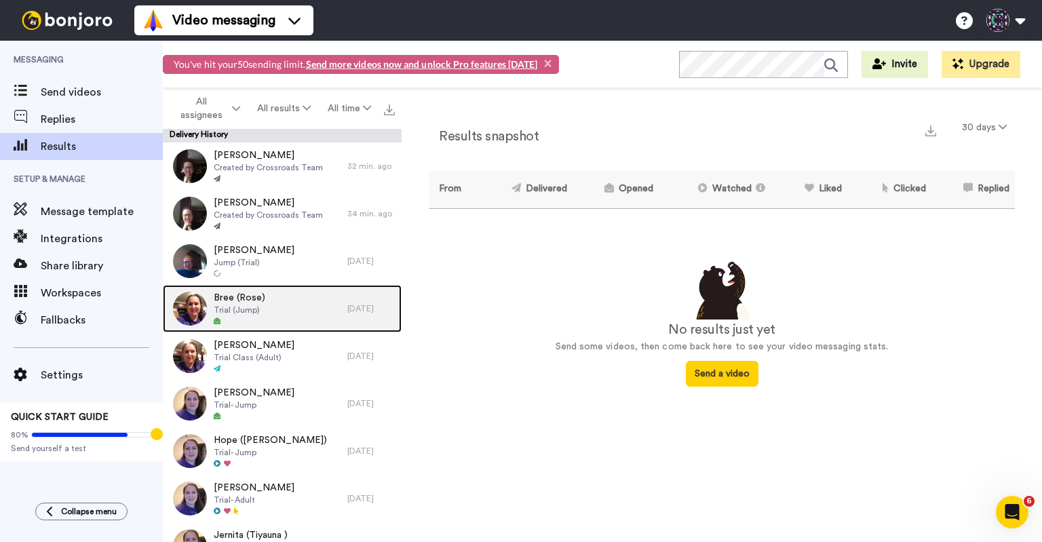
click at [282, 311] on div "Bree (Rose) Trial (Jump)" at bounding box center [255, 308] width 184 height 47
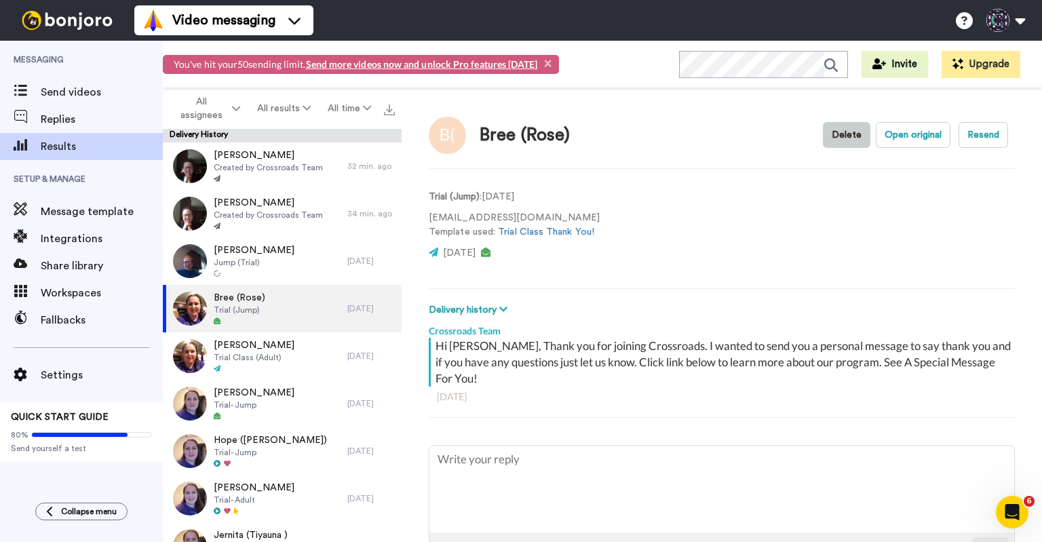
click at [846, 133] on button "Delete" at bounding box center [846, 135] width 47 height 26
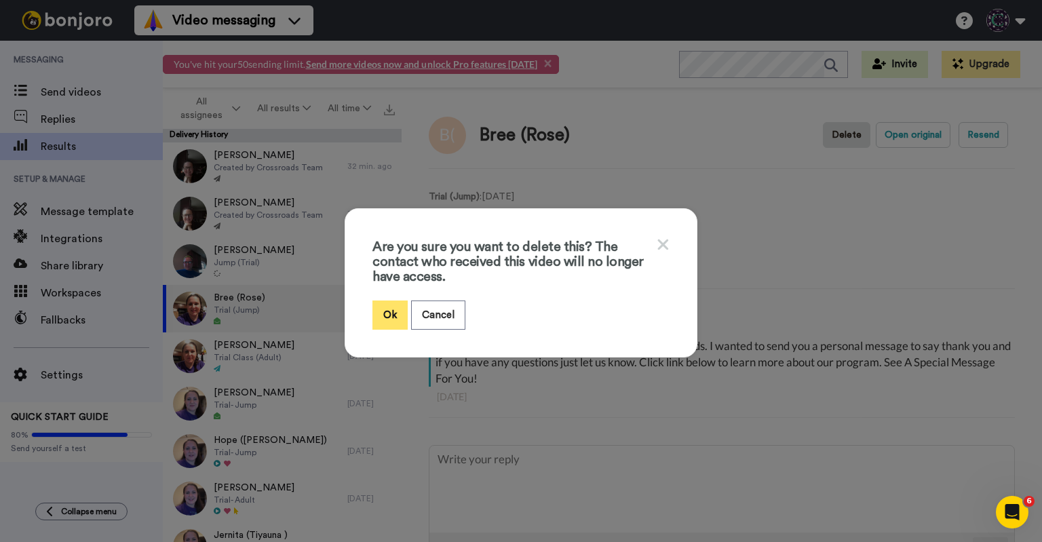
click at [394, 312] on button "Ok" at bounding box center [389, 314] width 35 height 29
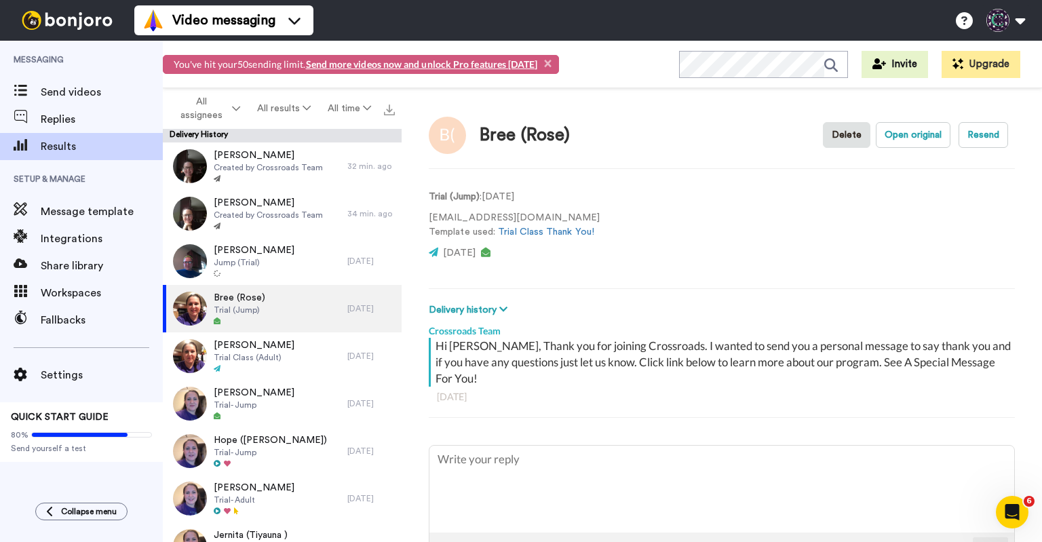
type textarea "x"
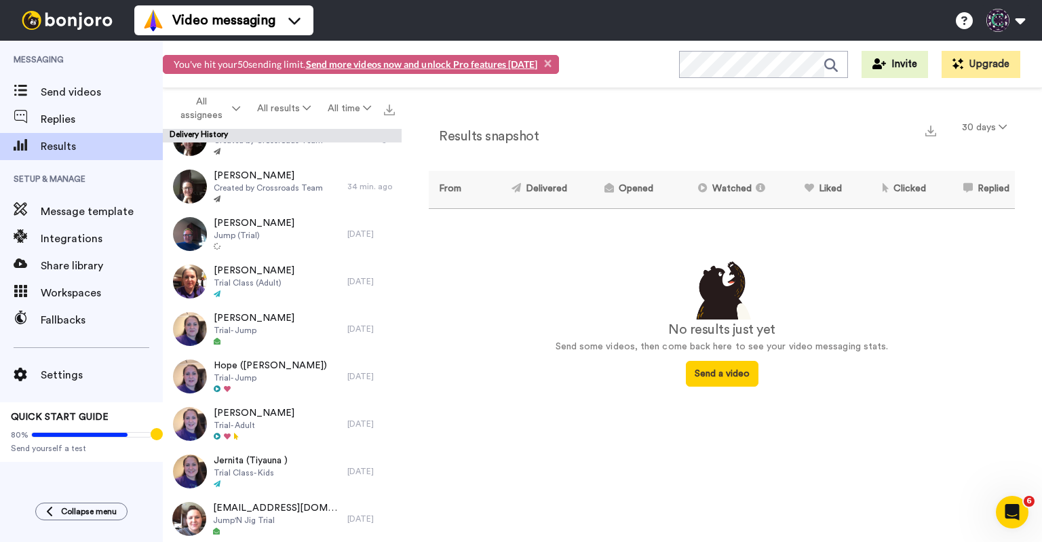
scroll to position [304, 0]
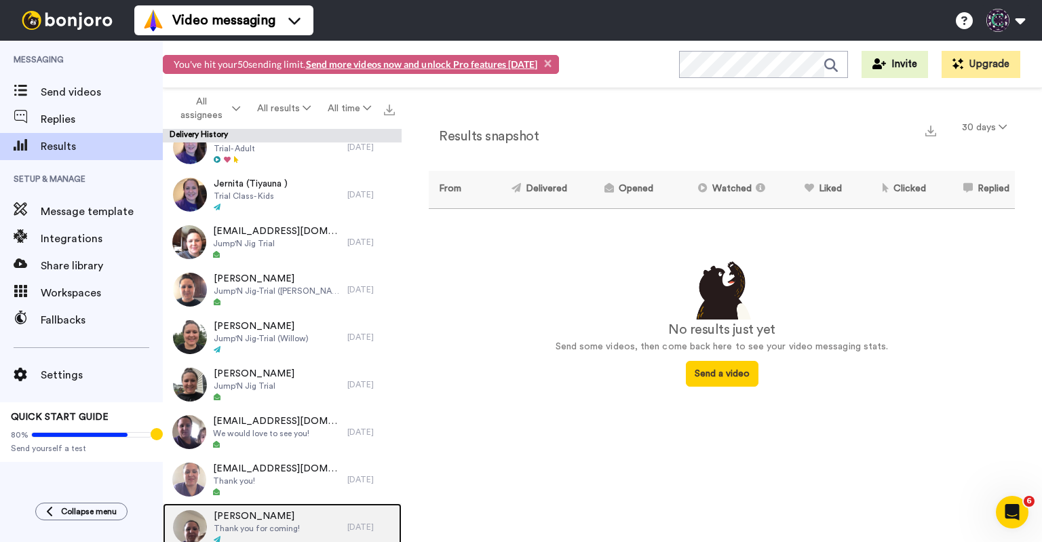
click at [295, 528] on span "Thank you for coming!" at bounding box center [257, 528] width 86 height 11
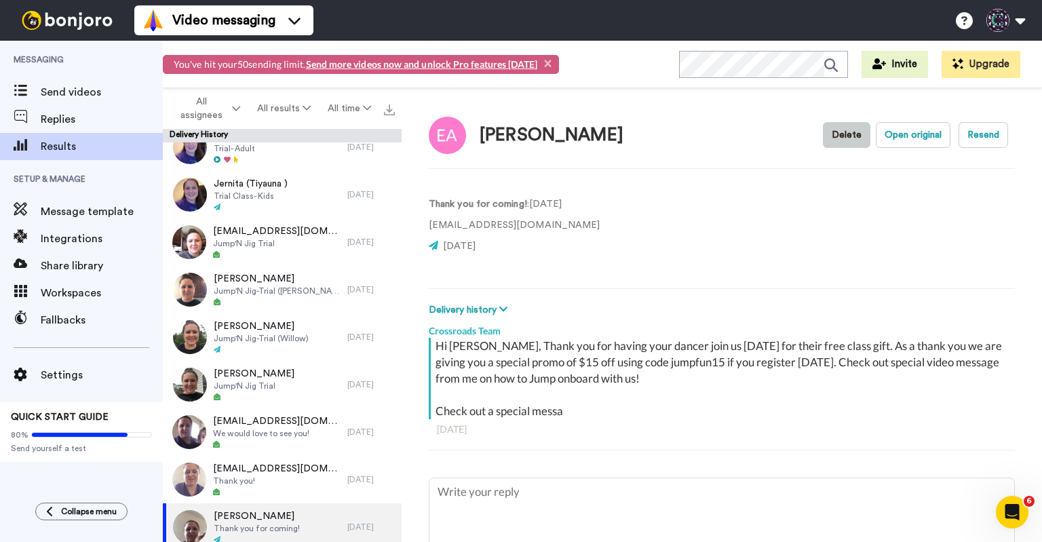
click at [844, 140] on button "Delete" at bounding box center [846, 135] width 47 height 26
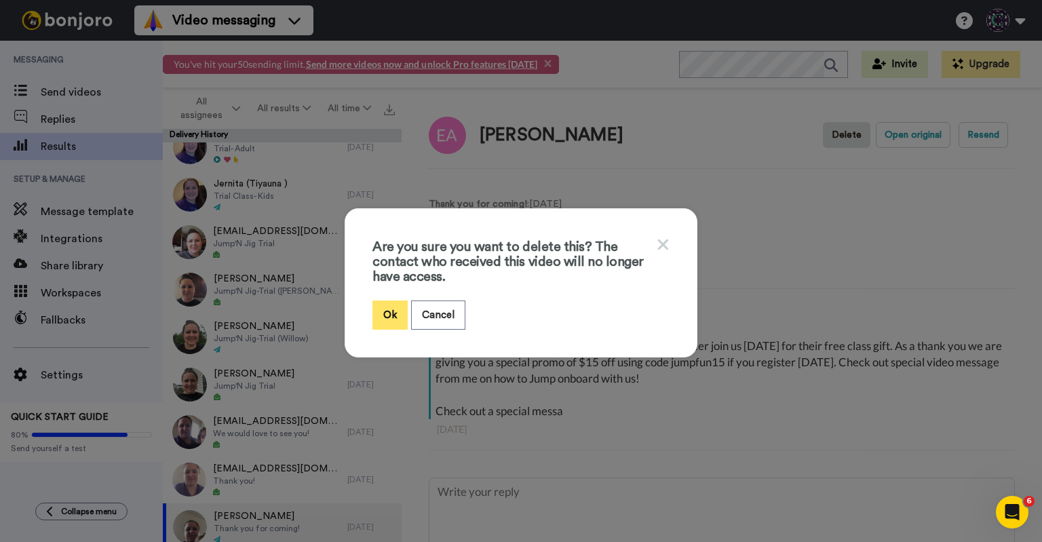
click at [380, 310] on button "Ok" at bounding box center [389, 314] width 35 height 29
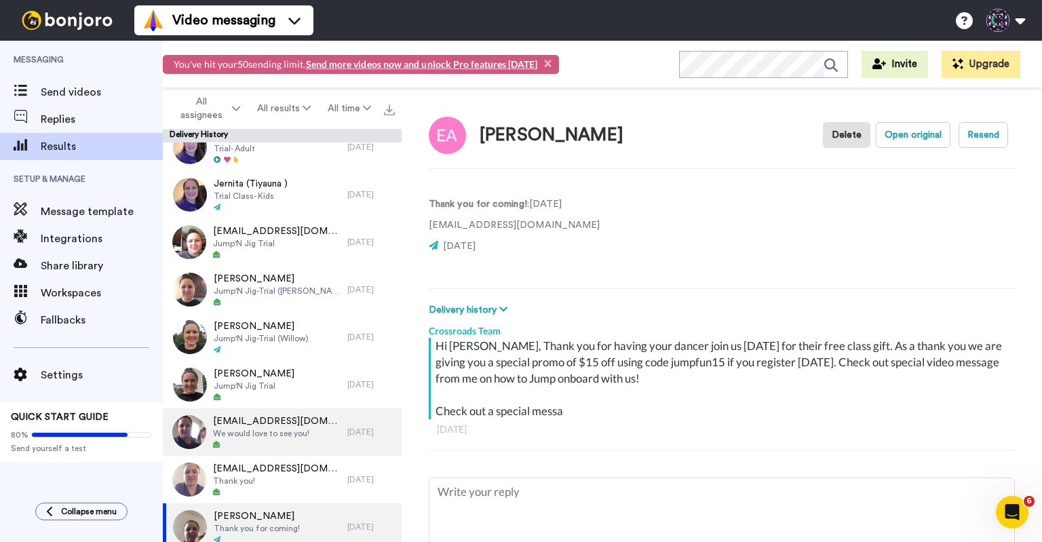
type textarea "x"
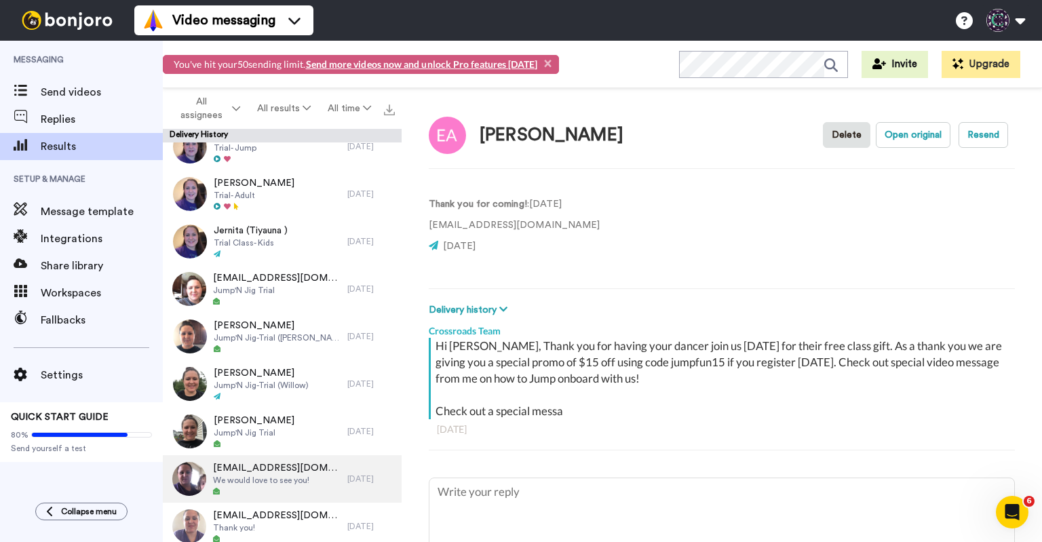
scroll to position [257, 0]
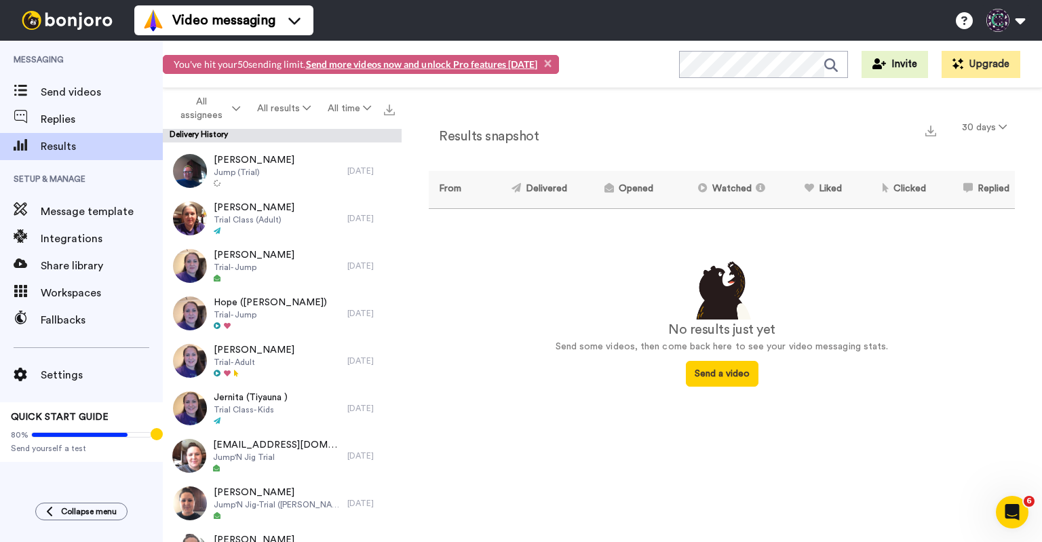
scroll to position [257, 0]
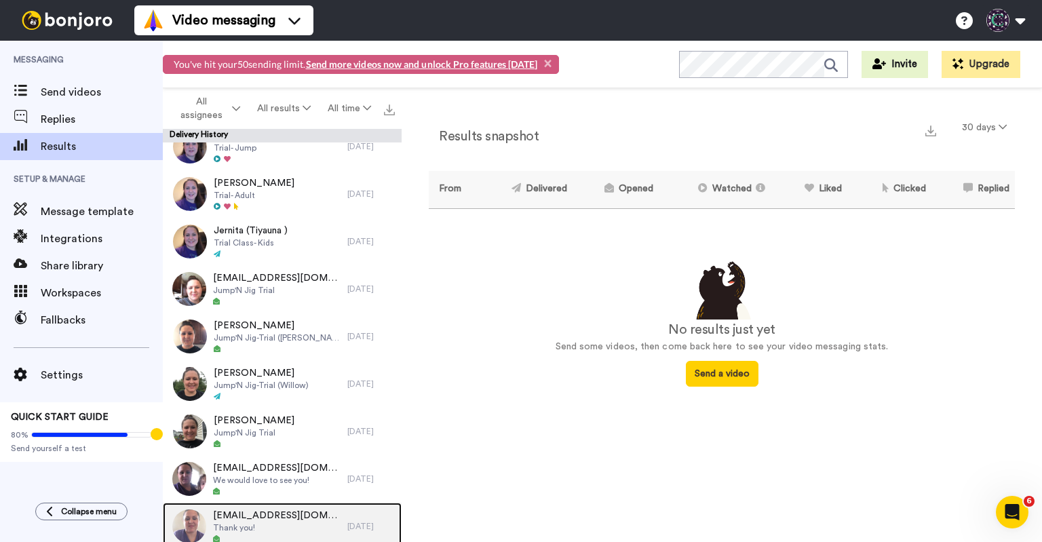
click at [295, 509] on span "[EMAIL_ADDRESS][DOMAIN_NAME]" at bounding box center [276, 516] width 127 height 14
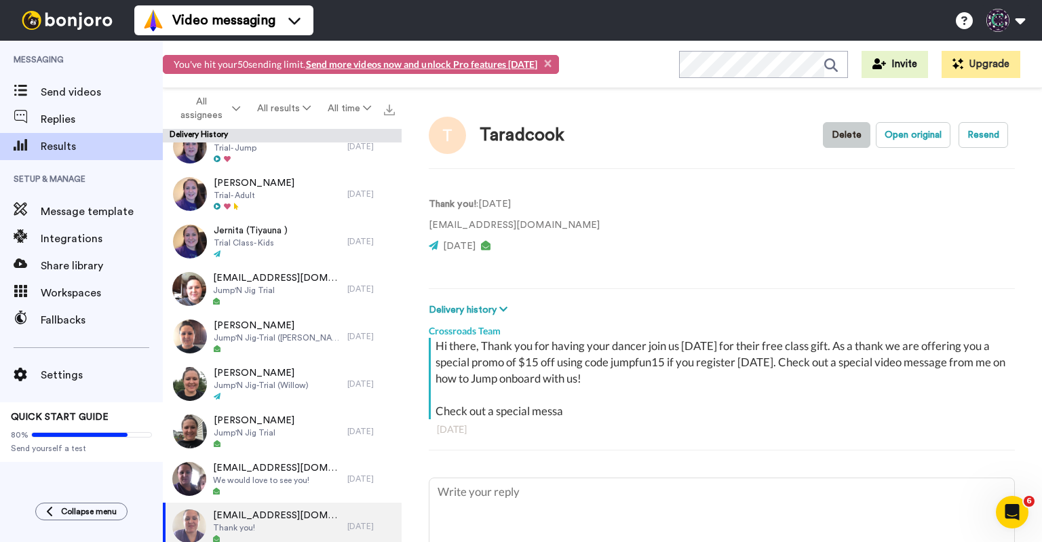
click at [833, 140] on button "Delete" at bounding box center [846, 135] width 47 height 26
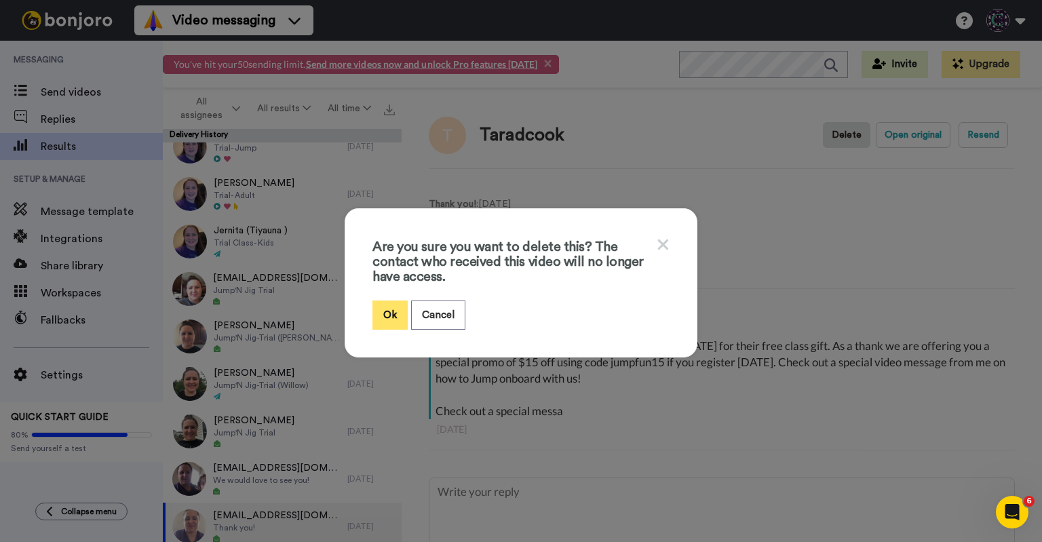
click at [378, 311] on button "Ok" at bounding box center [389, 314] width 35 height 29
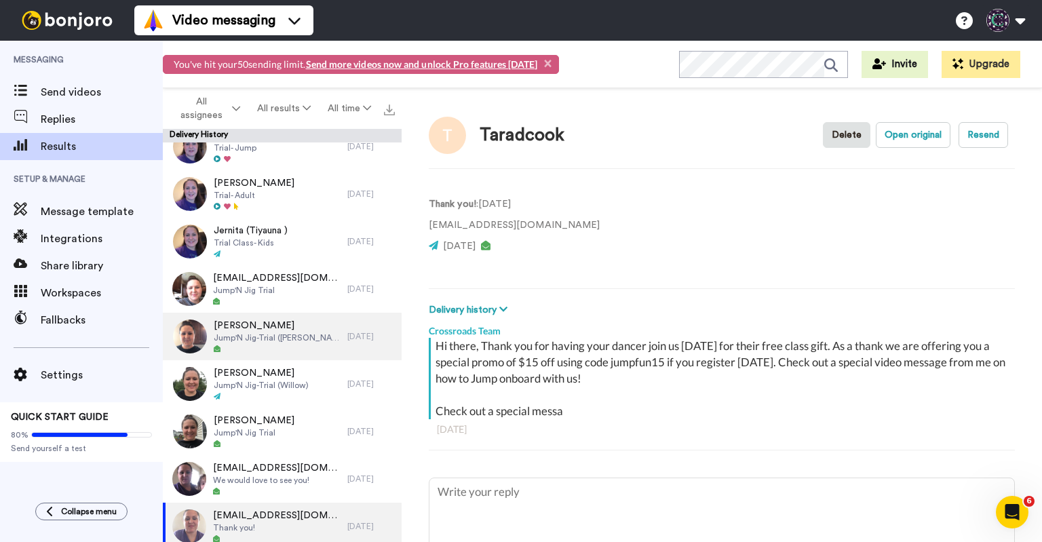
type textarea "x"
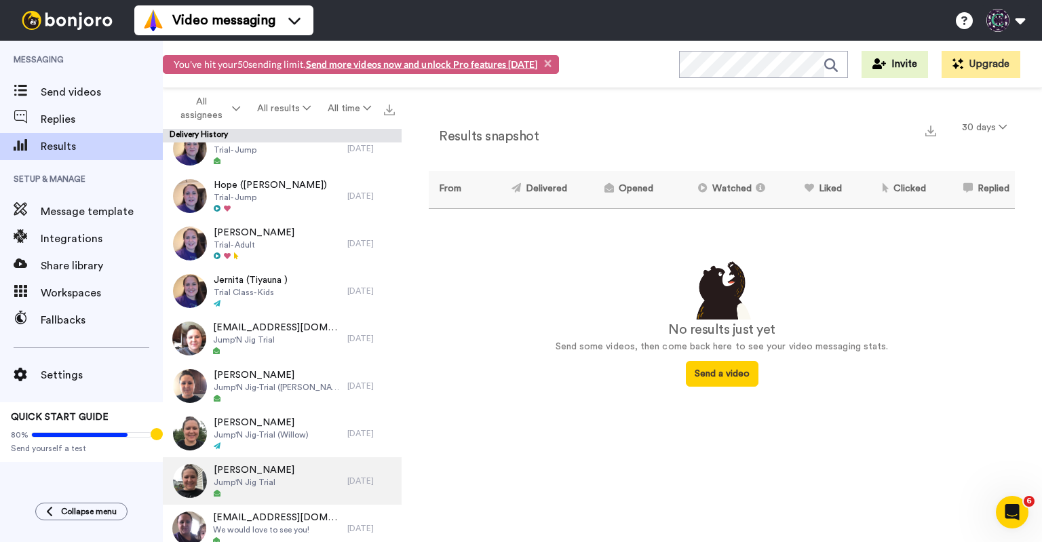
scroll to position [209, 0]
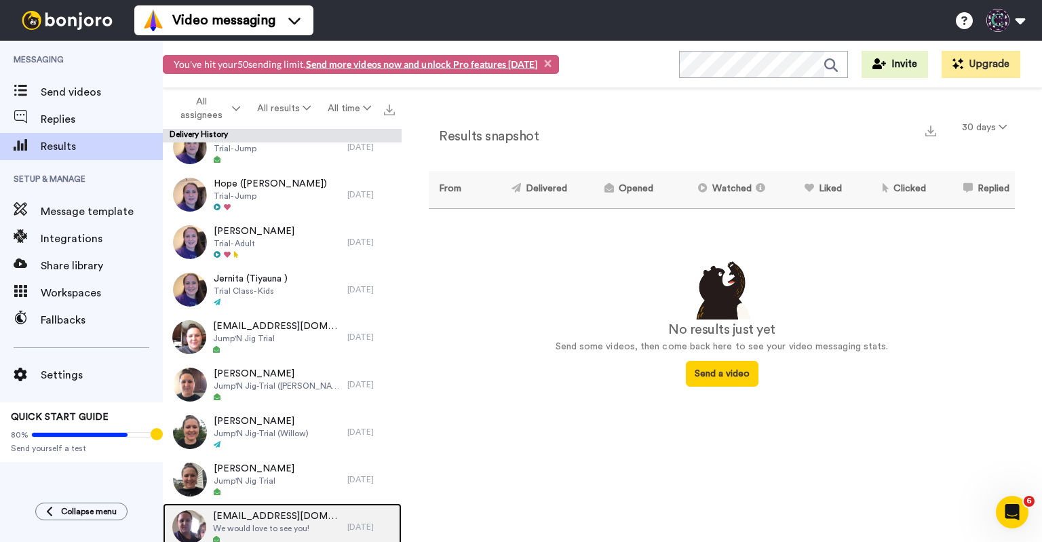
click at [290, 513] on span "myhorsetaz22@gmail.com" at bounding box center [276, 516] width 127 height 14
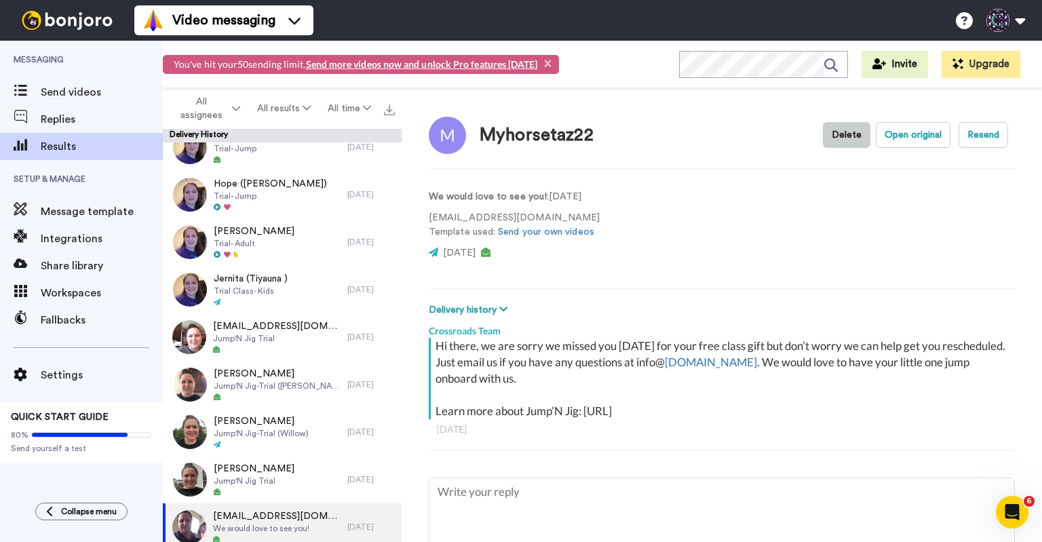
click at [833, 132] on button "Delete" at bounding box center [846, 135] width 47 height 26
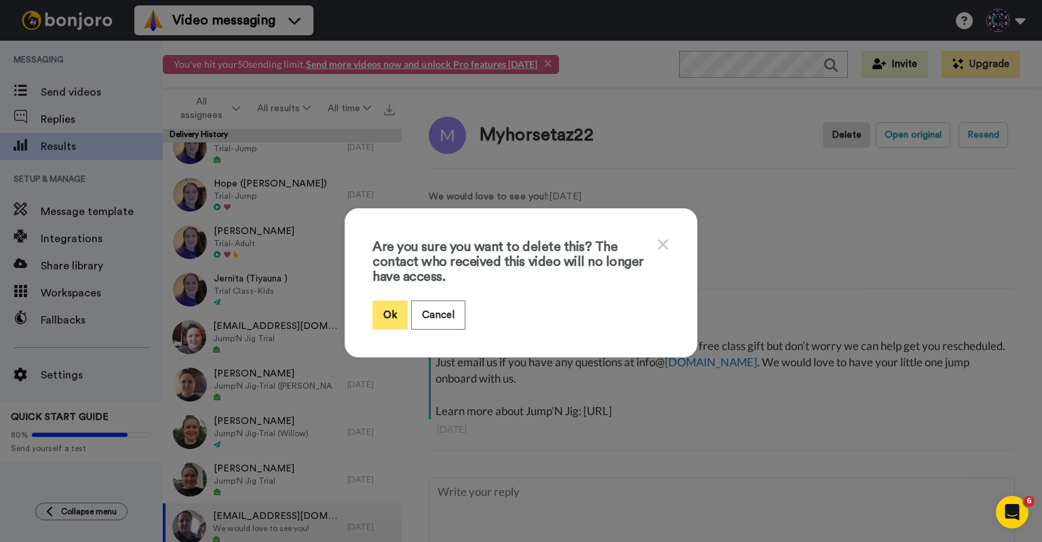
click at [389, 310] on button "Ok" at bounding box center [389, 314] width 35 height 29
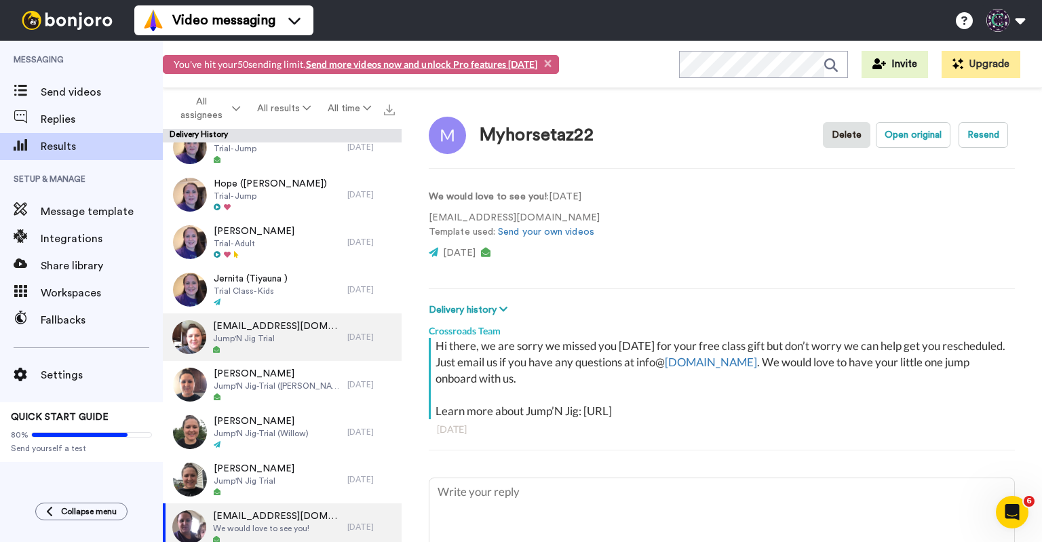
type textarea "x"
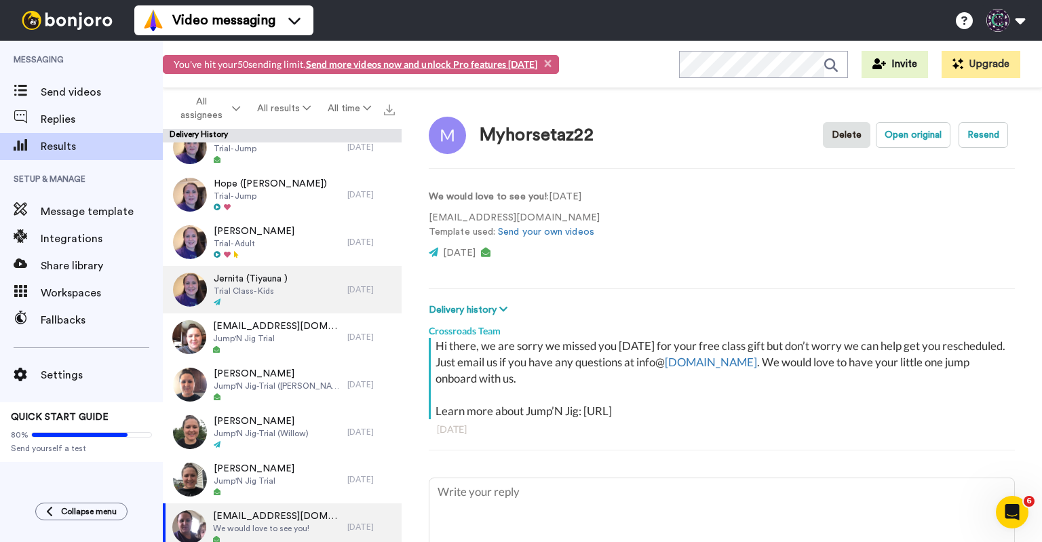
scroll to position [162, 0]
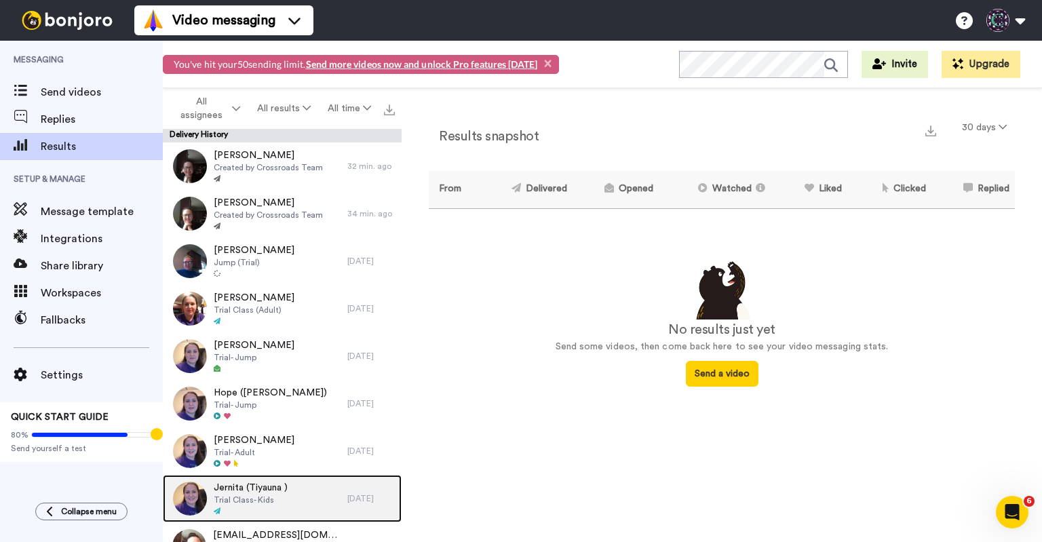
click at [272, 504] on span "Trial Class- Kids" at bounding box center [251, 499] width 74 height 11
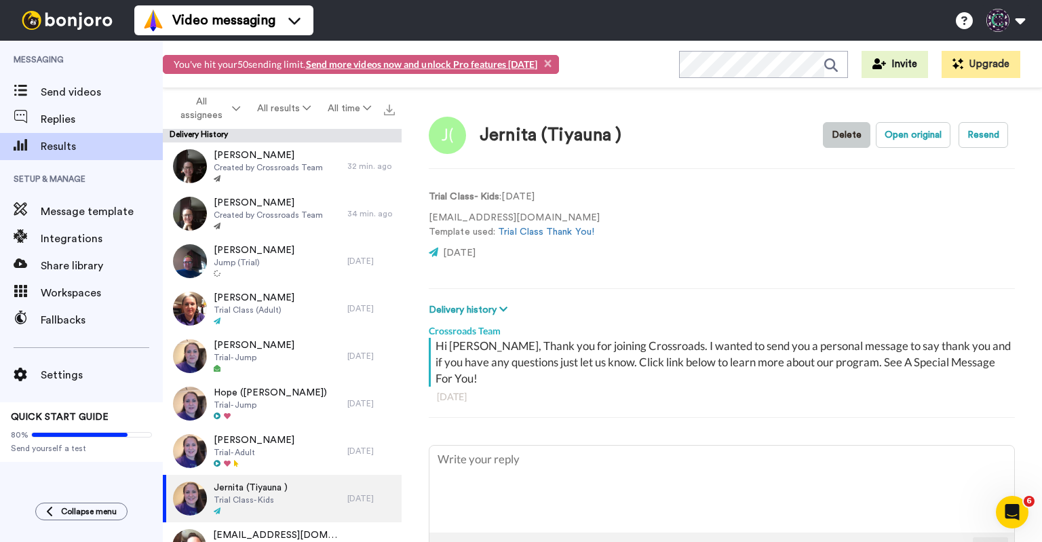
click at [847, 138] on button "Delete" at bounding box center [846, 135] width 47 height 26
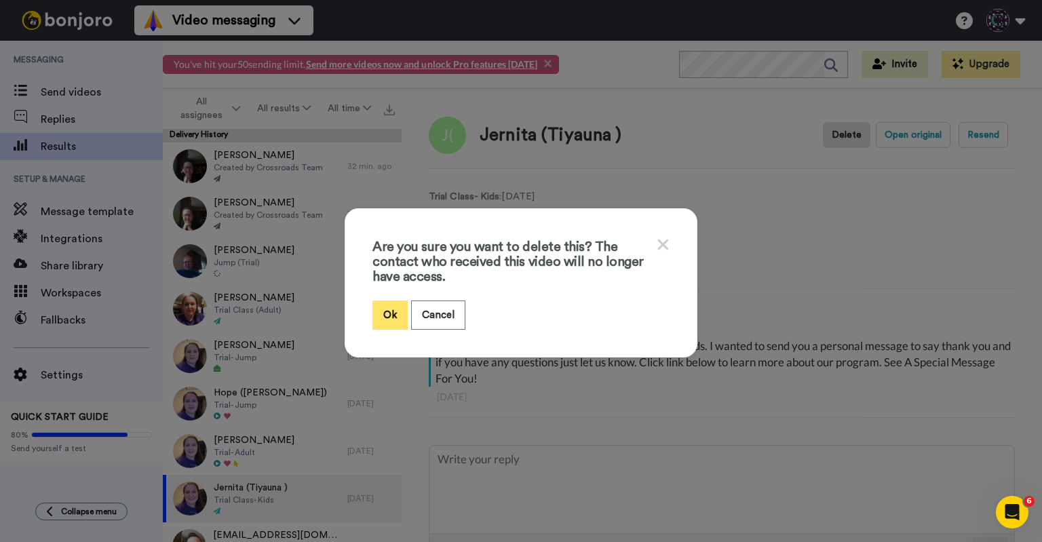
click at [382, 313] on button "Ok" at bounding box center [389, 314] width 35 height 29
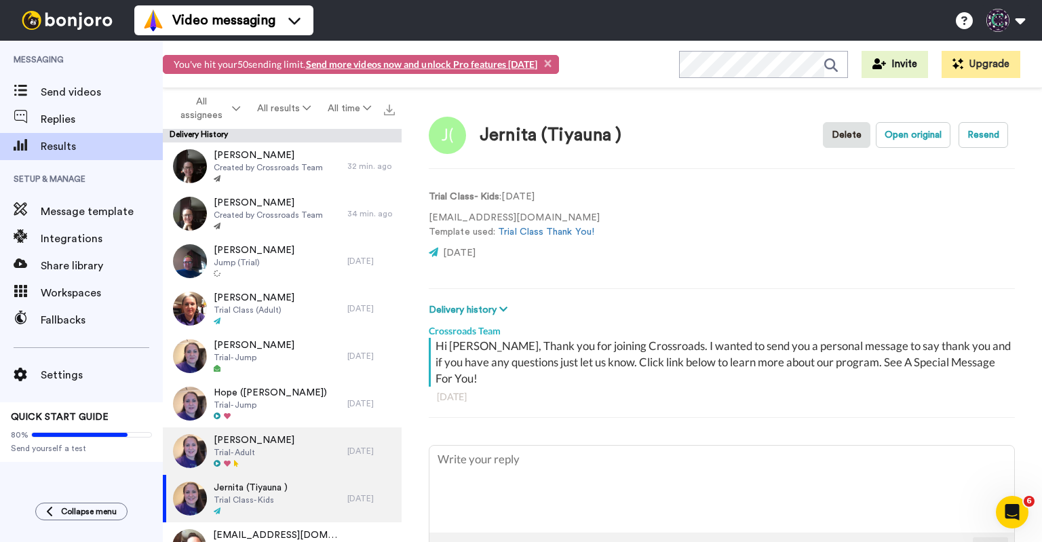
type textarea "x"
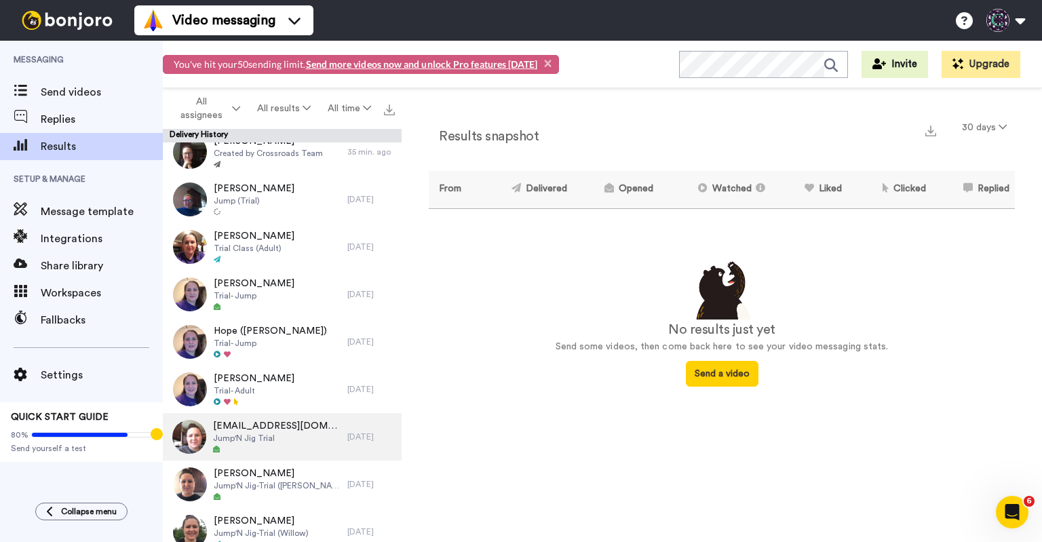
scroll to position [114, 0]
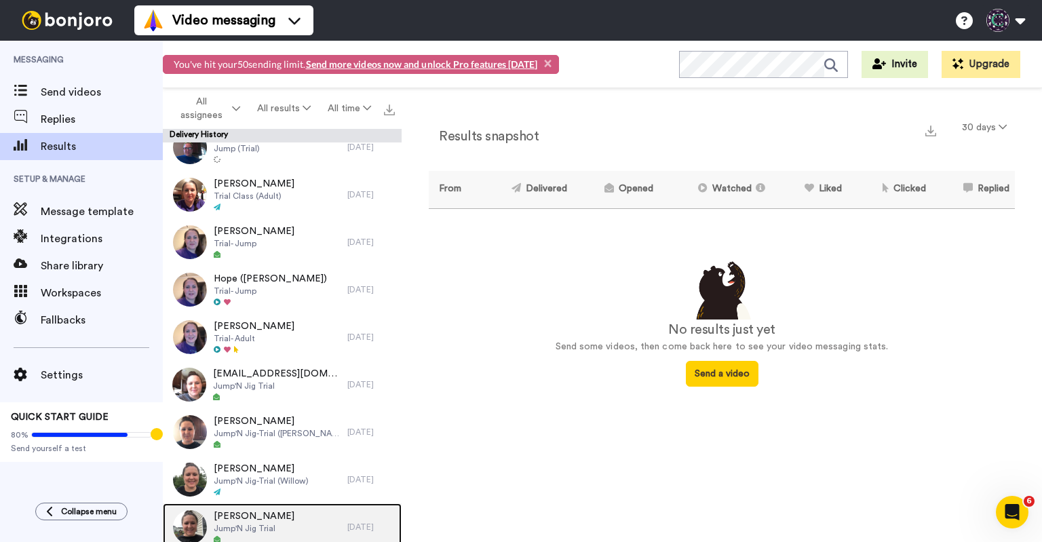
click at [297, 510] on div "Amanda Jump'N Jig Trial" at bounding box center [255, 526] width 184 height 47
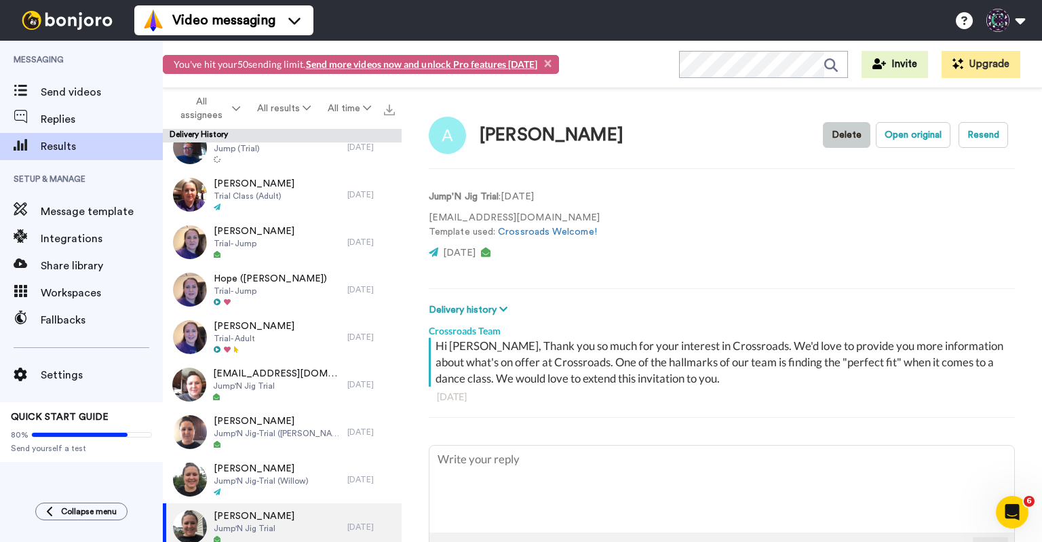
click at [842, 129] on button "Delete" at bounding box center [846, 135] width 47 height 26
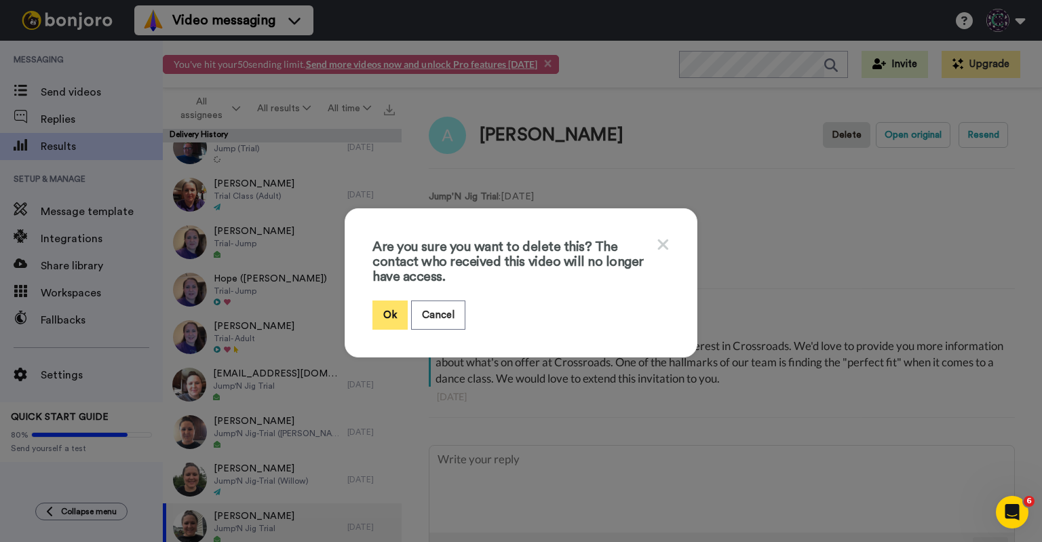
click at [399, 317] on button "Ok" at bounding box center [389, 314] width 35 height 29
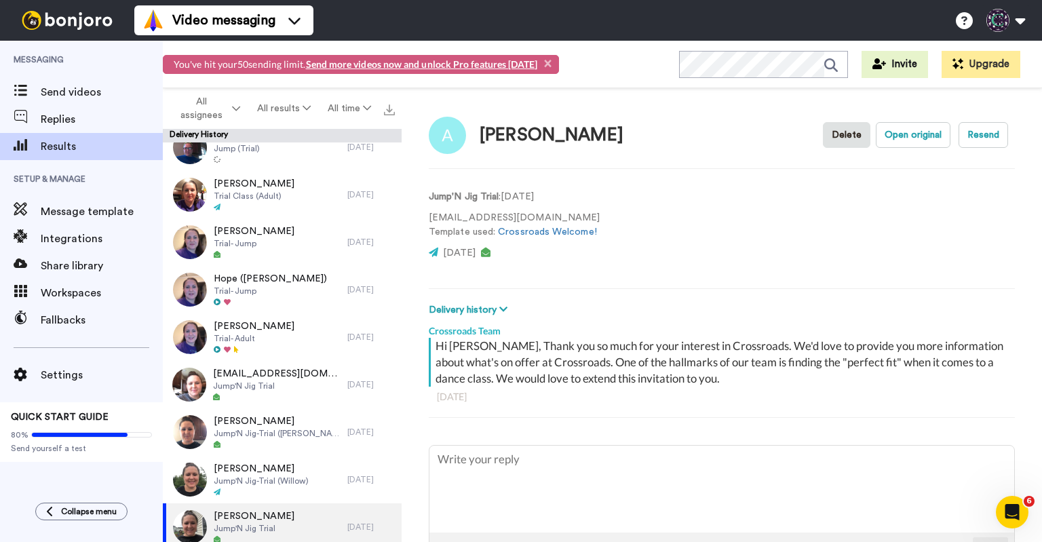
type textarea "x"
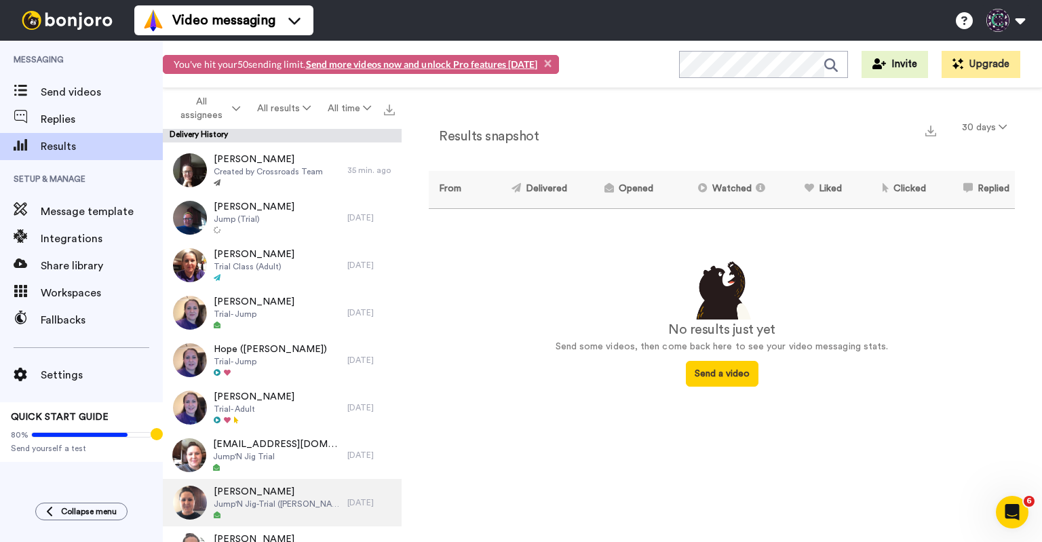
scroll to position [67, 0]
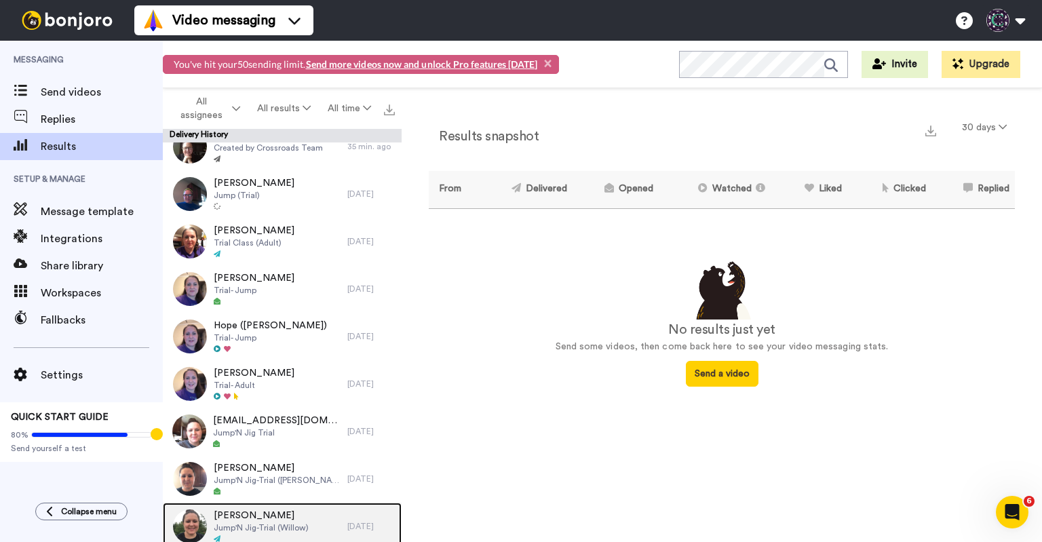
click at [292, 507] on div "Sara Camden Jump'N Jig-Trial (Willow)" at bounding box center [255, 525] width 184 height 47
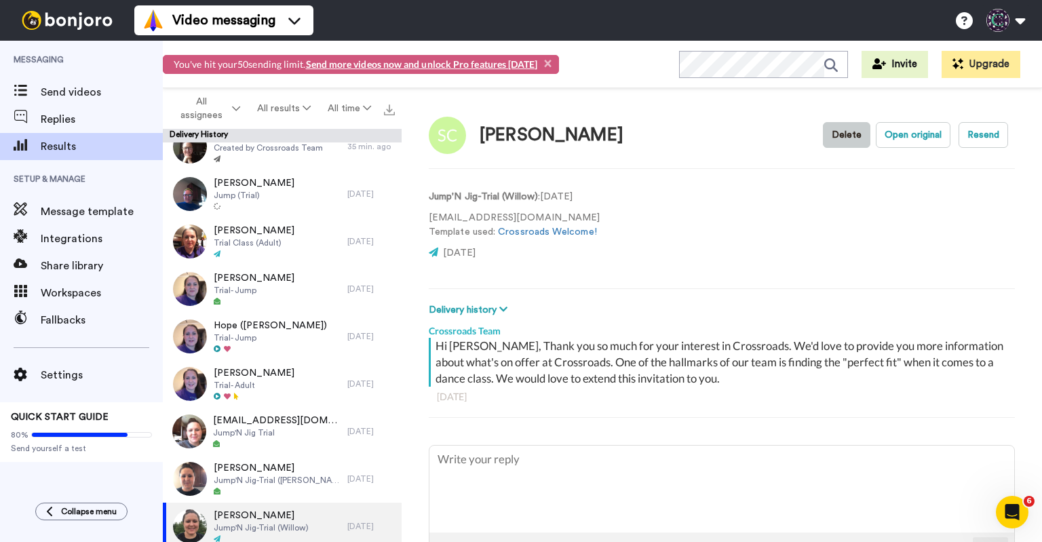
click at [831, 132] on button "Delete" at bounding box center [846, 135] width 47 height 26
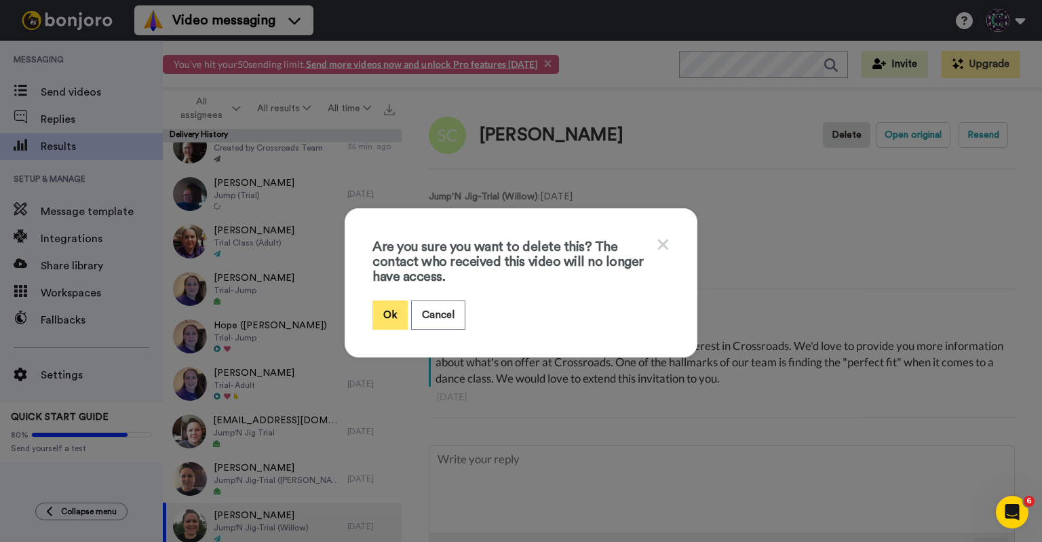
click at [380, 313] on button "Ok" at bounding box center [389, 314] width 35 height 29
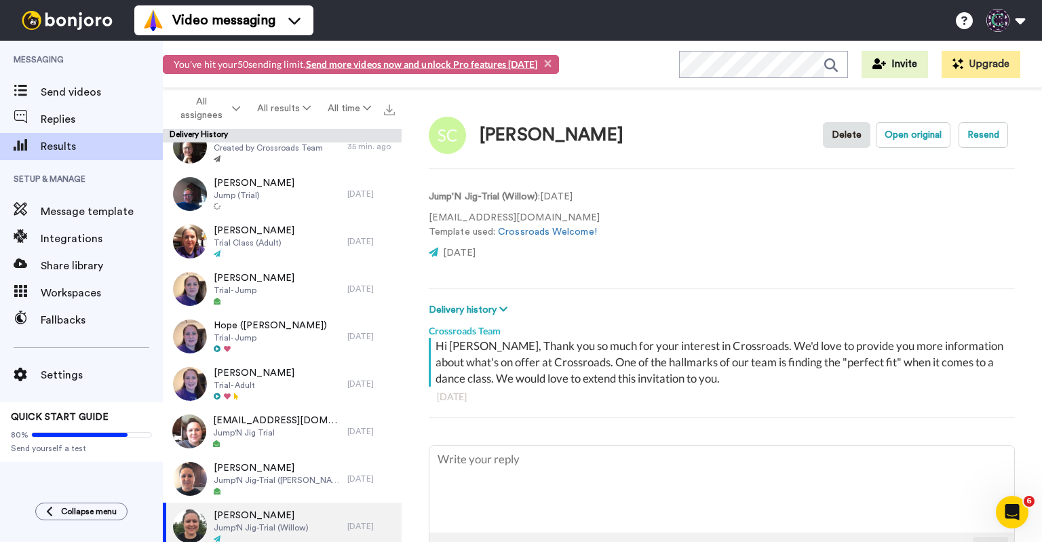
type textarea "x"
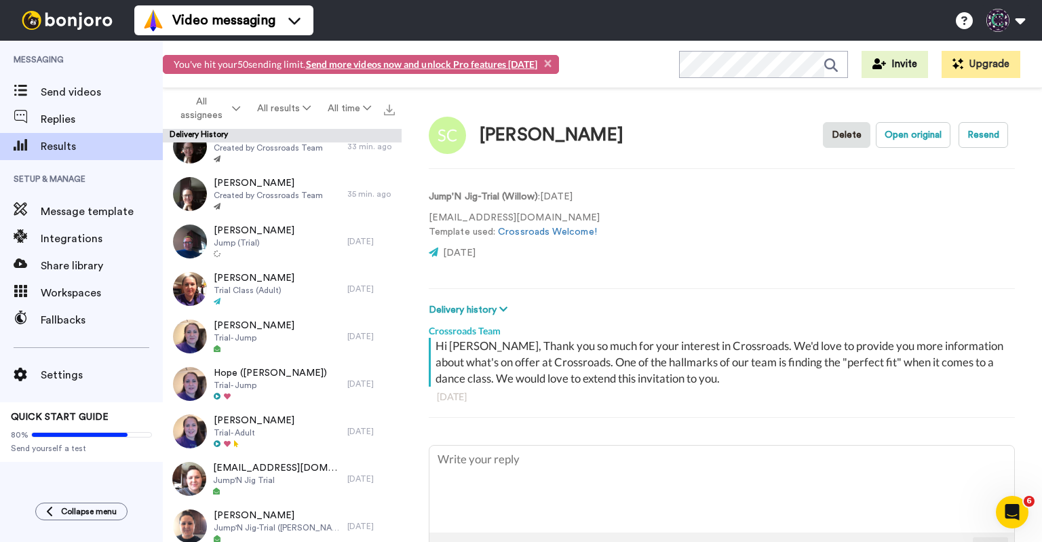
scroll to position [20, 0]
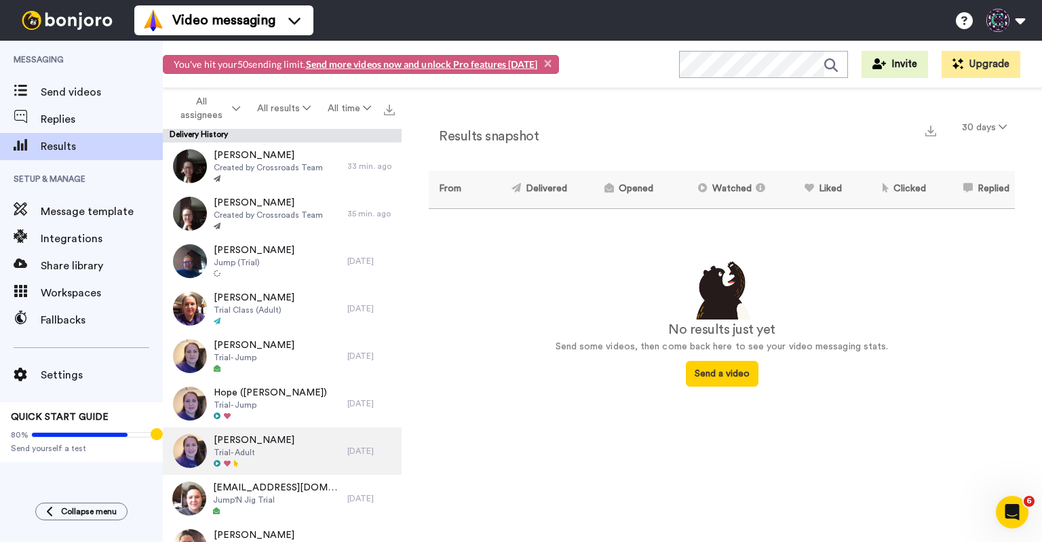
scroll to position [19, 0]
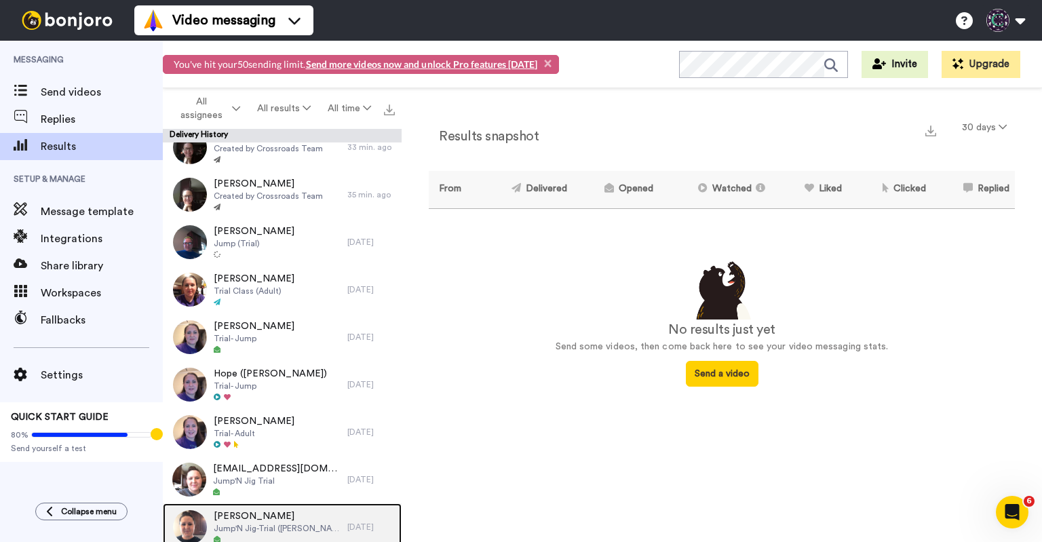
click at [284, 510] on span "[PERSON_NAME]" at bounding box center [277, 516] width 127 height 14
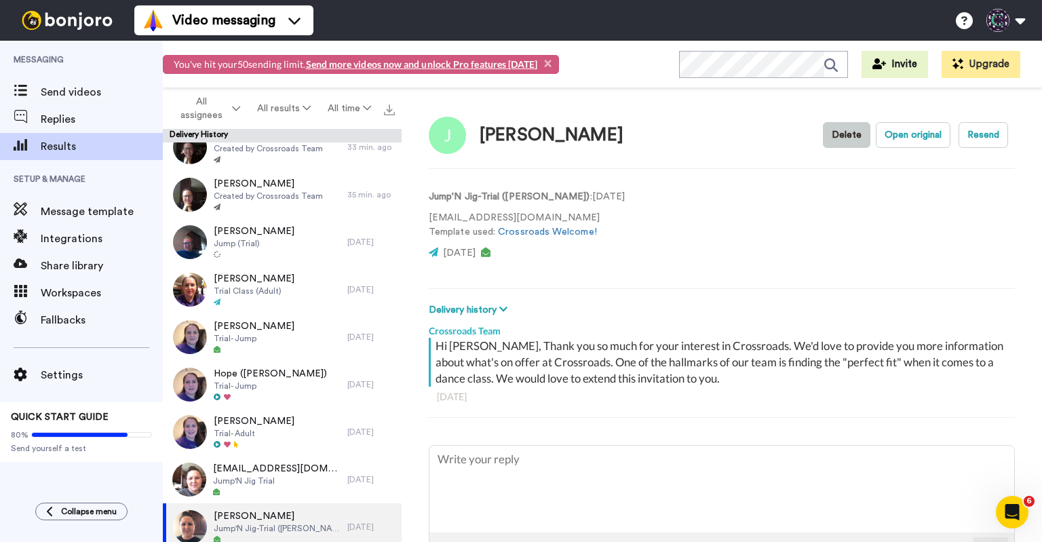
click at [856, 131] on button "Delete" at bounding box center [846, 135] width 47 height 26
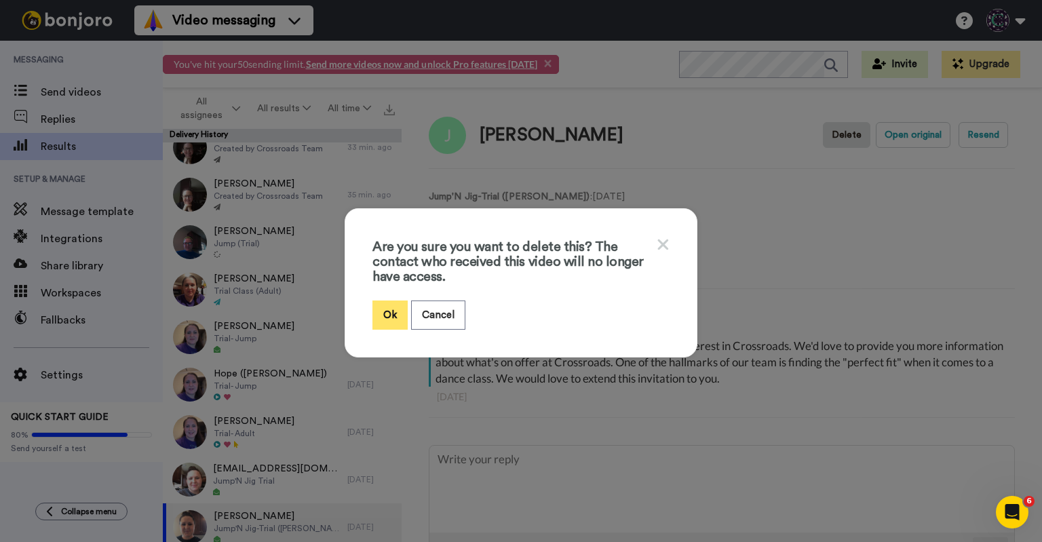
click at [374, 321] on button "Ok" at bounding box center [389, 314] width 35 height 29
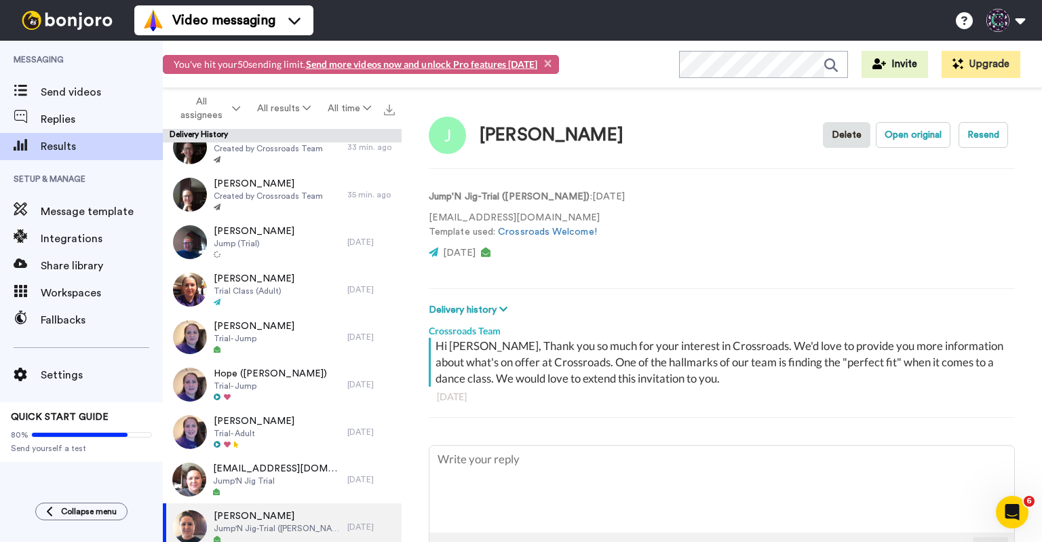
type textarea "x"
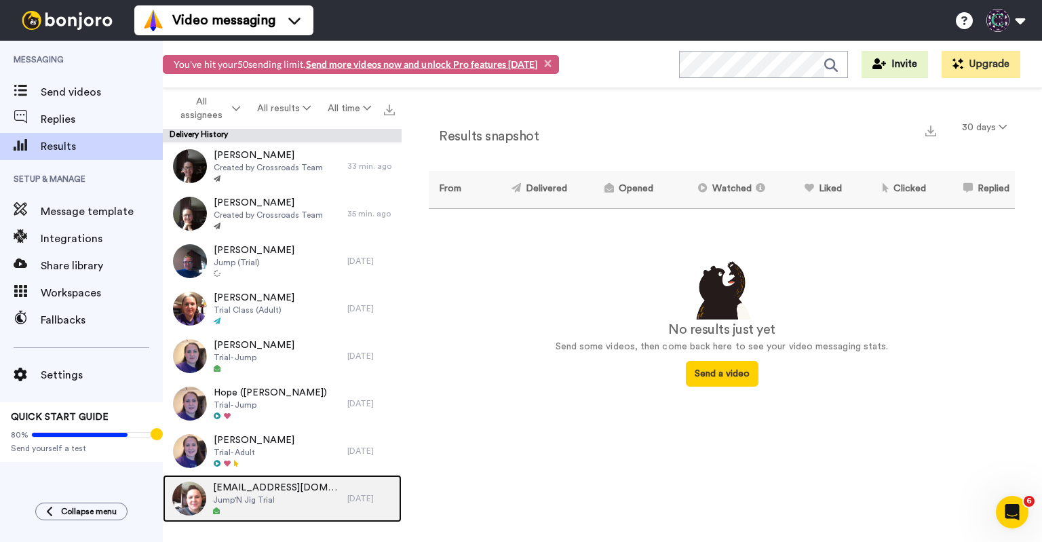
click at [256, 498] on span "Jump'N Jig Trial" at bounding box center [276, 499] width 127 height 11
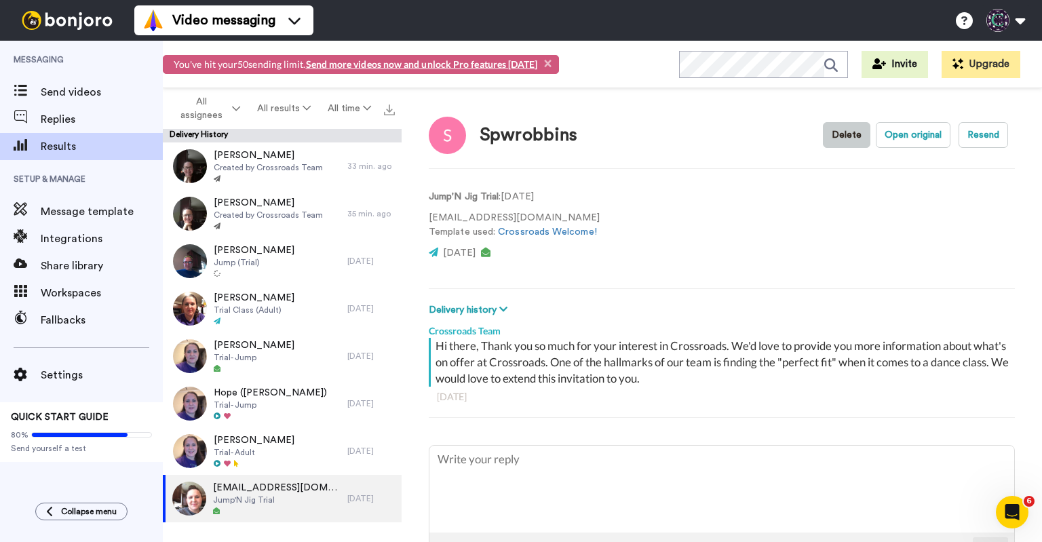
click at [833, 138] on button "Delete" at bounding box center [846, 135] width 47 height 26
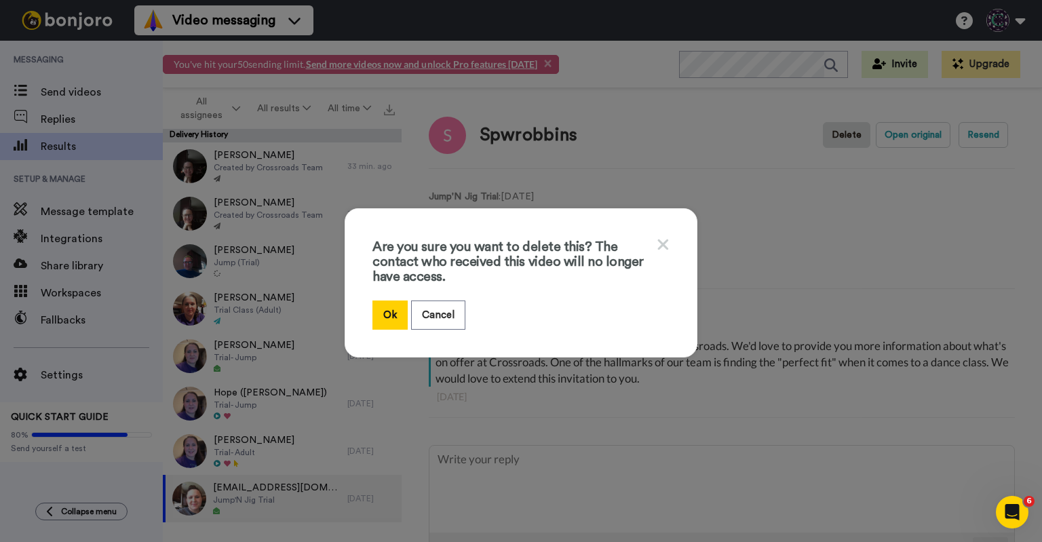
click at [382, 329] on div "Are you sure you want to delete this? The contact who received this video will …" at bounding box center [520, 282] width 353 height 149
click at [382, 319] on button "Ok" at bounding box center [389, 314] width 35 height 29
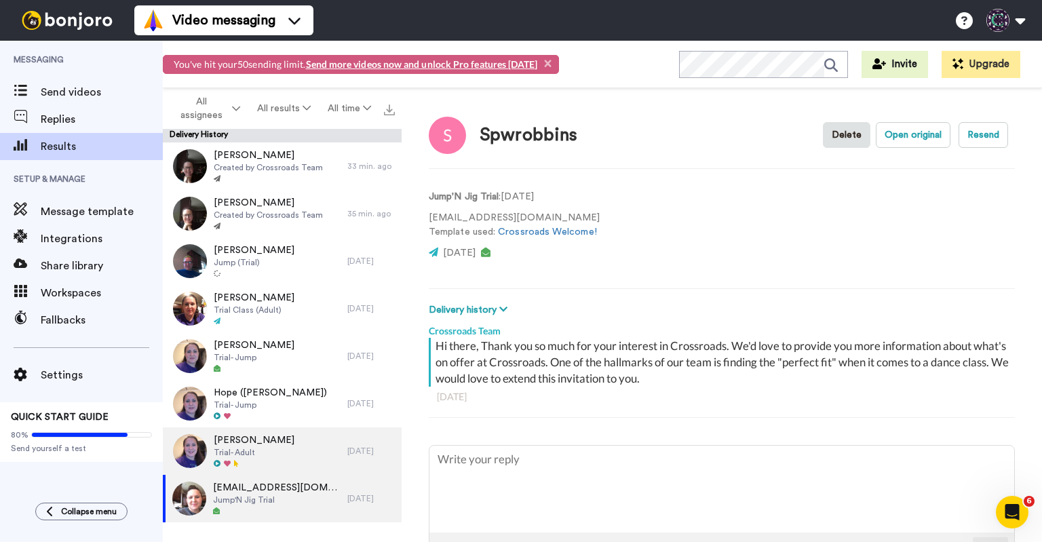
type textarea "x"
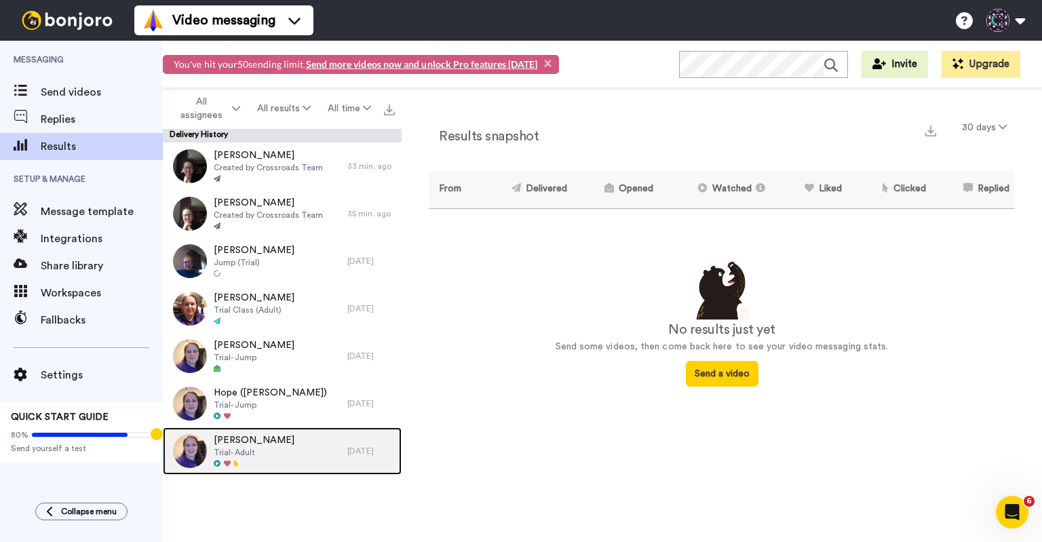
click at [310, 448] on div "Olivia Adams Trial- Adult" at bounding box center [255, 450] width 184 height 47
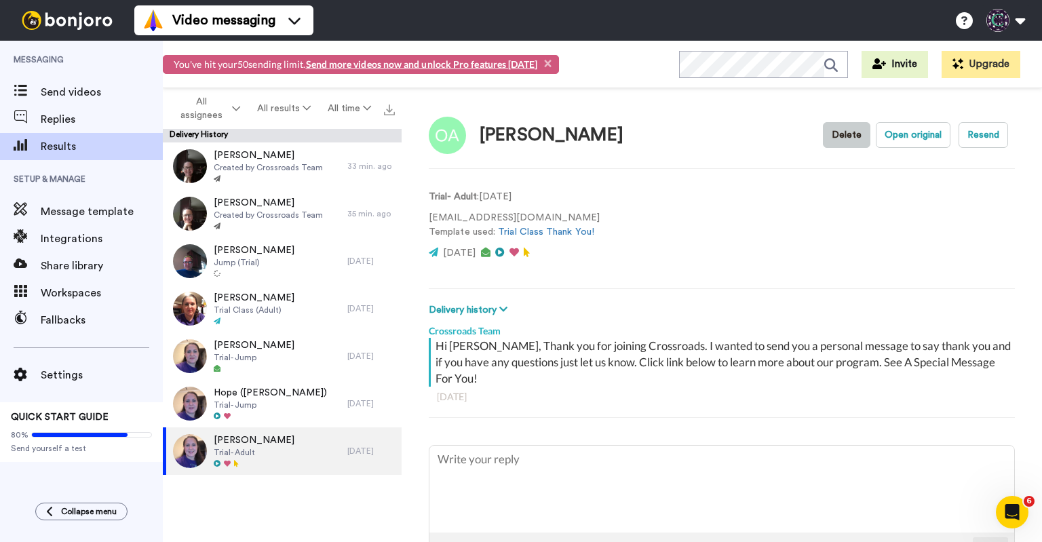
click at [837, 130] on button "Delete" at bounding box center [846, 135] width 47 height 26
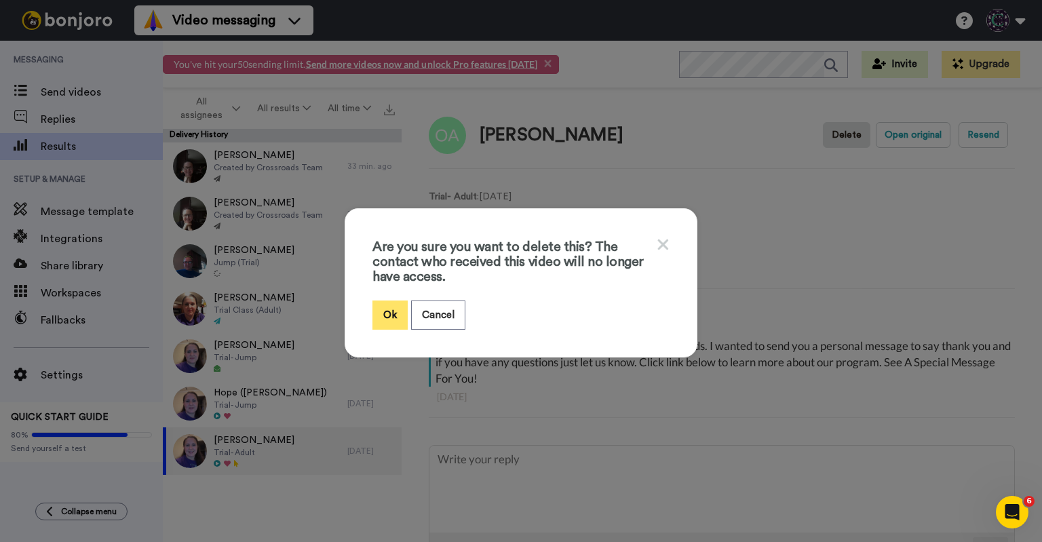
click at [384, 317] on button "Ok" at bounding box center [389, 314] width 35 height 29
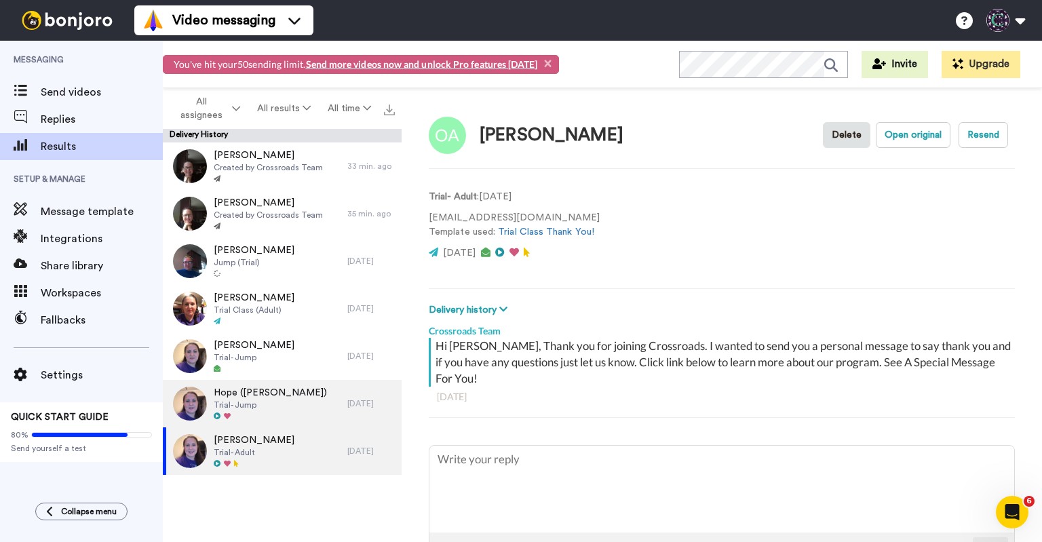
type textarea "x"
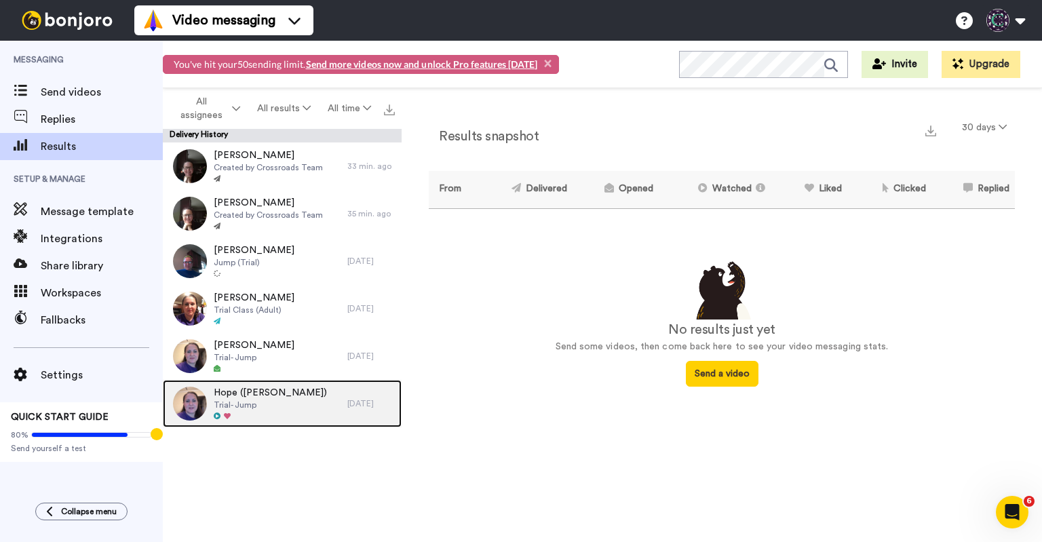
click at [288, 387] on div "Hope ([PERSON_NAME]) Trial- Jump" at bounding box center [255, 403] width 184 height 47
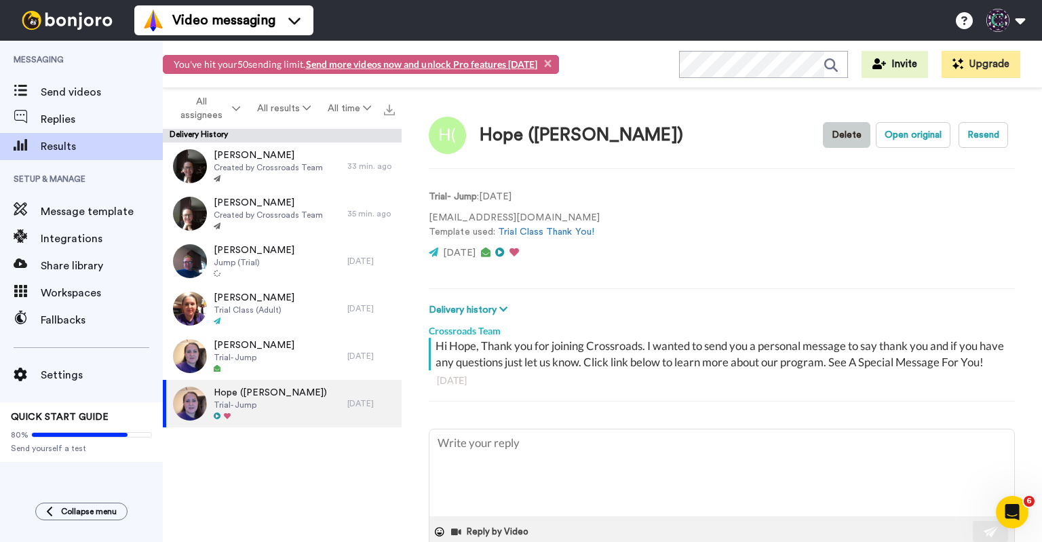
click at [825, 130] on button "Delete" at bounding box center [846, 135] width 47 height 26
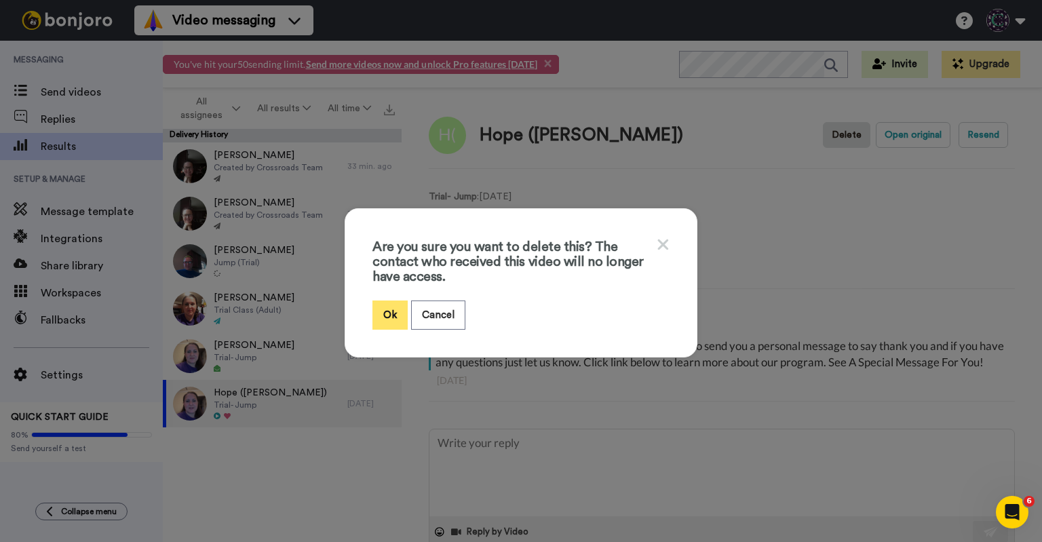
click at [377, 318] on button "Ok" at bounding box center [389, 314] width 35 height 29
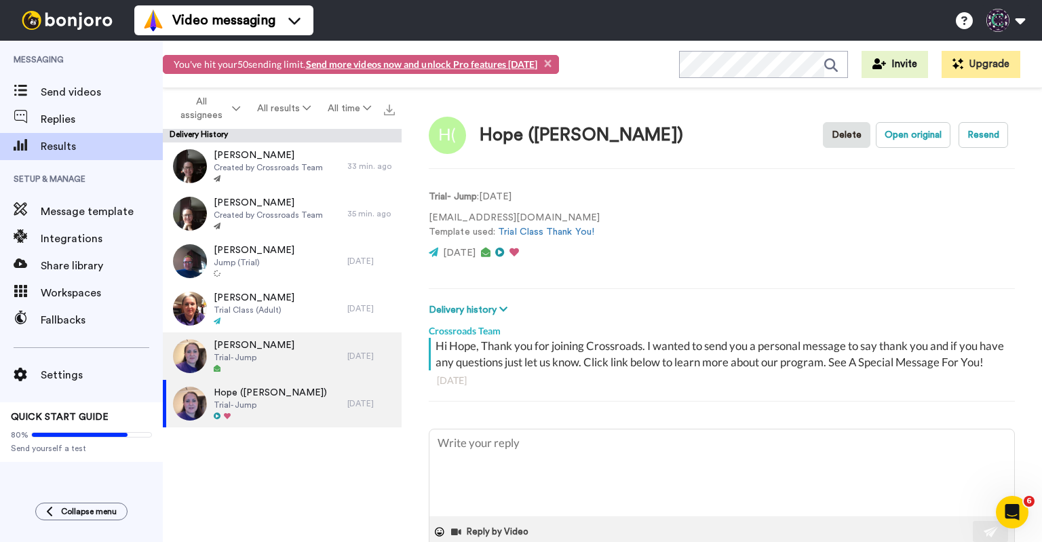
type textarea "x"
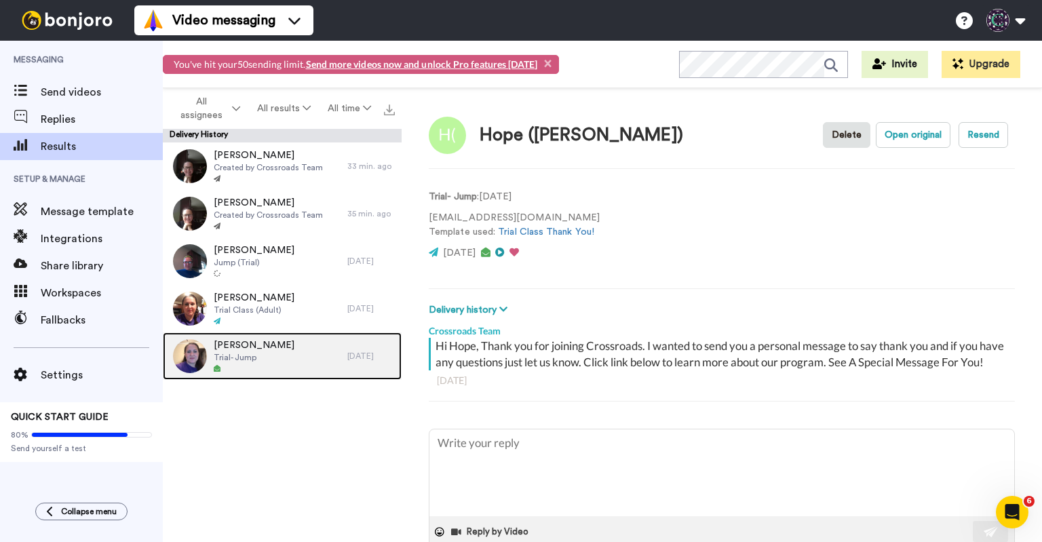
click at [302, 357] on div "Shelby Trial- Jump" at bounding box center [255, 355] width 184 height 47
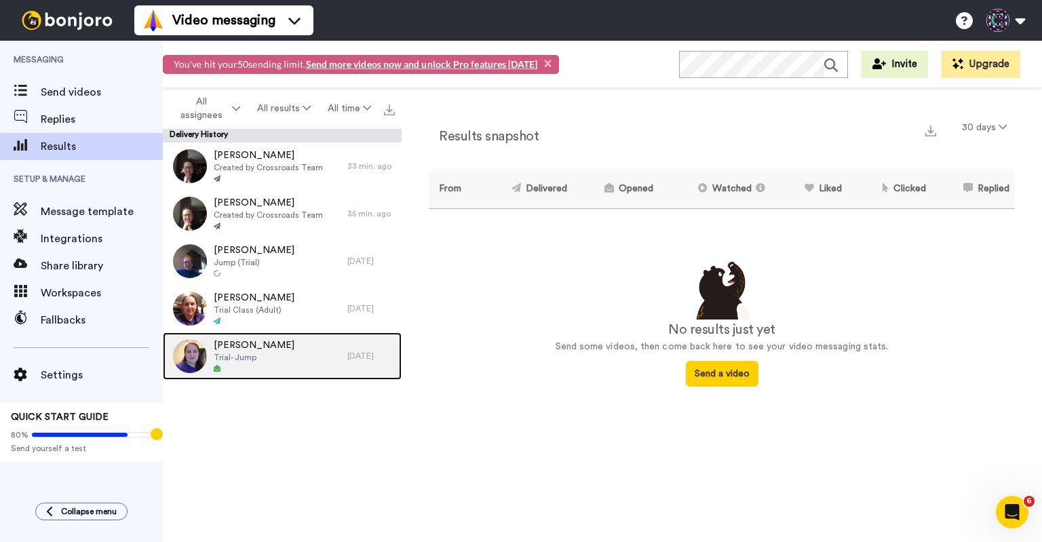
click at [302, 376] on div "Shelby Trial- Jump" at bounding box center [255, 355] width 184 height 47
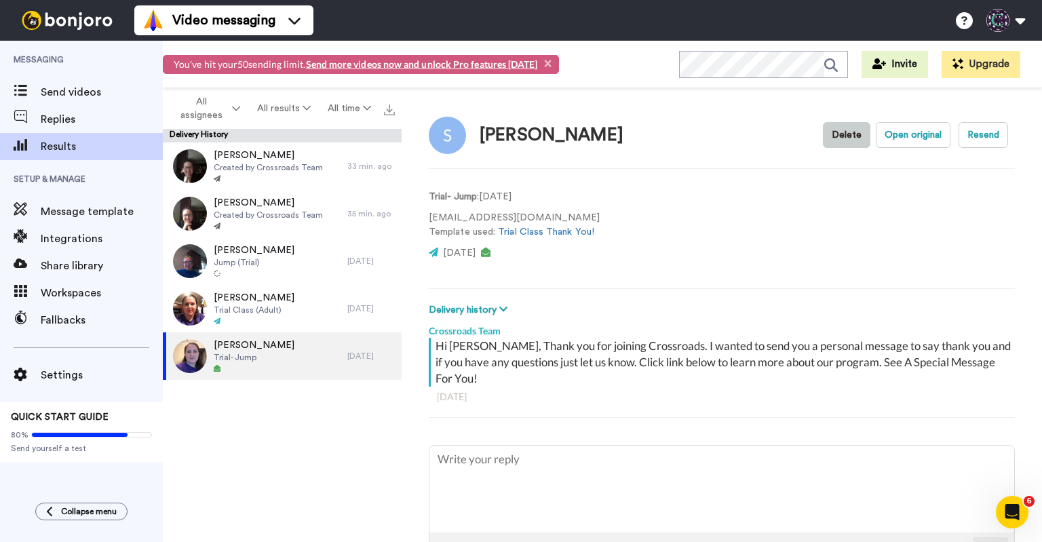
click at [841, 139] on button "Delete" at bounding box center [846, 135] width 47 height 26
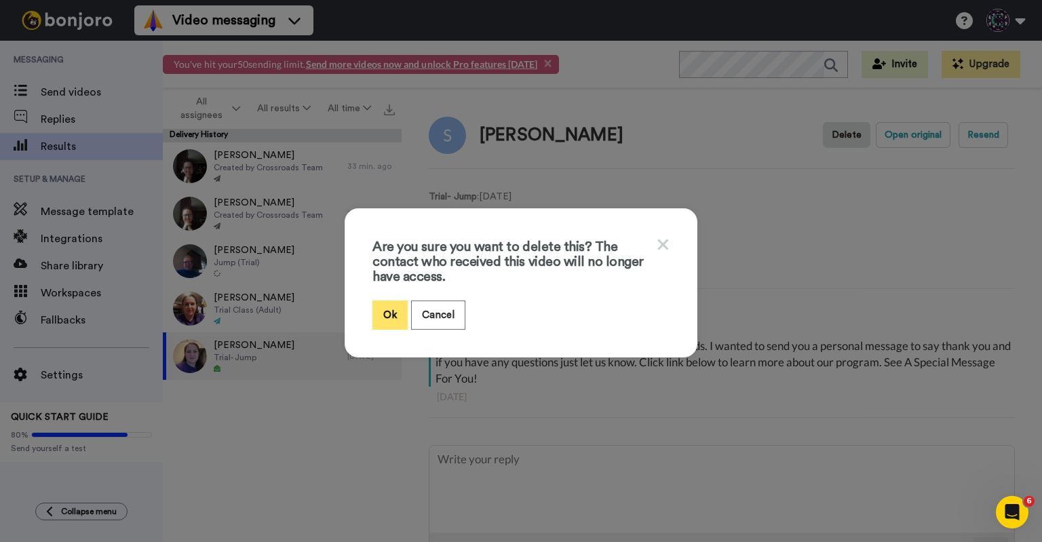
click at [386, 306] on button "Ok" at bounding box center [389, 314] width 35 height 29
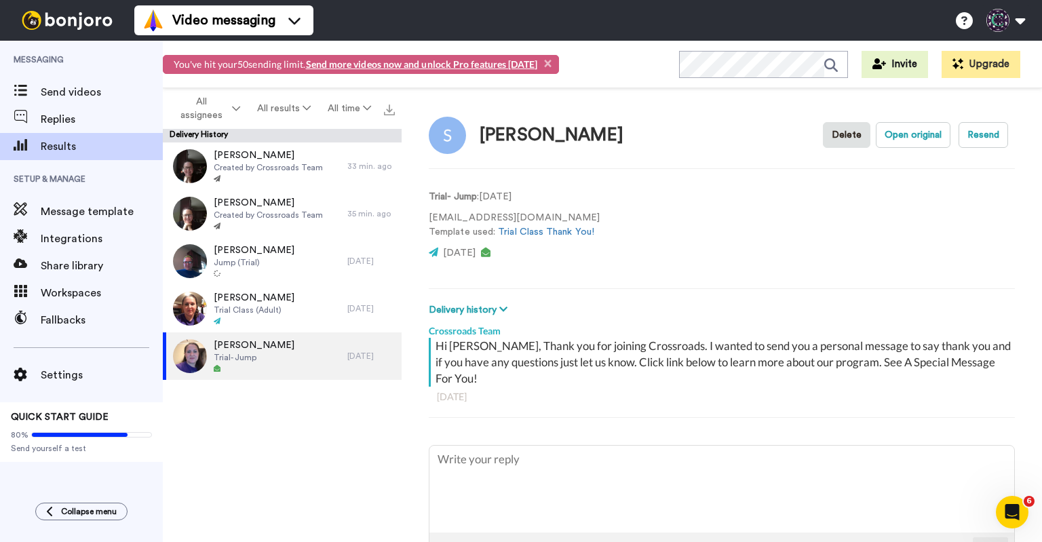
type textarea "x"
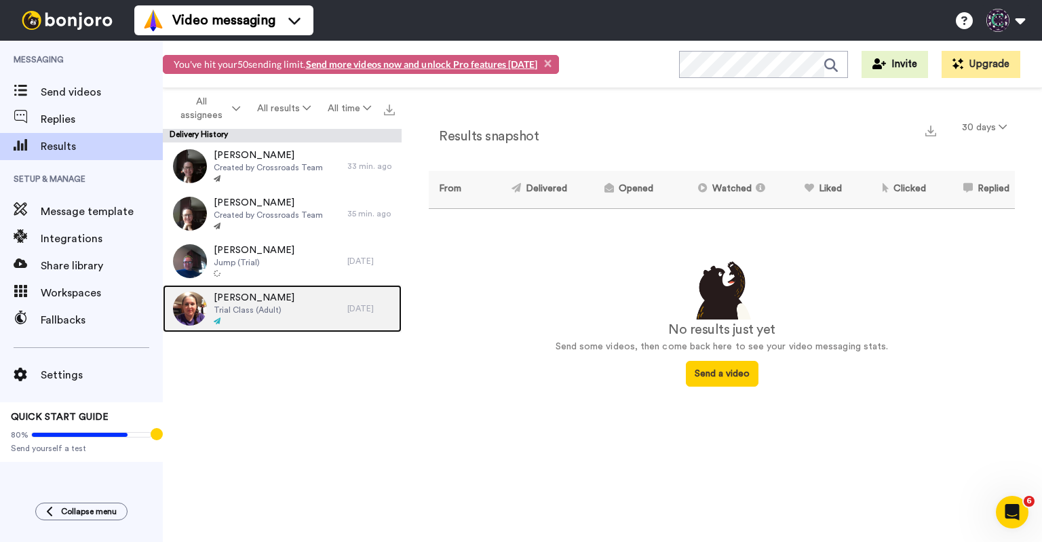
click at [298, 319] on div "[PERSON_NAME] Trial Class (Adult)" at bounding box center [255, 308] width 184 height 47
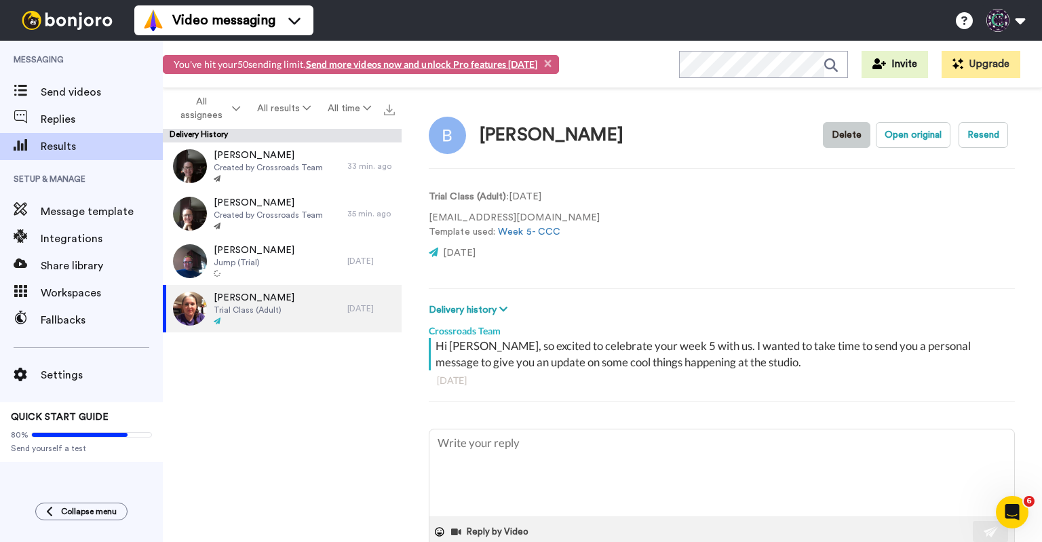
click at [828, 136] on button "Delete" at bounding box center [846, 135] width 47 height 26
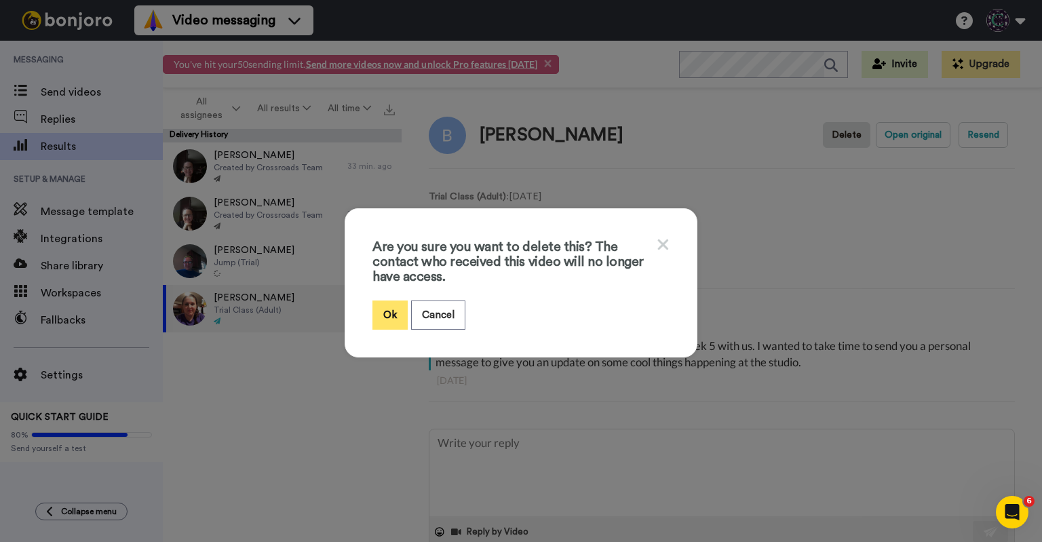
click at [372, 326] on button "Ok" at bounding box center [389, 314] width 35 height 29
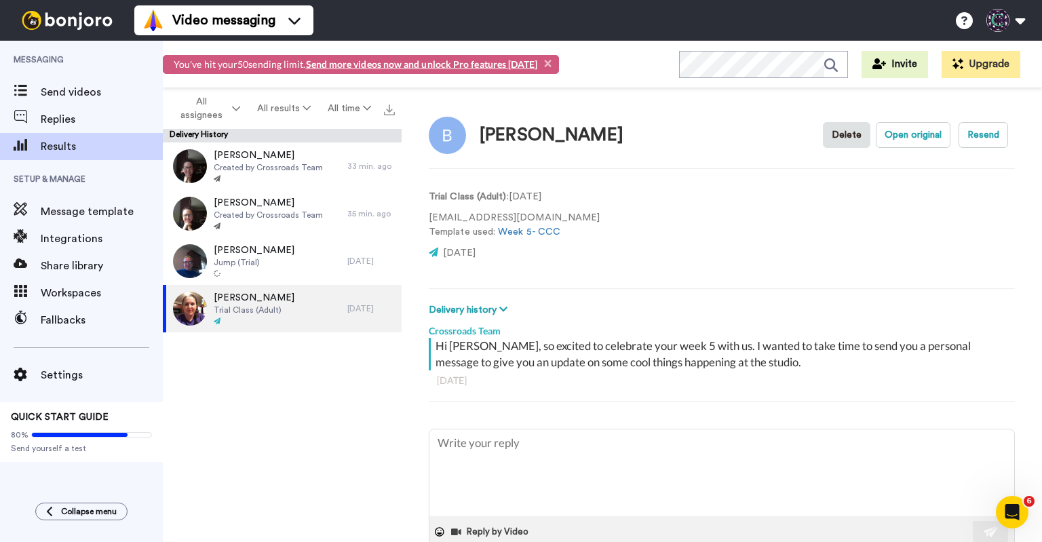
type textarea "x"
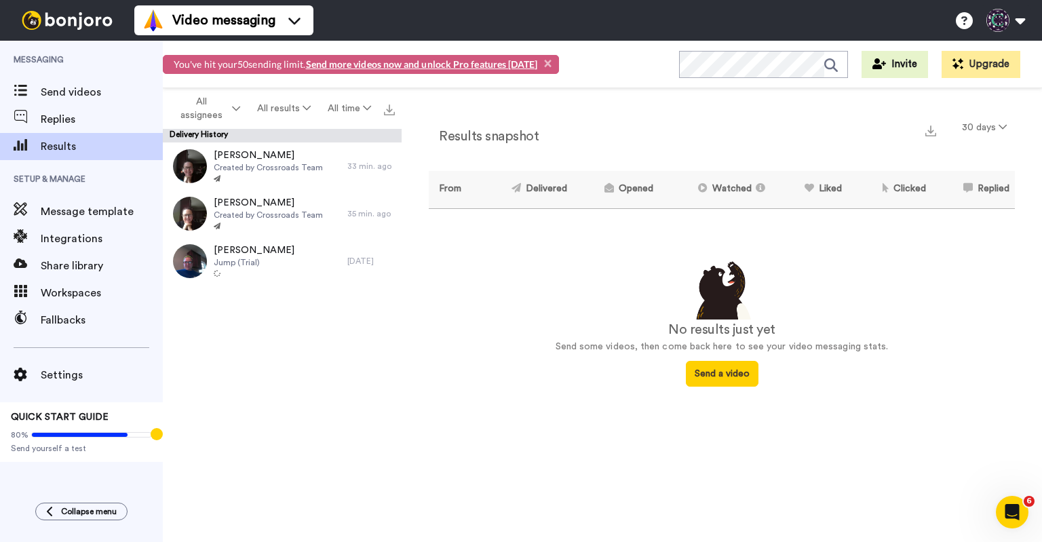
click at [550, 63] on div "You've hit your 50 sending limit. Send more videos now and unlock Pro features …" at bounding box center [361, 64] width 396 height 19
